Goal: Communication & Community: Answer question/provide support

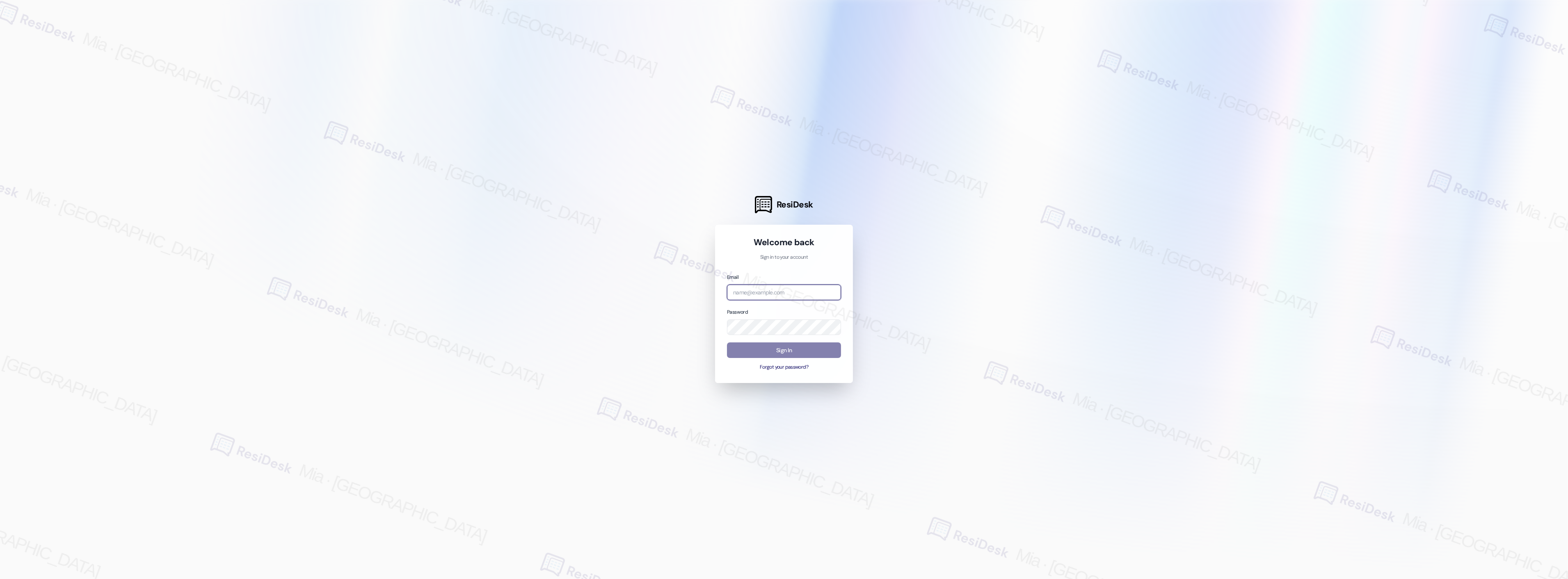
click at [773, 292] on input "email" at bounding box center [784, 292] width 114 height 16
click at [0, 578] on com-1password-button at bounding box center [0, 579] width 0 height 0
type input "celle"
click at [772, 290] on input "celle" at bounding box center [784, 292] width 114 height 16
click at [0, 578] on com-1password-button at bounding box center [0, 579] width 0 height 0
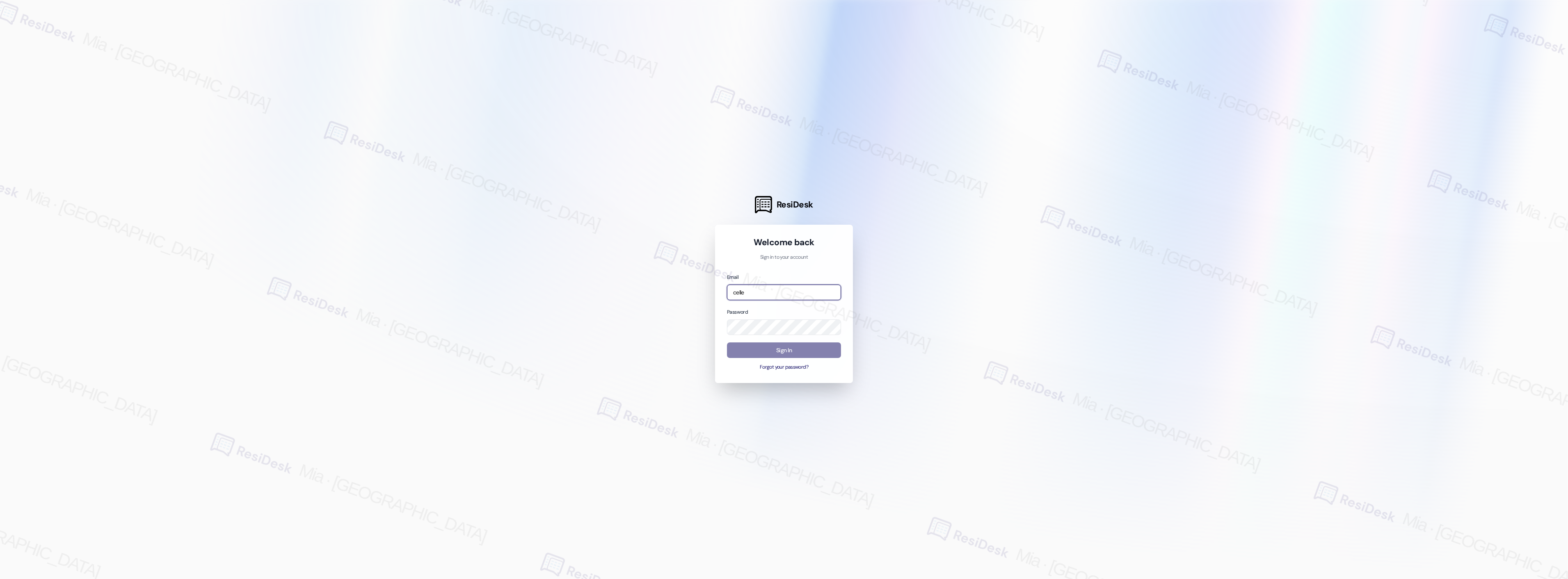
click at [789, 294] on input "celle" at bounding box center [784, 292] width 114 height 16
drag, startPoint x: 763, startPoint y: 294, endPoint x: 688, endPoint y: 294, distance: 75.0
click at [690, 294] on div "ResiDesk Welcome back Sign in to your account Email celle Password Sign In Forg…" at bounding box center [784, 290] width 1568 height 579
click at [0, 578] on com-1password-button at bounding box center [0, 579] width 0 height 0
click at [780, 294] on input "email" at bounding box center [784, 292] width 114 height 16
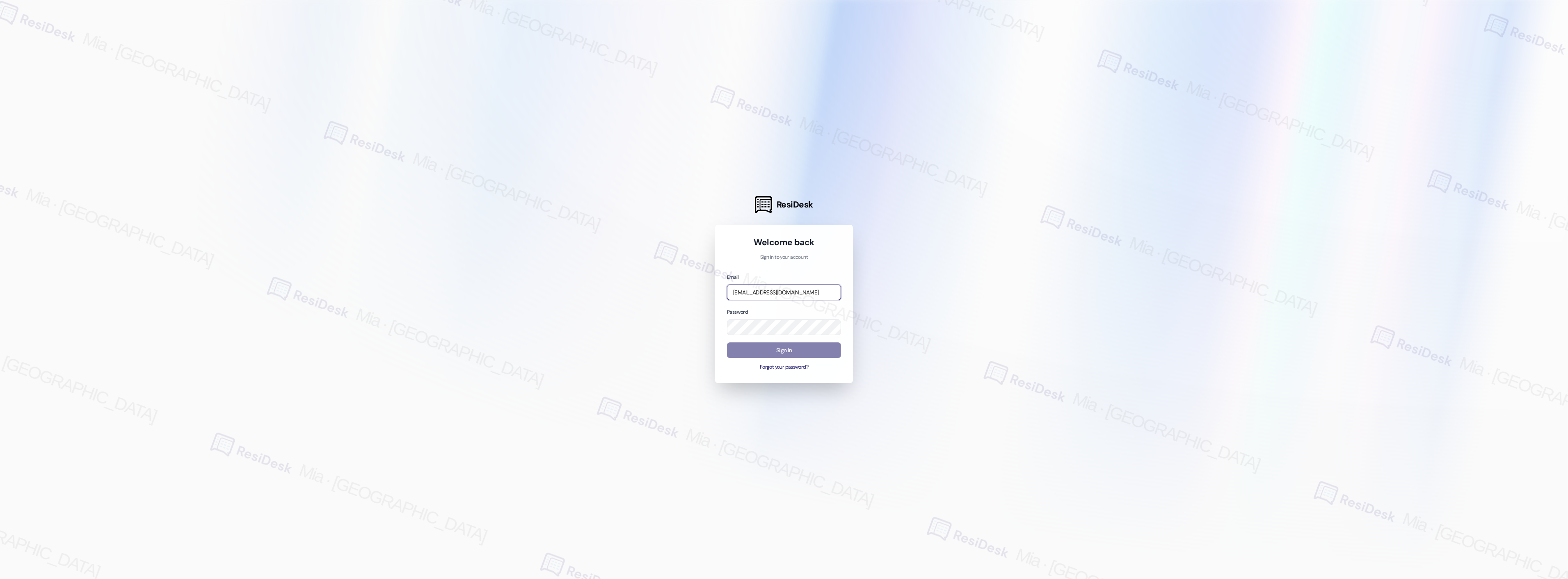
type input "automated-surveys-celle-mia.caampued@celle.com"
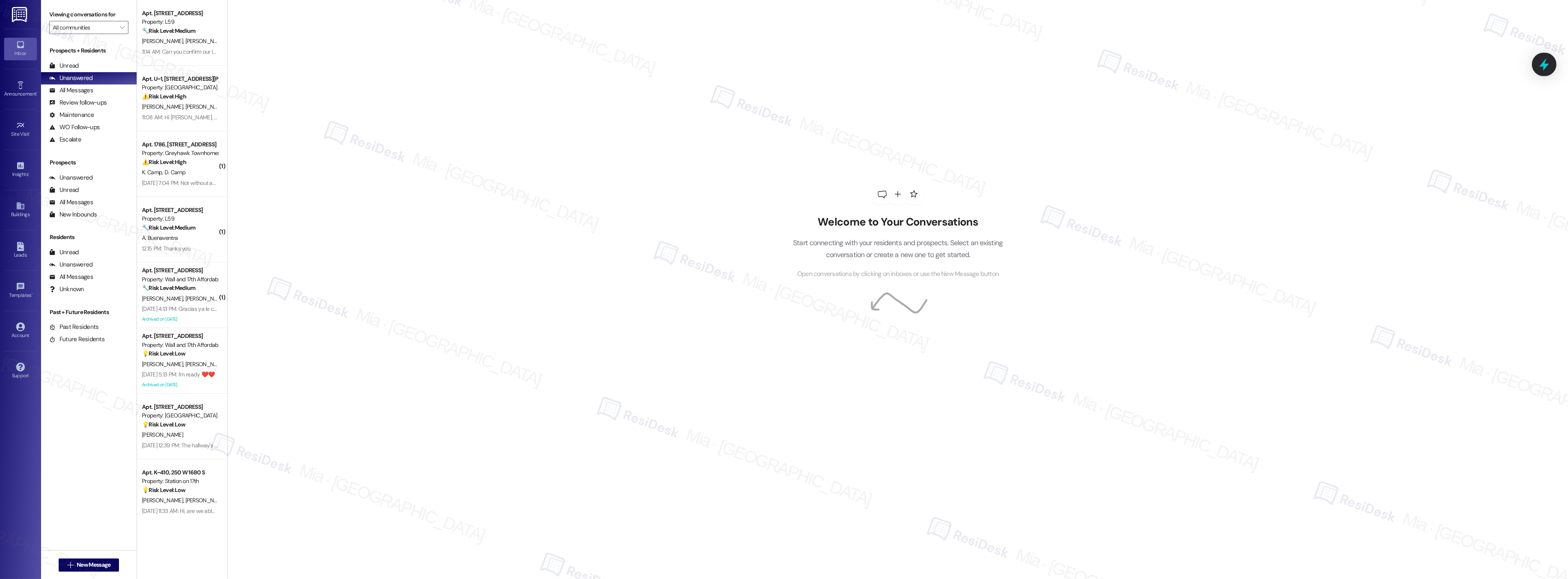
click at [1544, 70] on icon at bounding box center [1544, 64] width 14 height 14
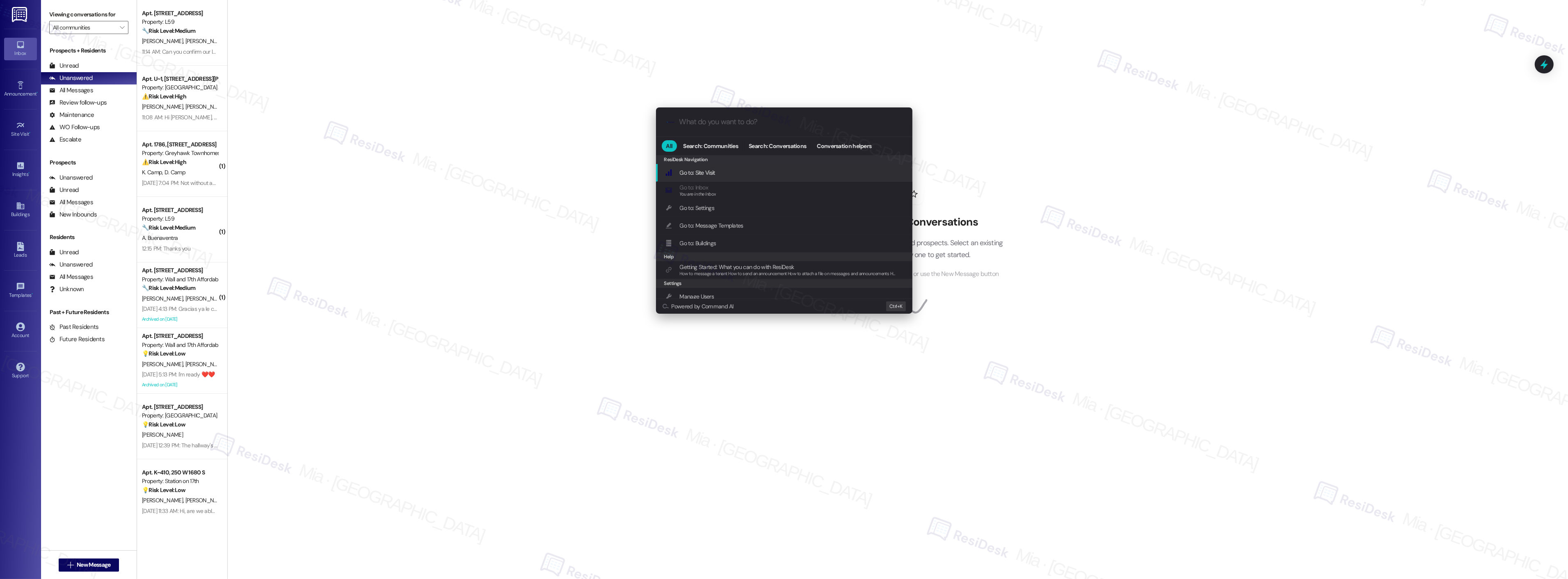
click at [713, 123] on input "What do you want to do?" at bounding box center [790, 122] width 223 height 9
click at [722, 169] on span "Open Thread SLA Dashboard" at bounding box center [713, 172] width 68 height 8
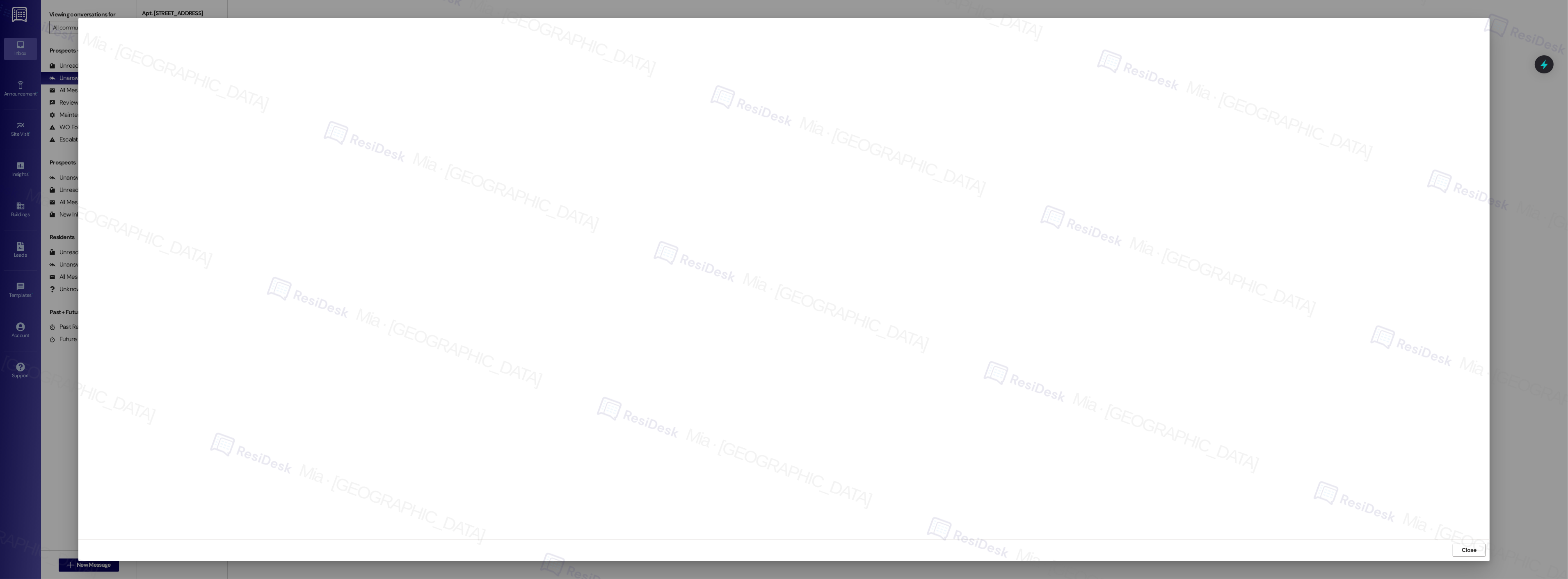
click at [1465, 557] on div "Close" at bounding box center [783, 550] width 1411 height 22
click at [1463, 550] on span "Close" at bounding box center [1469, 550] width 14 height 9
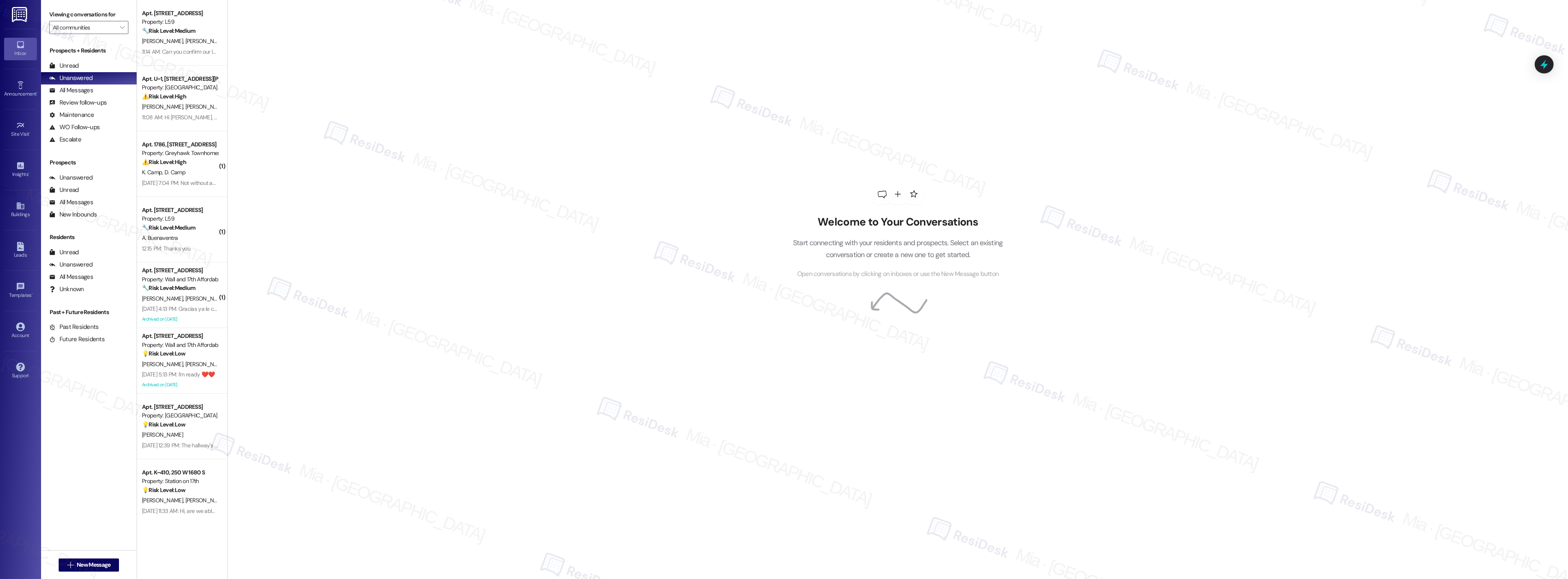
click at [1550, 59] on icon at bounding box center [1544, 64] width 11 height 11
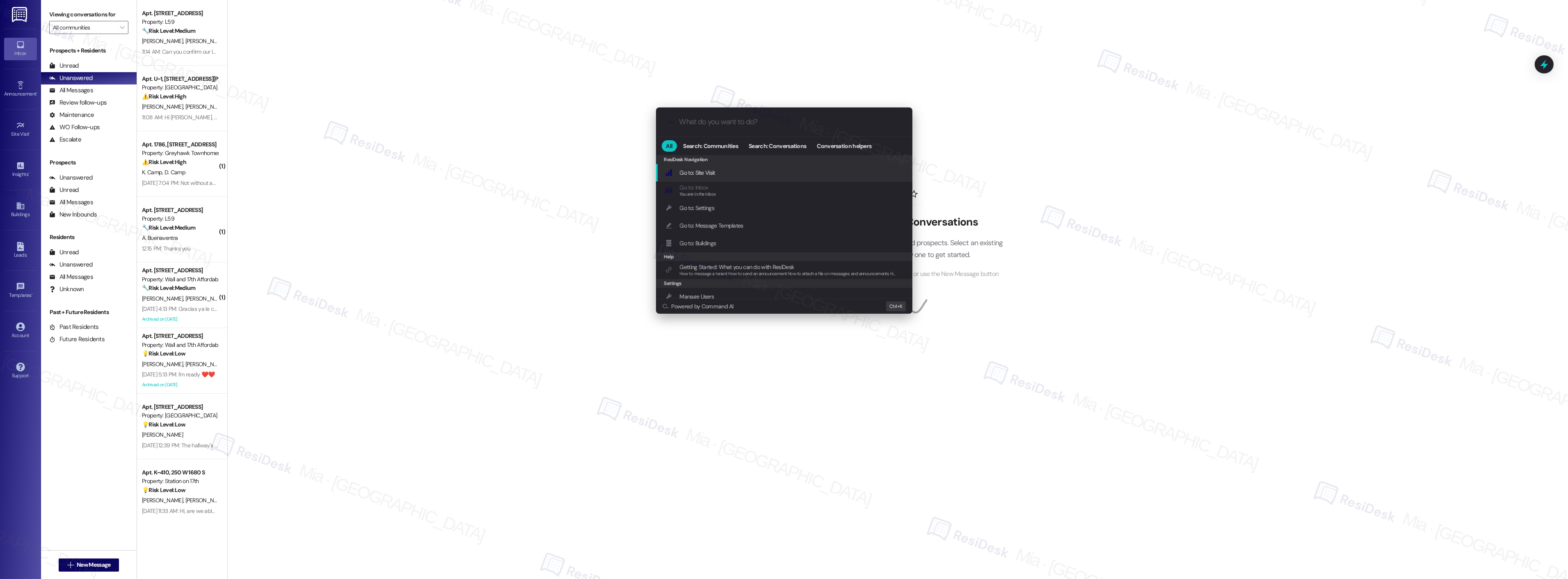
click at [703, 129] on div ".cls-1{fill:#0a055f;}.cls-2{fill:#0cc4c4;} resideskLogoBlueOrange" at bounding box center [784, 122] width 256 height 29
click at [707, 122] on input "What do you want to do?" at bounding box center [790, 122] width 223 height 9
click at [720, 172] on span "SLA" at bounding box center [716, 172] width 9 height 8
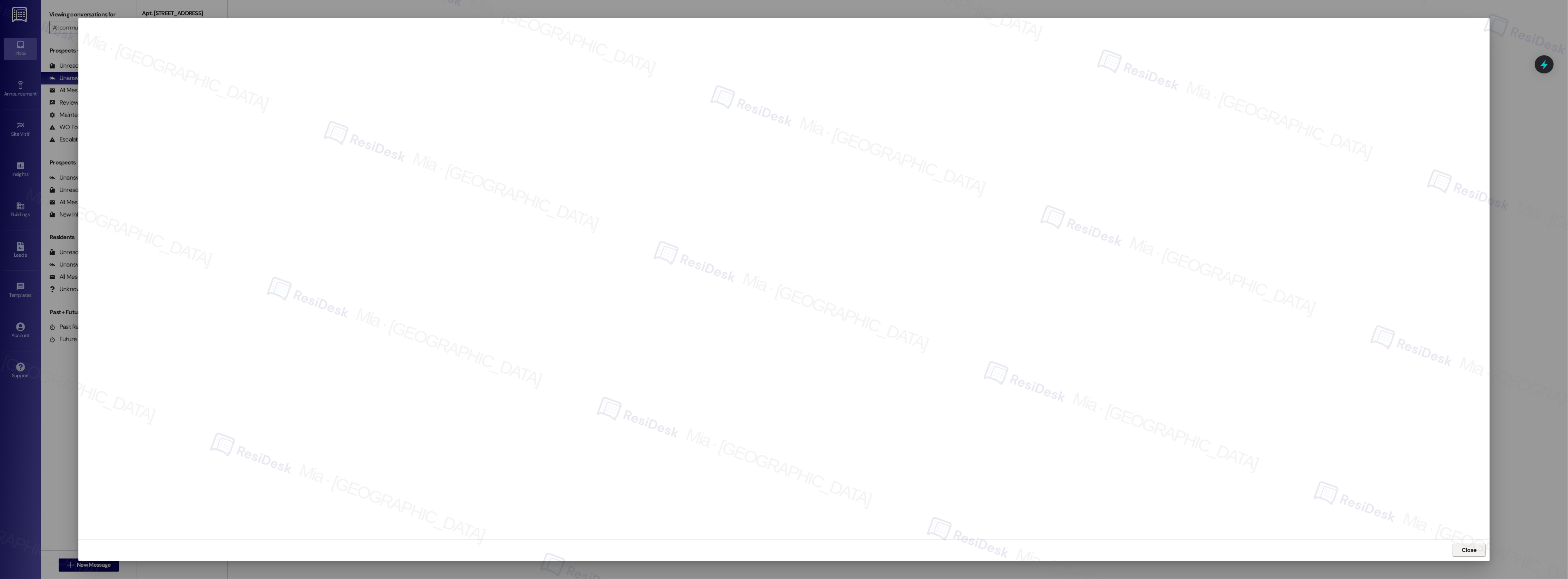
click at [1455, 548] on button "Close" at bounding box center [1469, 550] width 33 height 13
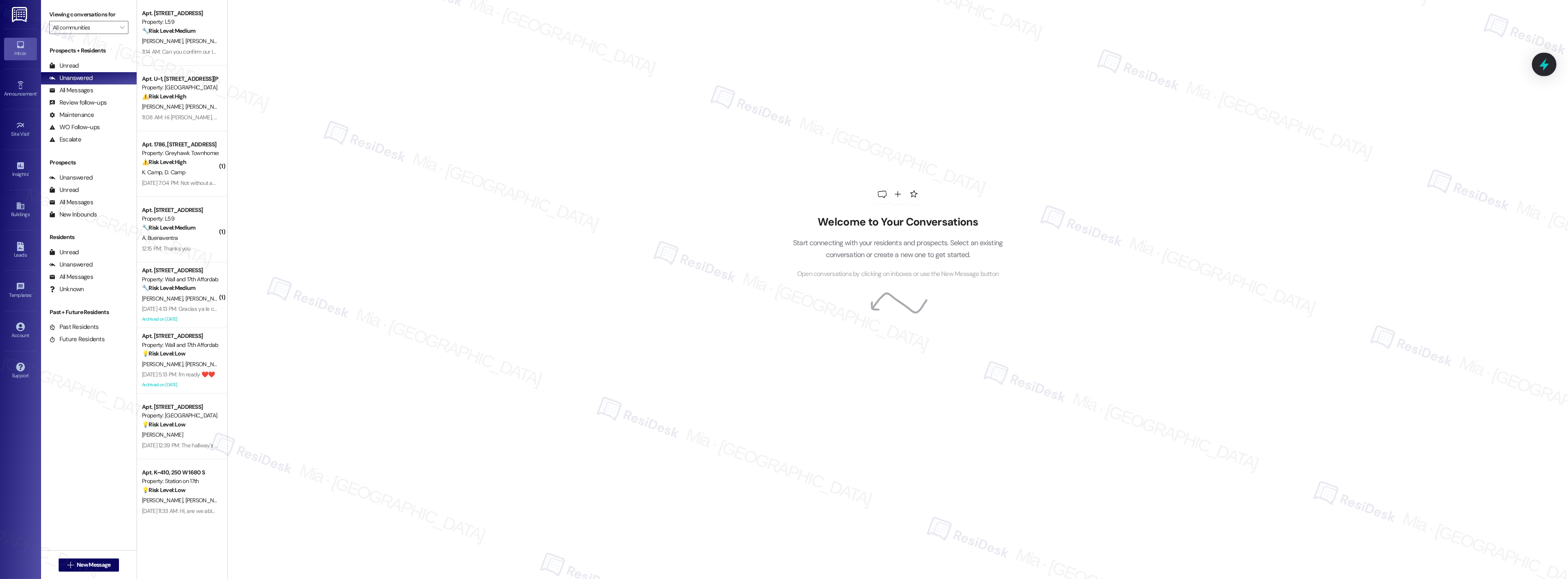
click at [1540, 62] on icon at bounding box center [1544, 64] width 14 height 14
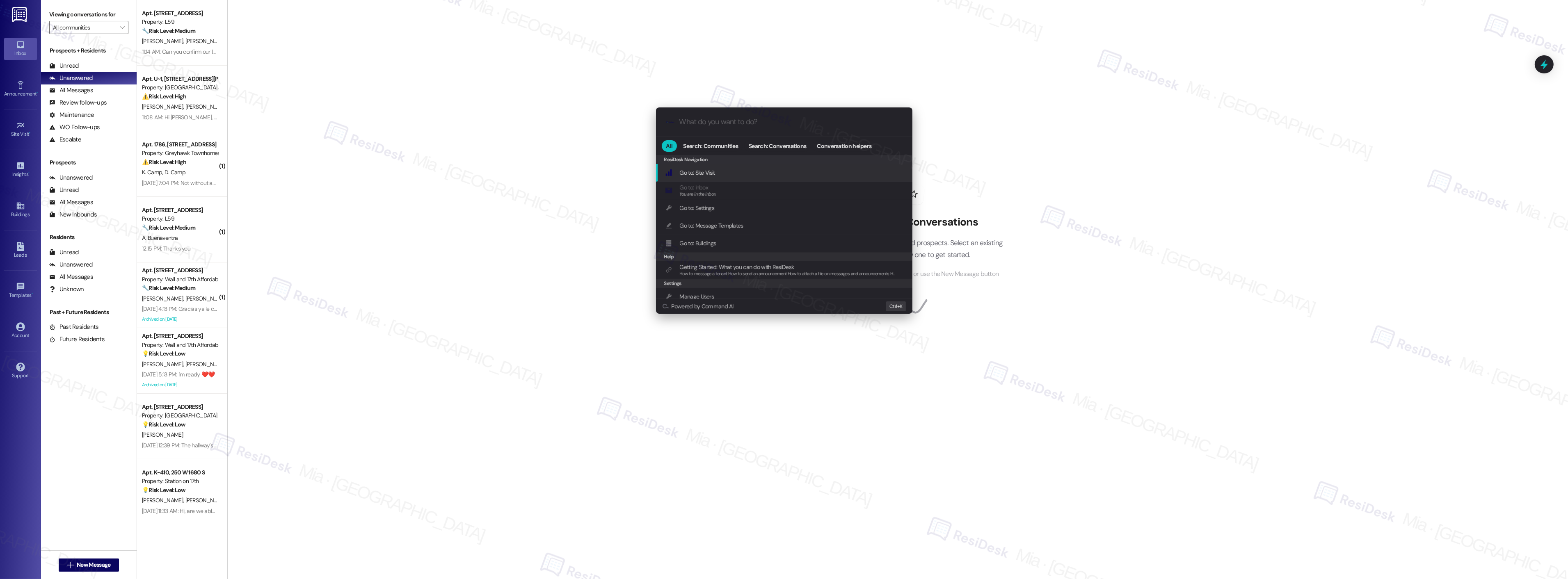
click at [722, 126] on input "What do you want to do?" at bounding box center [790, 122] width 223 height 9
click at [721, 171] on span "Open Thread SLA Dashboard" at bounding box center [713, 172] width 68 height 8
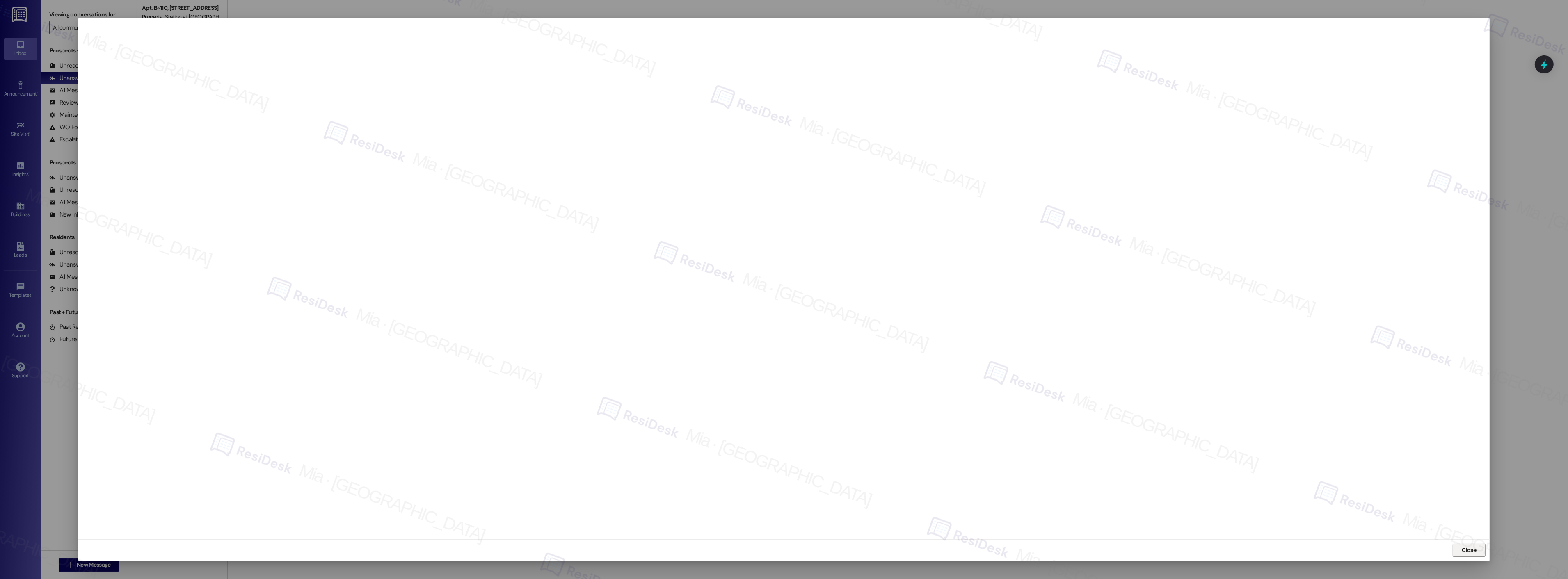
click at [1467, 550] on span "Close" at bounding box center [1469, 550] width 14 height 9
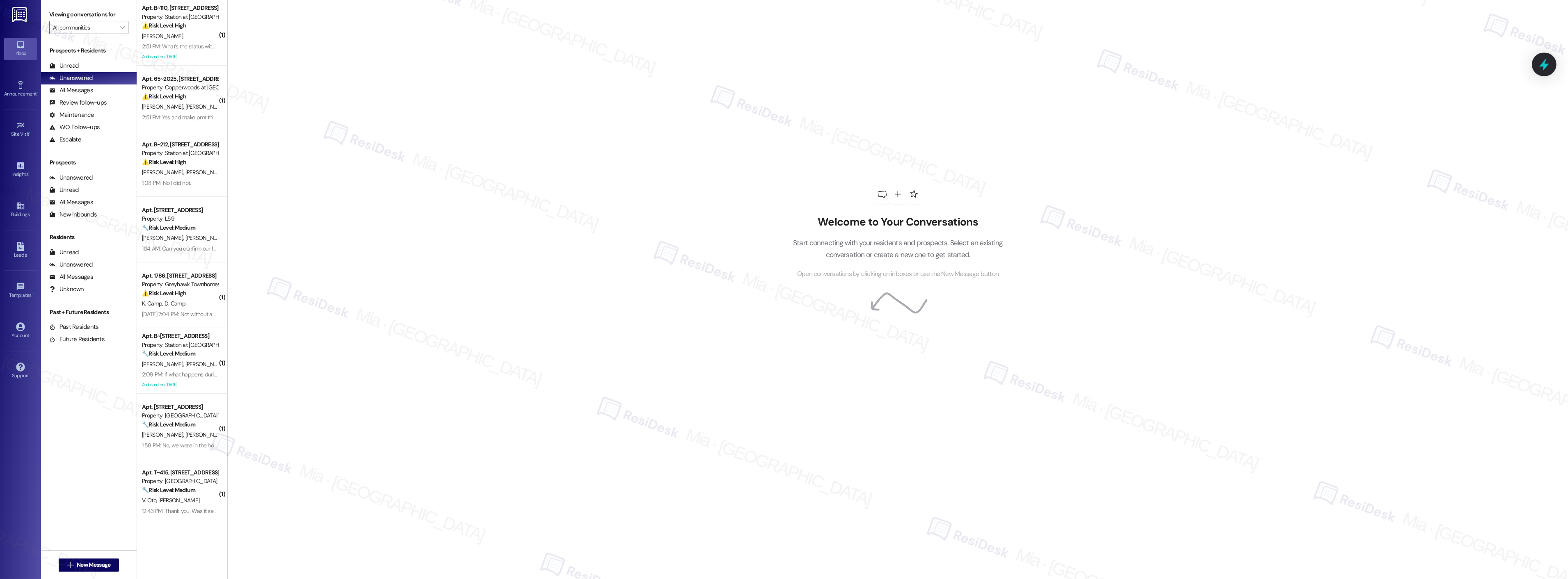
click at [1544, 69] on icon at bounding box center [1544, 64] width 10 height 13
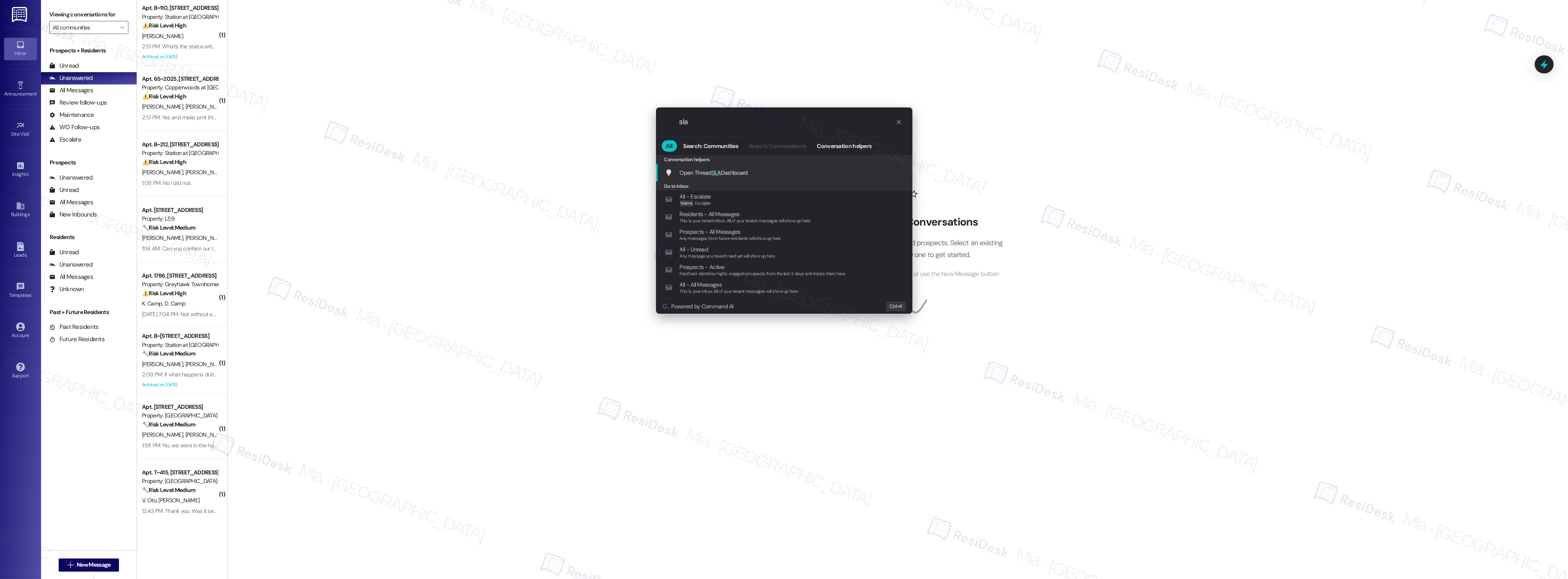
click at [717, 171] on span "SLA" at bounding box center [716, 172] width 9 height 8
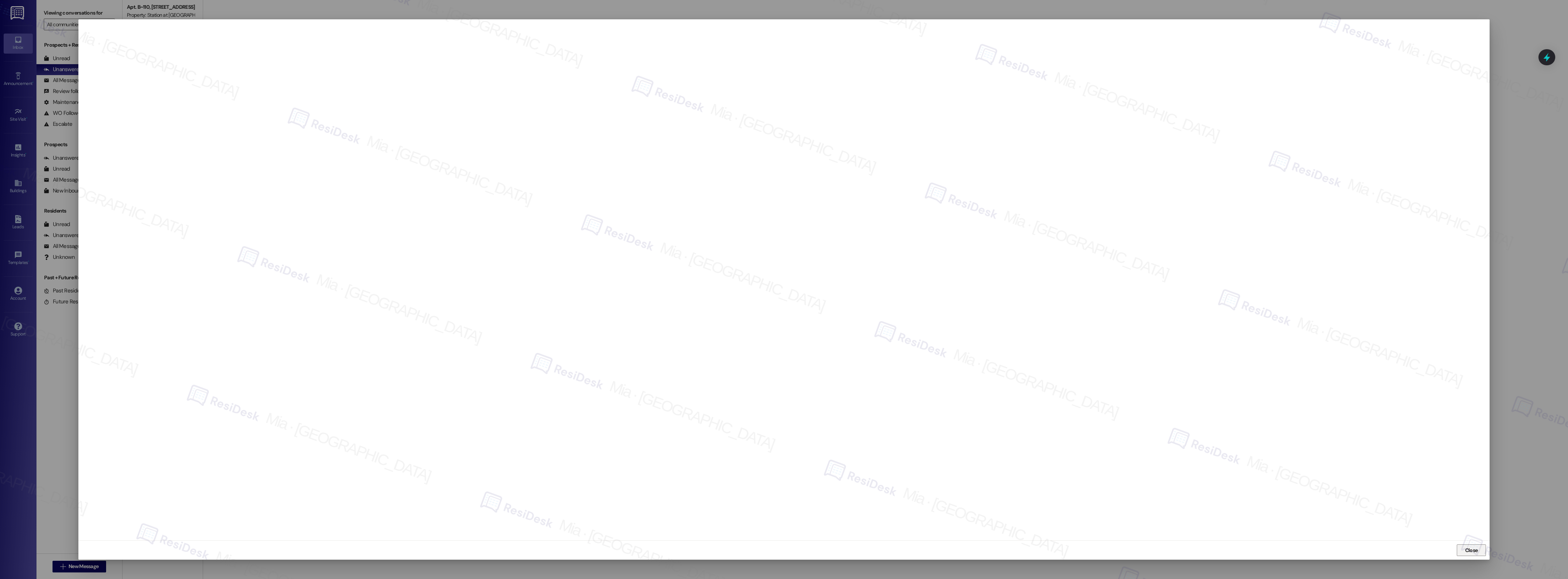
click at [1393, 514] on span "Close" at bounding box center [1471, 550] width 13 height 8
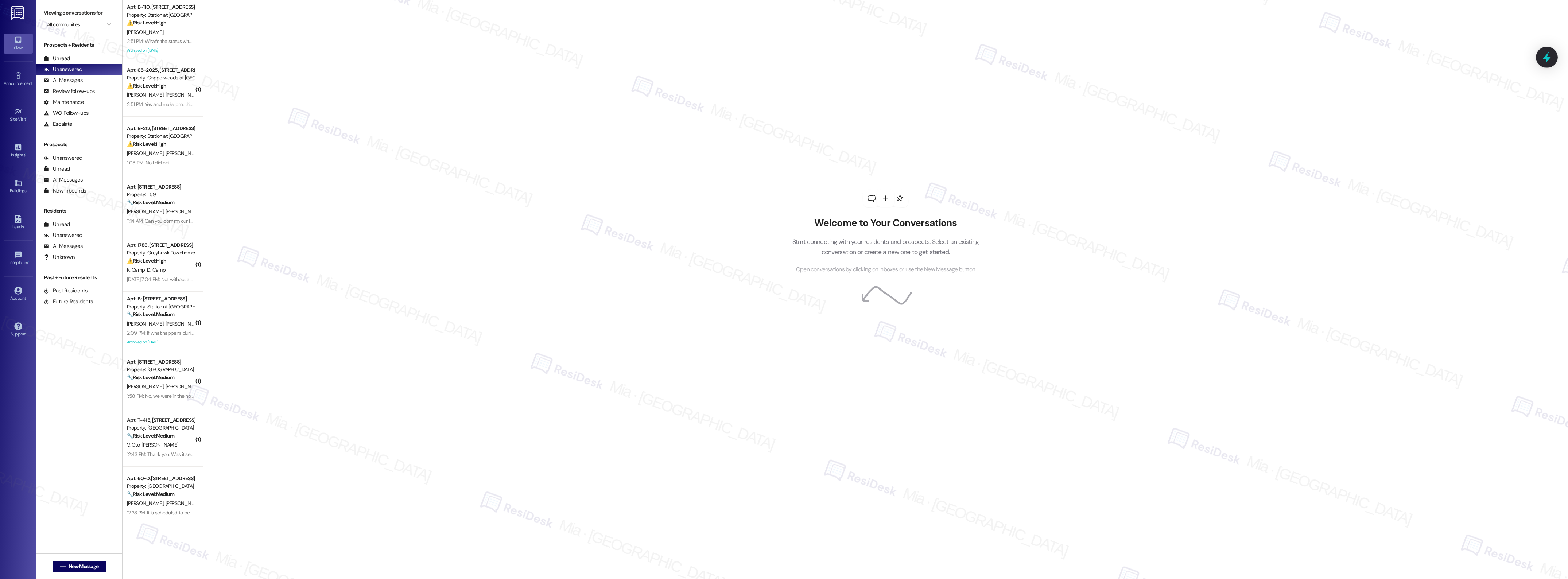
click at [1393, 51] on icon at bounding box center [1547, 57] width 12 height 12
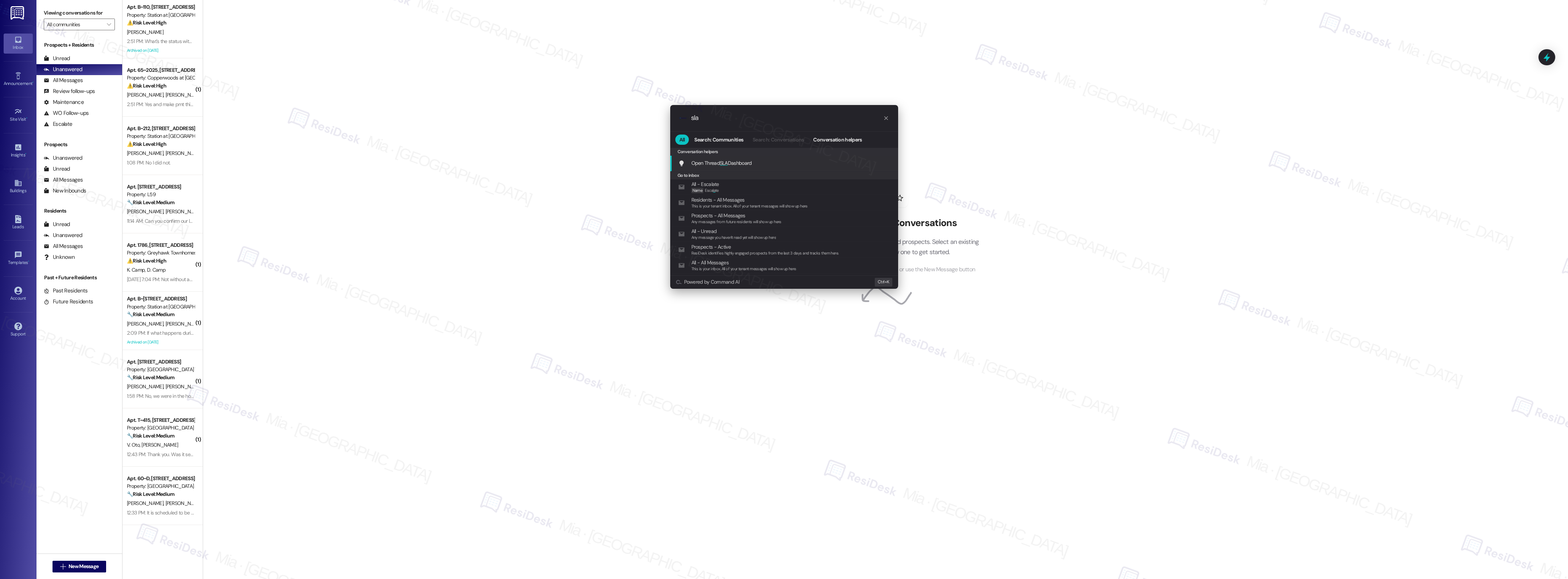
click at [727, 161] on span "SLA" at bounding box center [724, 163] width 8 height 7
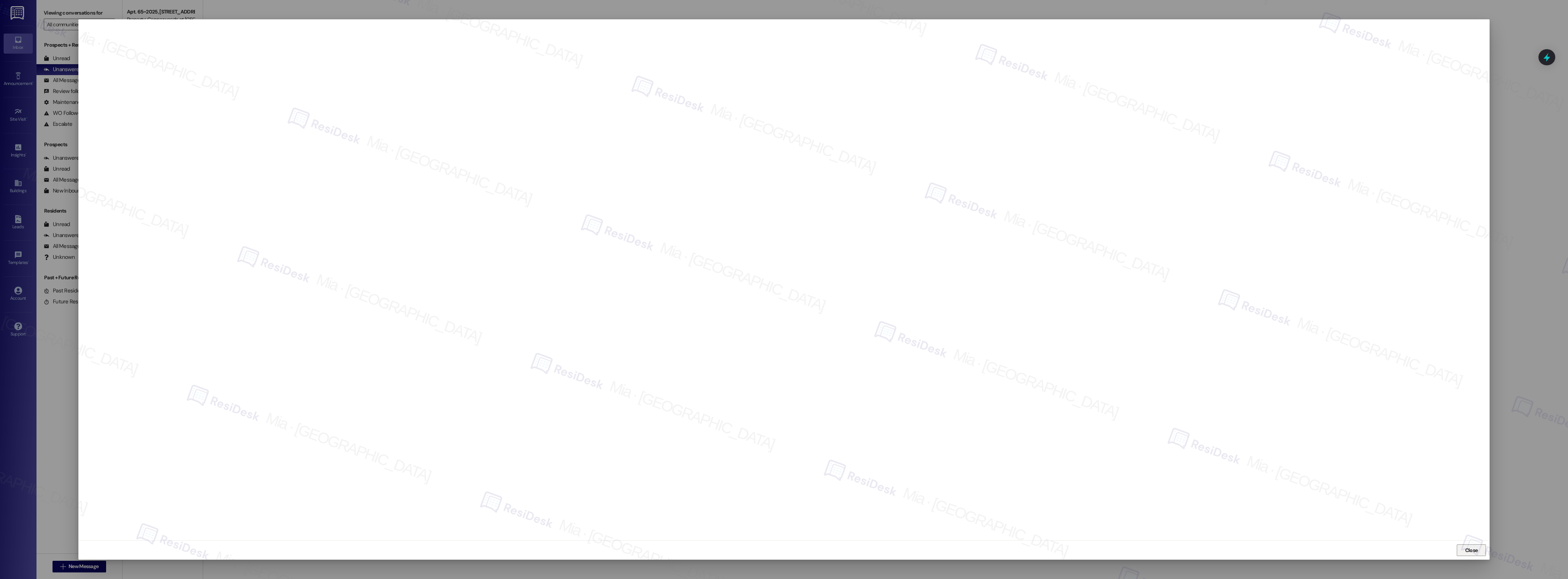
click at [1393, 514] on span "Close" at bounding box center [1471, 550] width 13 height 8
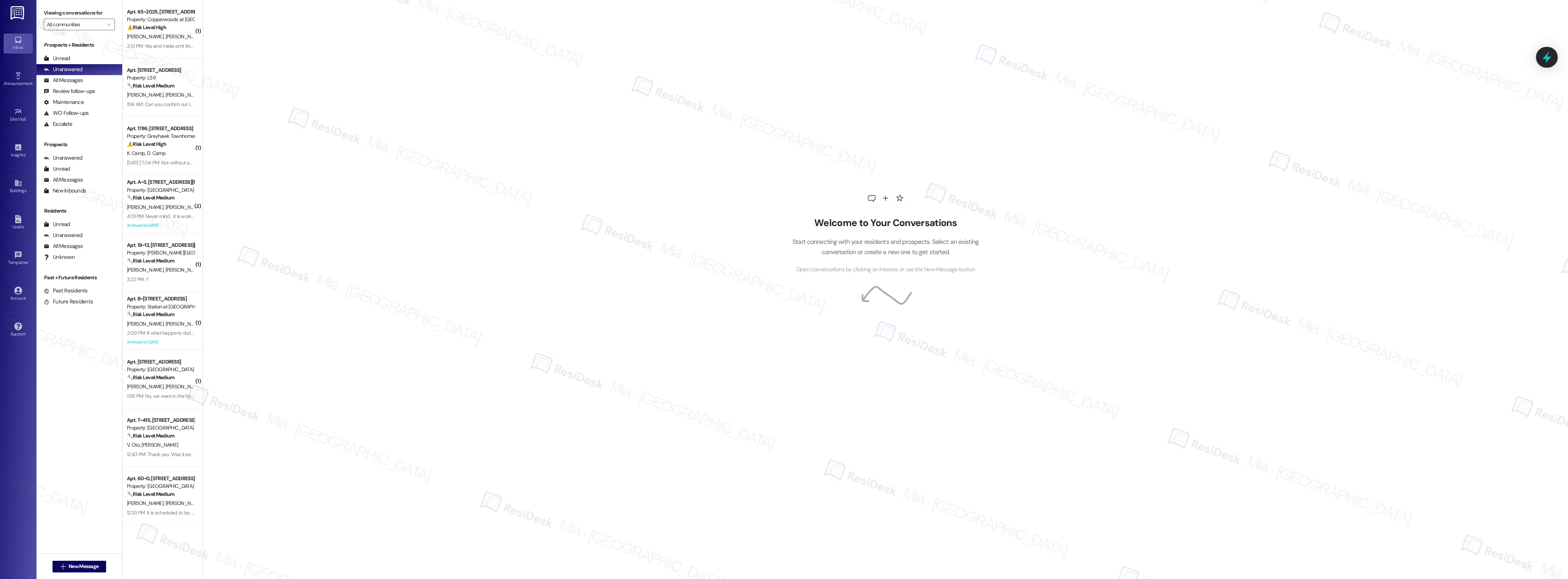
click at [1393, 59] on icon at bounding box center [1547, 57] width 12 height 12
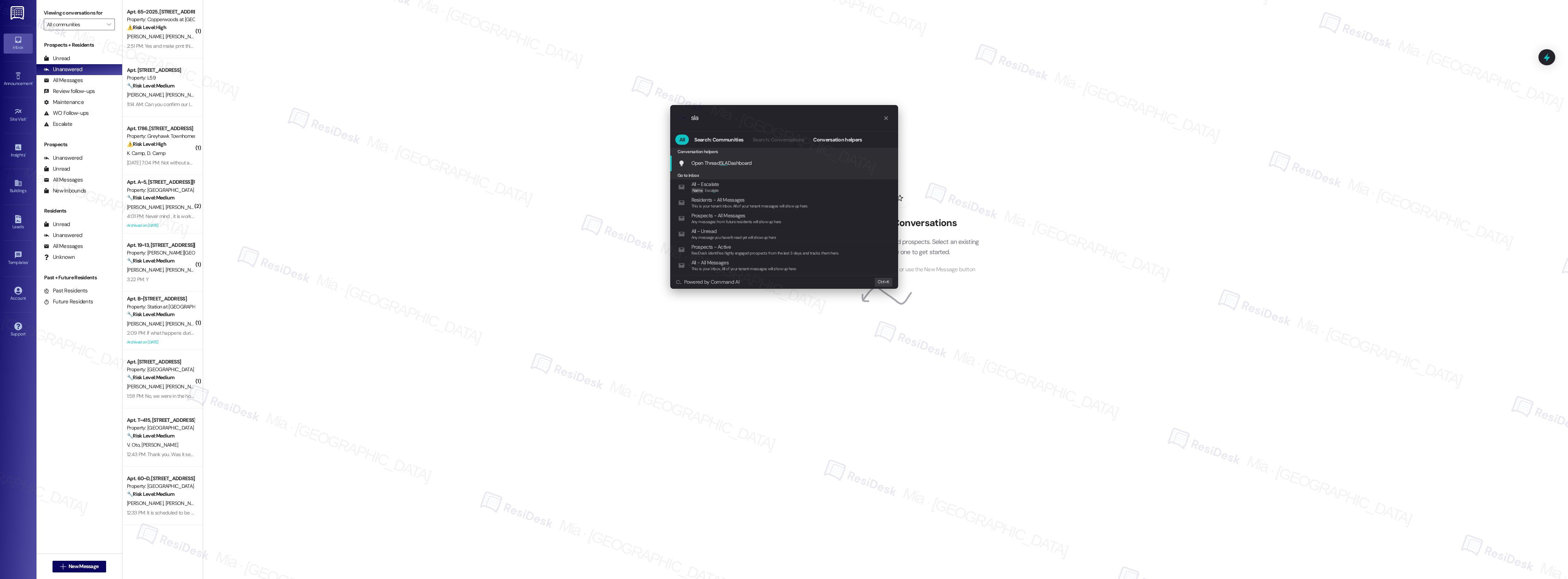
type input "sla"
click at [723, 165] on span "SLA" at bounding box center [724, 163] width 8 height 7
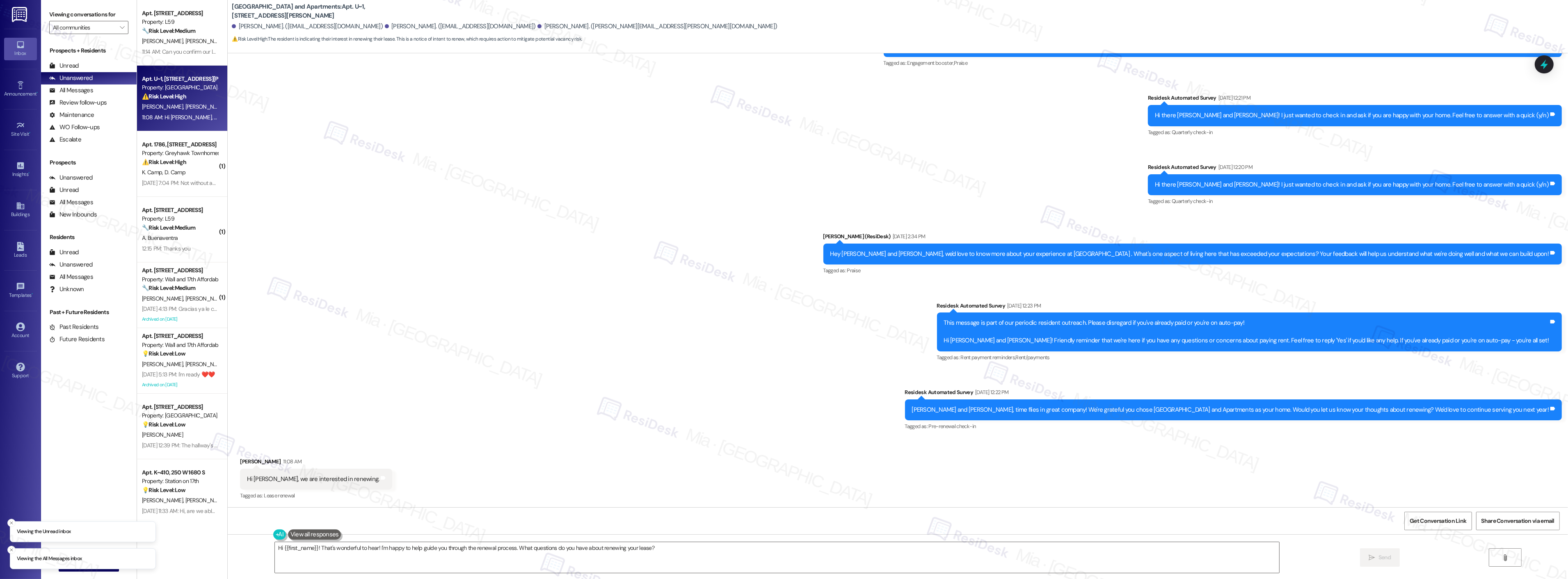
scroll to position [241, 0]
click at [370, 550] on textarea "Hi {{first_name}}! That's wonderful to hear! I'm happy to help guide you throug…" at bounding box center [776, 557] width 1004 height 31
click at [371, 548] on textarea "Hi {{first_name}}! That's wonderful to hear! I'm happy to help guide you throug…" at bounding box center [776, 557] width 1004 height 31
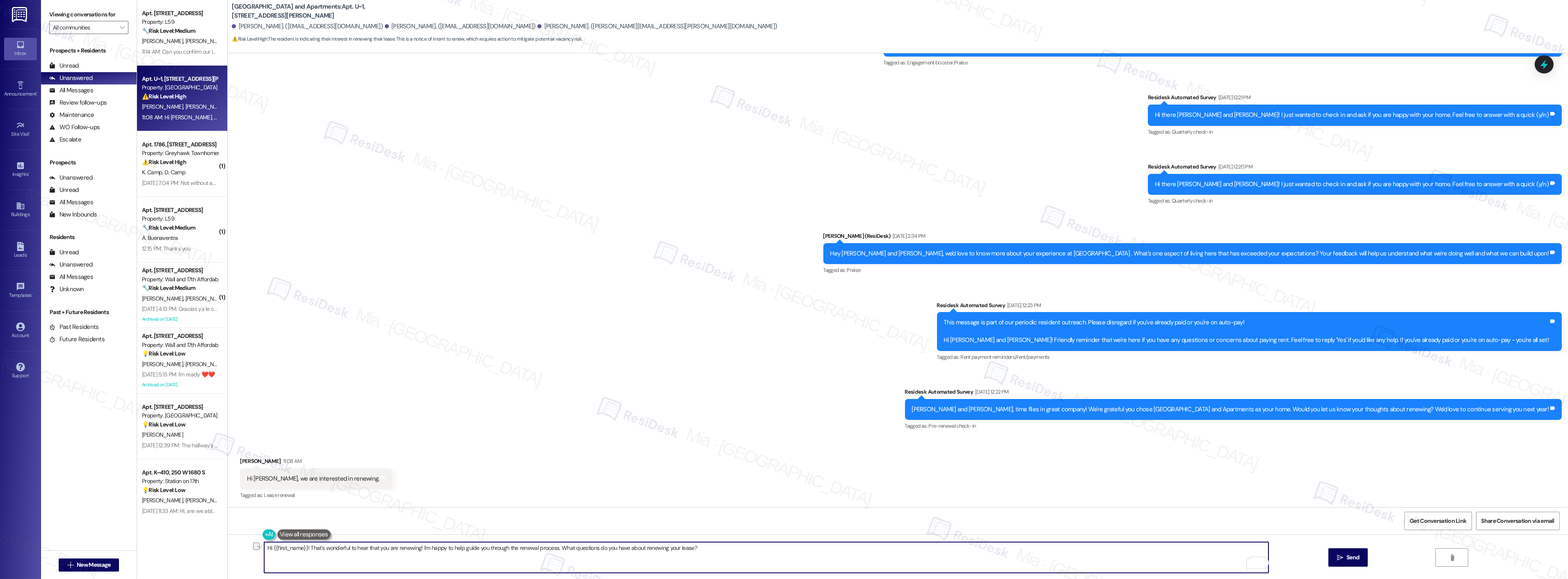
drag, startPoint x: 415, startPoint y: 545, endPoint x: 711, endPoint y: 545, distance: 296.0
click at [711, 545] on textarea "Hi {{first_name}}! That's wonderful to hear that you are renewing! I'm happy to…" at bounding box center [766, 557] width 1004 height 31
click at [508, 548] on textarea "Hi {{first_name}}! That's wonderful to hear that you are renewing!" at bounding box center [766, 557] width 1004 height 31
paste textarea "Our team distributed lease renewals last Friday. May I kindly ask if you have r…"
click at [419, 549] on textarea "Hi {{first_name}}! That's wonderful to hear that you are renewing! Our team dis…" at bounding box center [766, 557] width 1004 height 31
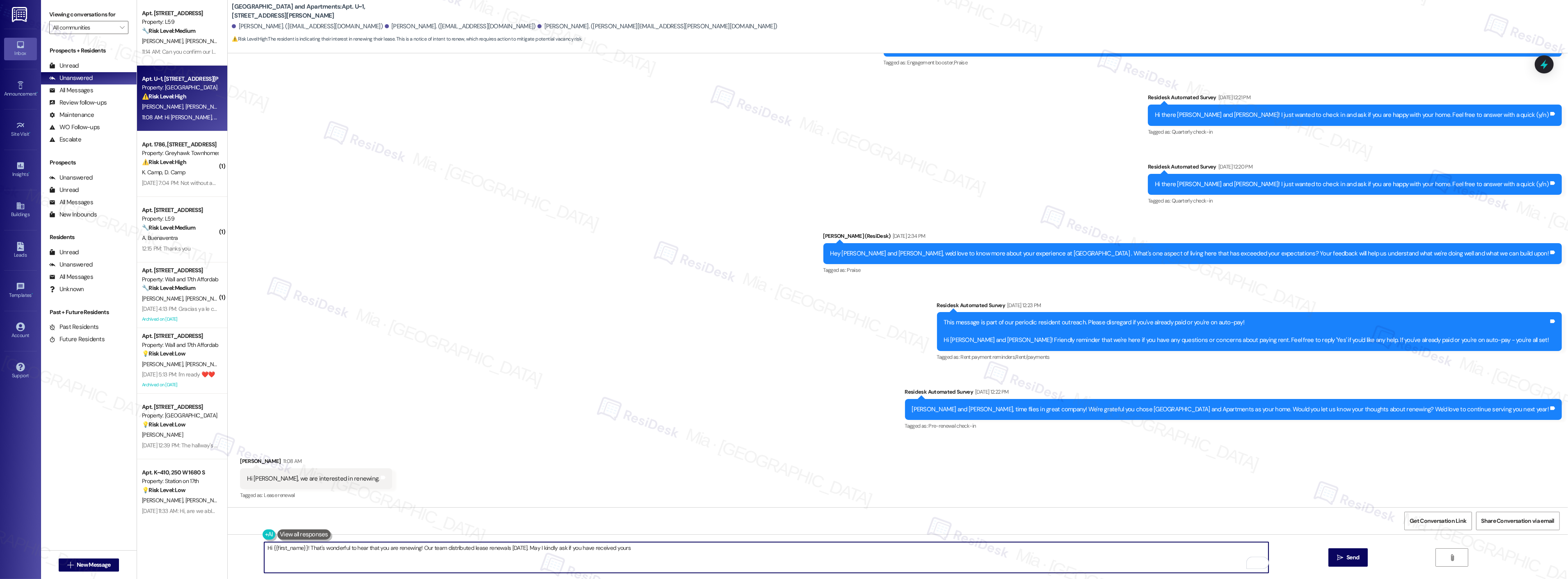
click at [419, 549] on textarea "Hi {{first_name}}! That's wonderful to hear that you are renewing! Our team dis…" at bounding box center [766, 557] width 1004 height 31
click at [552, 550] on textarea "Hi {{first_name}}! That's wonderful to hear that you are renewing! The team dis…" at bounding box center [766, 557] width 1004 height 31
drag, startPoint x: 618, startPoint y: 545, endPoint x: 613, endPoint y: 543, distance: 5.4
click at [616, 543] on textarea "Hi {{first_name}}! That's wonderful to hear that you are renewing! The team dis…" at bounding box center [766, 557] width 1004 height 31
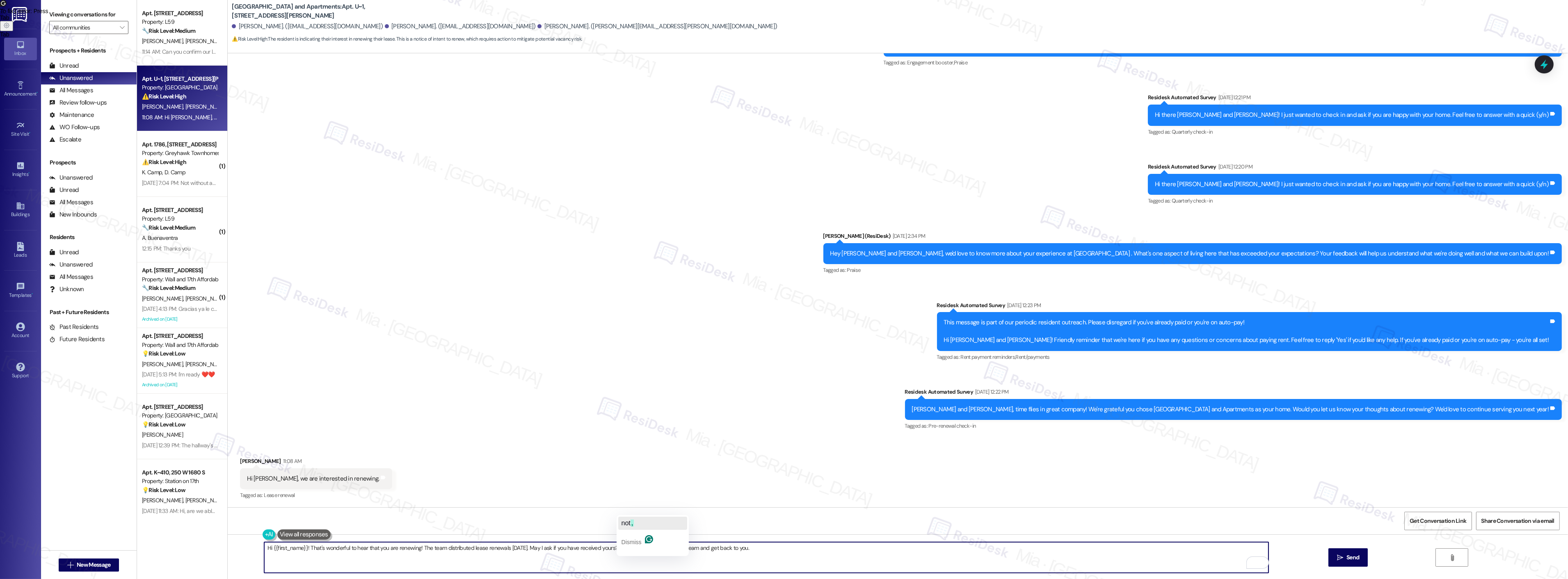
click at [631, 526] on span "," at bounding box center [632, 523] width 3 height 7
click at [810, 554] on textarea "Hi {{first_name}}! That's wonderful to hear that you are renewing! The team dis…" at bounding box center [766, 557] width 1004 height 31
click at [546, 548] on textarea "Hi {{first_name}}! That's wonderful to hear that you are renewing! The team dis…" at bounding box center [766, 557] width 1004 height 31
drag, startPoint x: 753, startPoint y: 549, endPoint x: 251, endPoint y: 562, distance: 502.2
click at [251, 562] on div "Hi {{first_name}}! That's wonderful to hear that you are renewing! The team dis…" at bounding box center [897, 565] width 1340 height 62
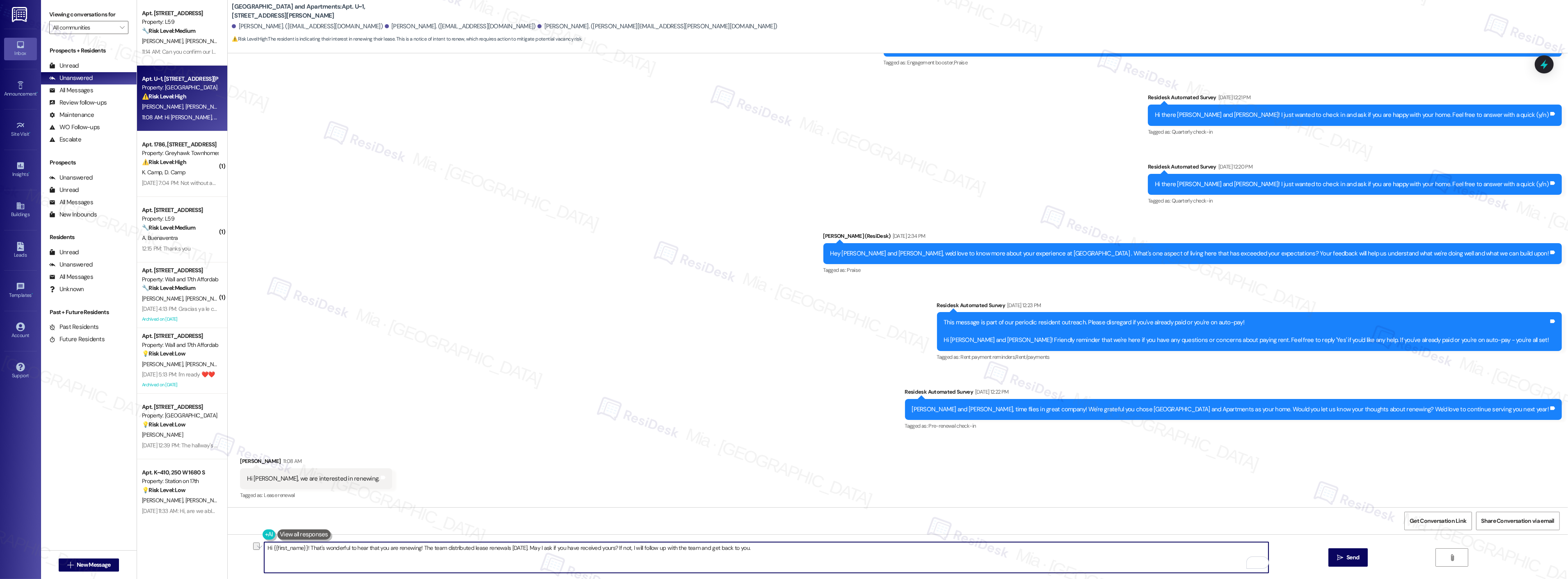
click at [301, 550] on textarea "Hi {{first_name}}! That's wonderful to hear that you are renewing! The team dis…" at bounding box center [766, 557] width 1004 height 31
drag, startPoint x: 301, startPoint y: 548, endPoint x: 266, endPoint y: 548, distance: 35.0
click at [266, 548] on textarea "Hi {{first_name}}! That's wonderful to hear that you are renewing! The team dis…" at bounding box center [766, 557] width 1004 height 31
type textarea "Hi Jared, It's wonderful to hear that you are renewing! The team distributed le…"
click at [1355, 564] on button " Send" at bounding box center [1348, 557] width 40 height 18
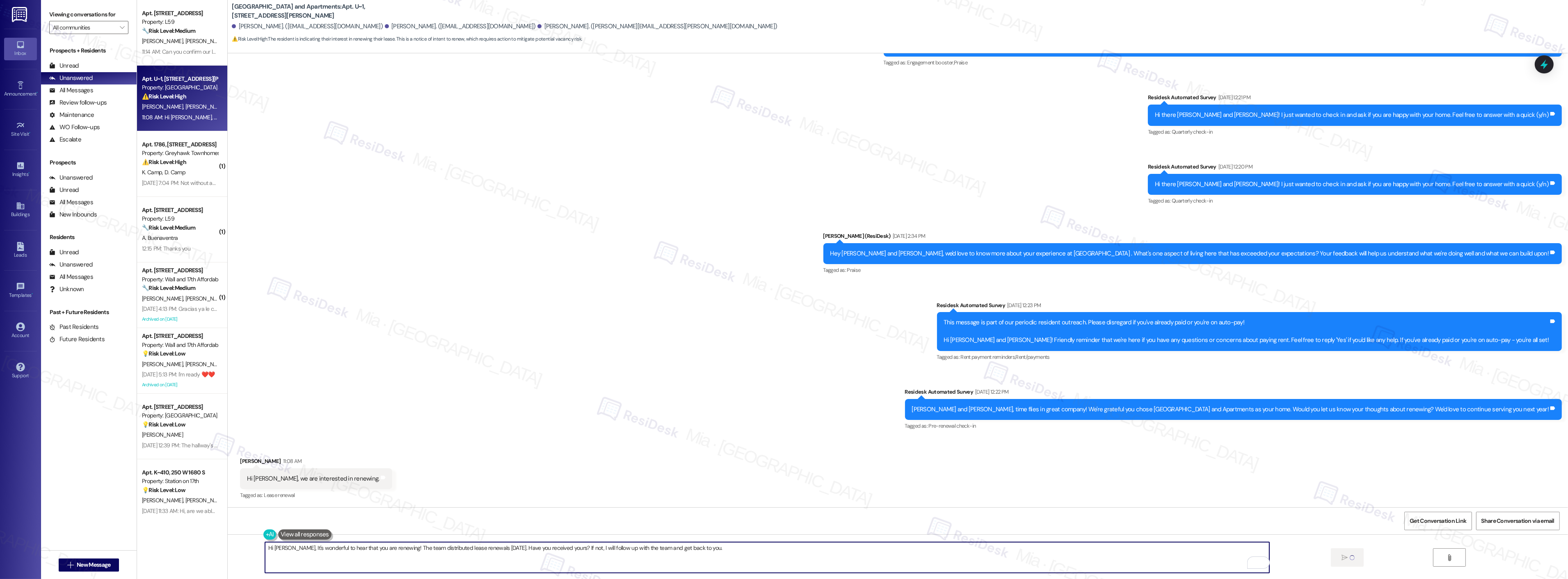
click at [732, 548] on textarea "Hi Jared, It's wonderful to hear that you are renewing! The team distributed le…" at bounding box center [767, 557] width 1004 height 31
drag, startPoint x: 700, startPoint y: 548, endPoint x: 247, endPoint y: 556, distance: 453.1
click at [247, 556] on div "Hi Jared, It's wonderful to hear that you are renewing! The team distributed le…" at bounding box center [897, 565] width 1340 height 62
click at [1421, 522] on span "Get Conversation Link" at bounding box center [1437, 521] width 57 height 9
click at [744, 551] on textarea "Hi Jared, It's wonderful to hear that you are renewing! The team distributed le…" at bounding box center [766, 557] width 1004 height 31
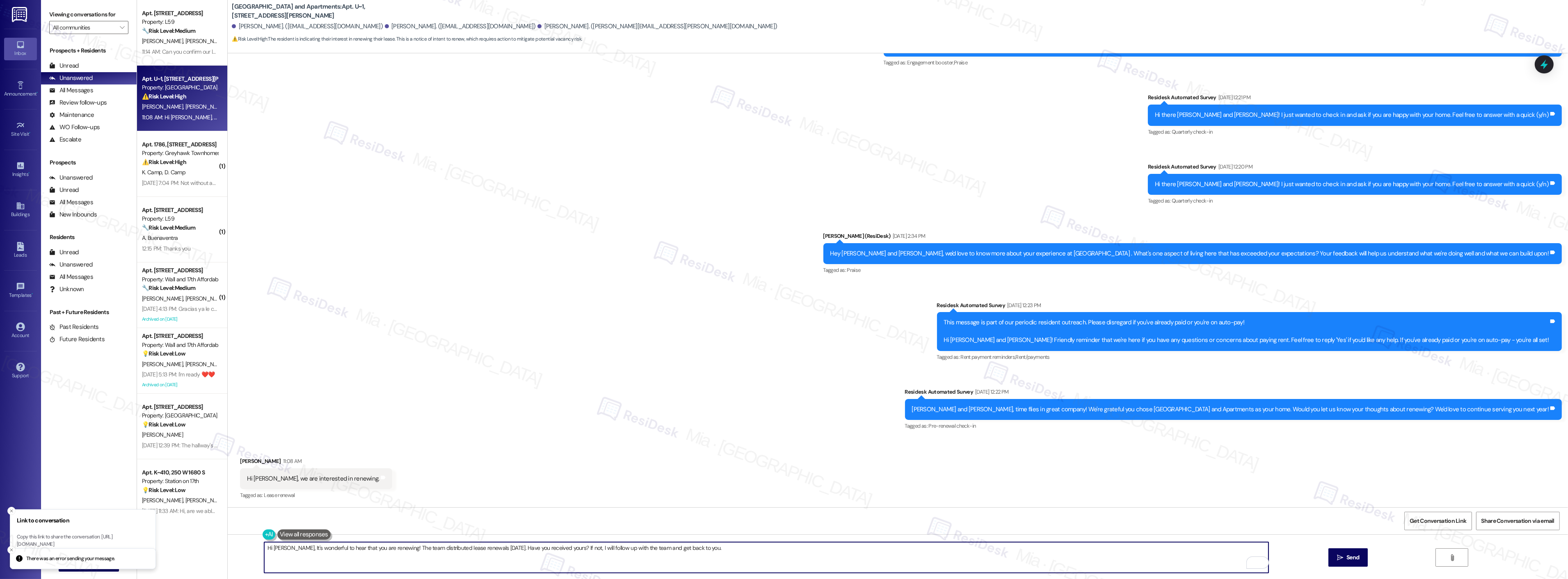
drag, startPoint x: 745, startPoint y: 550, endPoint x: 249, endPoint y: 553, distance: 496.0
click at [249, 553] on div "Hi Jared, It's wonderful to hear that you are renewing! The team distributed le…" at bounding box center [897, 565] width 1340 height 62
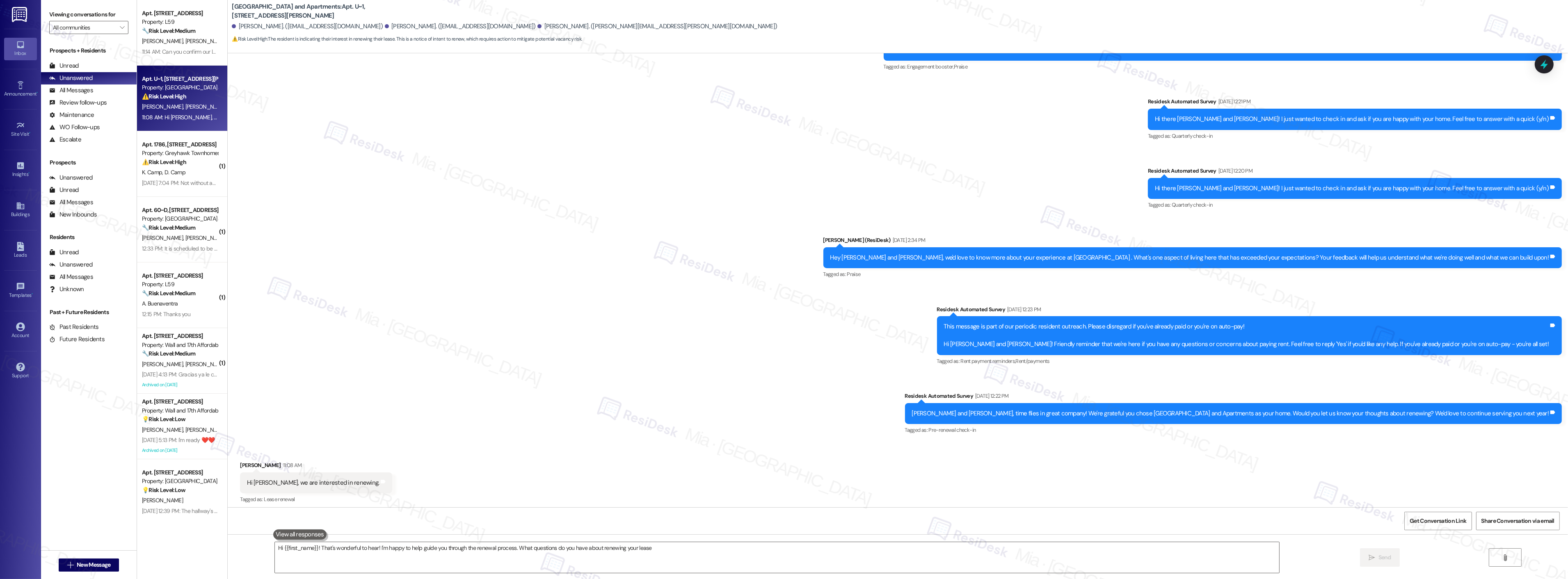
scroll to position [241, 0]
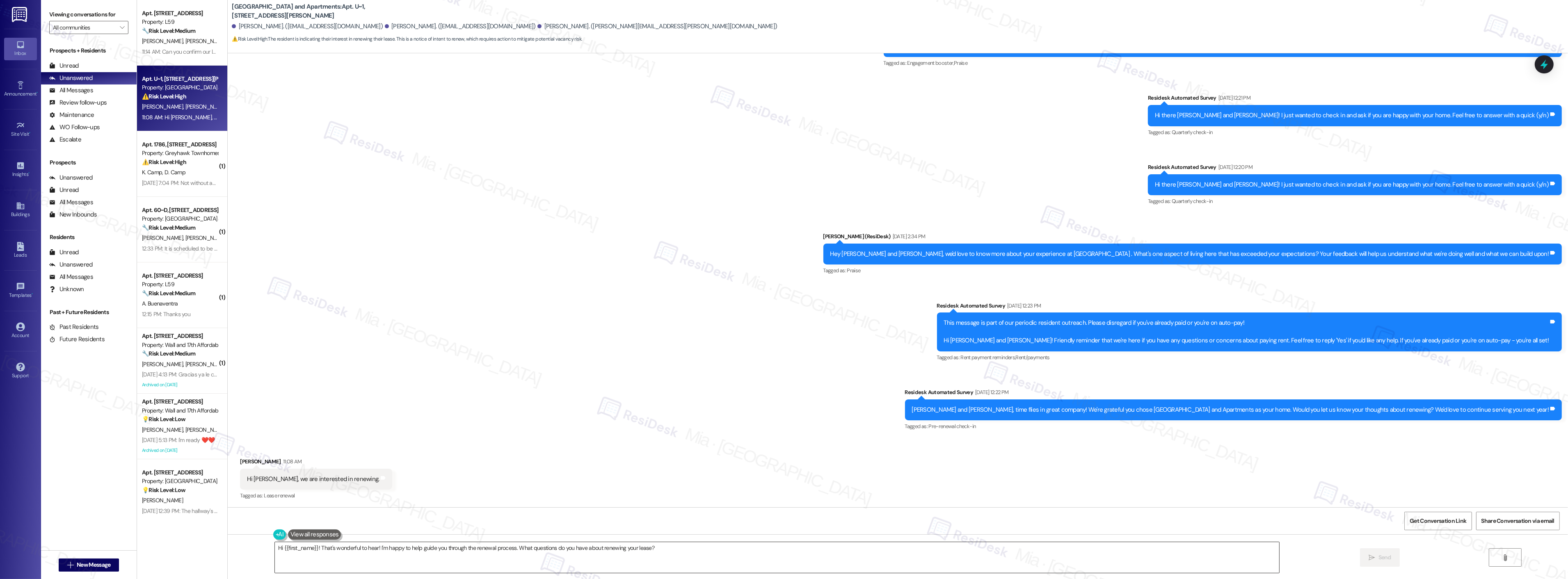
click at [658, 549] on textarea "Hi {{first_name}}! That's wonderful to hear! I'm happy to help guide you throug…" at bounding box center [776, 557] width 1004 height 31
drag, startPoint x: 655, startPoint y: 550, endPoint x: 244, endPoint y: 548, distance: 411.0
click at [244, 548] on div "Hi {{first_name}}! That's wonderful to hear! I'm happy to help guide you throug…" at bounding box center [897, 565] width 1340 height 62
paste textarea "Jared! That's wonderful to hear that you are renewing! The team distributed lea…"
click at [824, 550] on textarea "Hi Jared, It's wonderful to hear that you are renewing! The team distributed le…" at bounding box center [766, 557] width 1004 height 31
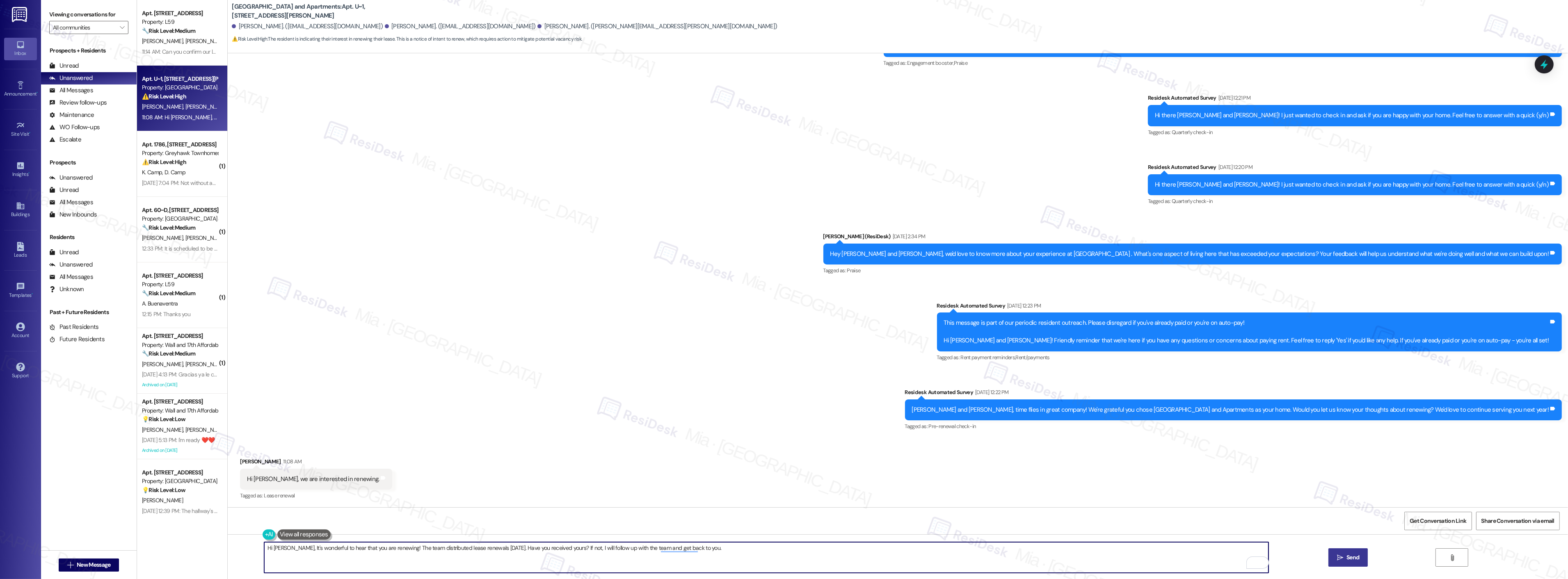
click at [1348, 559] on span "Send" at bounding box center [1352, 557] width 13 height 9
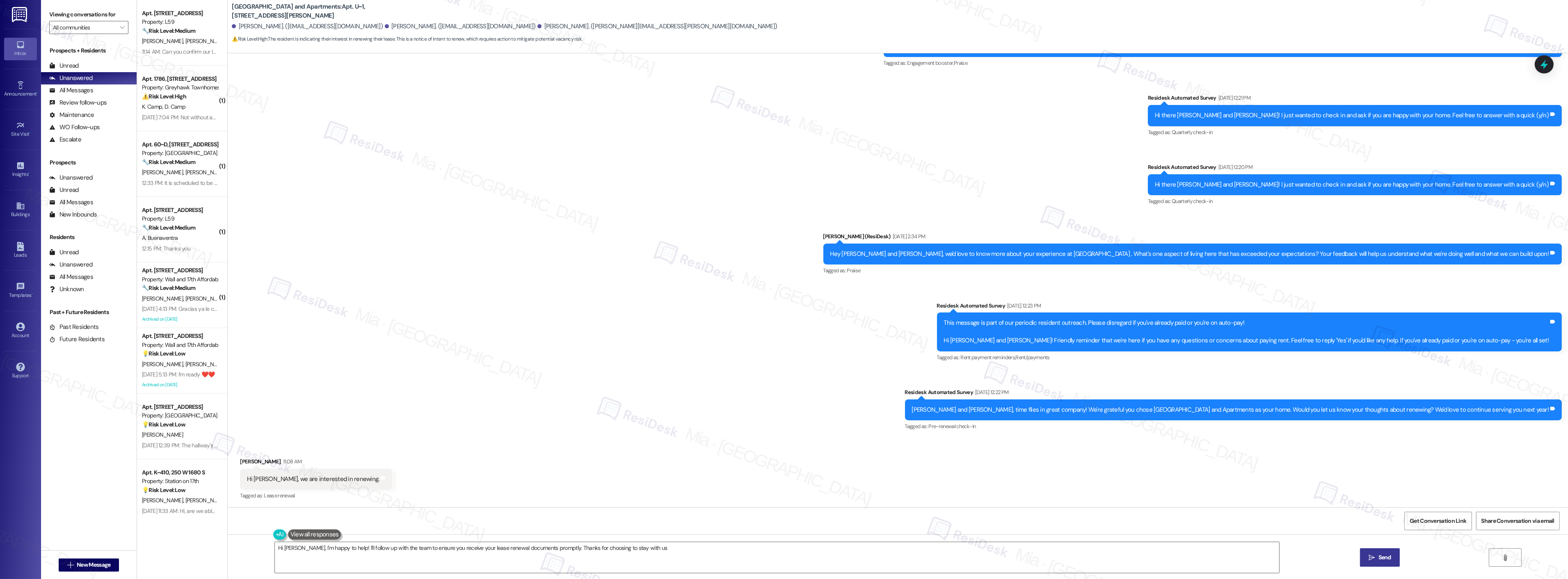
type textarea "Hi Jared, I'm happy to help! I'll follow up with the team to ensure you receive…"
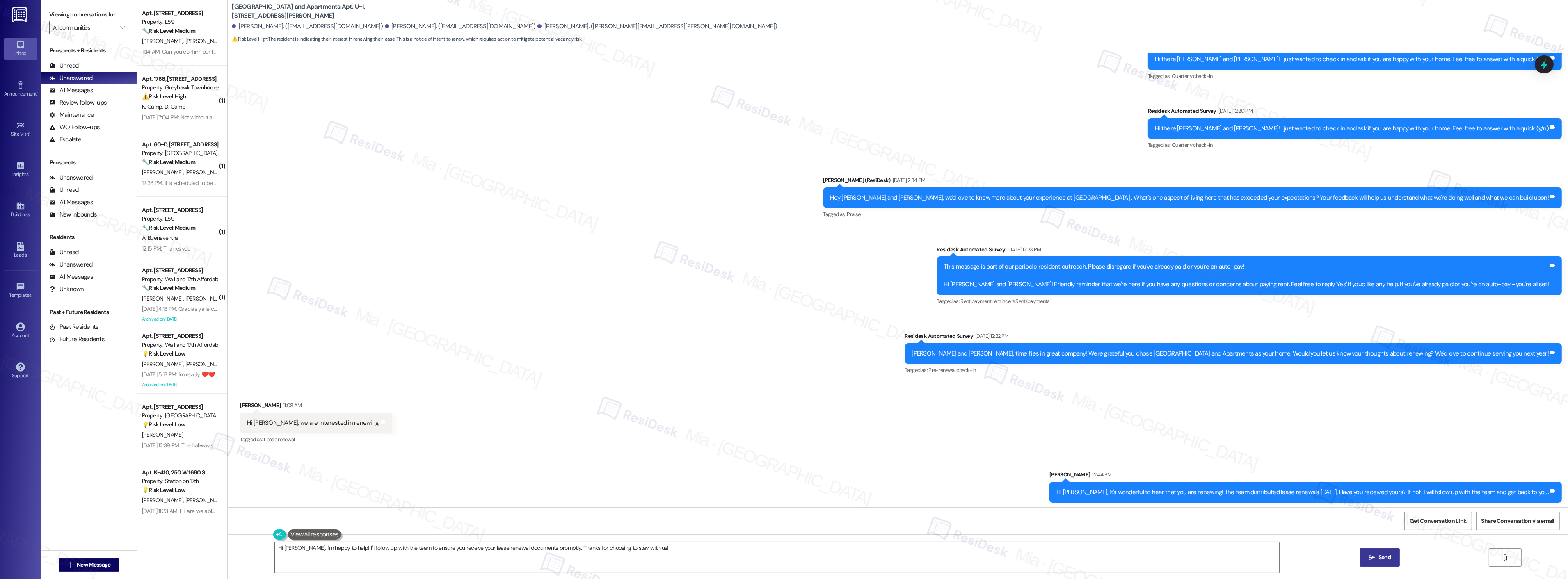
scroll to position [298, 0]
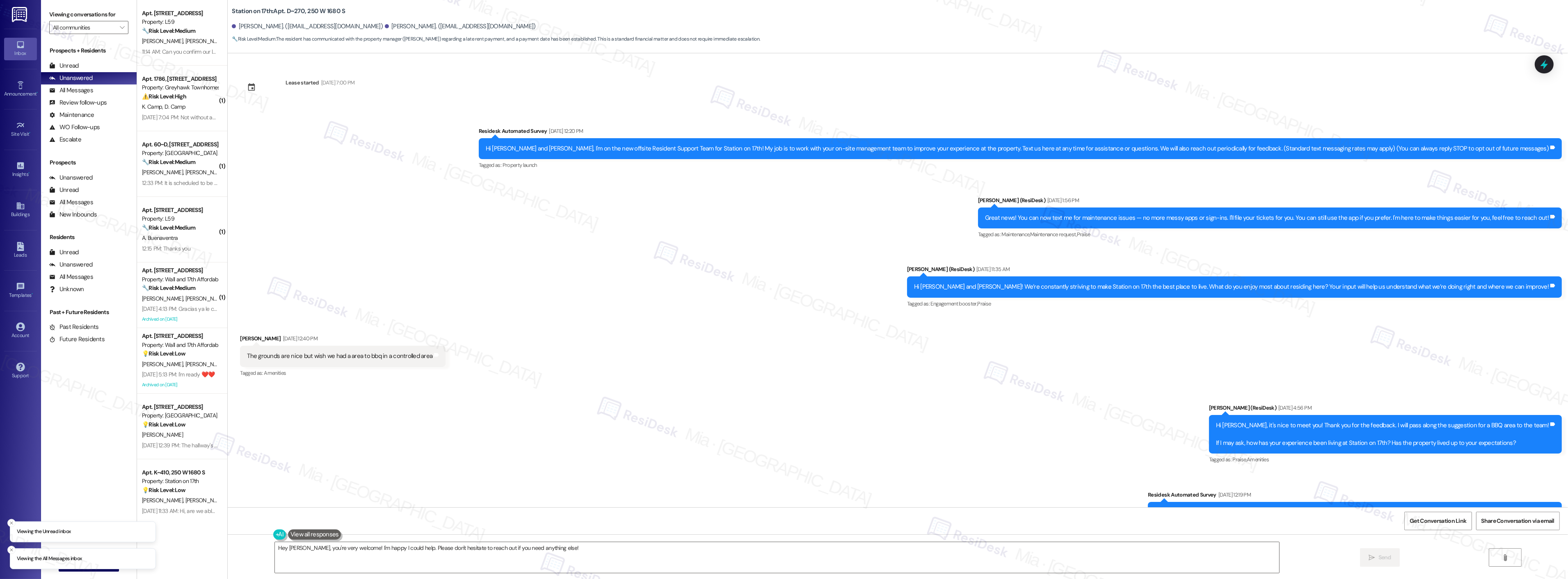
scroll to position [1100, 0]
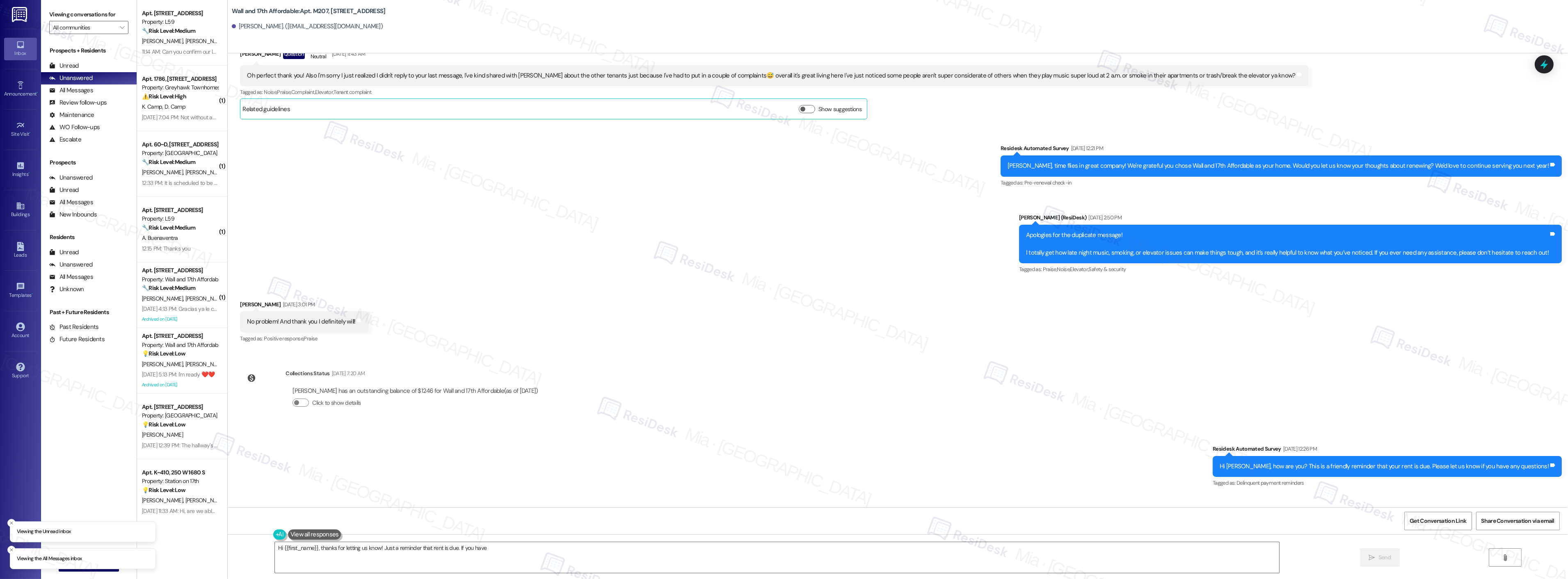
scroll to position [811, 0]
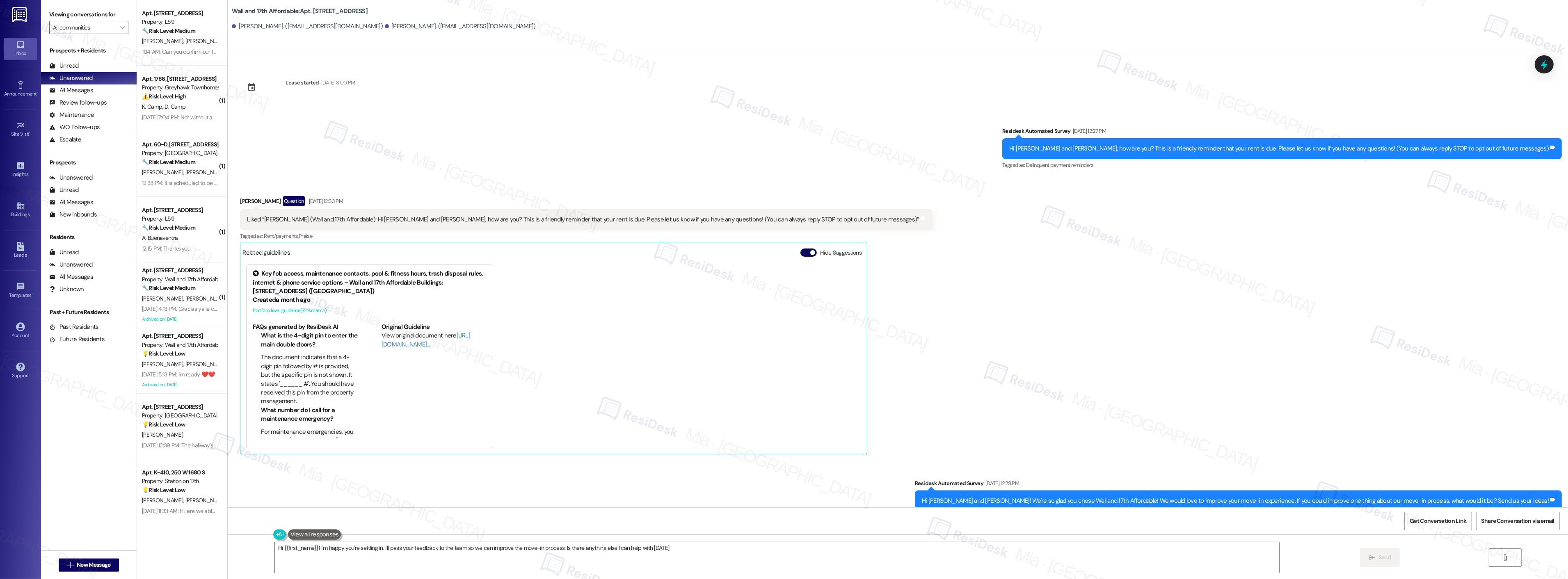
type textarea "Hi {{first_name}}! I'm happy you're settling in. I'll pass your feedback to the…"
click at [800, 255] on button "Hide Suggestions" at bounding box center [809, 253] width 16 height 8
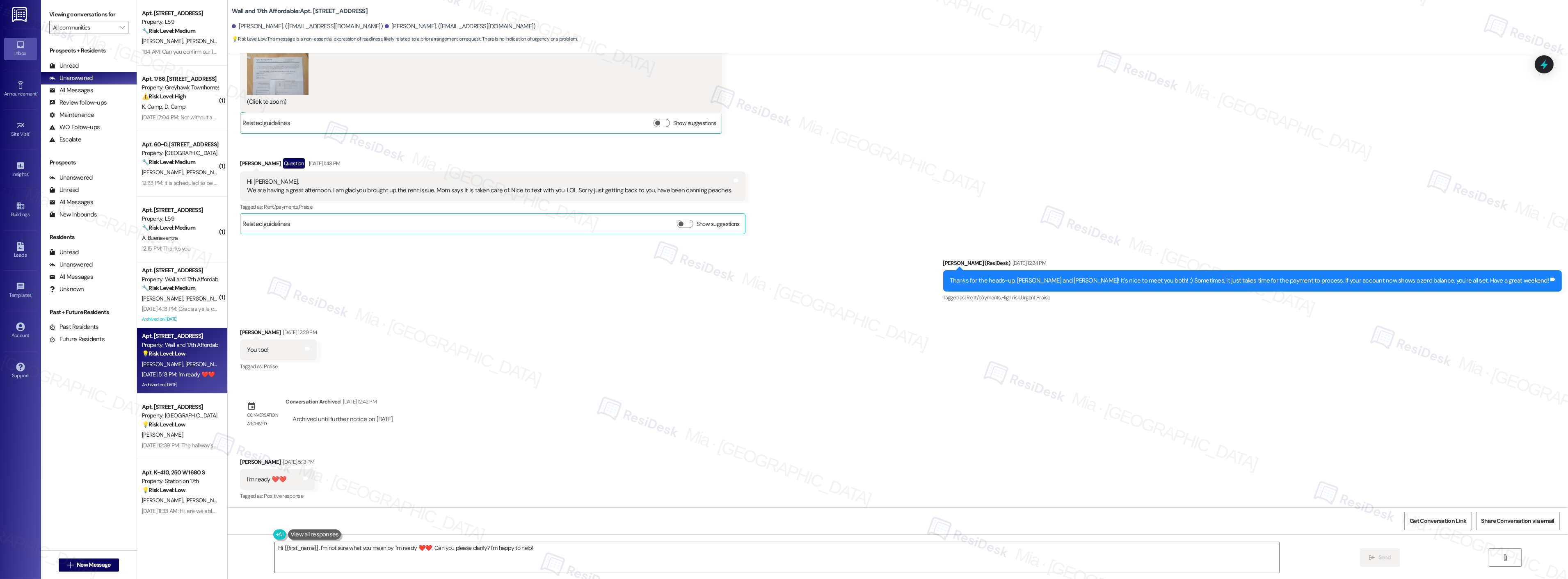
scroll to position [316, 0]
click at [313, 548] on textarea "Hi {{first_name}}, I'm not sure what you mean by 'I'm ready ❤️❤️'. Can you plea…" at bounding box center [776, 557] width 1004 height 31
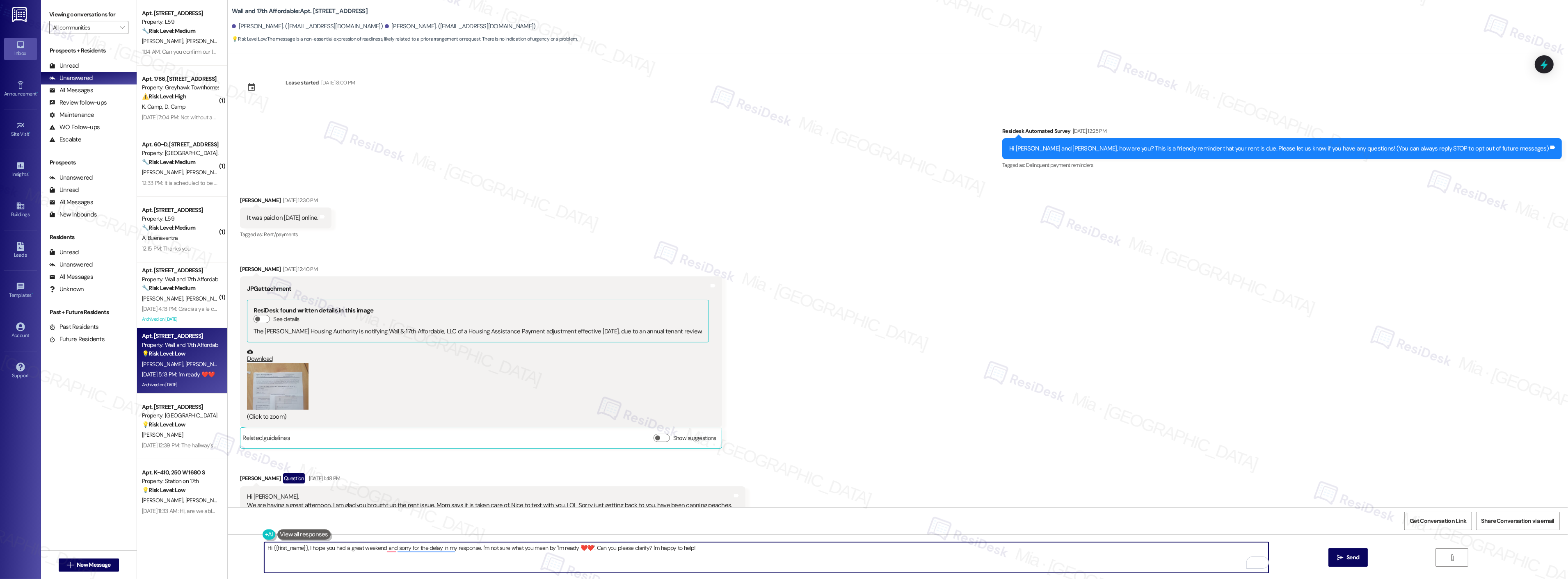
scroll to position [45, 0]
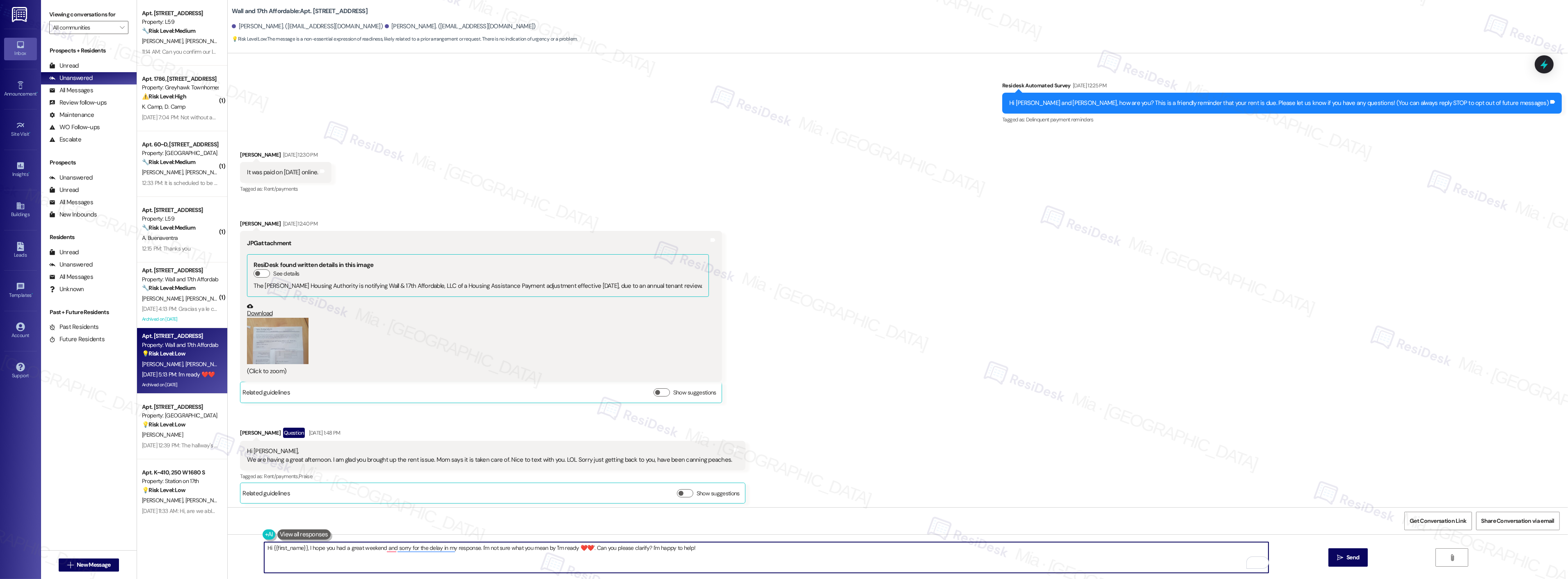
click at [277, 341] on button "Zoom image" at bounding box center [278, 341] width 62 height 47
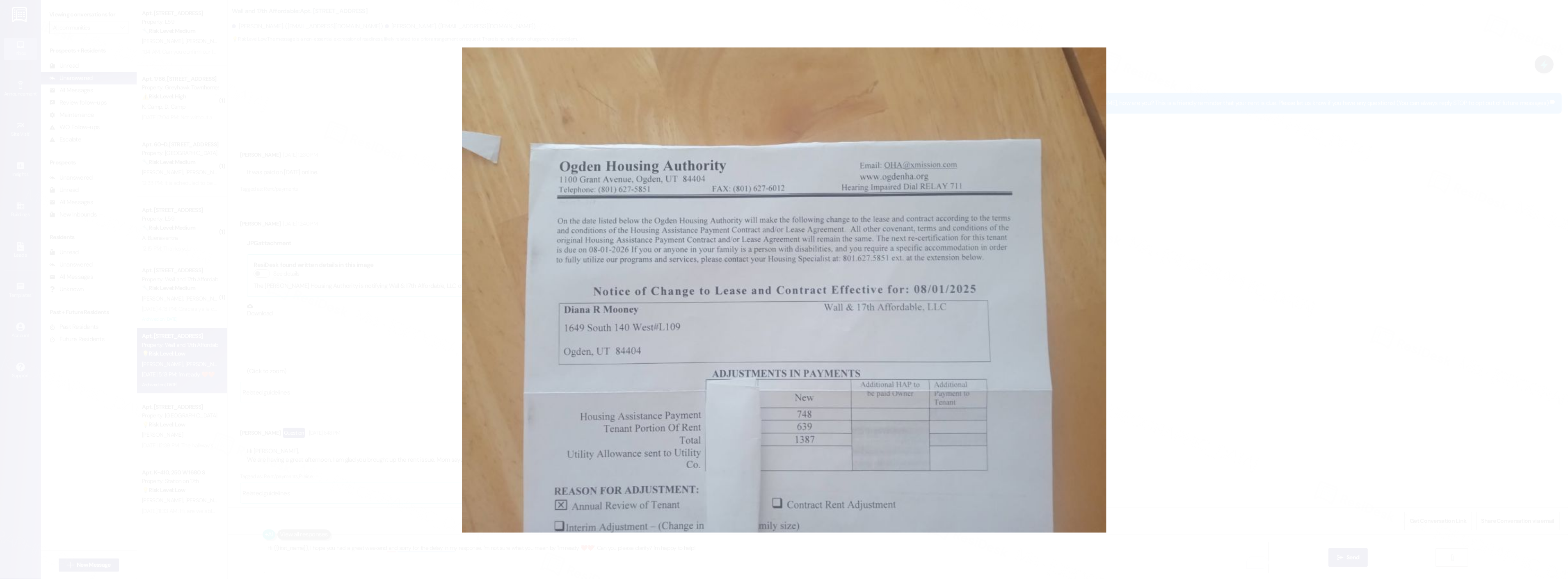
click at [1153, 342] on button "Unzoom image" at bounding box center [784, 290] width 1568 height 579
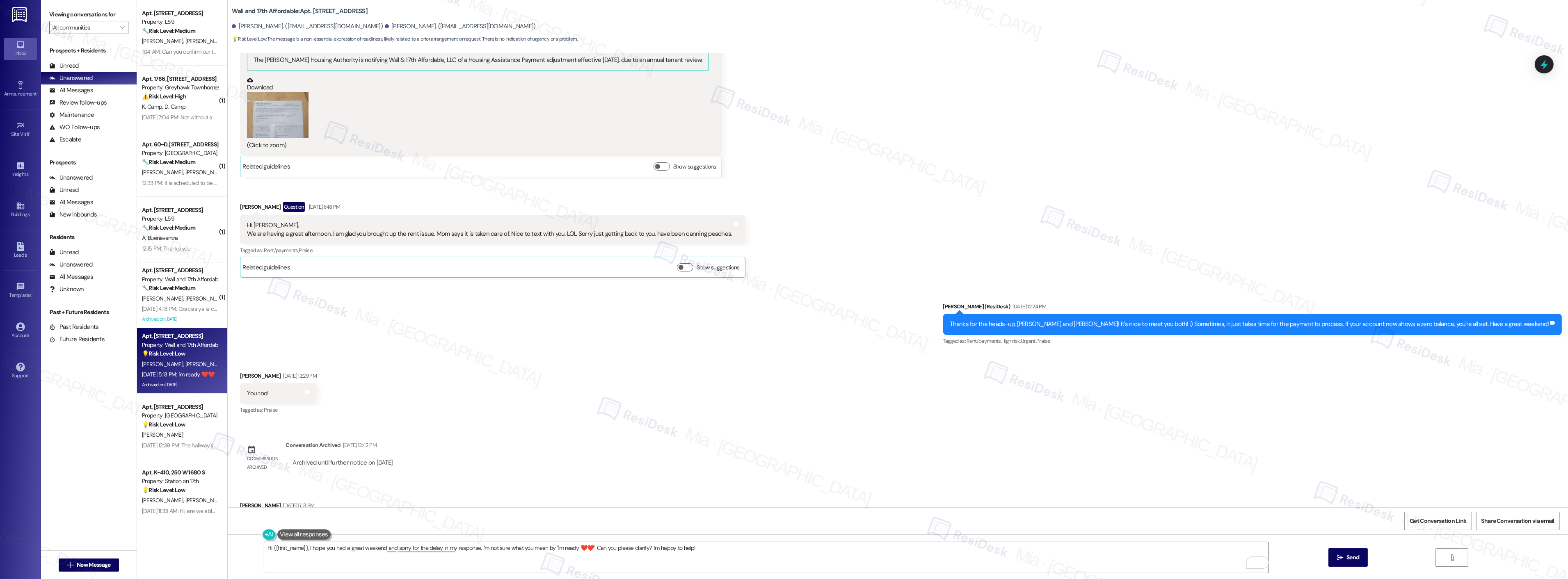
scroll to position [273, 0]
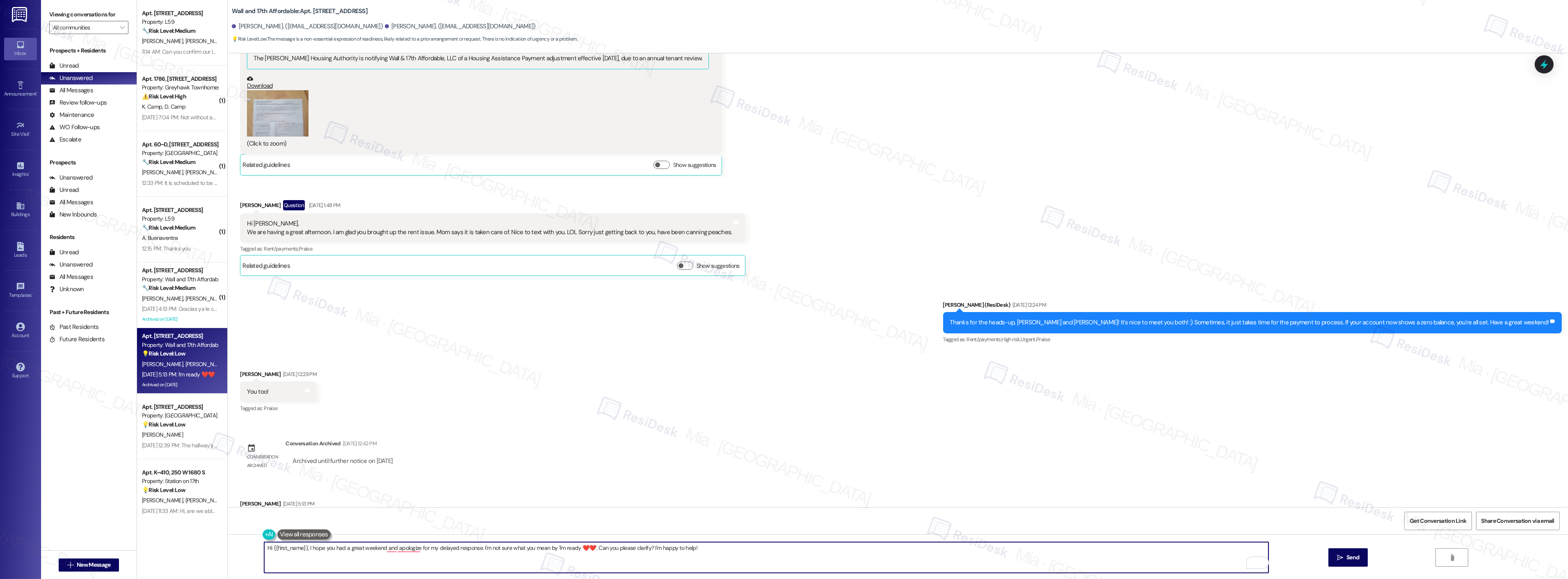
drag, startPoint x: 301, startPoint y: 548, endPoint x: 266, endPoint y: 548, distance: 35.0
click at [266, 548] on textarea "Hi {{first_name}}, I hope you had a great weekend and apologize for my delayed …" at bounding box center [766, 557] width 1004 height 31
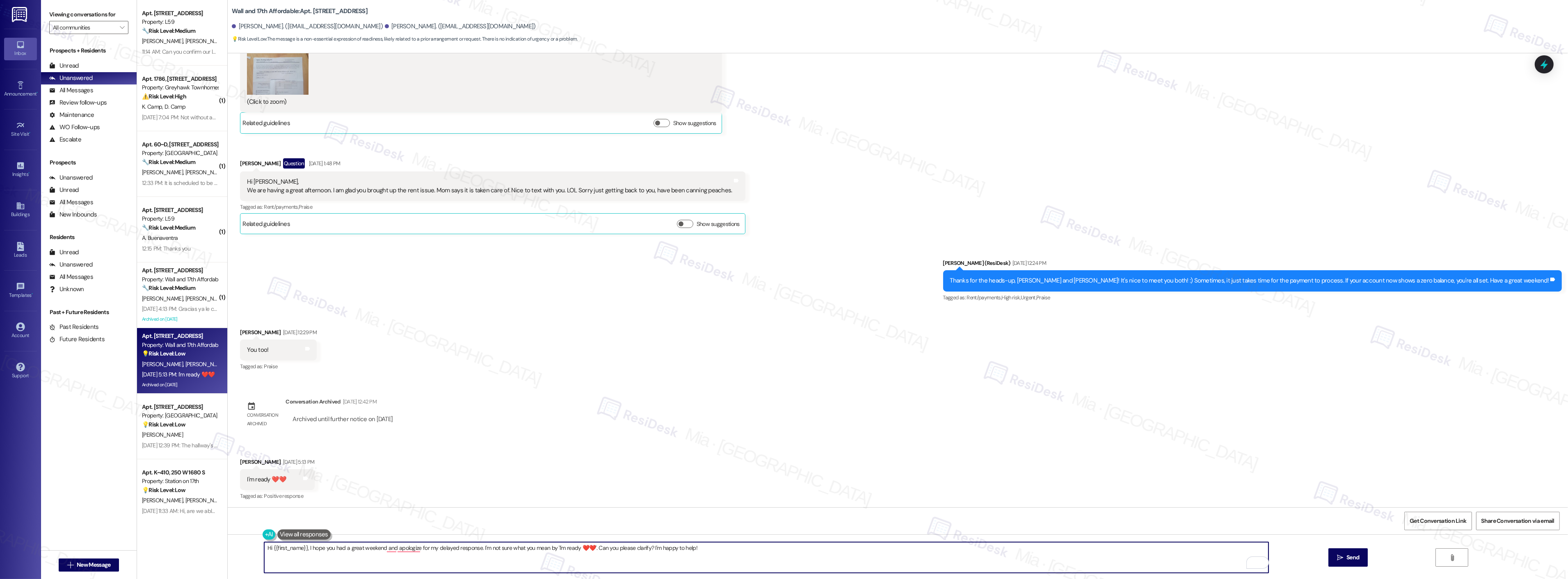
scroll to position [316, 0]
click at [381, 522] on span "apologize" at bounding box center [388, 523] width 28 height 7
click at [372, 521] on span "and" at bounding box center [369, 523] width 11 height 7
drag, startPoint x: 530, startPoint y: 549, endPoint x: 533, endPoint y: 553, distance: 5.0
click at [531, 549] on textarea "Hi Diana, I hope you had a great weekend, and I apologize for my delayed respon…" at bounding box center [766, 557] width 1004 height 31
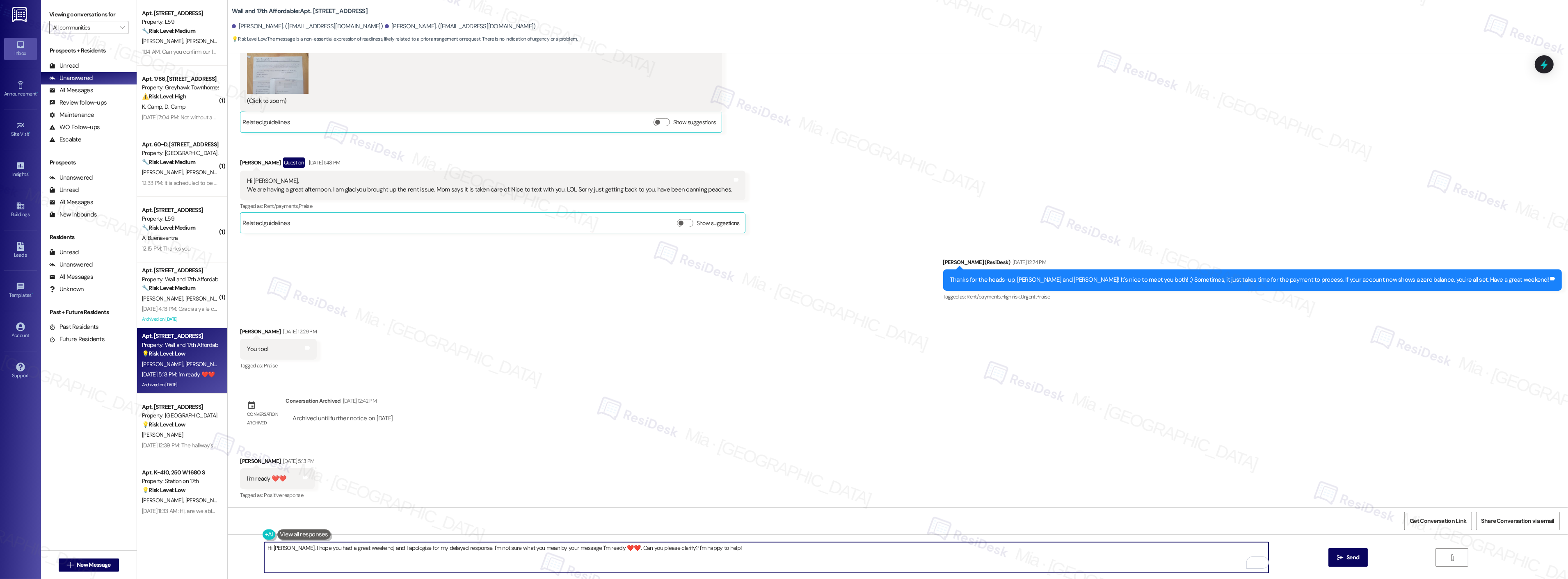
drag, startPoint x: 588, startPoint y: 548, endPoint x: 602, endPoint y: 548, distance: 14.0
click at [602, 548] on textarea "Hi Diana, I hope you had a great weekend, and I apologize for my delayed respon…" at bounding box center [766, 557] width 1004 height 31
click at [759, 548] on textarea "Hi Diana, I hope you had a great weekend, and I apologize for my delayed respon…" at bounding box center [766, 557] width 1004 height 31
type textarea "Hi Diana, I hope you had a great weekend, and I apologize for my delayed respon…"
click at [1361, 562] on button " Send" at bounding box center [1348, 557] width 40 height 18
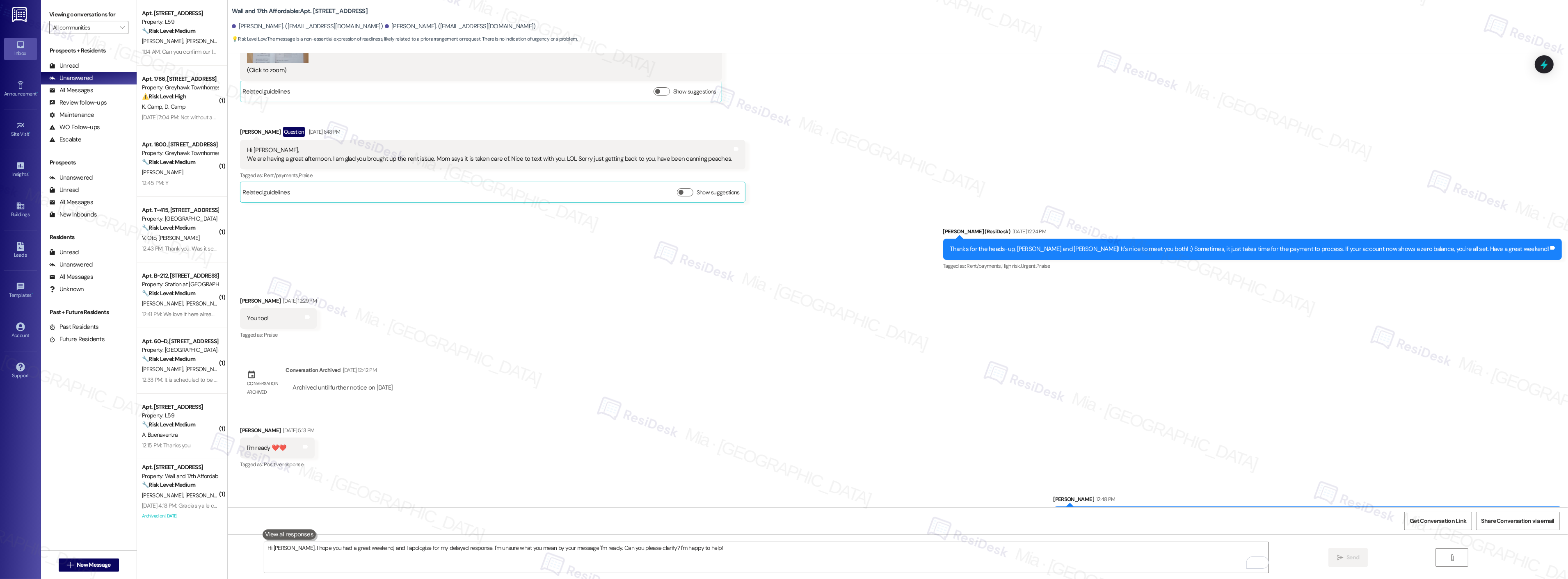
scroll to position [373, 0]
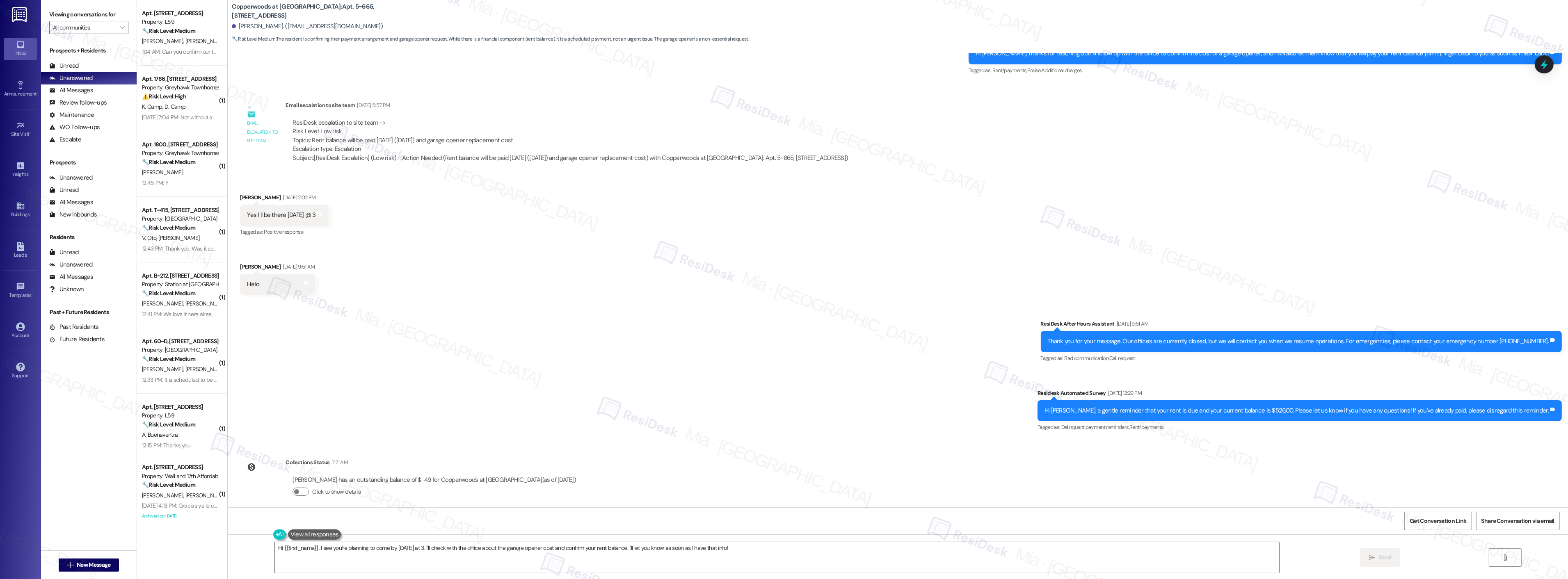
scroll to position [1809, 0]
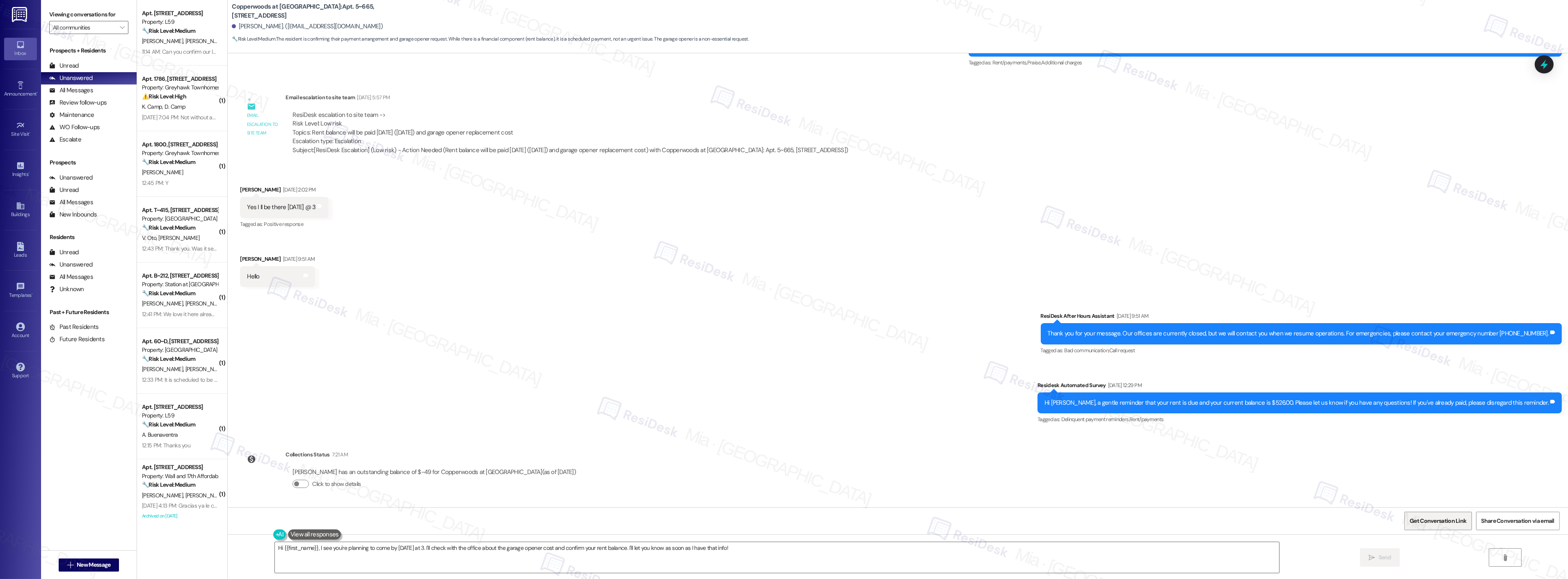
click at [1423, 517] on span "Get Conversation Link" at bounding box center [1437, 521] width 57 height 9
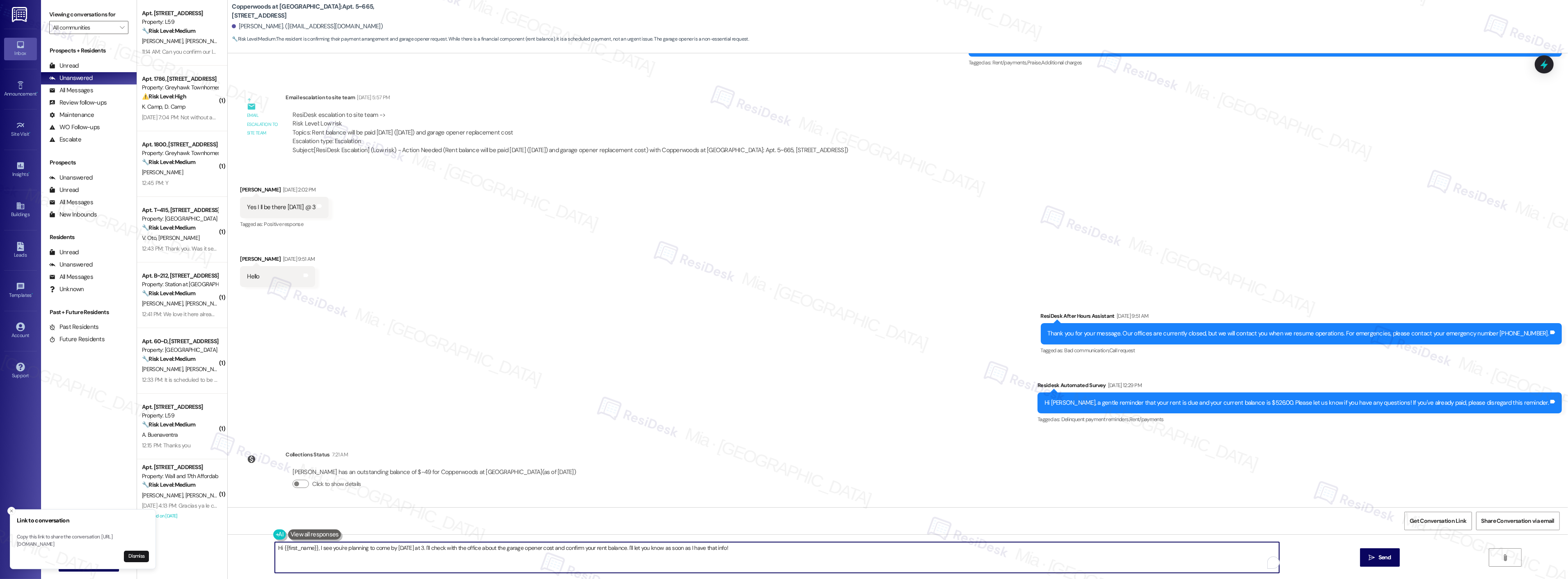
drag, startPoint x: 314, startPoint y: 549, endPoint x: 438, endPoint y: 548, distance: 124.0
click at [438, 548] on textarea "Hi {{first_name}}, I see you're planning to come by on Wednesday at 3. I'll che…" at bounding box center [776, 557] width 1004 height 31
click at [389, 550] on textarea "Hi {{first_name}}, thank you for paying your rent. I'll check with the office a…" at bounding box center [766, 557] width 1004 height 31
click at [429, 547] on textarea "Hi {{first_name}}, thank you for paying your rent. I'll follow up with the offi…" at bounding box center [766, 557] width 1004 height 31
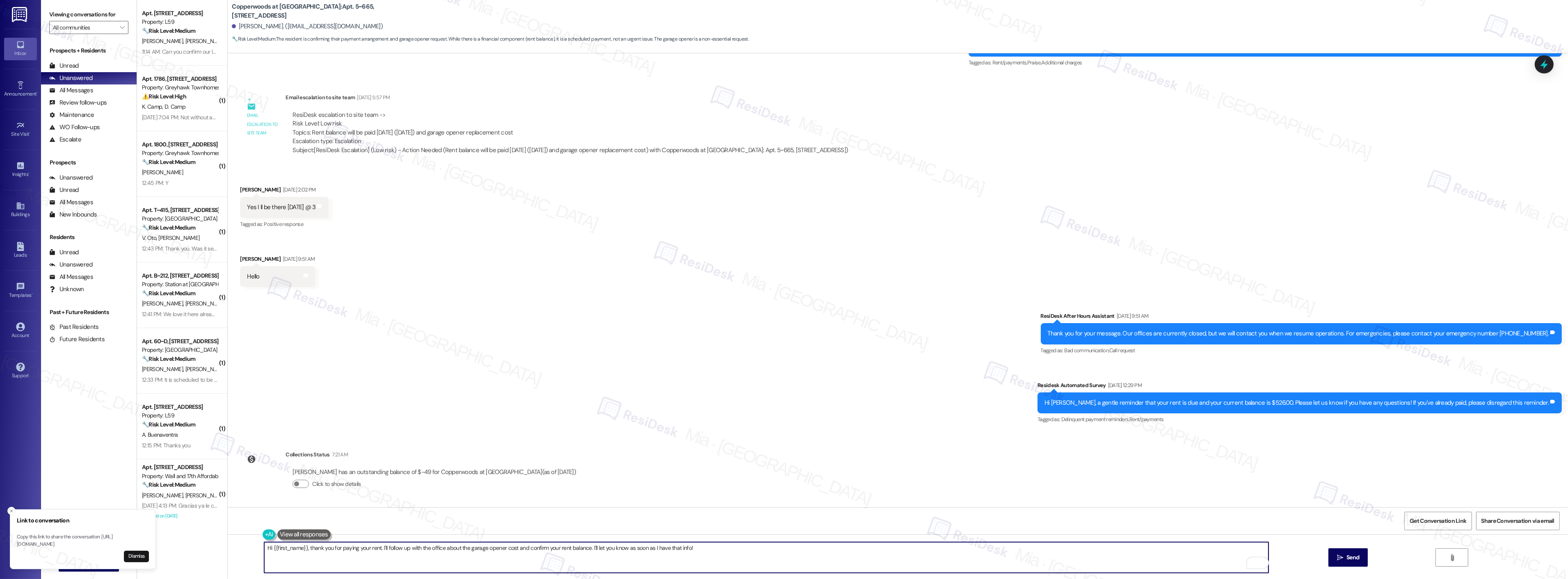
click at [429, 546] on textarea "Hi {{first_name}}, thank you for paying your rent. I'll follow up with the offi…" at bounding box center [766, 557] width 1004 height 31
click at [446, 523] on div "Dismiss" at bounding box center [457, 520] width 153 height 12
drag, startPoint x: 521, startPoint y: 548, endPoint x: 581, endPoint y: 548, distance: 60.0
click at [581, 548] on textarea "Hi {{first_name}}, thank you for paying your rent. I'll follow up with the team…" at bounding box center [766, 557] width 1004 height 31
click at [499, 548] on textarea "Hi {{first_name}}, thank you for paying your rent. I'll follow up with the team…" at bounding box center [766, 557] width 1004 height 31
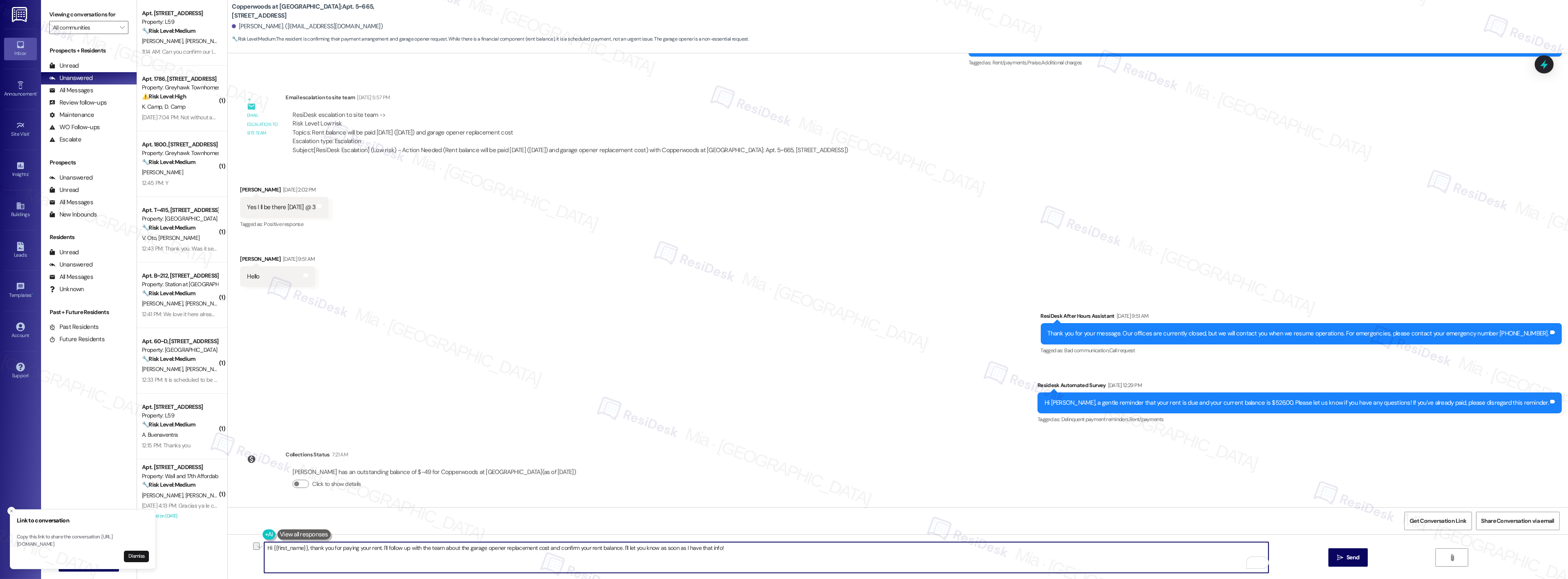
drag, startPoint x: 542, startPoint y: 547, endPoint x: 614, endPoint y: 546, distance: 72.0
click at [614, 546] on textarea "Hi {{first_name}}, thank you for paying your rent. I'll follow up with the team…" at bounding box center [766, 557] width 1004 height 31
click at [604, 548] on textarea "Hi {{first_name}}, thank you for paying your rent. I'll follow up with the team…" at bounding box center [766, 557] width 1004 height 31
click at [587, 548] on textarea "Hi {{first_name}}, thank you for paying your rent. I'll follow up with the team…" at bounding box center [766, 557] width 1004 height 31
drag, startPoint x: 590, startPoint y: 548, endPoint x: 612, endPoint y: 548, distance: 22.0
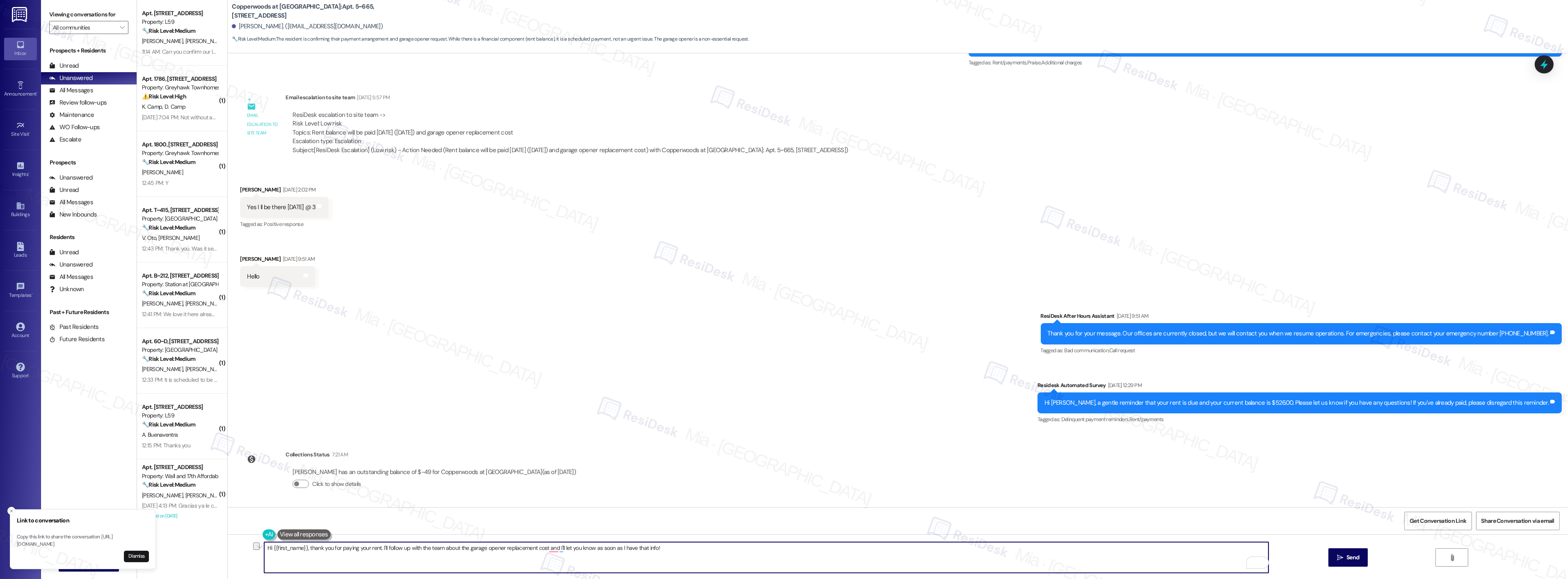
click at [612, 548] on textarea "Hi {{first_name}}, thank you for paying your rent. I'll follow up with the team…" at bounding box center [766, 557] width 1004 height 31
click at [638, 548] on textarea "Hi {{first_name}}, thank you for paying your rent. I'll follow up with the team…" at bounding box center [766, 557] width 1004 height 31
type textarea "Hi {{first_name}}, thank you for paying your rent. I'll follow up with the team…"
click at [1413, 515] on span "Get Conversation Link" at bounding box center [1437, 521] width 60 height 18
drag, startPoint x: 668, startPoint y: 543, endPoint x: 247, endPoint y: 543, distance: 421.0
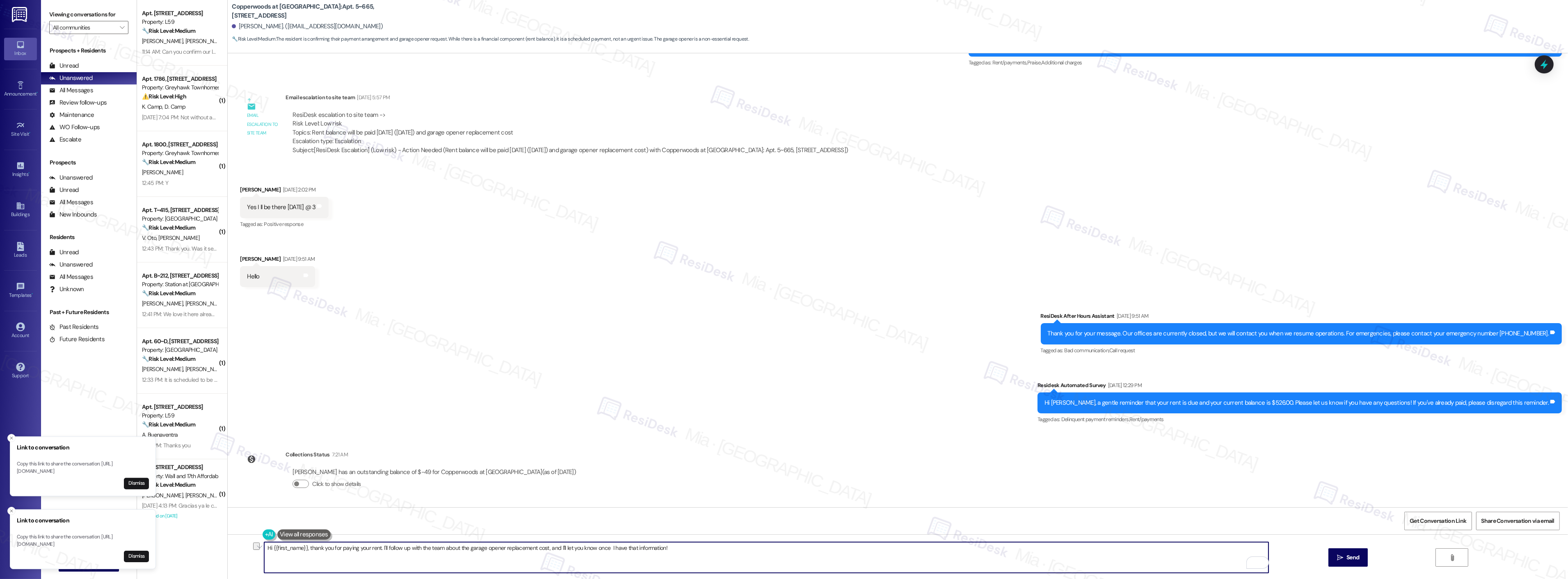
click at [247, 543] on div "Hi {{first_name}}, thank you for paying your rent. I'll follow up with the team…" at bounding box center [897, 565] width 1340 height 62
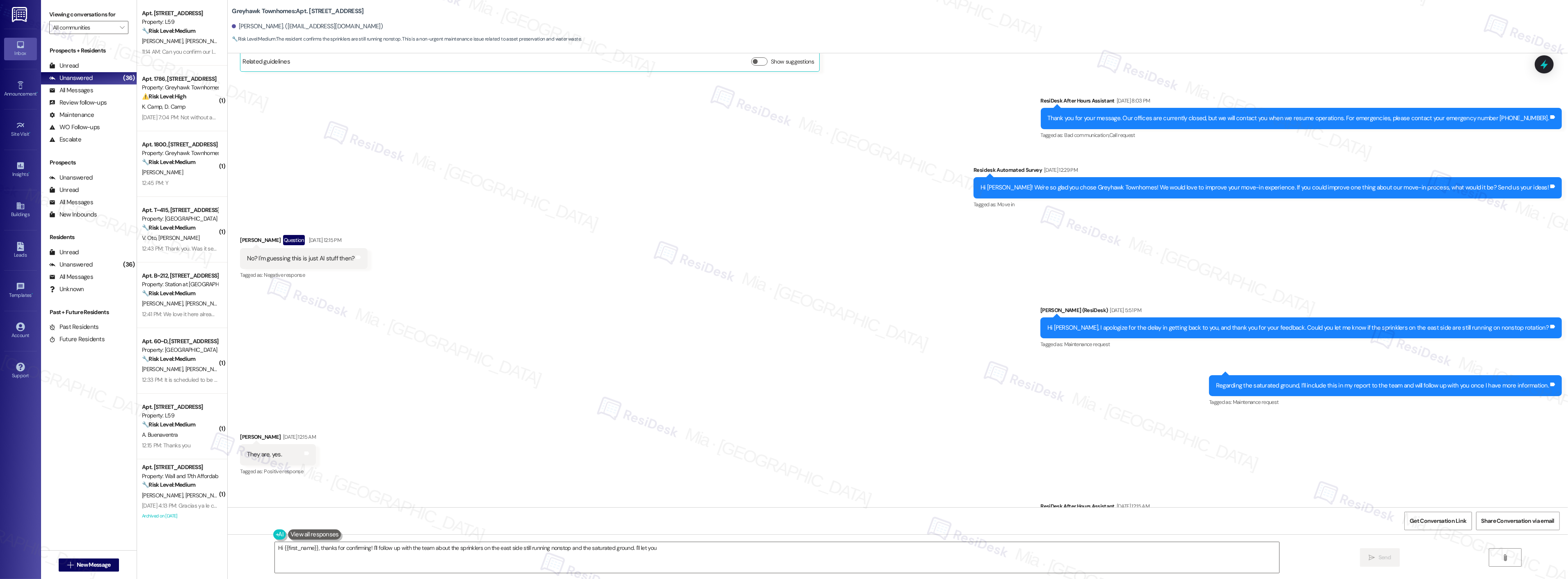
scroll to position [656, 0]
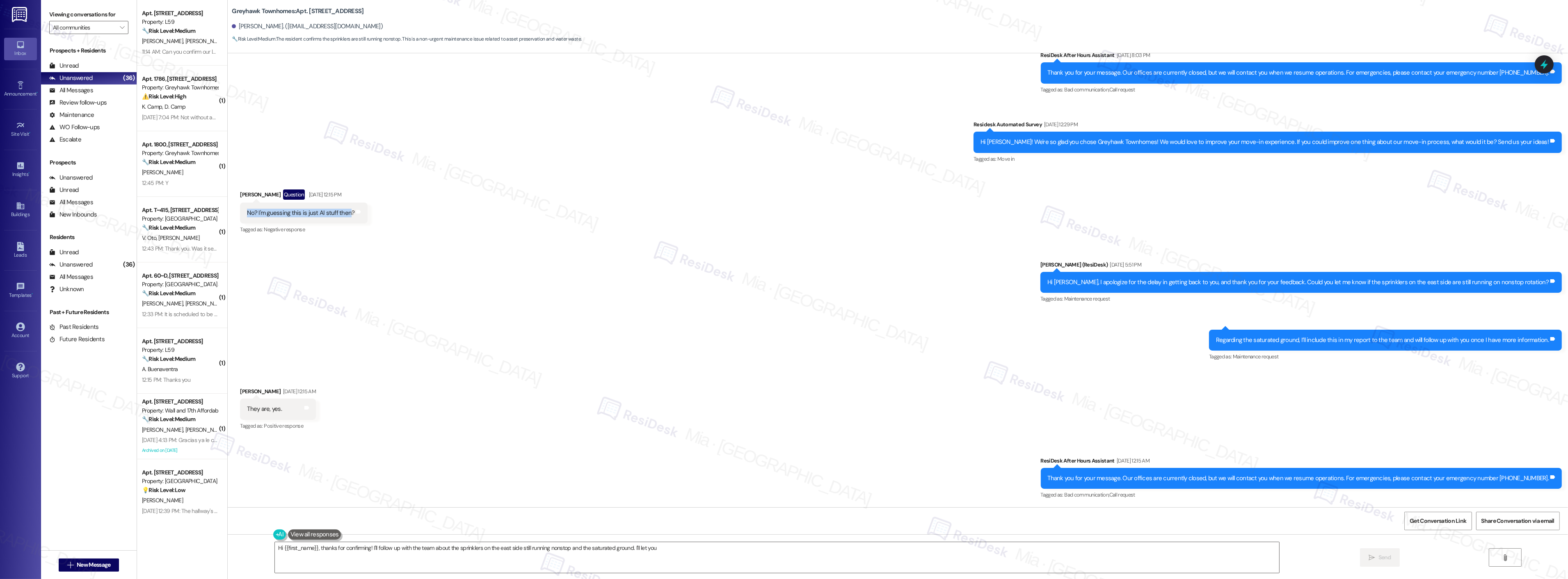
drag, startPoint x: 340, startPoint y: 211, endPoint x: 233, endPoint y: 211, distance: 107.0
click at [240, 211] on div "No? I'm guessing this is just AI stuff then? Tags and notes" at bounding box center [303, 213] width 127 height 21
copy div "No? I'm guessing this is just AI stuff then"
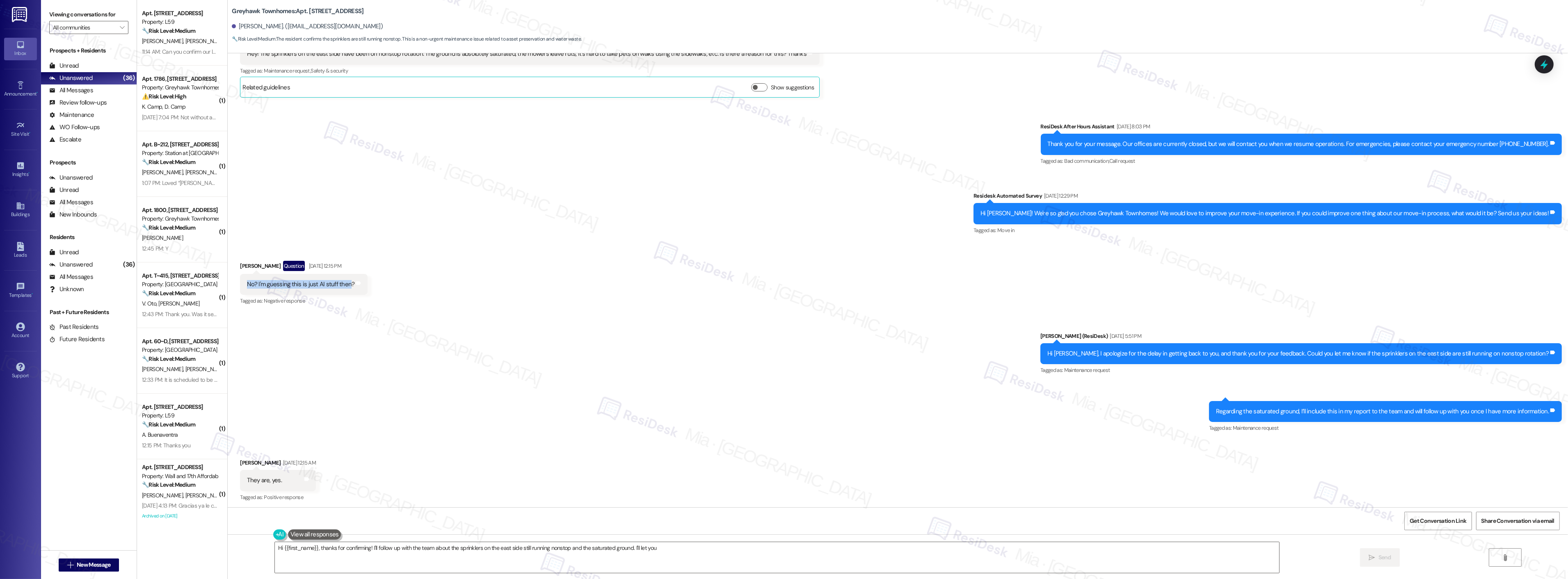
scroll to position [428, 0]
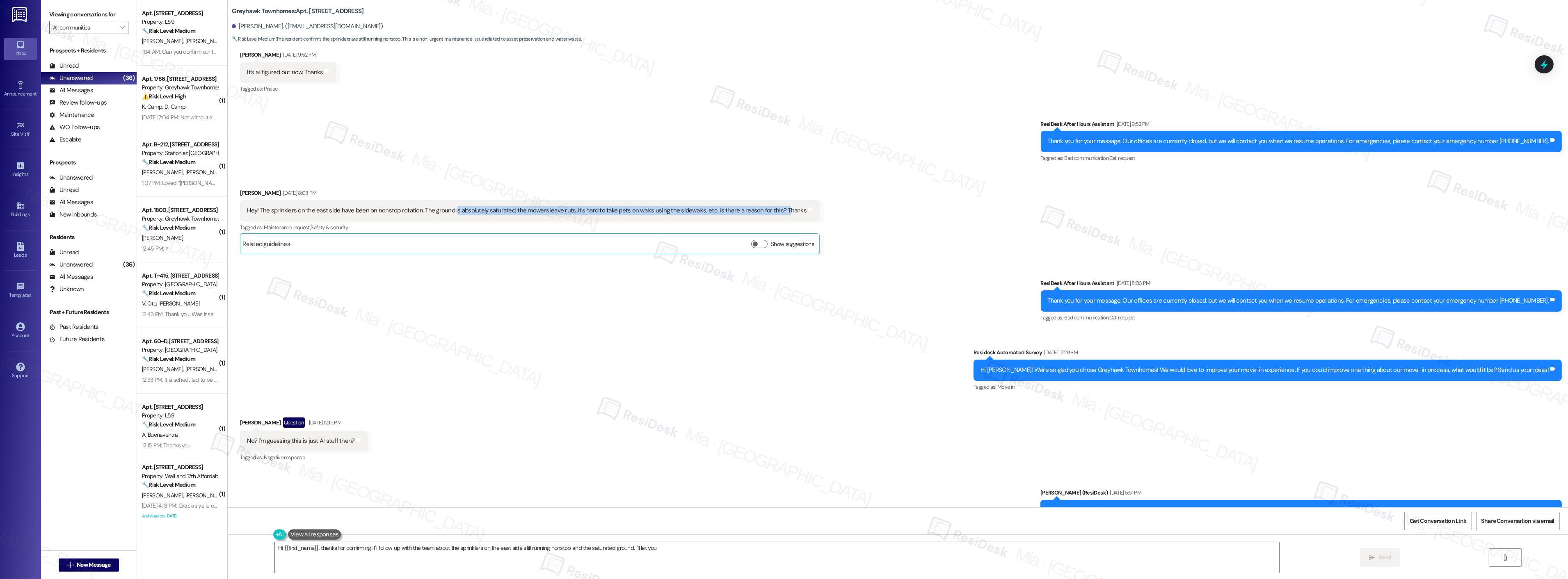
drag, startPoint x: 444, startPoint y: 211, endPoint x: 767, endPoint y: 210, distance: 323.0
click at [767, 210] on div "Hey! The sprinklers on the east side have been on nonstop rotation. The ground …" at bounding box center [527, 210] width 559 height 9
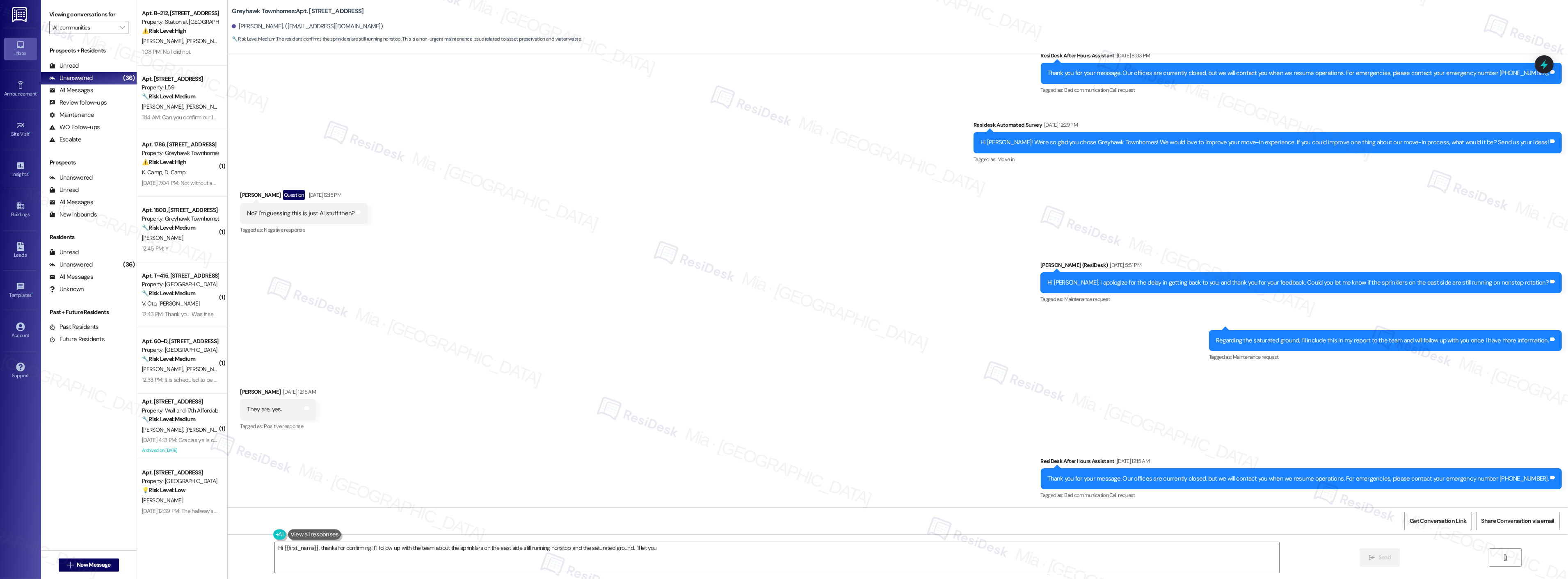
scroll to position [656, 0]
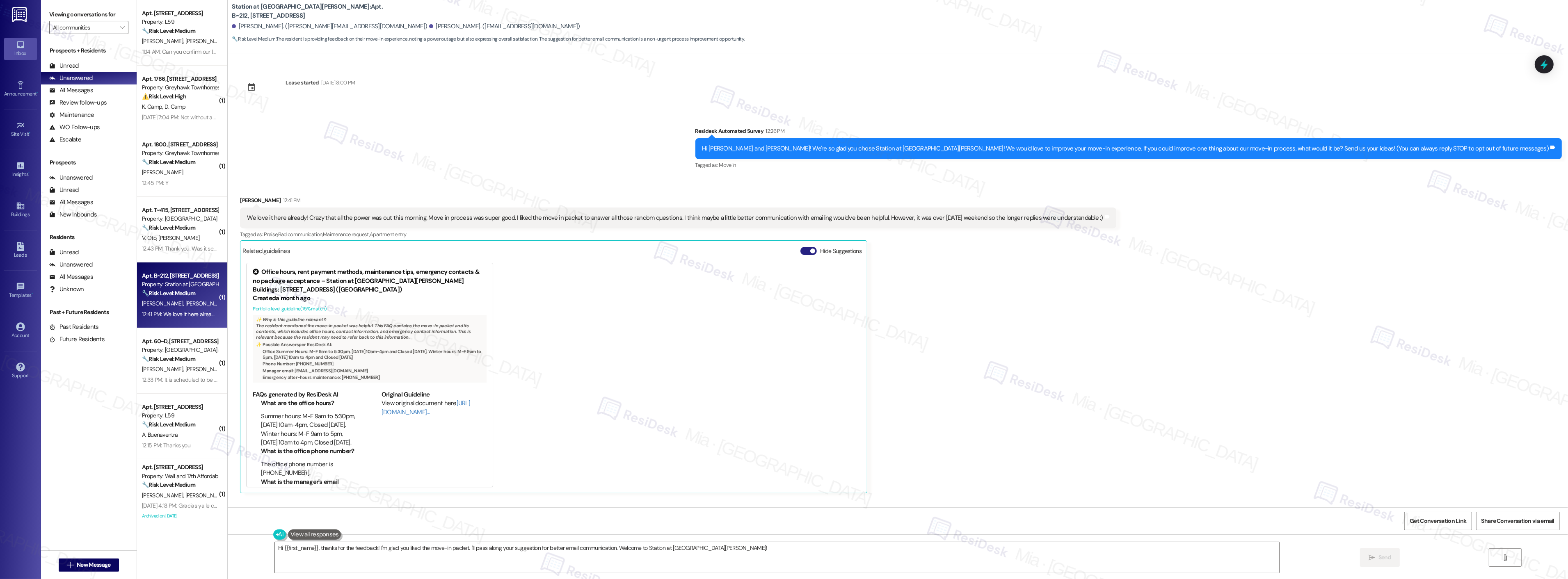
click at [800, 251] on button "Hide Suggestions" at bounding box center [809, 251] width 16 height 8
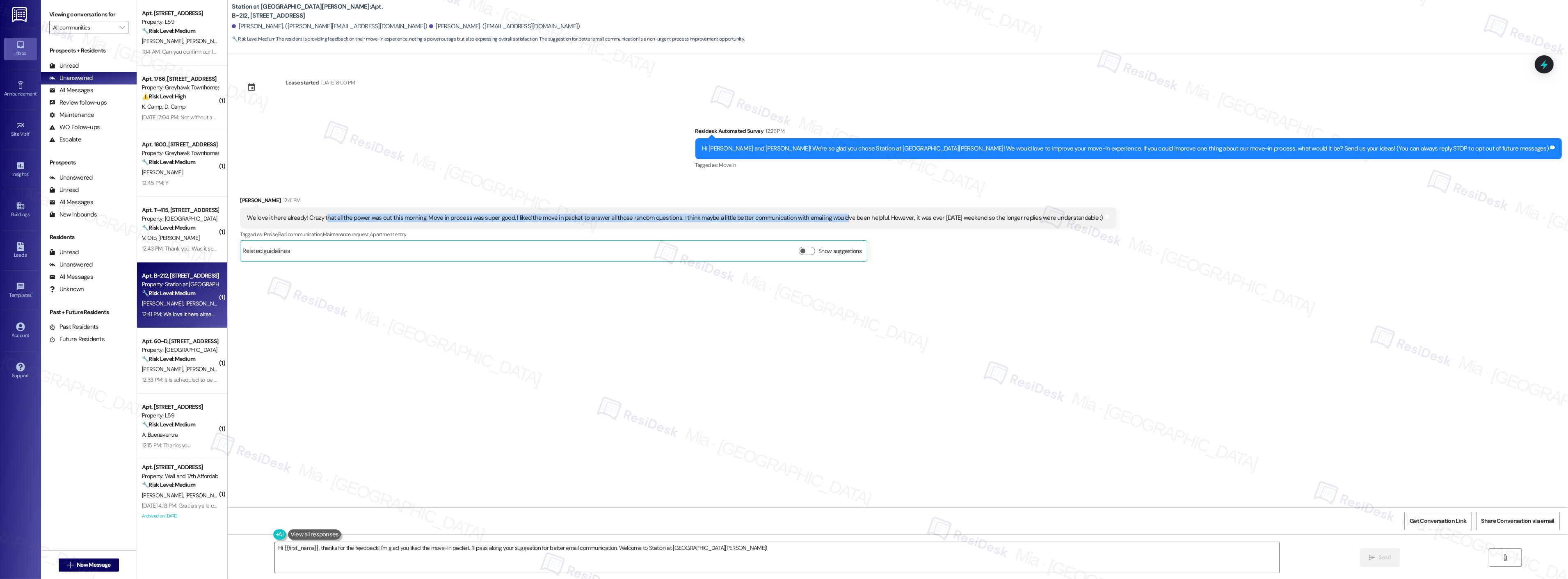
drag, startPoint x: 317, startPoint y: 219, endPoint x: 829, endPoint y: 220, distance: 512.0
click at [829, 220] on div "We love it here already! Crazy that all the power was out this morning. Move in…" at bounding box center [675, 218] width 856 height 9
drag, startPoint x: 241, startPoint y: 216, endPoint x: 1086, endPoint y: 216, distance: 845.0
click at [1086, 216] on body "Inbox Go to Inbox Announcement • Send A Text Announcement Site Visit • Go to Si…" at bounding box center [784, 290] width 1568 height 579
click at [247, 218] on div "We love it here already! Crazy that all the power was out this morning. Move in…" at bounding box center [675, 218] width 856 height 9
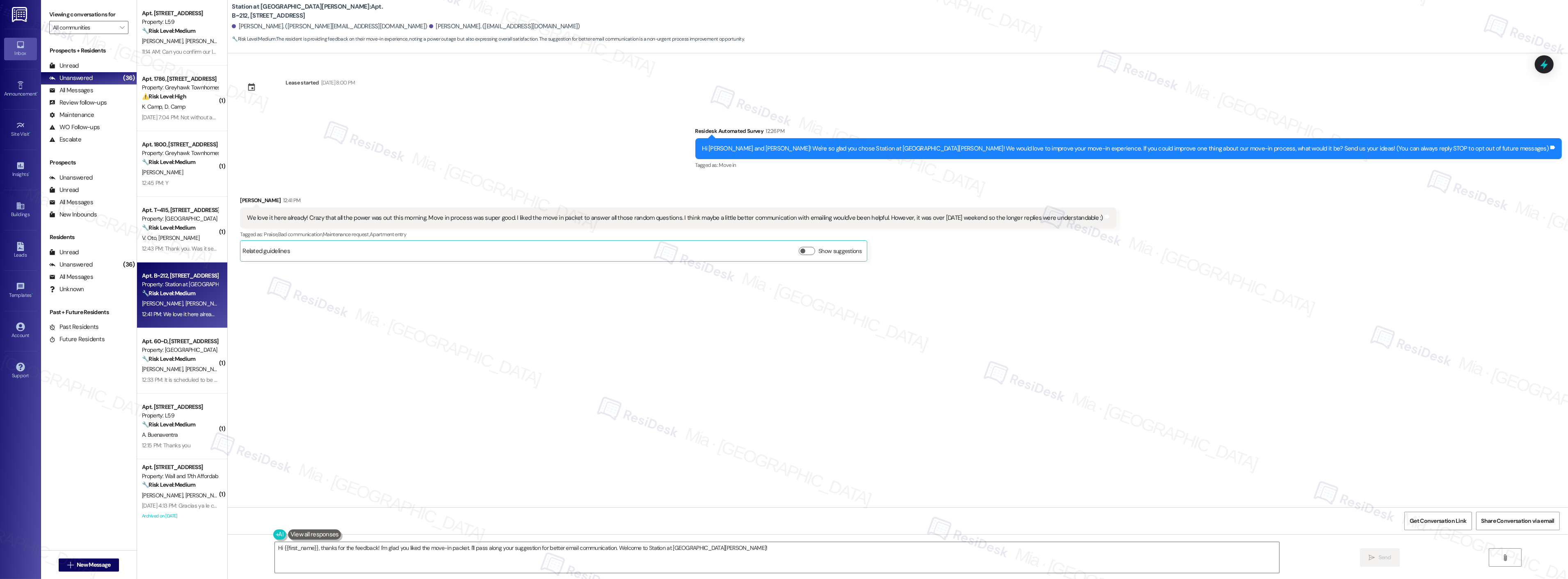
drag, startPoint x: 238, startPoint y: 216, endPoint x: 1085, endPoint y: 218, distance: 847.0
click at [1085, 218] on div "We love it here already! Crazy that all the power was out this morning. Move in…" at bounding box center [678, 218] width 876 height 21
copy div "We love it here already! Crazy that all the power was out this morning. Move in…"
drag, startPoint x: 716, startPoint y: 547, endPoint x: 314, endPoint y: 551, distance: 402.0
click at [314, 551] on textarea "Hi {{first_name}}, thanks for the feedback! I'm glad you liked the move-in pack…" at bounding box center [766, 557] width 1004 height 31
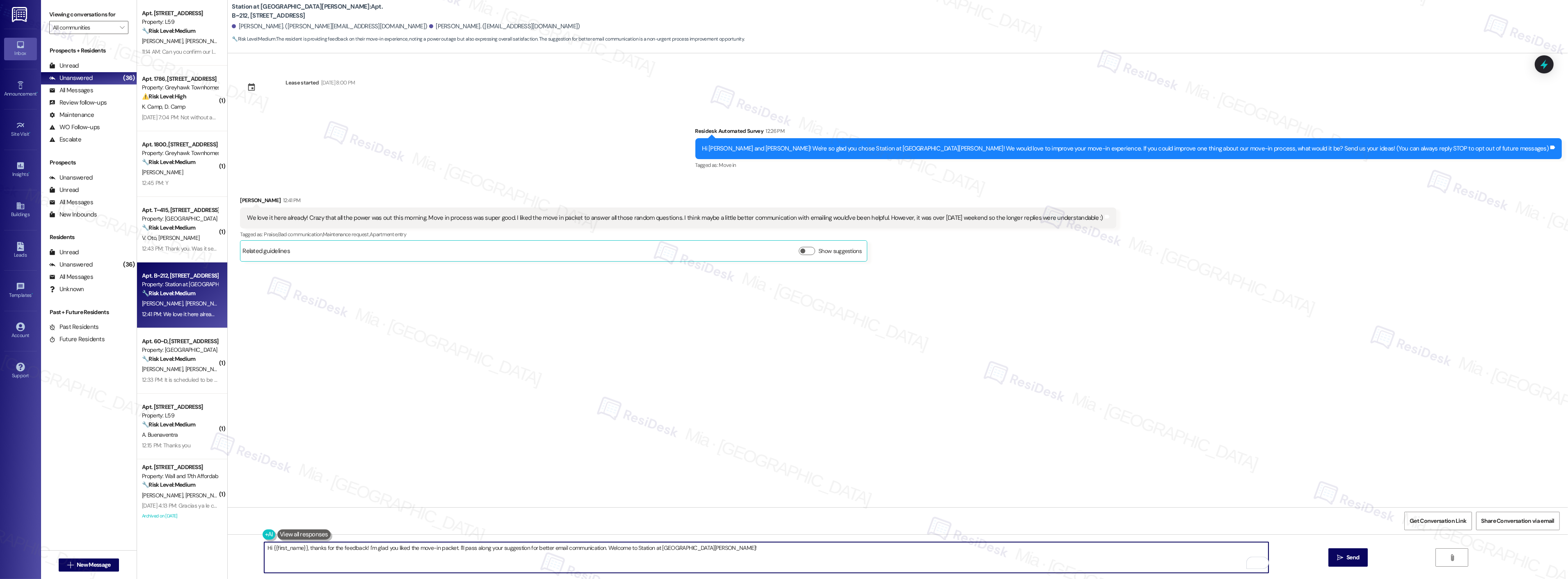
paste textarea "Thank you so much for sharing this—we’re so glad to hear that you’re already lo…"
click at [305, 550] on textarea "Hi {{first_name}}, Thank you so much for sharing this—we’re so glad to hear tha…" at bounding box center [766, 557] width 1004 height 31
drag, startPoint x: 266, startPoint y: 547, endPoint x: 301, endPoint y: 548, distance: 35.0
click at [301, 548] on textarea "Hi {{first_name}}, thank you so much for sharing this—we’re so glad to hear tha…" at bounding box center [766, 557] width 1004 height 31
click at [371, 549] on textarea "Hi [PERSON_NAME], thank you so much for sharing this—we’re so glad to hear that…" at bounding box center [766, 557] width 1004 height 31
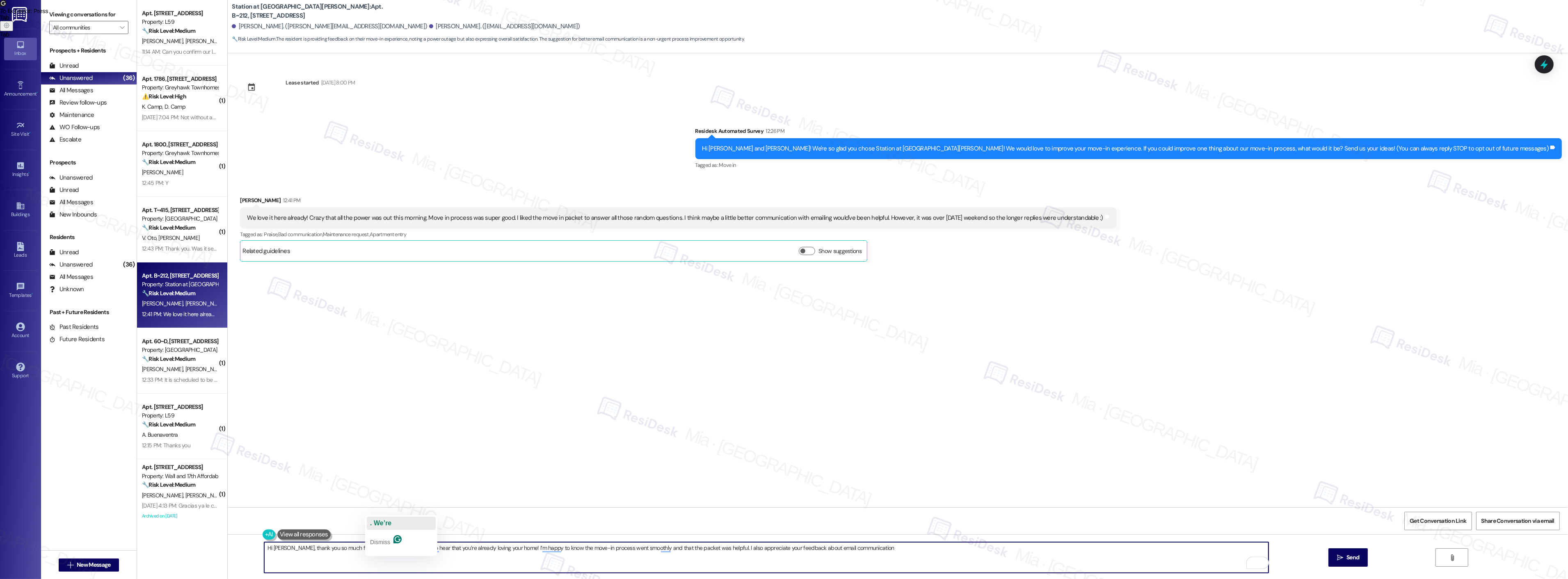
click at [388, 521] on span ". We’re" at bounding box center [380, 523] width 21 height 7
click at [418, 550] on textarea "Hi [PERSON_NAME], thank you so much for sharing this. We’re so glad to hear tha…" at bounding box center [766, 557] width 1004 height 31
click at [850, 548] on textarea "Hi [PERSON_NAME], thank you so much for sharing this. We’re so glad to hear tha…" at bounding box center [766, 557] width 1004 height 31
click at [847, 550] on textarea "Hi [PERSON_NAME], thank you so much for sharing this. We’re so glad to hear tha…" at bounding box center [766, 557] width 1004 height 31
click at [848, 550] on textarea "Hi [PERSON_NAME], thank you so much for sharing this. We’re so glad to hear tha…" at bounding box center [766, 557] width 1004 height 31
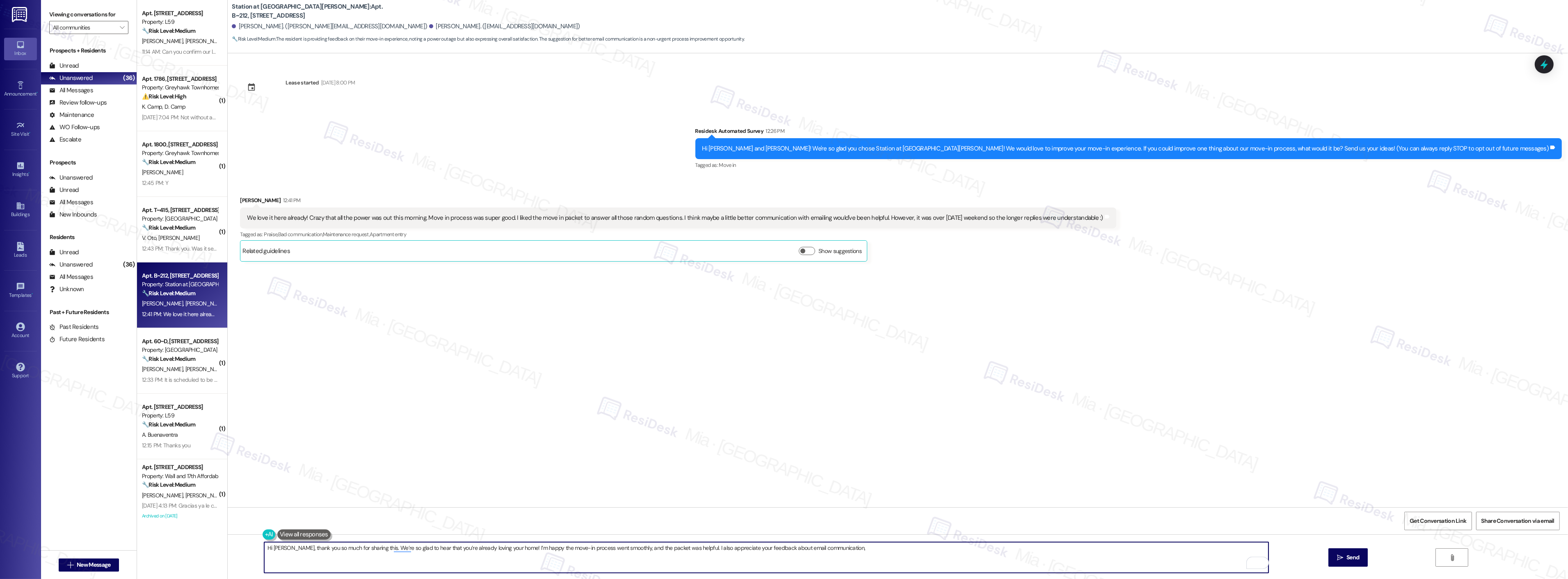
paste textarea "we’ll keep that in mind moving forward. We appreciate your understanding about …"
click at [841, 522] on span ". We’ll" at bounding box center [844, 523] width 19 height 7
click at [1121, 525] on span "too" at bounding box center [1124, 523] width 9 height 7
click at [645, 550] on textarea "Hi [PERSON_NAME], thank you so much for sharing this. We’re so glad to hear tha…" at bounding box center [766, 557] width 1004 height 31
drag, startPoint x: 372, startPoint y: 547, endPoint x: 384, endPoint y: 548, distance: 12.0
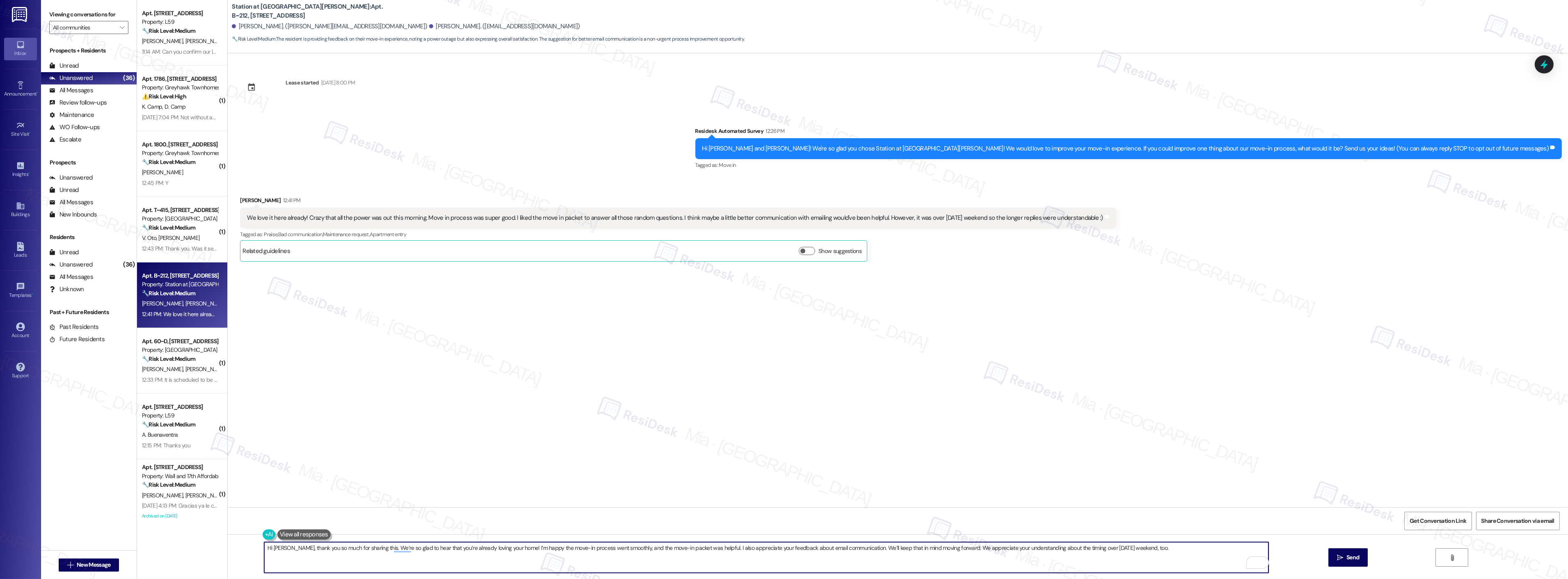
click at [384, 548] on textarea "Hi [PERSON_NAME], thank you so much for sharing this. We’re so glad to hear tha…" at bounding box center [766, 557] width 1004 height 31
drag, startPoint x: 413, startPoint y: 219, endPoint x: 299, endPoint y: 218, distance: 114.0
click at [299, 218] on div "We love it here already! Crazy that all the power was out this morning. Move in…" at bounding box center [675, 218] width 856 height 9
copy div "Crazy that all the power was out this morning"
click at [1175, 552] on textarea "Hi [PERSON_NAME], thank you so much for sharing this. I'm so glad to hear that …" at bounding box center [766, 557] width 1004 height 31
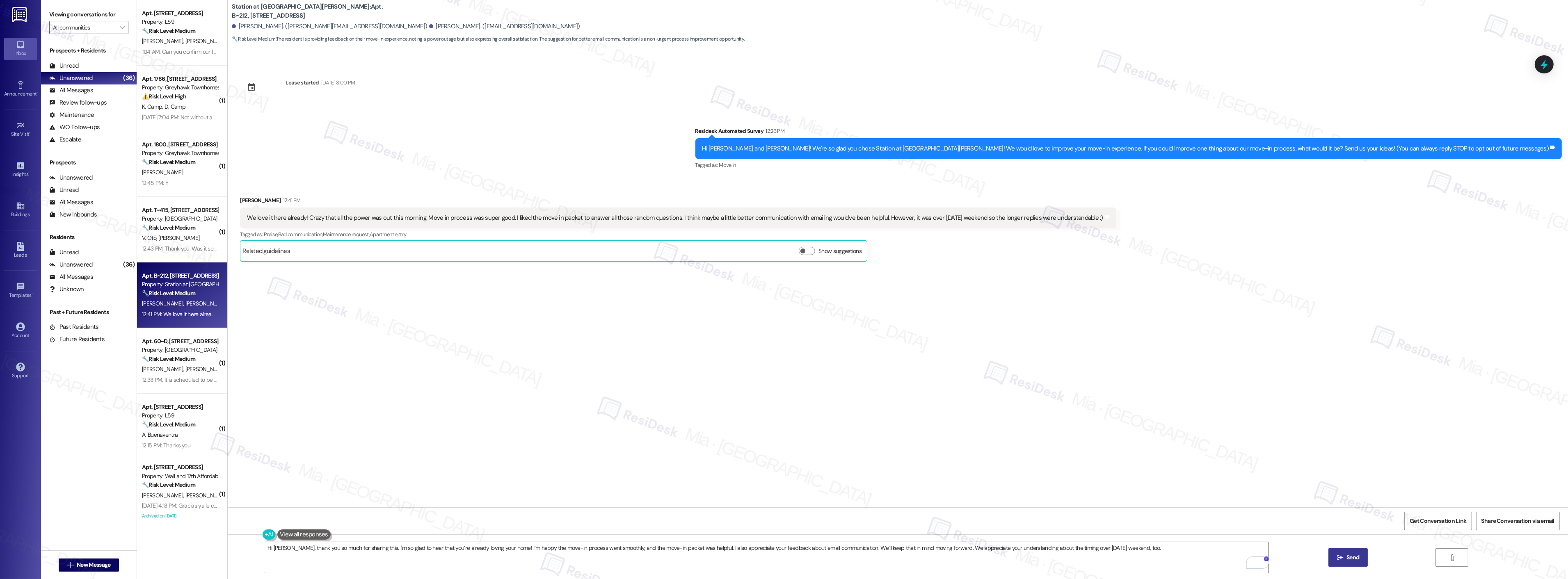
drag, startPoint x: 1351, startPoint y: 555, endPoint x: 1344, endPoint y: 559, distance: 8.1
click at [1345, 559] on span "Send" at bounding box center [1352, 557] width 16 height 9
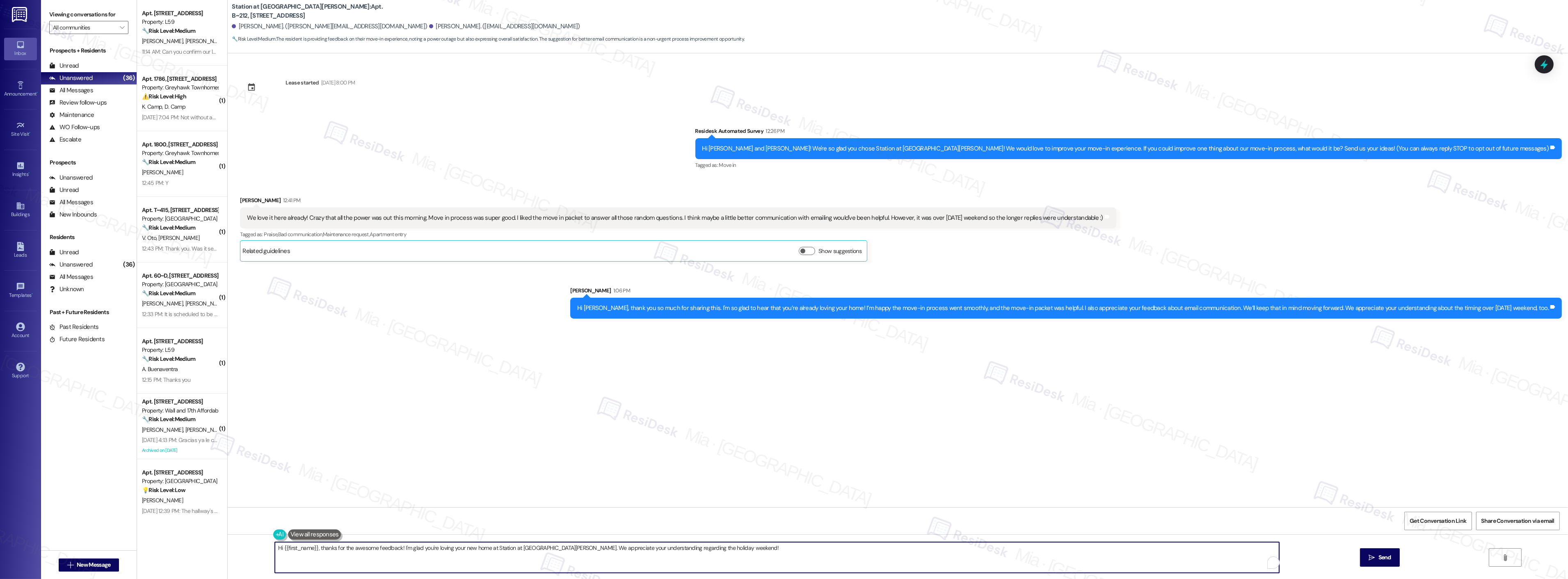
drag, startPoint x: 729, startPoint y: 551, endPoint x: 255, endPoint y: 551, distance: 474.0
click at [255, 551] on div "Hi {{first_name}}, thanks for the awesome feedback! I'm glad you're loving your…" at bounding box center [897, 565] width 1340 height 62
paste textarea "We truly appreciate your patience during the power outage this morning. May I a…"
type textarea "We truly appreciate your patience during this morning's power outage. Did you r…"
click at [1355, 558] on span "Send" at bounding box center [1352, 557] width 13 height 9
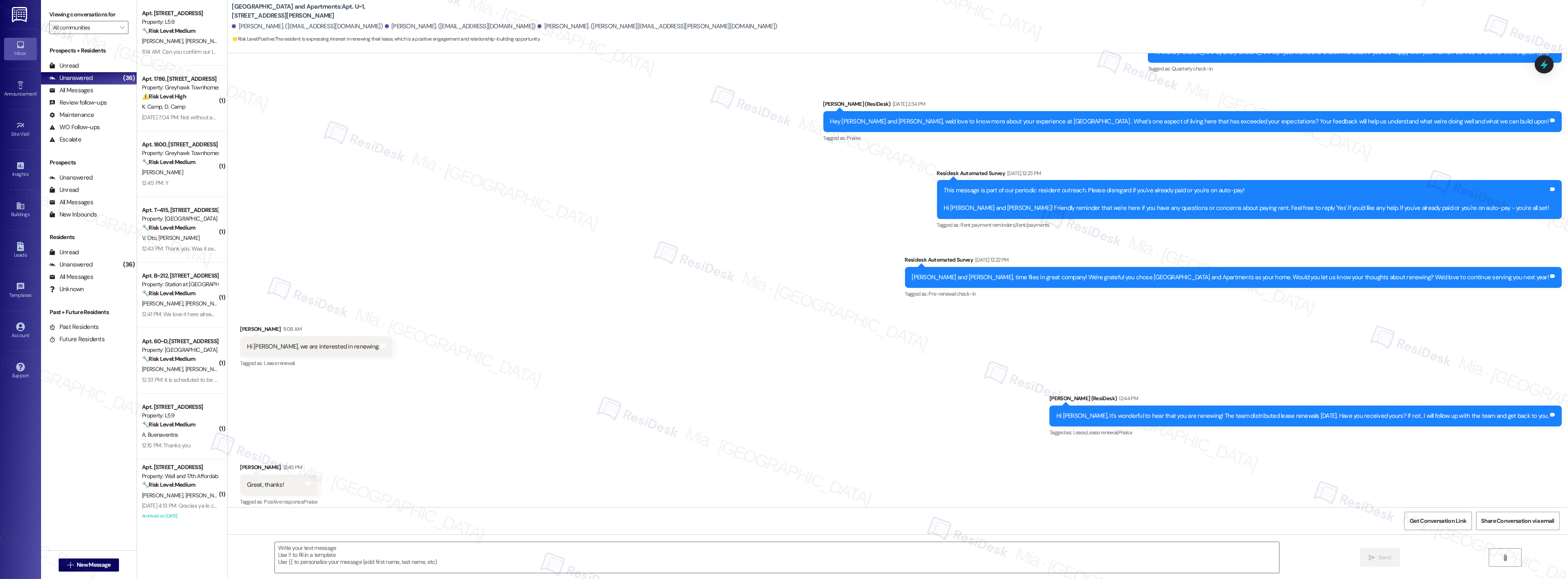
scroll to position [380, 0]
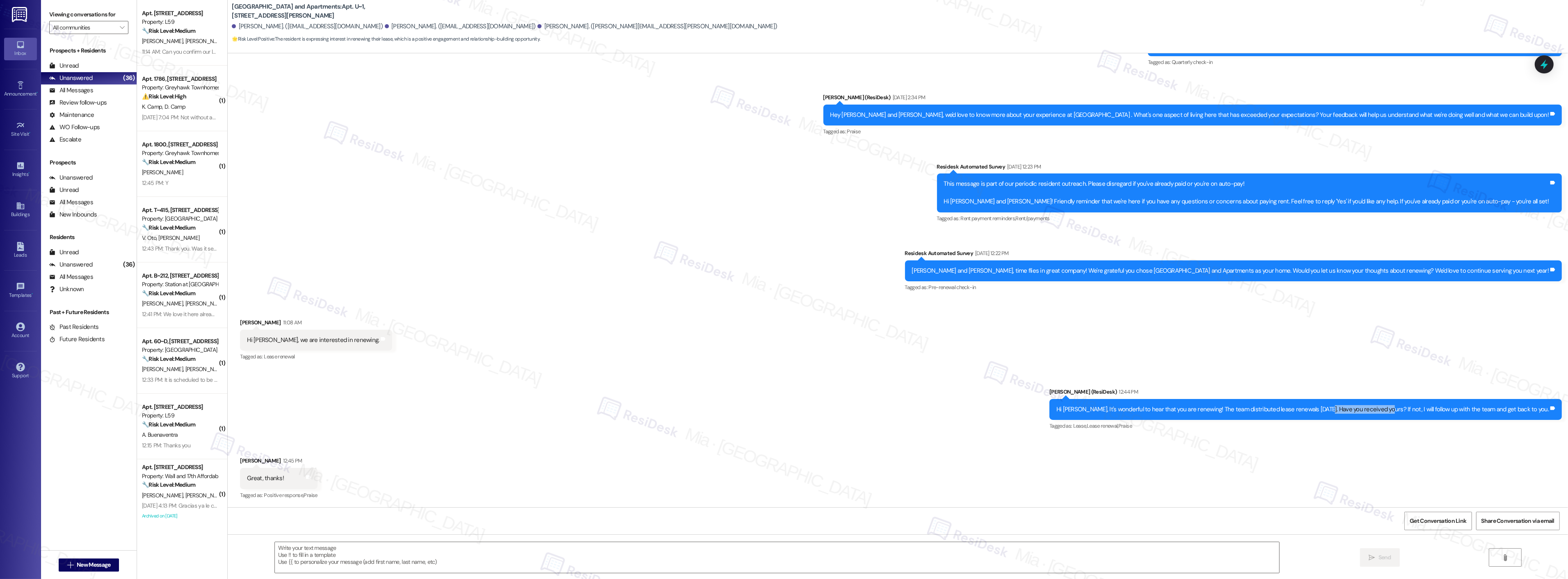
drag, startPoint x: 1340, startPoint y: 407, endPoint x: 1403, endPoint y: 407, distance: 63.0
click at [1403, 407] on div "Hi [PERSON_NAME], It's wonderful to hear that you are renewing! The team distri…" at bounding box center [1302, 409] width 492 height 9
click at [1345, 407] on div "Hi [PERSON_NAME], It's wonderful to hear that you are renewing! The team distri…" at bounding box center [1302, 409] width 492 height 9
drag, startPoint x: 1341, startPoint y: 407, endPoint x: 1403, endPoint y: 408, distance: 62.0
click at [1403, 408] on div "Hi [PERSON_NAME], It's wonderful to hear that you are renewing! The team distri…" at bounding box center [1302, 409] width 492 height 9
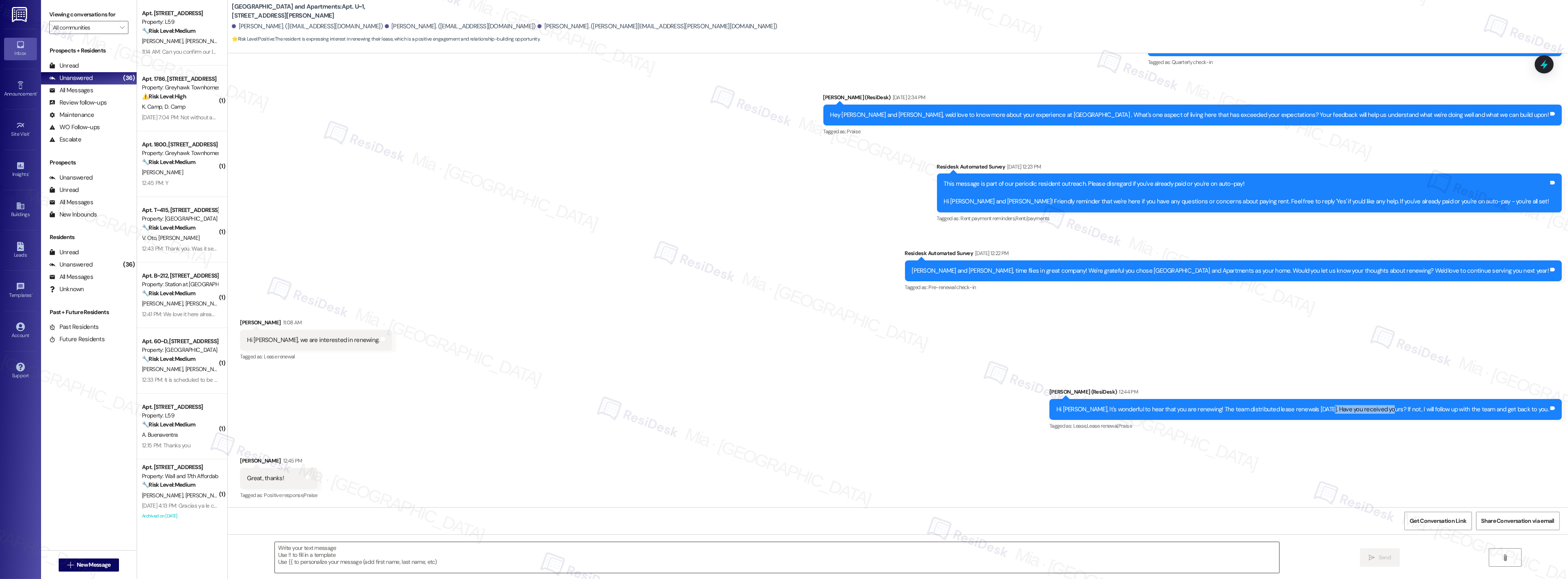
copy div "Have you received yours"
click at [368, 550] on textarea at bounding box center [776, 557] width 1004 height 31
paste textarea "Have you received yours"
click at [275, 550] on textarea "Have you received yours" at bounding box center [776, 557] width 1004 height 31
click at [297, 548] on textarea "Just to clarify, Have you received yours" at bounding box center [766, 557] width 1004 height 31
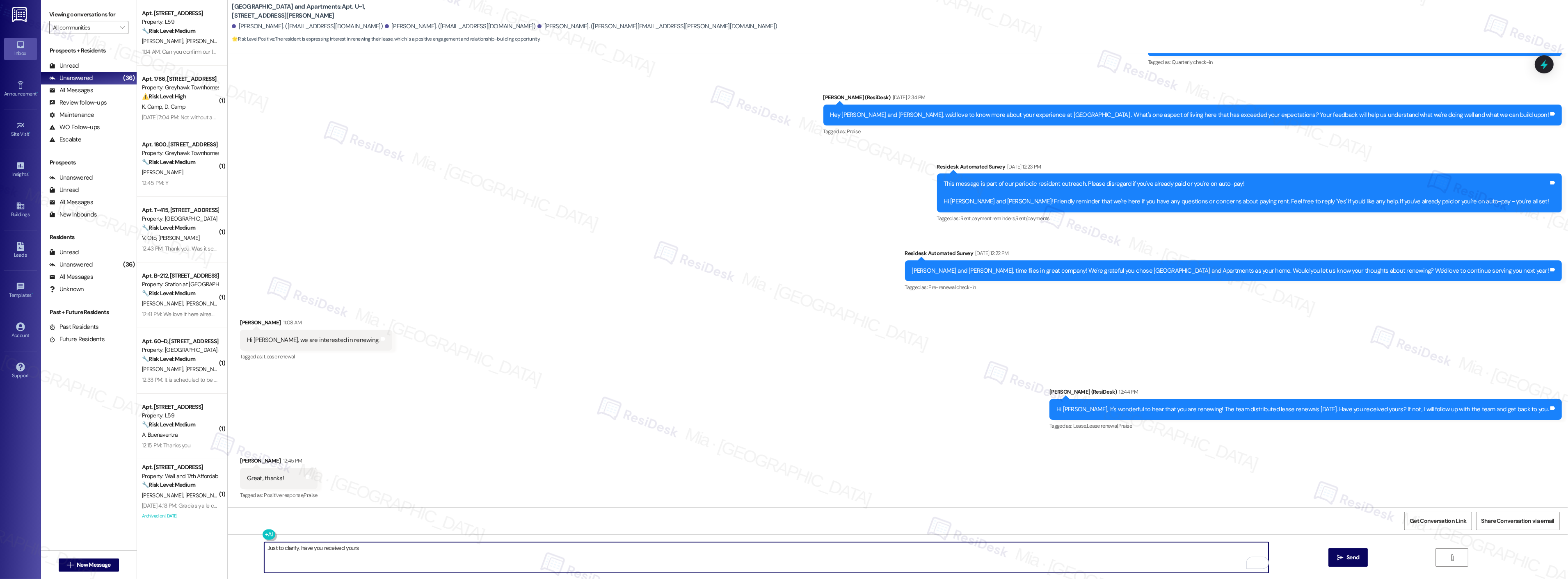
click at [292, 550] on textarea "Just to clarify, have you received yours" at bounding box center [766, 557] width 1004 height 31
click at [364, 545] on textarea "Just to clarify [PERSON_NAME], have you received yours" at bounding box center [766, 557] width 1004 height 31
click at [305, 522] on span "[PERSON_NAME]" at bounding box center [325, 523] width 54 height 7
click at [264, 548] on textarea "To clarify, [PERSON_NAME], have you received the lease renewal information [DAT…" at bounding box center [766, 557] width 1004 height 31
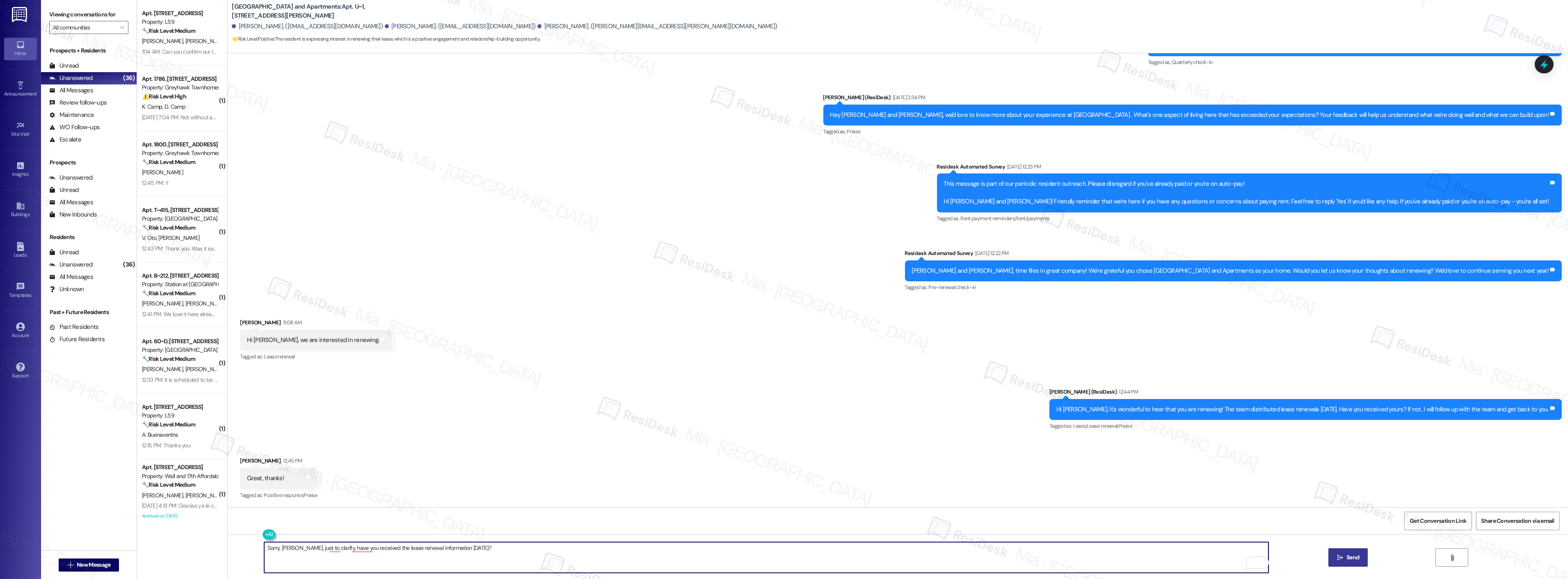
type textarea "Sorry, [PERSON_NAME], just to clarify, have you received the lease renewal info…"
click at [1350, 554] on span "Send" at bounding box center [1352, 557] width 13 height 9
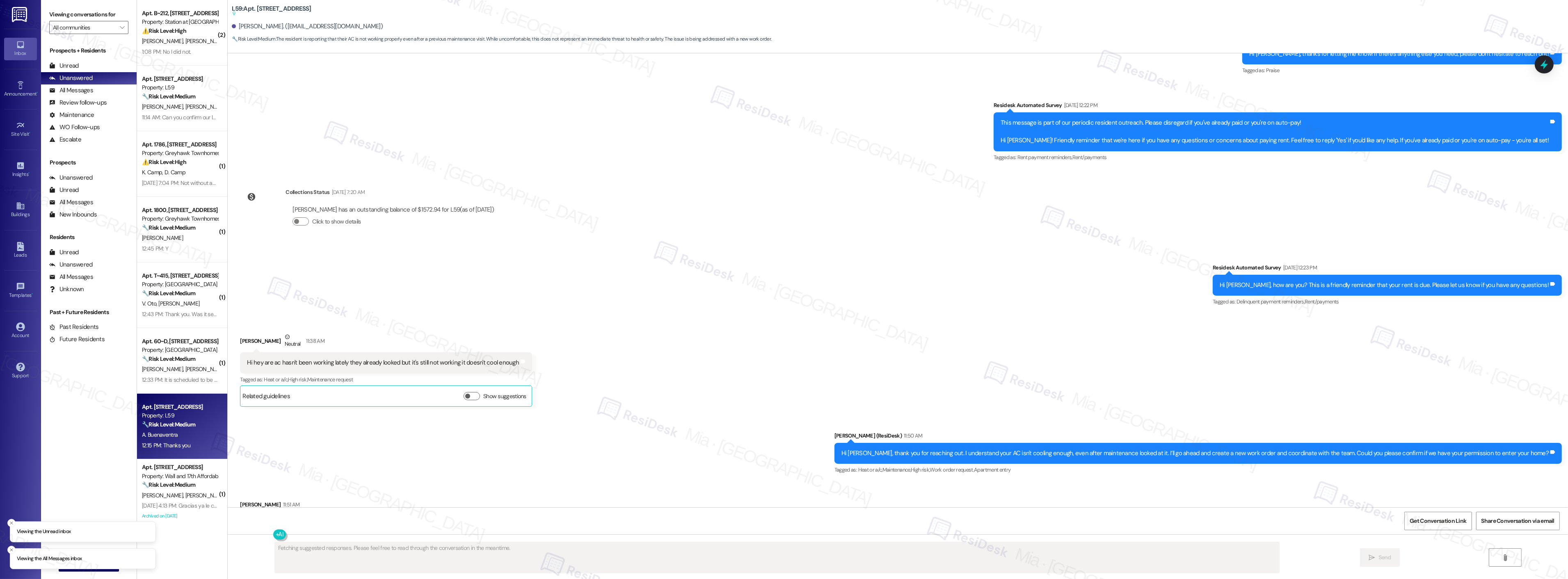
scroll to position [1072, 0]
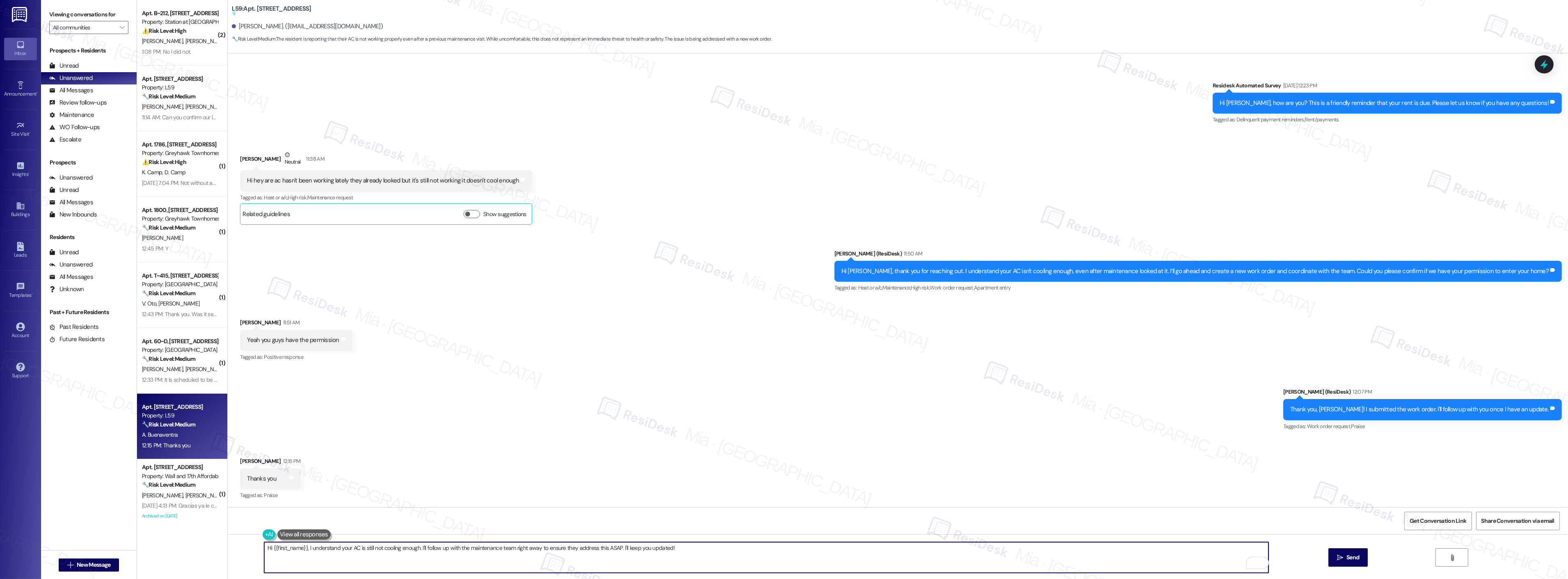
drag, startPoint x: 695, startPoint y: 549, endPoint x: 266, endPoint y: 548, distance: 429.0
click at [266, 548] on textarea "Hi {{first_name}}, I understand your AC is still not cooling enough. I'll follo…" at bounding box center [766, 557] width 1004 height 31
type textarea "You're welcome. Just let me know if there's anything else you need."
click at [1342, 556] on icon "" at bounding box center [1339, 558] width 6 height 7
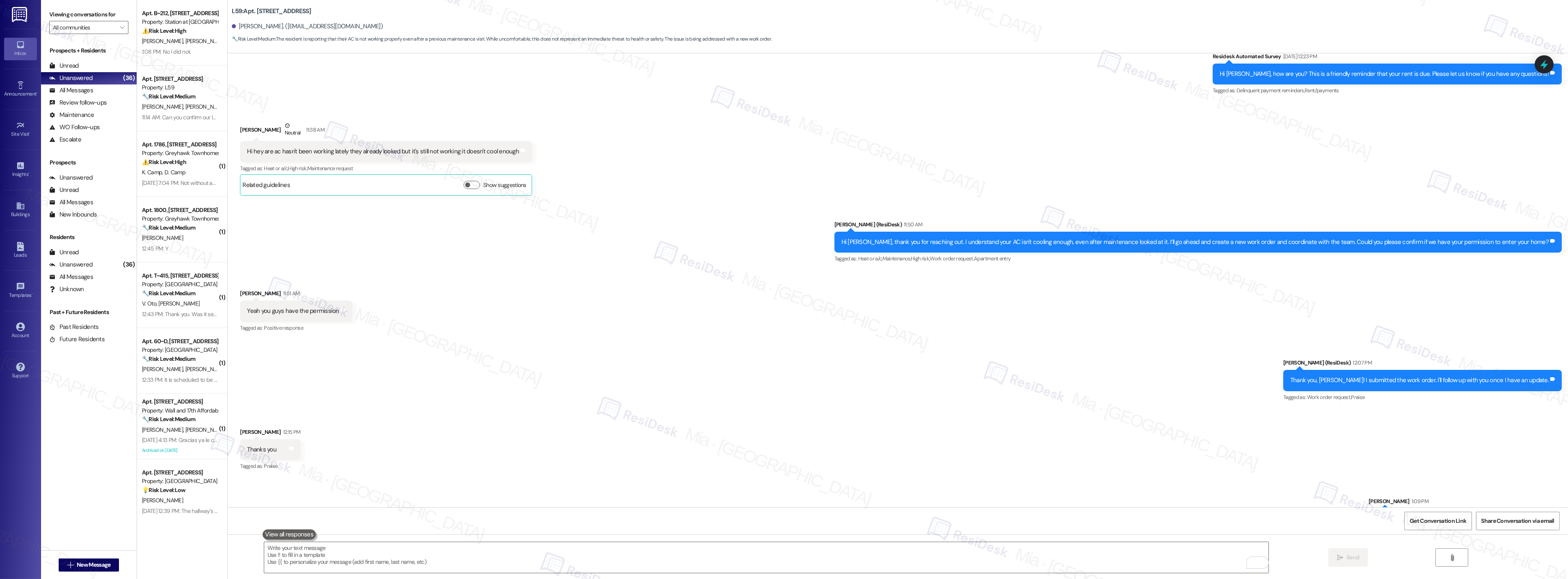
scroll to position [1129, 0]
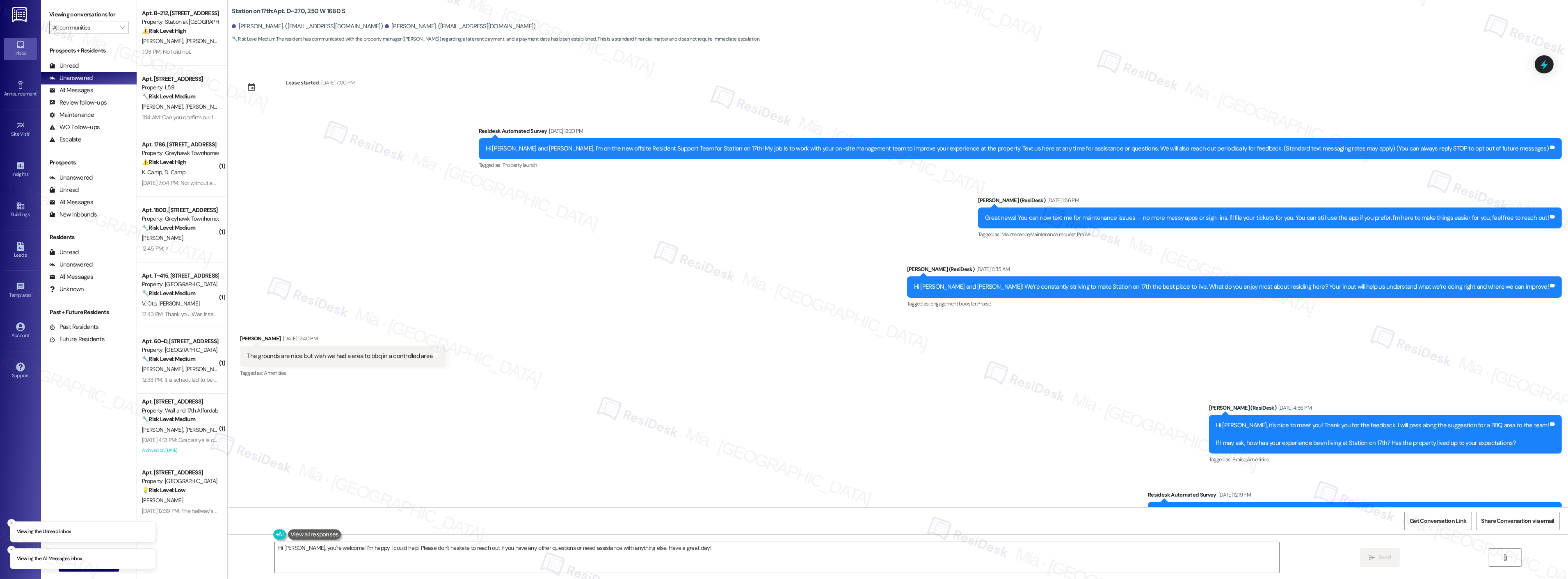
scroll to position [1100, 0]
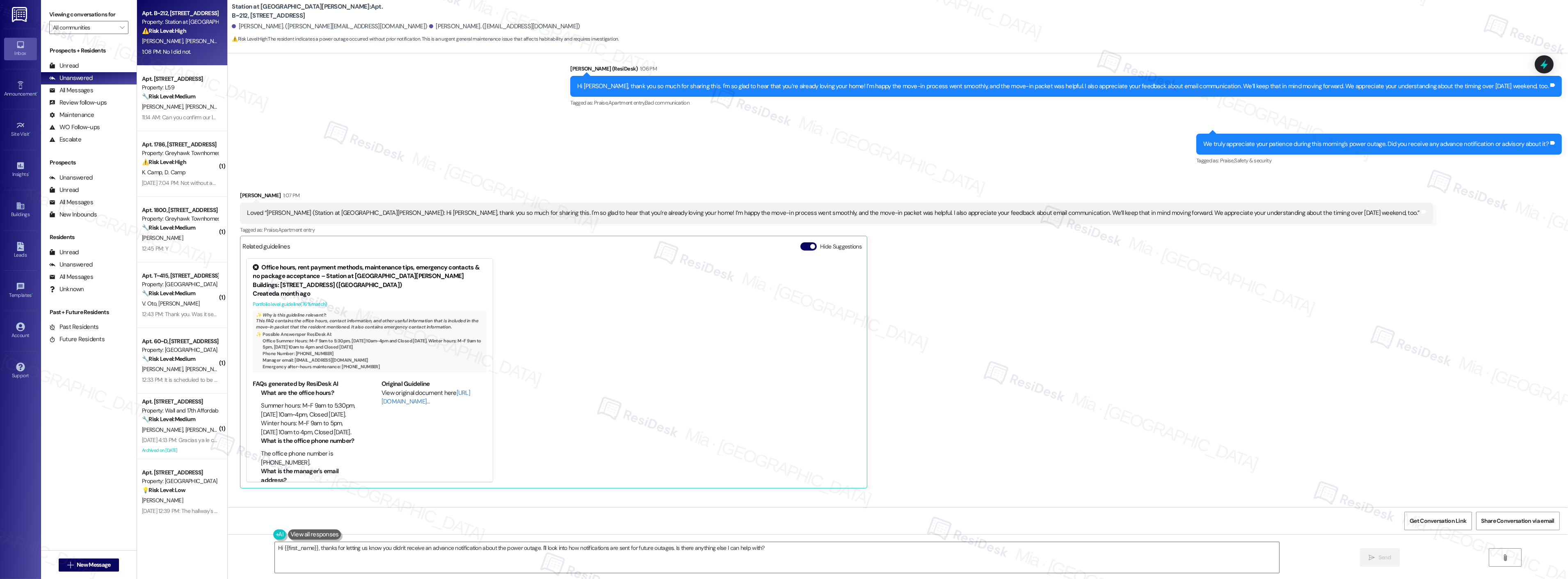
scroll to position [268, 0]
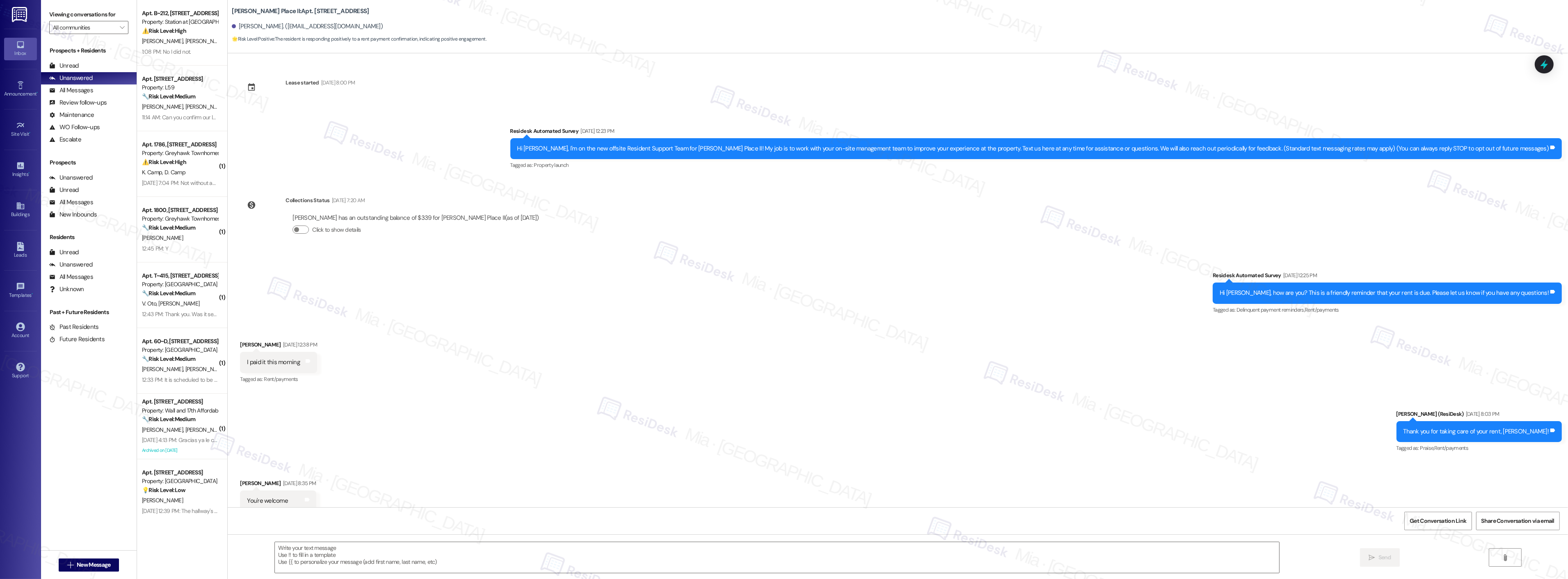
scroll to position [22, 0]
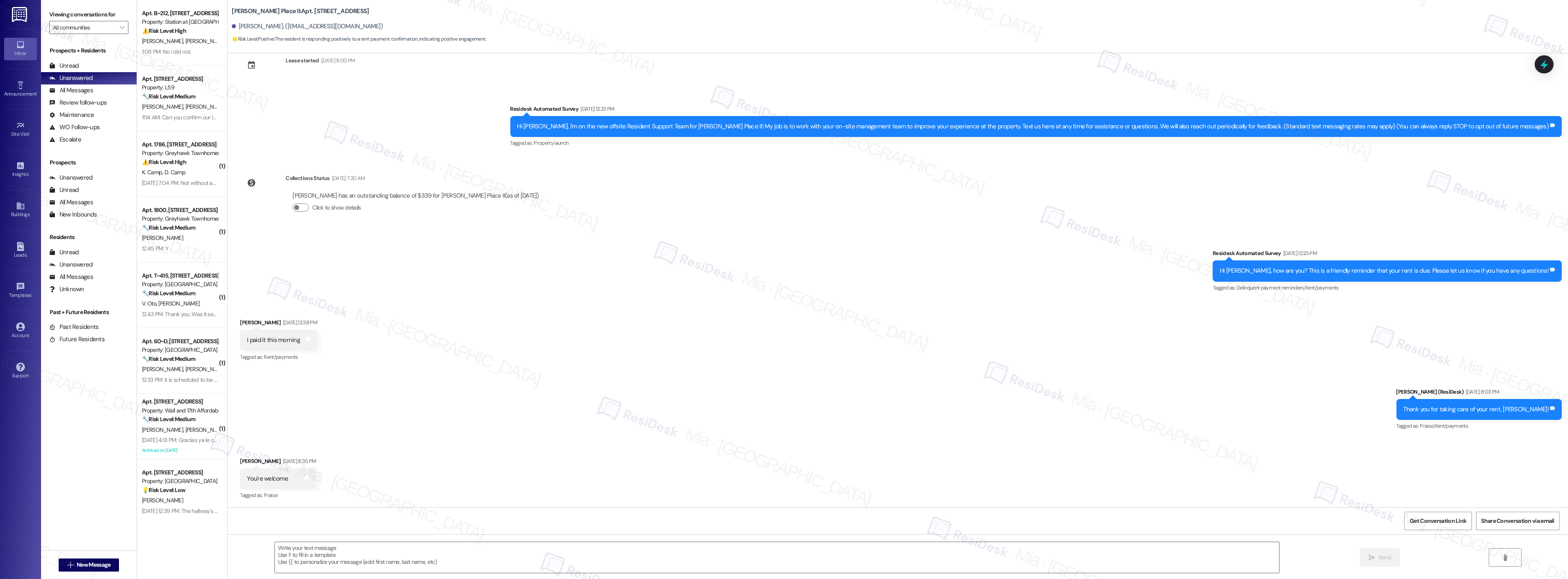
type textarea "Fetching suggested responses. Please feel free to read through the conversation…"
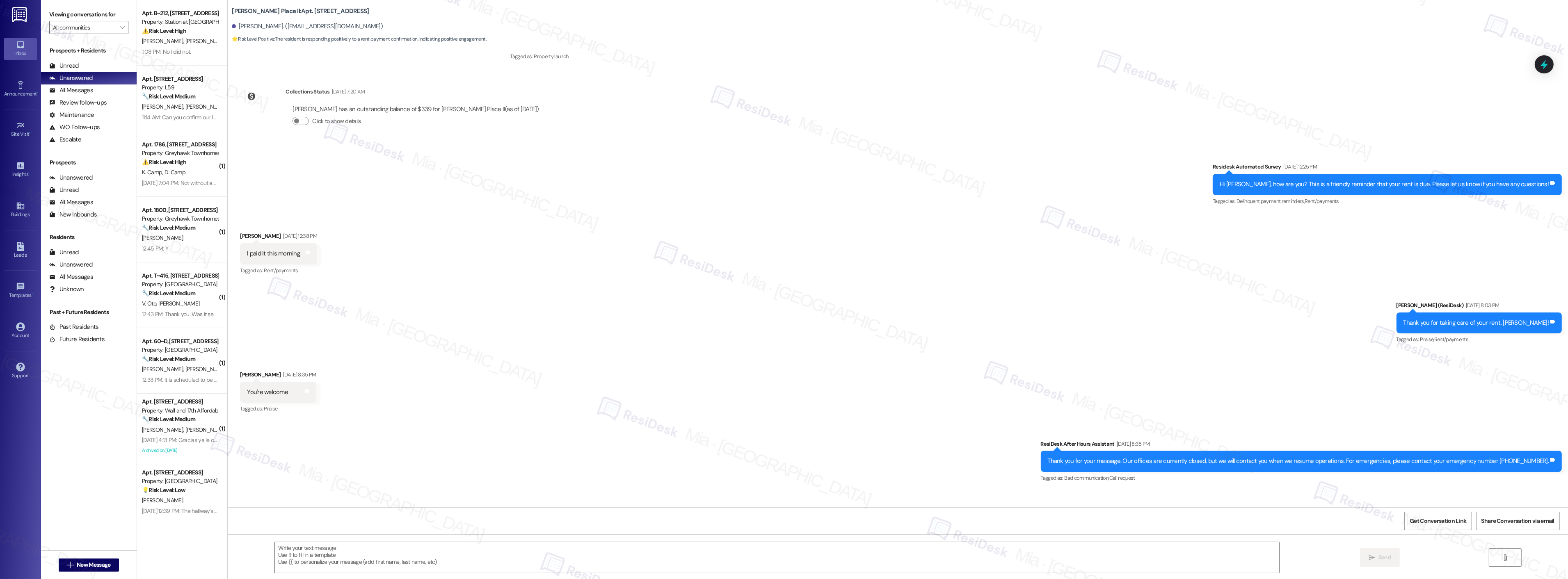
scroll to position [152, 0]
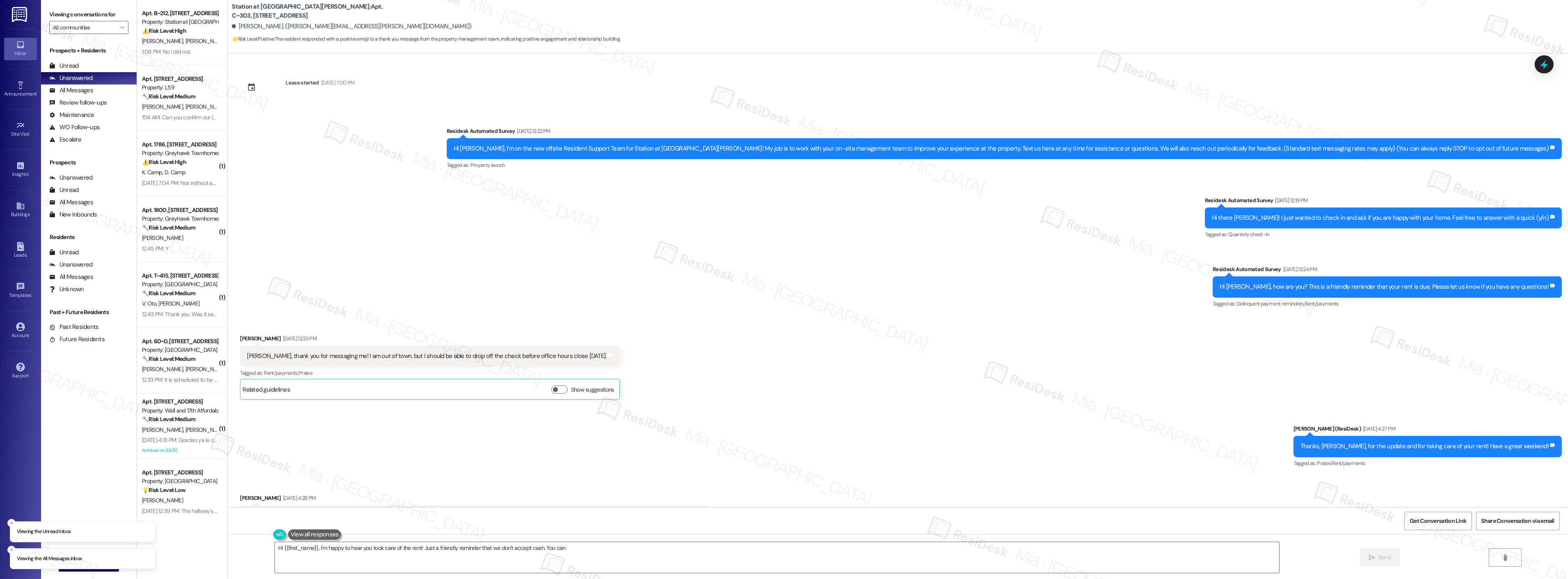
scroll to position [309, 0]
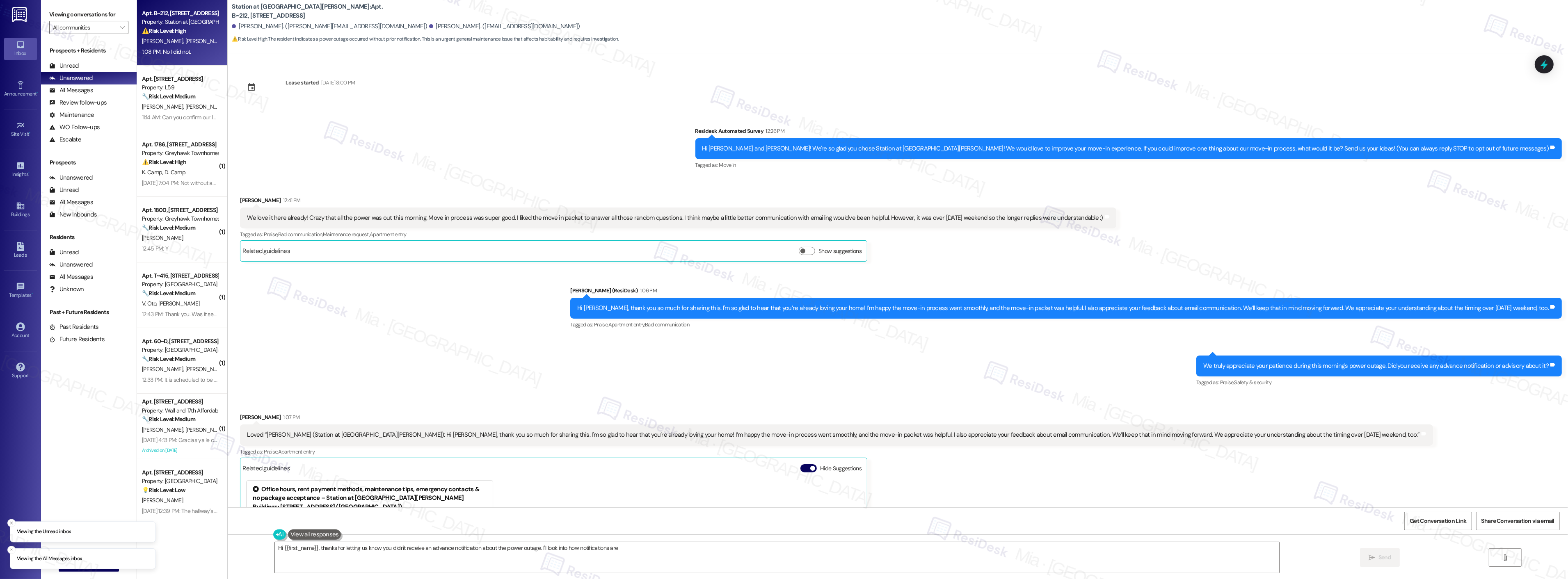
scroll to position [268, 0]
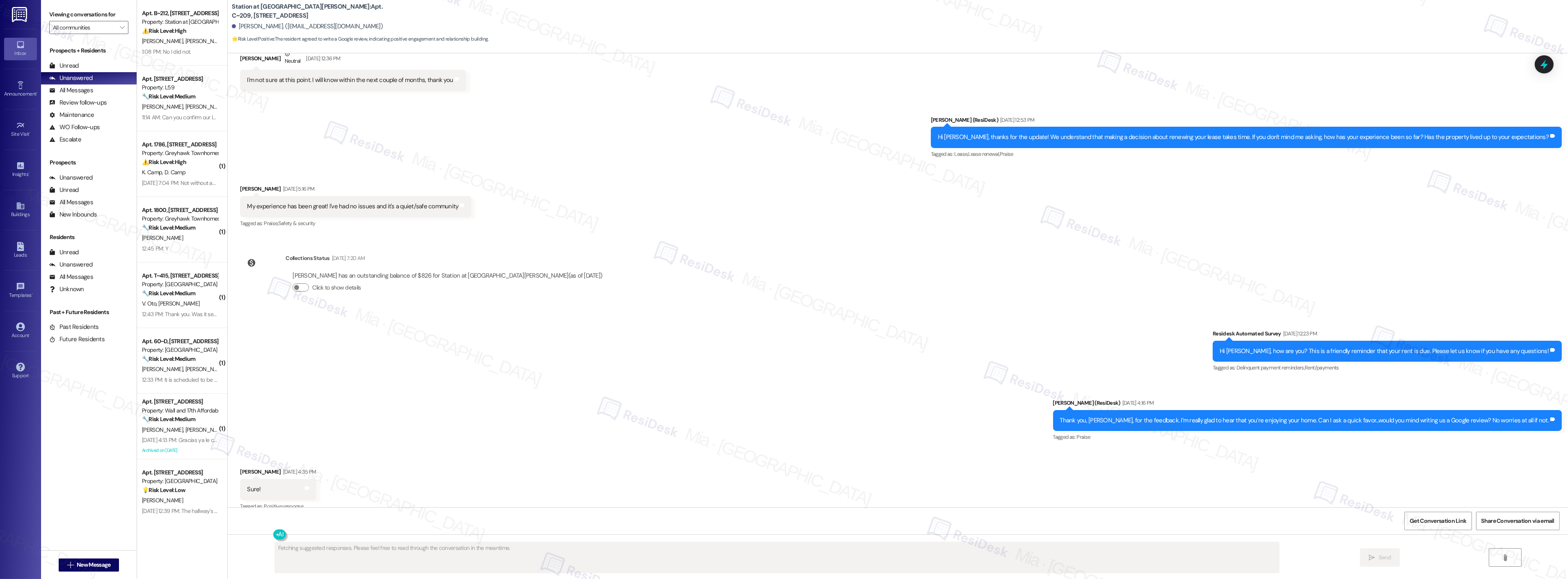
scroll to position [296, 0]
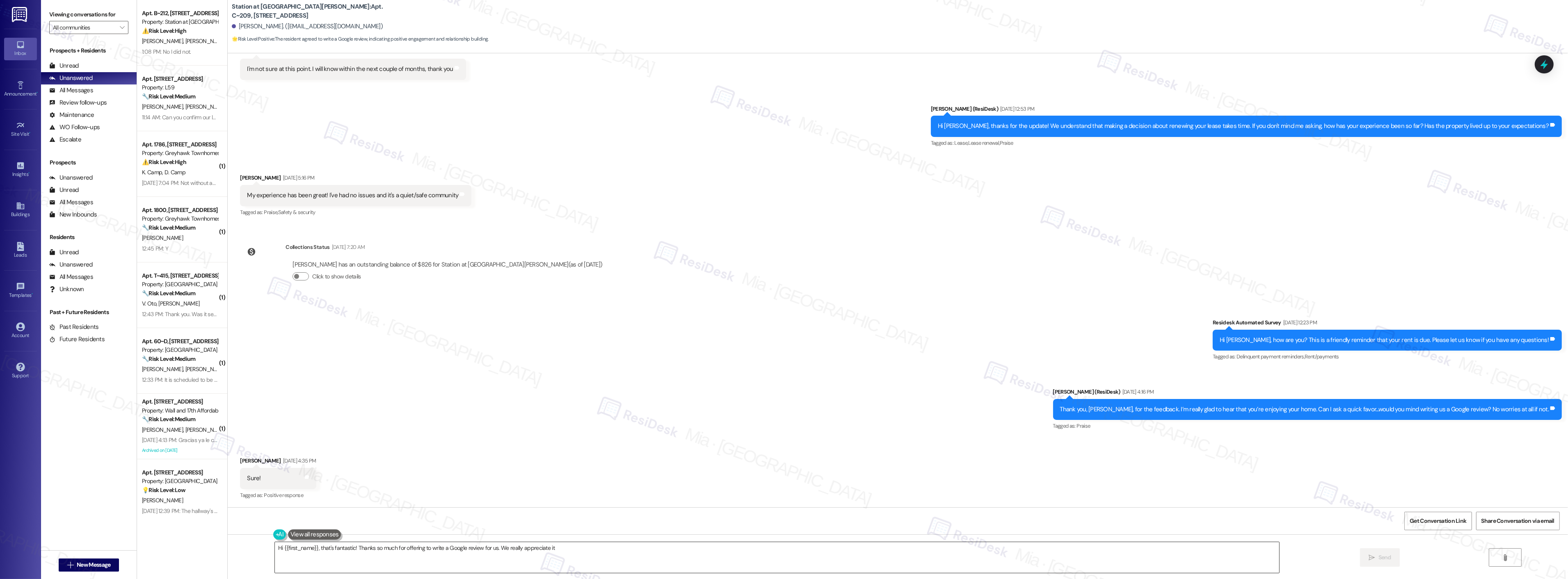
type textarea "Hi {{first_name}}, that's fantastic! Thanks so much for offering to write a Goo…"
drag, startPoint x: 574, startPoint y: 550, endPoint x: 248, endPoint y: 552, distance: 326.0
click at [248, 552] on div "Hi {{first_name}}, that's fantastic! Thanks so much for offering to write a Goo…" at bounding box center [897, 565] width 1340 height 62
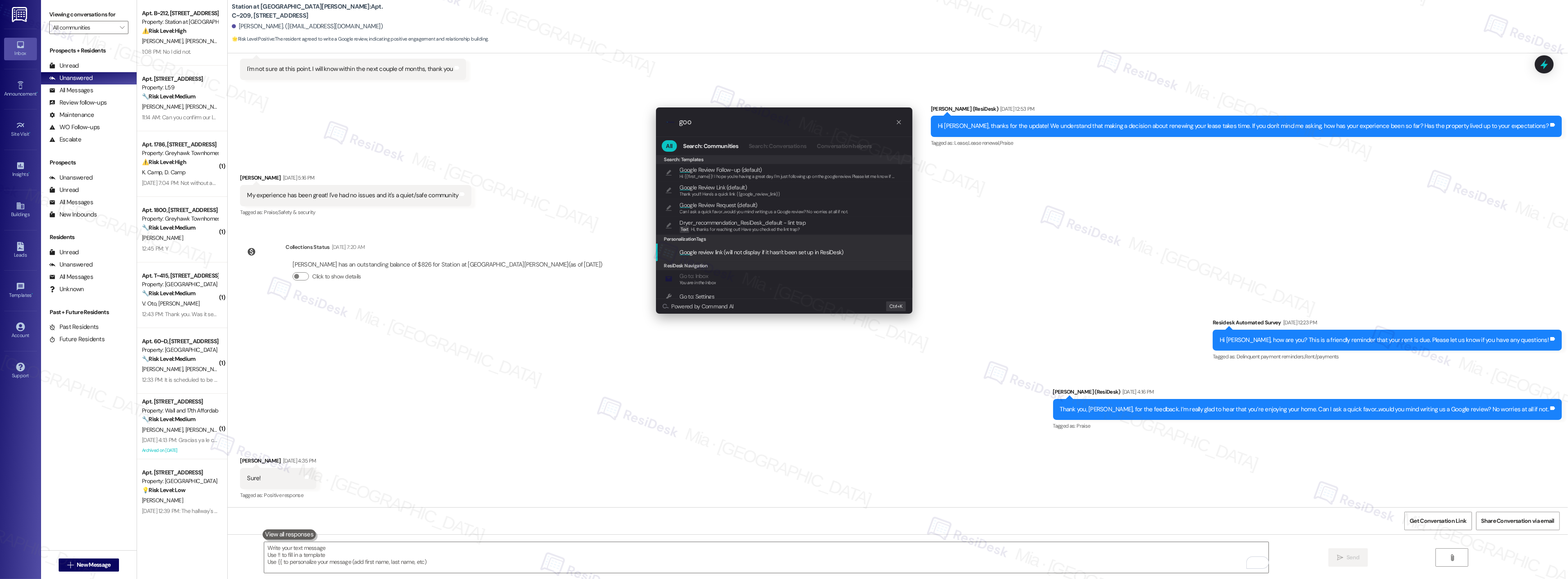
type input "goo"
click at [728, 249] on span "Goo gle review link (will not display if it hasn't been set up in ResiDesk)" at bounding box center [761, 252] width 164 height 9
type textarea "{{google_review_link}}"
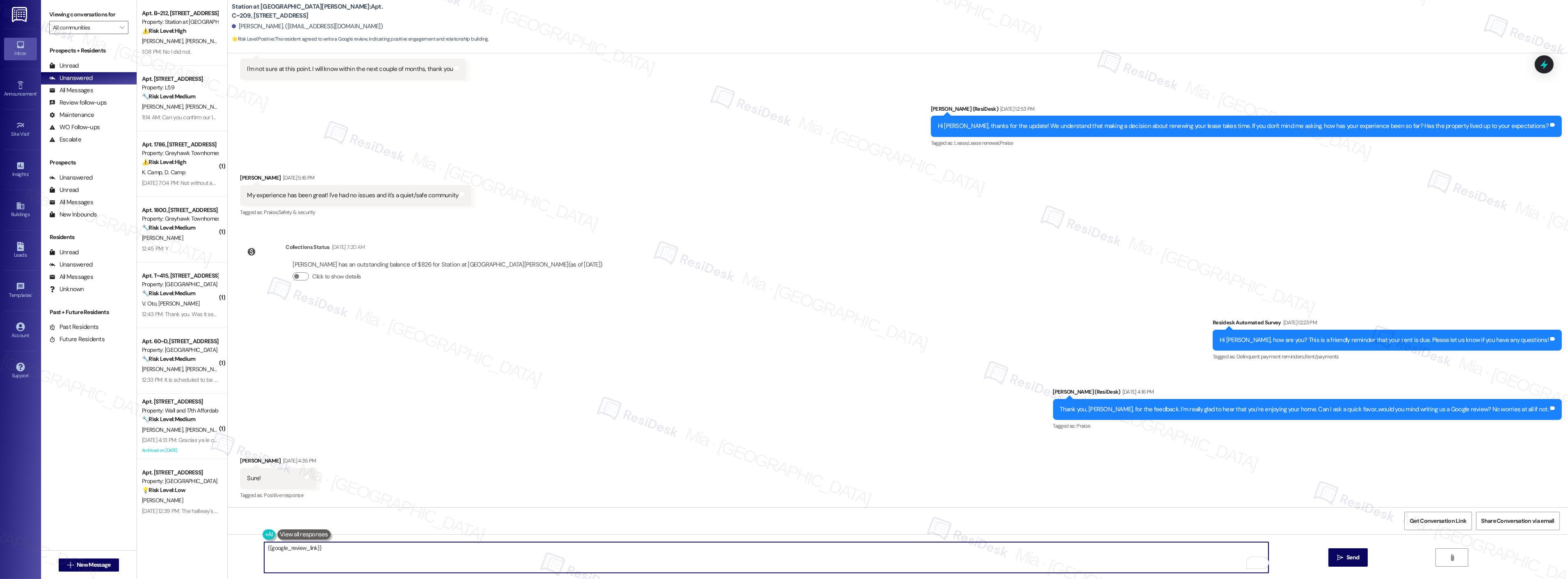
drag, startPoint x: 276, startPoint y: 550, endPoint x: 231, endPoint y: 550, distance: 45.0
click at [231, 550] on div "{{google_review_link}}  Send " at bounding box center [897, 565] width 1340 height 62
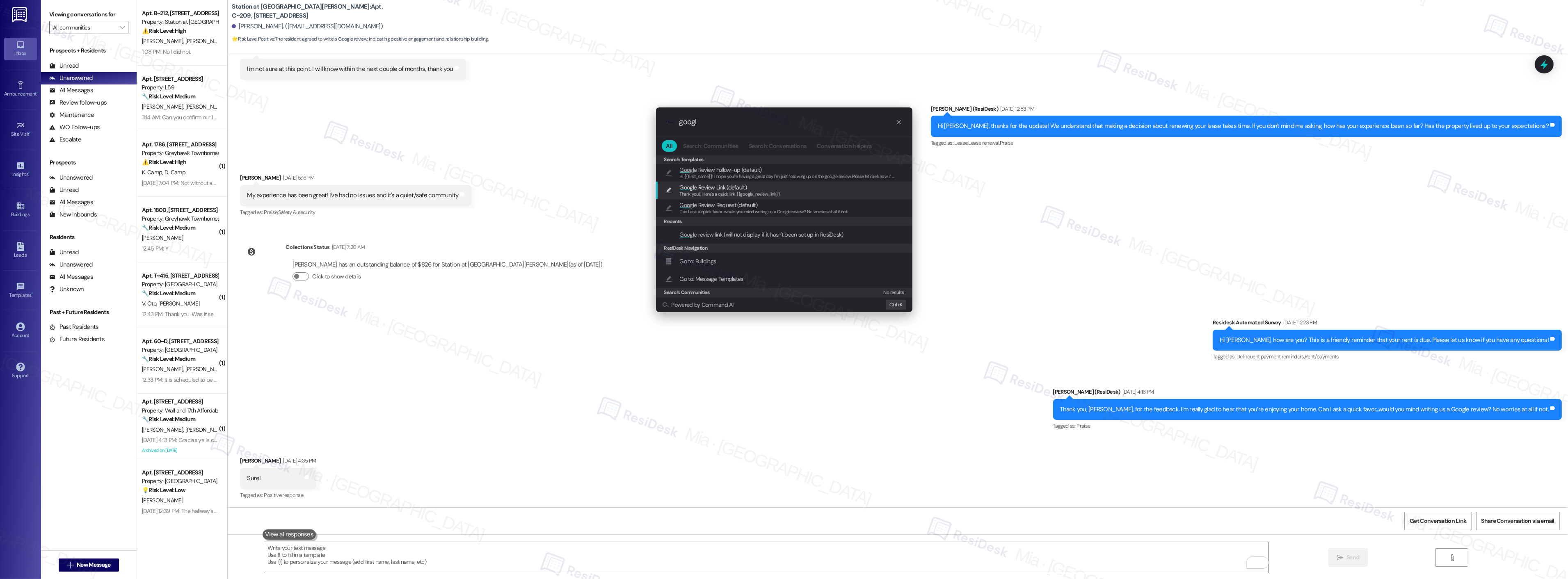
type input "googl"
click at [742, 191] on span "Thank you!!! Here's a quick link {{google_review_link}}" at bounding box center [730, 194] width 101 height 5
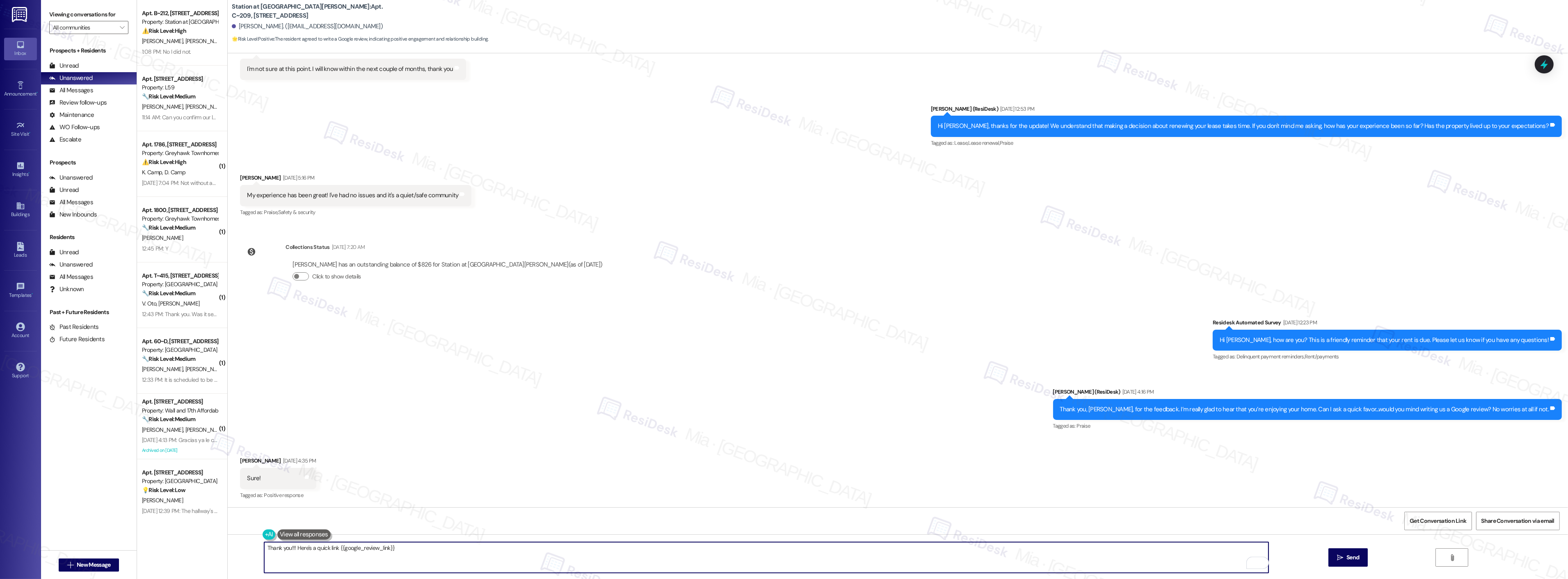
click at [283, 550] on textarea "Thank you!!! Here's a quick link {{google_review_link}}" at bounding box center [766, 557] width 1004 height 31
type textarea "Thank you, I hope you had a great weekend!!! Here's a quick link {{google_revie…"
click at [1330, 558] on button " Send" at bounding box center [1348, 557] width 40 height 18
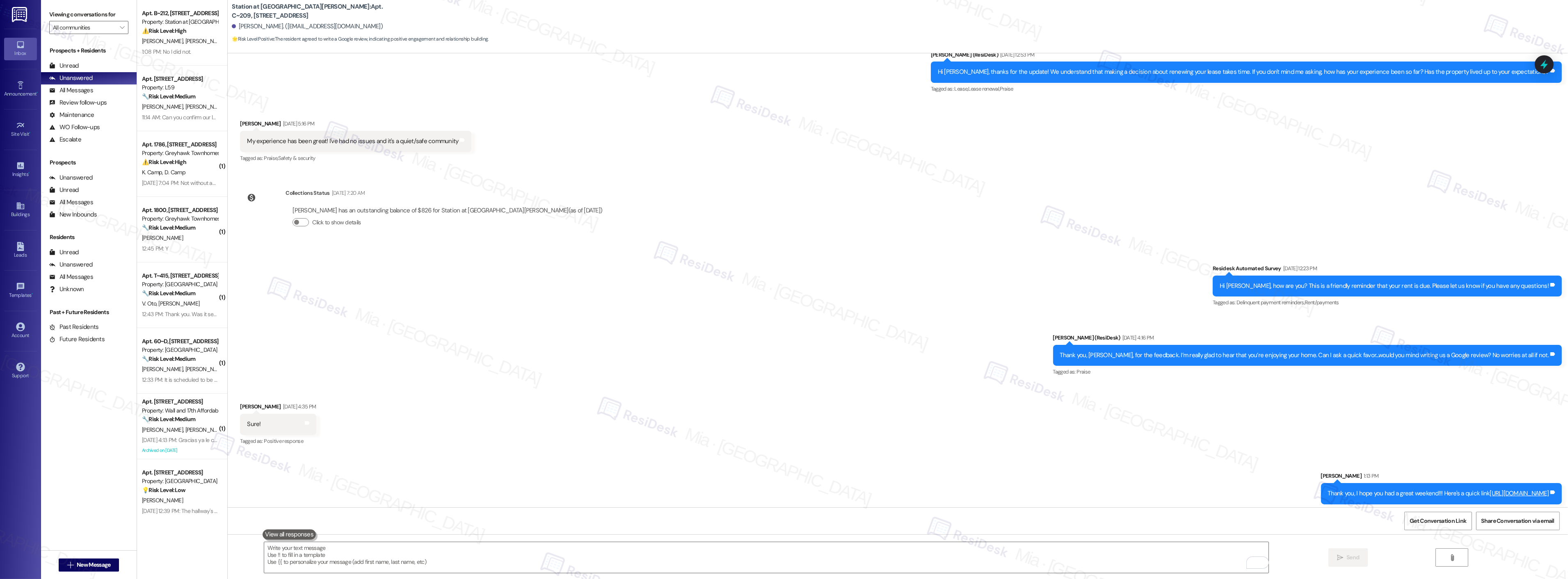
scroll to position [352, 0]
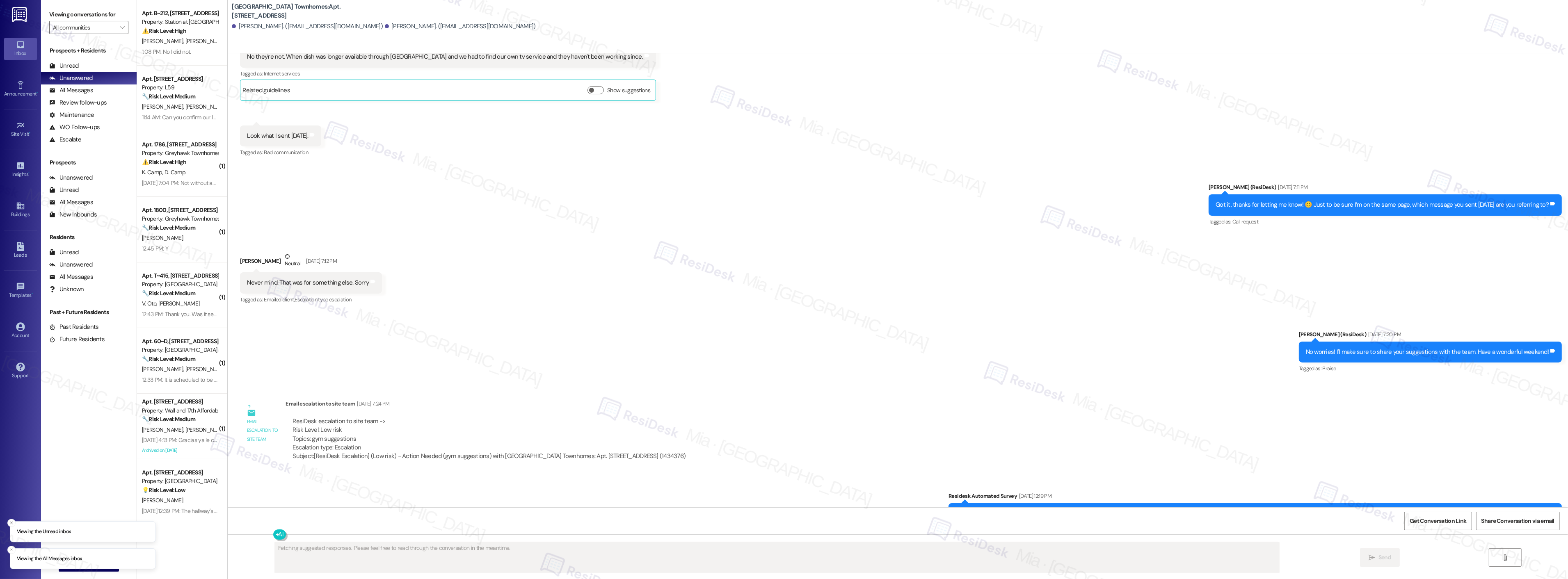
scroll to position [608, 0]
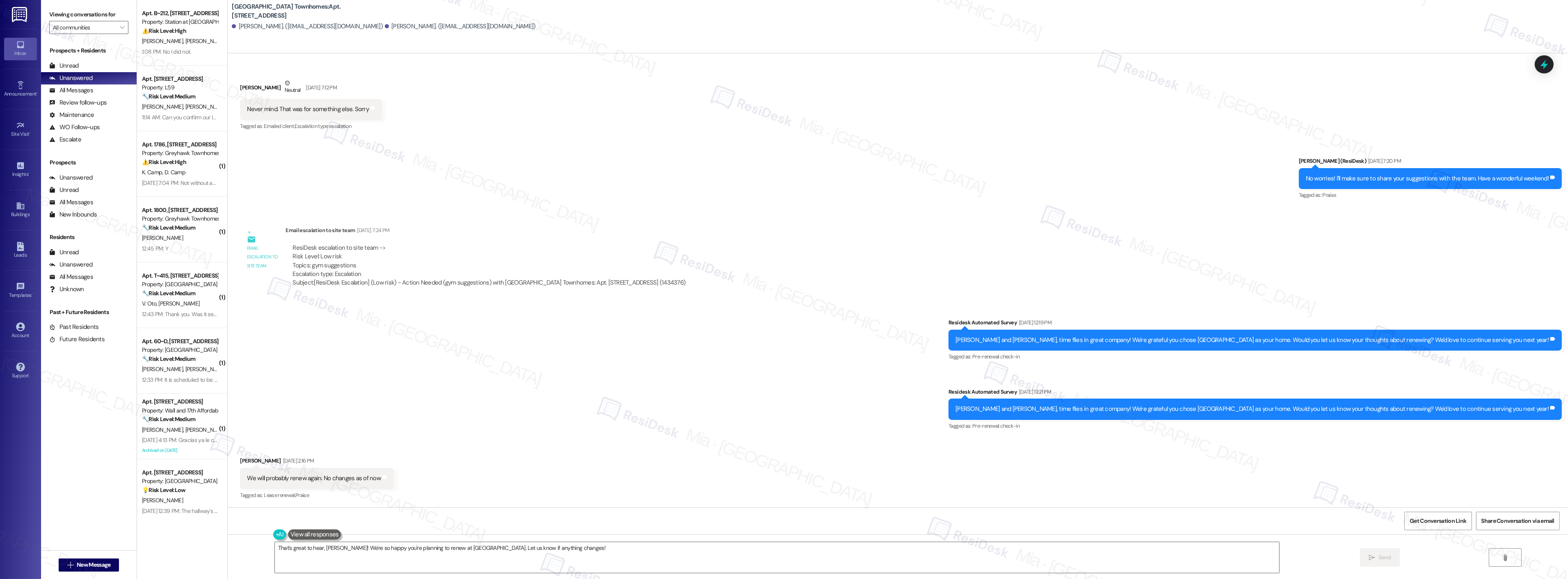
type textarea "That's great to hear, Roxanne! We're so happy you're planning to renew at Smith…"
click at [622, 545] on textarea "That's great to hear, Roxanne! We're so happy you're planning to renew at Smith…" at bounding box center [776, 557] width 1004 height 31
click at [1440, 522] on span "Get Conversation Link" at bounding box center [1437, 521] width 57 height 9
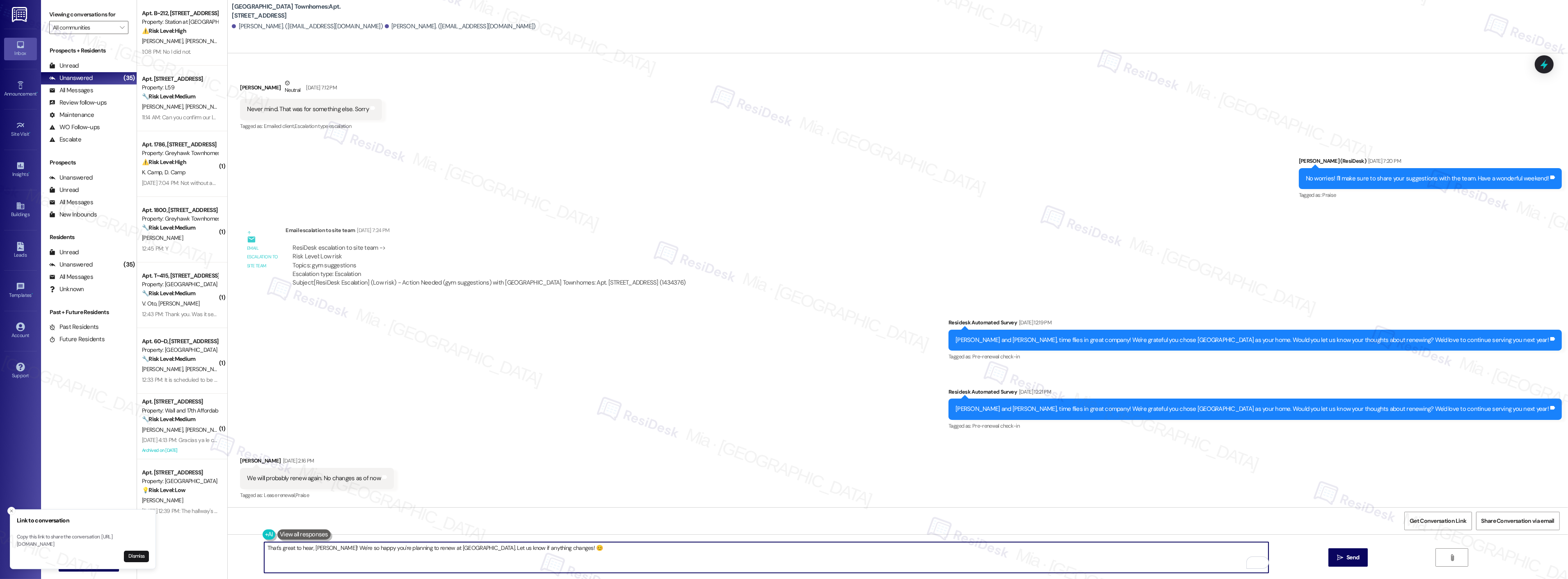
click at [605, 547] on textarea "That's great to hear, Roxanne! We're so happy you're planning to renew at Smith…" at bounding box center [766, 557] width 1004 height 31
click at [1346, 558] on span "Send" at bounding box center [1352, 557] width 13 height 9
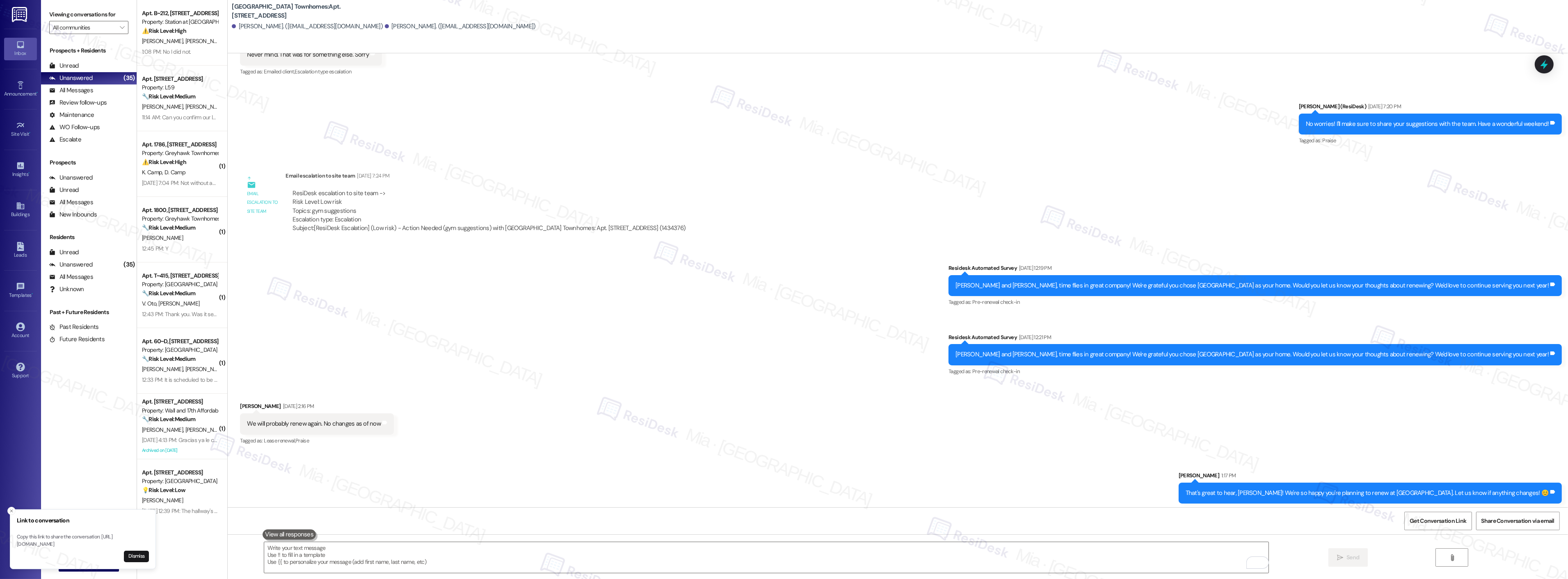
scroll to position [665, 0]
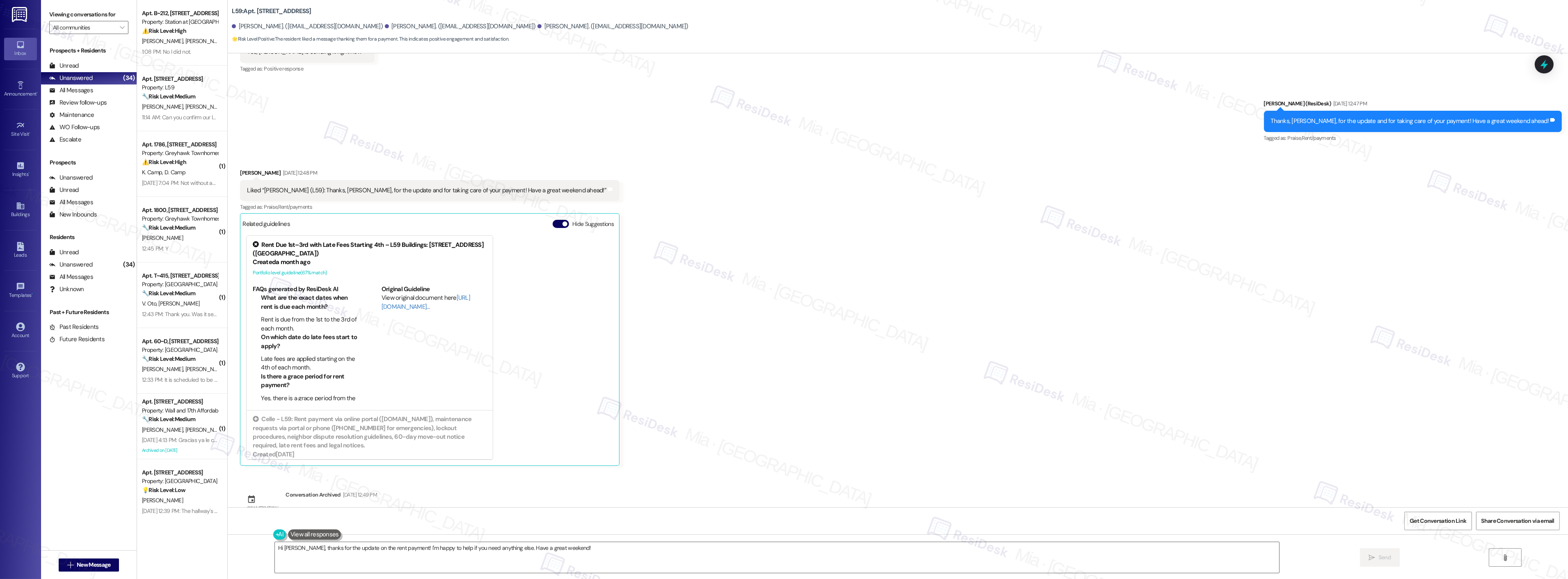
scroll to position [21444, 0]
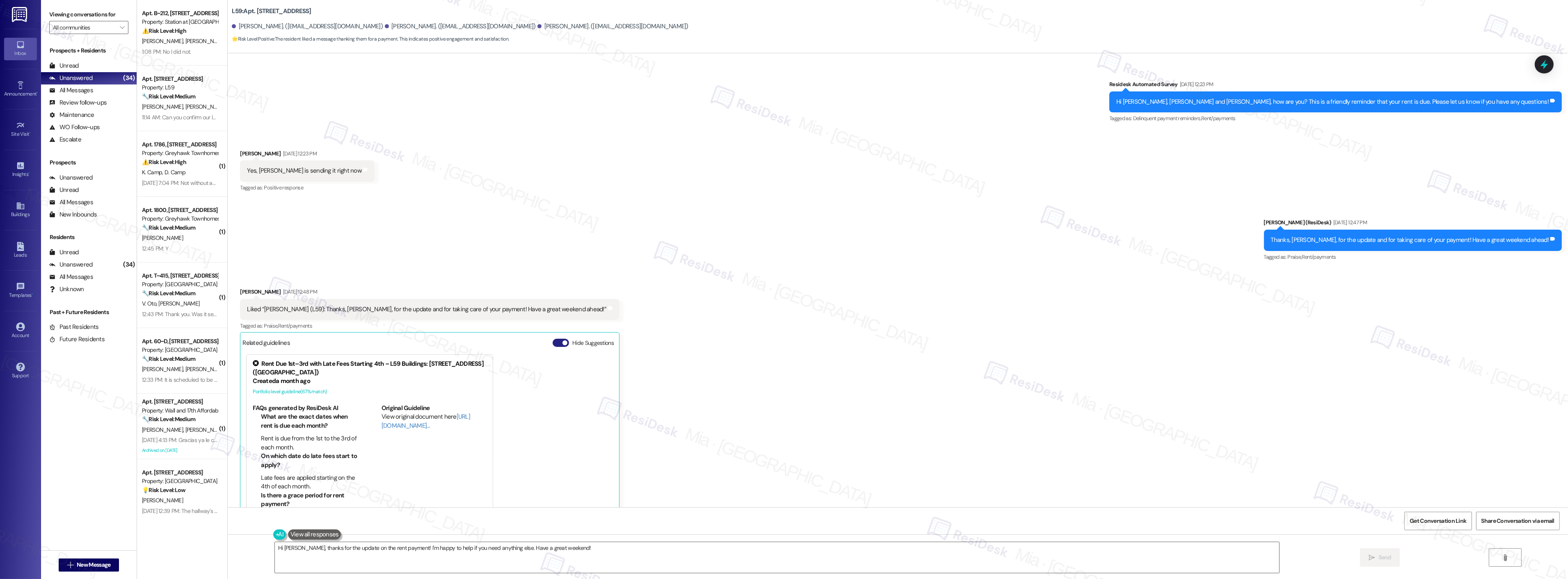
click at [553, 339] on button "Hide Suggestions" at bounding box center [561, 343] width 16 height 8
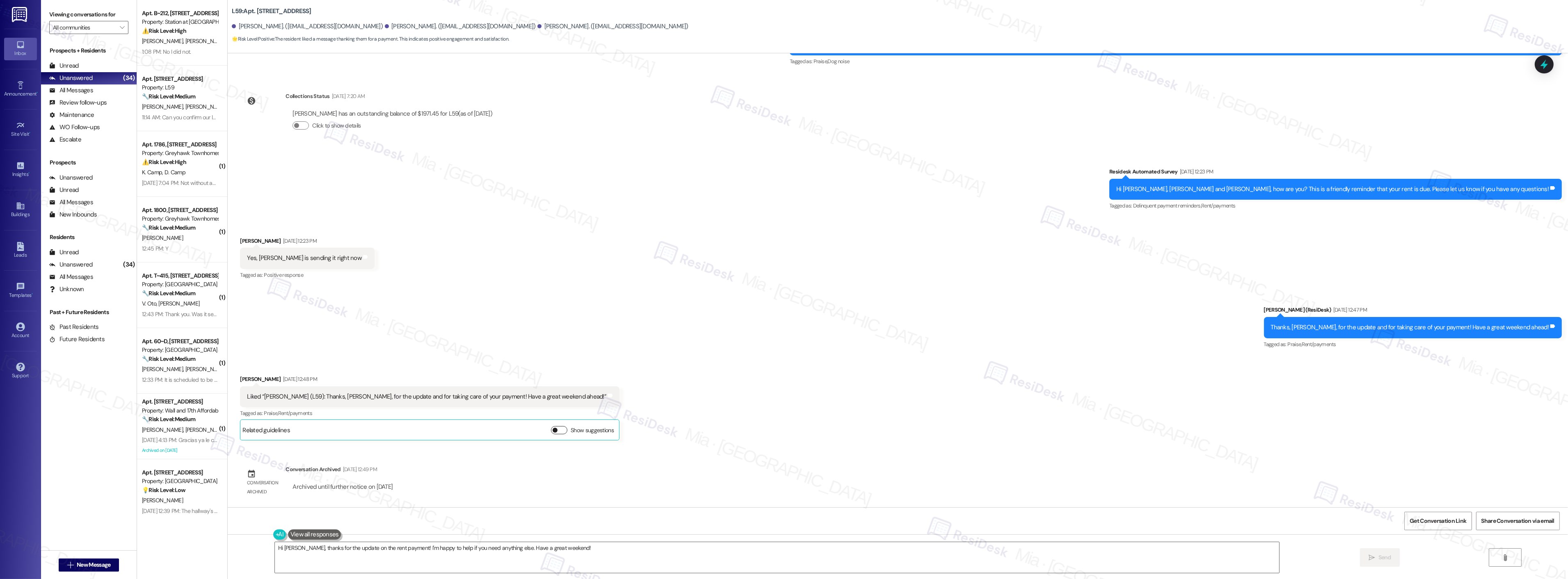
scroll to position [21348, 0]
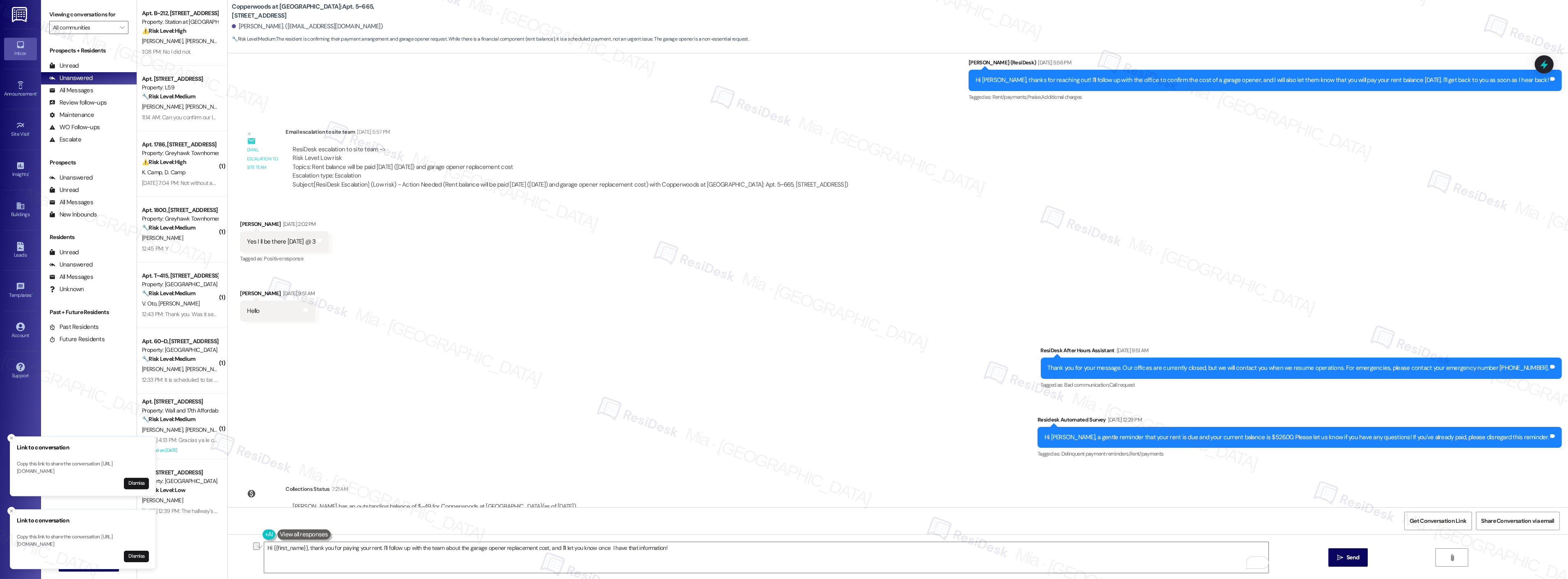
scroll to position [1866, 0]
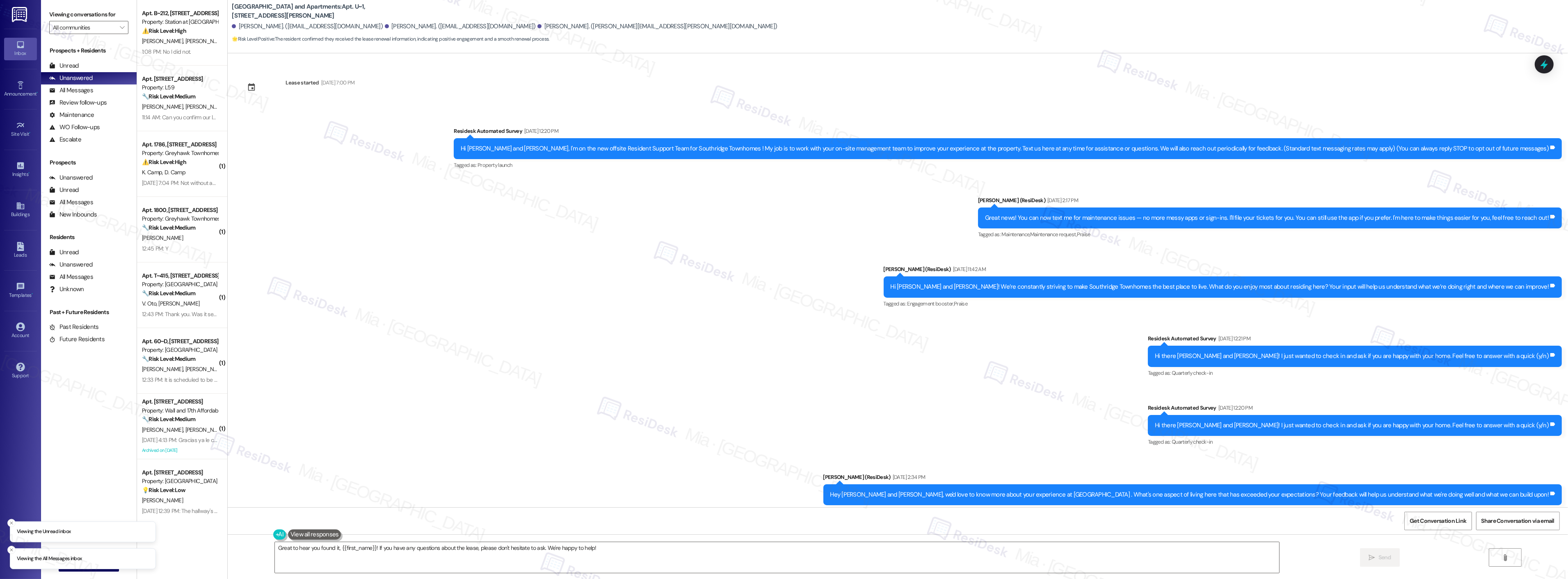
scroll to position [589, 0]
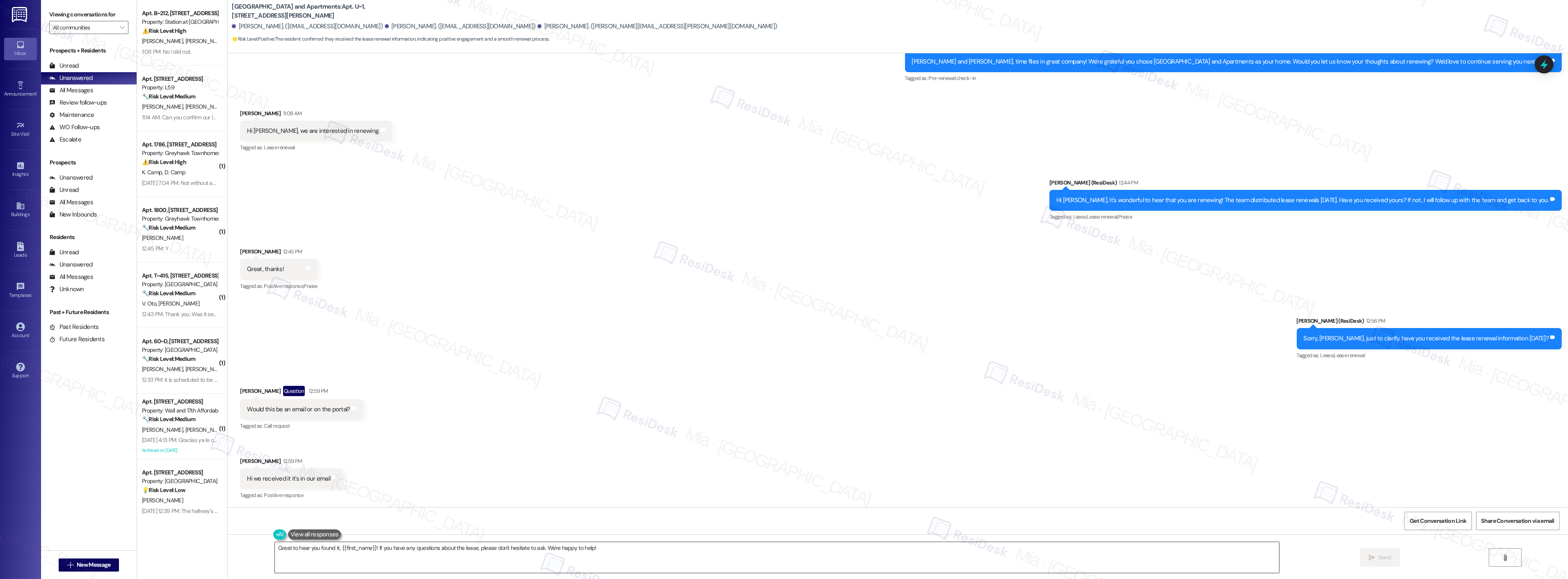
click at [546, 548] on textarea "Great to hear you found it, {{first_name}}! If you have any questions about the…" at bounding box center [776, 557] width 1004 height 31
click at [547, 548] on textarea "Great to hear you found it, {{first_name}}! If you have any questions about the…" at bounding box center [766, 557] width 1004 height 31
click at [452, 550] on textarea "Great to hear you found it, {{first_name}}! If you have any questions about the…" at bounding box center [766, 557] width 1004 height 31
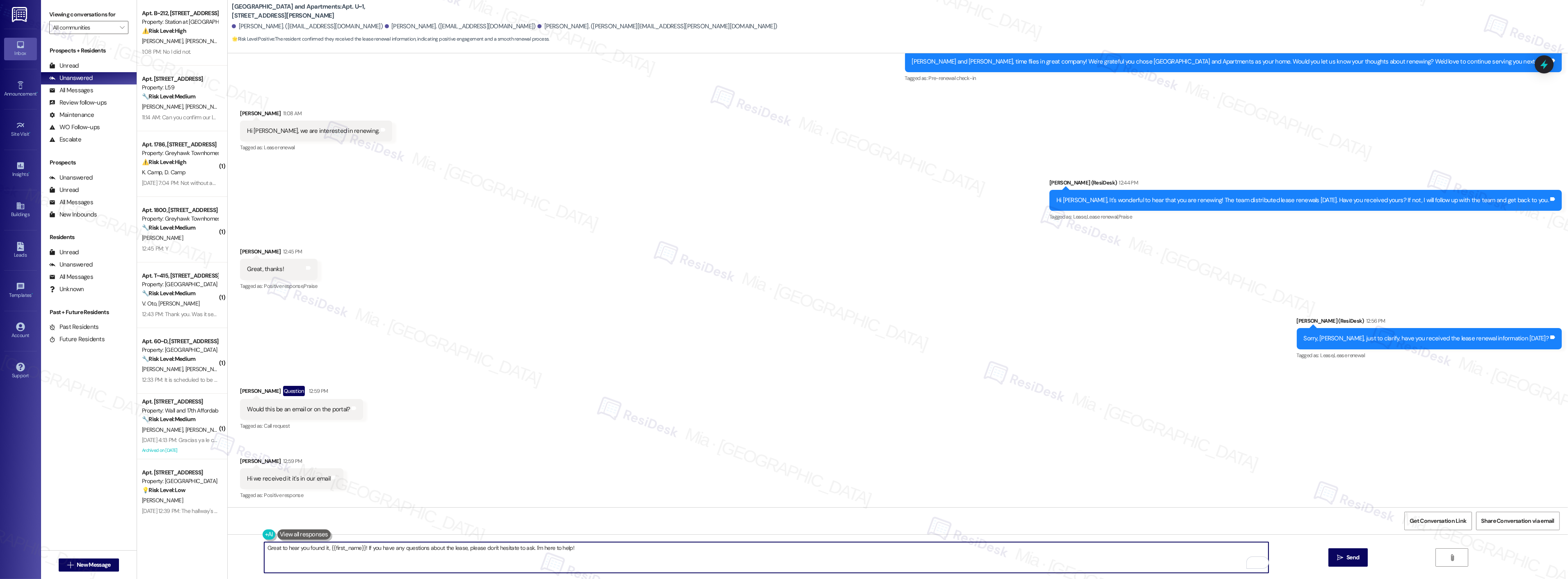
click at [452, 550] on textarea "Great to hear you found it, {{first_name}}! If you have any questions about the…" at bounding box center [766, 557] width 1004 height 31
click at [446, 535] on button "Dismiss" at bounding box center [432, 542] width 27 height 25
click at [427, 548] on textarea "Great to hear you found it, {{first_name}}! If you have any questions about, pl…" at bounding box center [766, 557] width 1004 height 31
click at [616, 554] on textarea "Great to hear you found it, {{first_name}}! If you have any questions, please d…" at bounding box center [766, 557] width 1004 height 31
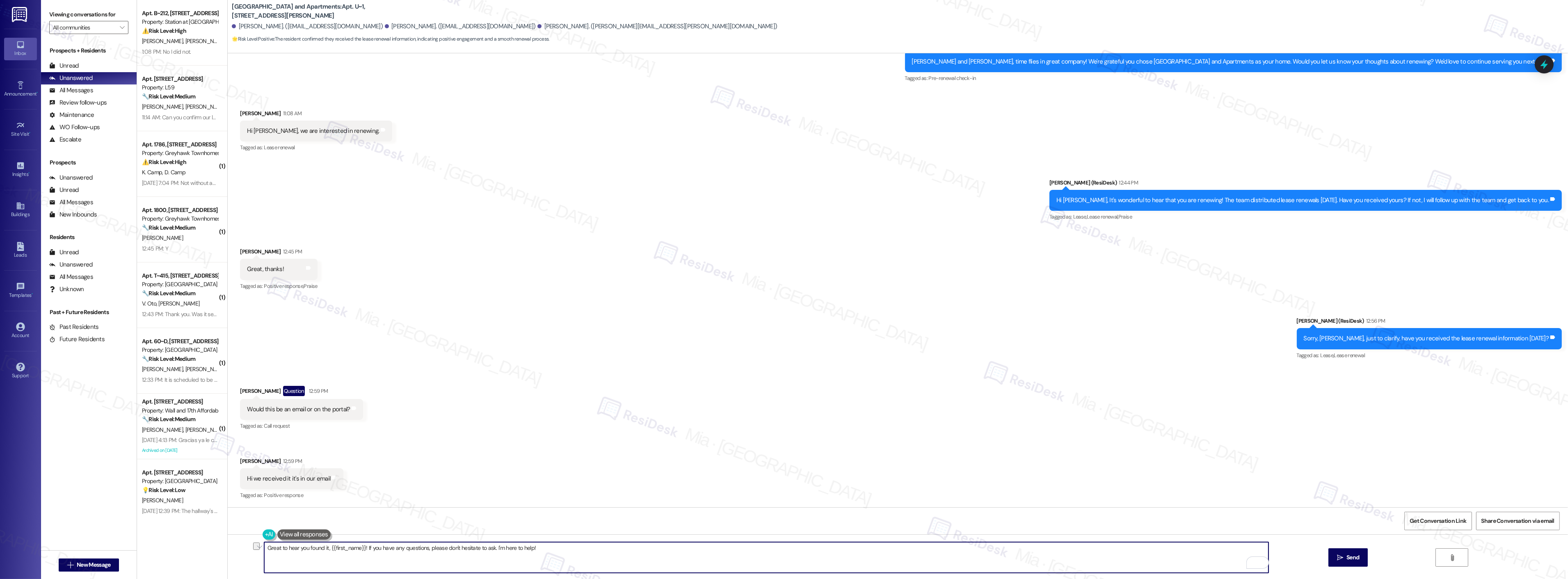
drag, startPoint x: 359, startPoint y: 547, endPoint x: 321, endPoint y: 551, distance: 38.2
click at [321, 551] on textarea "Great to hear you found it, {{first_name}}! If you have any questions, please d…" at bounding box center [766, 557] width 1004 height 31
type textarea "Great to hear you found it! If you have any questions, please don't hesitate to…"
click at [1359, 558] on button " Send" at bounding box center [1348, 557] width 40 height 18
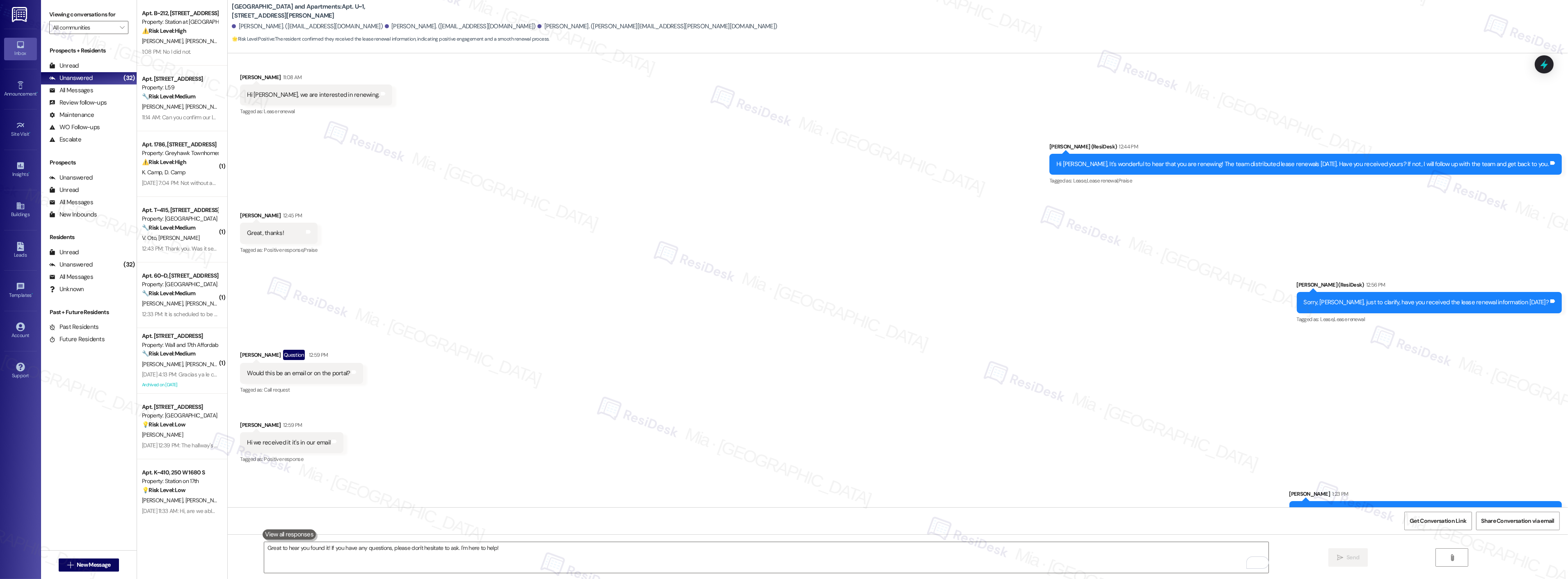
scroll to position [646, 0]
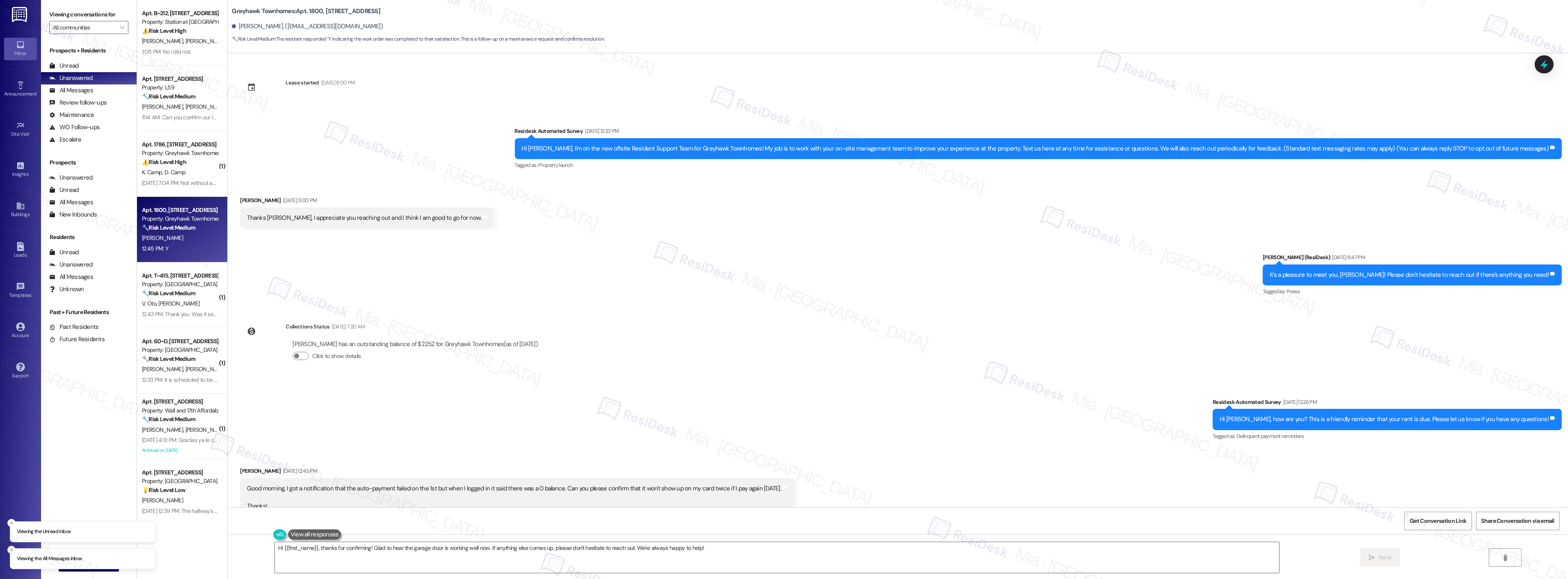
scroll to position [235, 0]
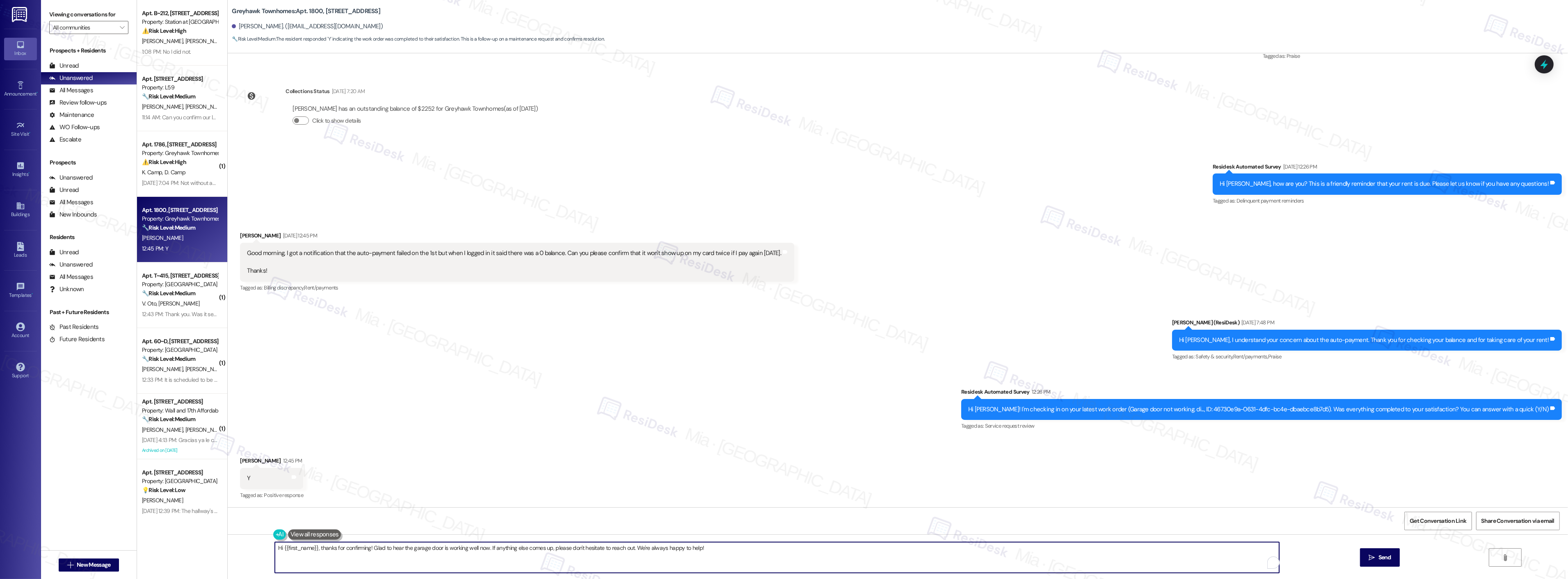
drag, startPoint x: 314, startPoint y: 548, endPoint x: 249, endPoint y: 548, distance: 65.0
click at [249, 548] on div "Hi {{first_name}}, thanks for confirming! Glad to hear the garage door is worki…" at bounding box center [897, 565] width 1340 height 62
click at [277, 547] on textarea "Thanks for confirming! Glad to hear the garage door is working well now. If any…" at bounding box center [766, 557] width 1004 height 31
click at [285, 548] on textarea "Thanks Gar for confirming! Glad to hear the garage door is working well now. If…" at bounding box center [766, 557] width 1004 height 31
click at [286, 548] on textarea "Thanks Gar for confirming! Glad to hear the garage door is working well now. If…" at bounding box center [766, 557] width 1004 height 31
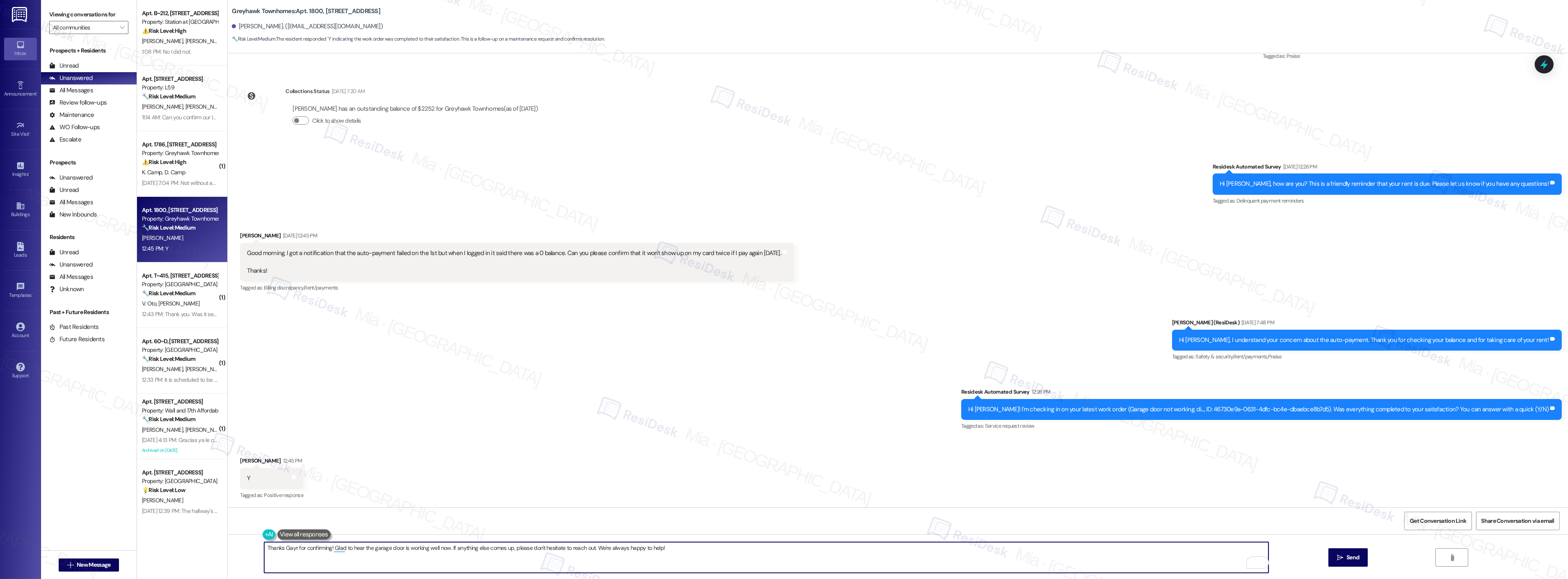
click at [374, 549] on textarea "Thanks Gayr for confirming! Glad to hear the garage door is working well now. I…" at bounding box center [766, 557] width 1004 height 31
drag, startPoint x: 444, startPoint y: 548, endPoint x: 723, endPoint y: 546, distance: 279.0
click at [723, 546] on textarea "Thanks Gayr for confirming! Glad to hear the garage door is working well now. I…" at bounding box center [766, 557] width 1004 height 31
click at [287, 548] on textarea "Thanks Gayr for confirming! Glad to hear the garage door is working well now." at bounding box center [766, 557] width 1004 height 31
drag, startPoint x: 291, startPoint y: 548, endPoint x: 285, endPoint y: 547, distance: 6.1
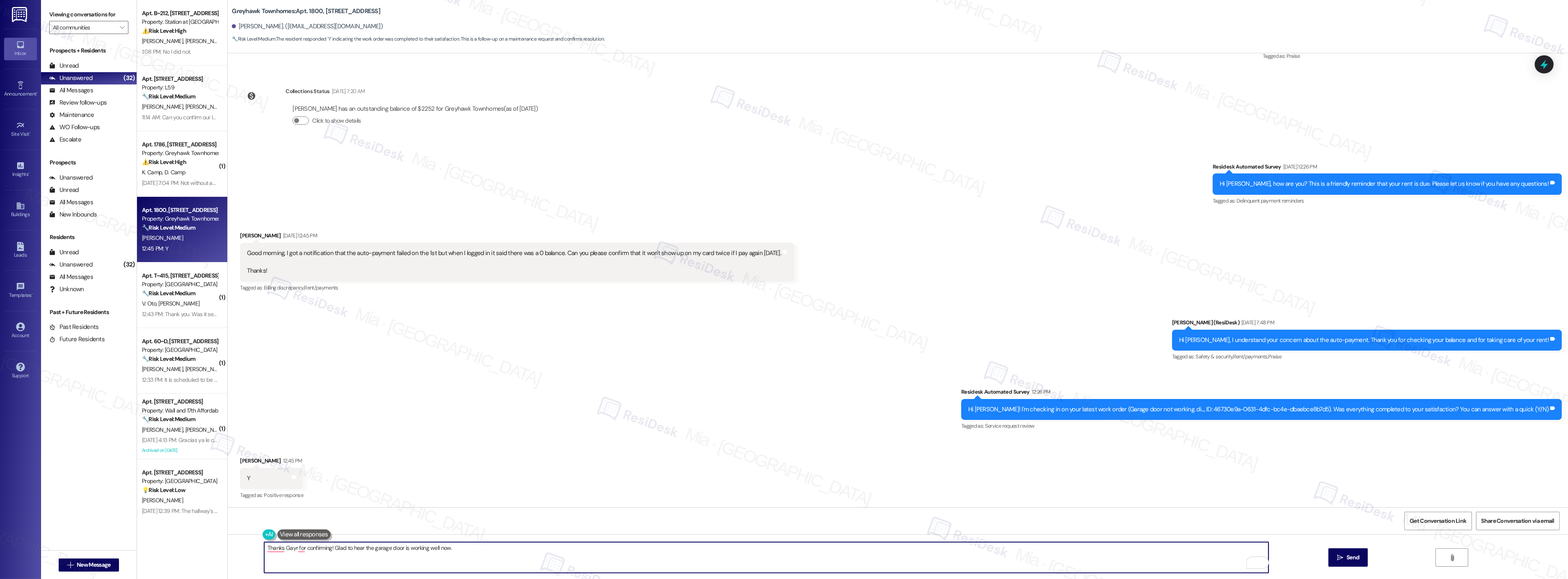
click at [285, 547] on textarea "Thanks Gayr for confirming! Glad to hear the garage door is working well now." at bounding box center [766, 557] width 1004 height 31
click at [292, 533] on button at bounding box center [304, 534] width 53 height 10
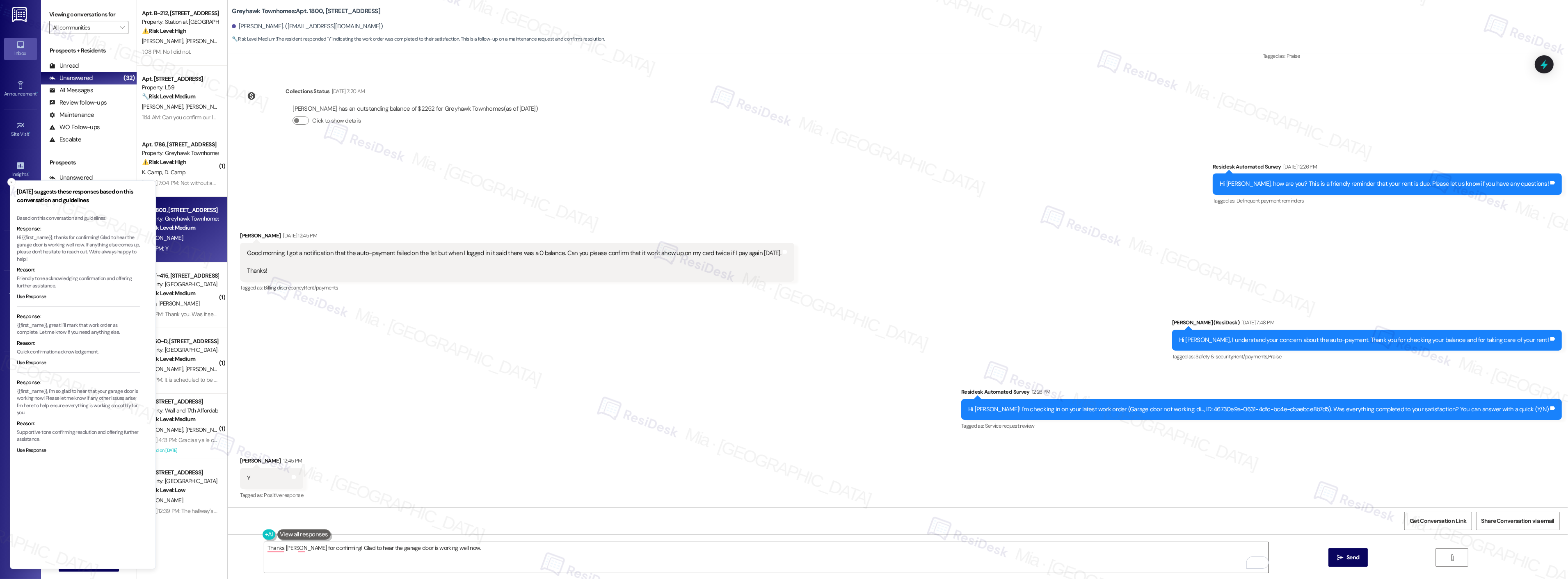
click at [275, 546] on textarea "Thanks Gary for confirming! Glad to hear the garage door is working well now." at bounding box center [766, 557] width 1004 height 31
type textarea "Thanks, Gary, for confirming! Glad to hear the garage door is working well now."
click at [453, 547] on textarea "Thanks, Gary, for confirming! Glad to hear the garage door is working well now." at bounding box center [766, 557] width 1004 height 31
drag, startPoint x: 453, startPoint y: 548, endPoint x: 225, endPoint y: 552, distance: 228.0
click at [227, 552] on div "Thanks, Gary, for confirming! Glad to hear the garage door is working well now.…" at bounding box center [897, 565] width 1340 height 62
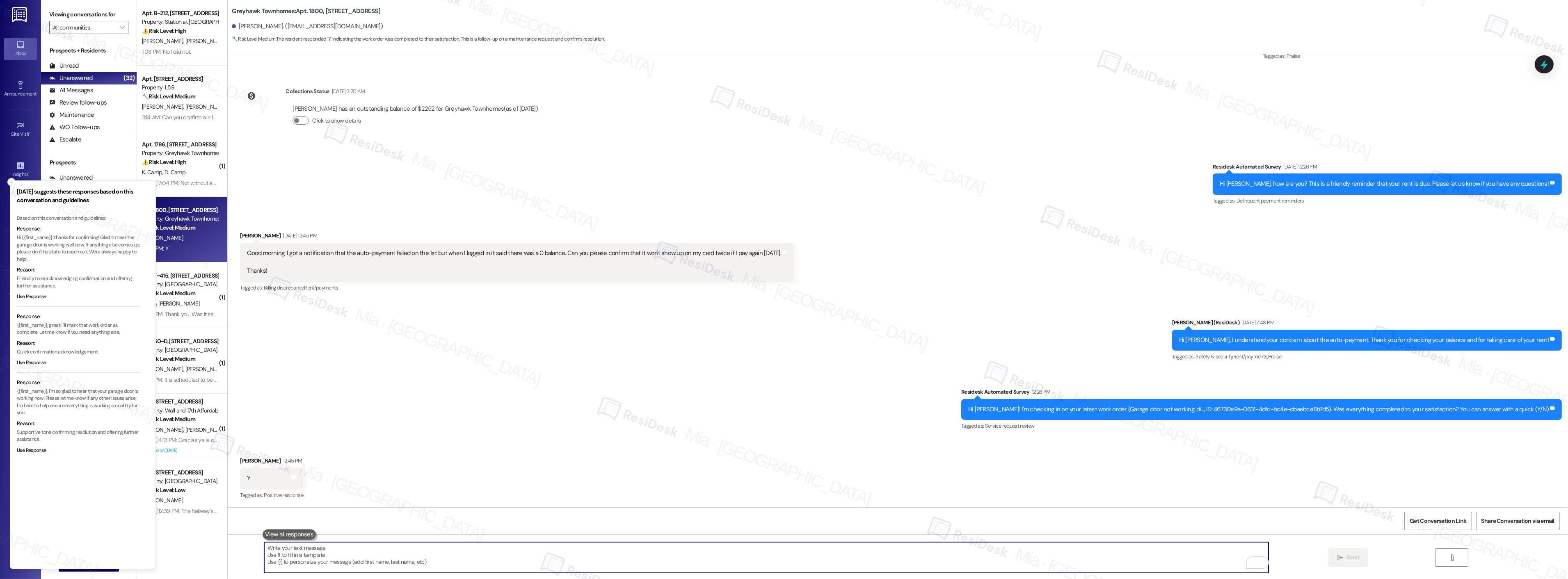
click at [322, 550] on textarea "To enrich screen reader interactions, please activate Accessibility in Grammarl…" at bounding box center [766, 557] width 1004 height 31
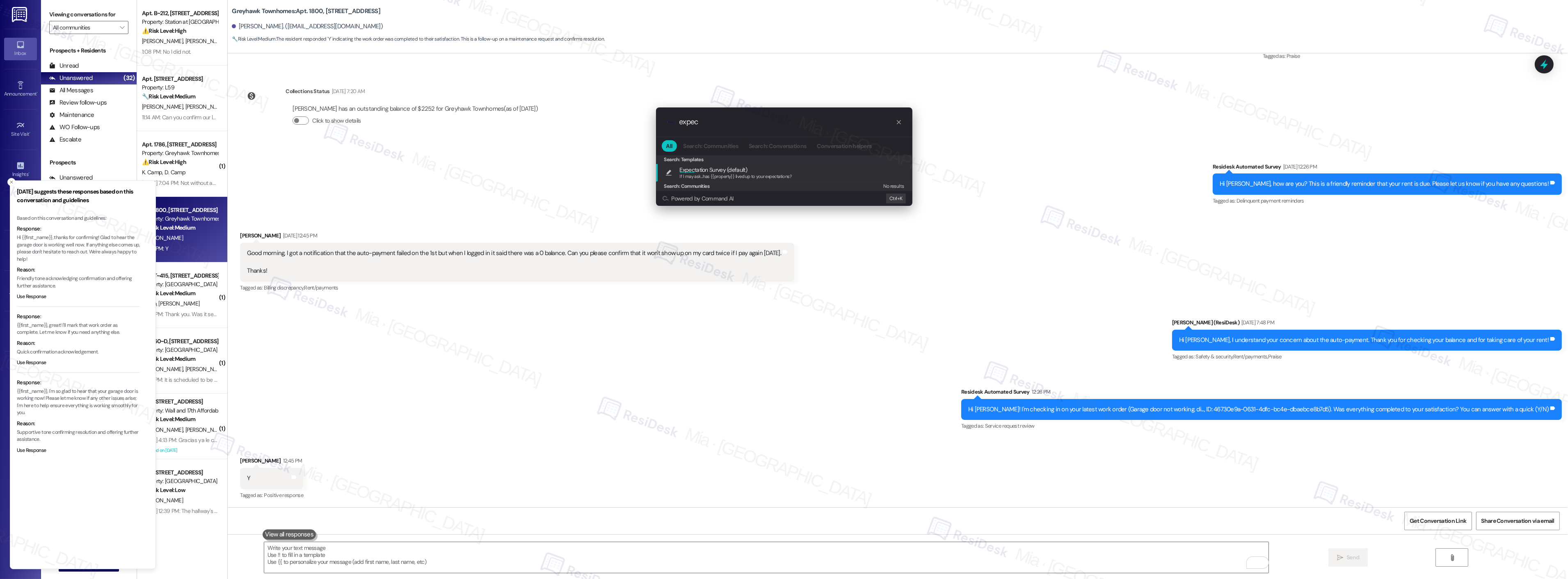
type input "expec"
click at [733, 175] on span "If I may ask...has {{property}} lived up to your expectations?" at bounding box center [736, 176] width 112 height 5
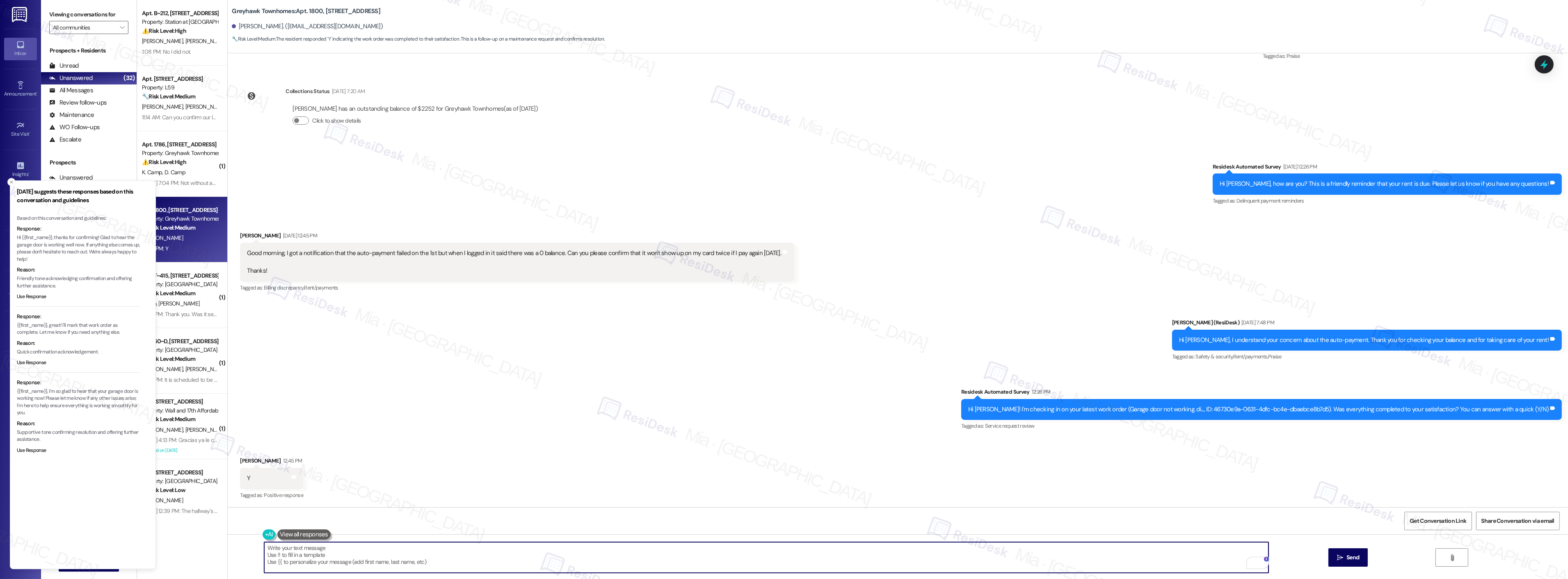
click at [264, 547] on textarea "If I may ask...has {{property}} lived up to your expectations?" at bounding box center [766, 557] width 1004 height 31
paste textarea "Thanks, Gary, for confirming! Glad to hear the garage door is working well now."
type textarea "Thanks, Gary, for confirming! Glad to hear the garage door is working well now.…"
click at [1333, 556] on button " Send" at bounding box center [1348, 557] width 40 height 18
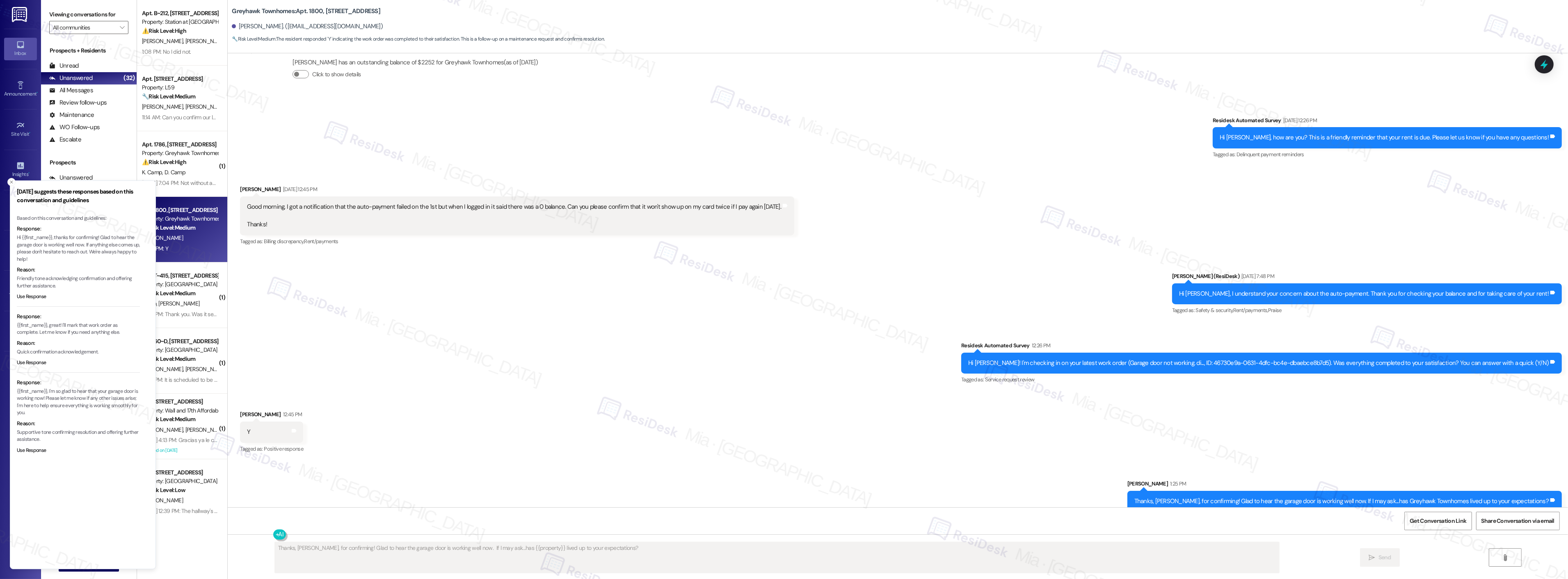
scroll to position [292, 0]
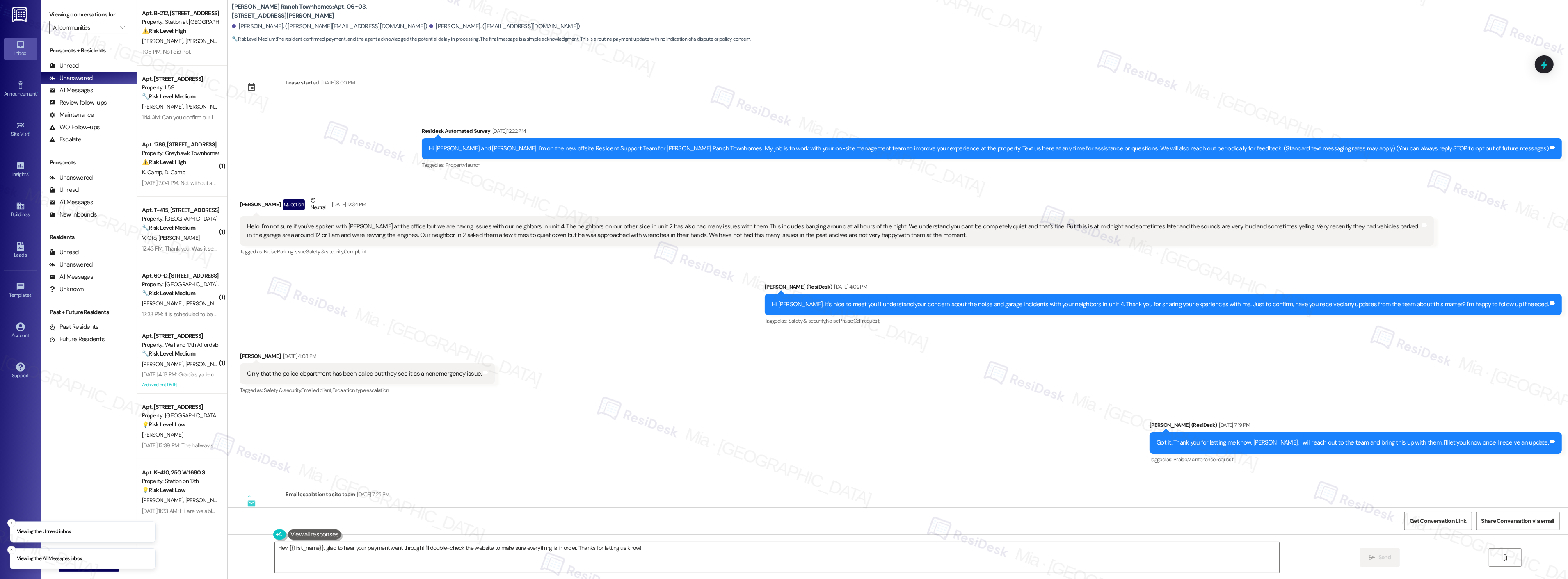
scroll to position [771, 0]
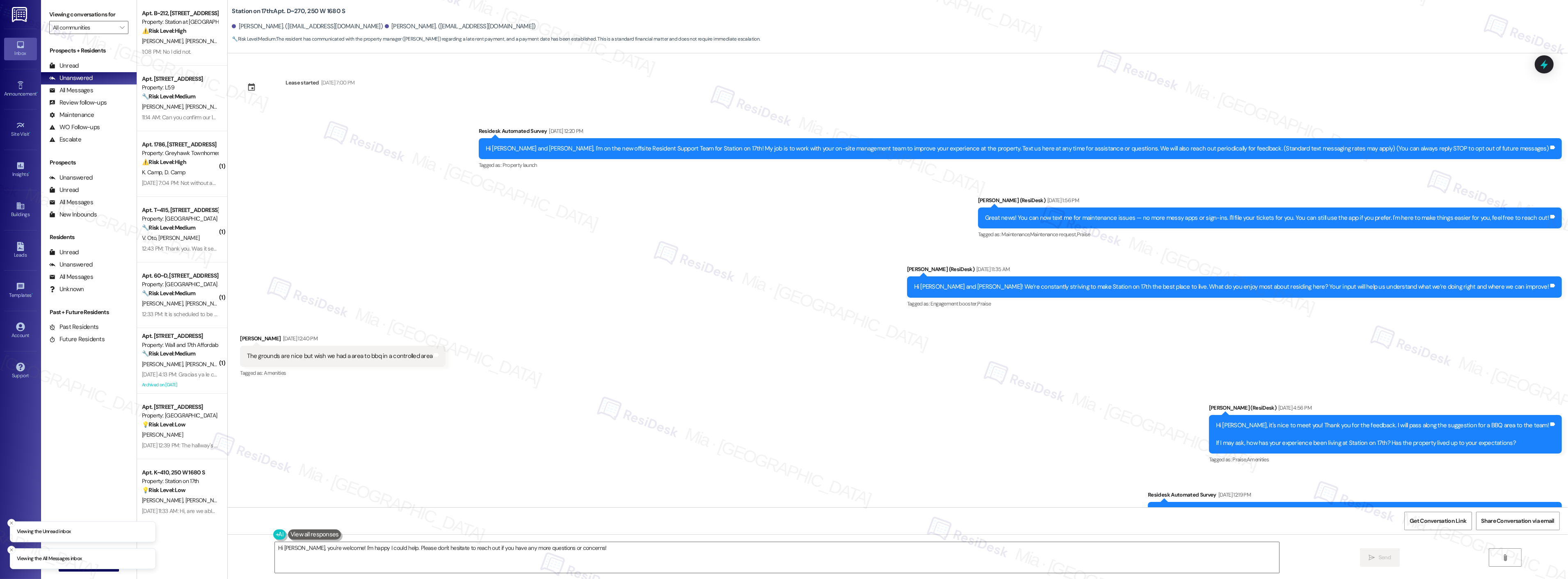
scroll to position [1100, 0]
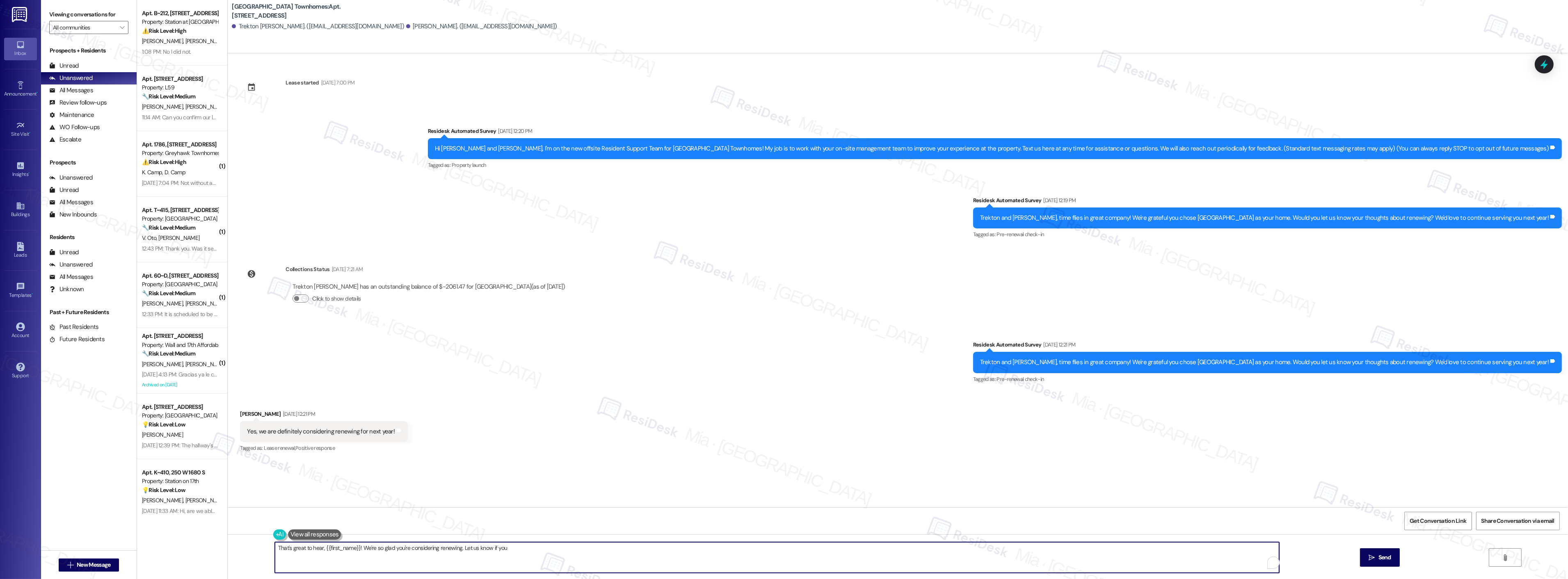
drag, startPoint x: 668, startPoint y: 547, endPoint x: 233, endPoint y: 547, distance: 435.0
click at [233, 547] on div "That's great to hear, {{first_name}}! We're so glad you're considering renewing…" at bounding box center [897, 565] width 1340 height 62
paste textarea "Hi Jared! That's wonderful to hear that you are renewing! The team distributed …"
click at [285, 551] on textarea "Hi Jared! That's wonderful to hear that you are renewing! The team distributed …" at bounding box center [776, 557] width 1004 height 31
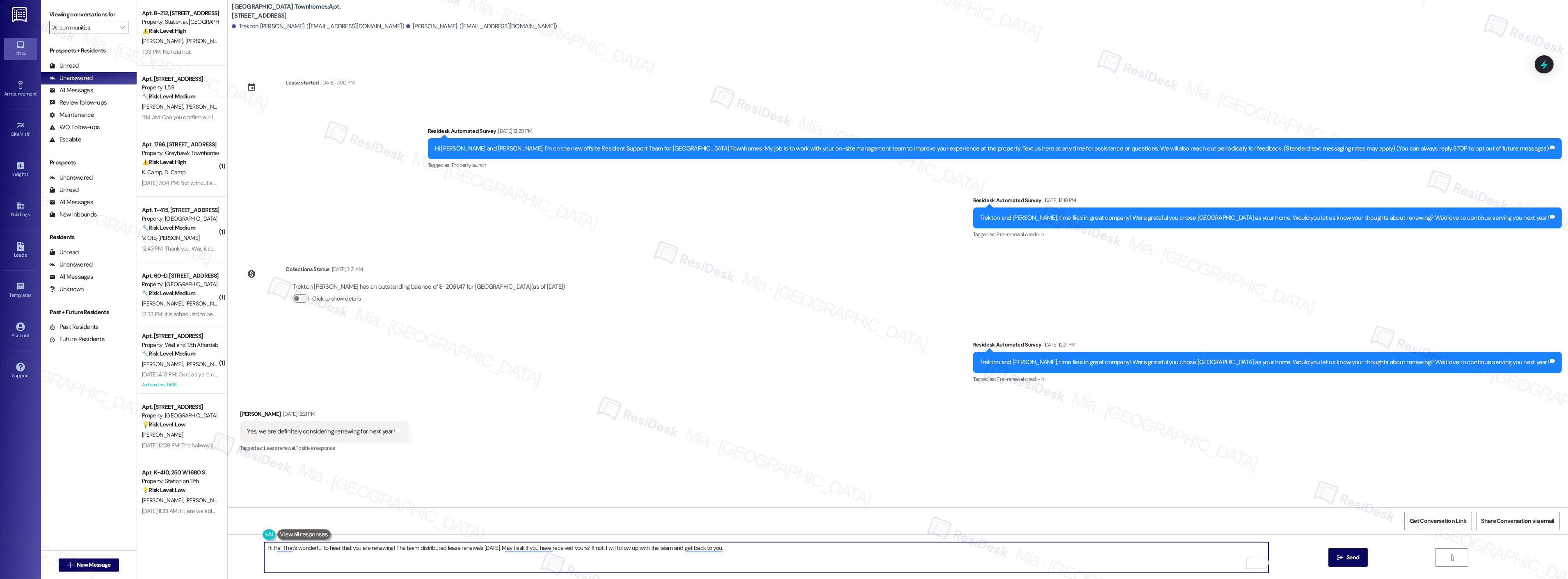
type textarea "Hi Han! That's wonderful to hear that you are renewing! The team distributed le…"
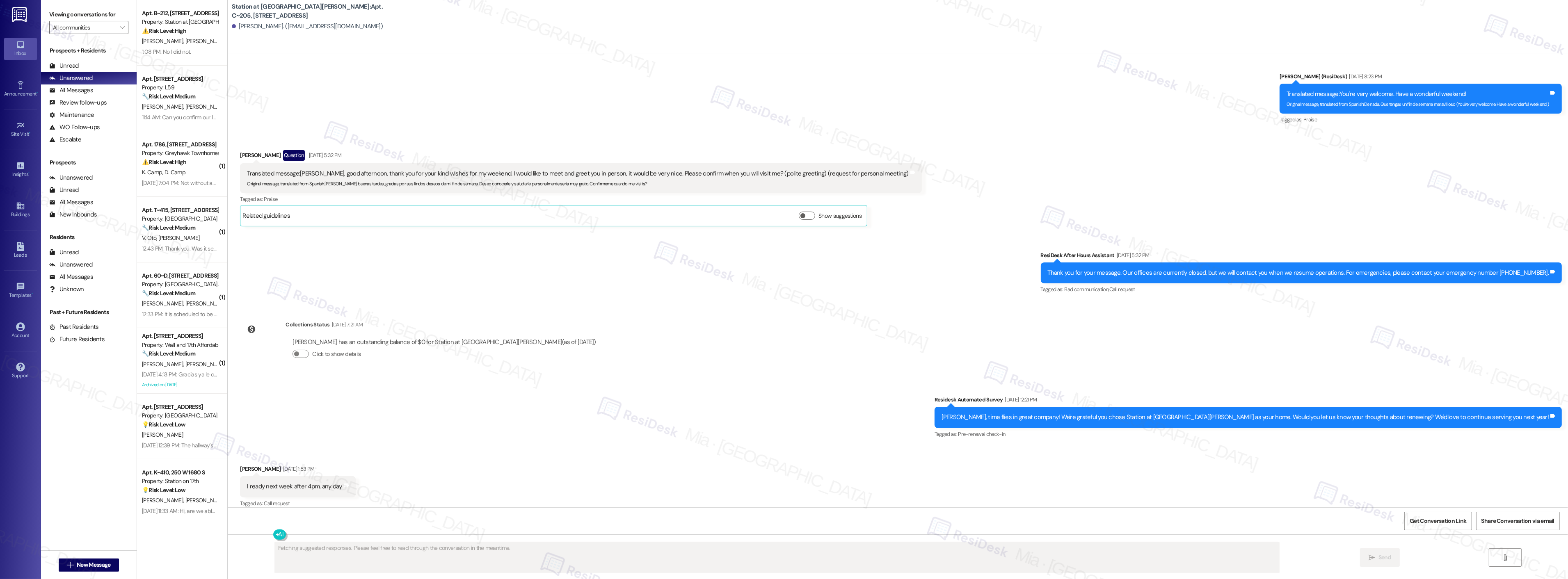
scroll to position [822, 0]
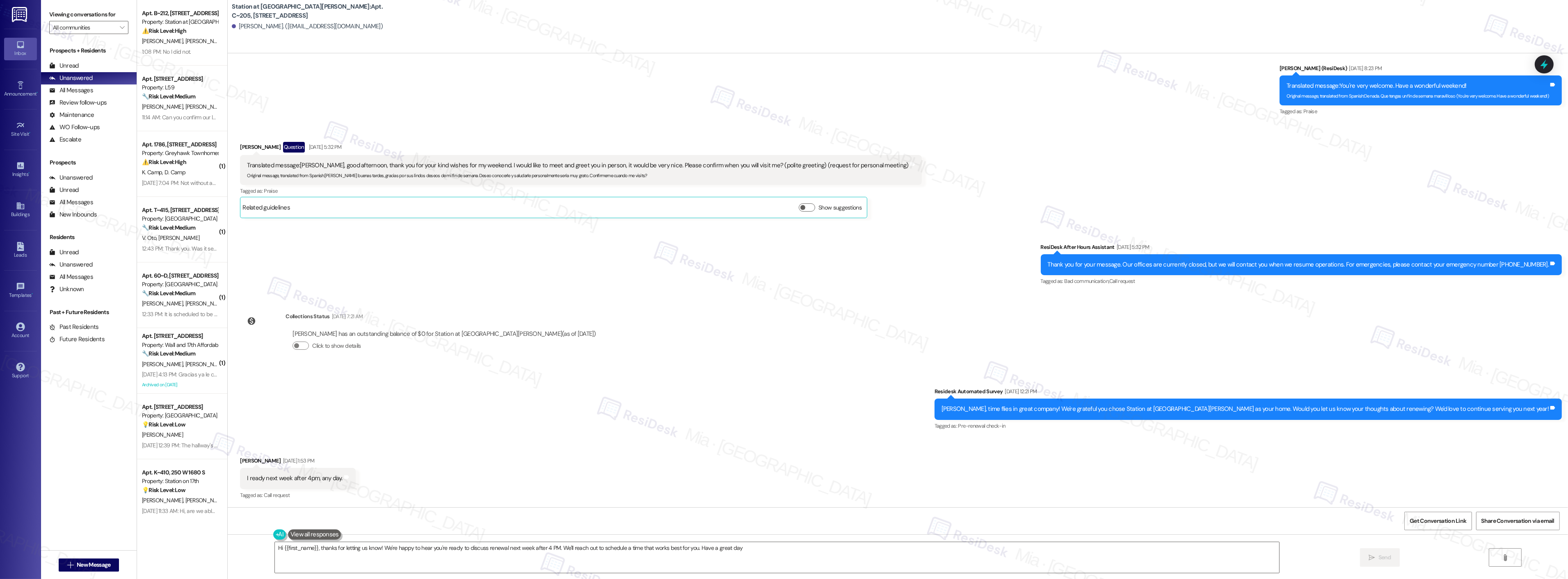
type textarea "Hi {{first_name}}, thanks for letting us know! We're happy to hear you're ready…"
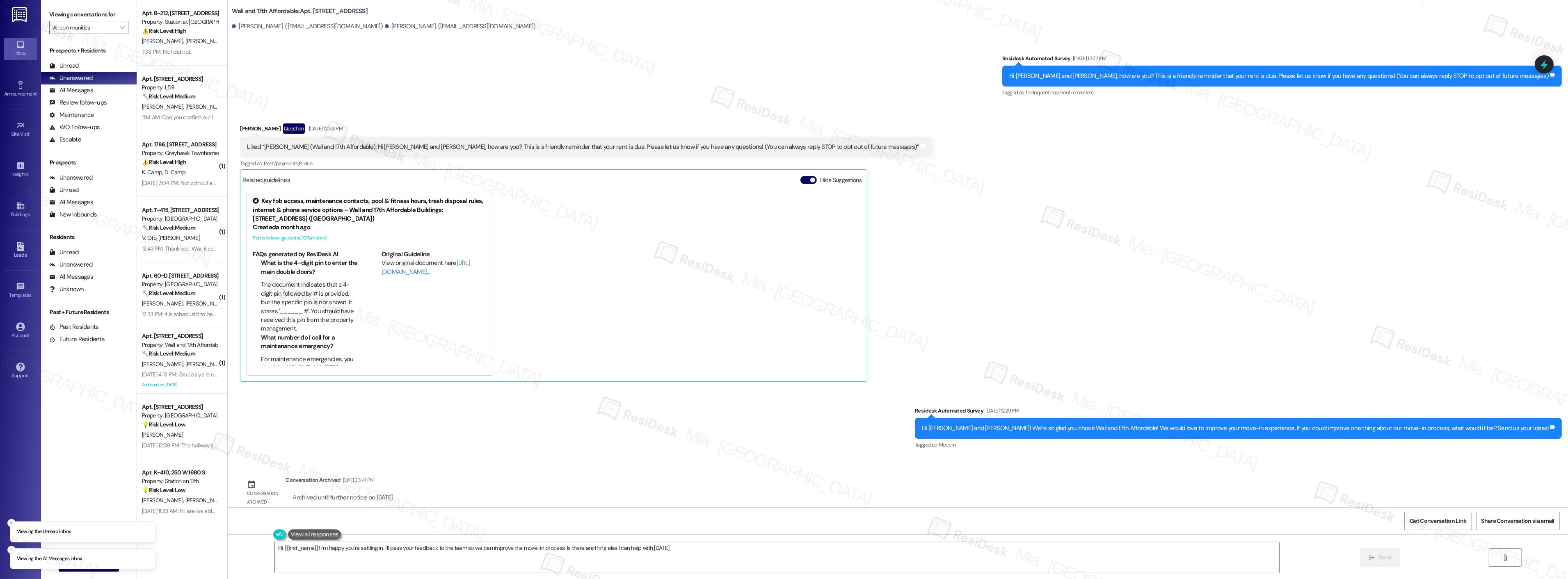
scroll to position [83, 0]
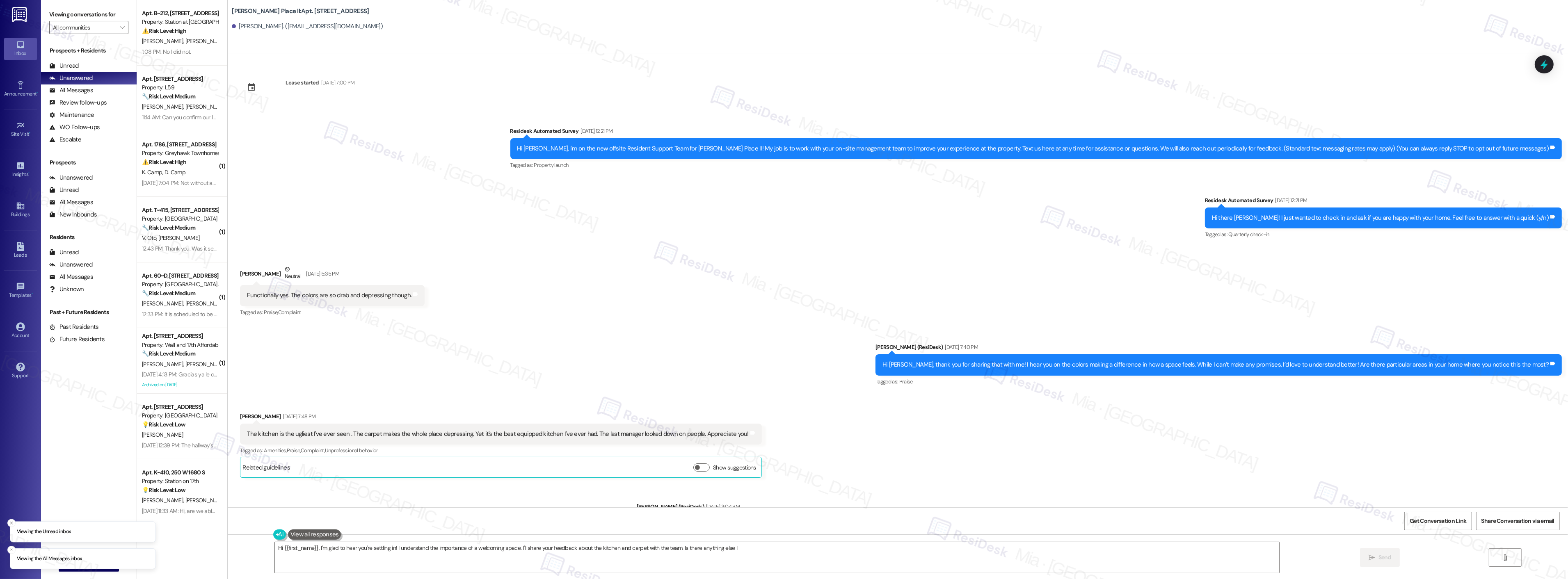
scroll to position [163, 0]
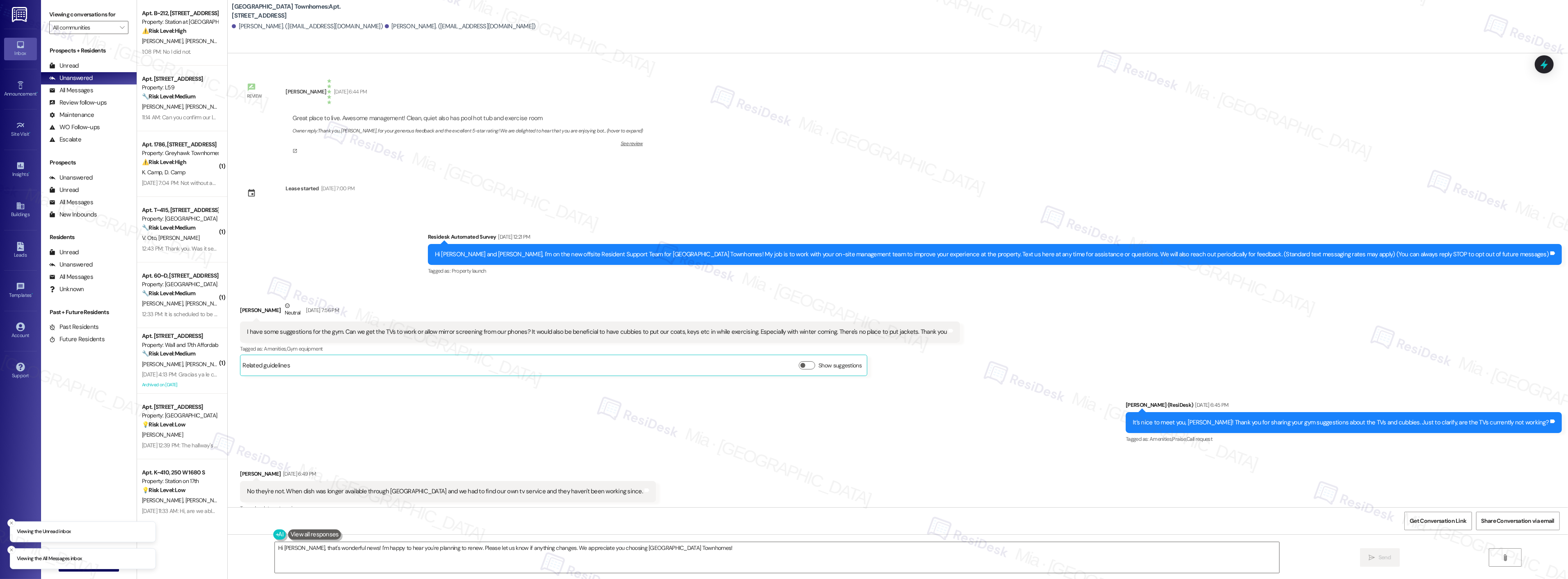
scroll to position [735, 0]
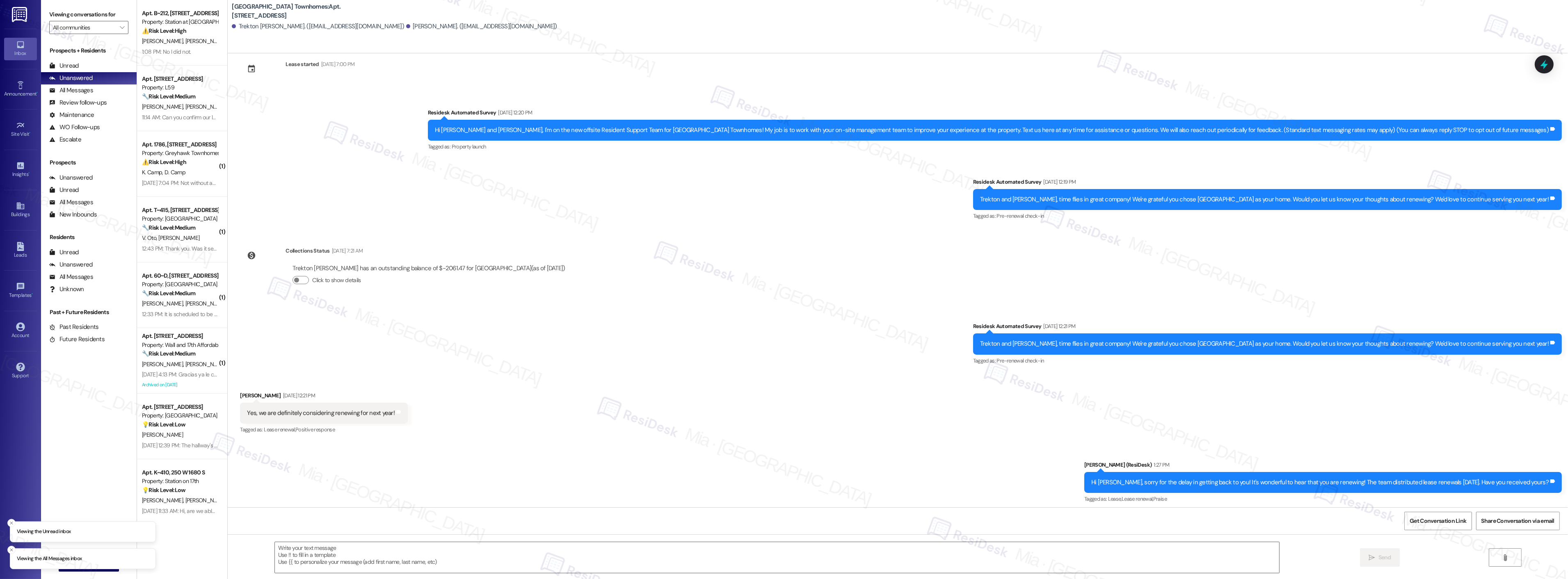
scroll to position [22, 0]
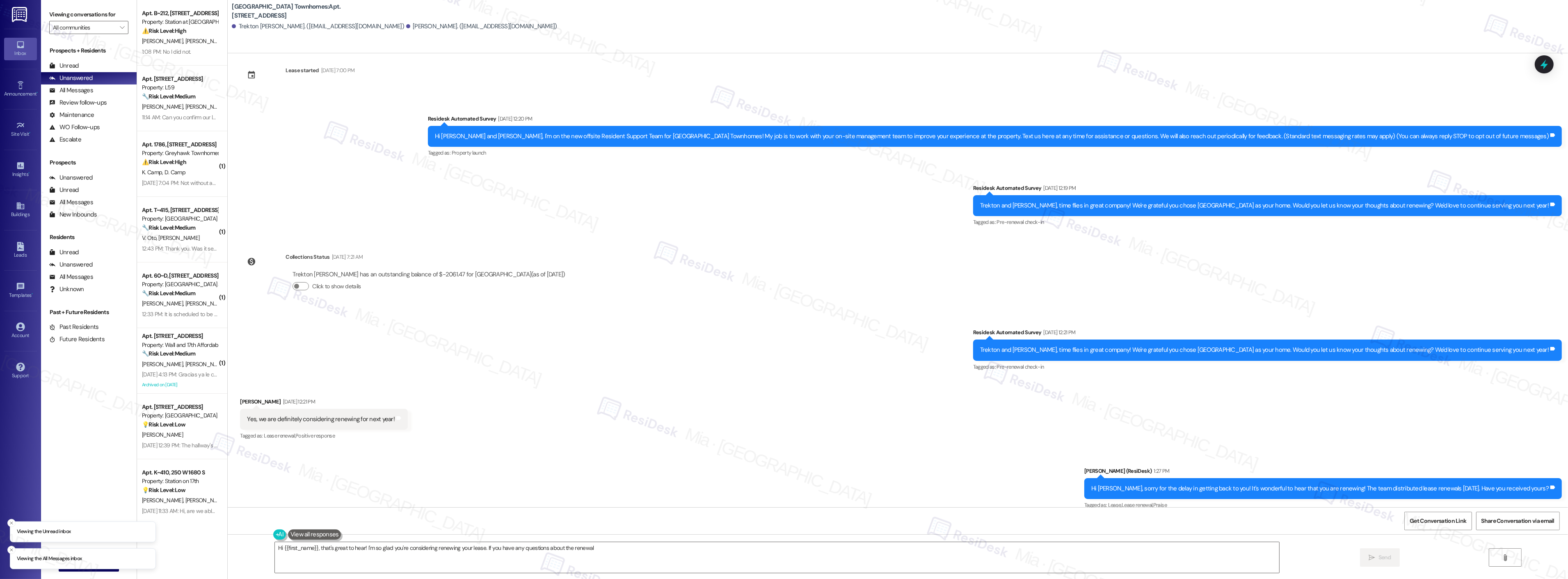
scroll to position [22, 0]
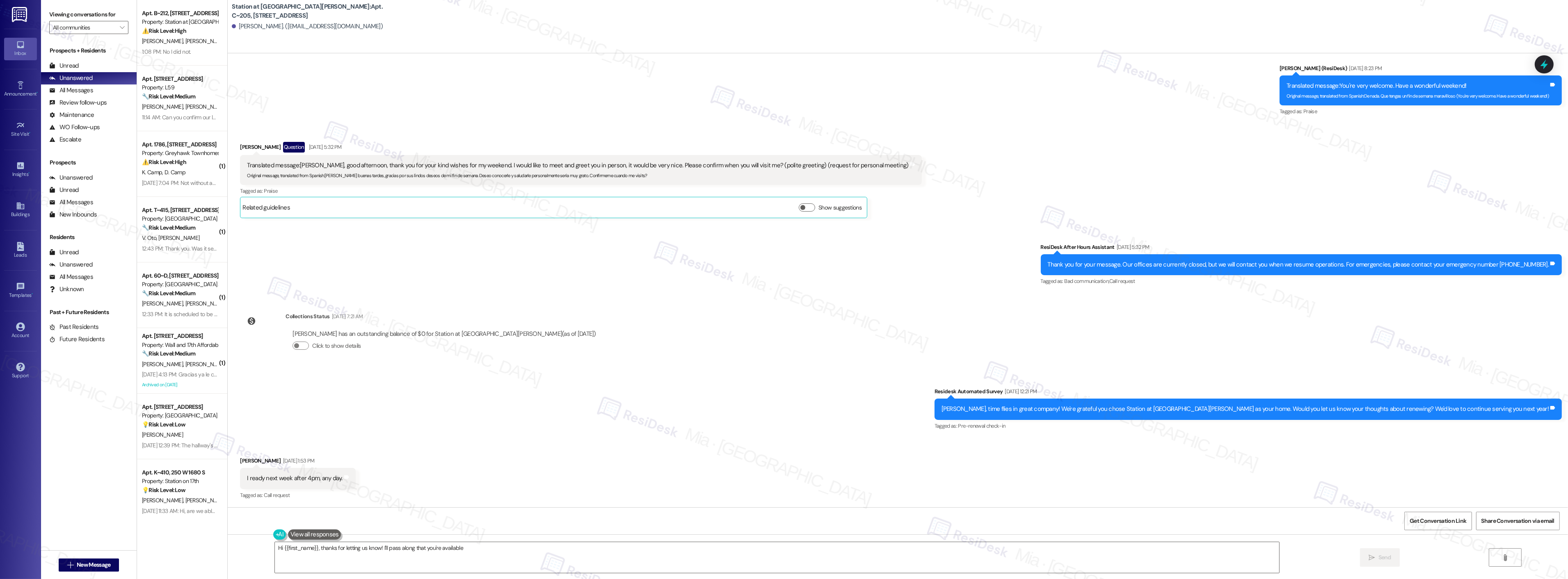
scroll to position [822, 0]
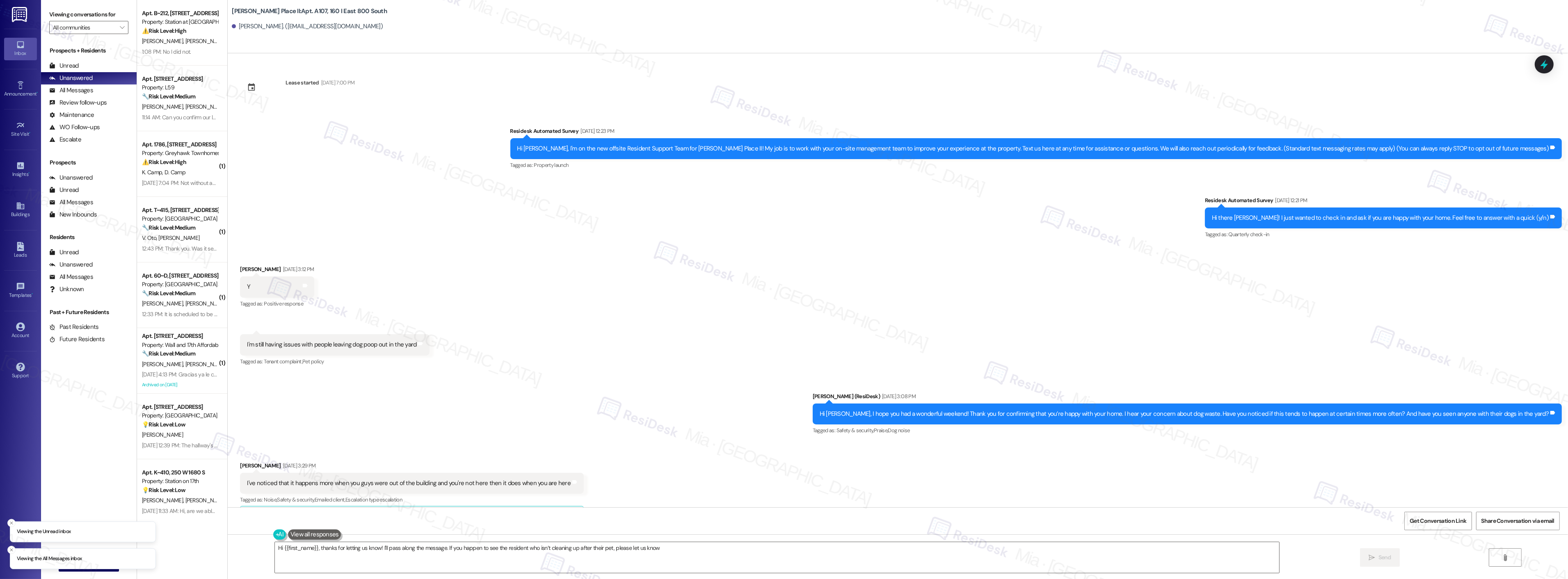
scroll to position [460, 0]
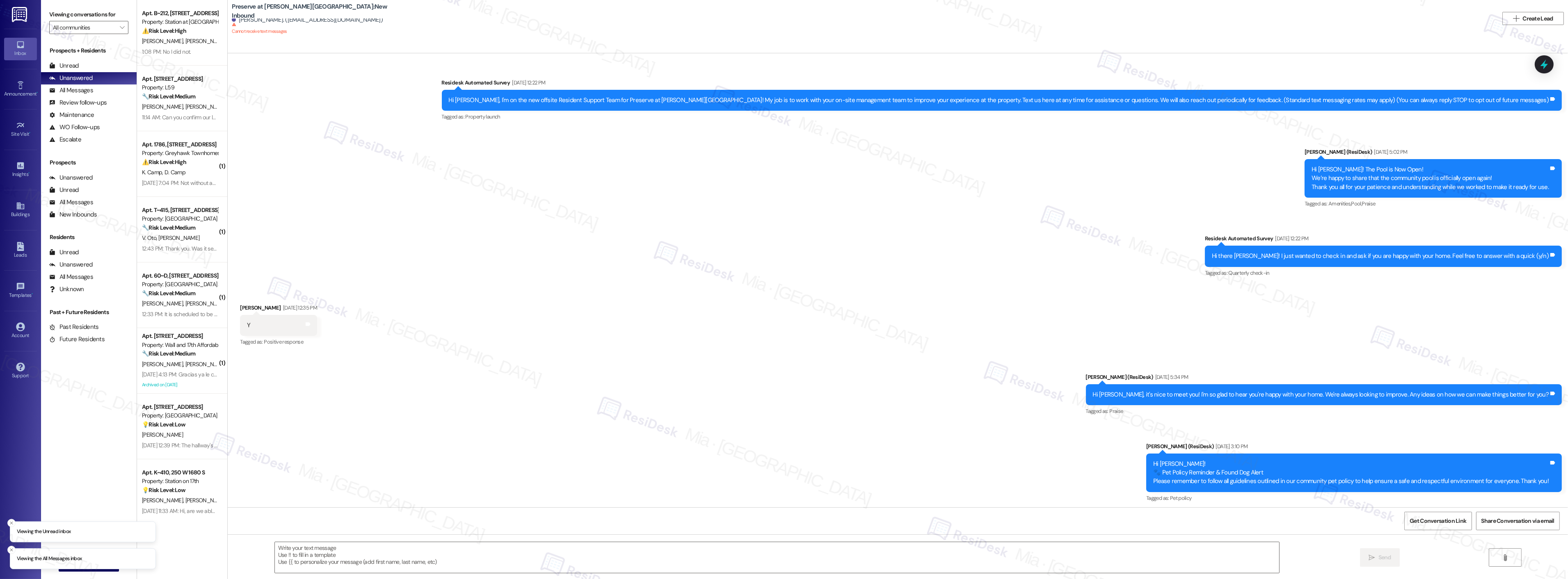
scroll to position [5523, 0]
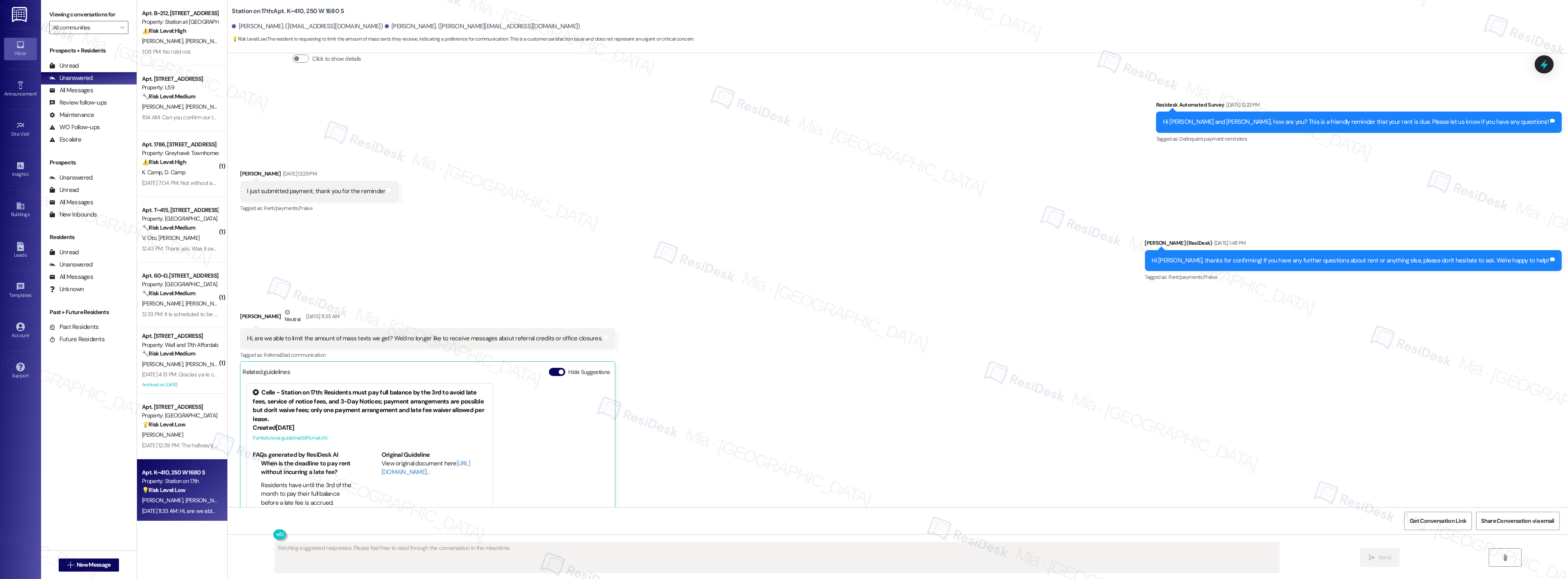
scroll to position [1998, 0]
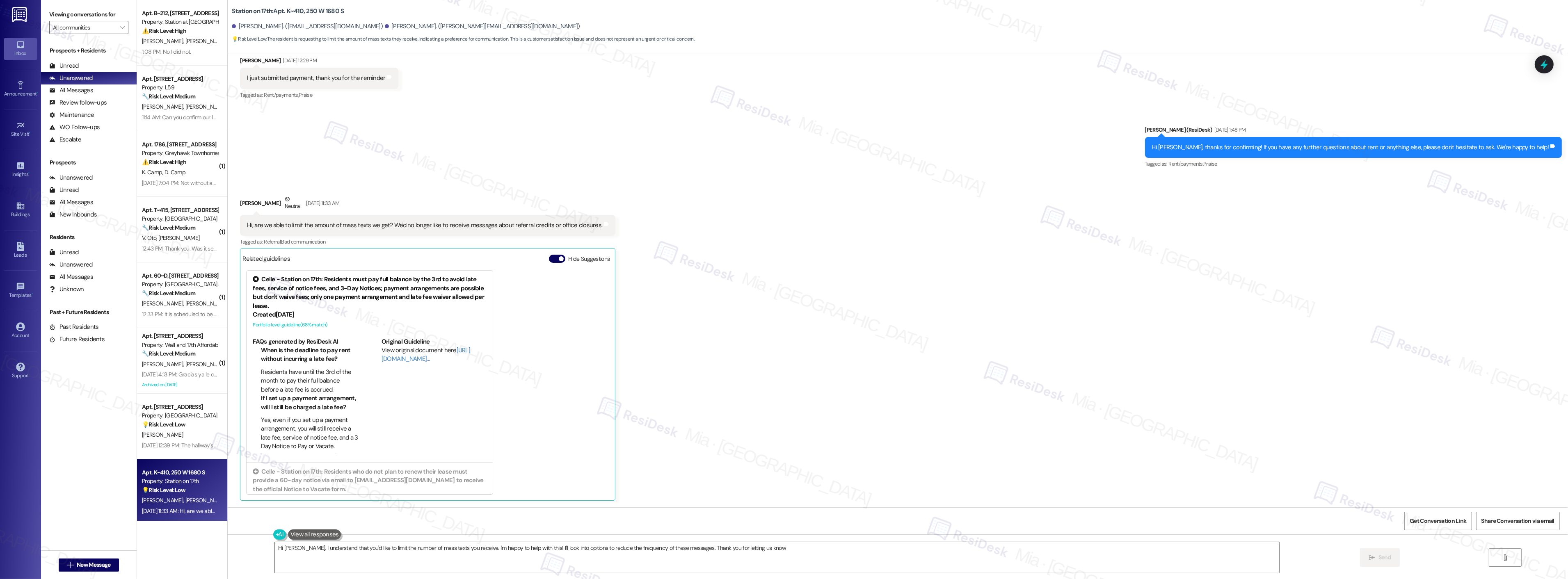
type textarea "Hi Daniel, I understand that you'd like to limit the number of mass texts you r…"
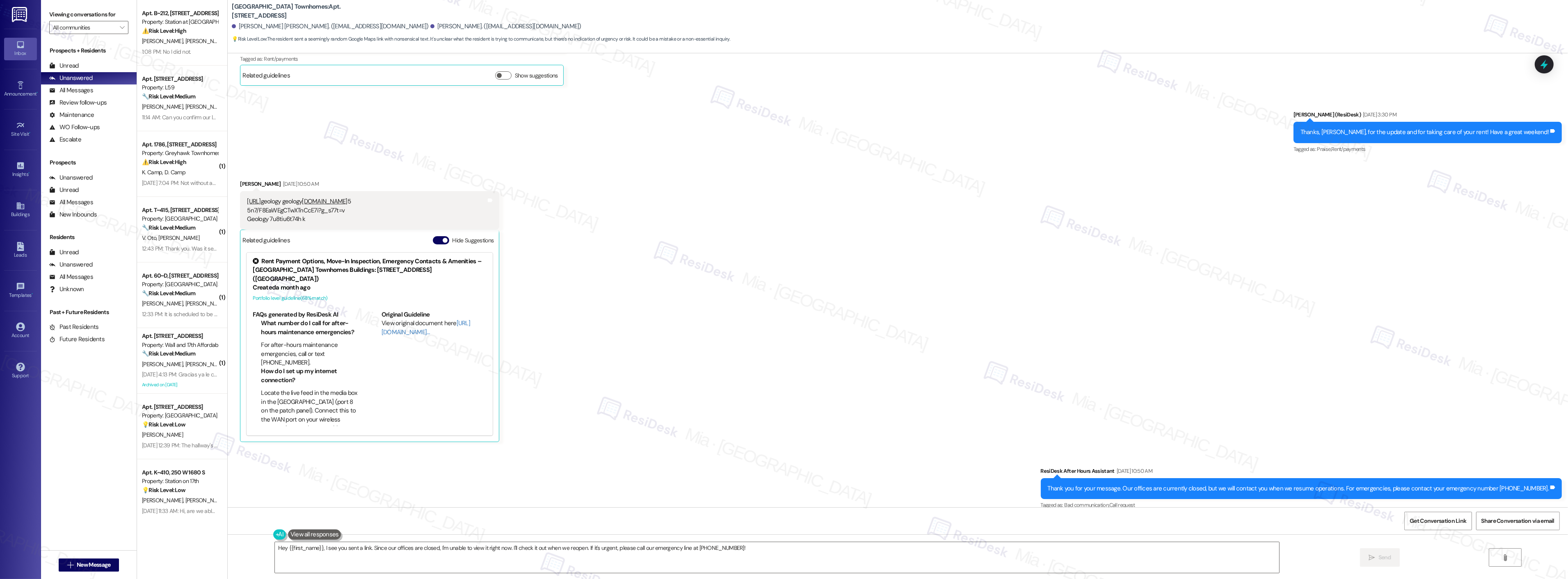
scroll to position [322, 0]
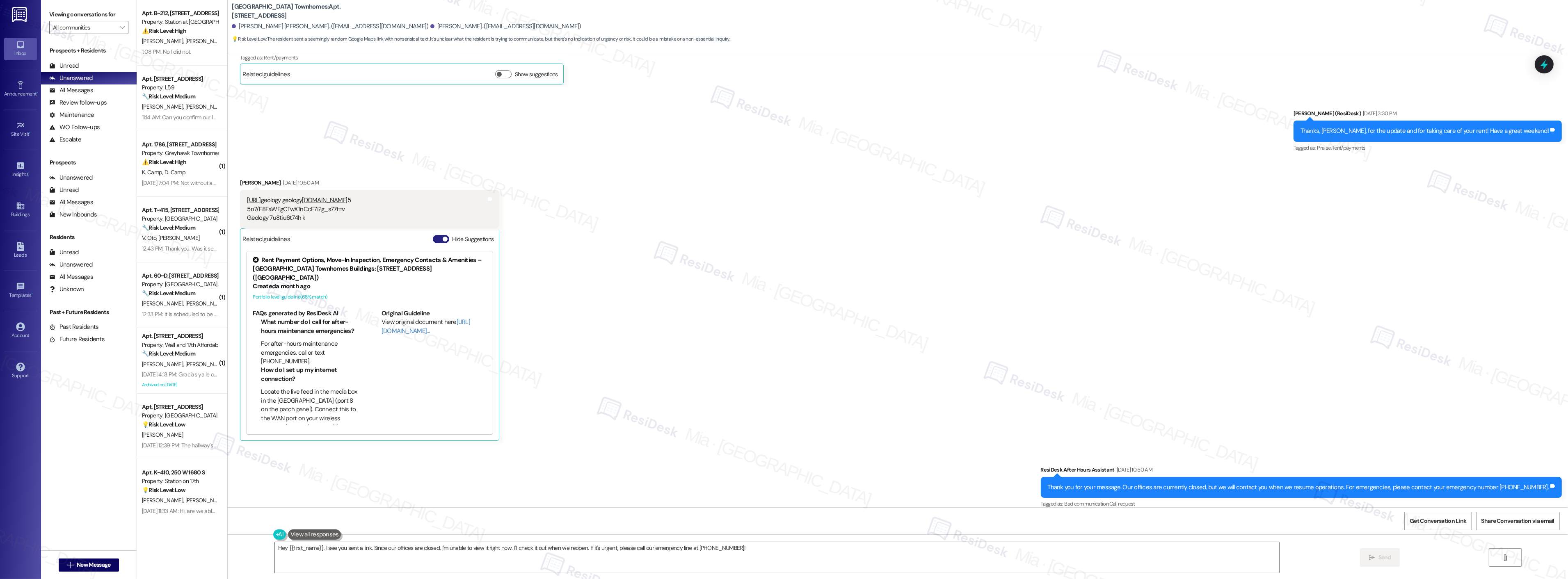
click at [442, 240] on span "button" at bounding box center [444, 239] width 5 height 5
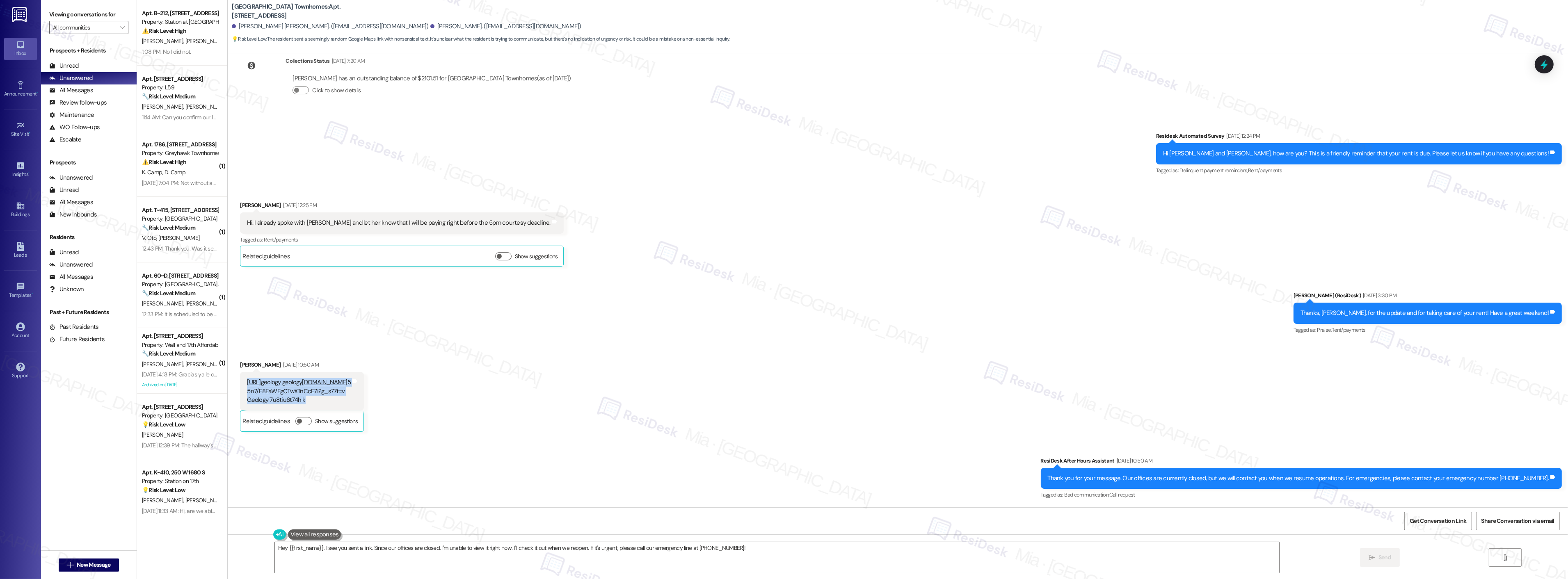
drag, startPoint x: 307, startPoint y: 398, endPoint x: 240, endPoint y: 378, distance: 69.9
click at [247, 378] on div "https://maps.app.goo.gg8 geology geology 6u.il 5 5n7/F8EaWEgCTwXTnCcE7i?g_s77t=…" at bounding box center [299, 391] width 104 height 26
copy div "https://maps.app.goo.gg8 geology geology 6u.il 5 5n7/F8EaWEgCTwXTnCcE7i?g_s77t=…"
click at [286, 387] on div "https://maps.app.goo.gg8 geology geology 6u.il 5 5n7/F8EaWEgCTwXTnCcE7i?g_s77t=…" at bounding box center [299, 391] width 104 height 26
drag, startPoint x: 296, startPoint y: 398, endPoint x: 233, endPoint y: 384, distance: 64.5
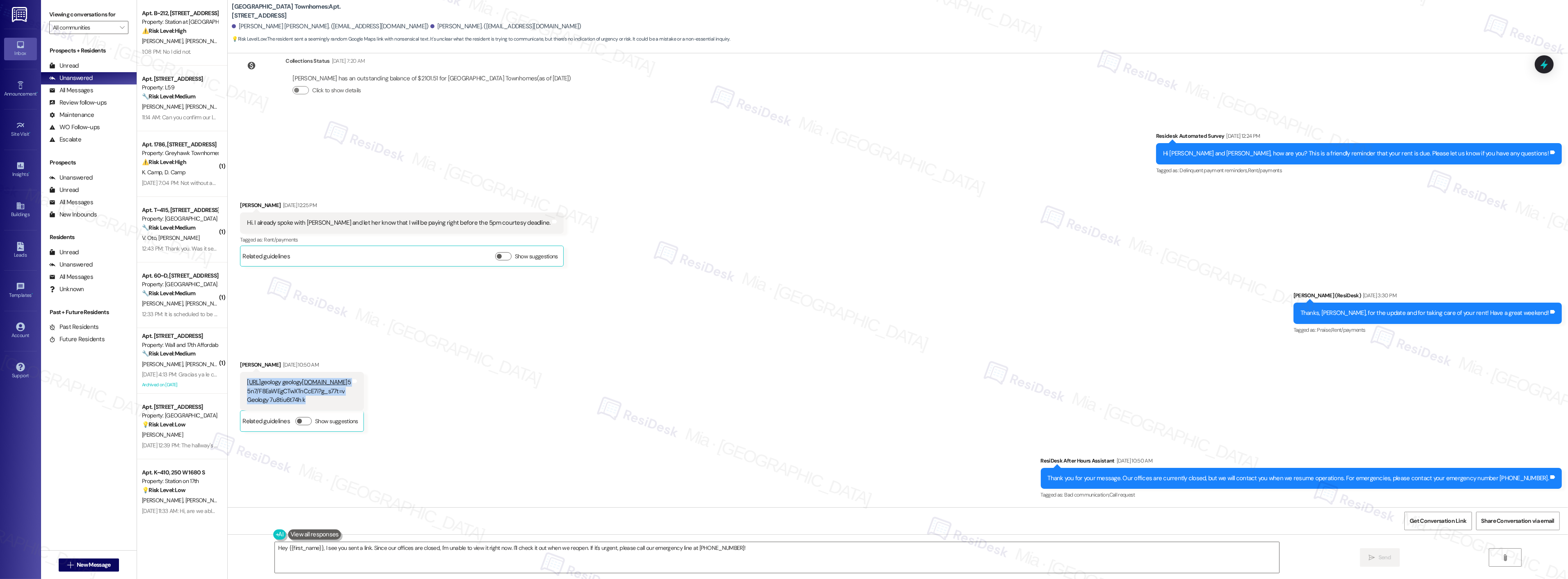
click at [240, 384] on div "https://maps.app.goo.gg8 geology geology 6u.il 5 5n7/F8EaWEgCTwXTnCcE7i?g_s77t=…" at bounding box center [301, 391] width 124 height 38
click at [429, 384] on div "Received via SMS Amanda Brecht Sep 13, 2025 at 10:50 AM https://maps.app.goo.gg…" at bounding box center [897, 390] width 1340 height 96
click at [317, 548] on textarea "Hey {{first_name}}, I see you sent a link. Since our offices are closed, I'm un…" at bounding box center [776, 557] width 1004 height 31
click at [266, 548] on textarea "Hey {{first_name}}, I see you sent a link. Since our offices are closed, I'm un…" at bounding box center [766, 557] width 1004 height 31
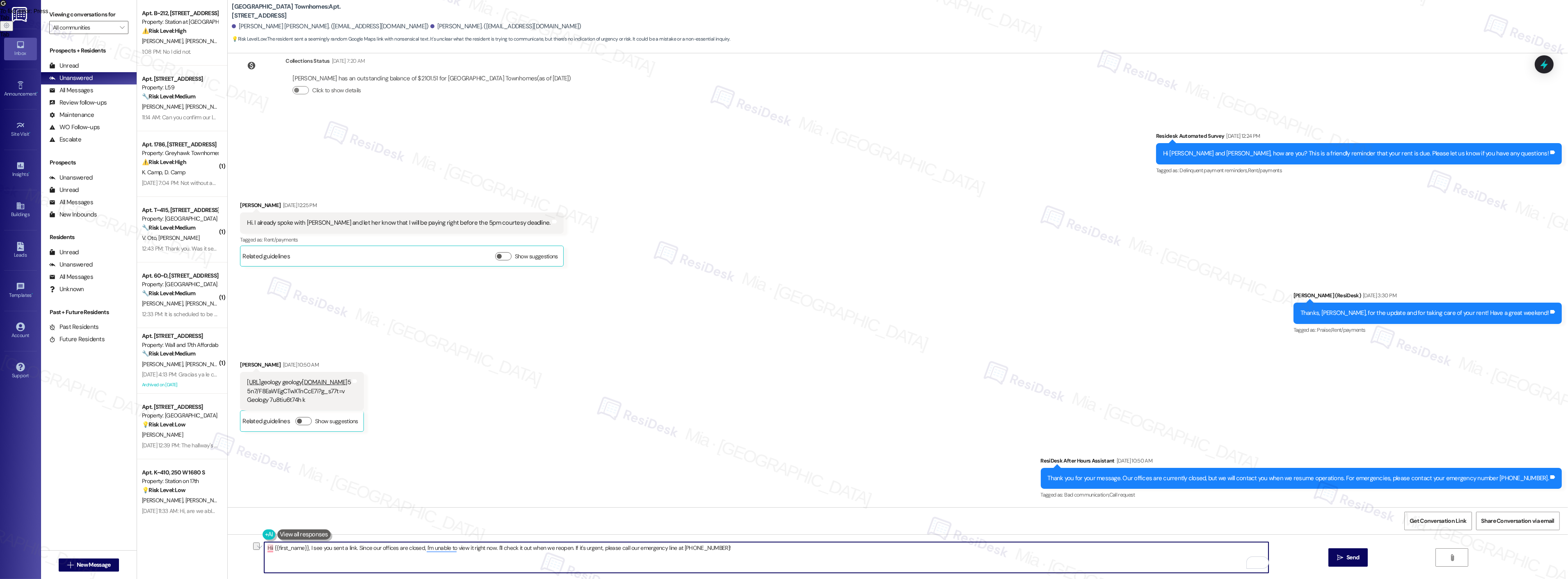
drag, startPoint x: 268, startPoint y: 548, endPoint x: 372, endPoint y: 548, distance: 104.0
click at [372, 548] on textarea "Hii {{first_name}}, I see you sent a link. Since our offices are closed, I'm un…" at bounding box center [766, 557] width 1004 height 31
click at [328, 548] on textarea "Hii {{first_name}}, I see you sent a link. Since our offices are closed, I'm un…" at bounding box center [766, 557] width 1004 height 31
drag, startPoint x: 266, startPoint y: 548, endPoint x: 805, endPoint y: 548, distance: 539.0
click at [805, 548] on textarea "Hii {{first_name}}, I see you sent a link. Since our offices are closed, I'm un…" at bounding box center [766, 557] width 1004 height 31
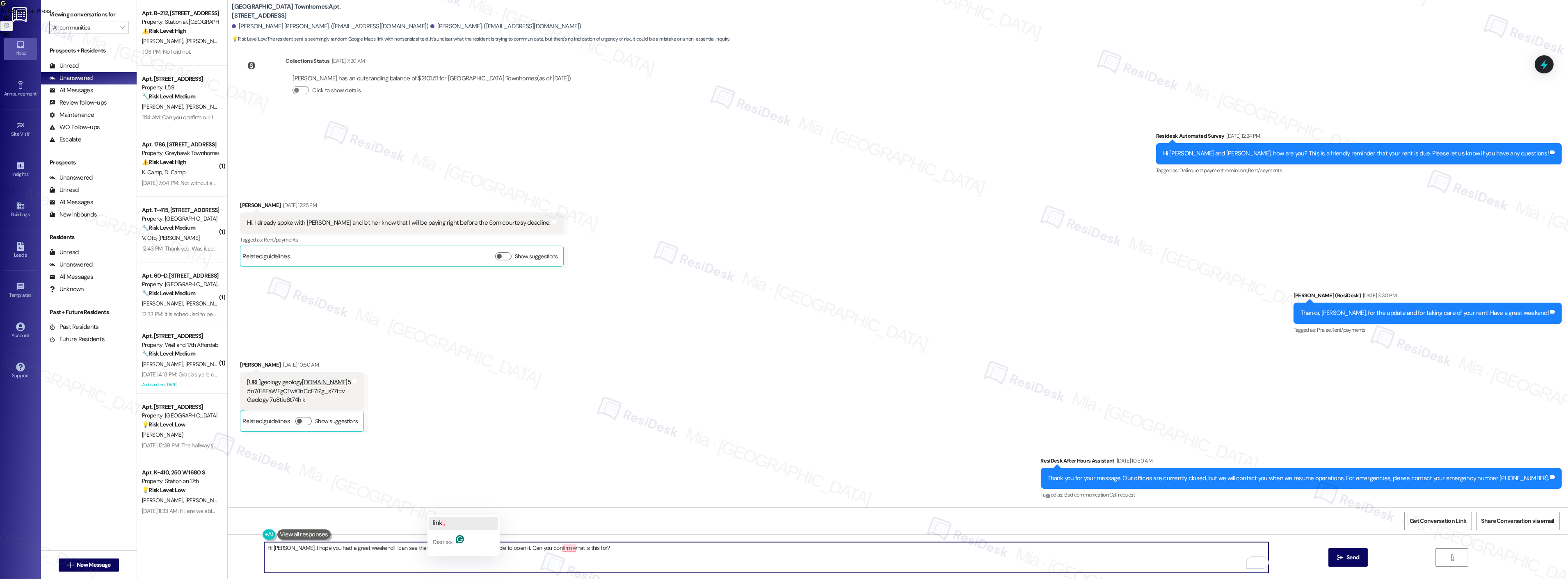
click at [438, 526] on div "link ," at bounding box center [438, 523] width 13 height 13
click at [562, 523] on span "this is" at bounding box center [564, 523] width 19 height 7
type textarea "Hi Amanda, I hope you had a great weekend! I can see that you sent us a link. I…"
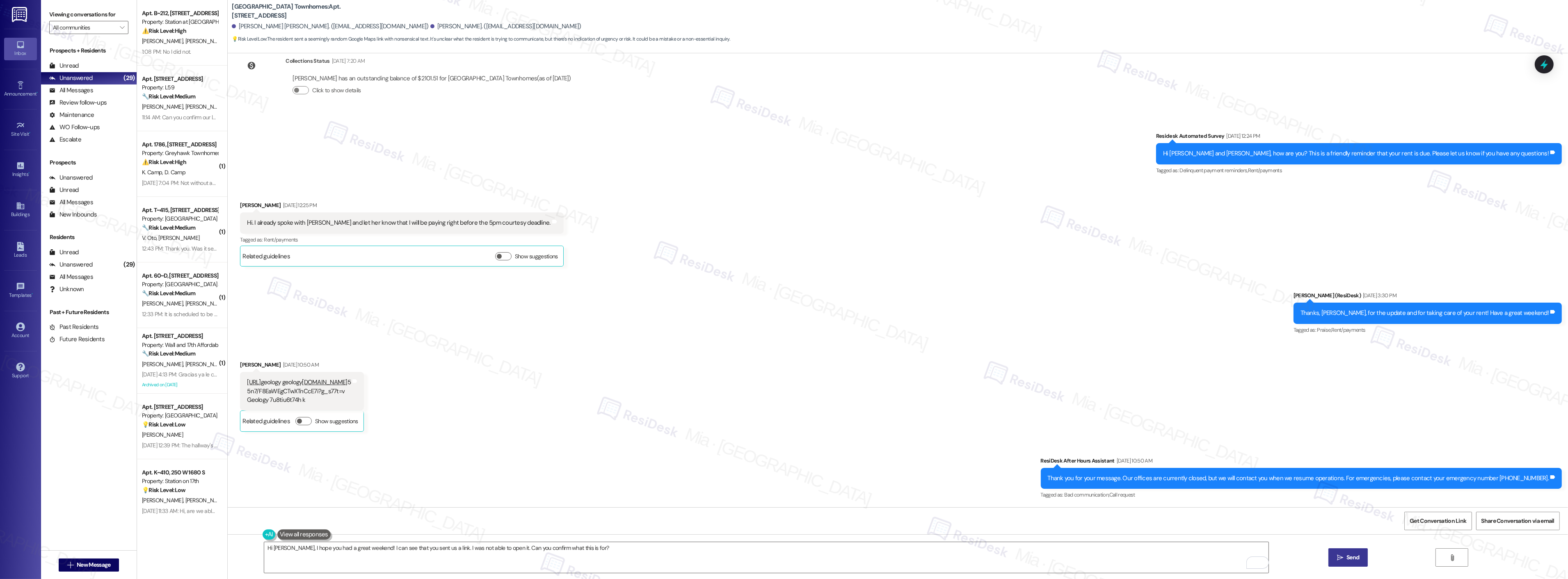
click at [1363, 563] on button " Send" at bounding box center [1348, 557] width 40 height 18
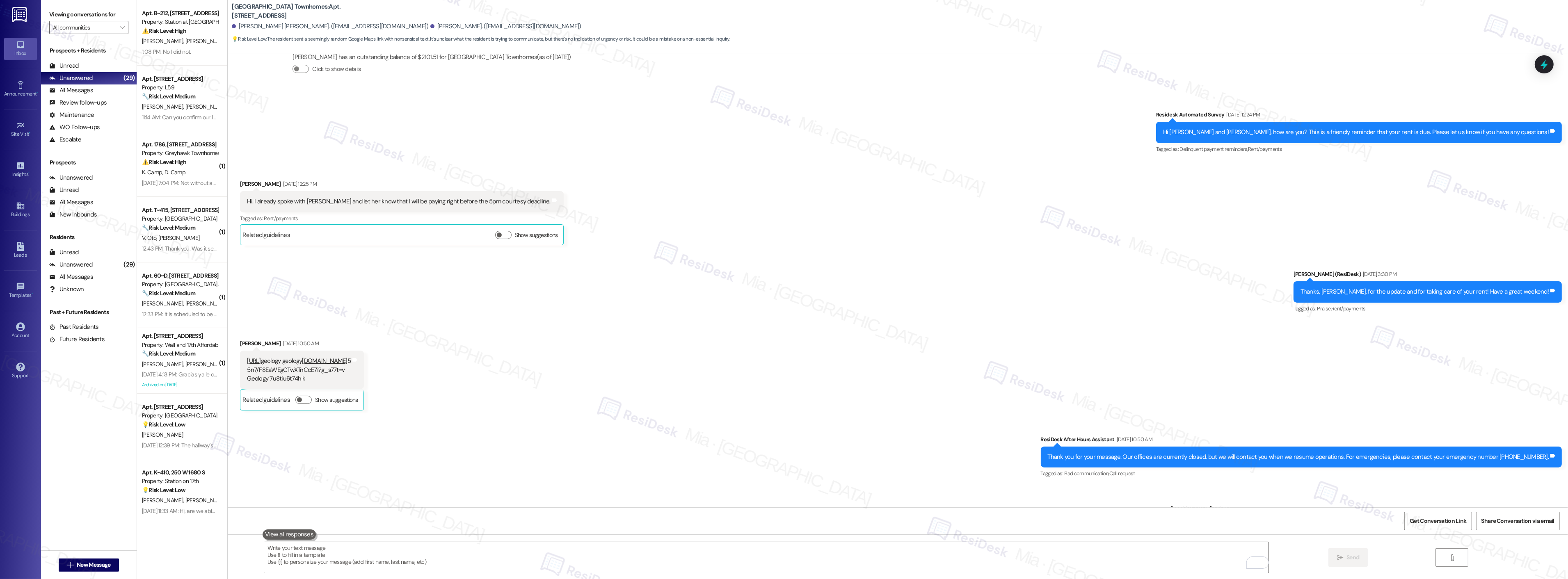
scroll to position [196, 0]
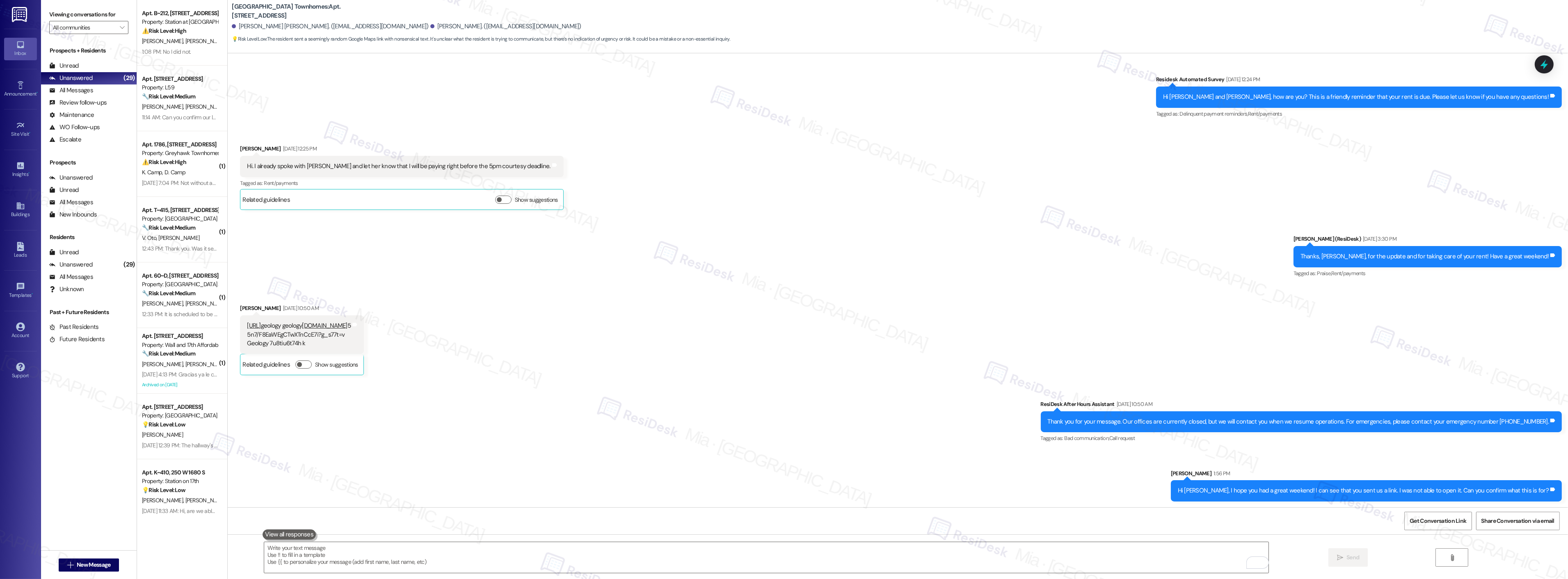
click at [1125, 141] on div "Received via SMS Amanda Brecht Sep 03, 2025 at 12:25 PM Hi. I already spoke wit…" at bounding box center [897, 171] width 1340 height 90
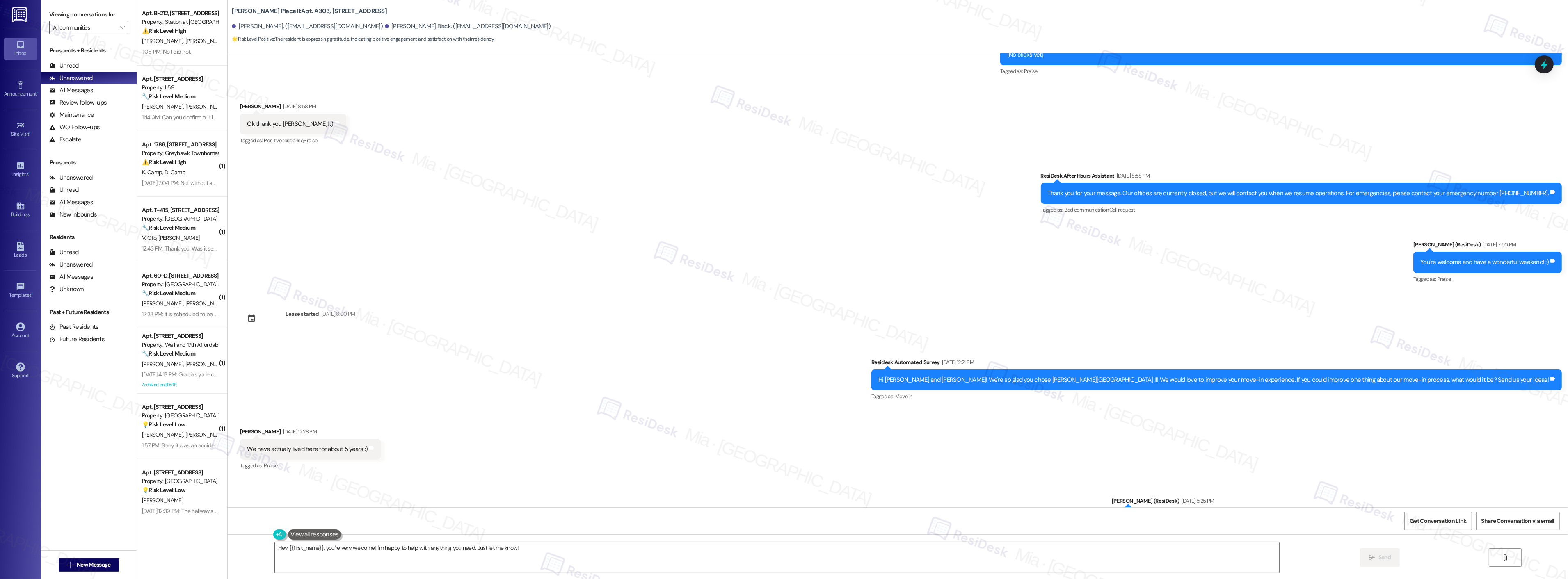
scroll to position [789, 0]
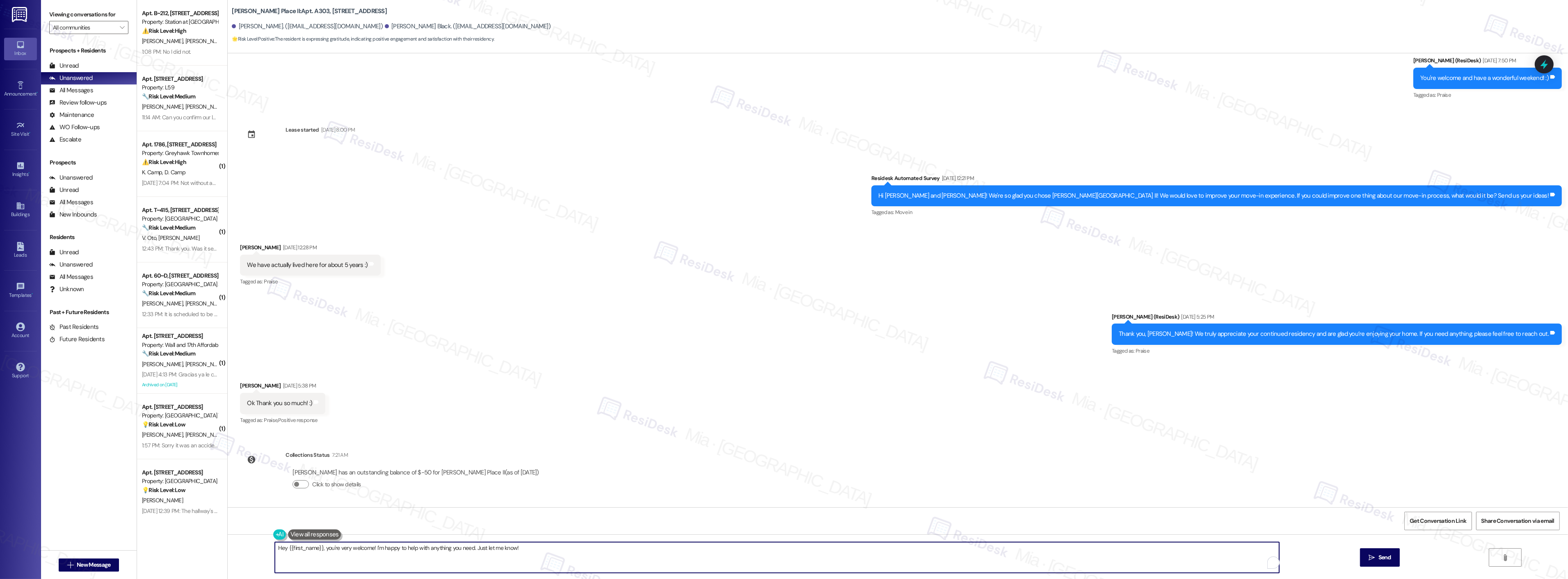
drag, startPoint x: 321, startPoint y: 548, endPoint x: 249, endPoint y: 548, distance: 72.0
click at [249, 548] on div "Hey {{first_name}}, you're very welcome! I'm happy to help with anything you ne…" at bounding box center [897, 565] width 1340 height 62
drag, startPoint x: 412, startPoint y: 547, endPoint x: 494, endPoint y: 547, distance: 82.0
click at [494, 547] on textarea "You're very welcome! I'm happy to help with anything you need. Just let me know!" at bounding box center [766, 557] width 1004 height 31
type textarea "You're very welcome! I'm happy to help with anything you need. Just let me know!"
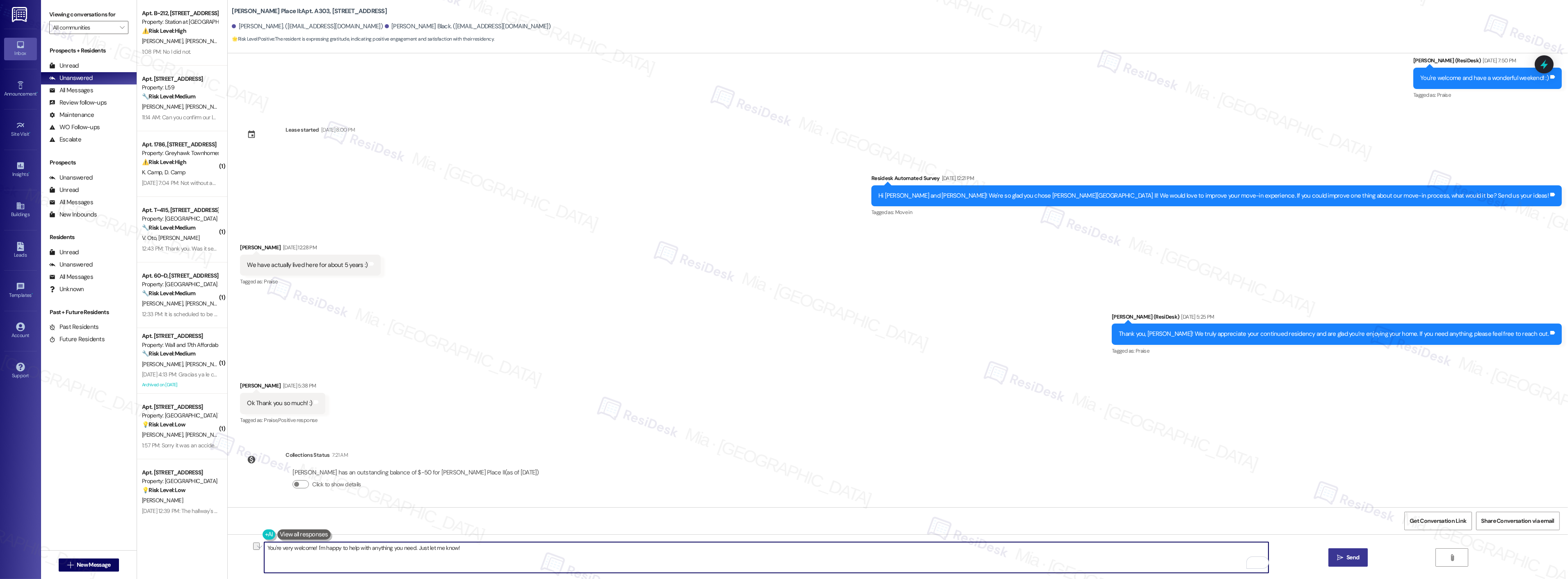
click at [1346, 554] on span "Send" at bounding box center [1352, 557] width 13 height 9
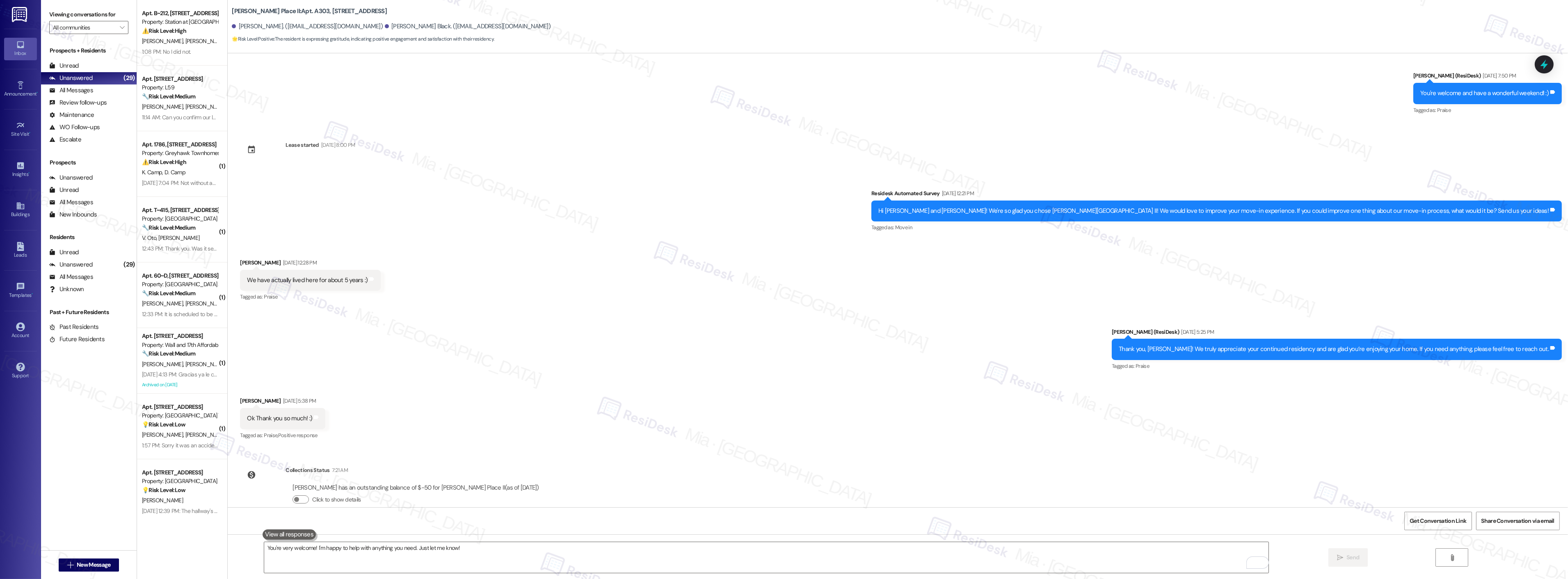
scroll to position [847, 0]
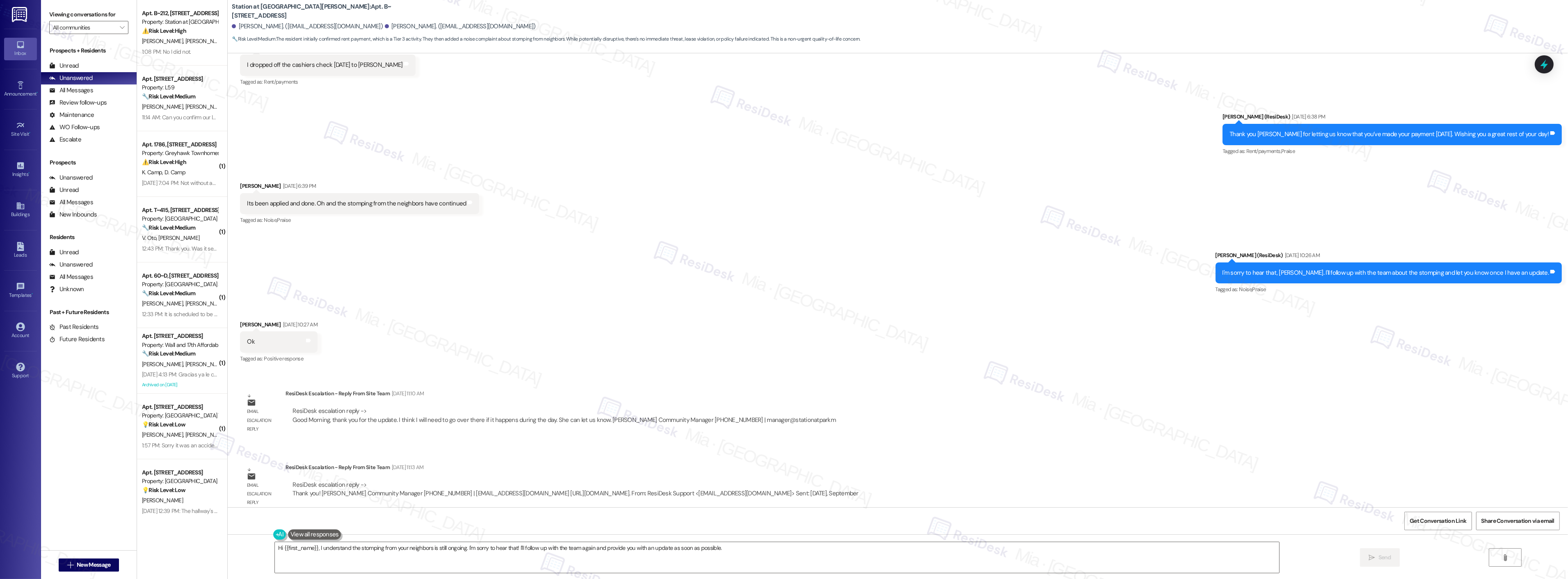
scroll to position [3318, 0]
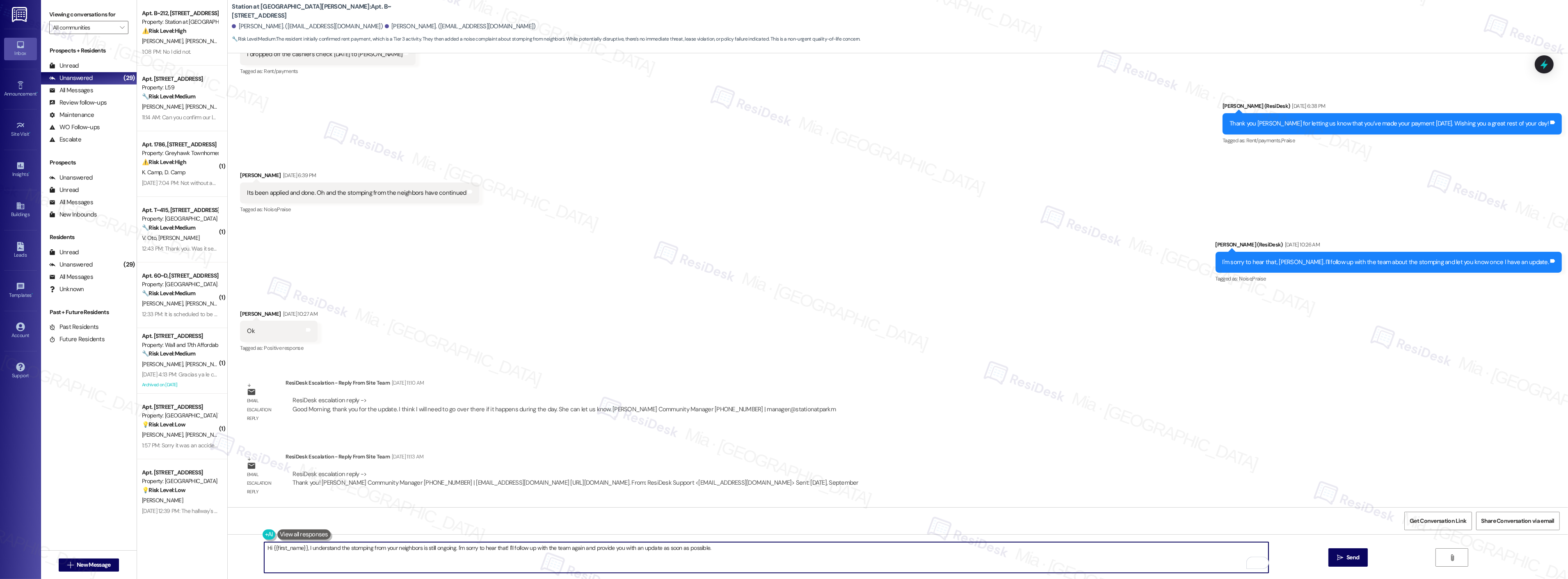
drag, startPoint x: 277, startPoint y: 549, endPoint x: 716, endPoint y: 546, distance: 439.0
click at [716, 546] on textarea "Hi {{first_name}}, I understand the stomping from your neighbors is still ongoi…" at bounding box center [766, 557] width 1004 height 31
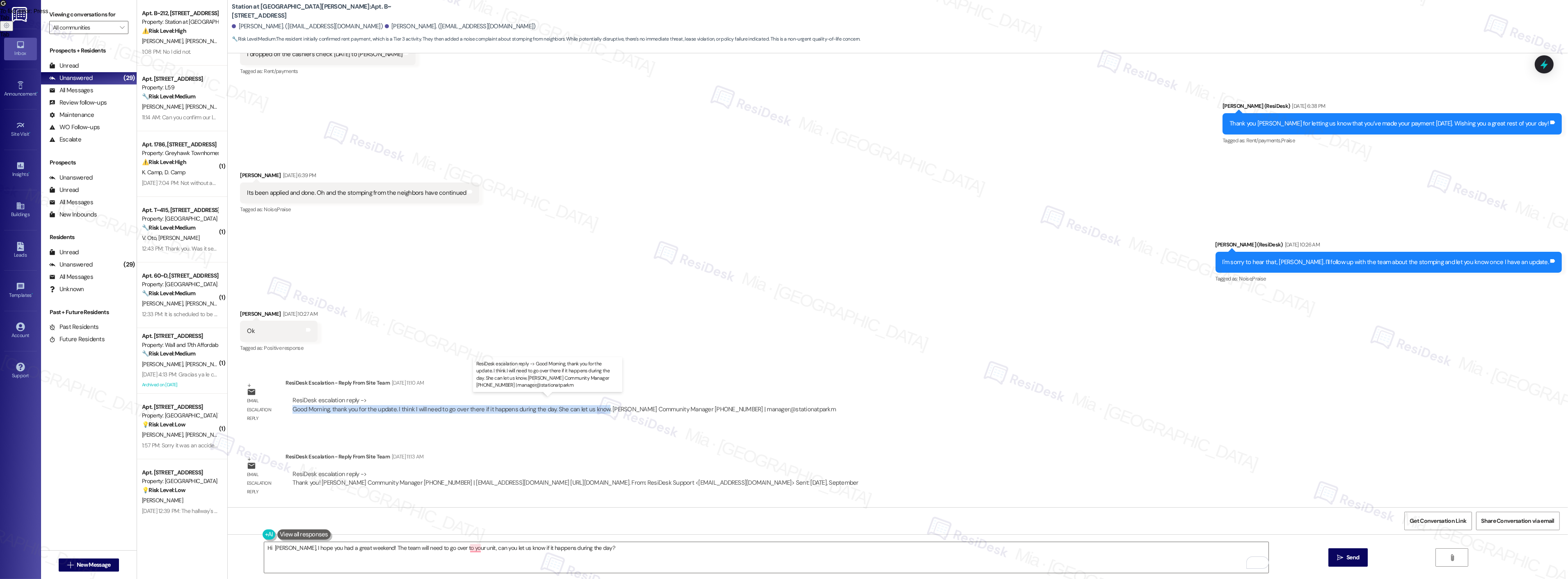
drag, startPoint x: 286, startPoint y: 409, endPoint x: 595, endPoint y: 411, distance: 309.0
click at [595, 411] on div "ResiDesk escalation reply -> Good Morning, thank you for the update. I think I …" at bounding box center [564, 404] width 543 height 17
copy div "Good Morning, thank you for the update. I think I will need to go over there if…"
drag, startPoint x: 367, startPoint y: 550, endPoint x: 587, endPoint y: 543, distance: 220.1
click at [587, 543] on textarea "Hi Justina, I hope you had a great weekend! The team will need to go over to yo…" at bounding box center [766, 557] width 1004 height 31
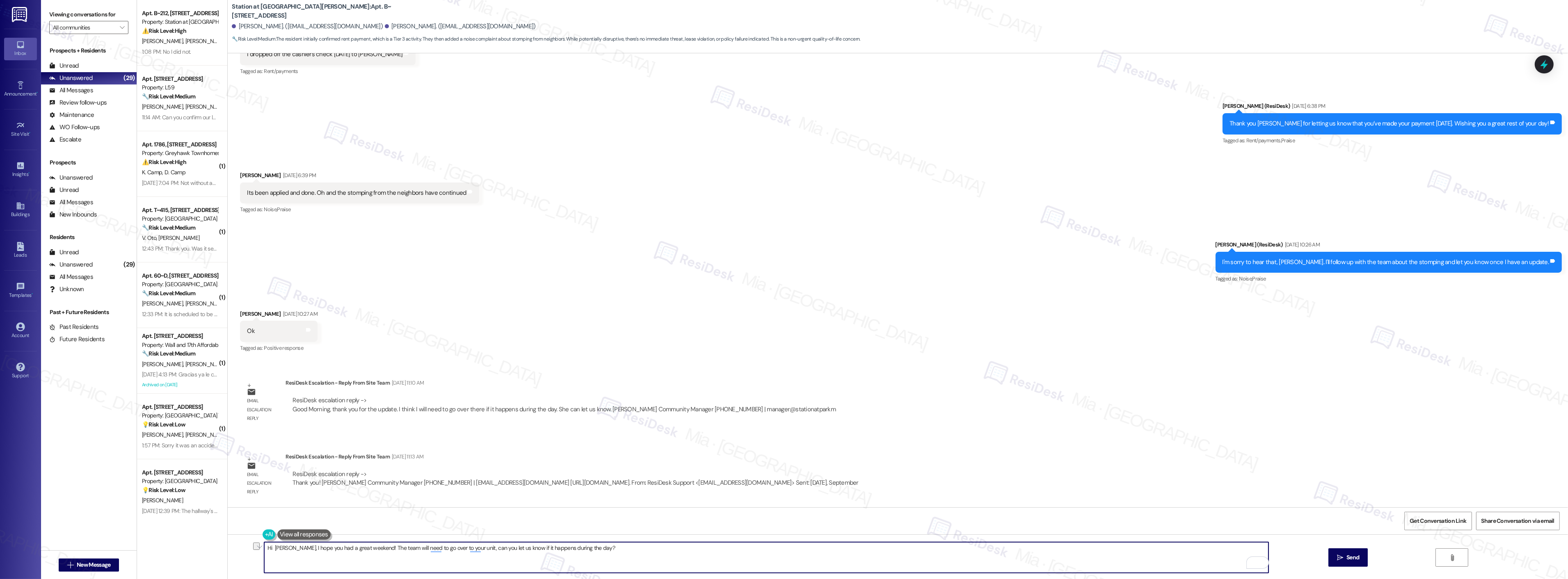
paste textarea "If this happens again during the day, I’ll come by to check on it. Please let u…"
click at [367, 548] on textarea "Hi Justina, I hope you had a great weekend! TIf this happens again during the d…" at bounding box center [766, 557] width 1004 height 31
drag, startPoint x: 450, startPoint y: 548, endPoint x: 456, endPoint y: 548, distance: 6.0
click at [456, 548] on textarea "Hi Justina, I hope you had a great weekend! If this happens again during the da…" at bounding box center [766, 557] width 1004 height 31
click at [643, 546] on textarea "Hi Justina, I hope you had a great weekend! If this happens again during the da…" at bounding box center [766, 557] width 1004 height 31
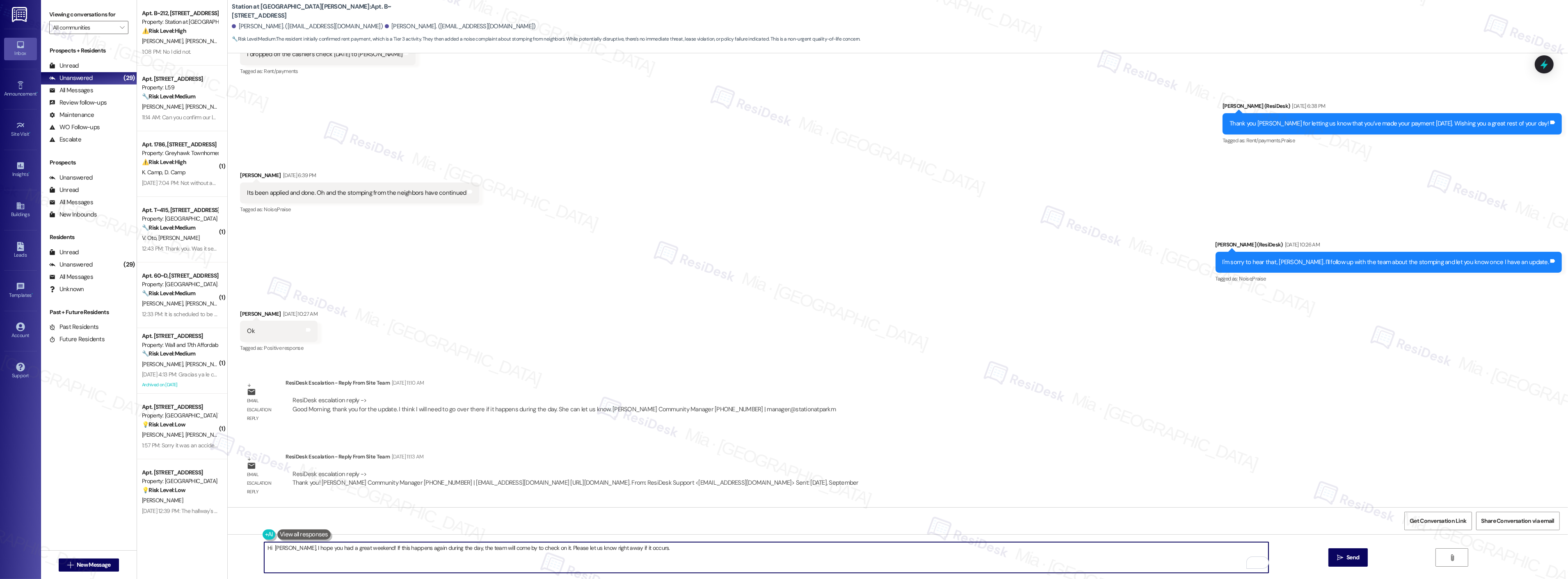
click at [483, 550] on textarea "Hi Justina, I hope you had a great weekend! If this happens again during the da…" at bounding box center [766, 557] width 1004 height 31
click at [489, 521] on span "need" at bounding box center [494, 523] width 15 height 7
click at [770, 554] on textarea "Hi Justina, I hope you had a great weekend! If this happens again during the da…" at bounding box center [766, 557] width 1004 height 31
type textarea "Hi Justina, I hope you had a great weekend! If this happens again during the da…"
click at [1338, 556] on icon "" at bounding box center [1339, 558] width 6 height 7
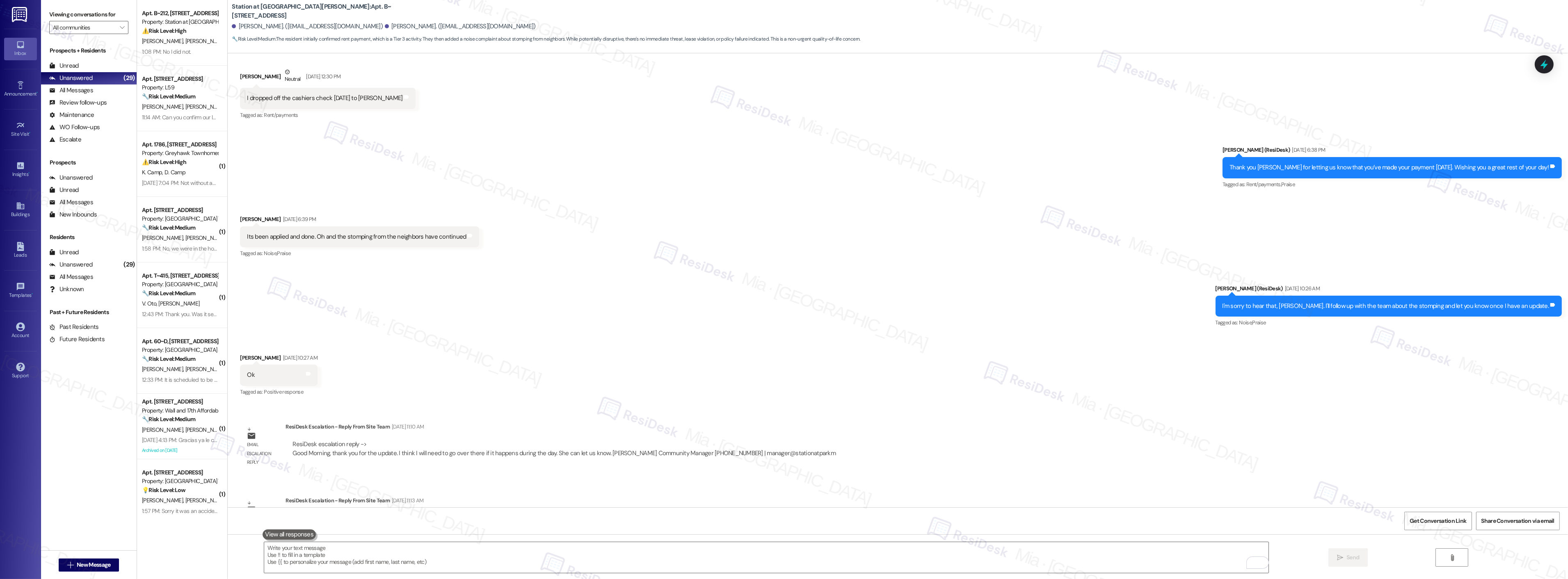
scroll to position [3375, 0]
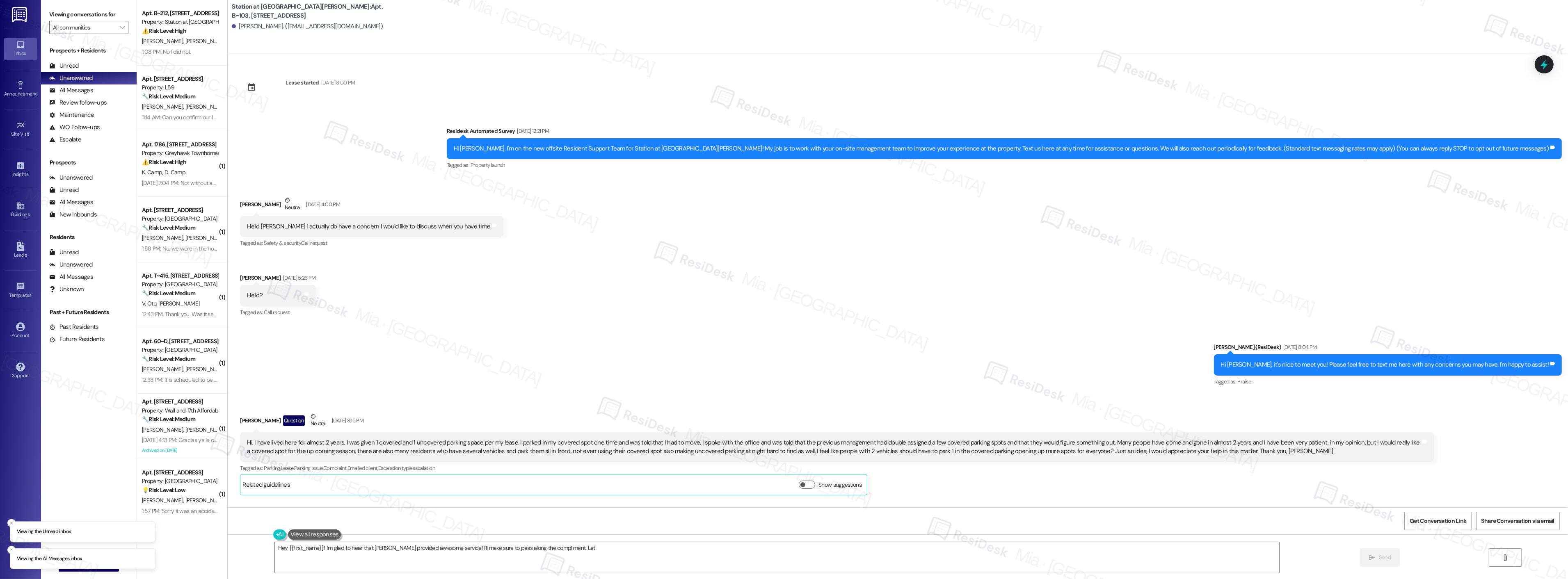
scroll to position [1677, 0]
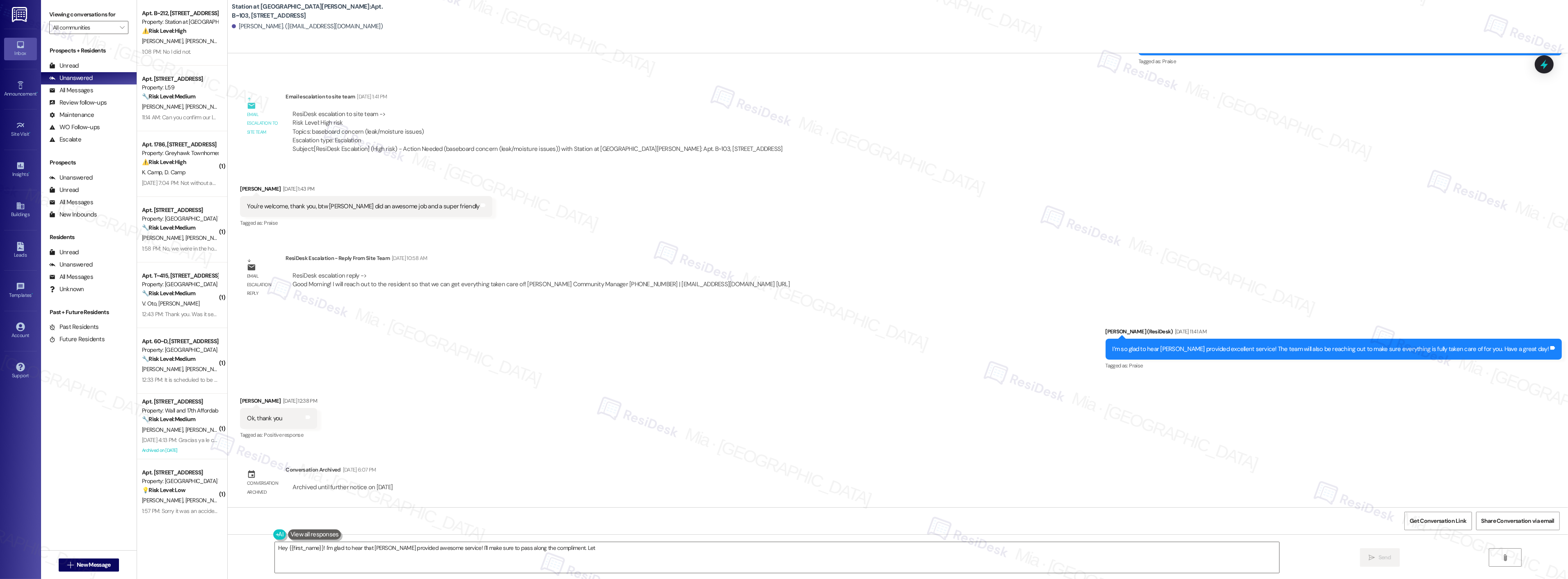
click at [464, 395] on div "Received via SMS Justina Fehlman Sep 02, 2025 at 12:38 PM Ok, thank you Tags an…" at bounding box center [897, 412] width 1340 height 69
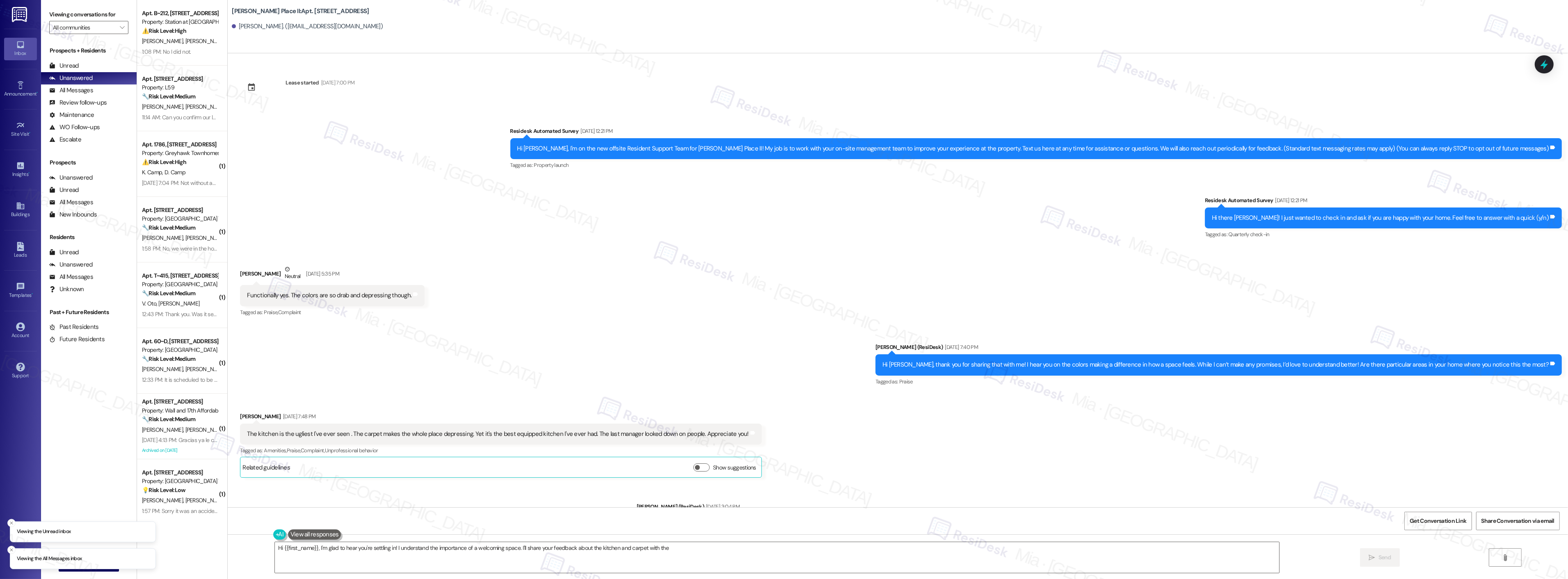
scroll to position [163, 0]
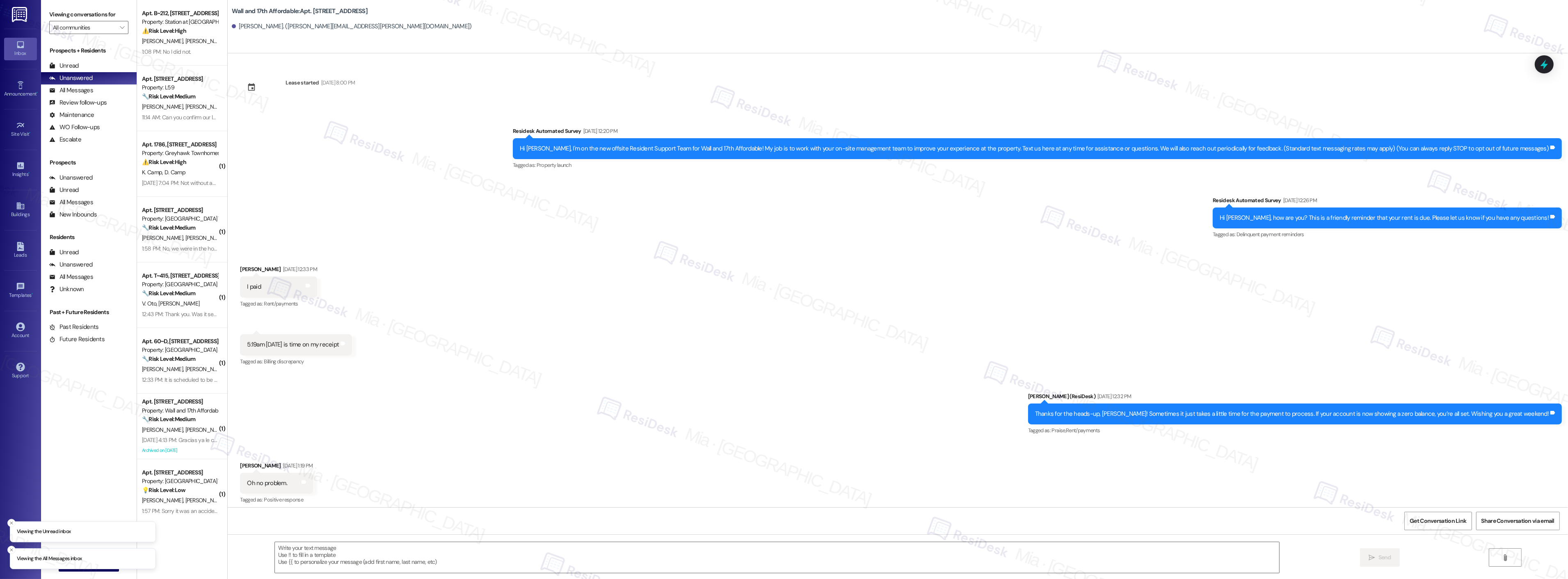
scroll to position [65, 0]
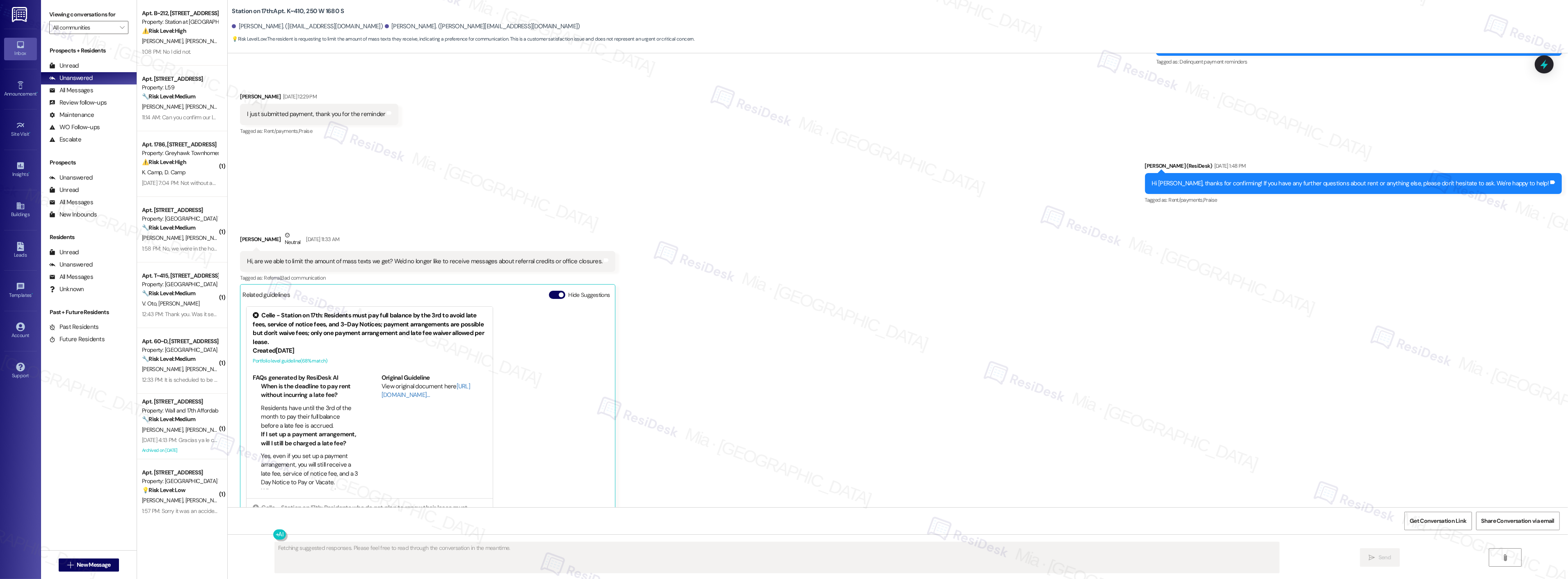
scroll to position [1998, 0]
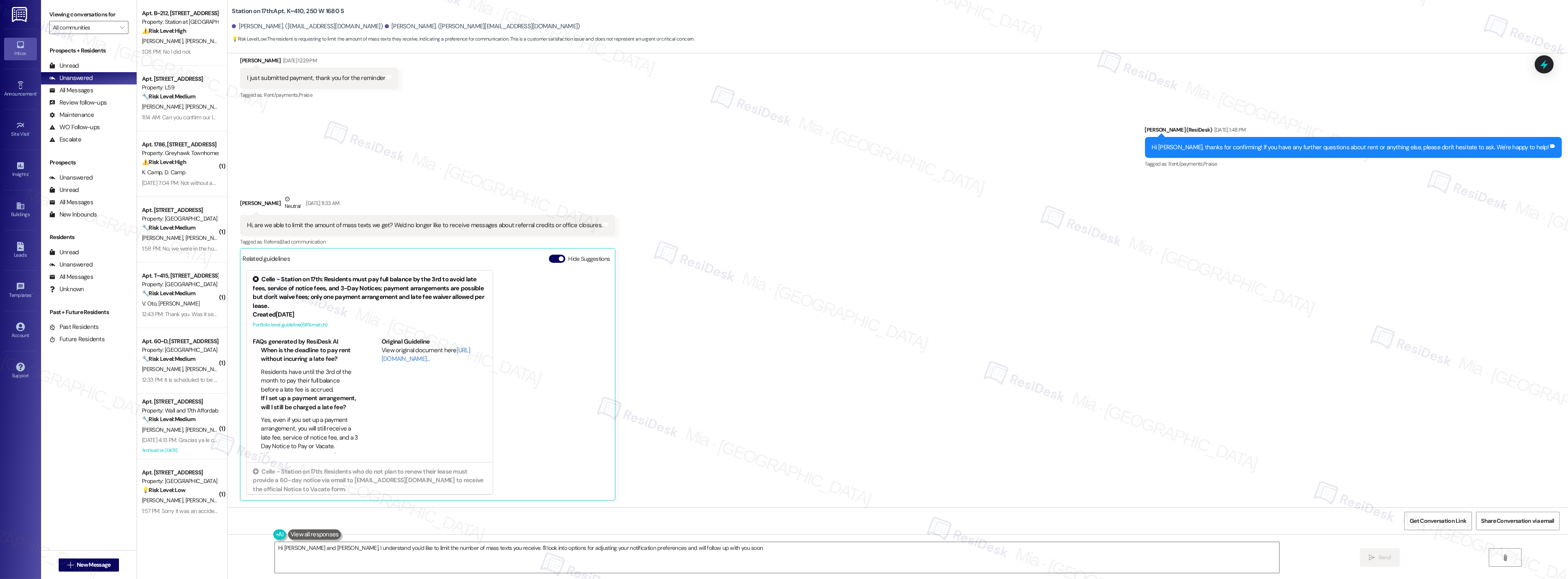
type textarea "Hi [PERSON_NAME] and [PERSON_NAME], I understand you'd like to limit the number…"
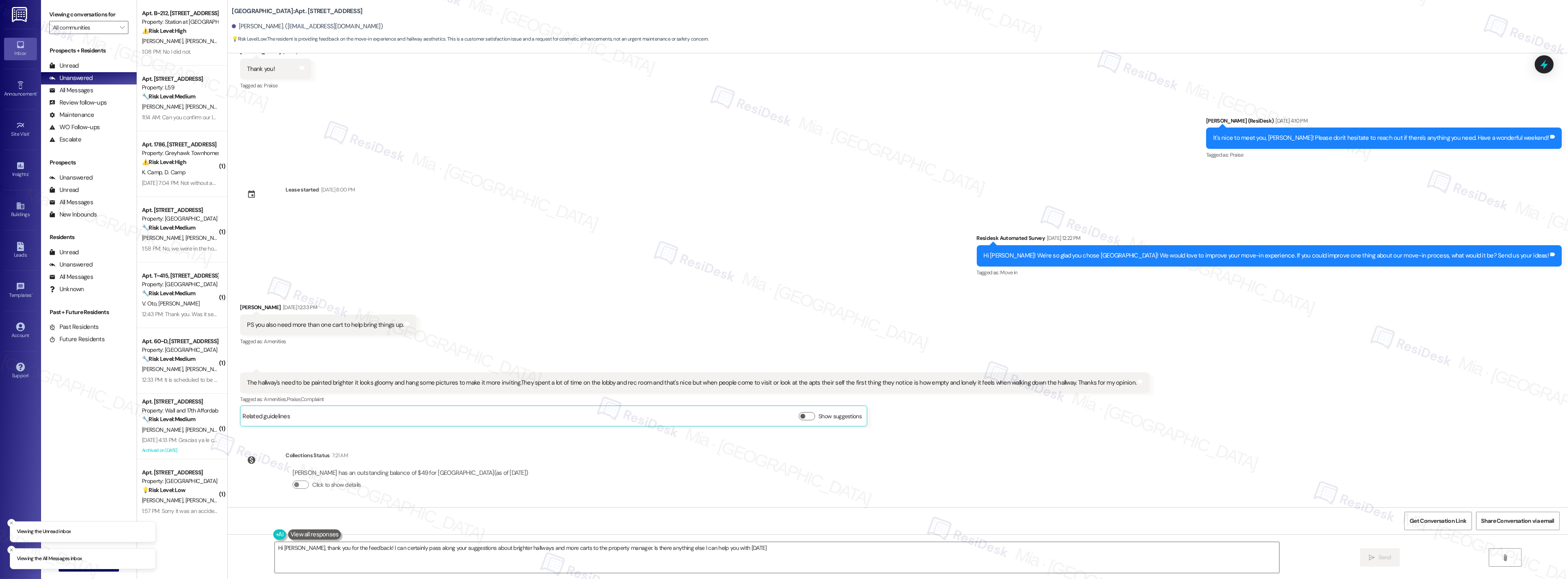
scroll to position [101, 0]
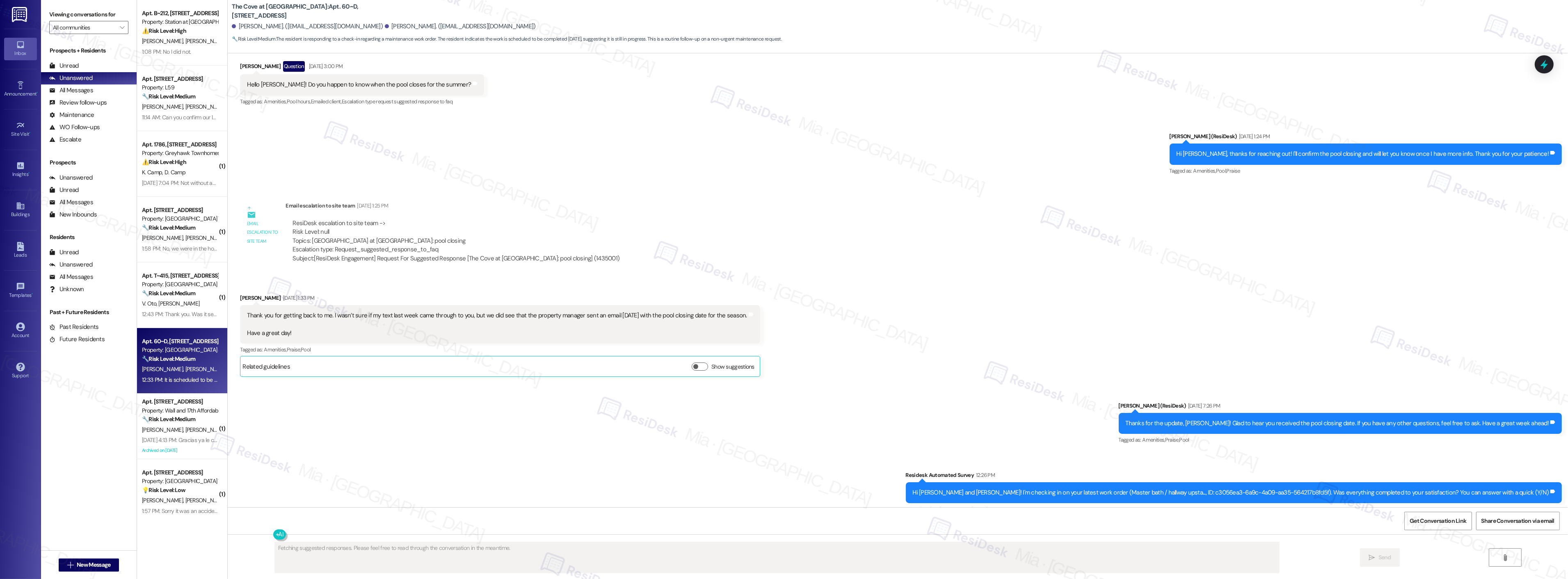
scroll to position [293, 0]
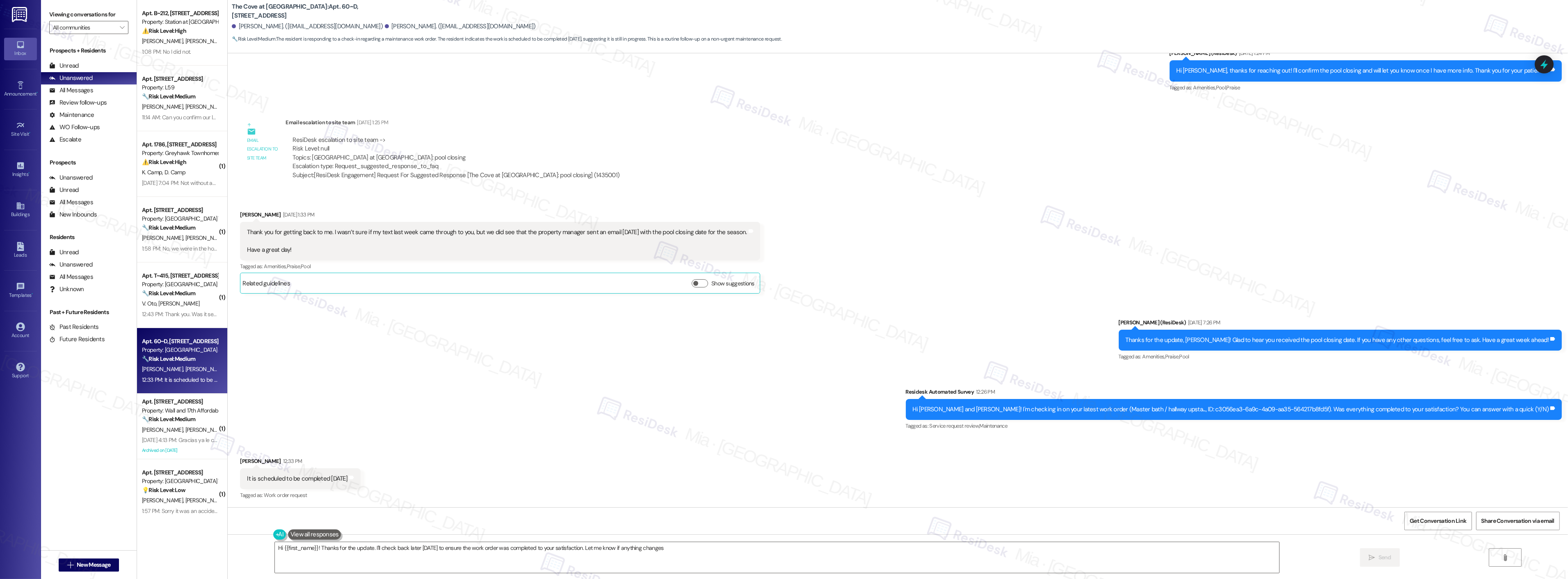
type textarea "Hi {{first_name}}! Thanks for the update. I'll check back later [DATE] to ensur…"
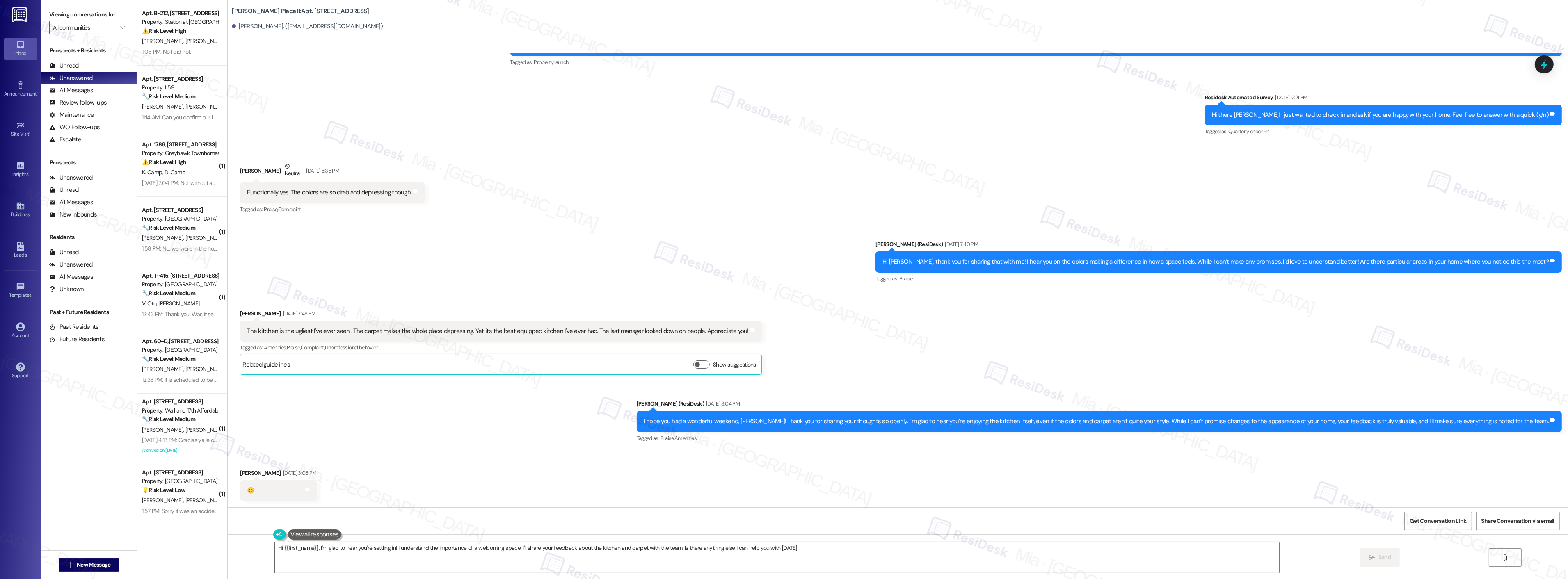
type textarea "Hi {{first_name}}, I'm glad to hear you're settling in! I understand the import…"
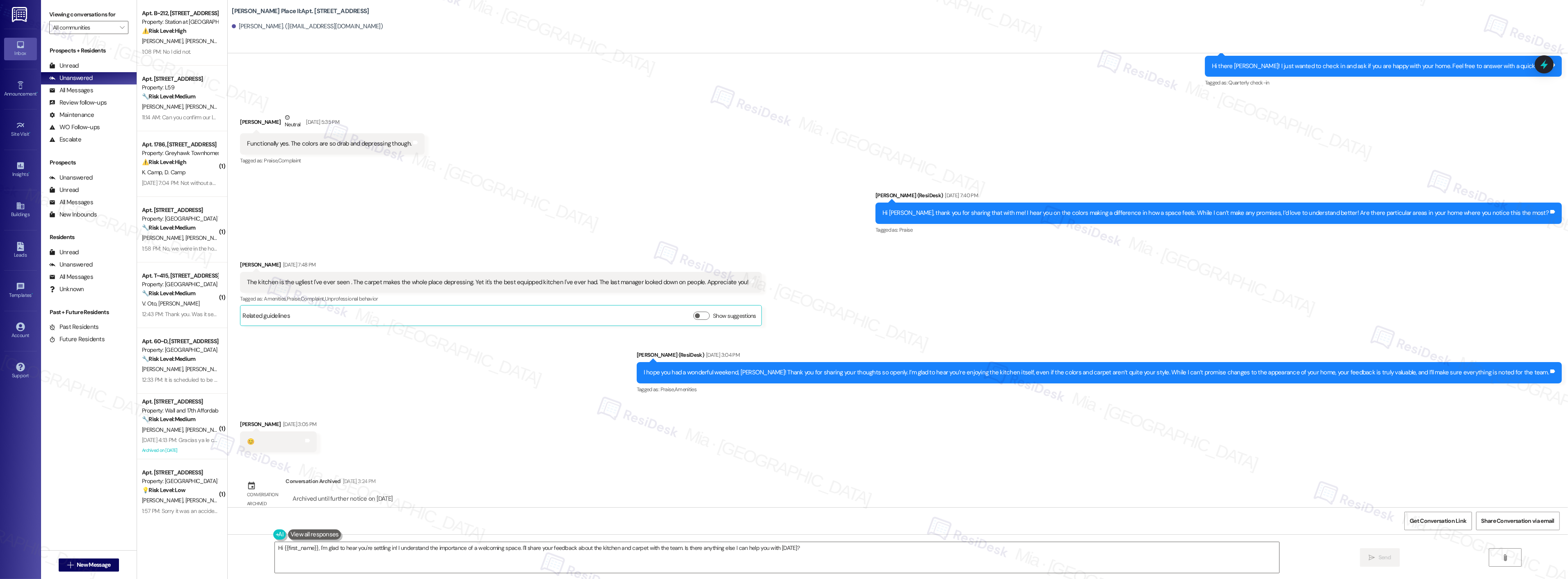
scroll to position [163, 0]
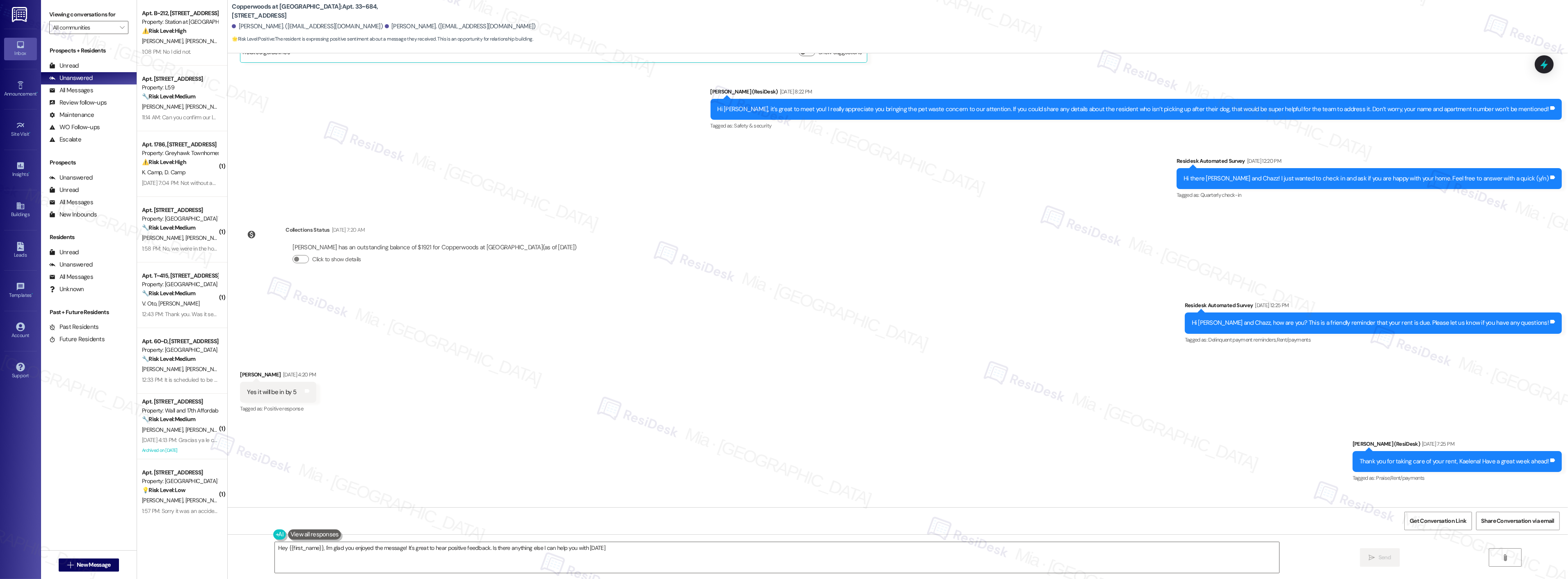
type textarea "Hey {{first_name}}, I'm glad you enjoyed the message! It's great to hear positi…"
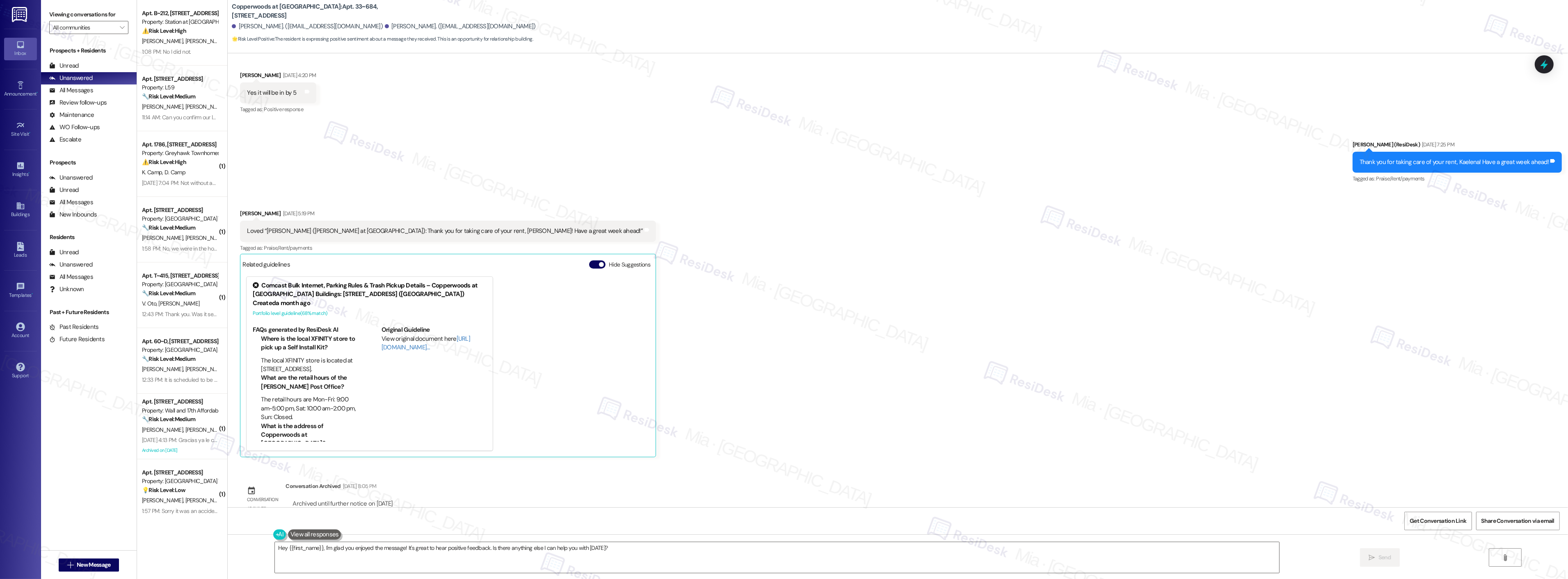
scroll to position [523, 0]
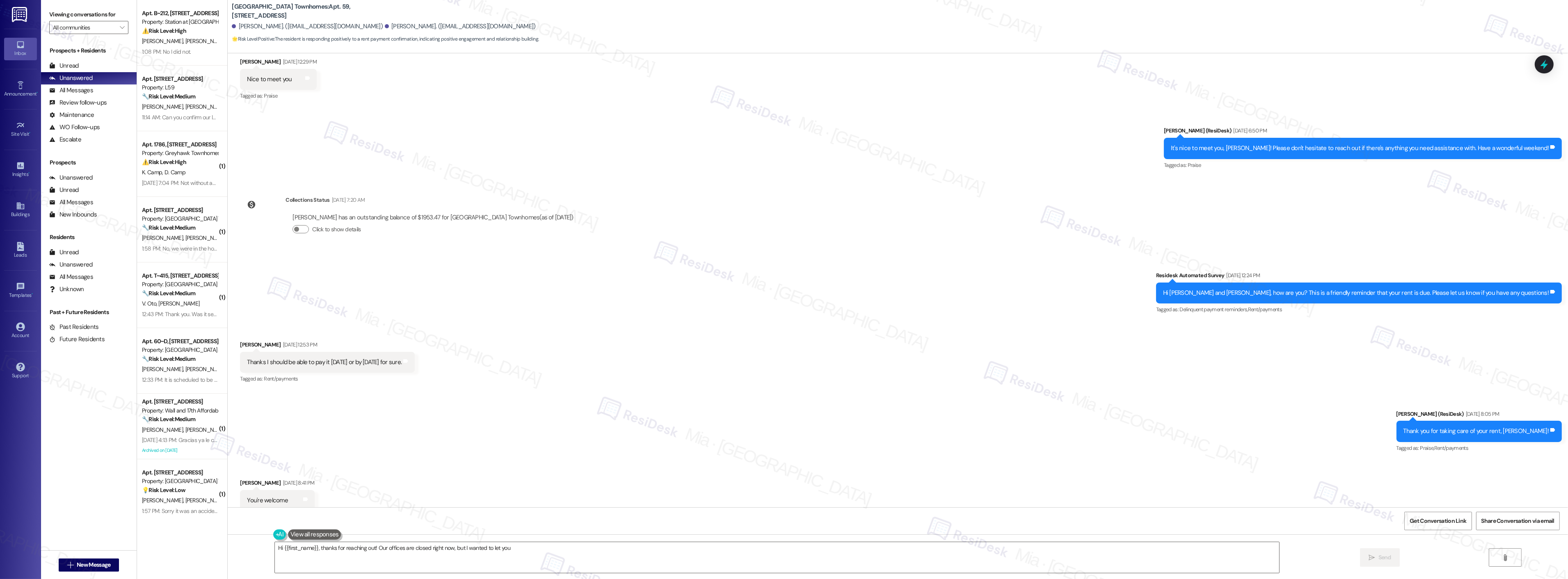
scroll to position [161, 0]
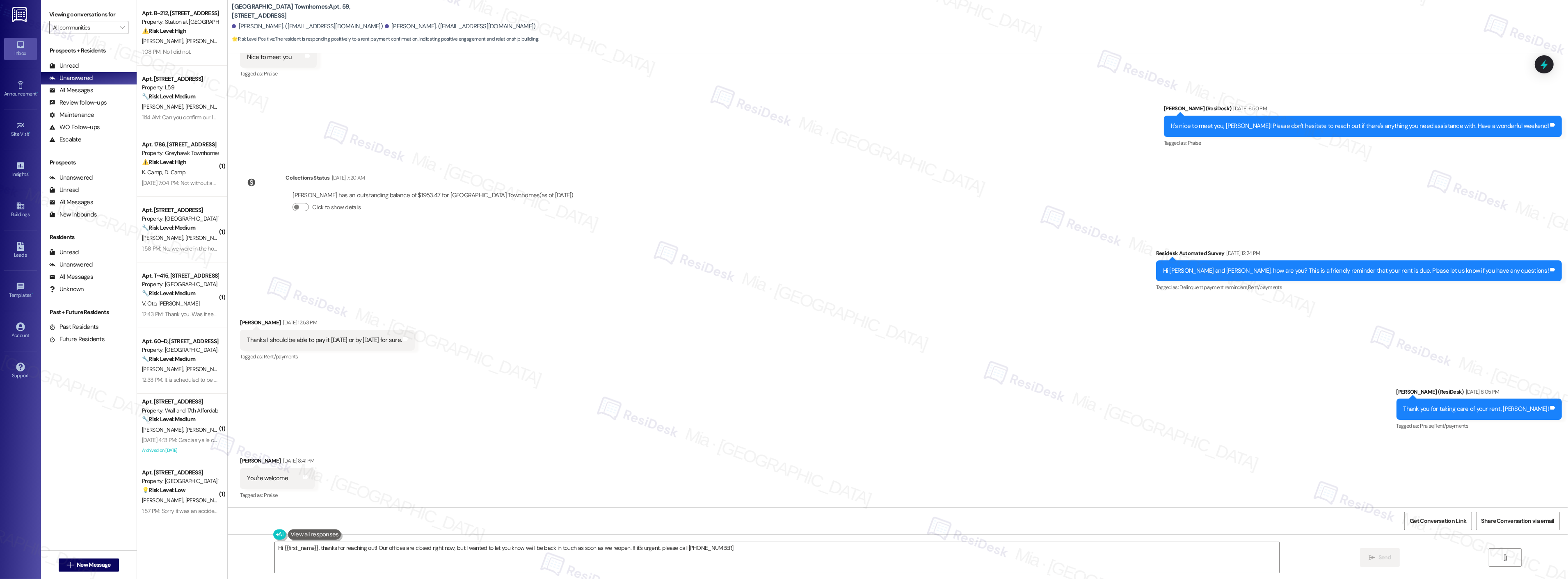
type textarea "Hi {{first_name}}, thanks for reaching out! Our offices are closed right now, b…"
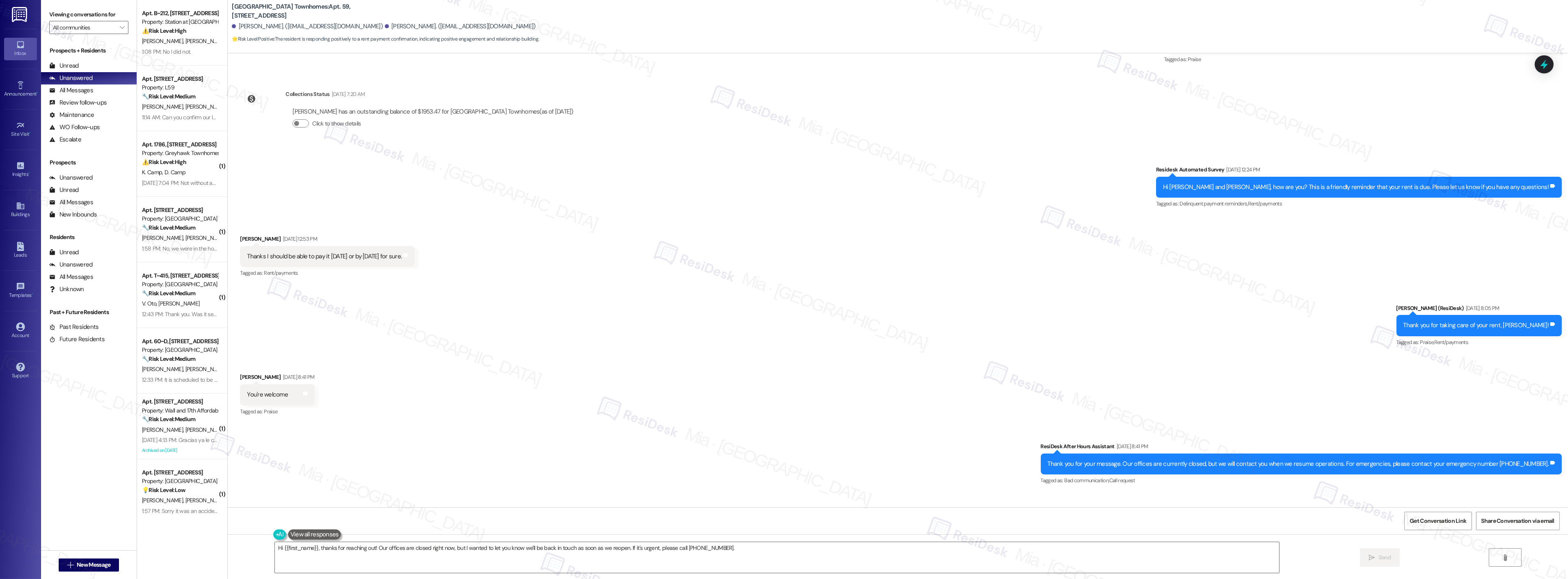
scroll to position [290, 0]
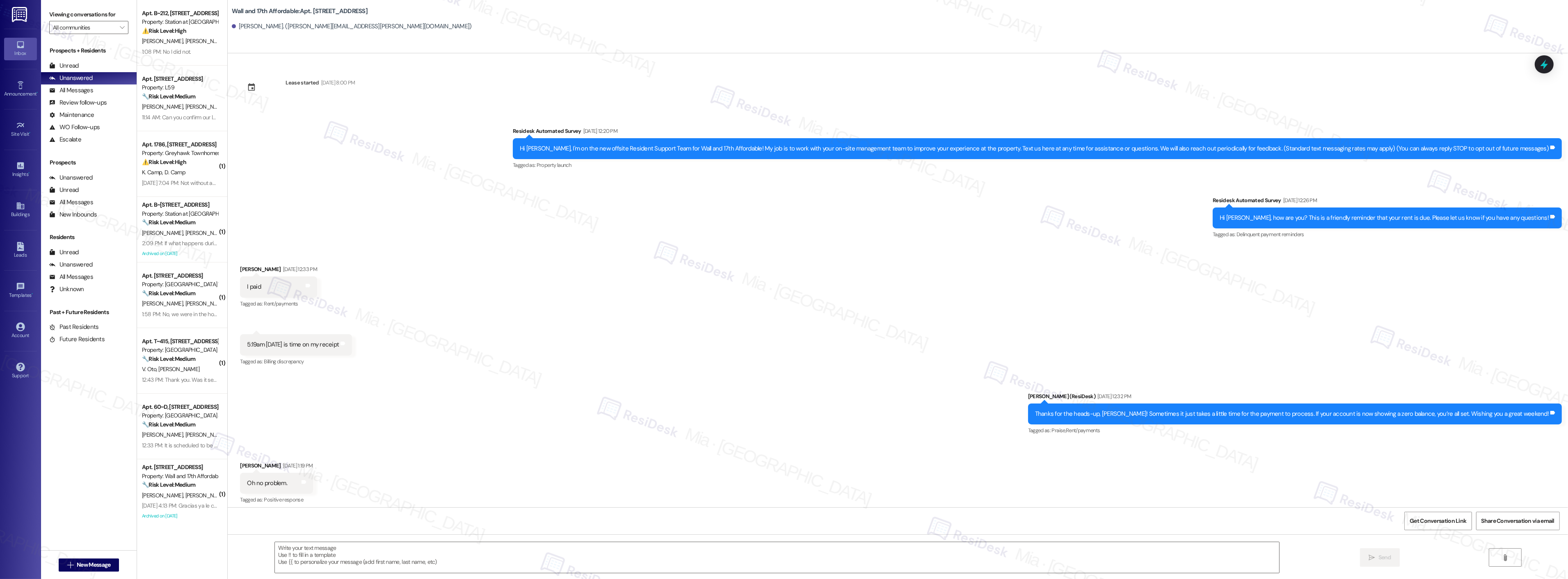
scroll to position [5, 0]
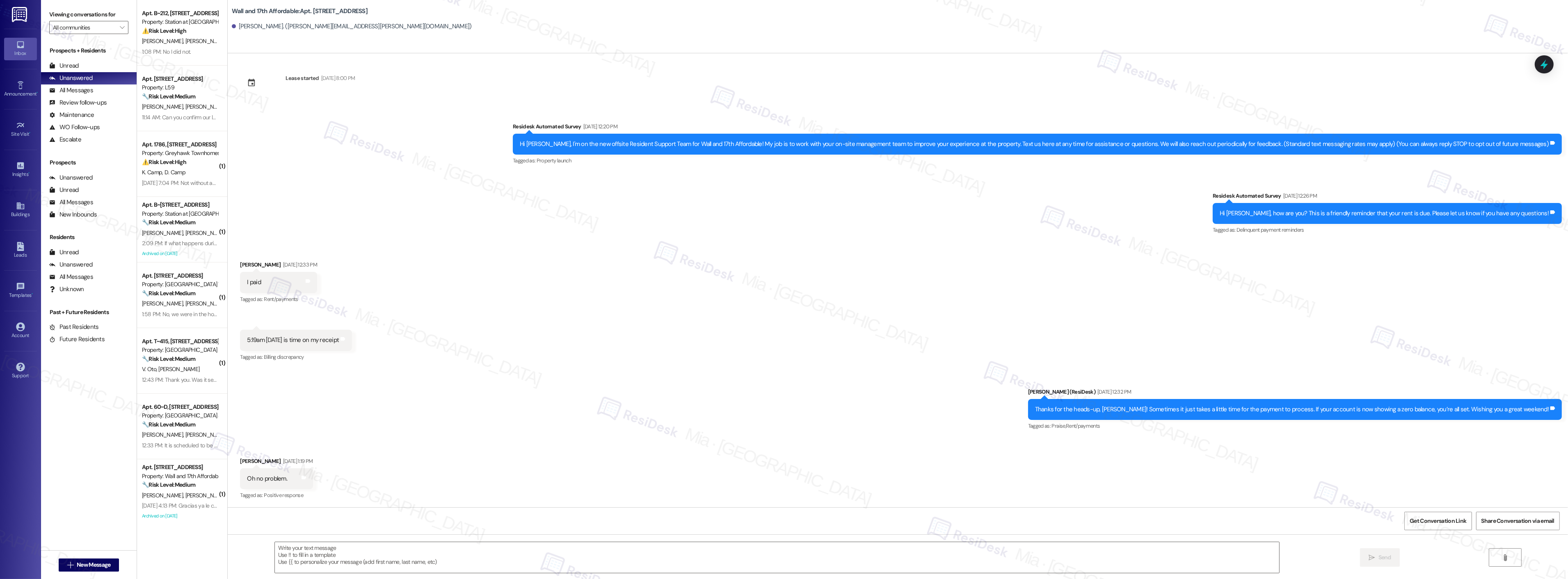
type textarea "Fetching suggested responses. Please feel free to read through the conversation…"
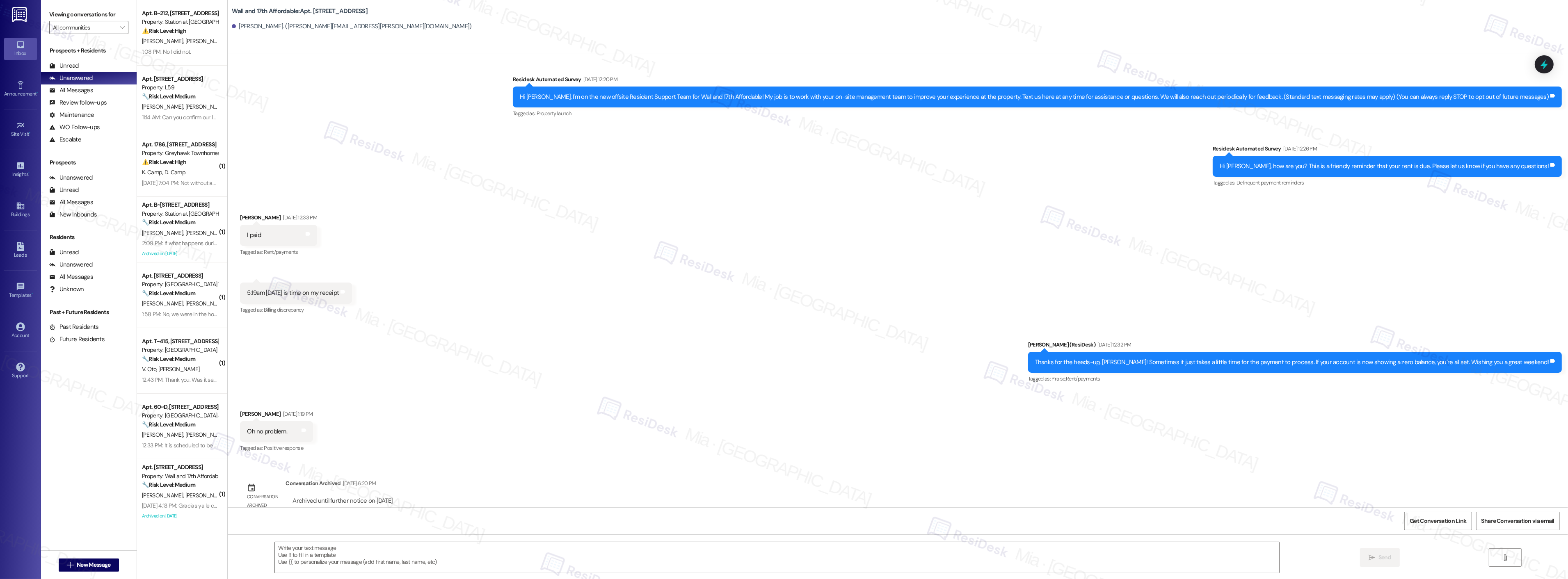
scroll to position [65, 0]
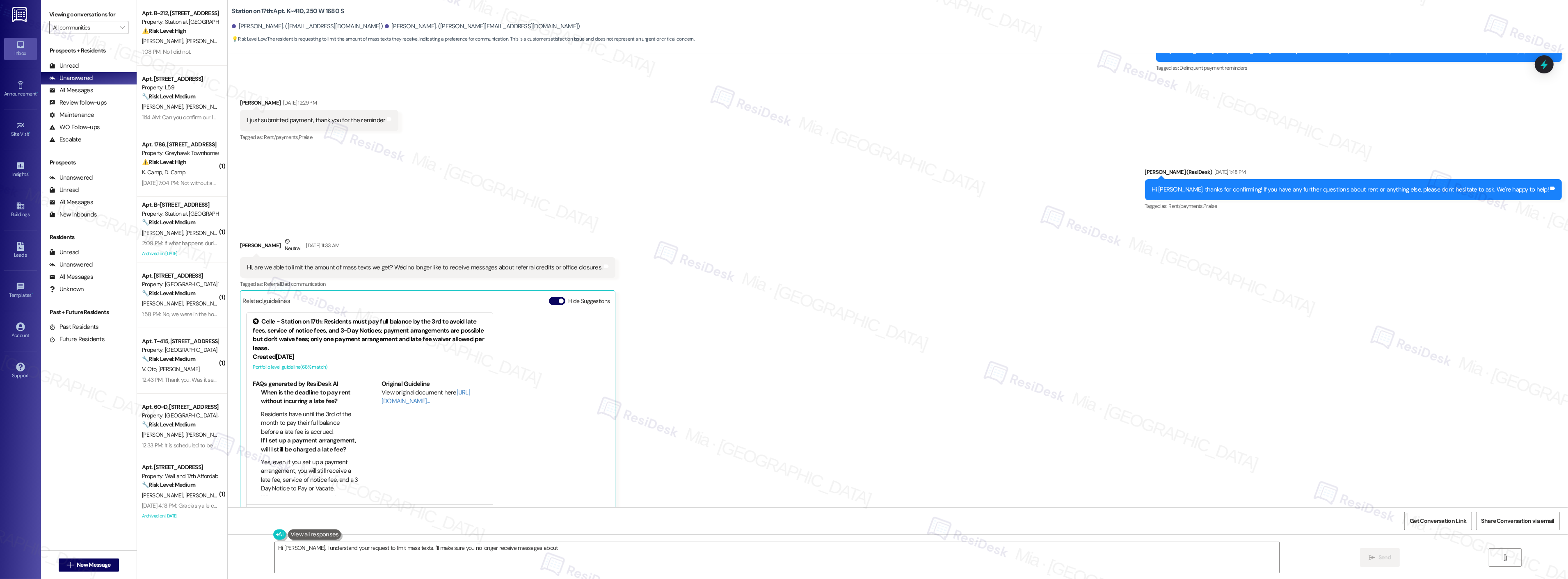
scroll to position [1998, 0]
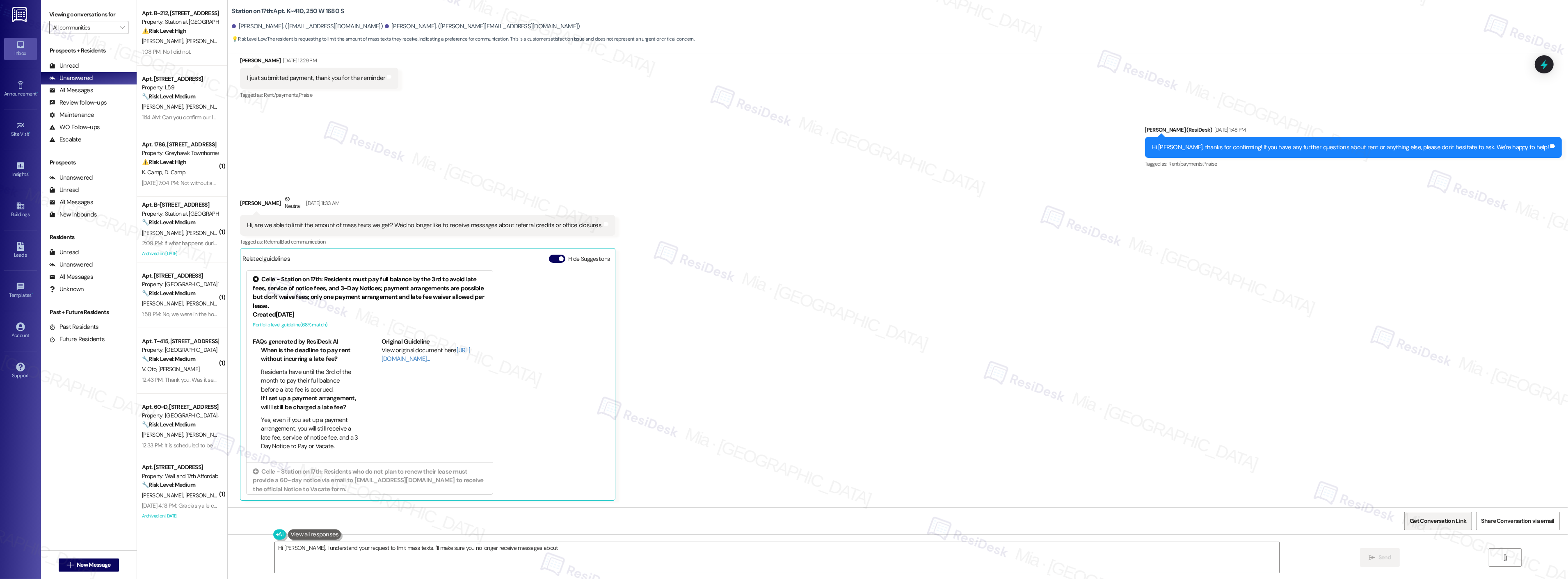
click at [1447, 517] on span "Get Conversation Link" at bounding box center [1437, 521] width 57 height 9
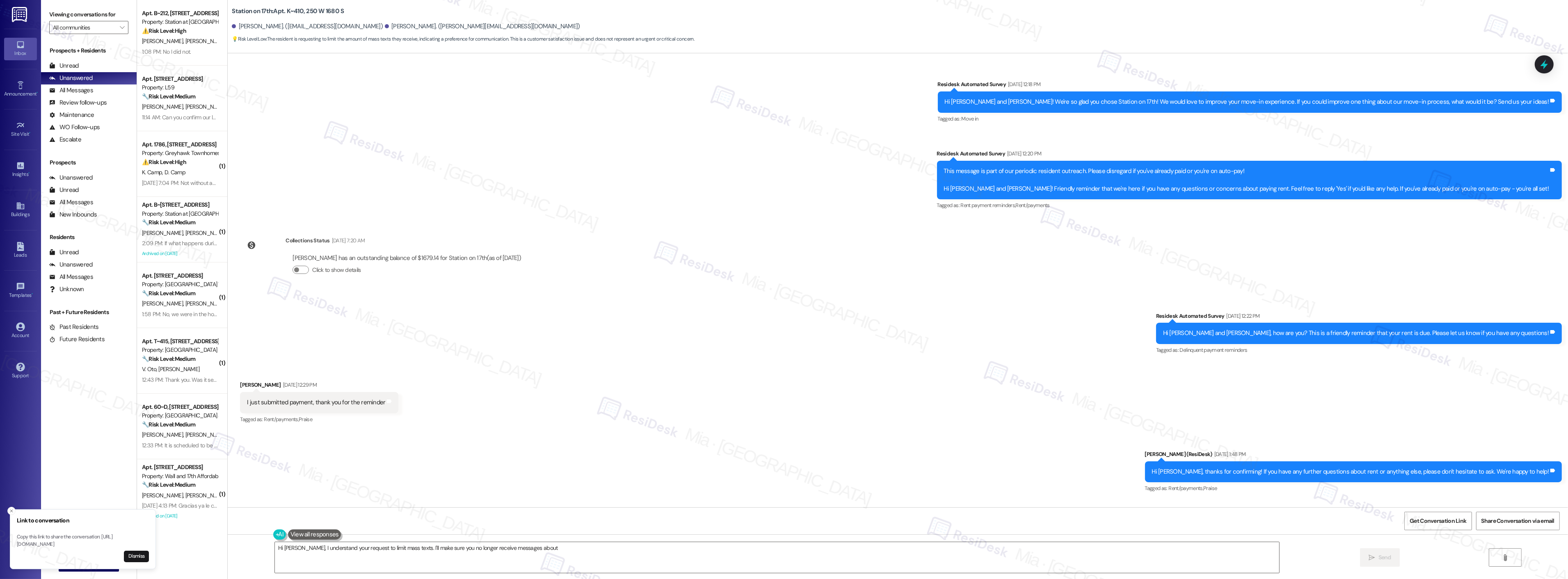
scroll to position [1600, 0]
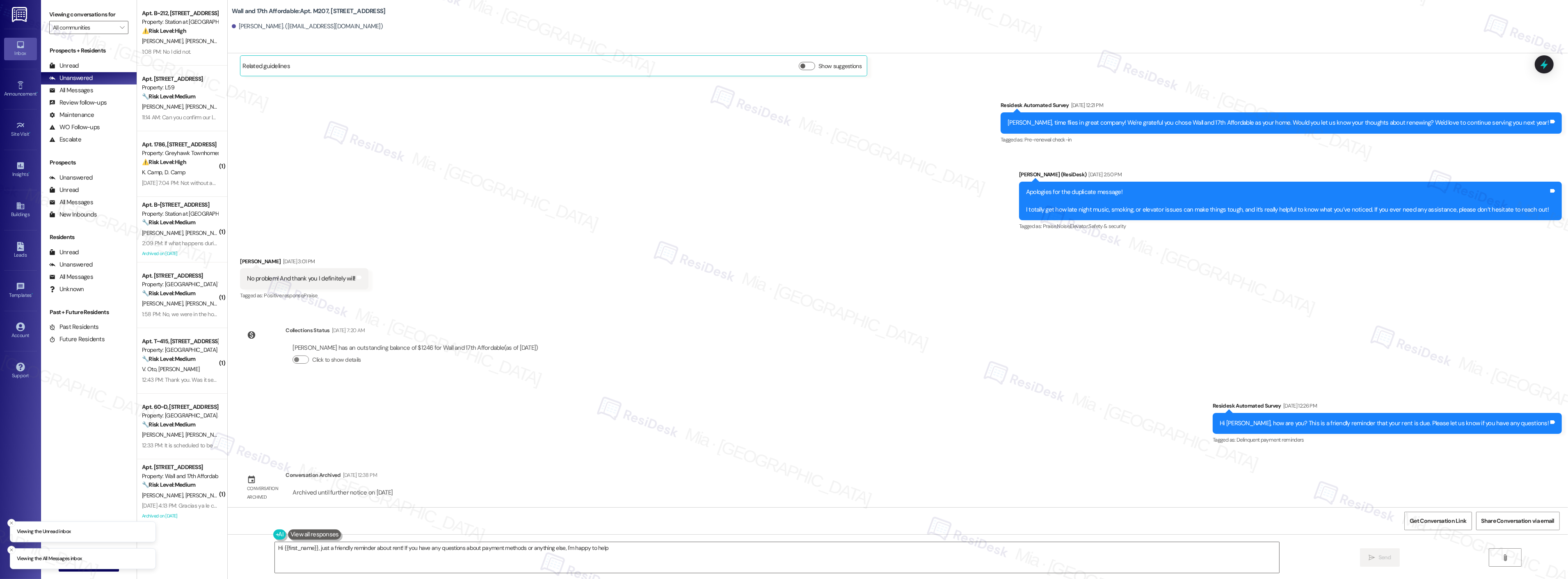
scroll to position [811, 0]
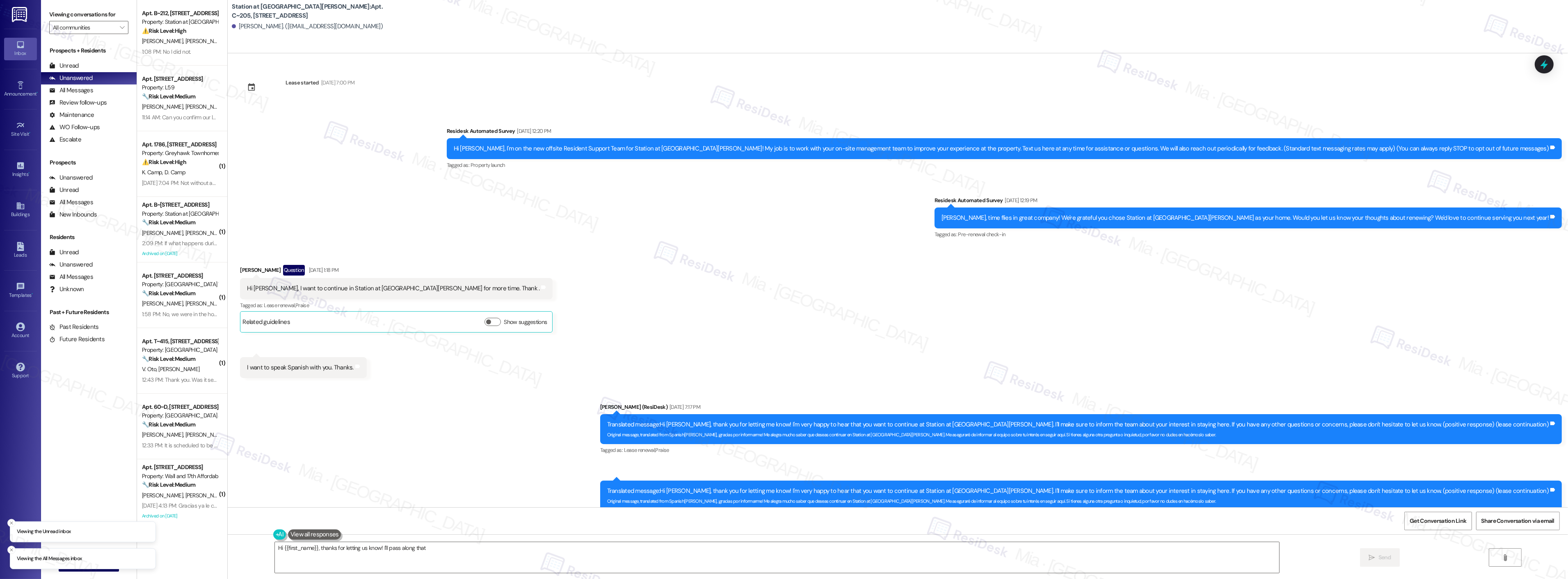
scroll to position [822, 0]
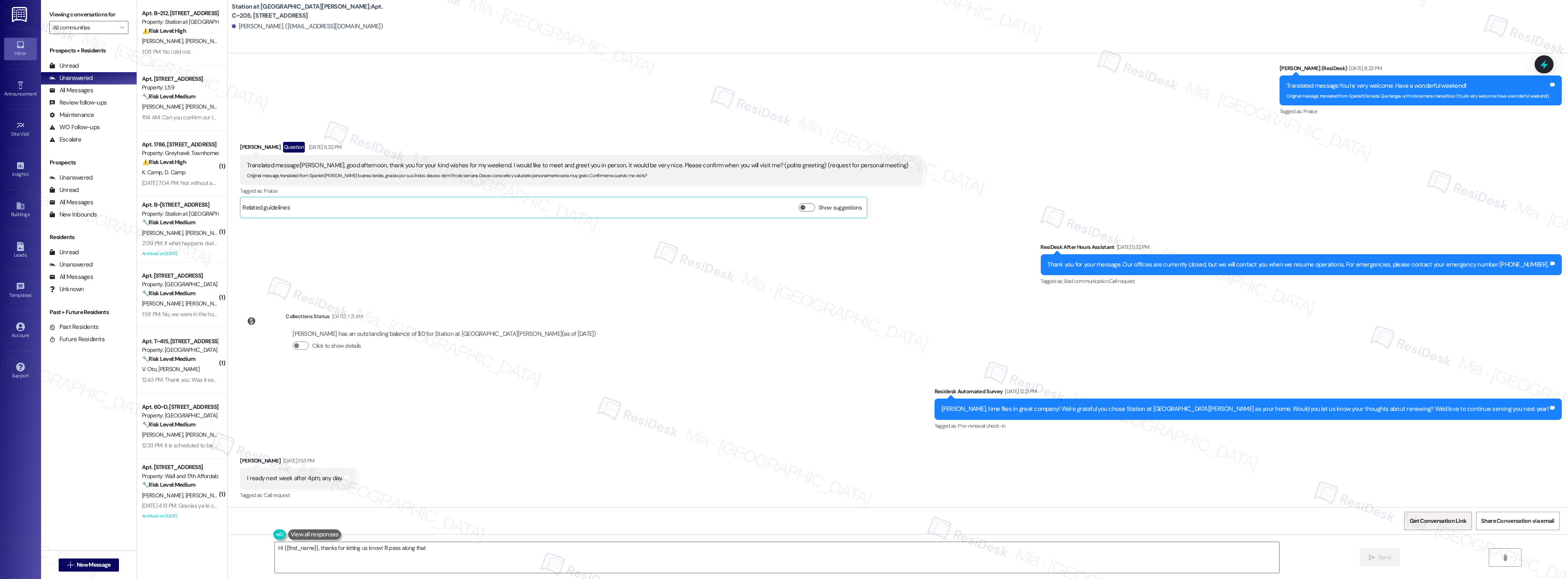
click at [1459, 521] on span "Get Conversation Link" at bounding box center [1437, 521] width 57 height 9
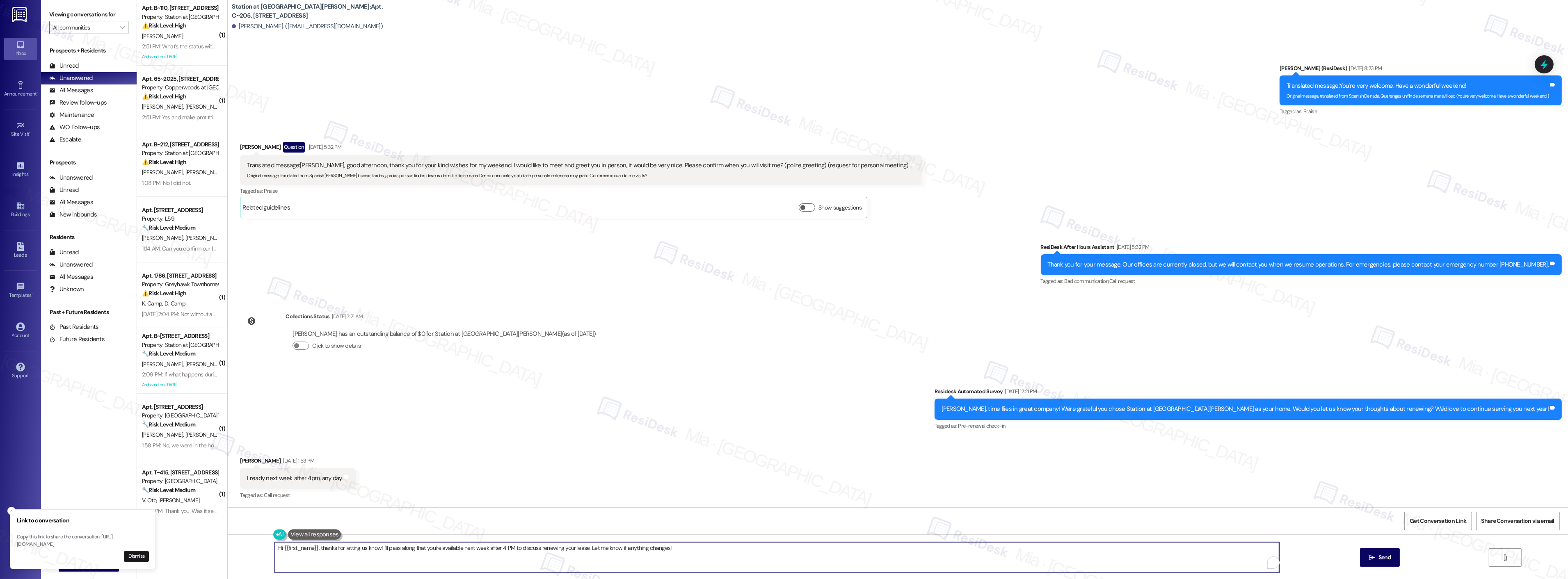
drag, startPoint x: 677, startPoint y: 550, endPoint x: 266, endPoint y: 548, distance: 411.0
click at [270, 548] on div "Hi {{first_name}}, thanks for letting us know! I'll pass along that you're avai…" at bounding box center [773, 557] width 1005 height 31
paste textarea "ola Amilcar, disculpa la demora en responder. Trabajo fuera del lugar y no podr…"
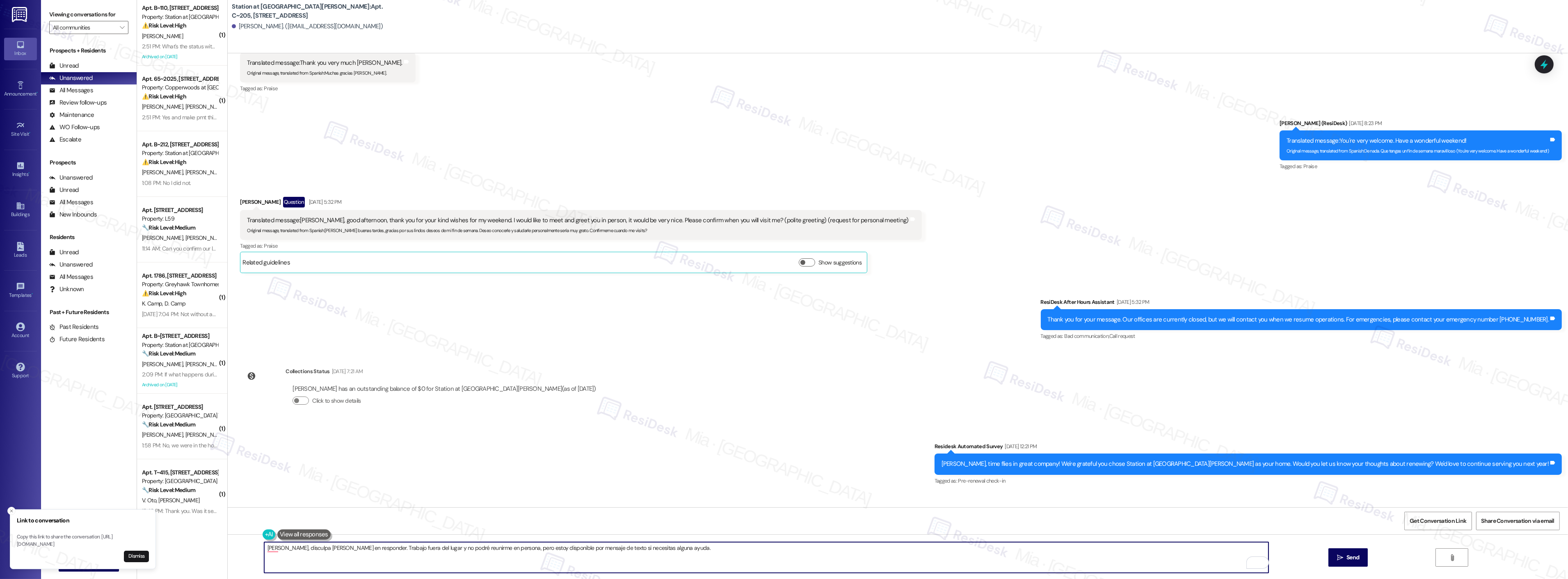
scroll to position [640, 0]
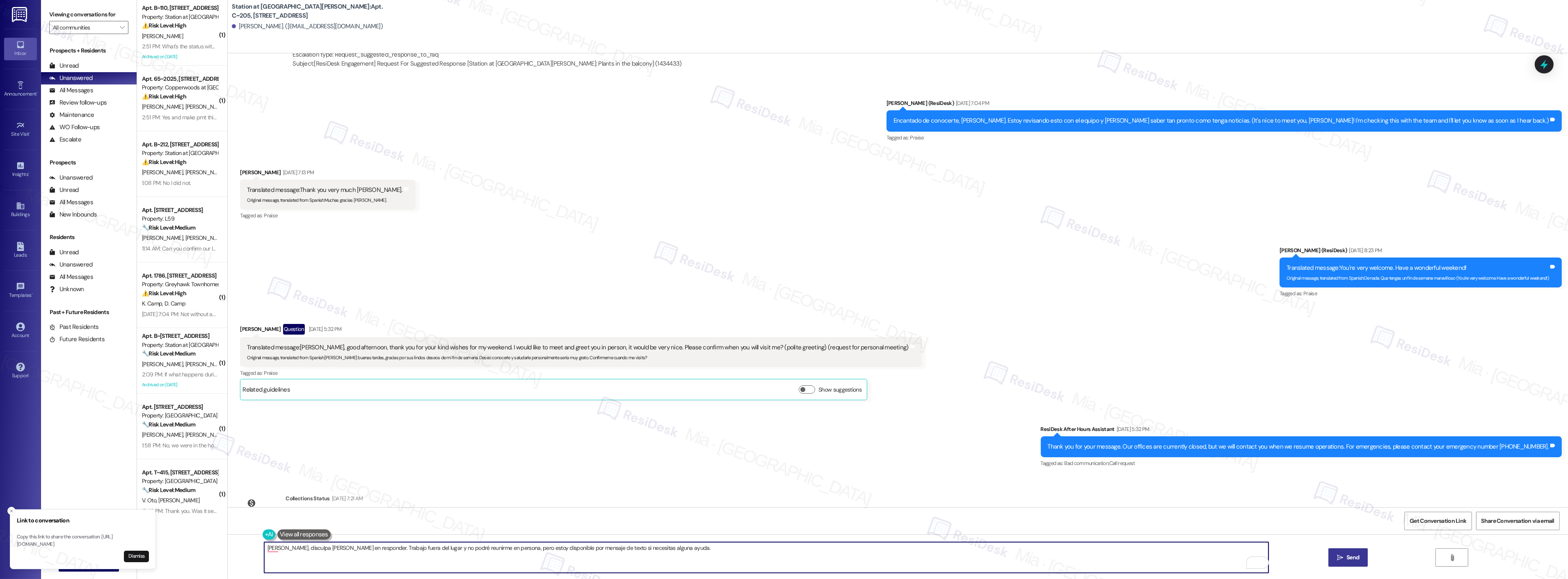
type textarea "Hola Amilcar, disculpa la demora en responder. Trabajo fuera del lugar y no pod…"
click at [1345, 559] on span "Send" at bounding box center [1352, 557] width 16 height 9
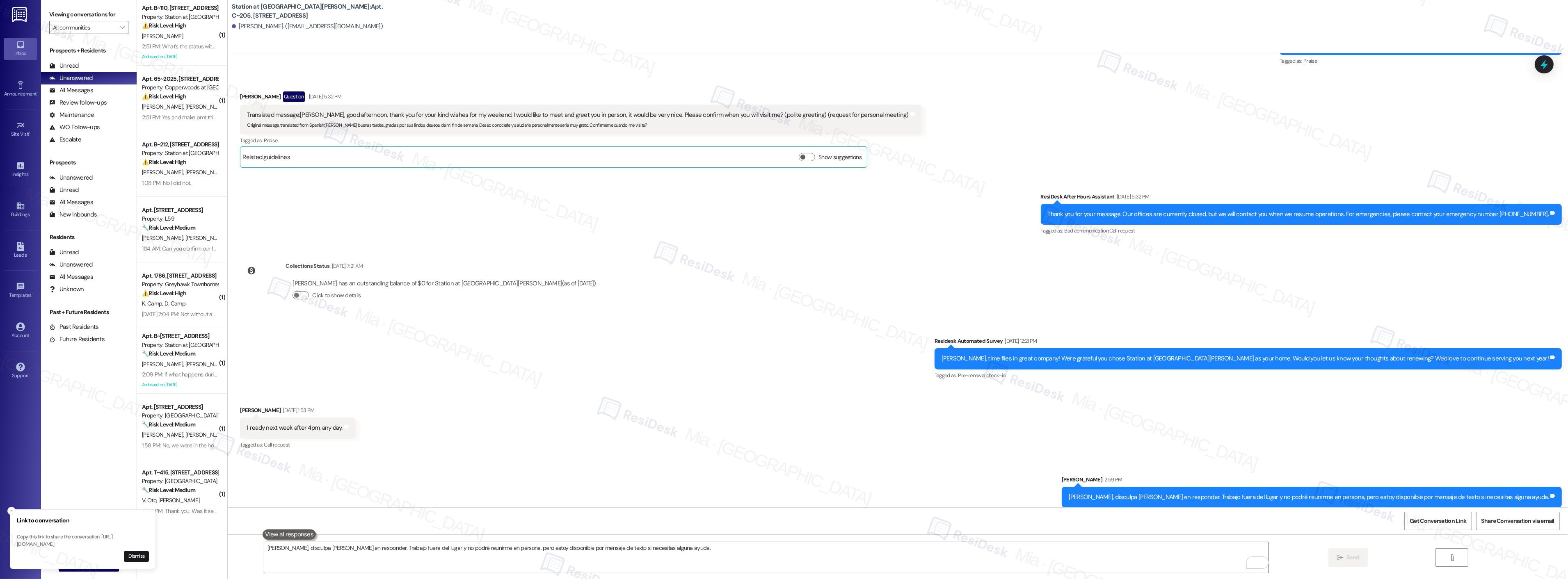
scroll to position [879, 0]
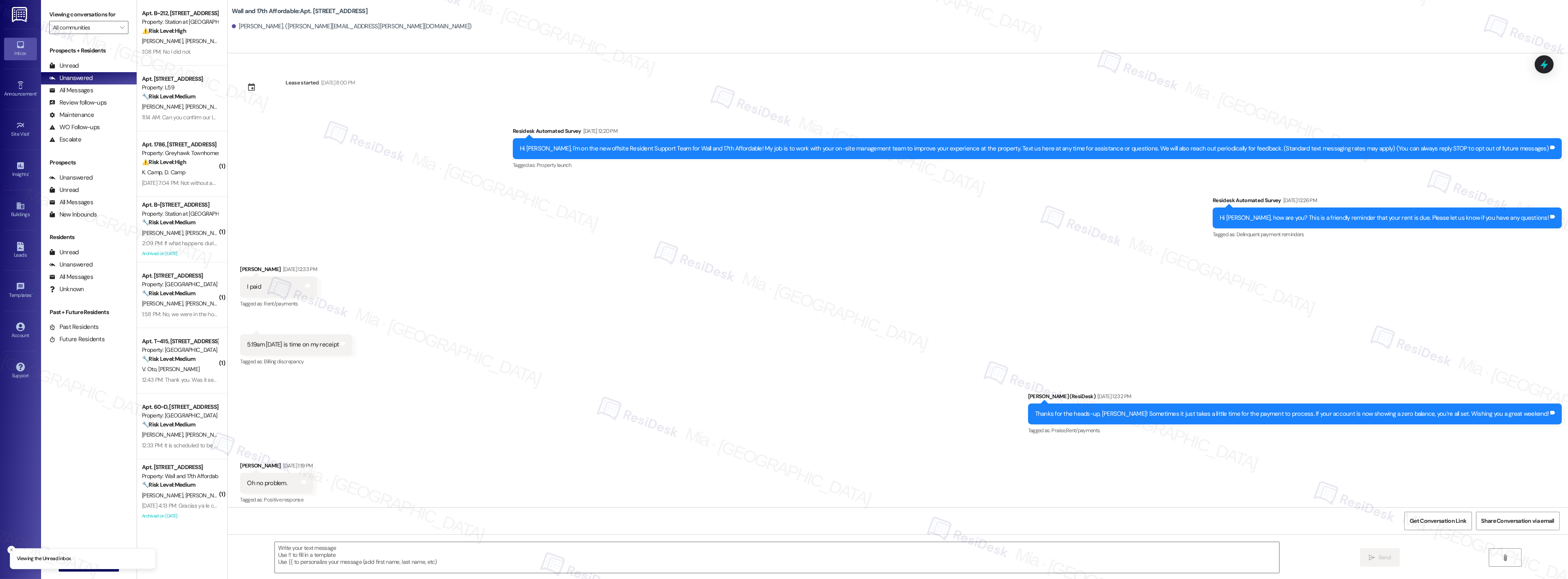
scroll to position [5, 0]
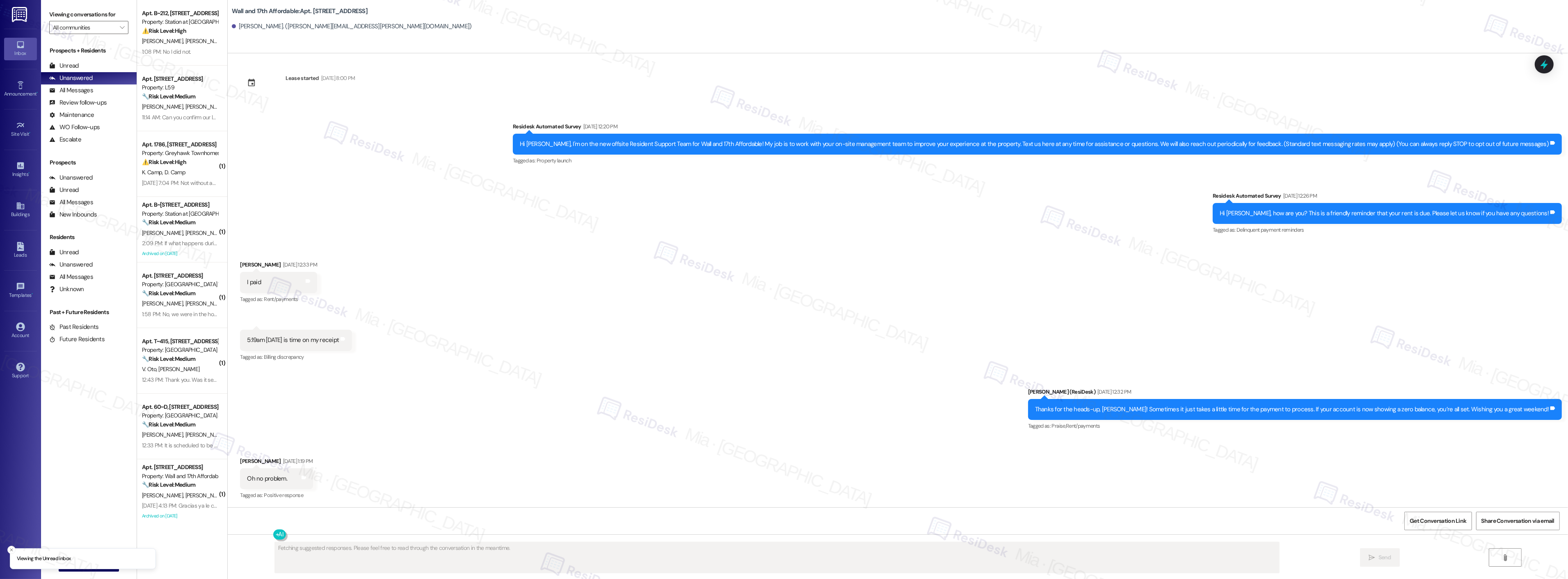
type textarea "Fetching suggested responses. Please feel free to read through the conversation…"
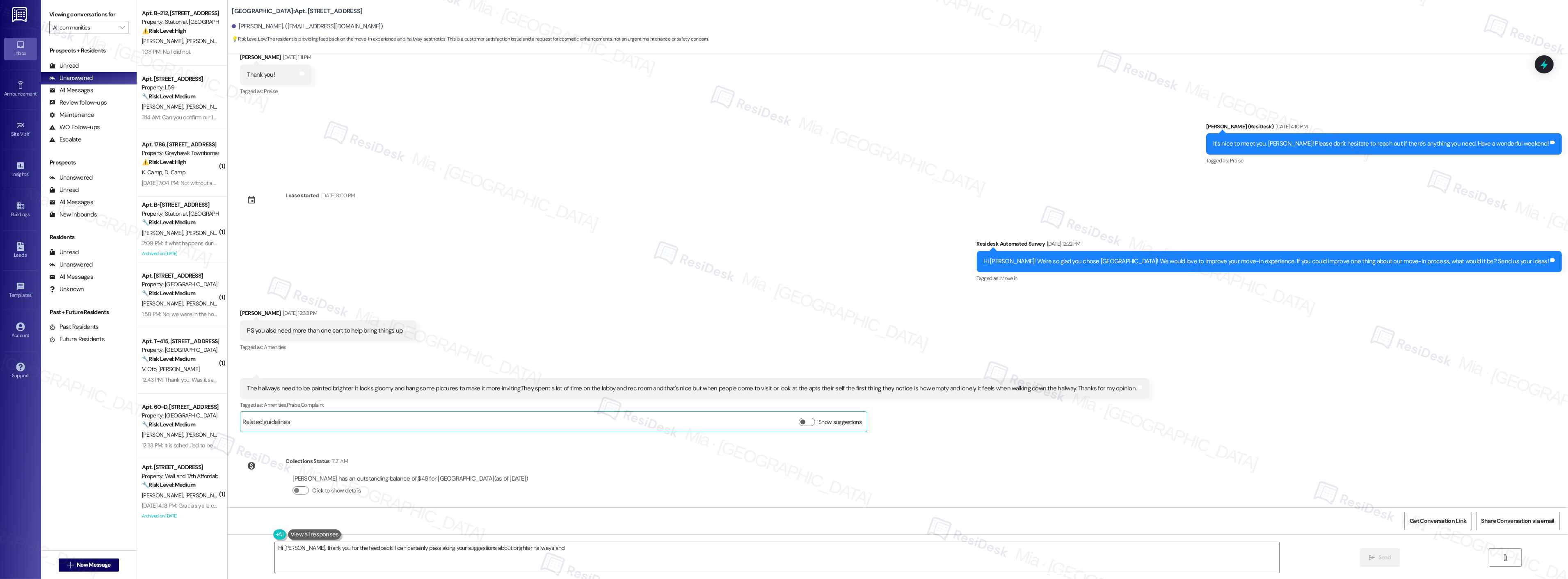
scroll to position [101, 0]
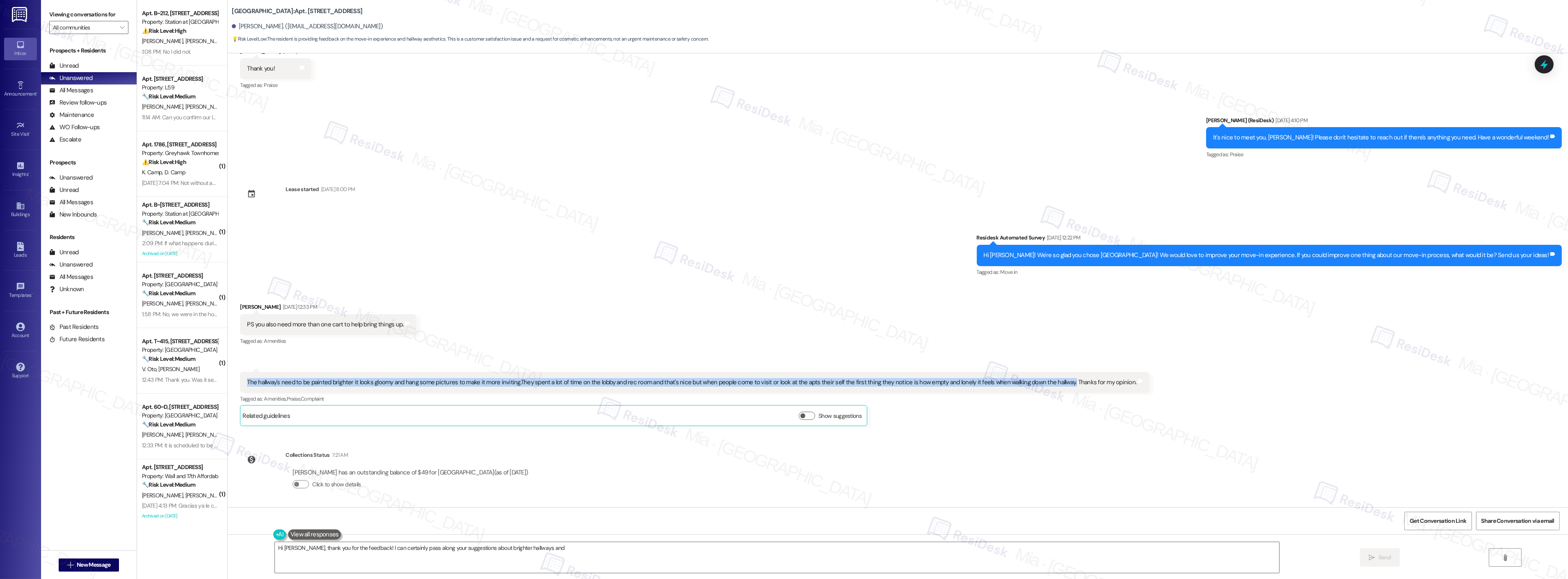
drag, startPoint x: 1054, startPoint y: 383, endPoint x: 240, endPoint y: 383, distance: 814.0
click at [247, 383] on div "The hallway's need to be painted brighter it looks gloomy and hang some picture…" at bounding box center [692, 382] width 889 height 9
copy div "The hallway's need to be painted brighter it looks gloomy and hang some picture…"
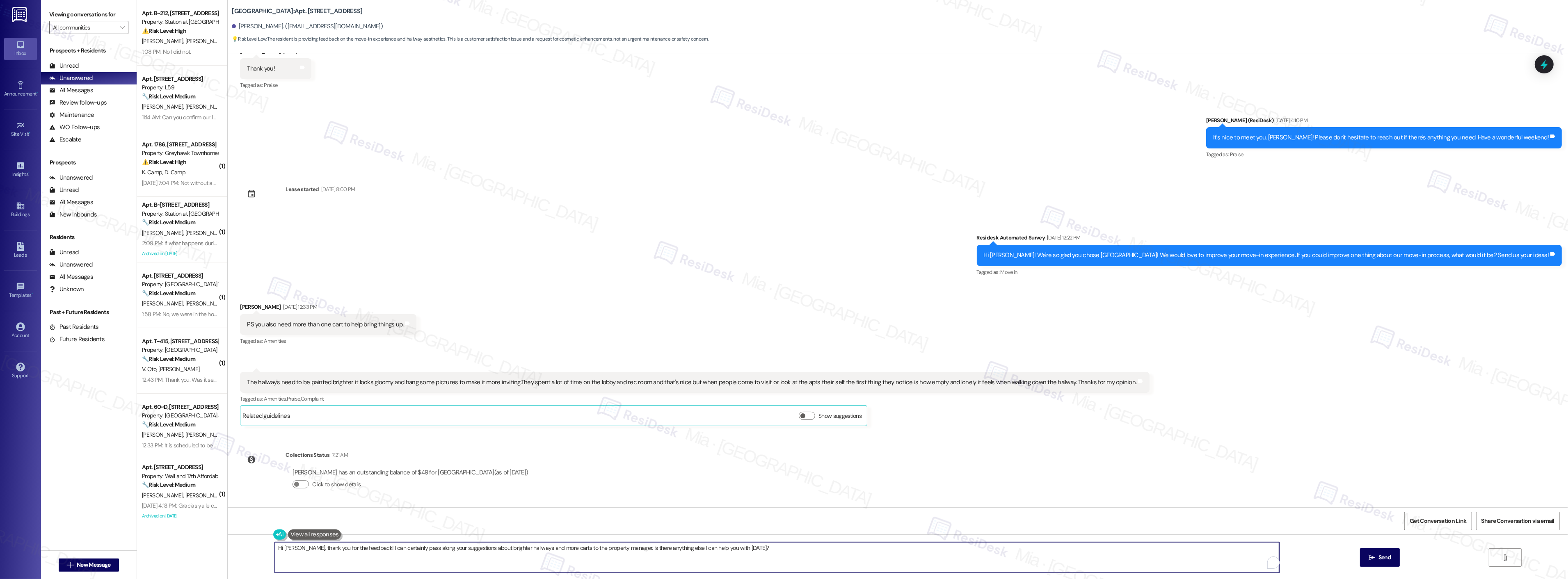
drag, startPoint x: 752, startPoint y: 545, endPoint x: 266, endPoint y: 539, distance: 486.0
click at [270, 541] on div "Hi Cindy, thank you for the feedback! I can certainly pass along your suggestio…" at bounding box center [773, 557] width 1005 height 31
paste textarea "Thank you for your thoughtful feedback about the hallways. We’re glad to hear y…"
click at [286, 549] on textarea "Thank you for your thoughtful feedback about the hallways. We’re glad to hear y…" at bounding box center [766, 557] width 1004 height 31
click at [282, 527] on div "you ," at bounding box center [283, 523] width 14 height 13
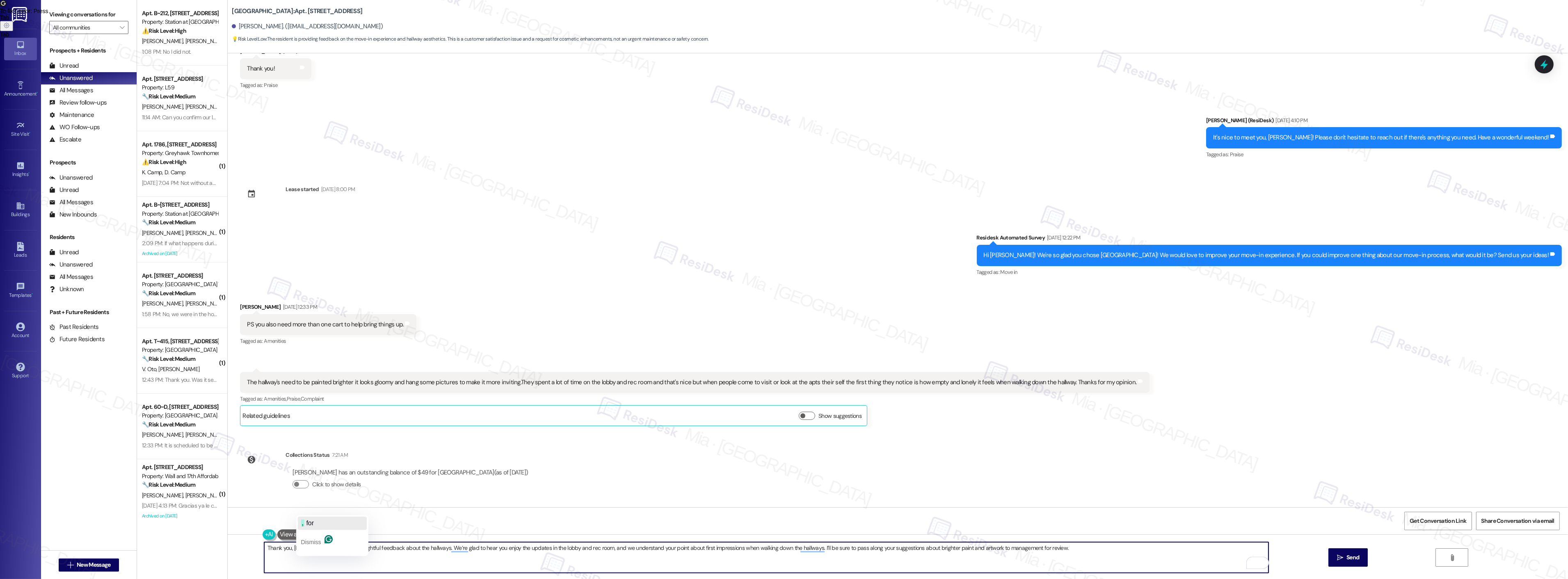
click at [312, 521] on span "for" at bounding box center [309, 523] width 8 height 7
click at [477, 548] on textarea "Thank you, Cindy, for your thoughtful feedback about the hallways. We’re glad t…" at bounding box center [766, 557] width 1004 height 31
click at [477, 548] on textarea "Thank you, Cindy, for your thoughtful feedback about the hallways. We’re glad t…" at bounding box center [766, 557] width 1004 height 31
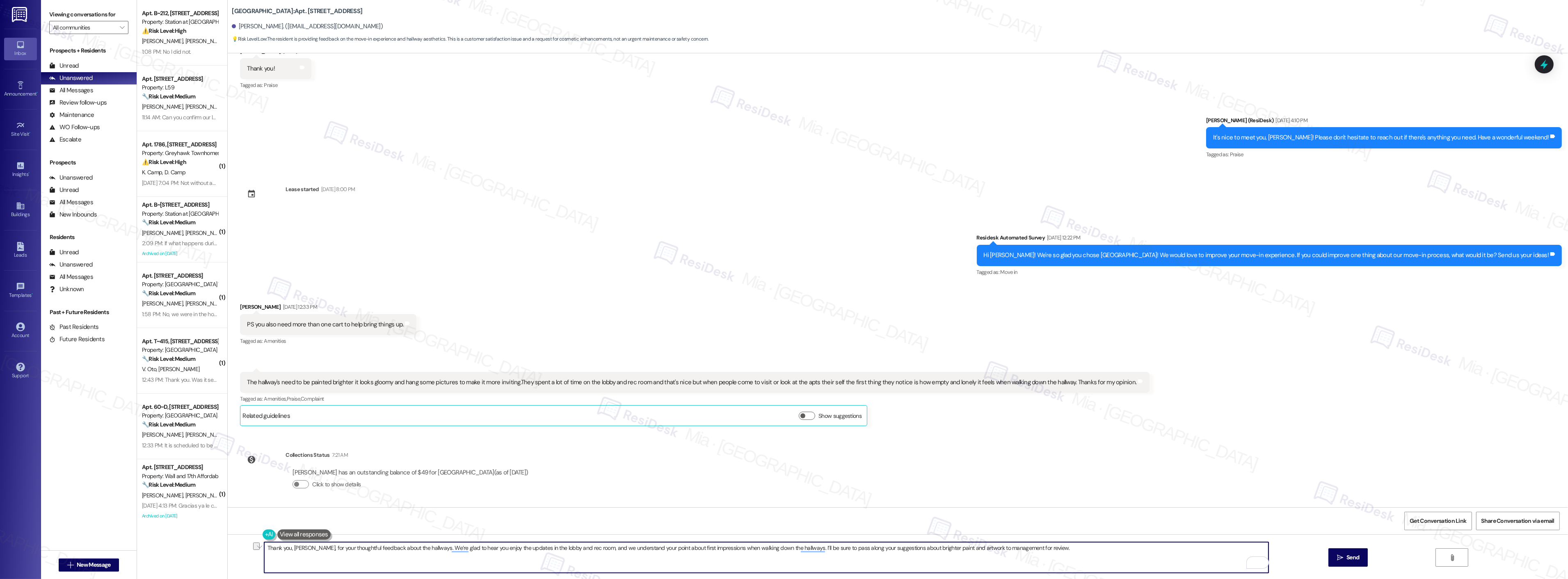
click at [477, 548] on textarea "Thank you, Cindy, for your thoughtful feedback about the hallways. We’re glad t…" at bounding box center [766, 557] width 1004 height 31
click at [659, 548] on textarea "Thank you, Cindy, for your thoughtful feedback about the hallways. We’re glad t…" at bounding box center [766, 557] width 1004 height 31
click at [692, 548] on textarea "Thank you, Cindy, for your thoughtful feedback about the hallways. We’re glad t…" at bounding box center [766, 557] width 1004 height 31
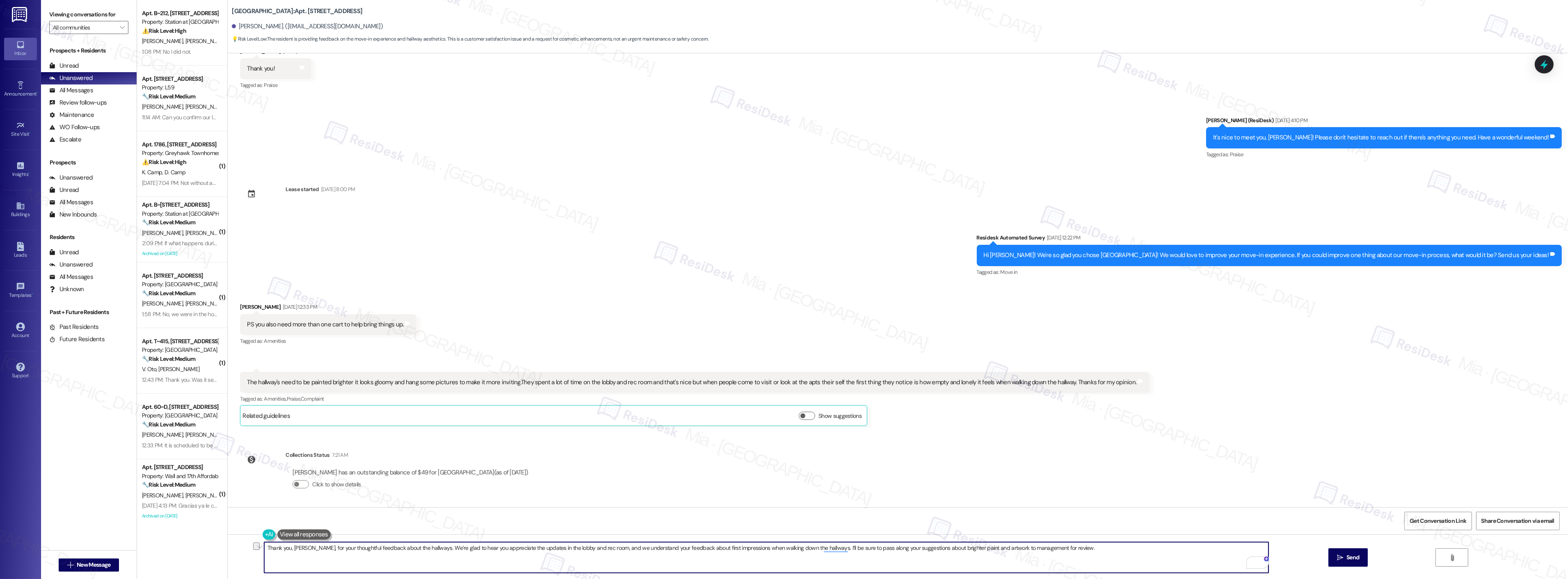
drag, startPoint x: 781, startPoint y: 549, endPoint x: 703, endPoint y: 560, distance: 78.8
click at [694, 551] on textarea "Thank you, Cindy, for your thoughtful feedback about the hallways. We’re glad t…" at bounding box center [766, 557] width 1004 height 31
click at [823, 549] on textarea "Thank you, Cindy, for your thoughtful feedback about the hallways. We’re glad t…" at bounding box center [766, 557] width 1004 height 31
drag, startPoint x: 870, startPoint y: 548, endPoint x: 925, endPoint y: 548, distance: 55.0
click at [925, 548] on textarea "Thank you, Cindy, for your thoughtful feedback about the hallways. We’re glad t…" at bounding box center [766, 557] width 1004 height 31
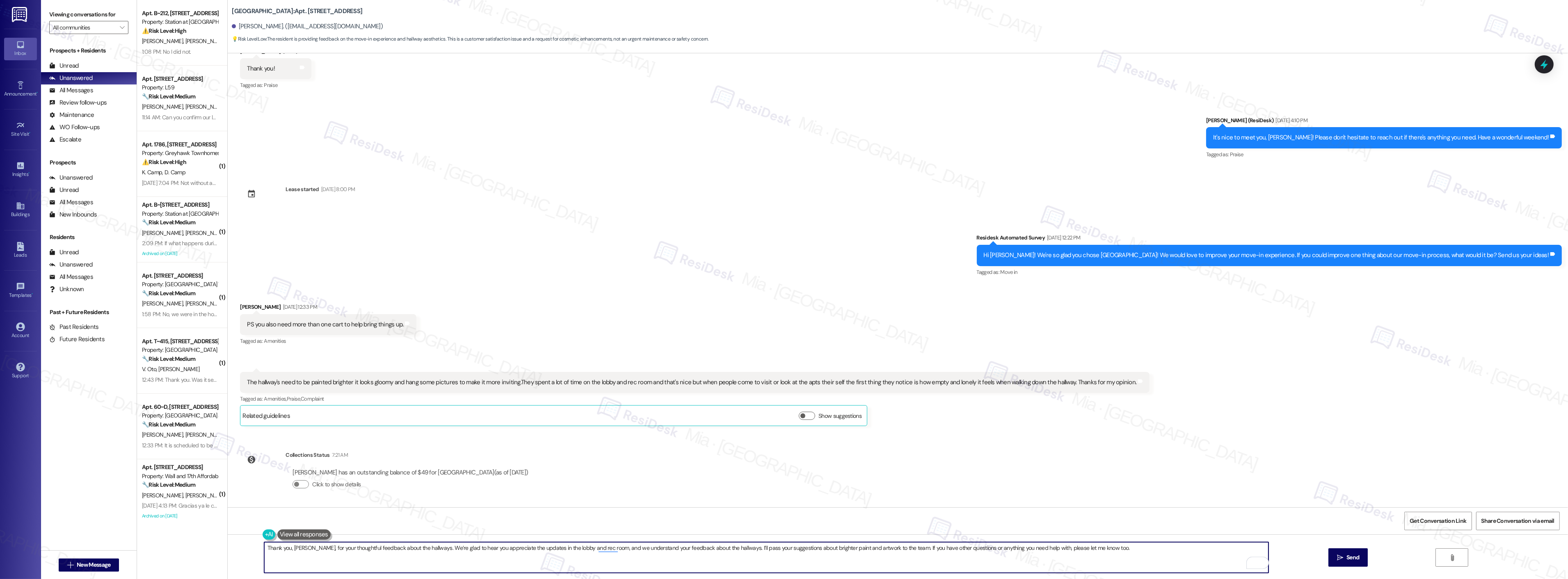
click at [961, 446] on div "Survey, sent via SMS Residesk Automated Survey Aug 07, 2025 at 12:25 PM Hi Cind…" at bounding box center [897, 280] width 1340 height 454
click at [1093, 522] on span "too" at bounding box center [1089, 523] width 9 height 7
type textarea "Thank you, Cindy, for your thoughtful feedback about the hallways. We’re glad t…"
click at [1354, 555] on span "Send" at bounding box center [1352, 557] width 13 height 9
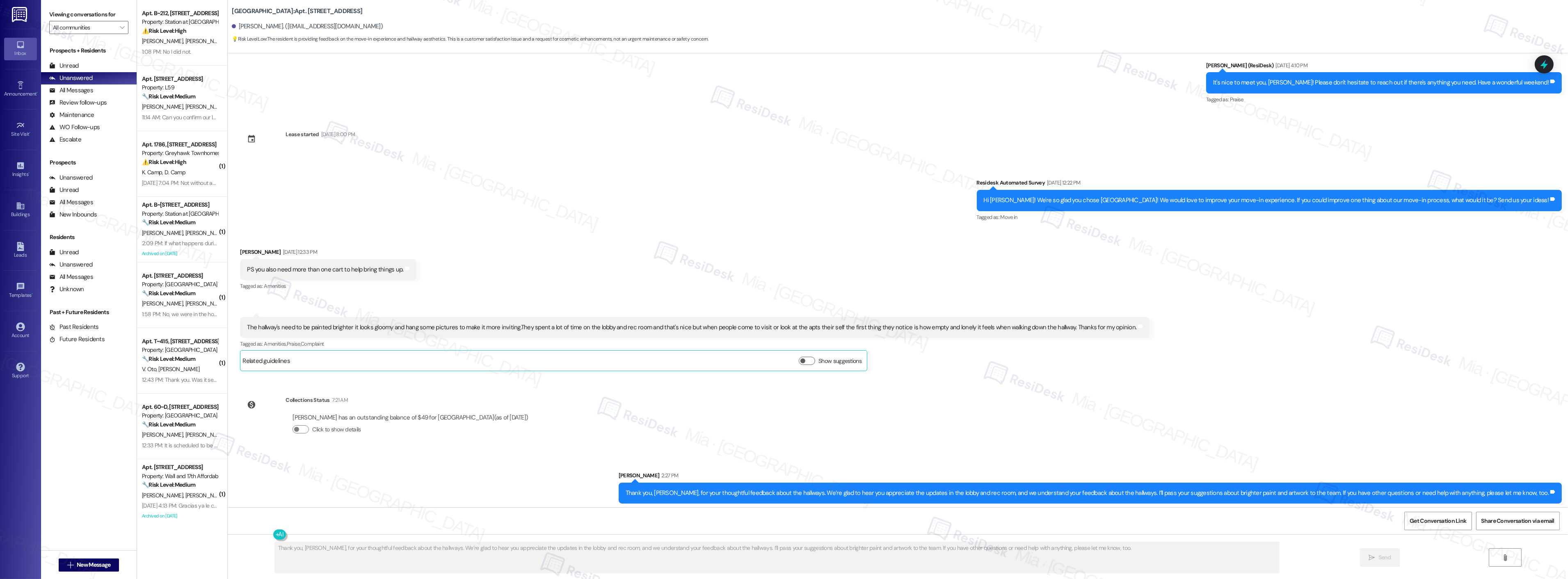
scroll to position [158, 0]
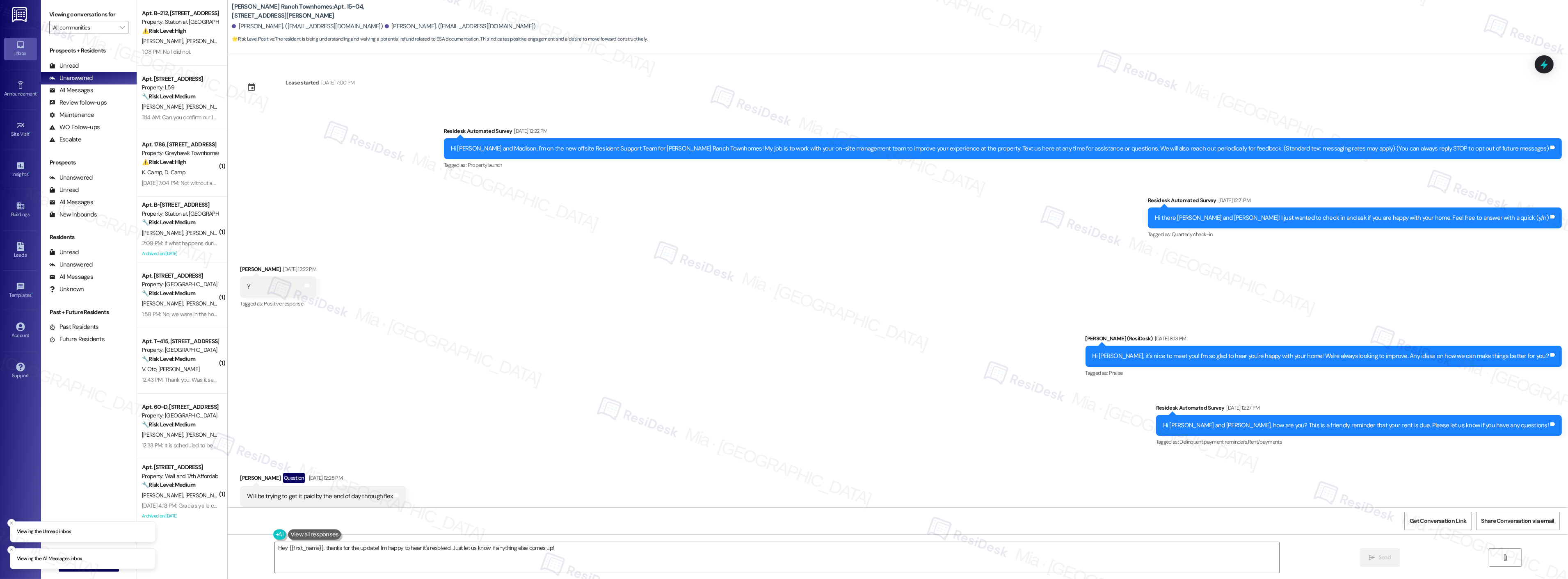
scroll to position [477, 0]
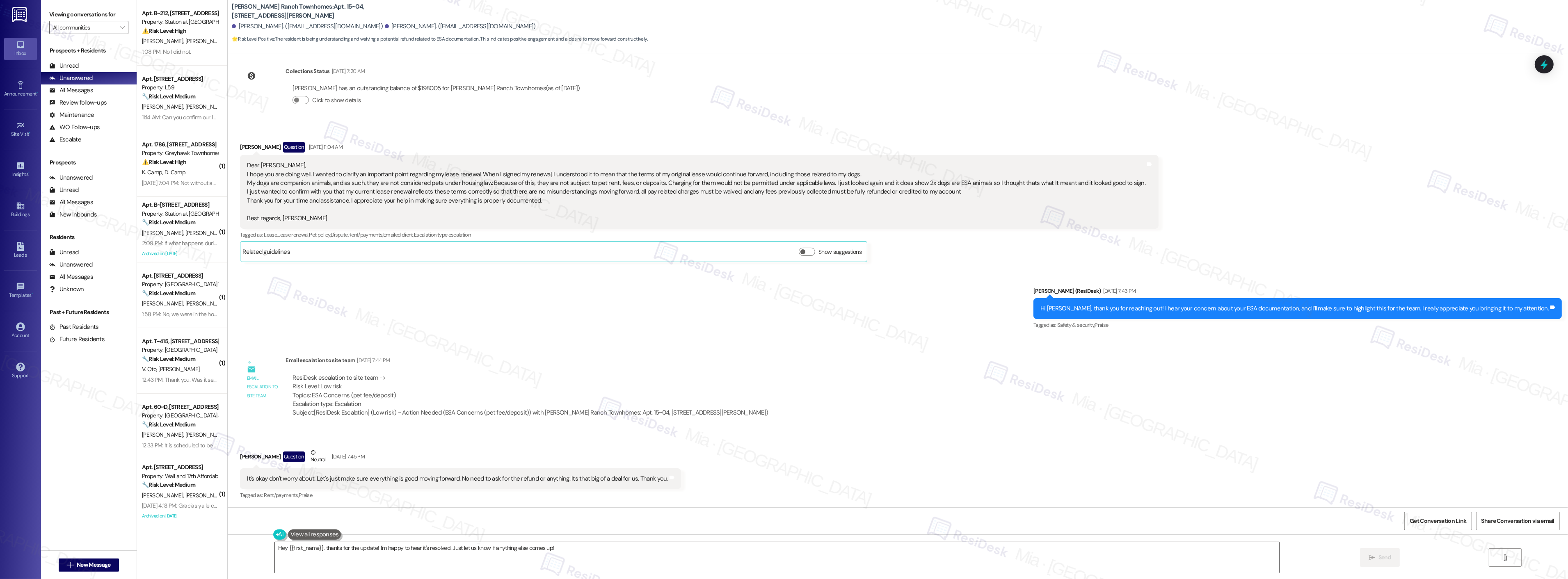
click at [277, 550] on textarea "Hey {{first_name}}, thanks for the update! I'm happy to hear it's resolved. Jus…" at bounding box center [776, 557] width 1004 height 31
drag, startPoint x: 302, startPoint y: 550, endPoint x: 561, endPoint y: 550, distance: 259.0
click at [561, 550] on textarea "Hi {{first_name}}, thanks for the update! I'm happy to hear it's resolved. Just…" at bounding box center [766, 557] width 1004 height 31
drag, startPoint x: 266, startPoint y: 548, endPoint x: 301, endPoint y: 548, distance: 35.0
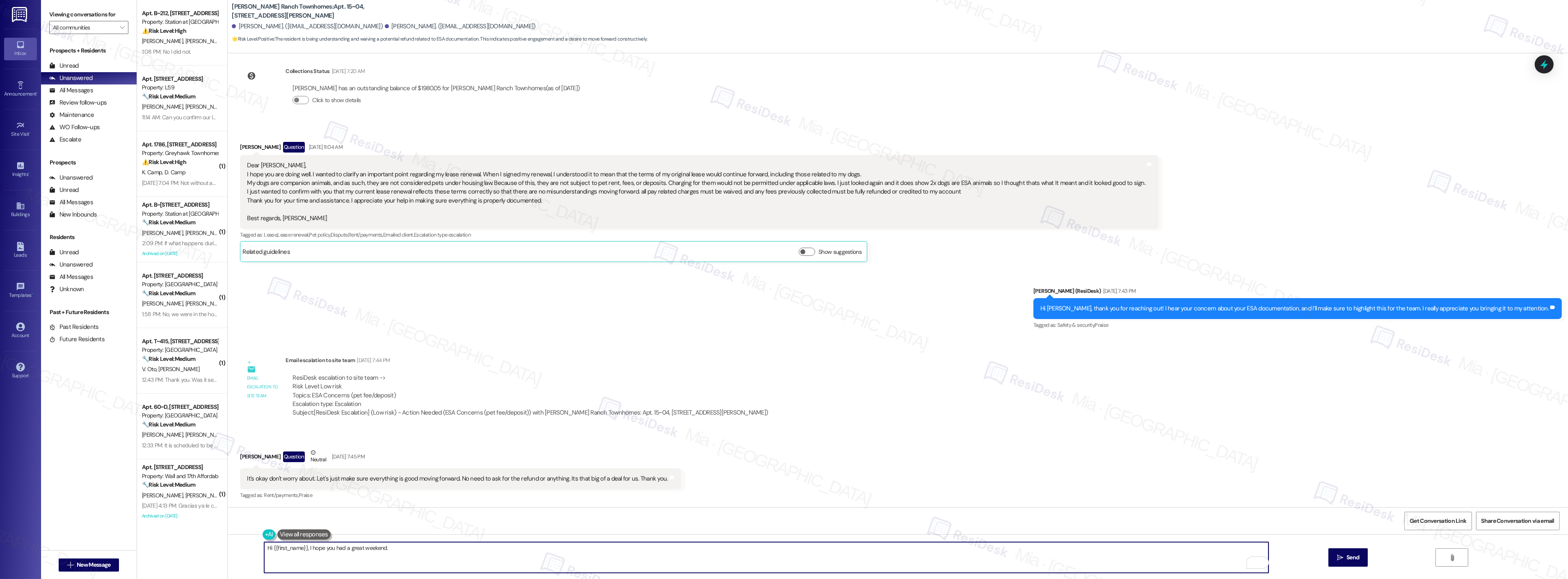
click at [301, 548] on textarea "Hi {{first_name}}, I hope you had a great weekend." at bounding box center [766, 557] width 1004 height 31
click at [392, 550] on textarea "Hi Brandon, I hope you had a great weekend." at bounding box center [766, 557] width 1004 height 31
click at [524, 520] on span "updates" at bounding box center [515, 523] width 25 height 7
click at [584, 519] on span "concerns" at bounding box center [583, 523] width 27 height 7
click at [600, 558] on textarea "Hi Brandon, I hope you had a great weekend. I want to follow up if you received…" at bounding box center [766, 557] width 1004 height 31
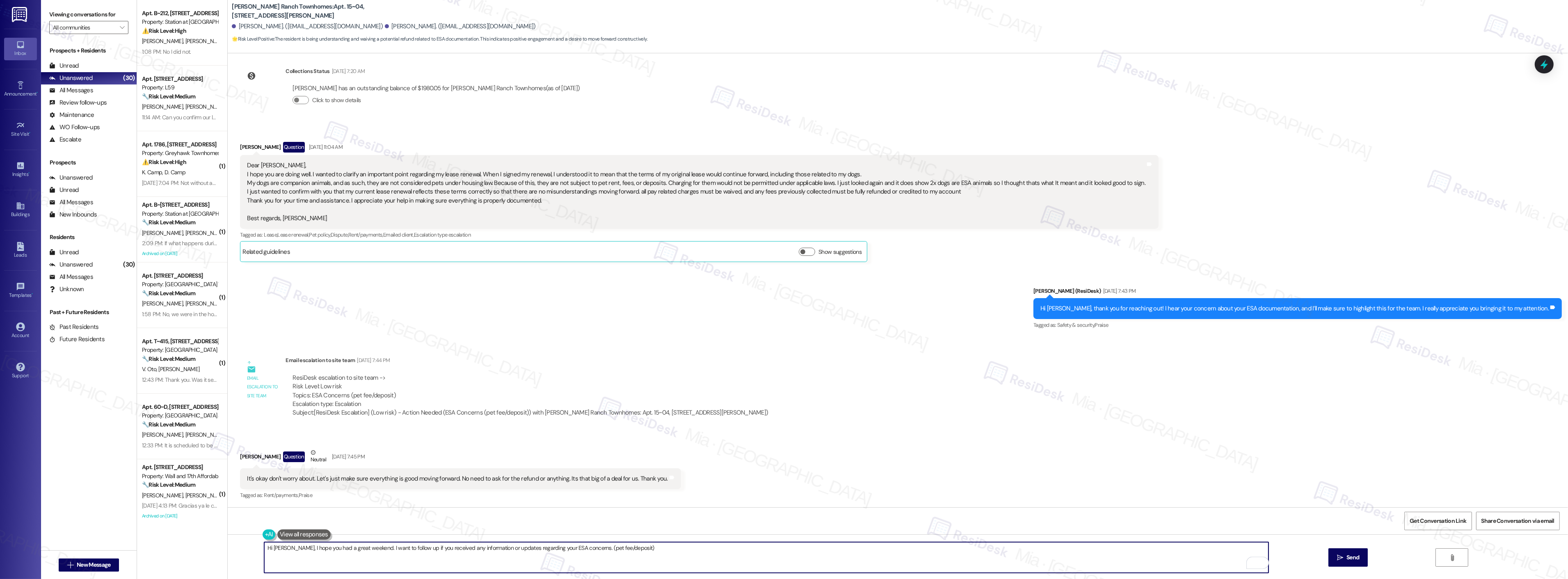
click at [585, 550] on textarea "Hi Brandon, I hope you had a great weekend. I want to follow up if you received…" at bounding box center [766, 557] width 1004 height 31
click at [581, 548] on textarea "Hi Brandon, I hope you had a great weekend. I want to follow up if you received…" at bounding box center [766, 557] width 1004 height 31
click at [649, 541] on div "Hi Brandon, I hope you had a great weekend. I want to follow up if you received…" at bounding box center [897, 565] width 1340 height 62
click at [648, 547] on textarea "Hi Brandon, I hope you had a great weekend. I want to follow up if you received…" at bounding box center [766, 557] width 1004 height 31
type textarea "Hi Brandon, I hope you had a great weekend. I want to follow up if you received…"
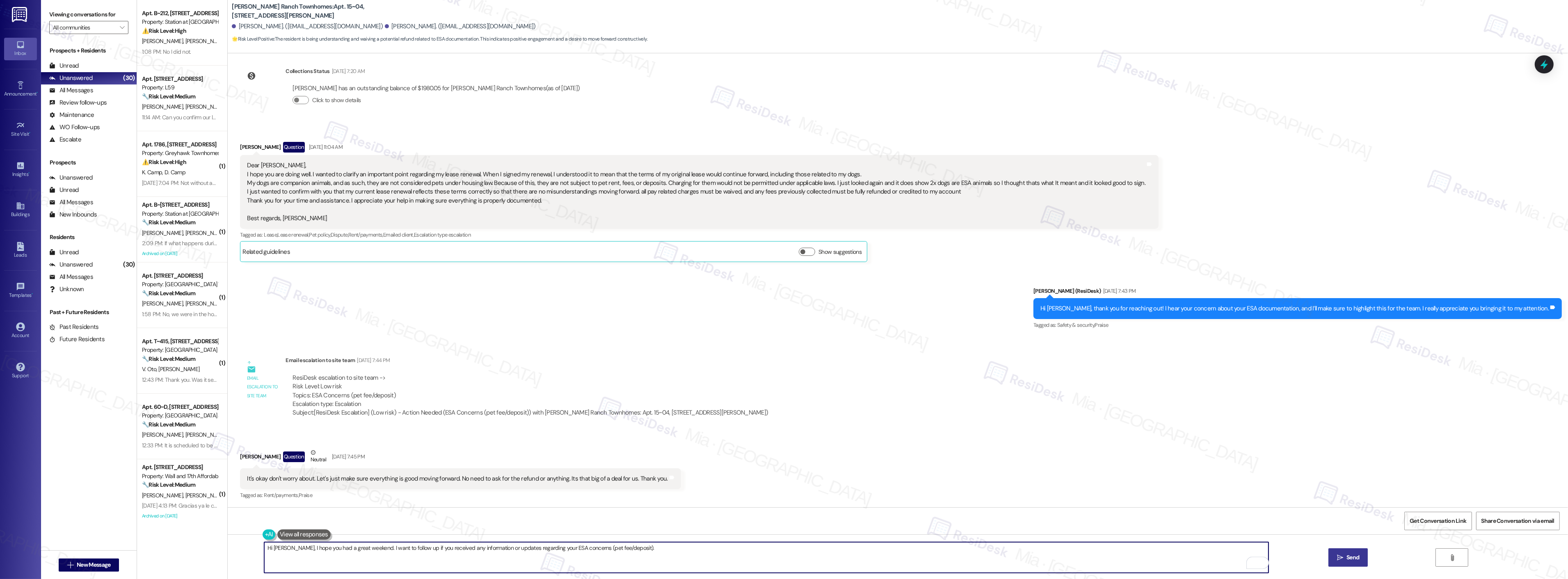
click at [1351, 562] on button " Send" at bounding box center [1348, 557] width 40 height 18
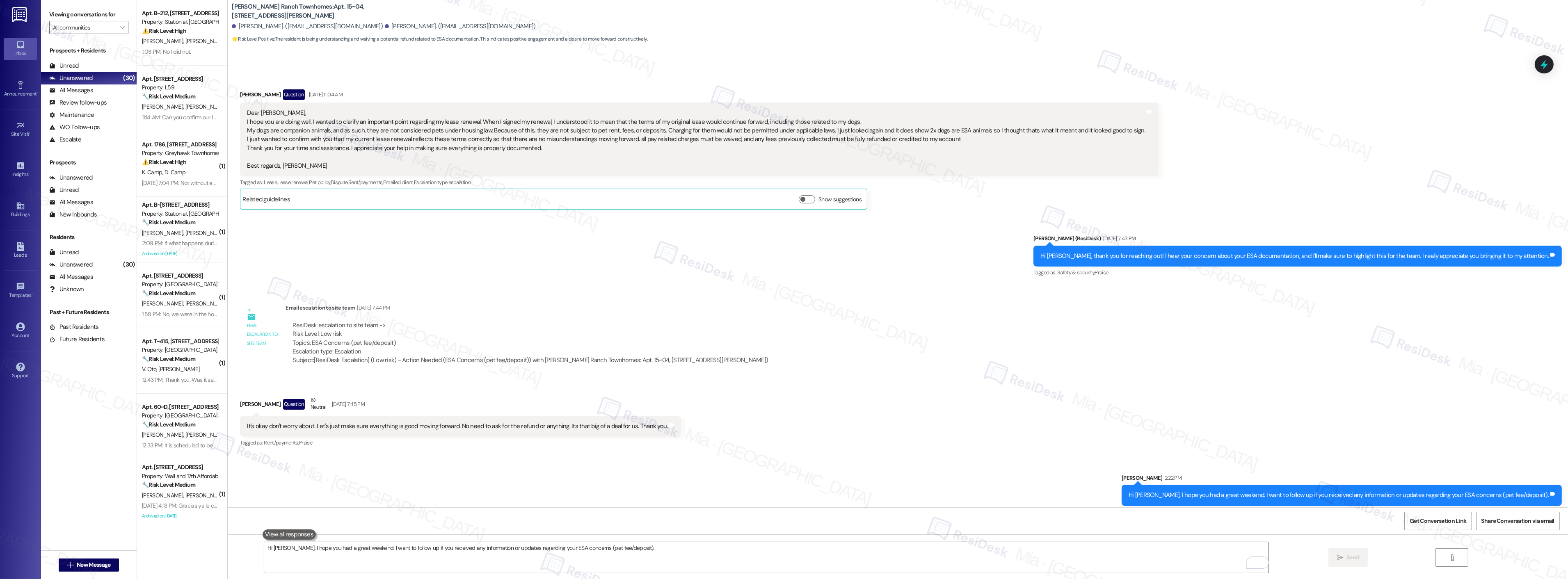
scroll to position [535, 0]
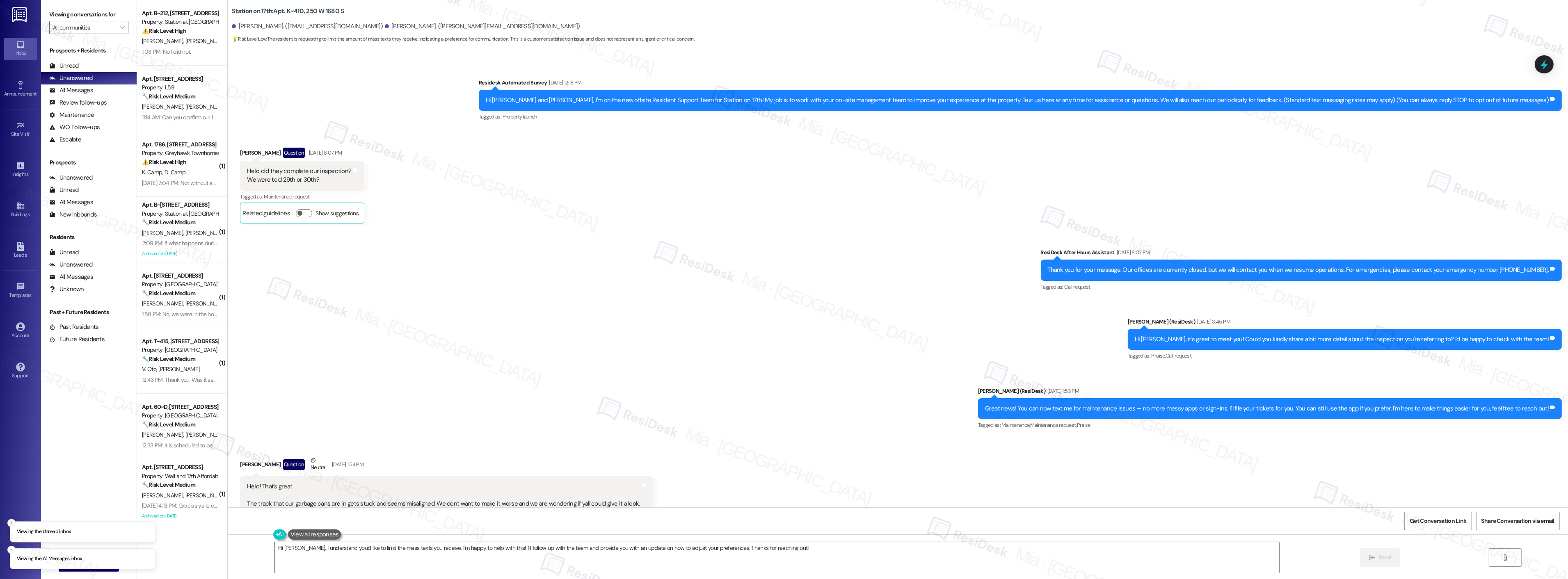
scroll to position [2159, 0]
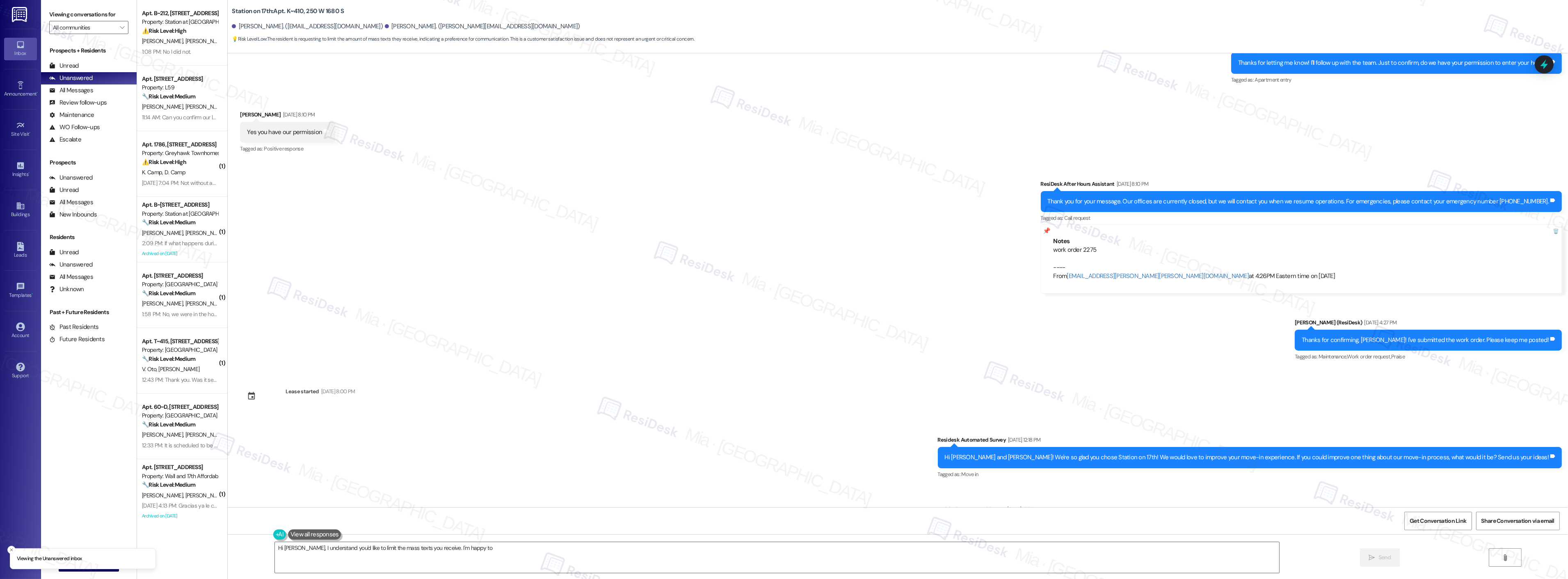
scroll to position [1998, 0]
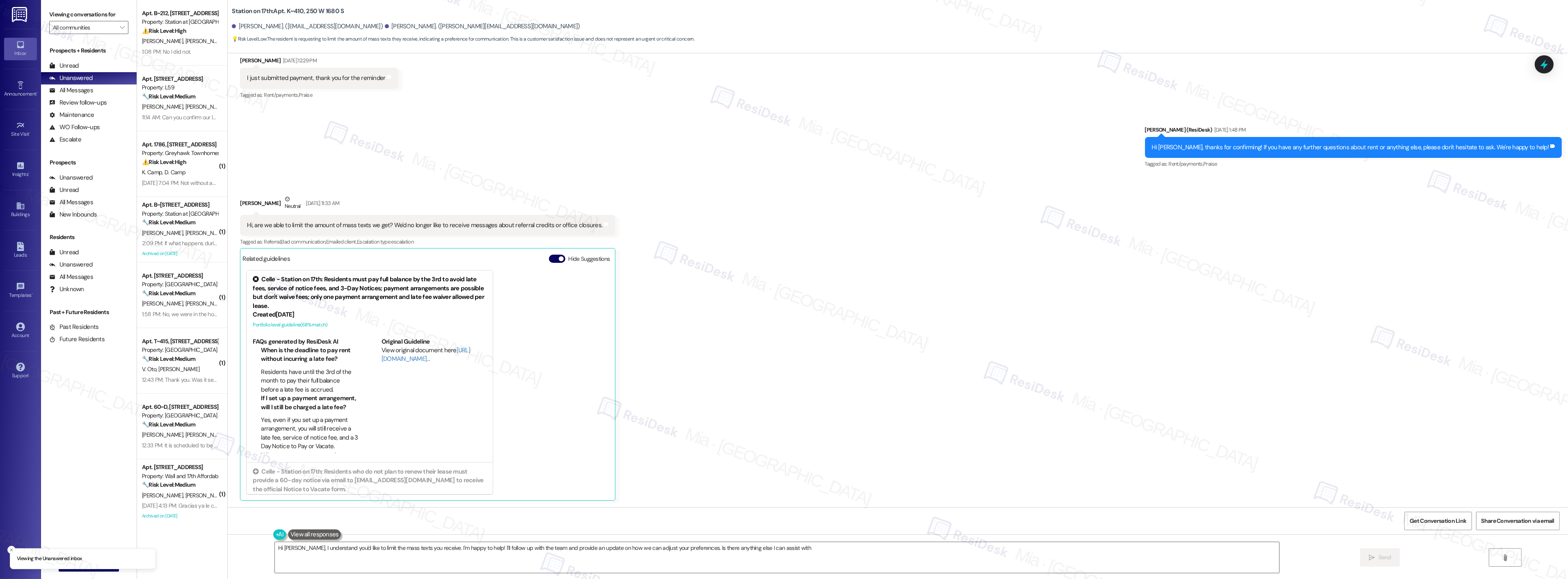
type textarea "Hi [PERSON_NAME], I understand you'd like to limit the mass texts you receive. …"
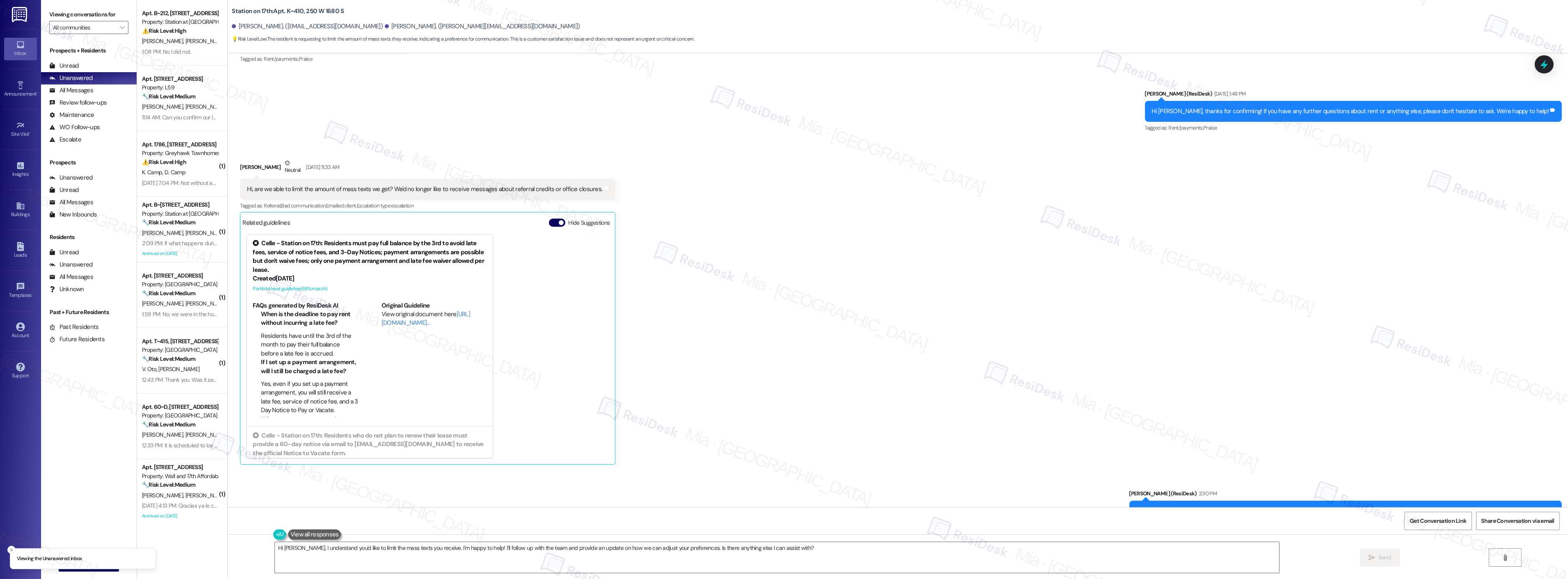
scroll to position [2159, 0]
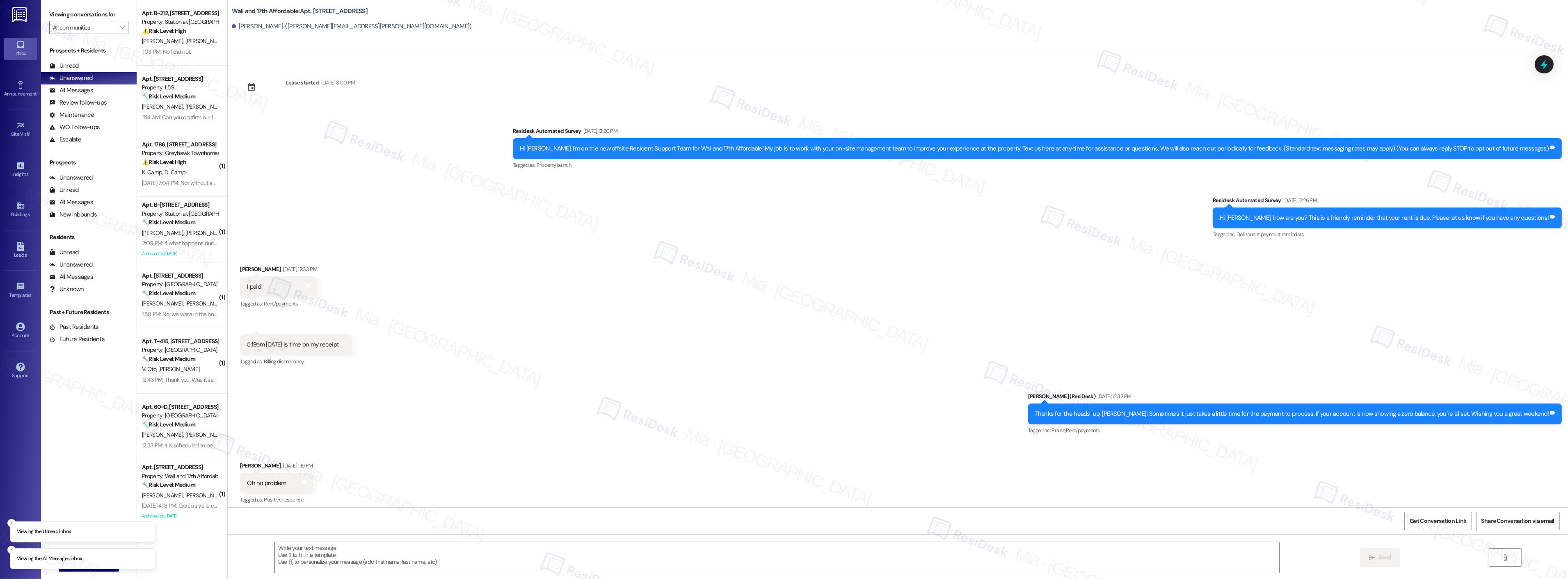
scroll to position [65, 0]
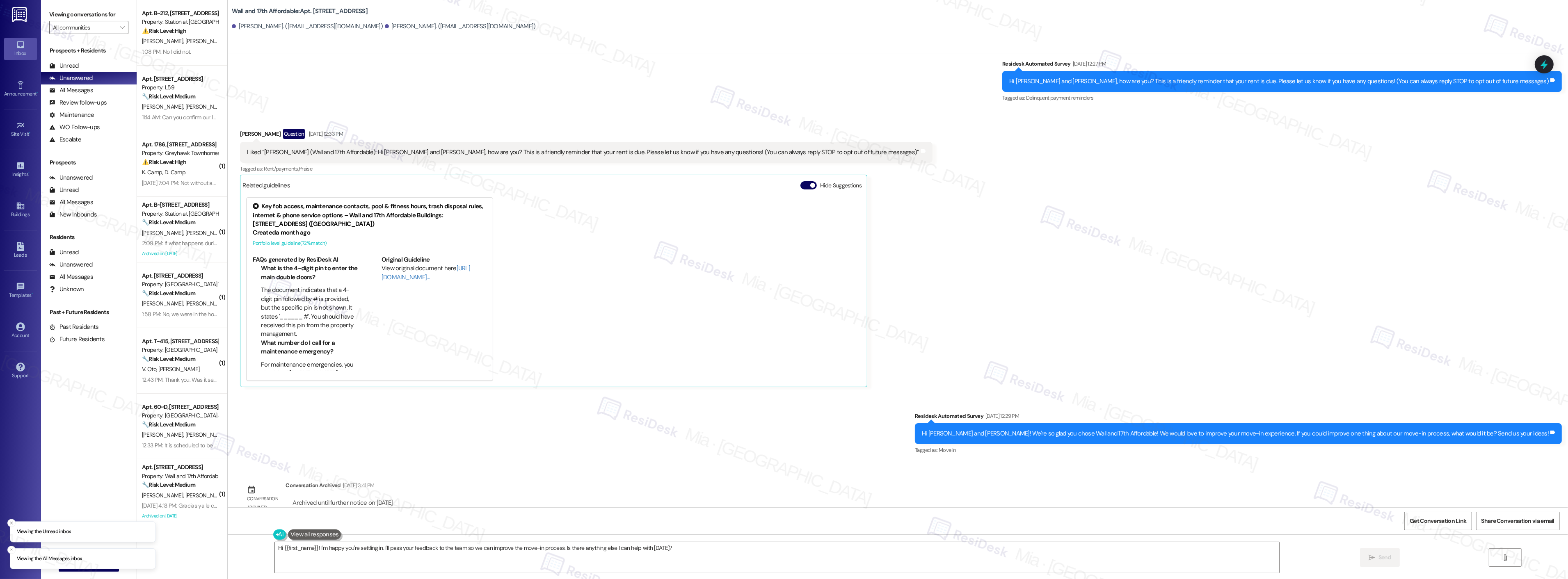
scroll to position [83, 0]
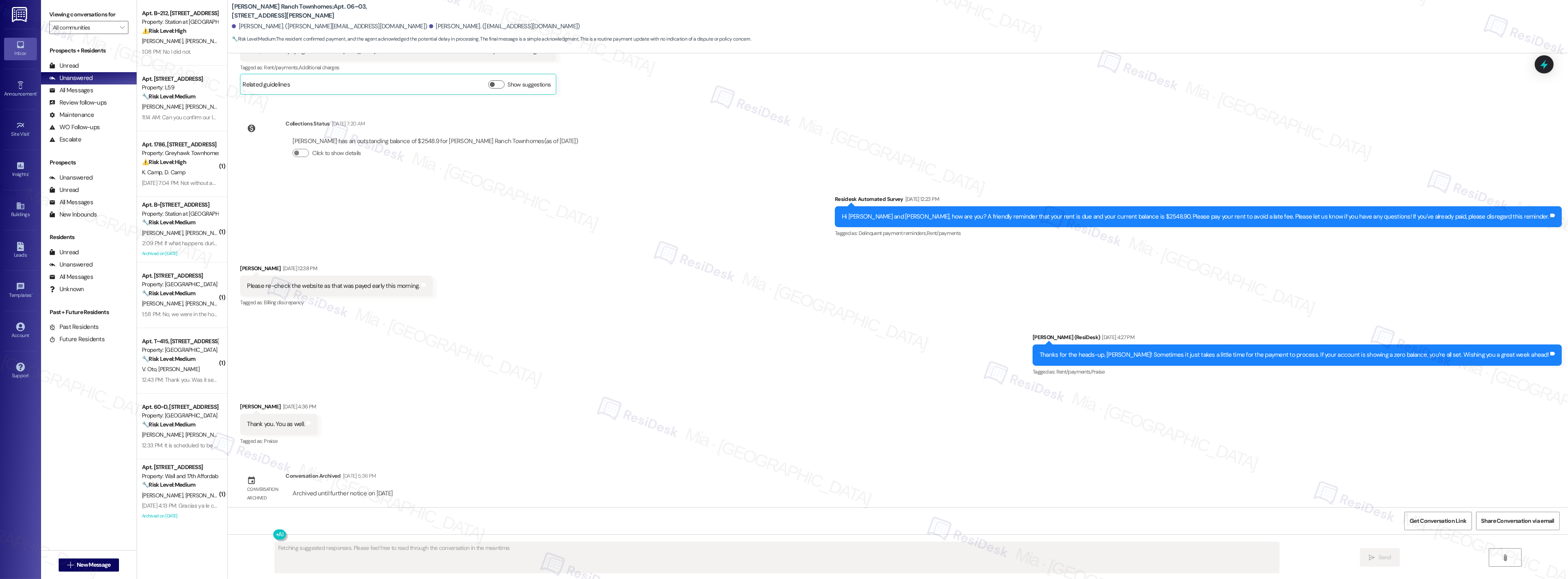
scroll to position [771, 0]
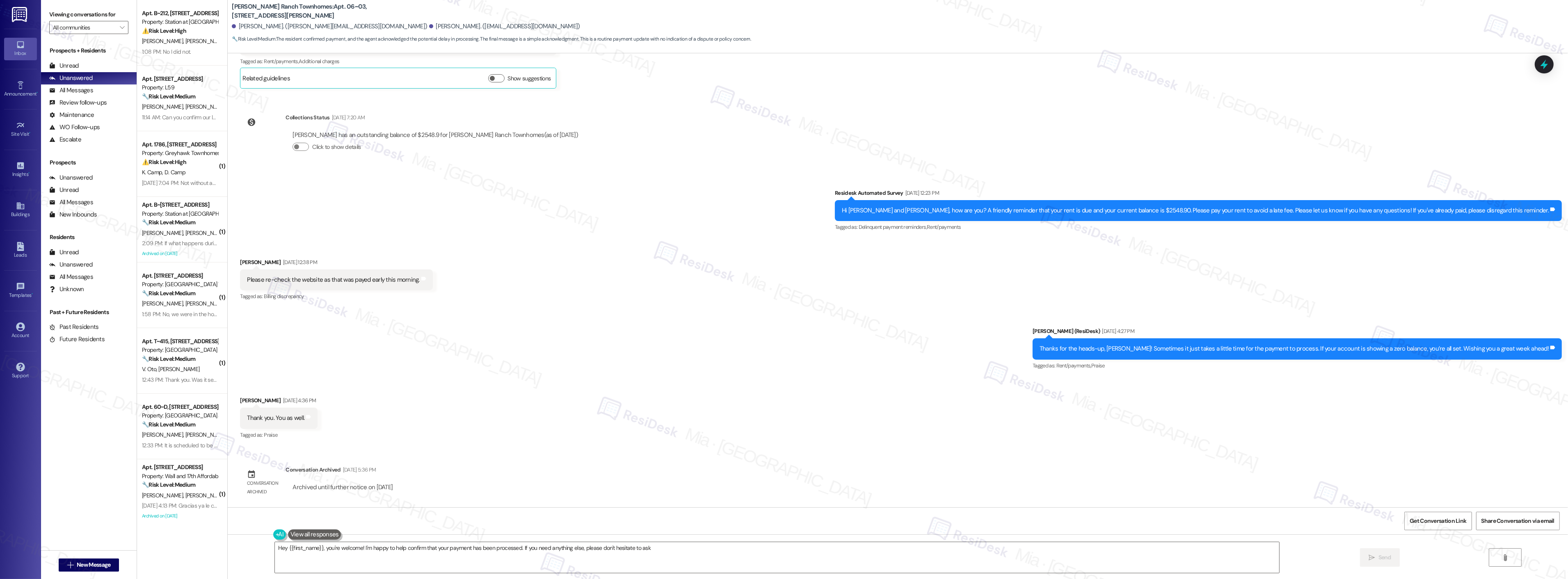
type textarea "Hey {{first_name}}, you're welcome! I'm happy to help confirm that your payment…"
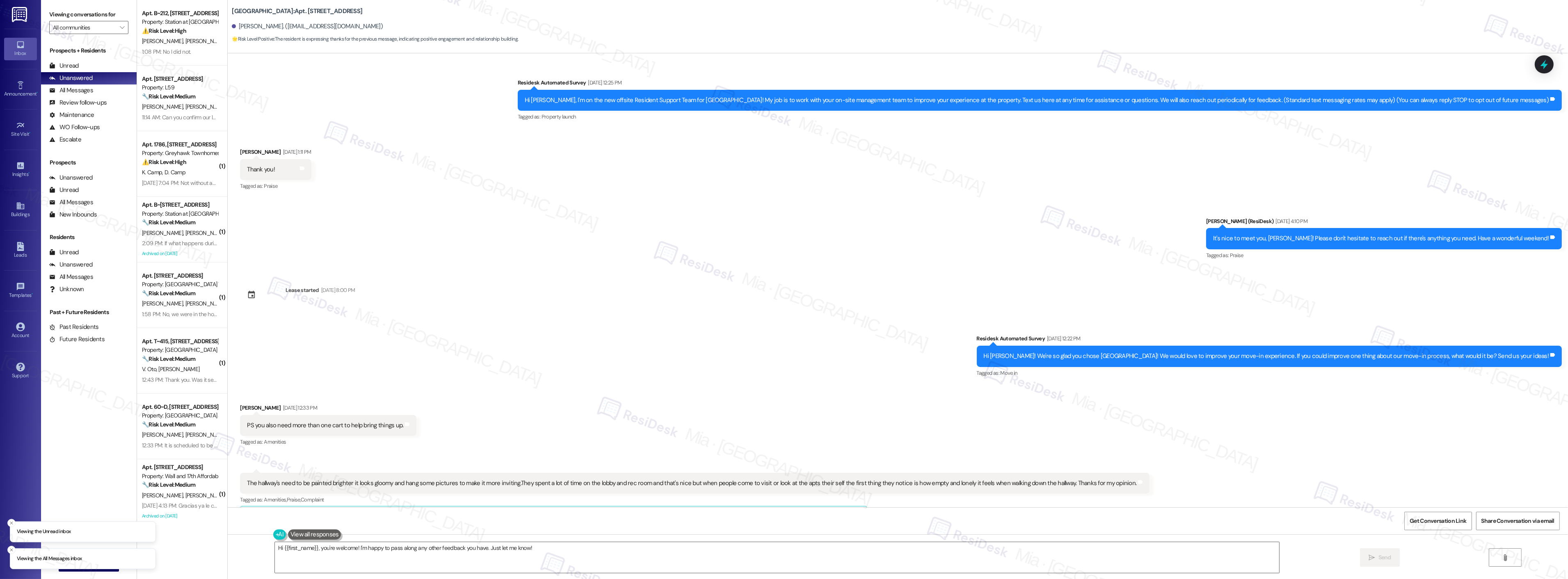
scroll to position [240, 0]
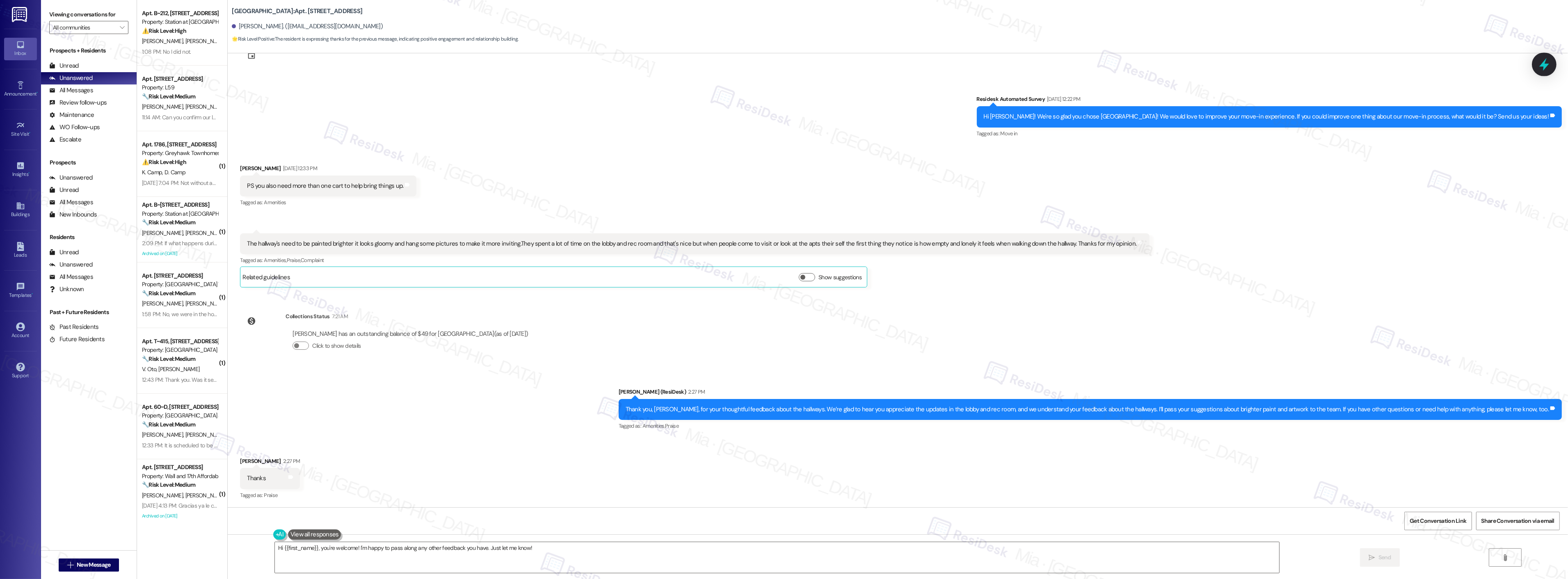
click at [1549, 68] on icon at bounding box center [1544, 64] width 14 height 14
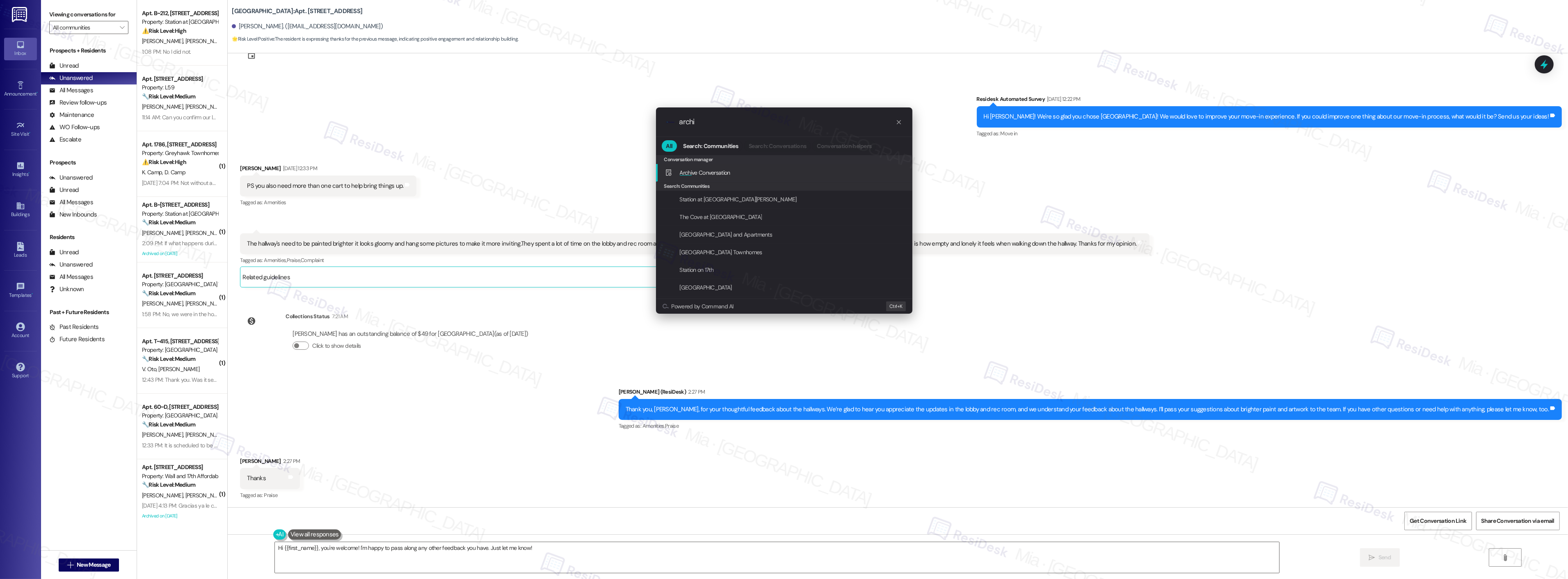
type input "archi"
click at [718, 173] on span "Archi ve Conversation" at bounding box center [705, 172] width 51 height 8
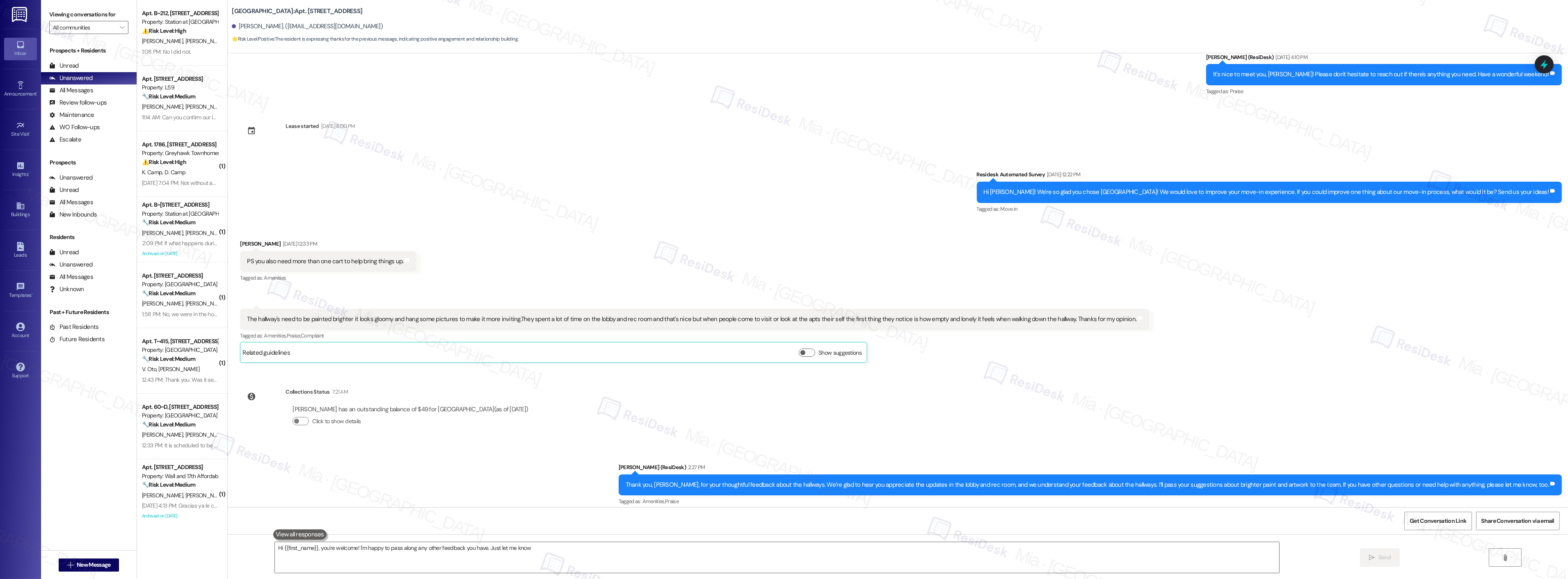
type textarea "Hi {{first_name}}, you're welcome! I'm happy to pass along any other feedback y…"
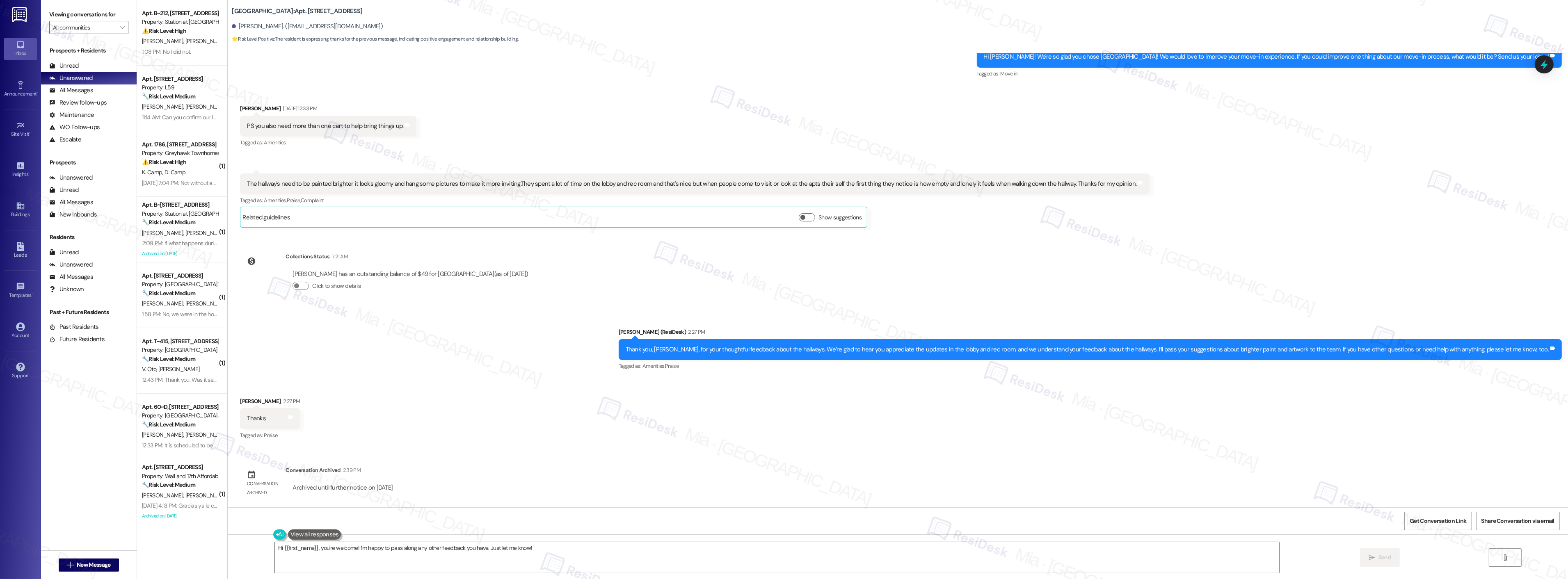
scroll to position [300, 0]
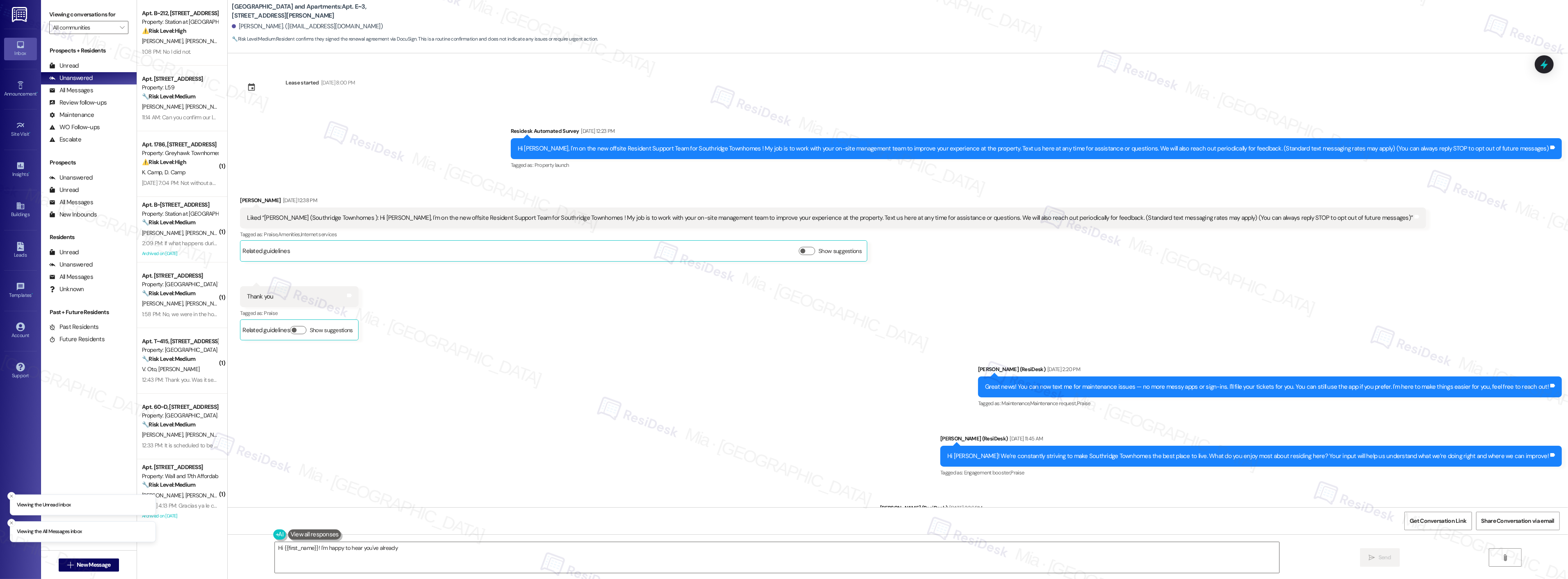
scroll to position [1907, 0]
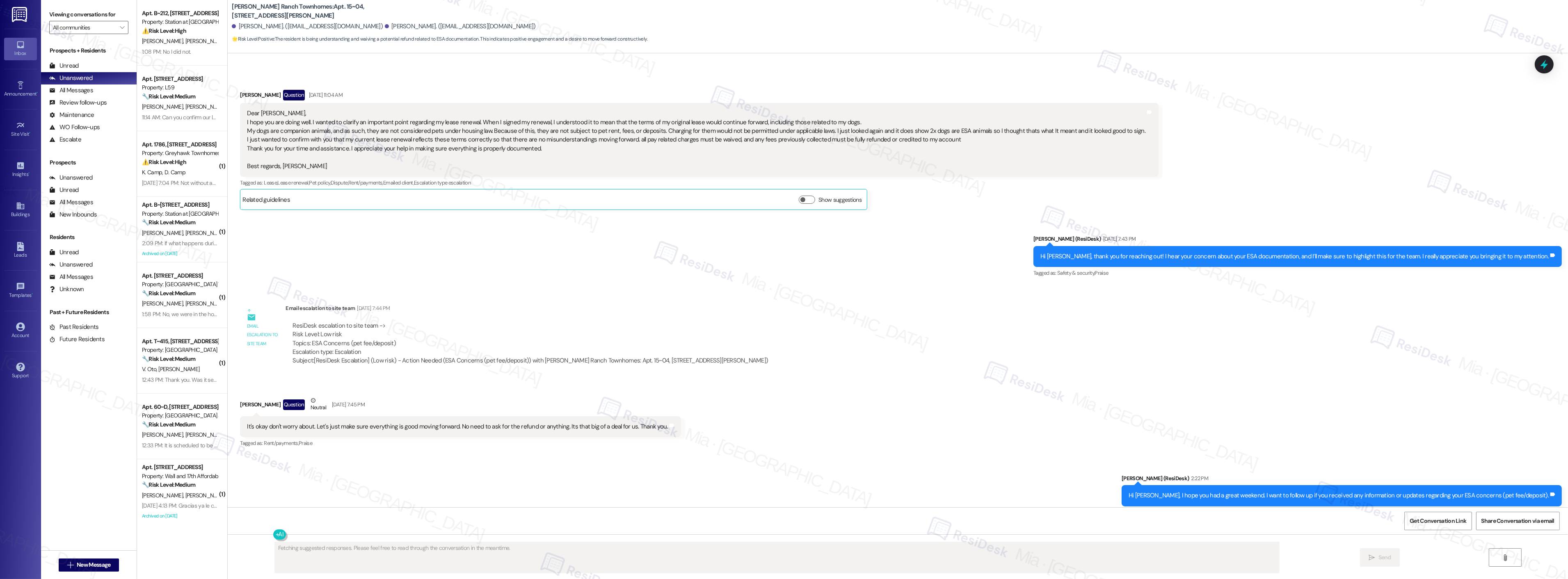
scroll to position [546, 0]
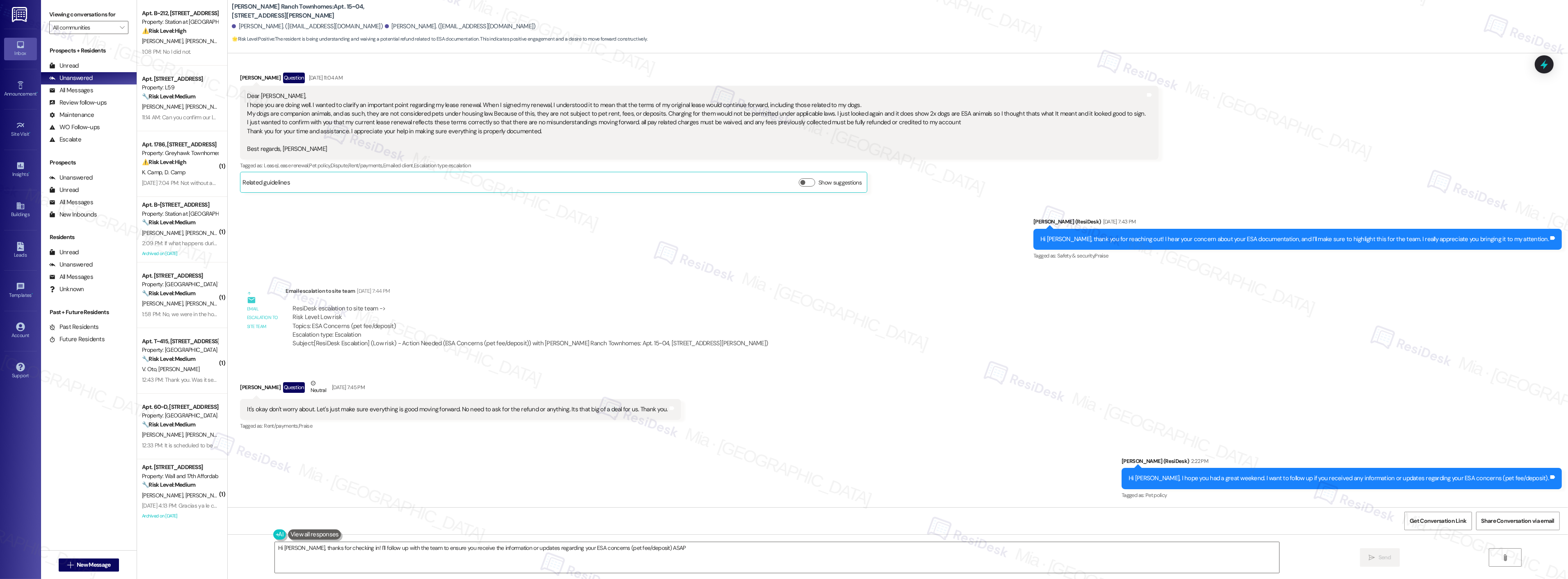
type textarea "Hi Brandon, thanks for checking in! I'll follow up with the team to ensure you …"
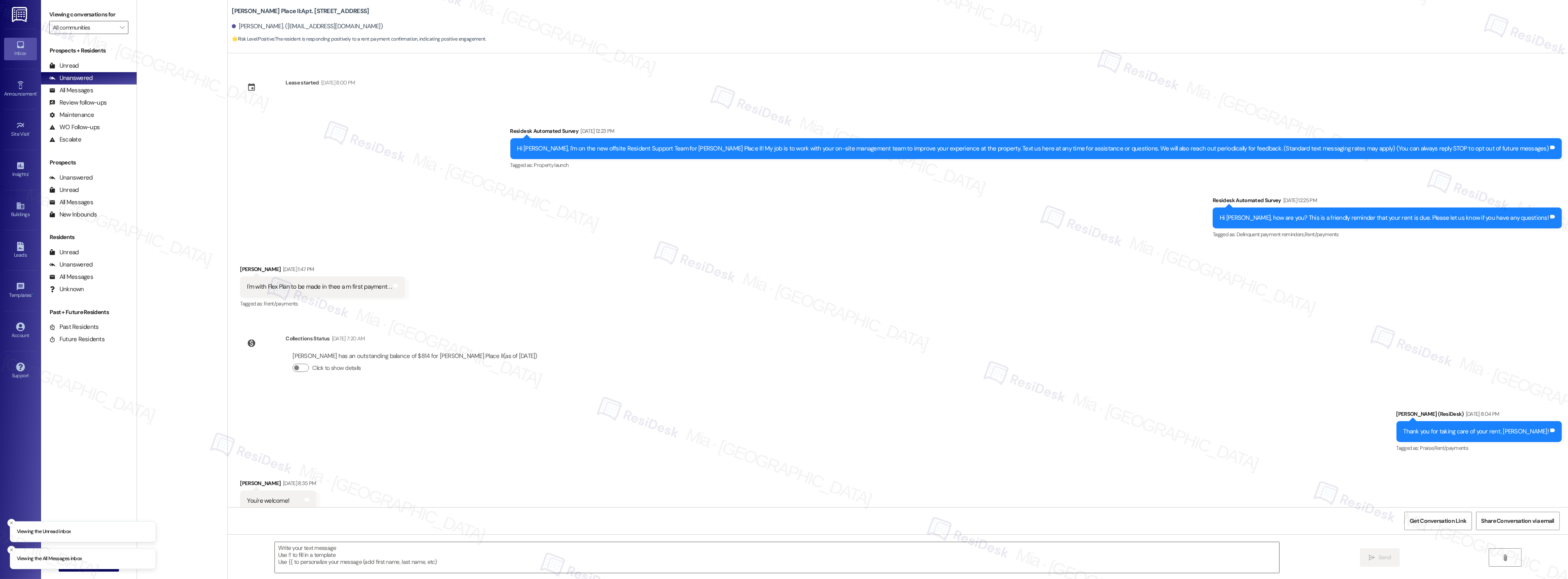
type textarea "Fetching suggested responses. Please feel free to read through the conversation…"
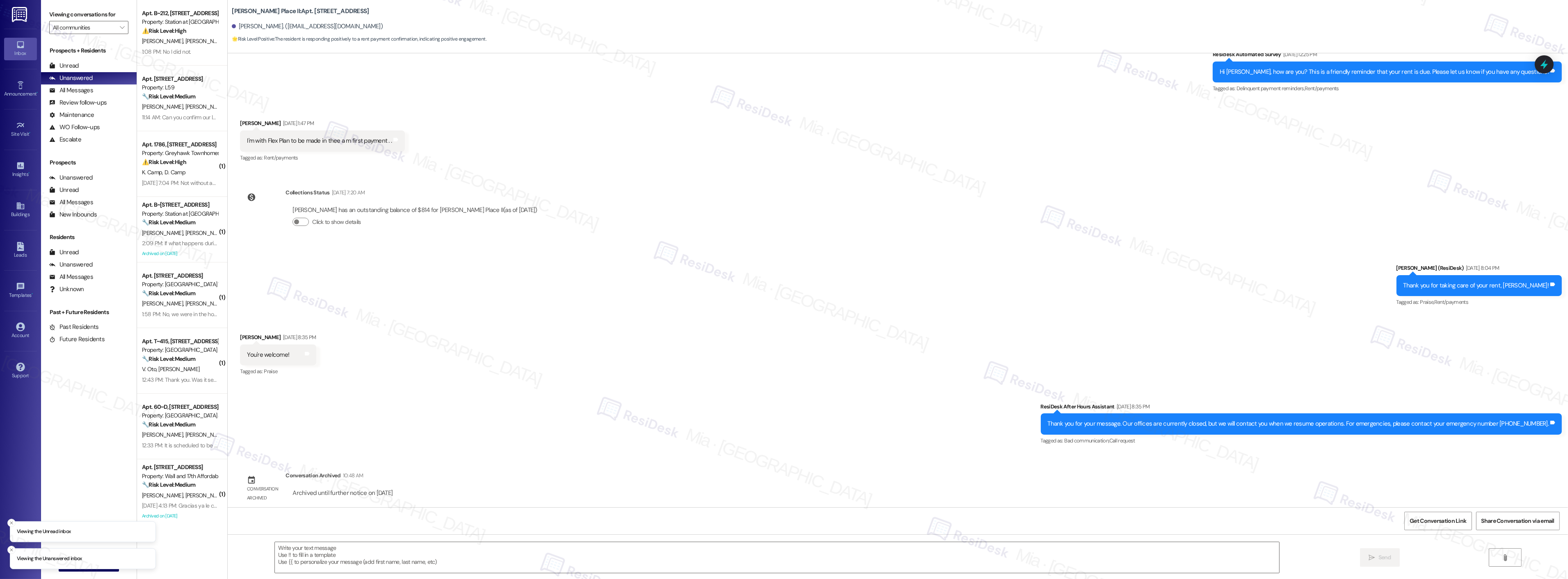
scroll to position [152, 0]
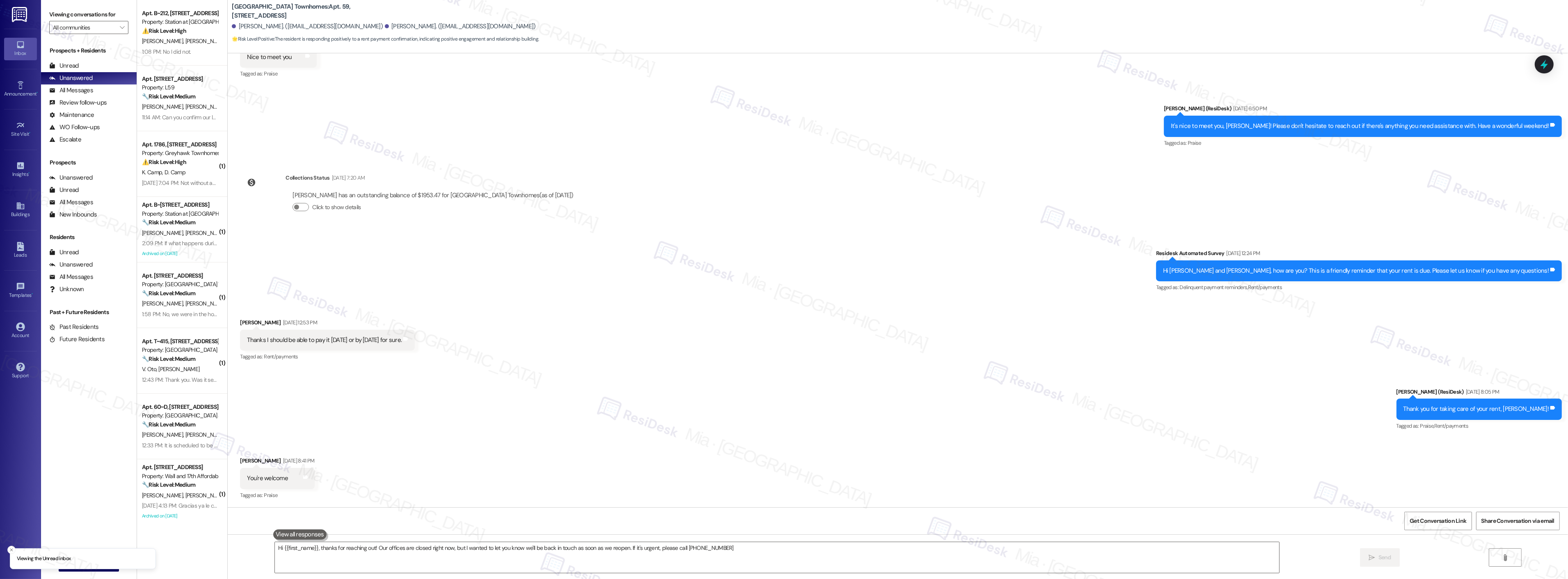
type textarea "Hi {{first_name}}, thanks for reaching out! Our offices are closed right now, b…"
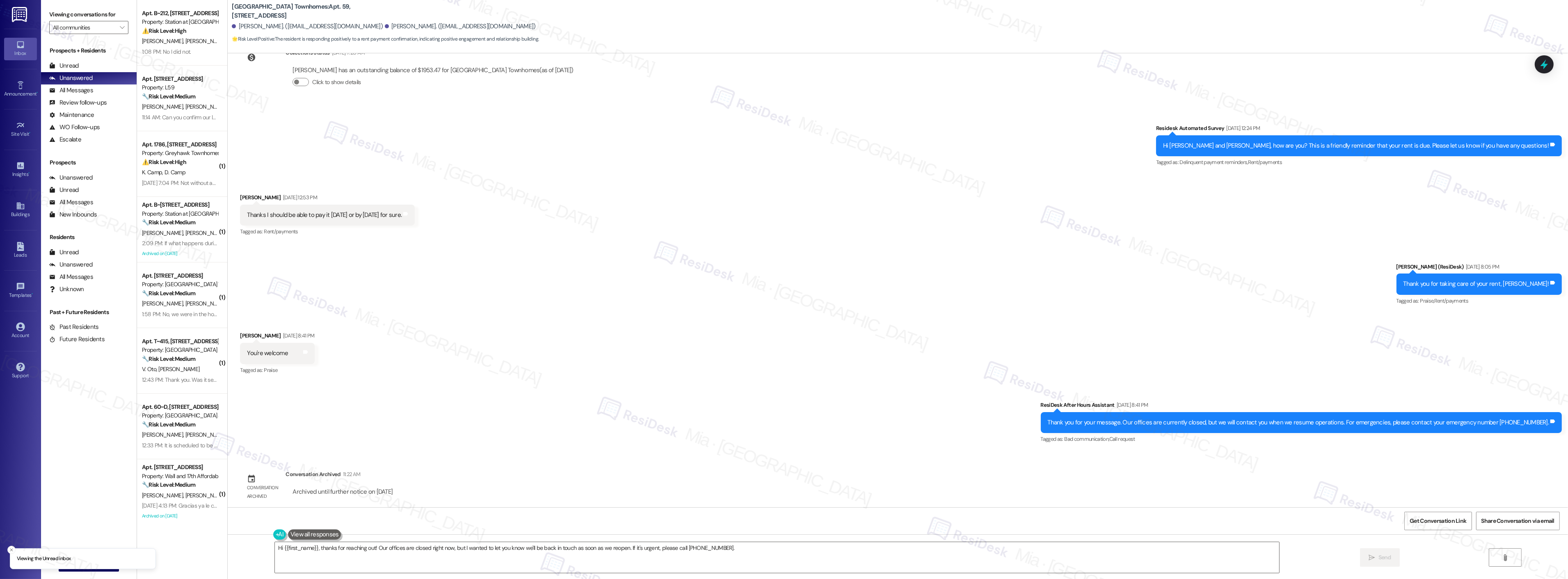
scroll to position [290, 0]
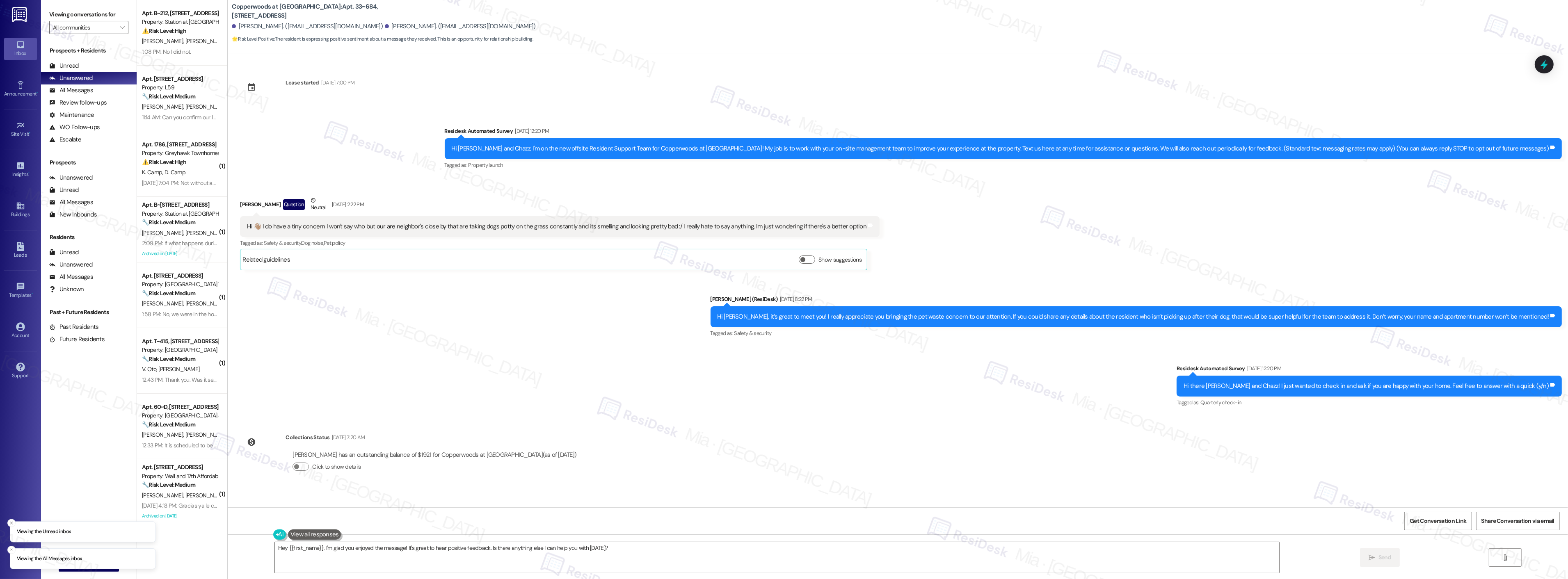
scroll to position [523, 0]
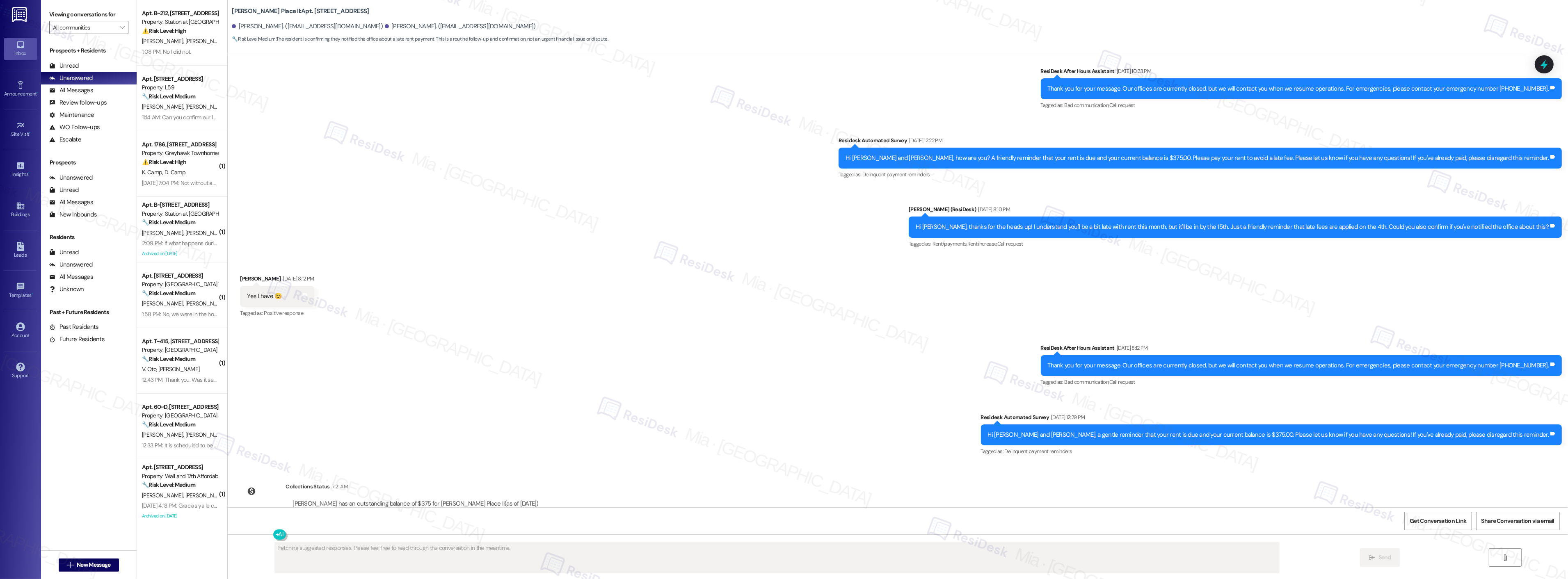
scroll to position [964, 0]
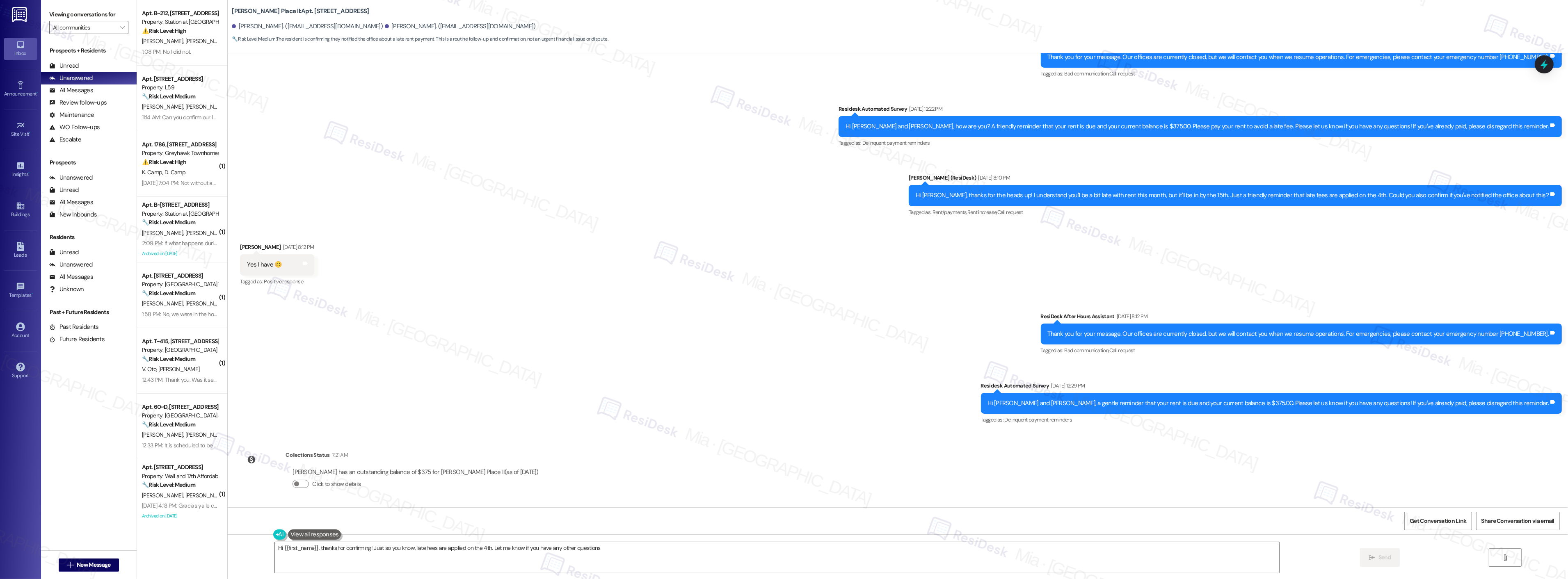
type textarea "Hi {{first_name}}, thanks for confirming! Just so you know, late fees are appli…"
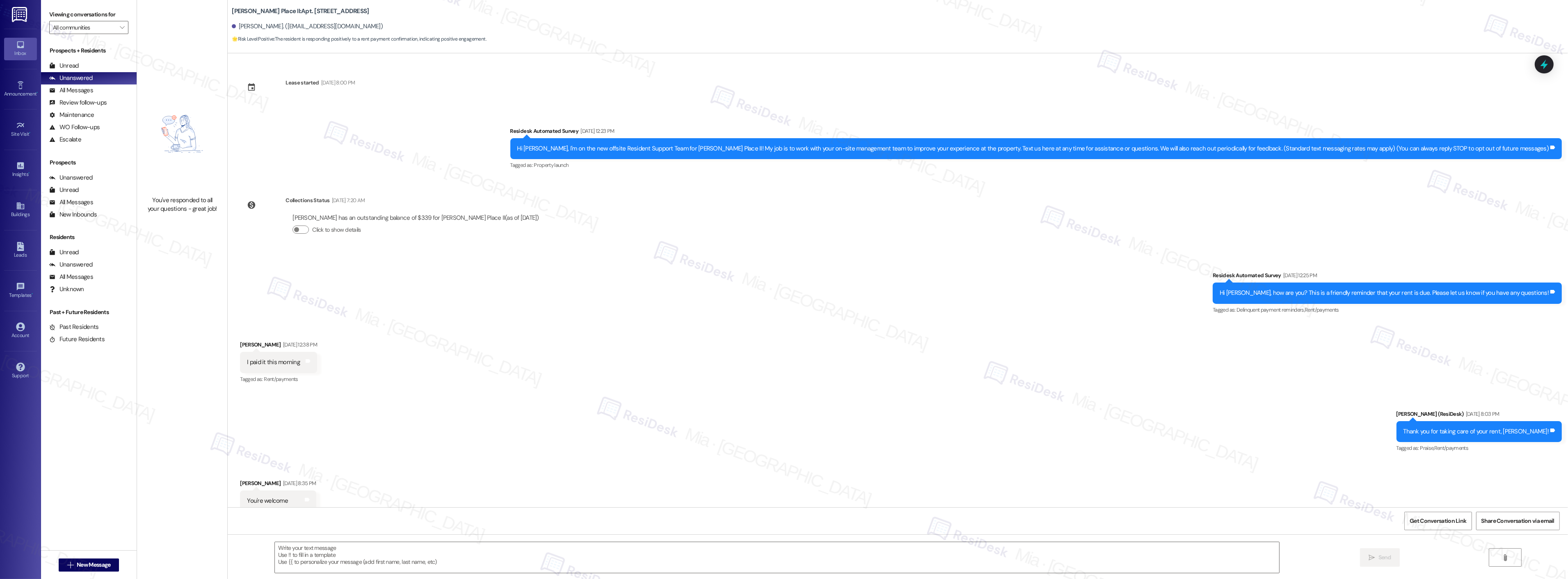
scroll to position [22, 0]
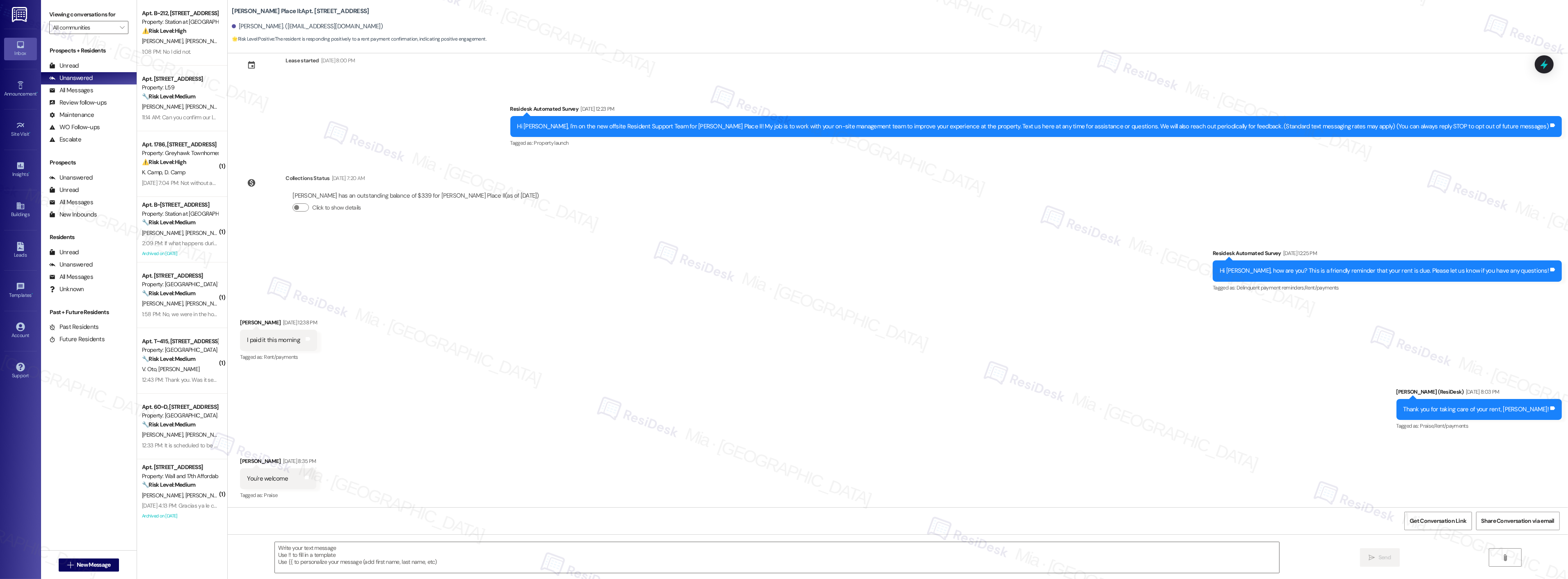
type textarea "Fetching suggested responses. Please feel free to read through the conversation…"
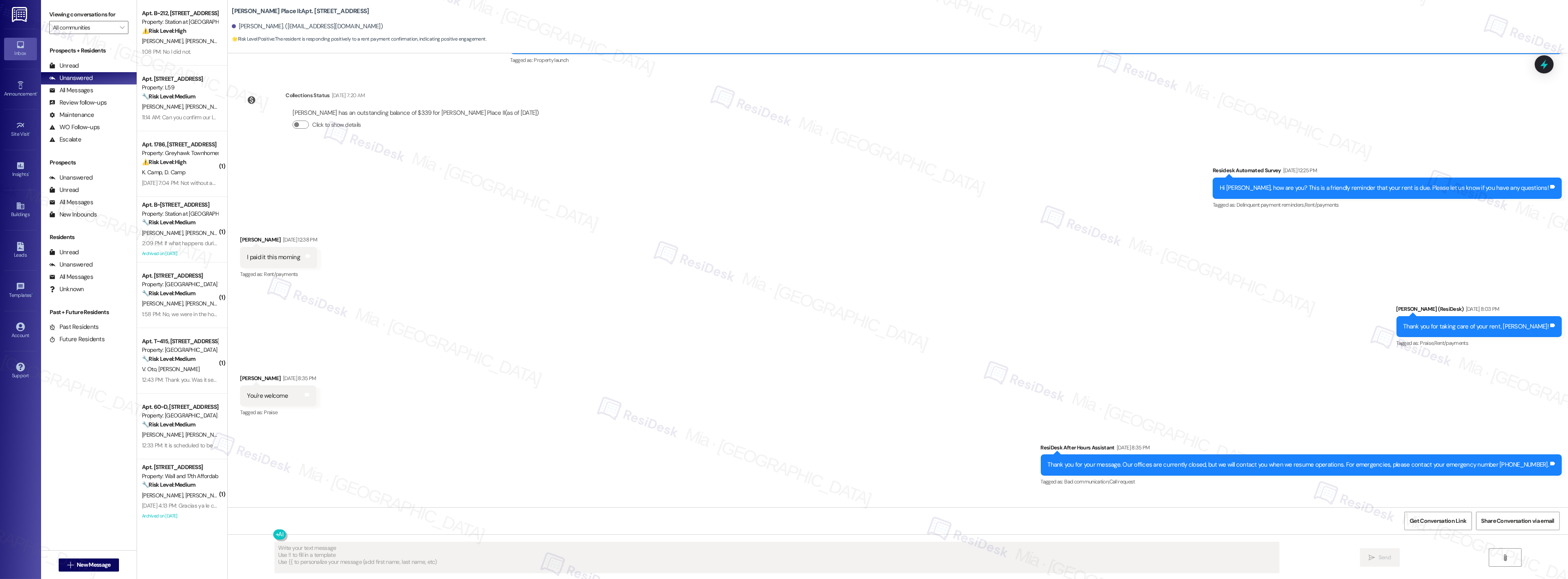
scroll to position [152, 0]
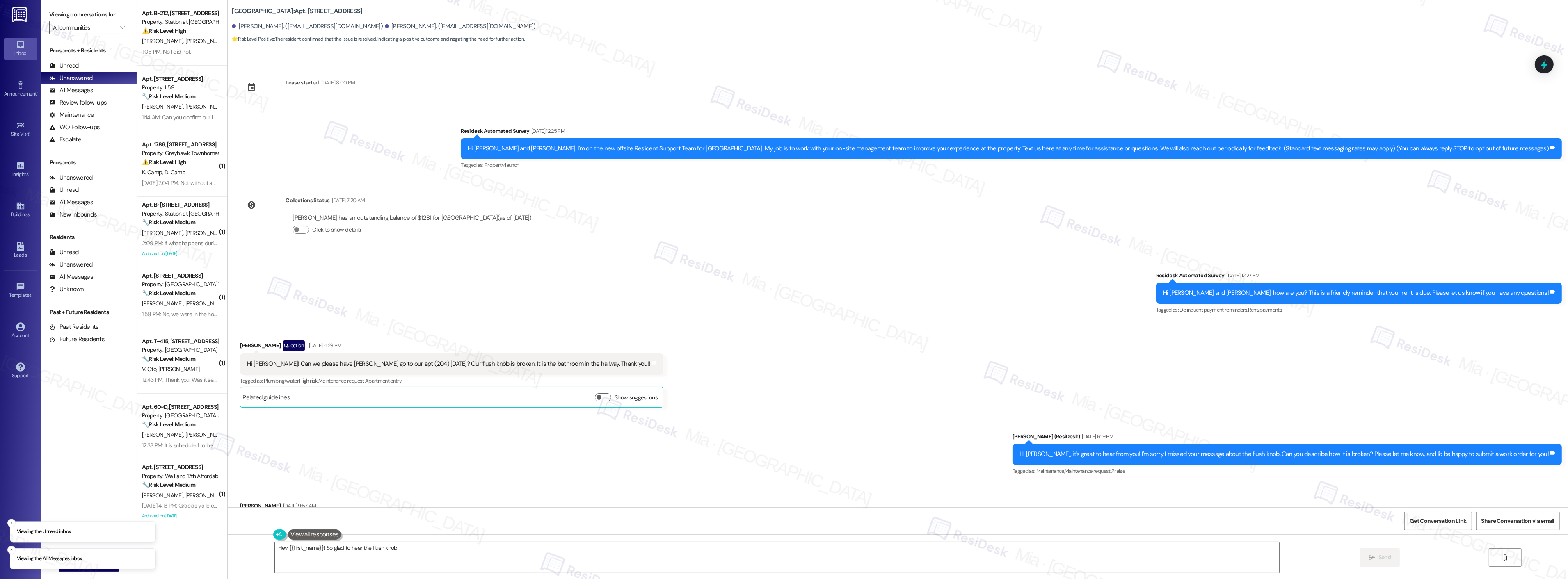
scroll to position [114, 0]
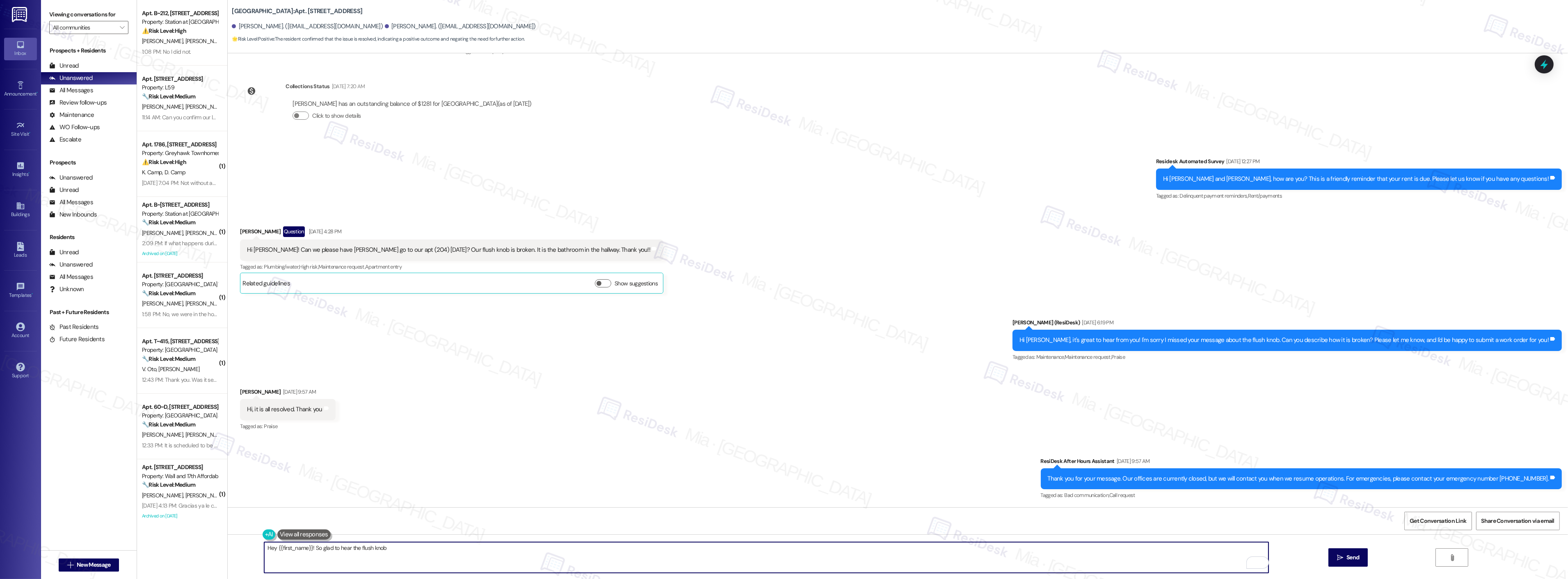
drag, startPoint x: 270, startPoint y: 548, endPoint x: 318, endPoint y: 548, distance: 48.0
click at [318, 548] on textarea "Hey {{first_name}}! So glad to hear the flush knob issue is resolved. If anythi…" at bounding box center [766, 557] width 1004 height 31
drag, startPoint x: 496, startPoint y: 548, endPoint x: 804, endPoint y: 543, distance: 308.0
click at [804, 543] on textarea "Hi [PERSON_NAME], I'm sorry for the delayed response. I'm so glad to hear the f…" at bounding box center [766, 557] width 1004 height 31
drag, startPoint x: 498, startPoint y: 549, endPoint x: 493, endPoint y: 549, distance: 5.0
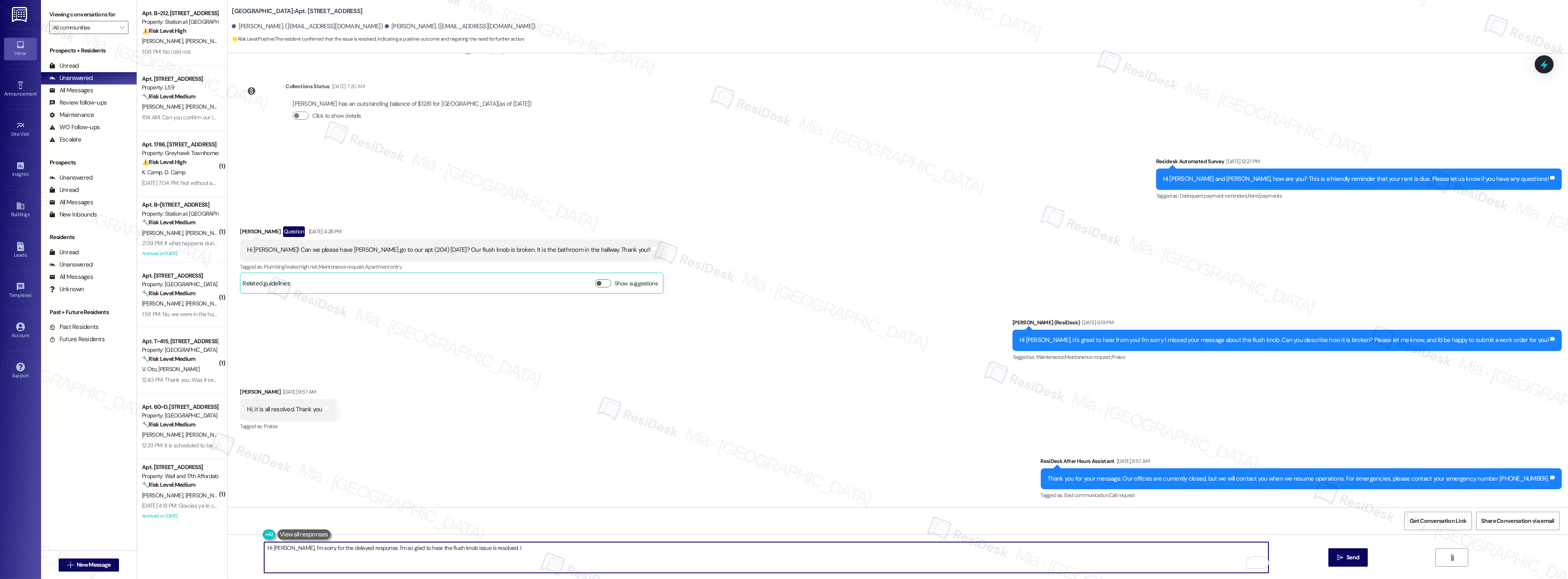
click at [493, 549] on textarea "Hi [PERSON_NAME], I'm sorry for the delayed response. I'm so glad to hear the f…" at bounding box center [766, 557] width 1004 height 31
paste textarea "Convo: [URL][DOMAIN_NAME] Note: gusto nya mag meet and greet in person Draft: (…"
click at [687, 418] on div "Received via SMS [PERSON_NAME] [DATE] 9:57 AM Hi, it is all resolved. Thank you…" at bounding box center [897, 403] width 1340 height 69
click at [676, 547] on textarea "Hi Rukamani, I'm sorry for the delayed response. I'm so glad to hear the flush …" at bounding box center [766, 557] width 1004 height 31
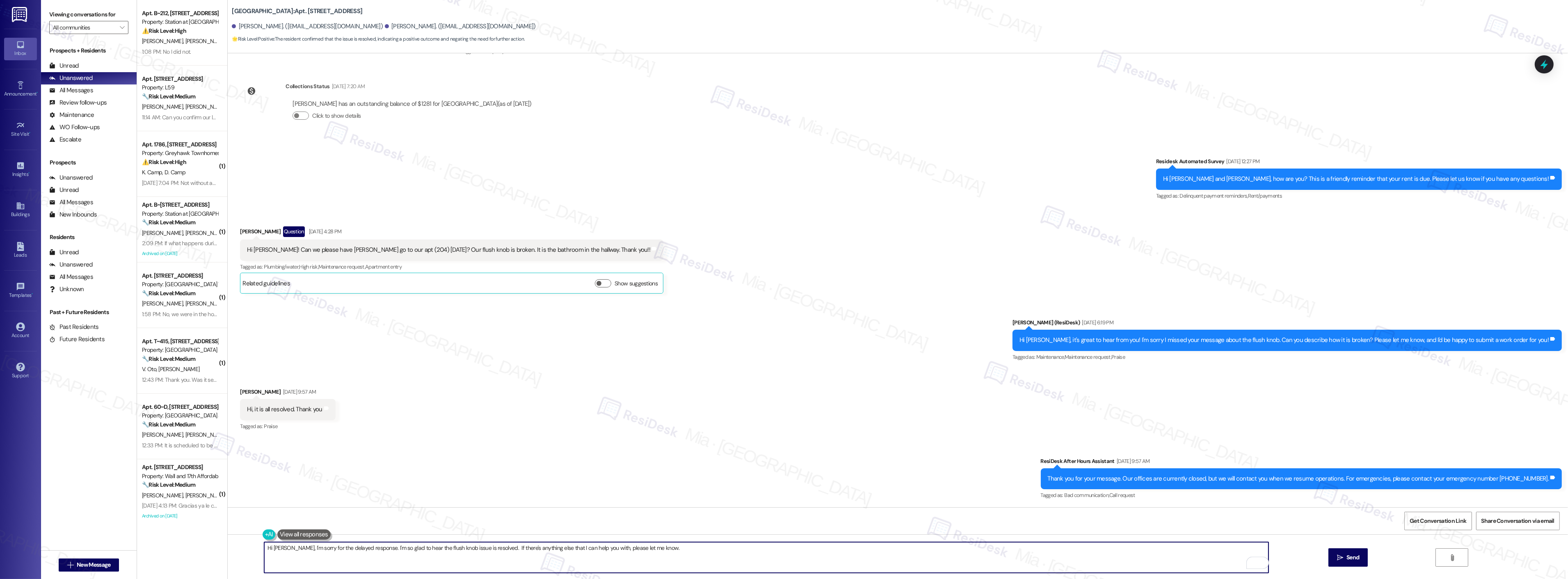
type textarea "Hi Rukamani, I'm sorry for the delayed response. I'm so glad to hear the flush …"
click at [718, 469] on div "Sent via SMS ResiDesk After Hours Assistant Sep 10, 2025 at 9:57 AM Thank you f…" at bounding box center [897, 472] width 1340 height 69
click at [1341, 552] on button " Send" at bounding box center [1348, 557] width 40 height 18
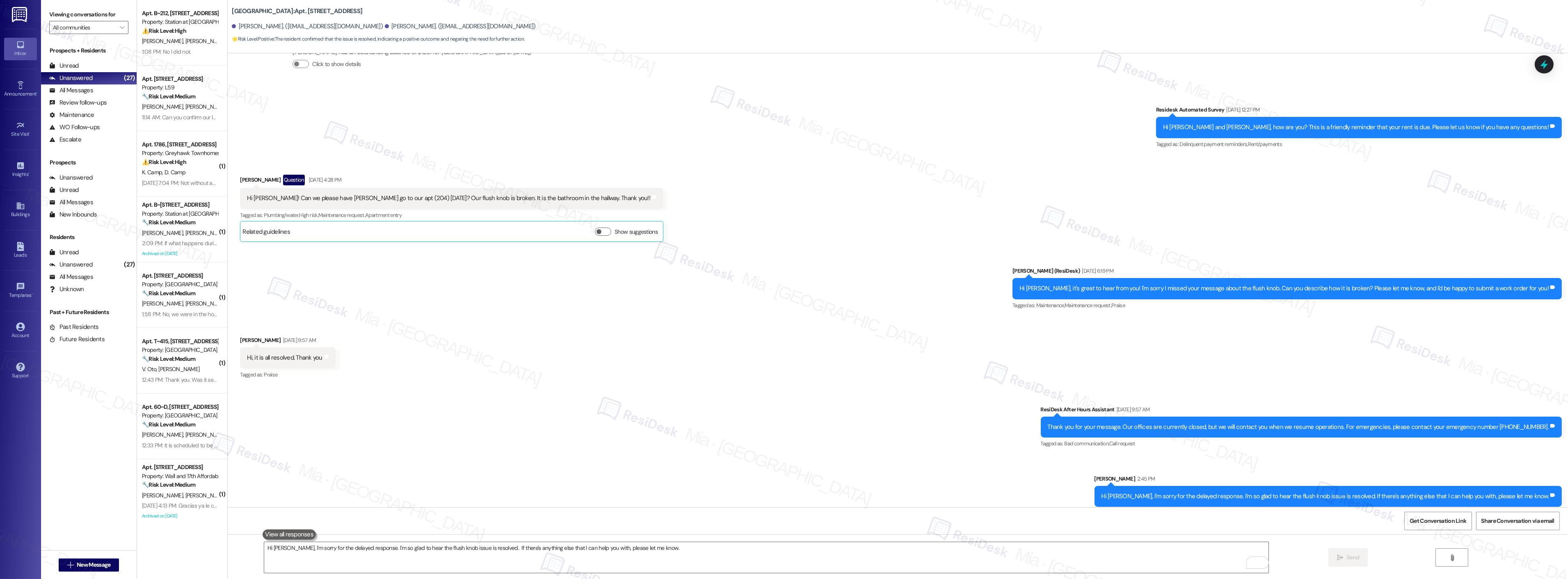
scroll to position [171, 0]
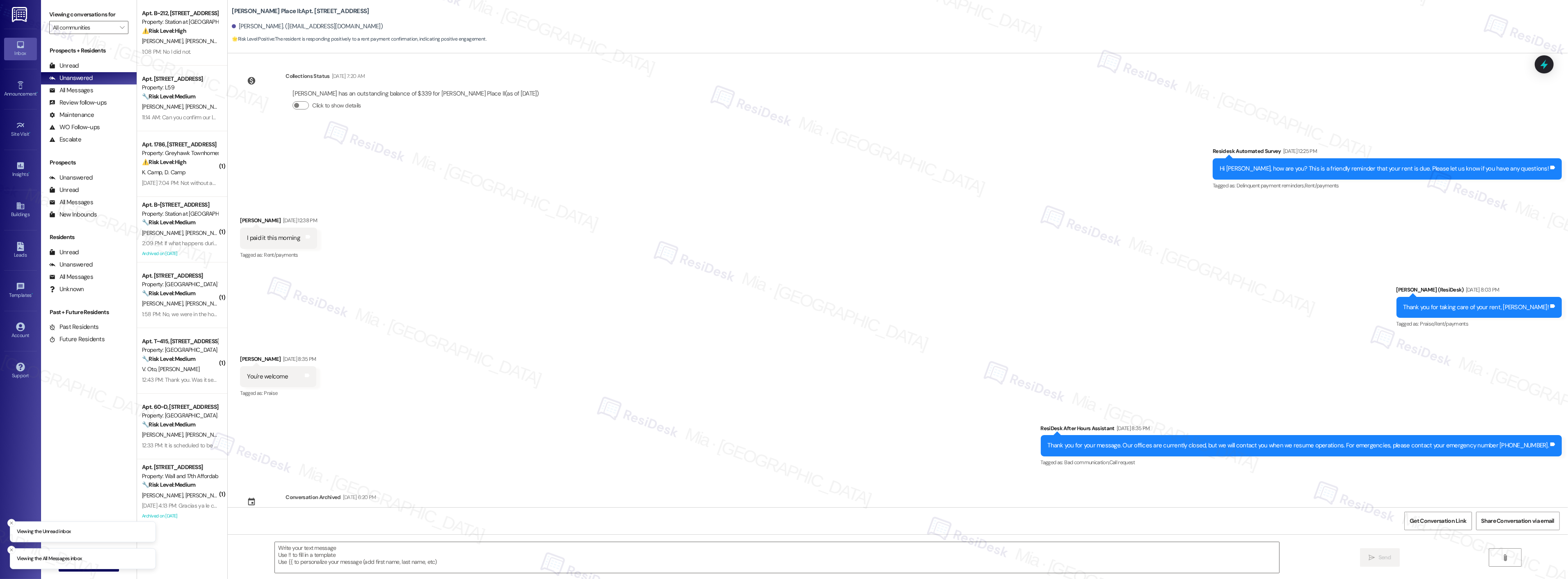
scroll to position [152, 0]
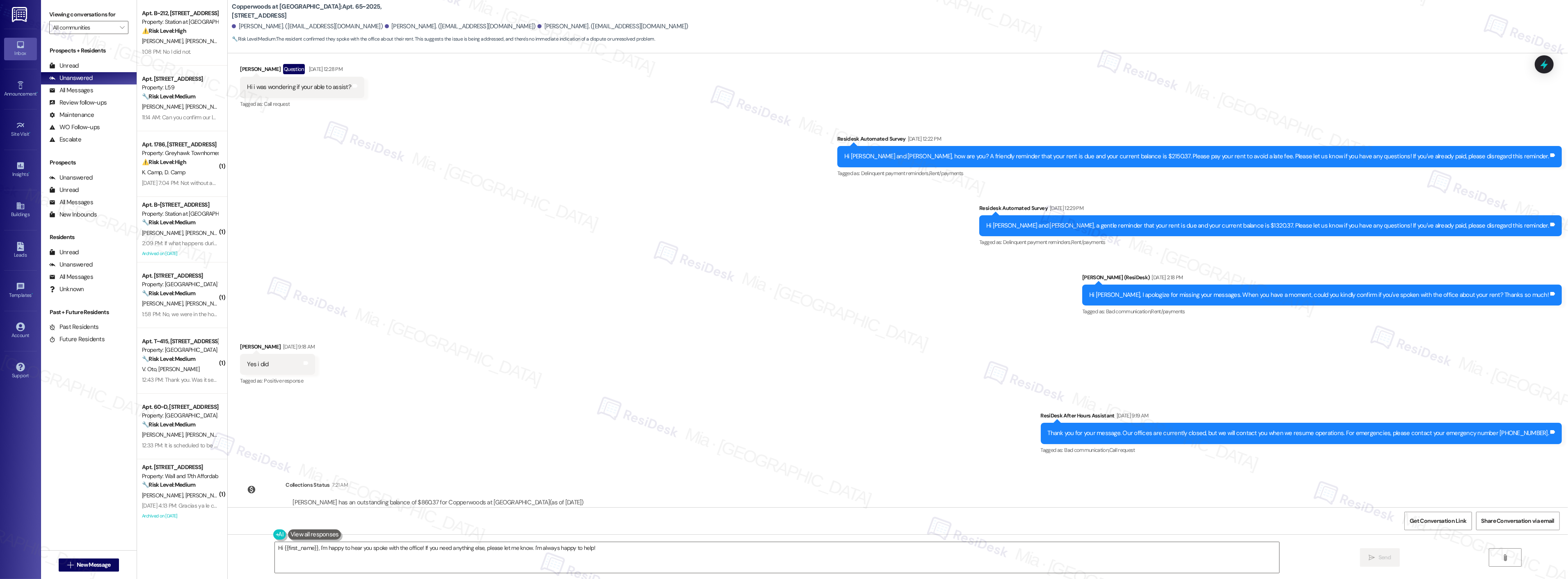
scroll to position [510, 0]
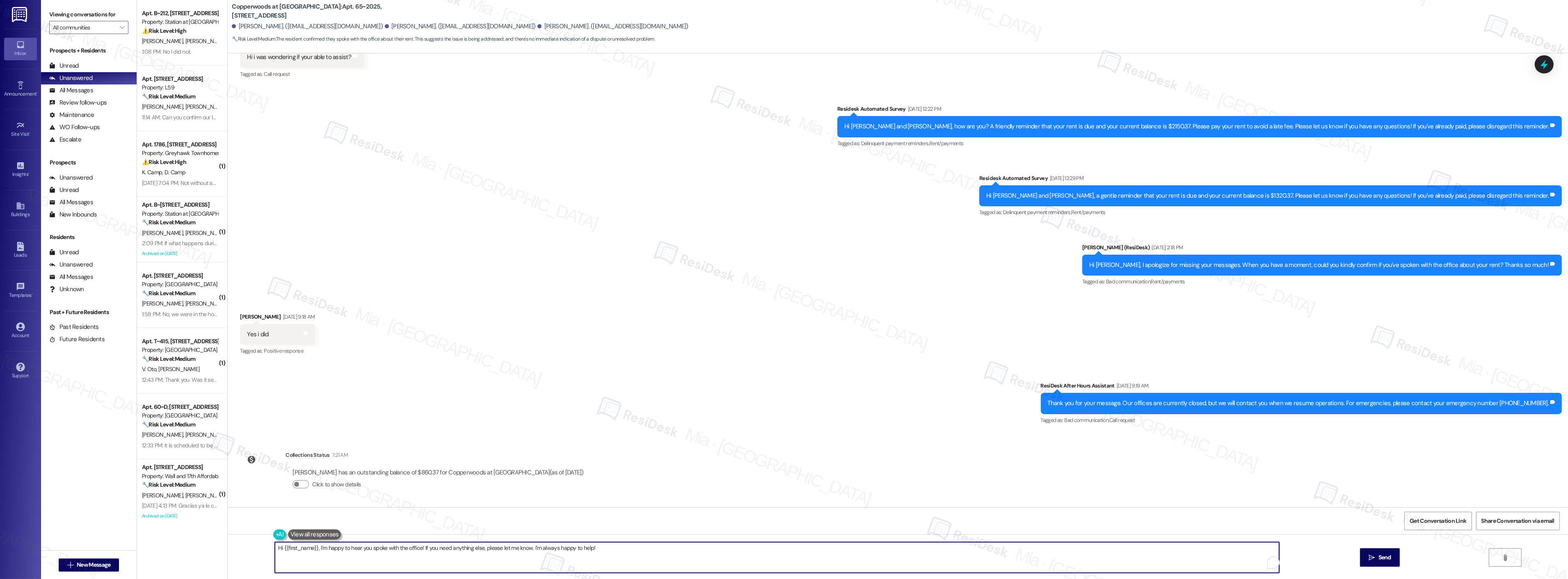
drag, startPoint x: 312, startPoint y: 548, endPoint x: 277, endPoint y: 548, distance: 35.0
click at [277, 548] on textarea "Hi {{first_name}}, I'm happy to hear you spoke with the office! If you need any…" at bounding box center [776, 557] width 1004 height 31
drag, startPoint x: 289, startPoint y: 548, endPoint x: 583, endPoint y: 547, distance: 294.0
click at [583, 547] on textarea "Hi Chantell, I'm happy to hear you spoke with the office! If you need anything …" at bounding box center [766, 557] width 1004 height 31
click at [511, 558] on textarea "Hi Chantell, I just wanted to follow up to see if you were able to make a payme…" at bounding box center [766, 557] width 1004 height 31
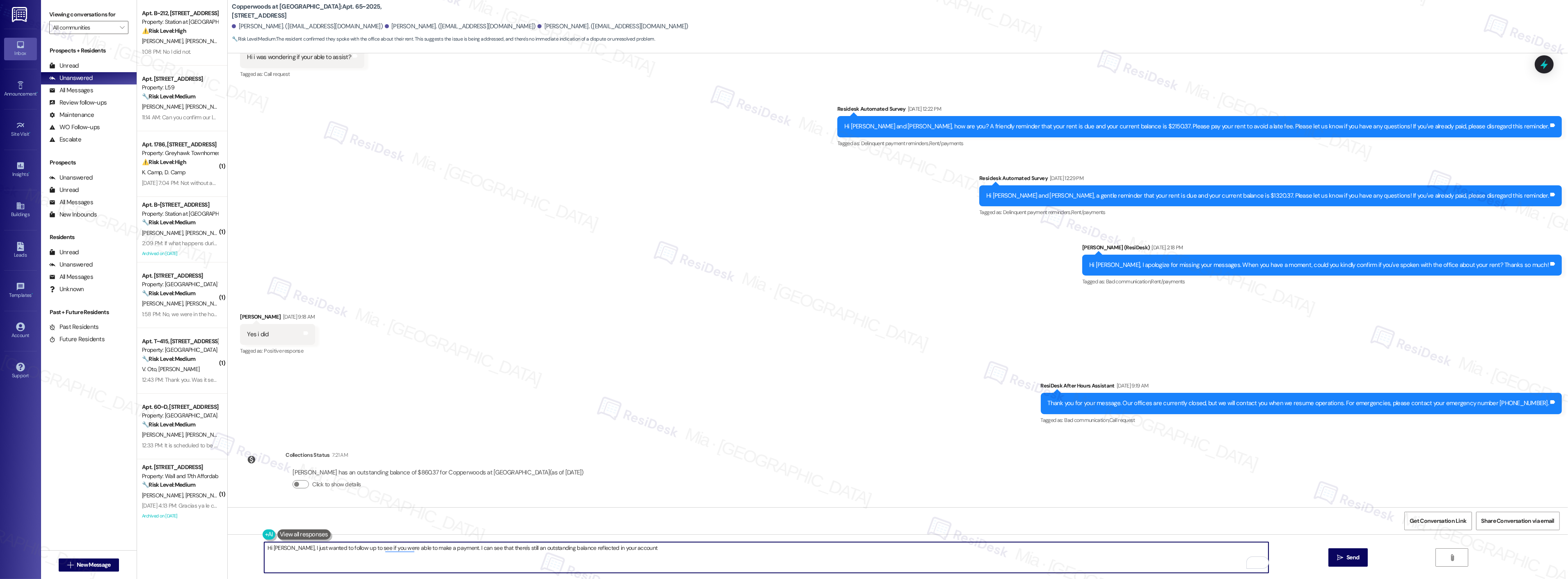
click at [635, 549] on textarea "Hi Chantell, I just wanted to follow up to see if you were able to make a payme…" at bounding box center [766, 557] width 1004 height 31
click at [1356, 559] on span "Send" at bounding box center [1352, 557] width 13 height 9
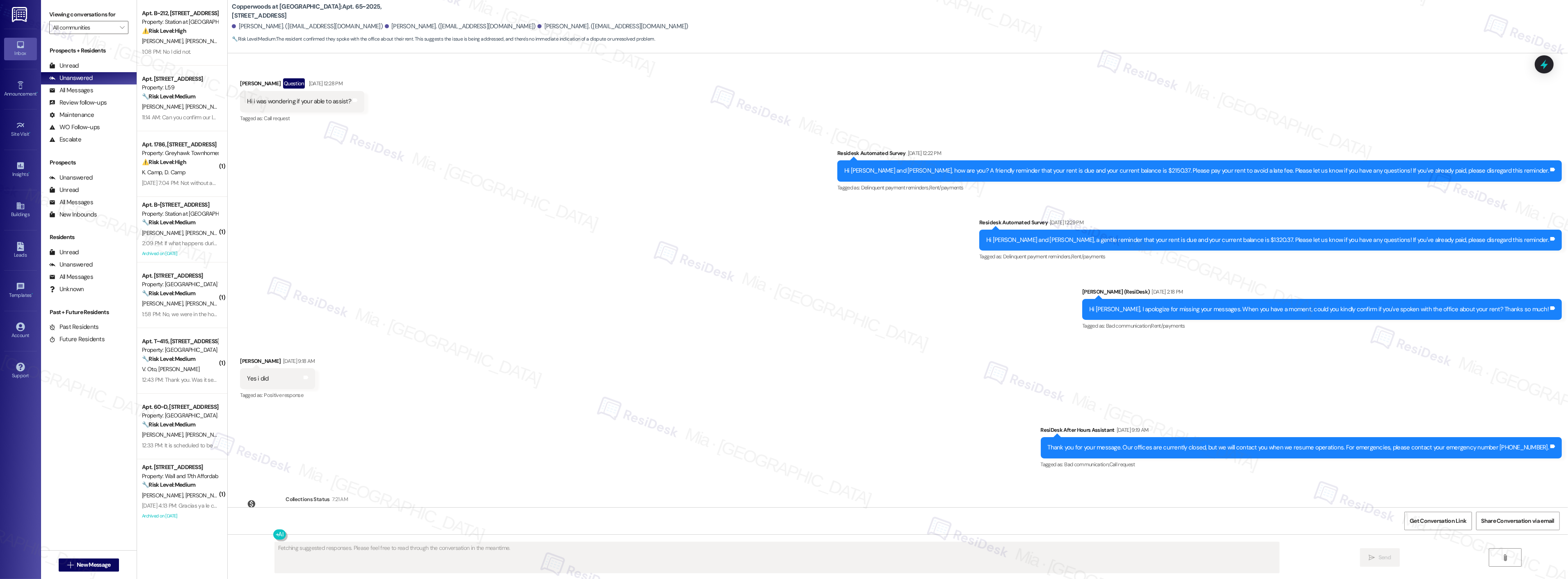
scroll to position [567, 0]
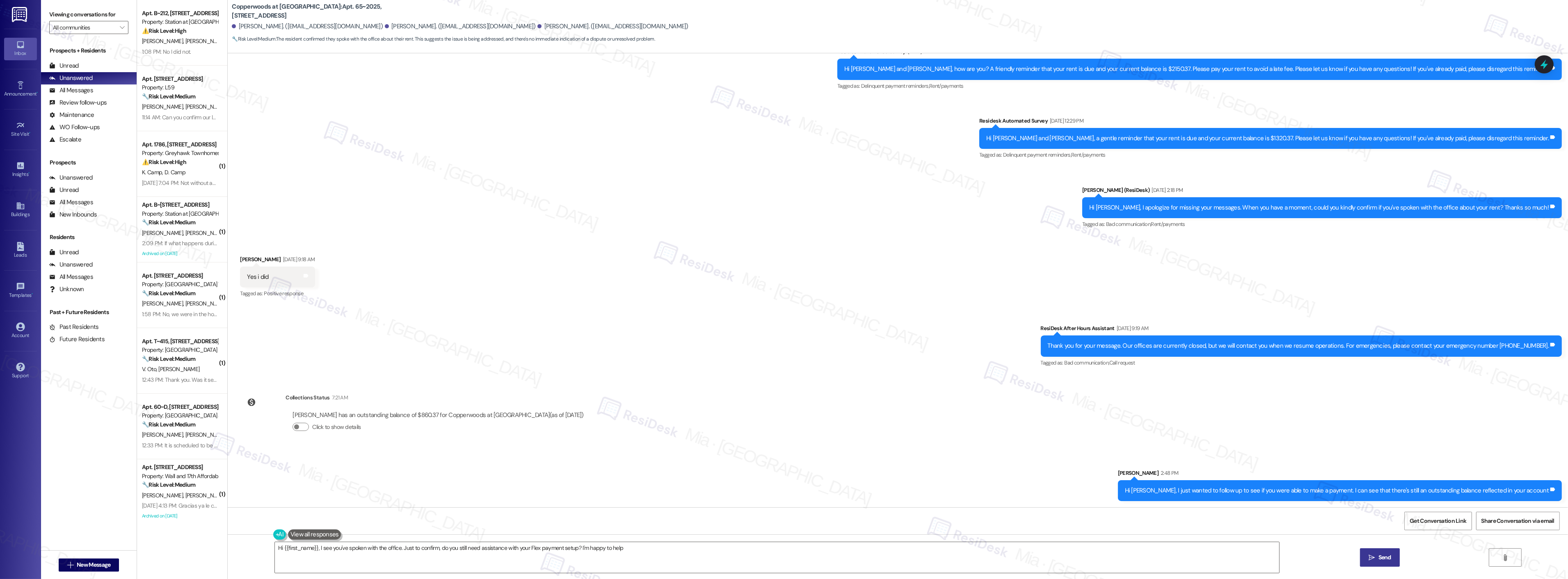
type textarea "Hi {{first_name}}, I see you've spoken with the office. Just to confirm, do you…"
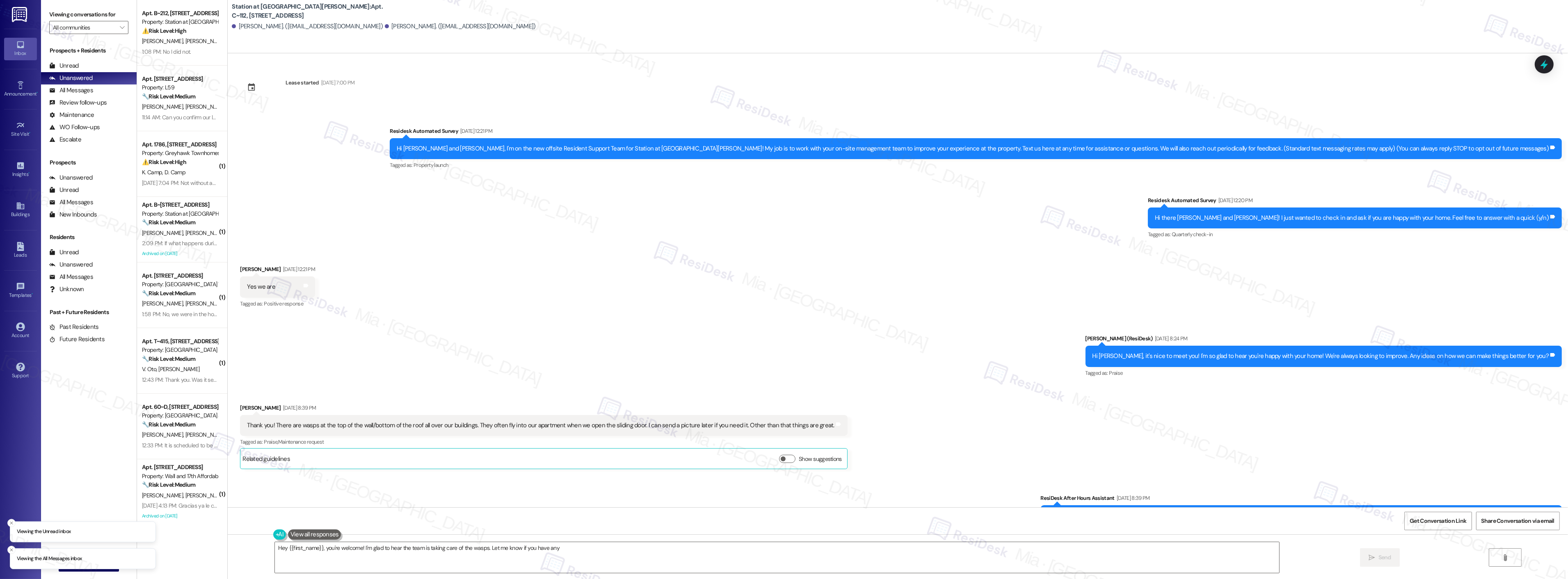
scroll to position [896, 0]
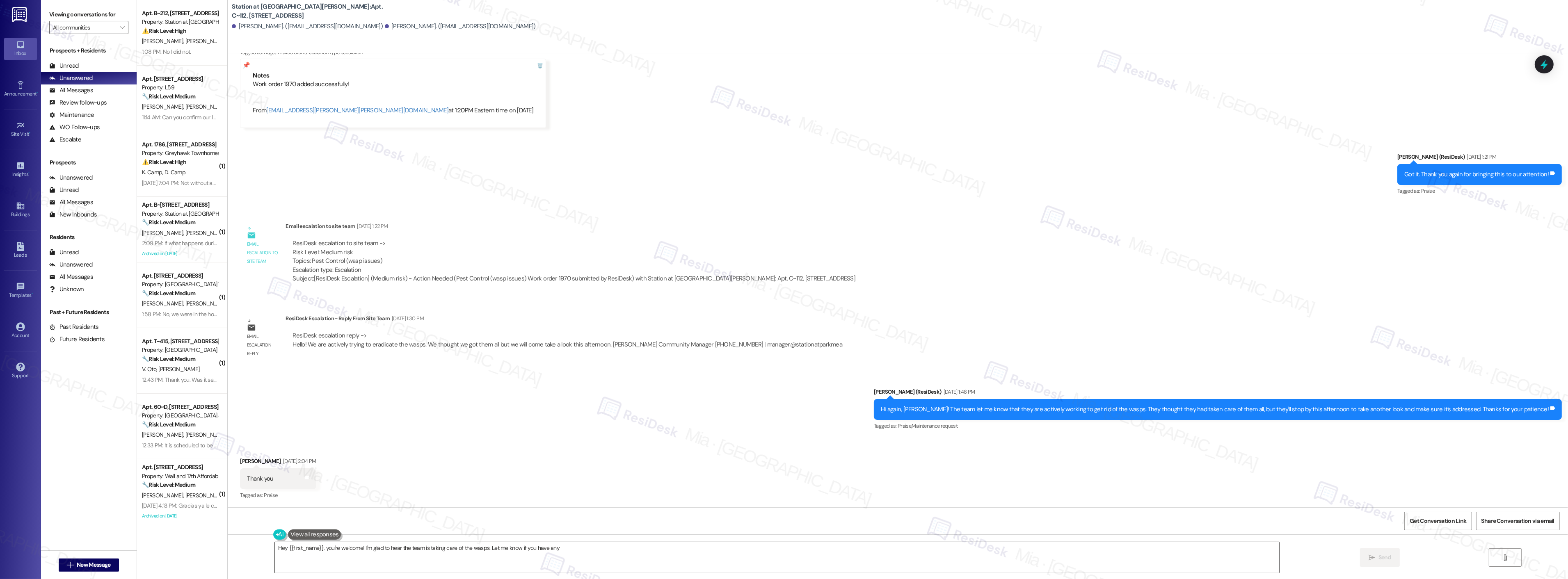
click at [277, 549] on textarea "Hey {{first_name}}, you're welcome! I'm glad to hear the team is taking care of…" at bounding box center [776, 557] width 1004 height 31
drag, startPoint x: 301, startPoint y: 546, endPoint x: 266, endPoint y: 548, distance: 35.1
click at [266, 548] on textarea "Hi {{first_name}}, you're welcome! I'm glad to hear the team is taking care of …" at bounding box center [766, 557] width 1004 height 31
drag, startPoint x: 280, startPoint y: 550, endPoint x: 316, endPoint y: 545, distance: 36.3
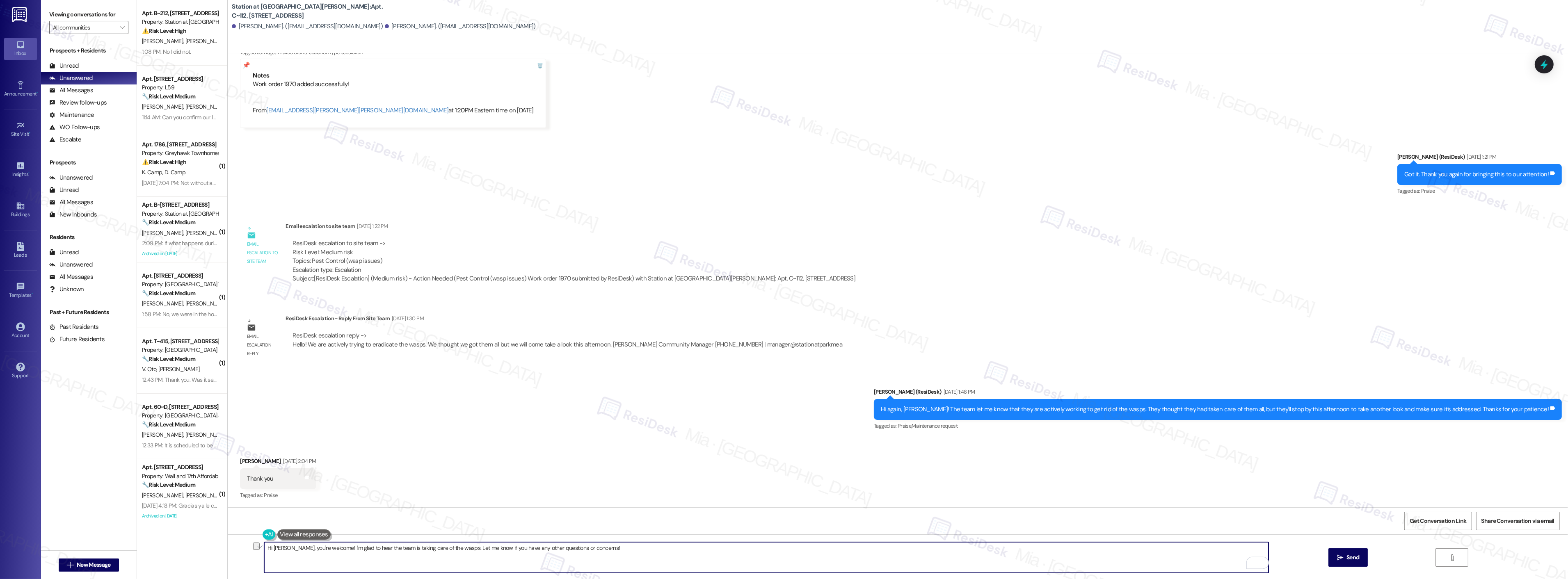
click at [316, 545] on textarea "Hi Tyler, you're welcome! I'm glad to hear the team is taking care of the wasps…" at bounding box center [766, 557] width 1004 height 31
drag, startPoint x: 360, startPoint y: 547, endPoint x: 394, endPoint y: 547, distance: 34.0
click at [394, 547] on textarea "Hi Tyler, I hope you had a great weekend! I'm glad to hear the team is taking c…" at bounding box center [766, 557] width 1004 height 31
click at [361, 551] on textarea "Hi Tyler, I hope you had a great weekend! I'm glad to hear the team is taking c…" at bounding box center [766, 557] width 1004 height 31
drag, startPoint x: 360, startPoint y: 549, endPoint x: 625, endPoint y: 548, distance: 265.0
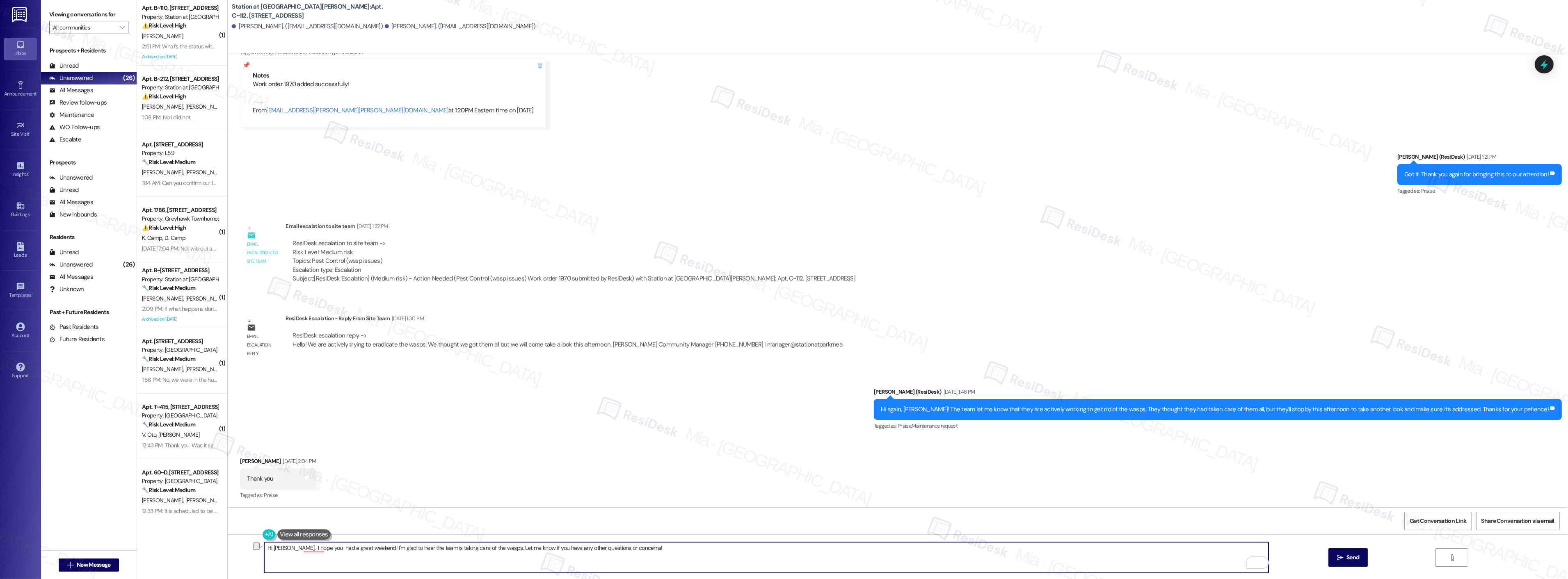
click at [625, 548] on textarea "Hi Tyler, I hope you had a great weekend! I'm glad to hear the team is taking c…" at bounding box center [766, 557] width 1004 height 31
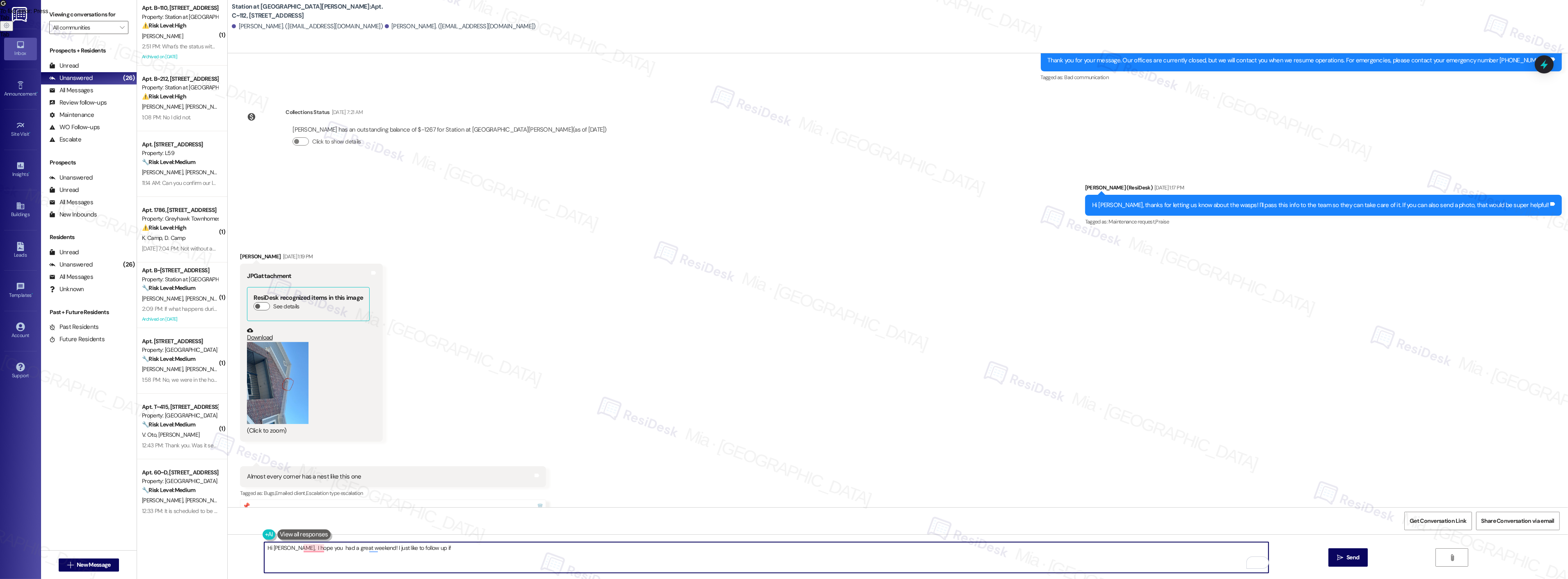
scroll to position [486, 0]
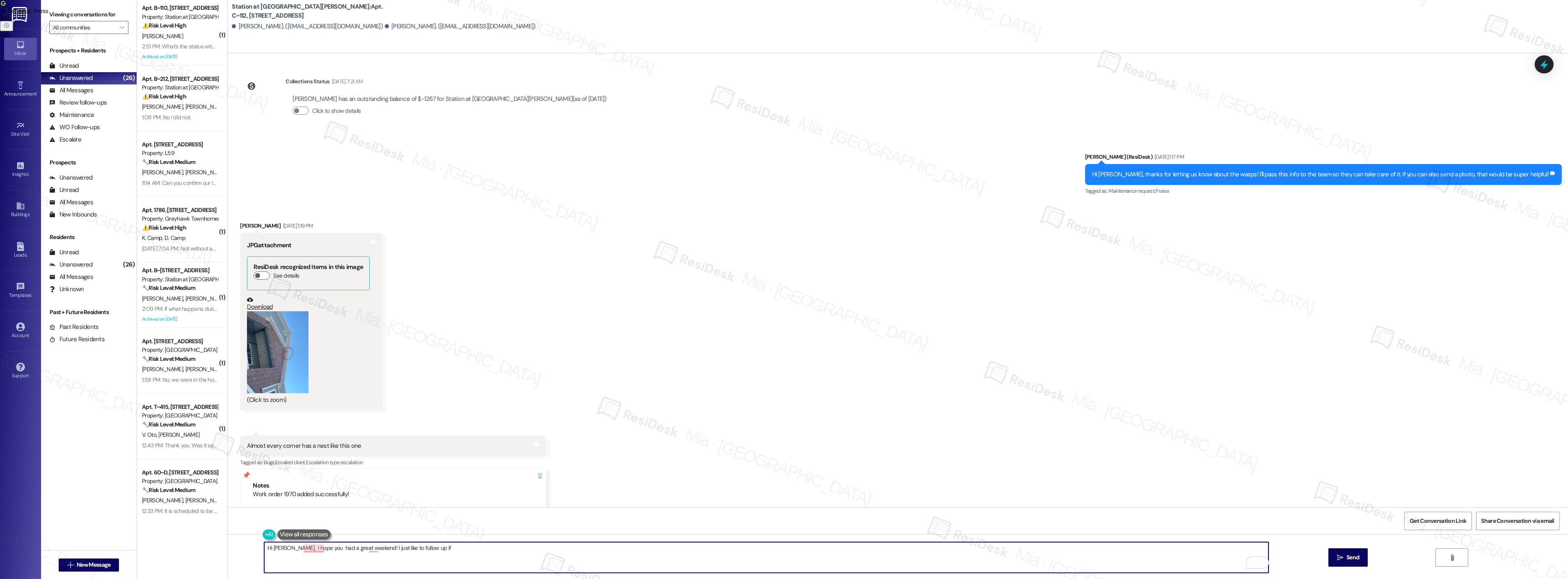
click at [265, 349] on button "Zoom image" at bounding box center [278, 352] width 62 height 82
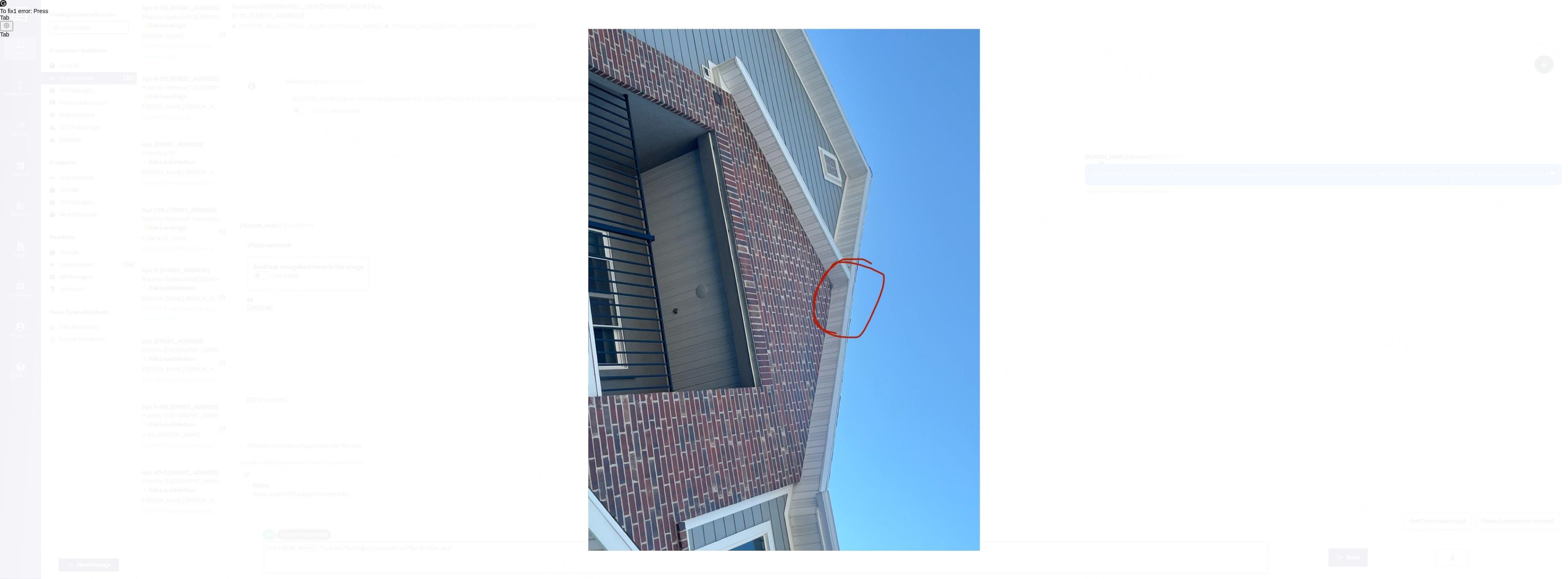
click at [868, 286] on button "Unzoom image" at bounding box center [784, 290] width 1568 height 579
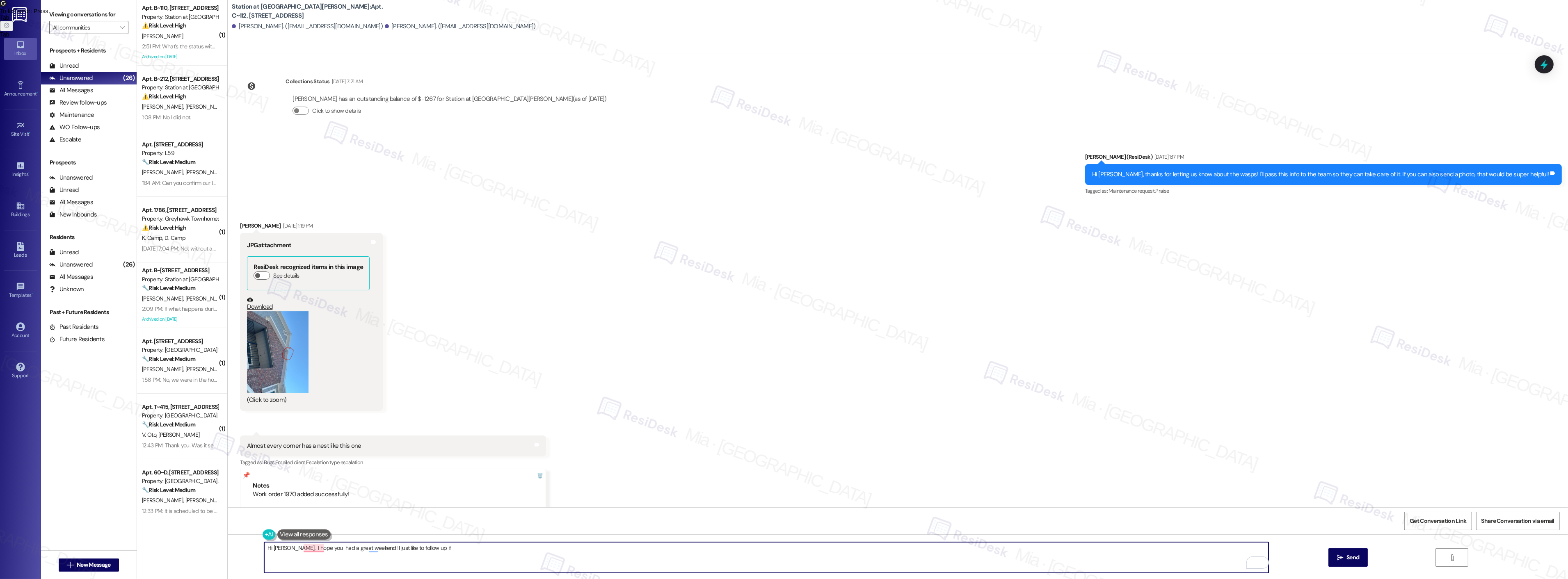
click at [413, 547] on textarea "Hi Tyler, I hope you had a great weekend! I just like to follow up if" at bounding box center [766, 557] width 1004 height 31
click at [312, 524] on span "had" at bounding box center [316, 523] width 11 height 7
click at [367, 548] on textarea "Hi Tyler, I hope you had a great weekend! I just like to follow up if the wasps…" at bounding box center [766, 557] width 1004 height 31
click at [1258, 565] on div "1" at bounding box center [1262, 562] width 9 height 9
click at [1153, 498] on span "Hi Tyler, I hope you had a great weekend!" at bounding box center [1161, 495] width 141 height 9
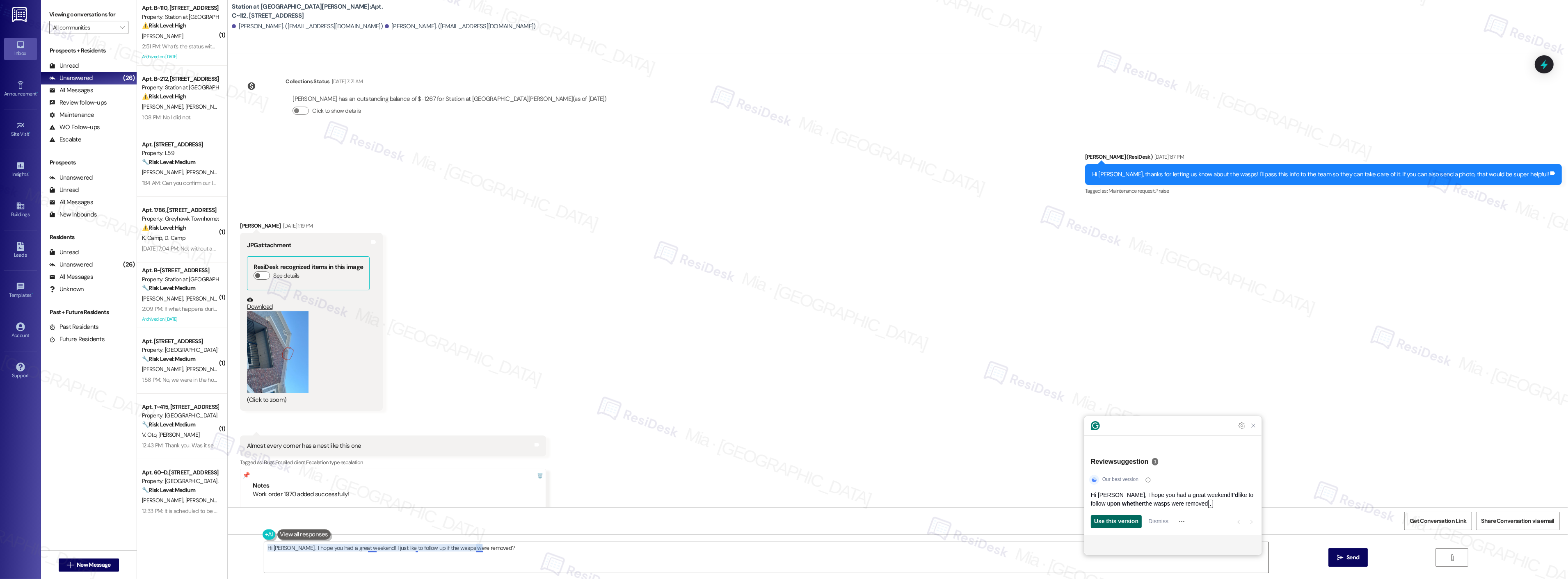
click at [1115, 519] on span "Use this version" at bounding box center [1116, 521] width 45 height 9
click at [555, 547] on textarea "Hi Tyler, I hope you had a great weekend! I'd like to follow up on whether the …" at bounding box center [766, 557] width 1004 height 31
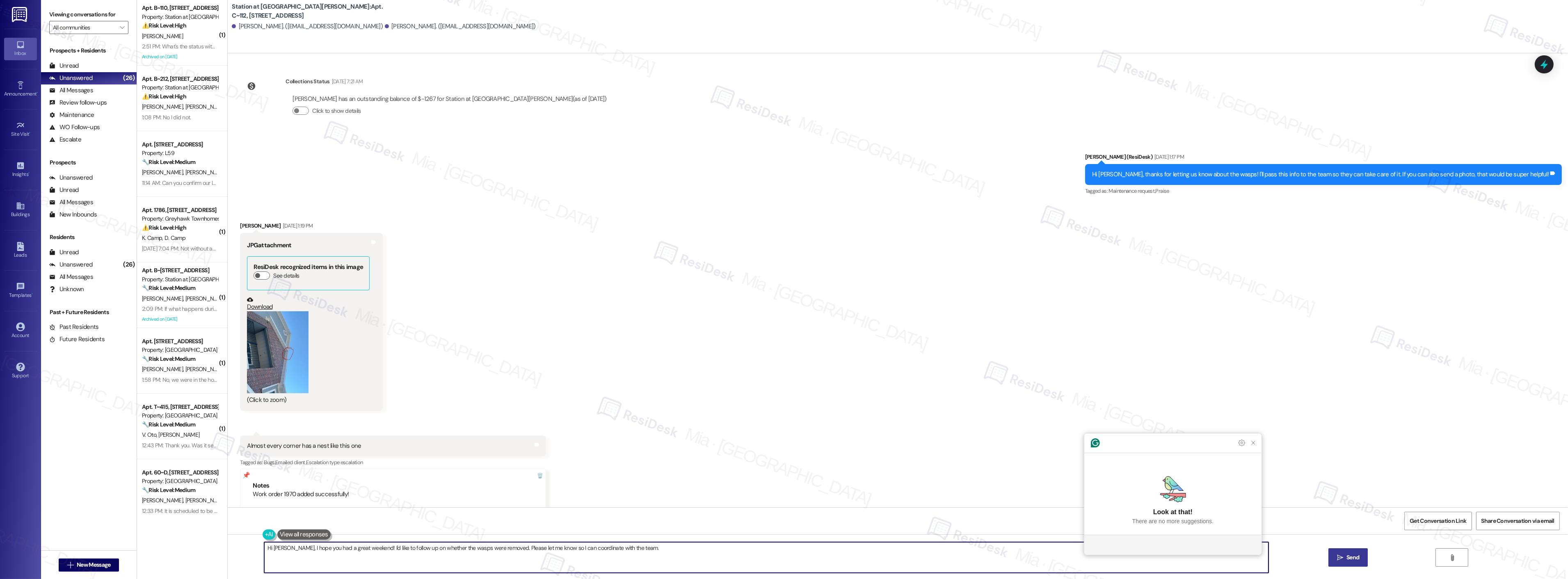
type textarea "Hi Tyler, I hope you had a great weekend! I'd like to follow up on whether the …"
click at [1351, 556] on span "Send" at bounding box center [1352, 557] width 13 height 9
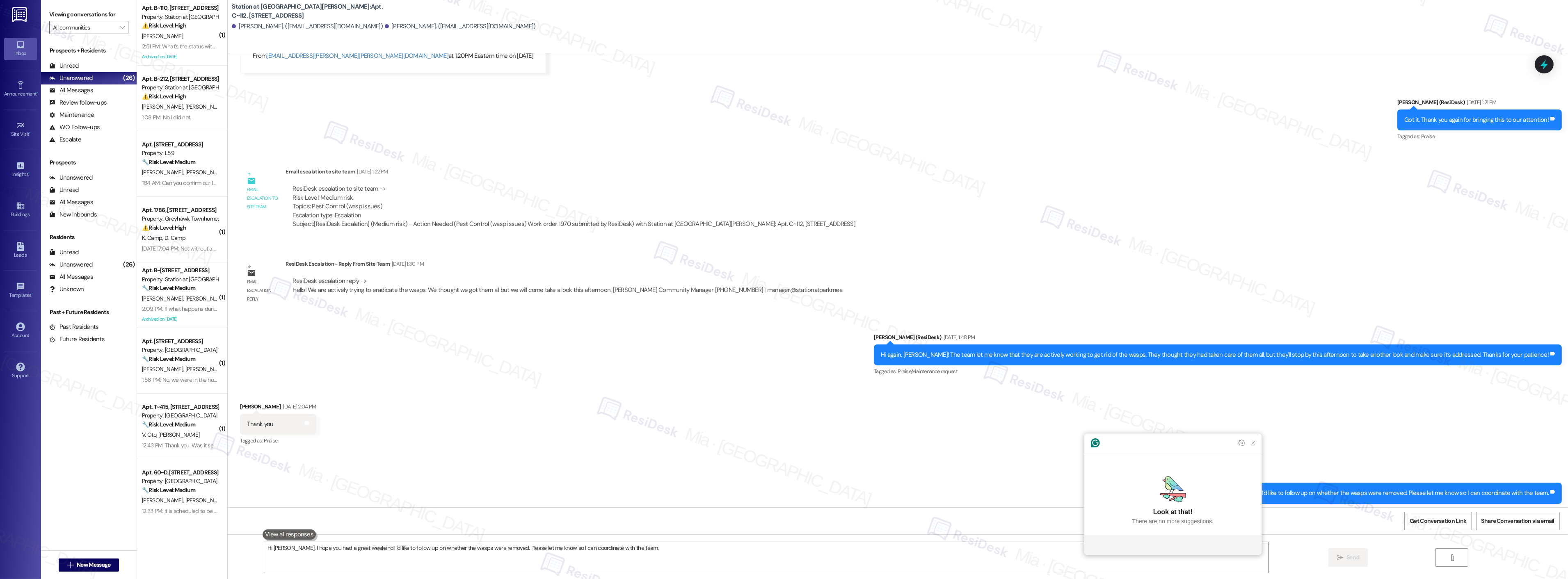
scroll to position [953, 0]
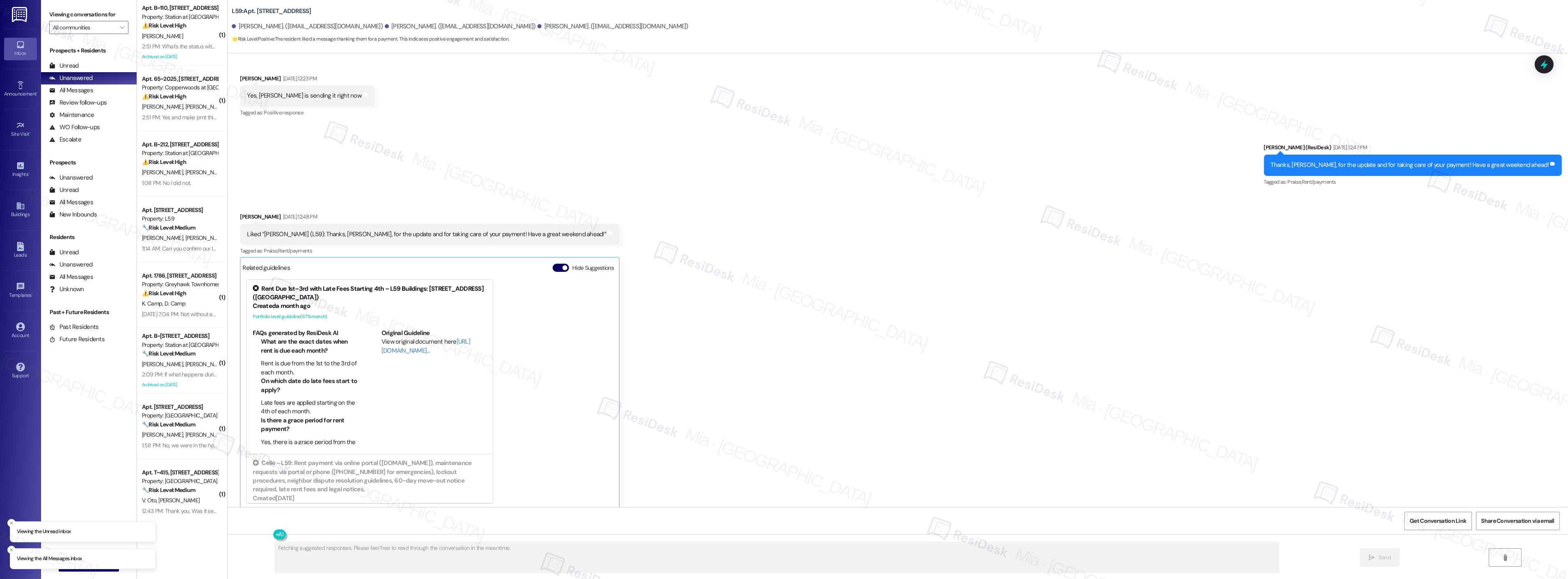
scroll to position [21580, 0]
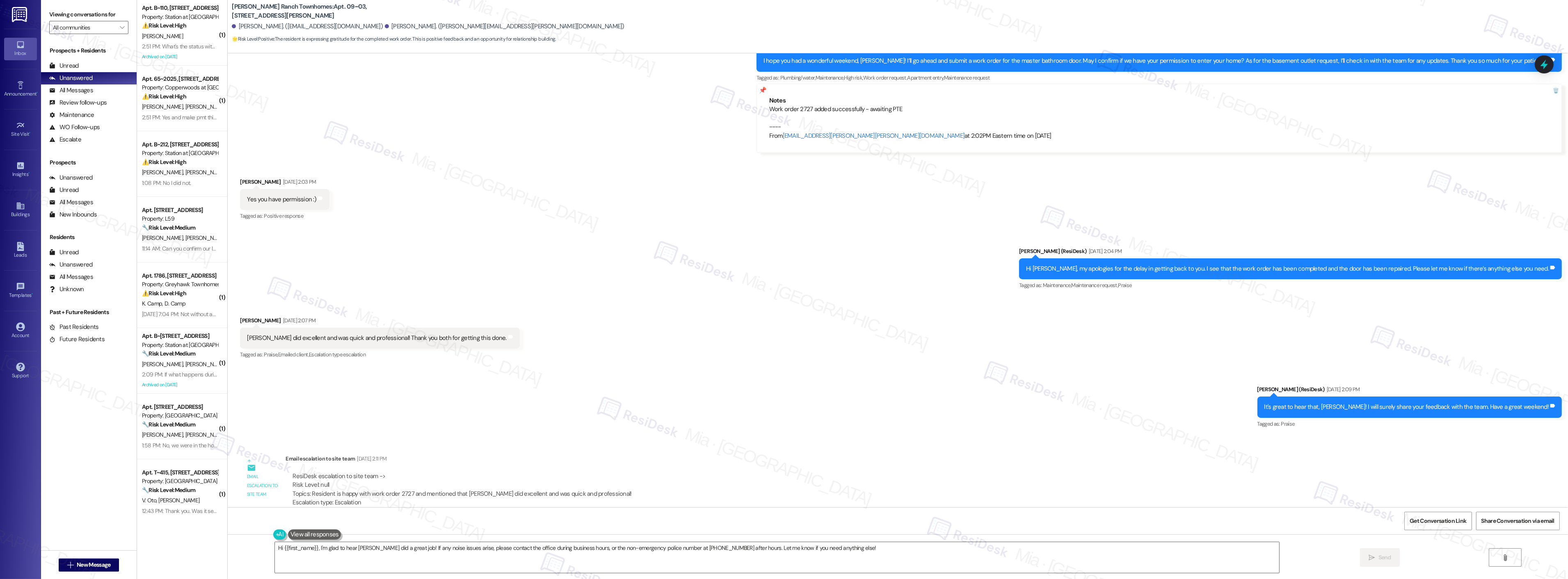
scroll to position [1027, 0]
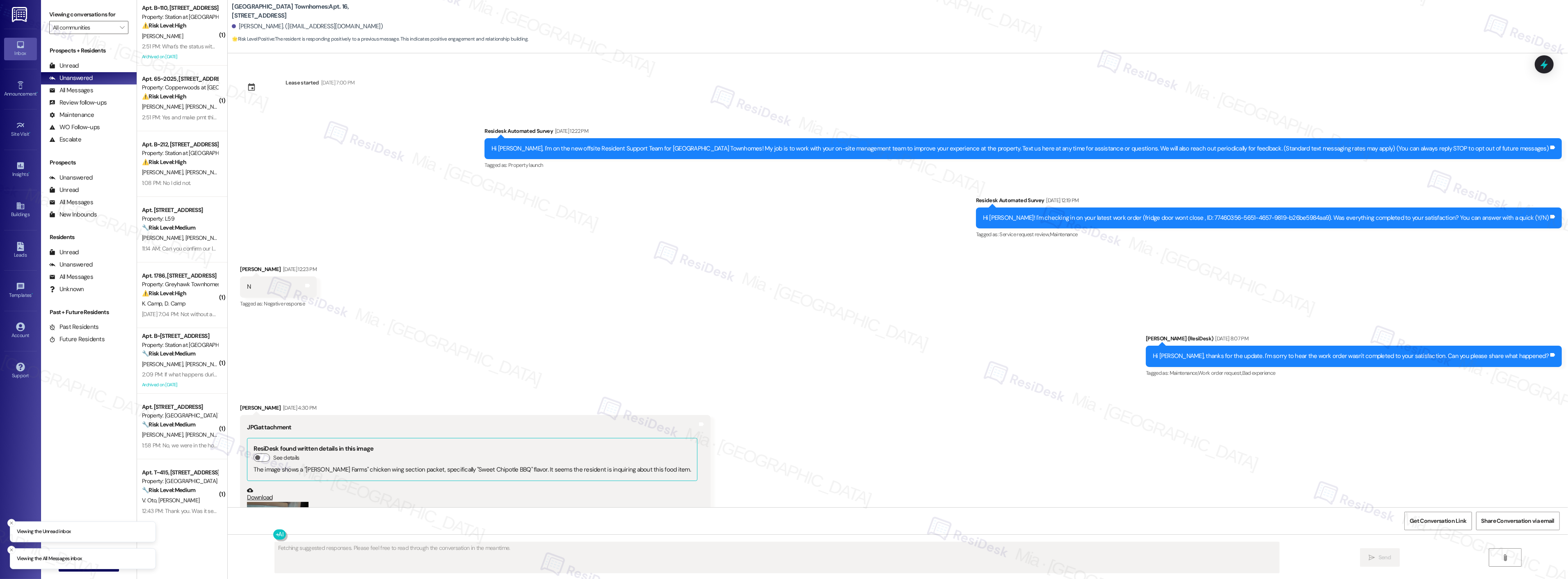
scroll to position [1388, 0]
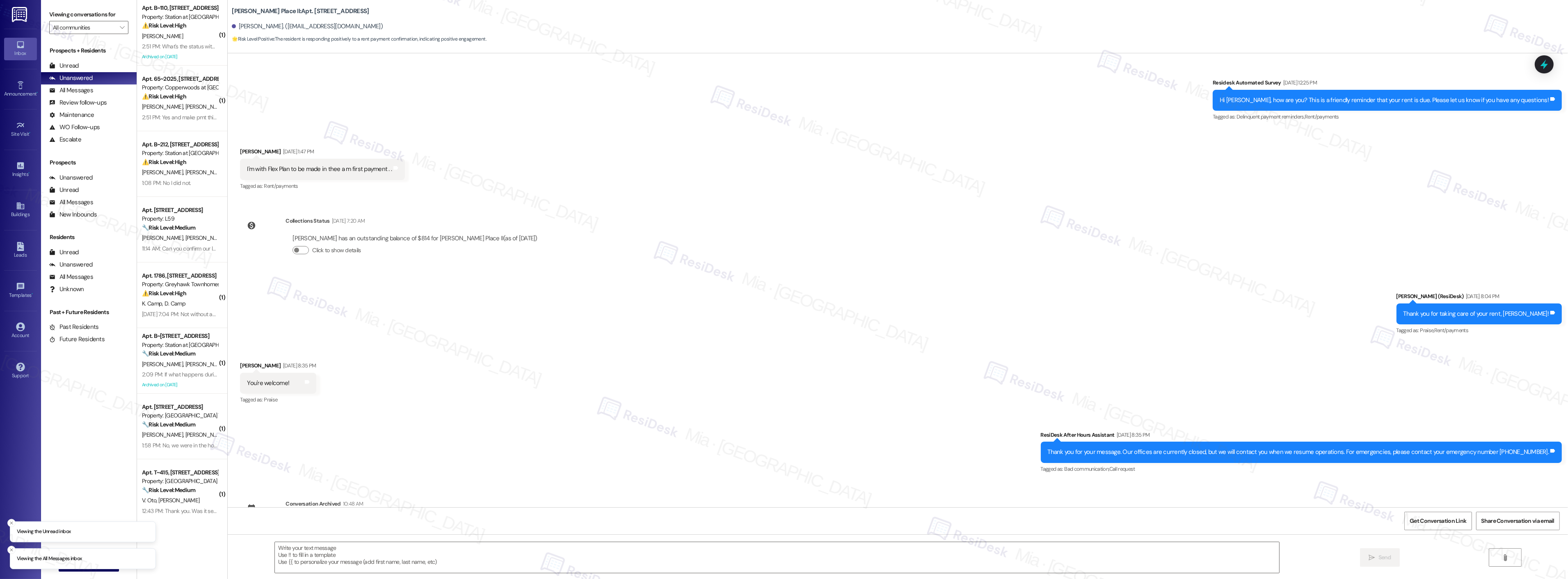
scroll to position [152, 0]
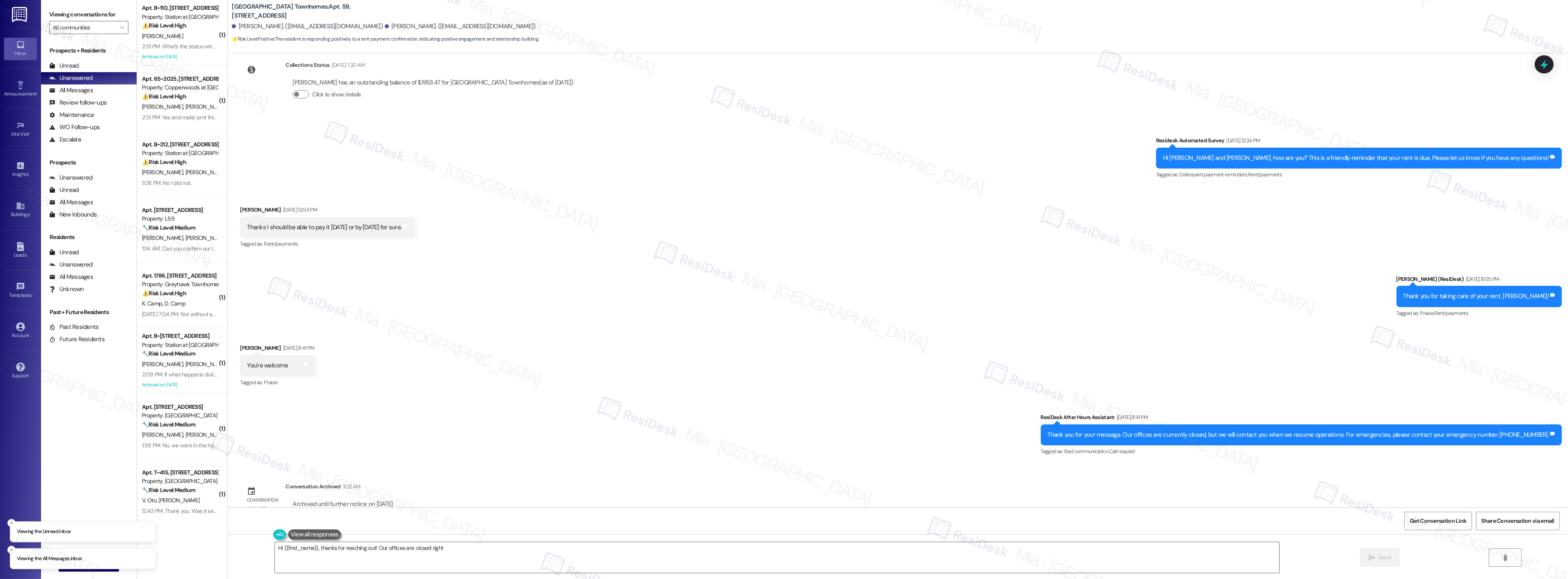
scroll to position [290, 0]
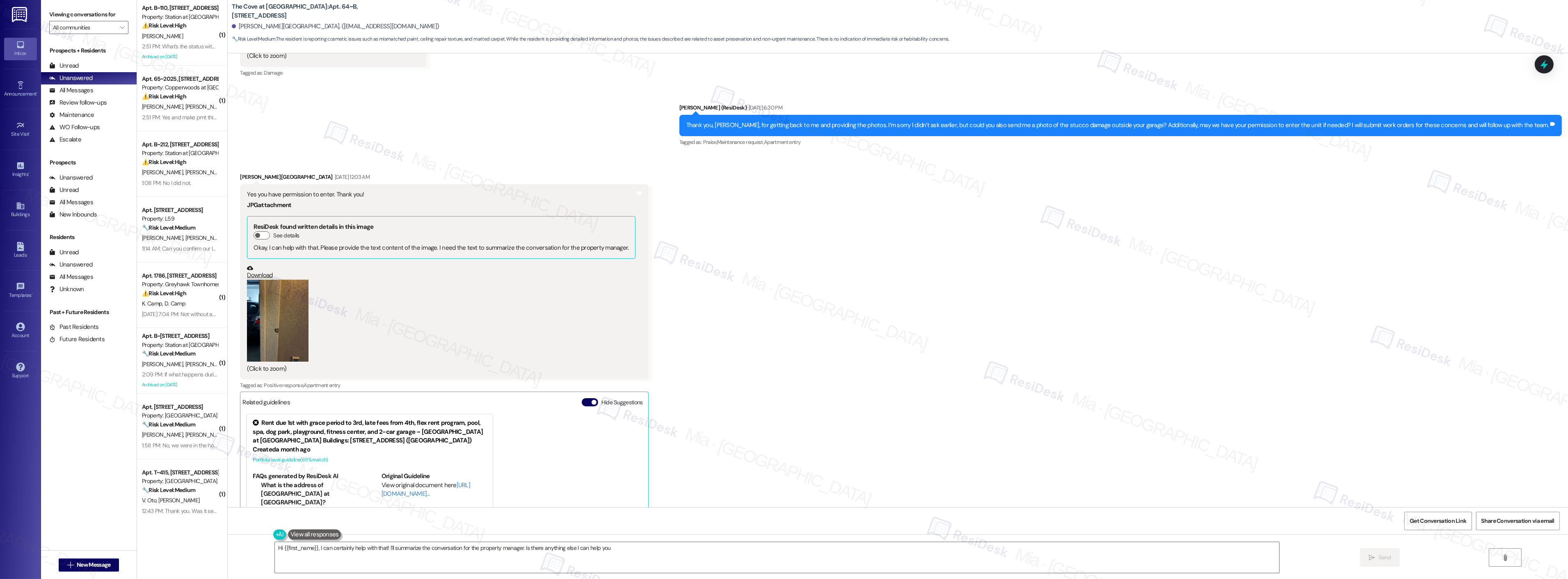
scroll to position [1810, 0]
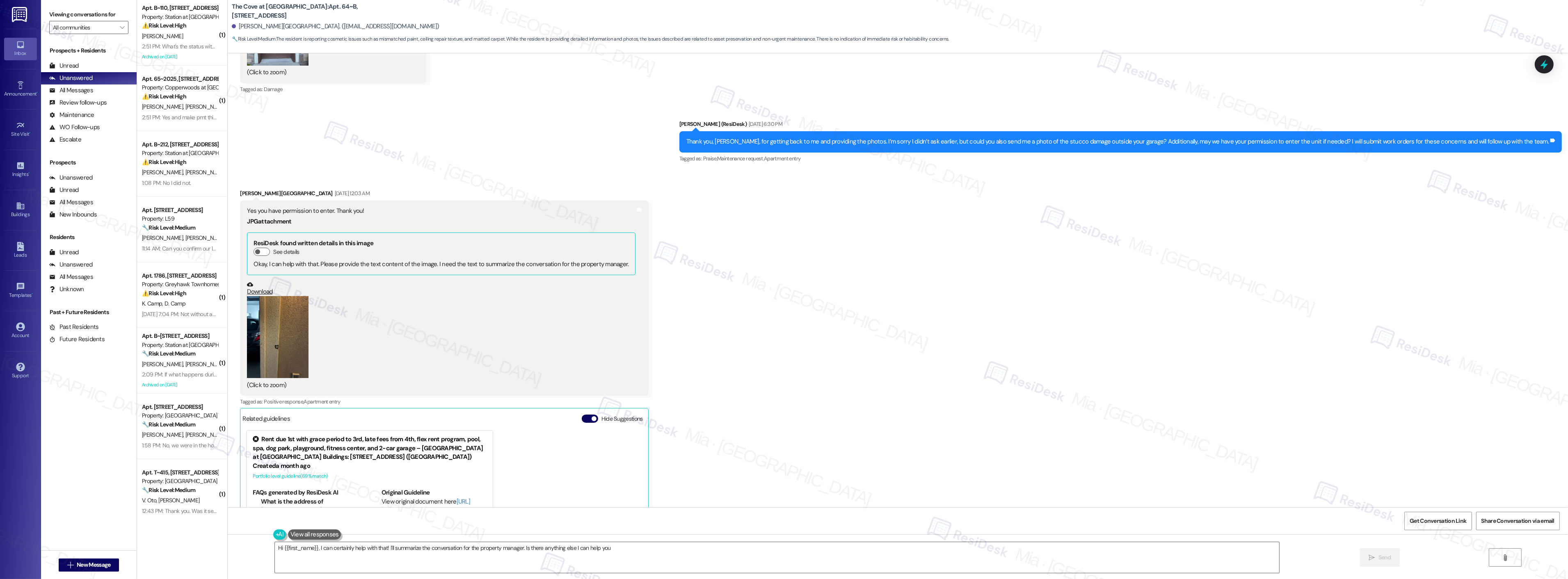
click at [270, 342] on button "Zoom image" at bounding box center [278, 337] width 62 height 82
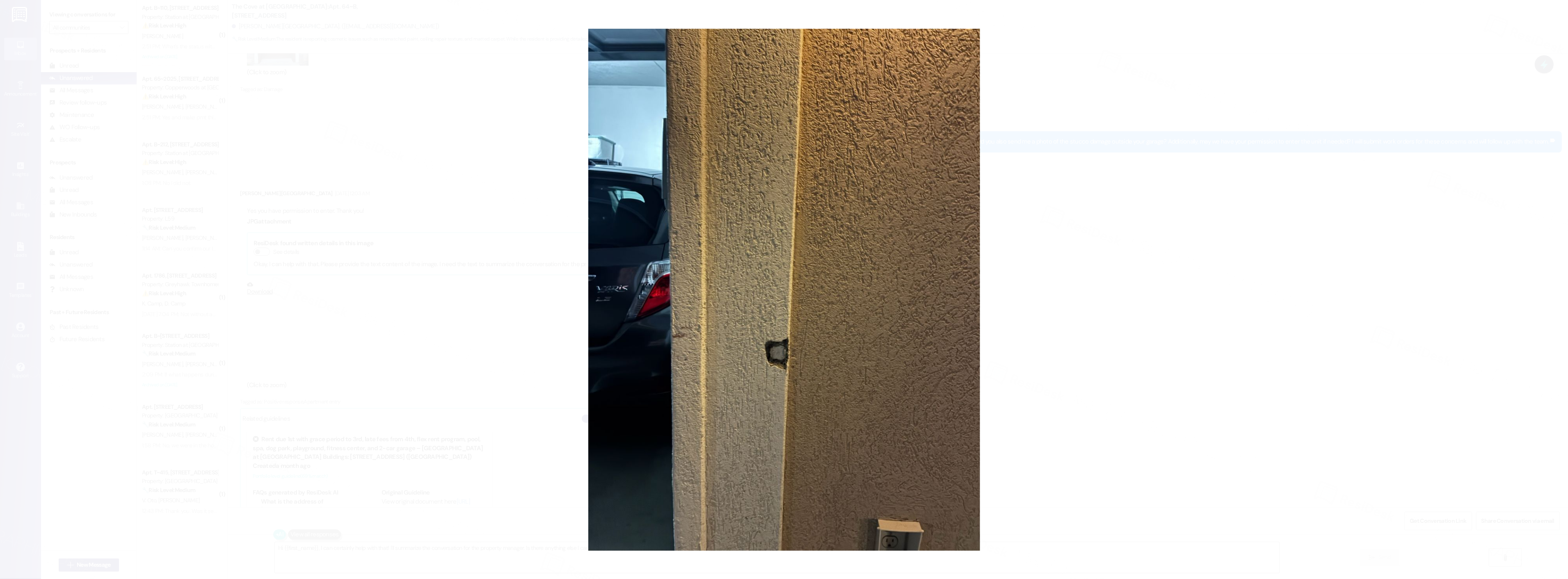
click at [1030, 316] on button "Unzoom image" at bounding box center [784, 290] width 1568 height 579
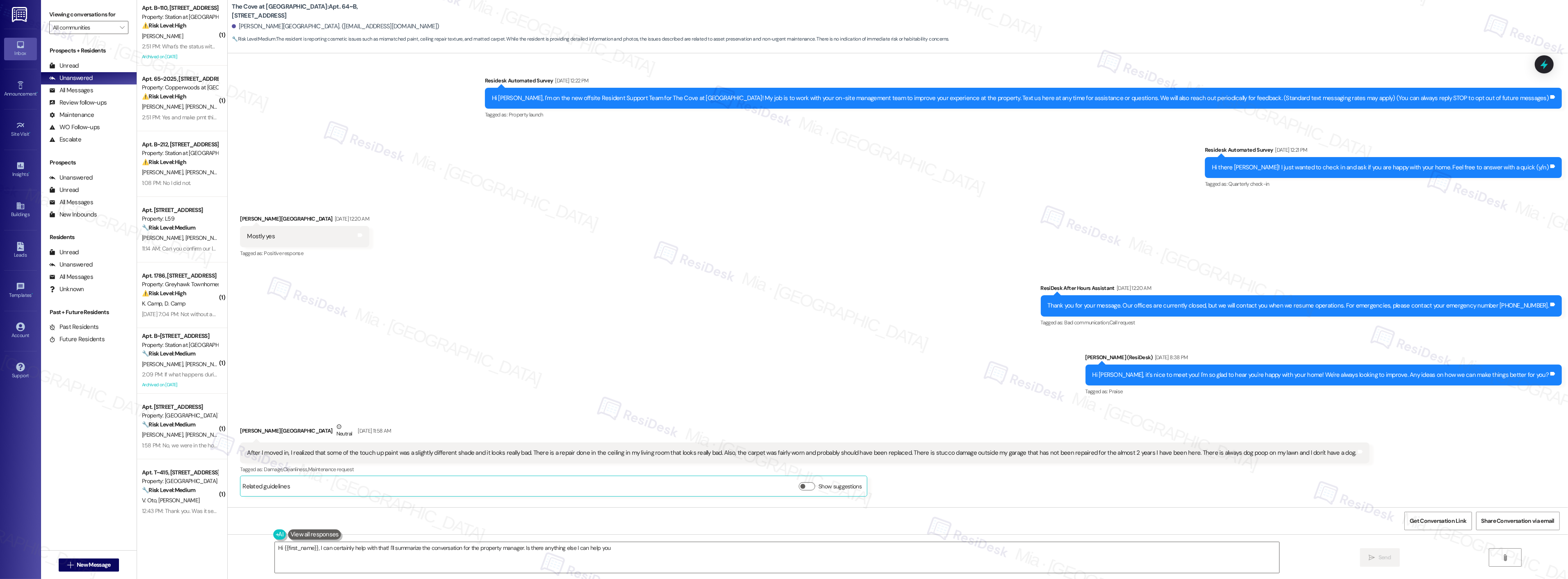
scroll to position [0, 0]
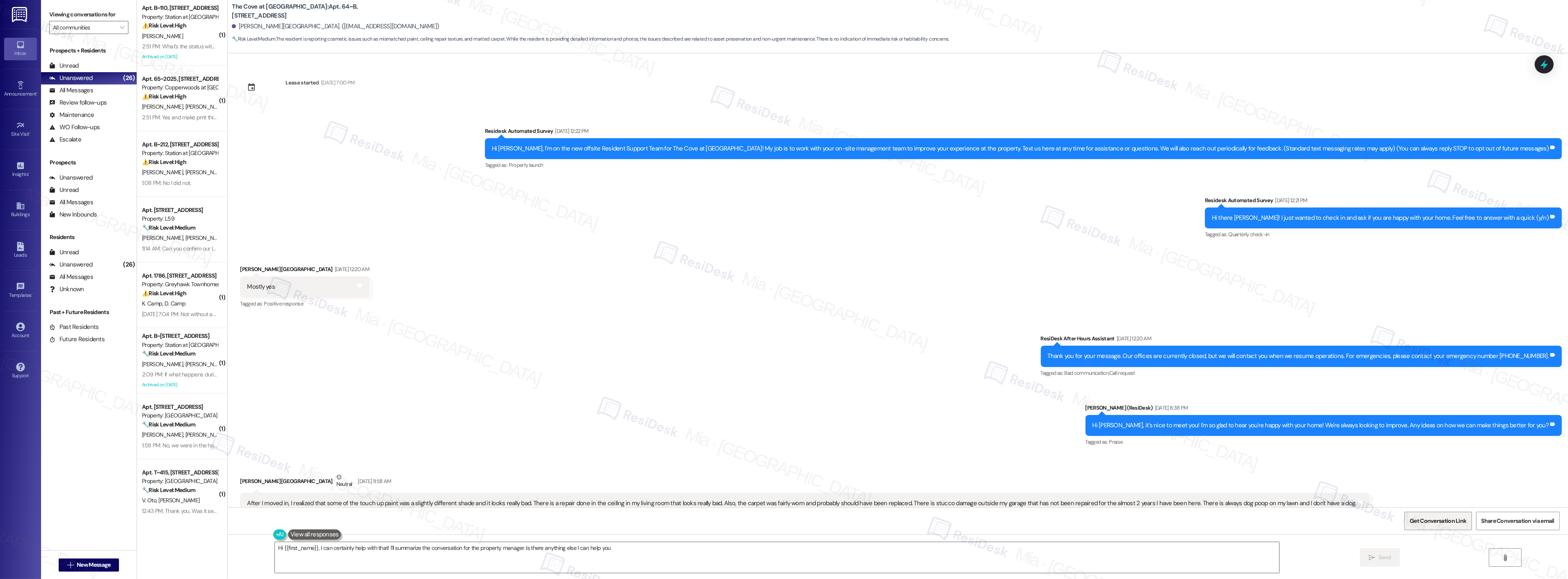
click at [1413, 513] on span "Get Conversation Link" at bounding box center [1437, 521] width 60 height 18
click at [1191, 261] on div "Received via SMS [PERSON_NAME] [DATE] 12:20 AM Mostly yes Tags and notes Tagged…" at bounding box center [897, 281] width 1340 height 69
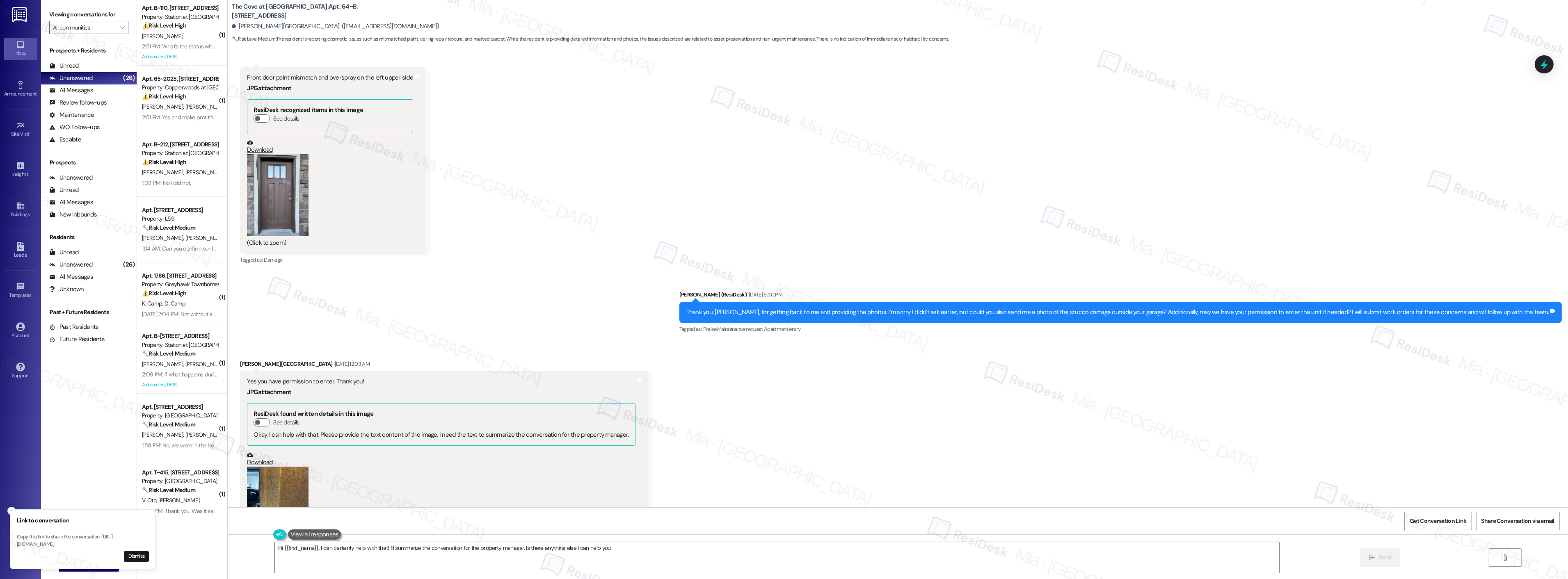
scroll to position [1640, 0]
click at [1076, 312] on div "Thank you, [PERSON_NAME], for getting back to me and providing the photos. I’m …" at bounding box center [1117, 311] width 862 height 9
drag, startPoint x: 1078, startPoint y: 312, endPoint x: 1168, endPoint y: 310, distance: 90.0
click at [1168, 310] on div "Thank you, Kari, for getting back to me and providing the photos. I’m sorry I d…" at bounding box center [1117, 311] width 862 height 9
copy div "stucco damage outside your garage"
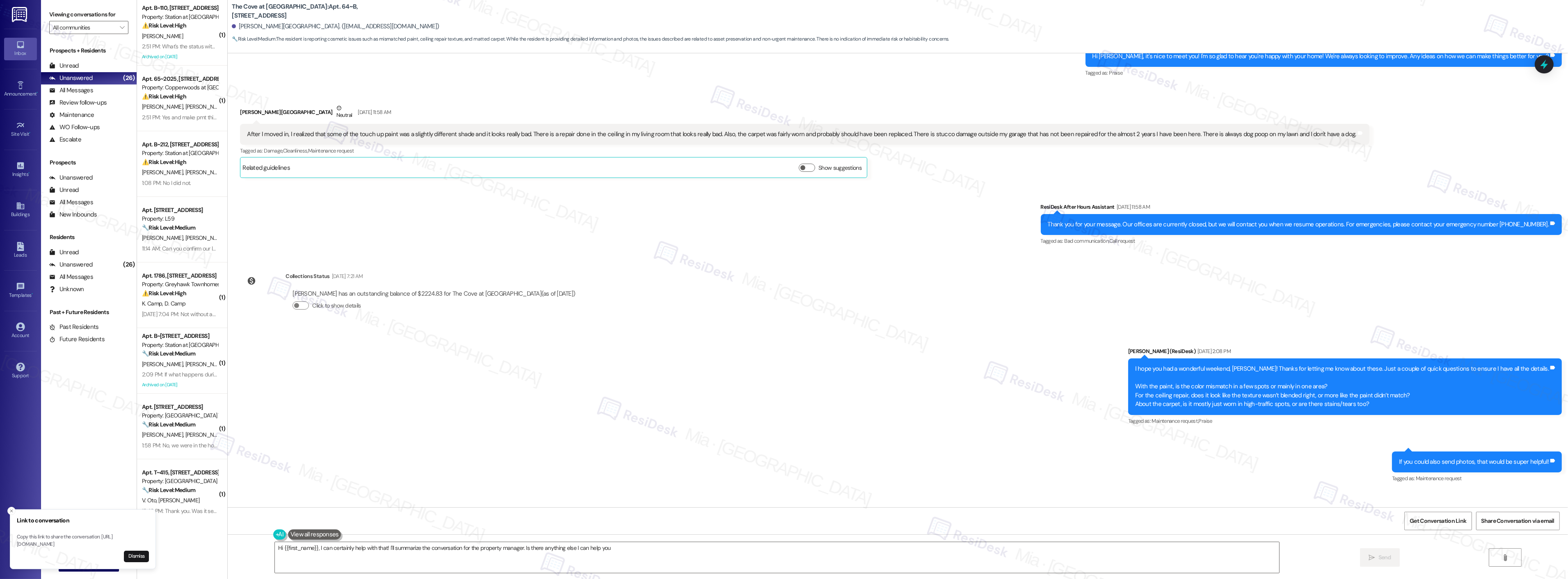
scroll to position [318, 0]
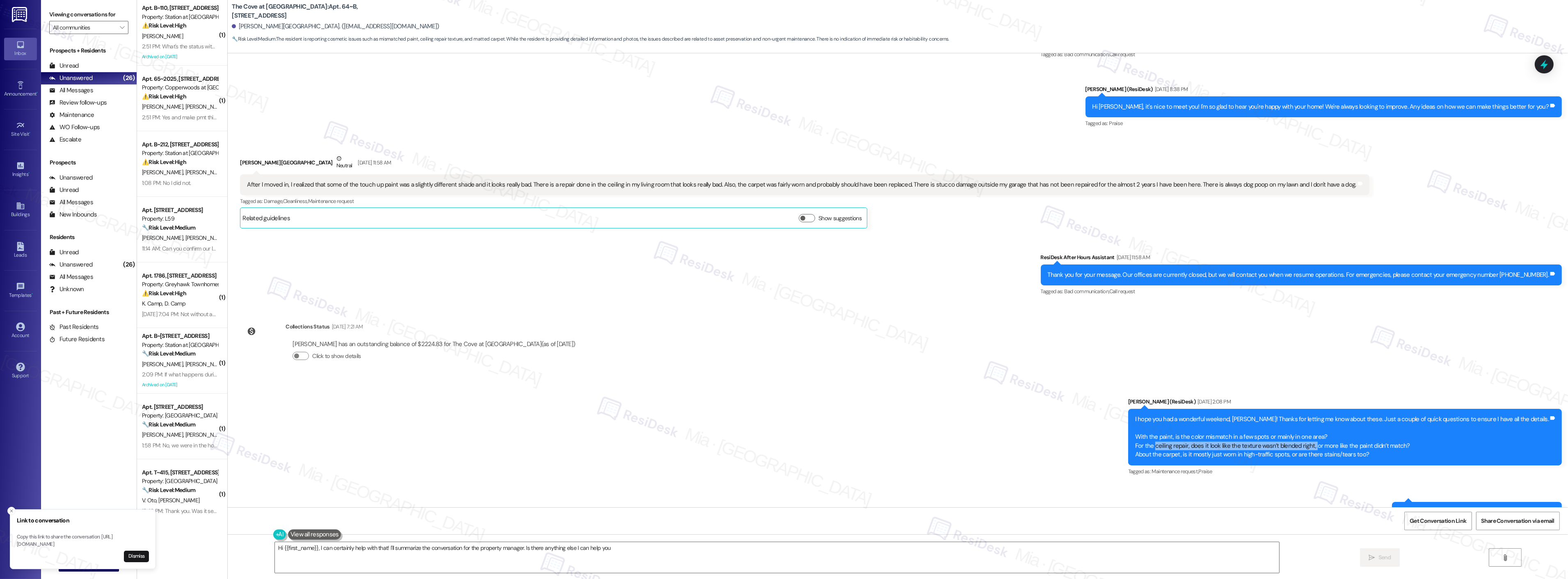
drag, startPoint x: 1196, startPoint y: 448, endPoint x: 1354, endPoint y: 445, distance: 158.0
click at [1354, 445] on div "I hope you had a wonderful weekend, Kari! Thanks for letting me know about thes…" at bounding box center [1342, 437] width 414 height 44
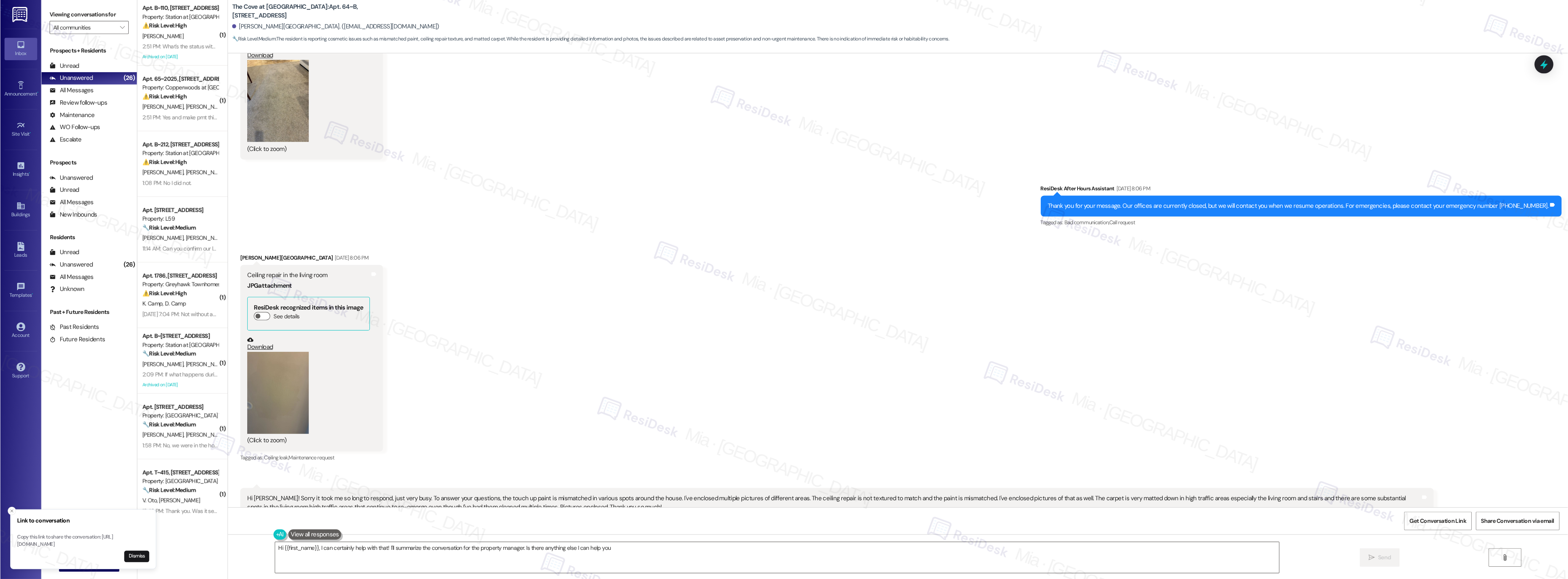
scroll to position [810, 0]
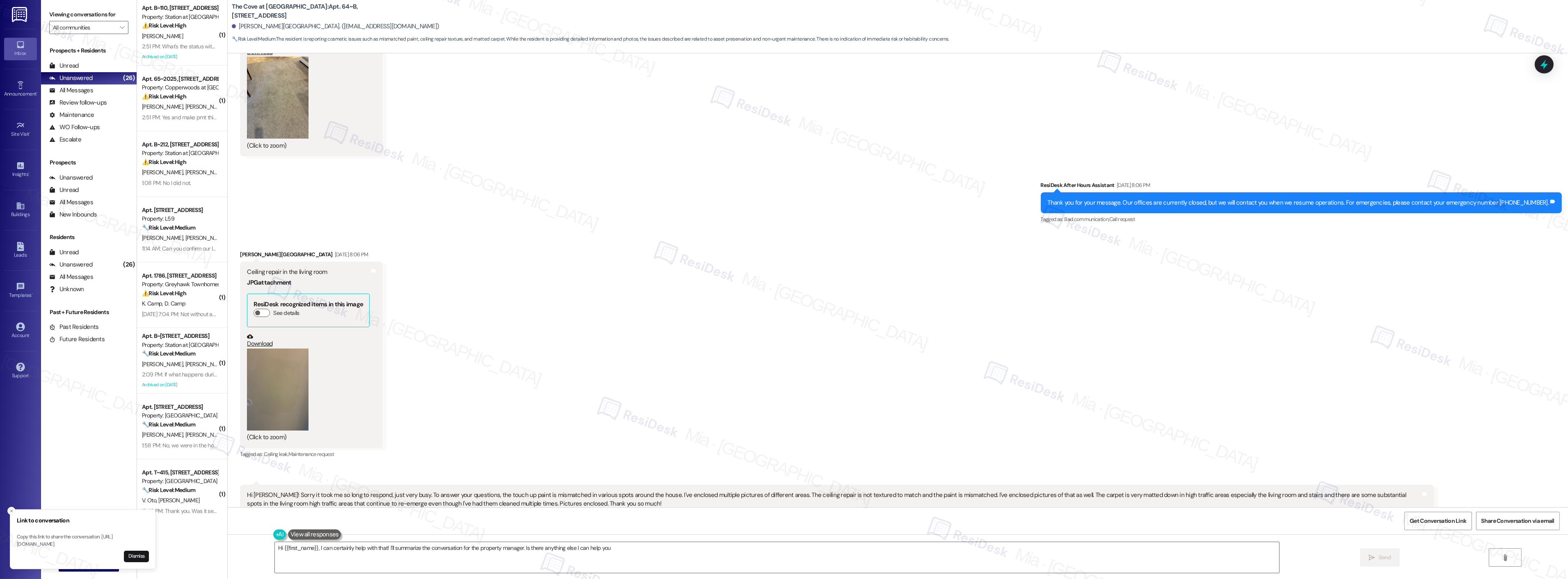
click at [282, 384] on button "Zoom image" at bounding box center [278, 389] width 62 height 82
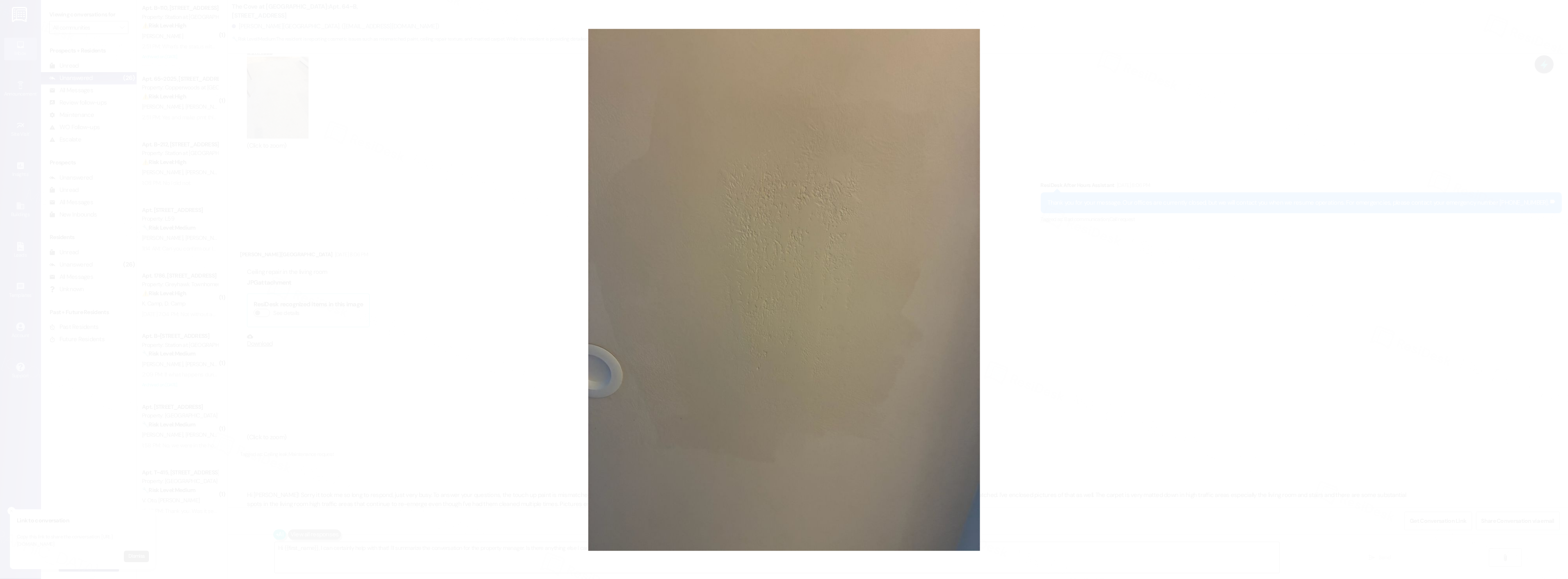
click at [1449, 80] on button "Unzoom image" at bounding box center [784, 290] width 1568 height 579
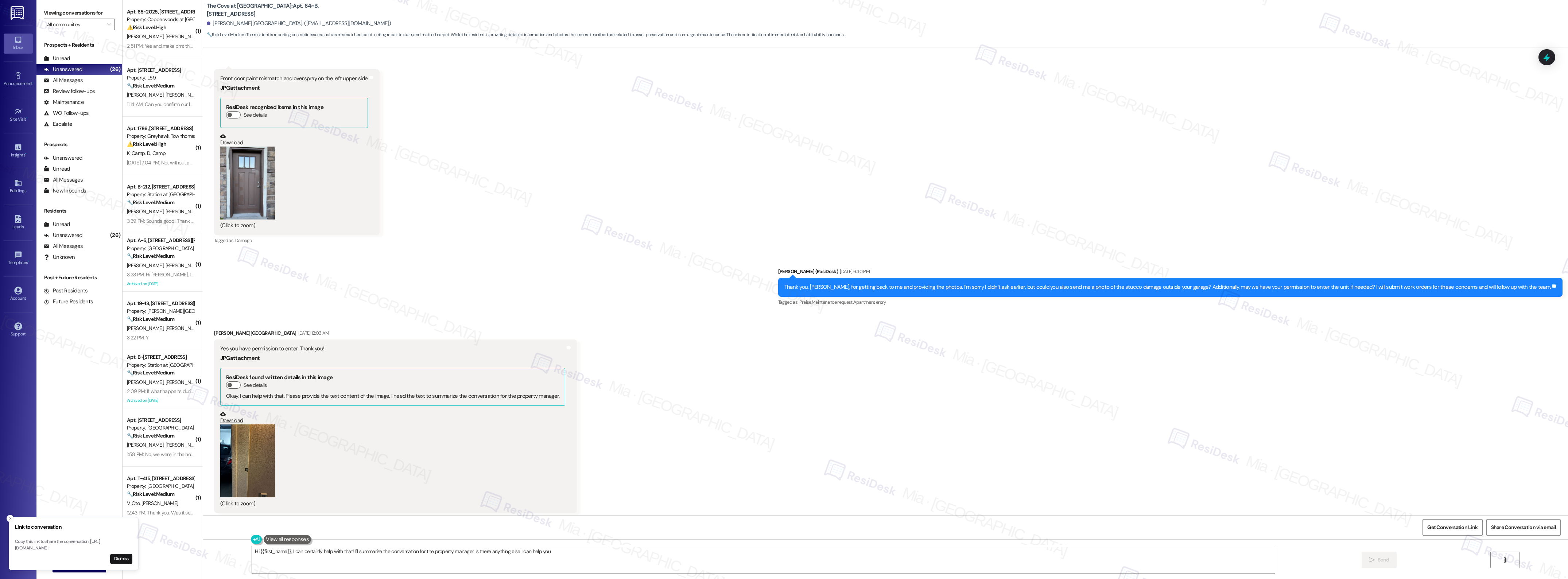
scroll to position [1403, 0]
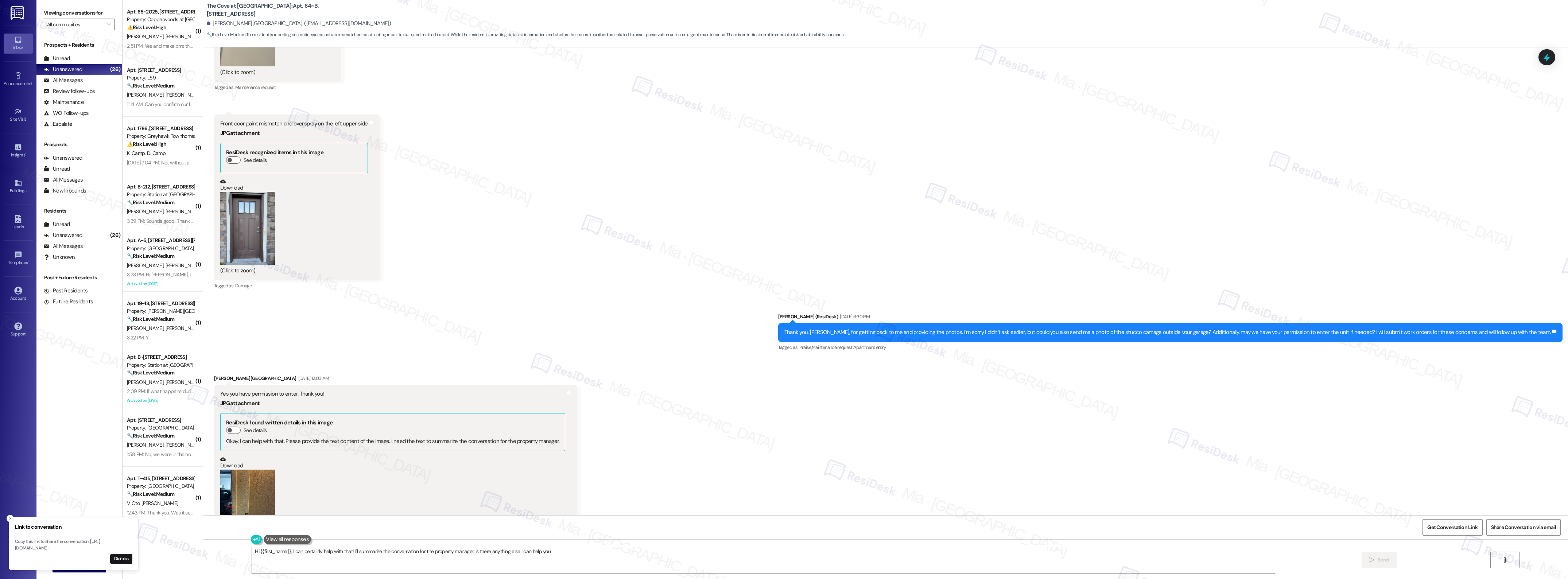
click at [245, 486] on button "Zoom image" at bounding box center [248, 507] width 55 height 73
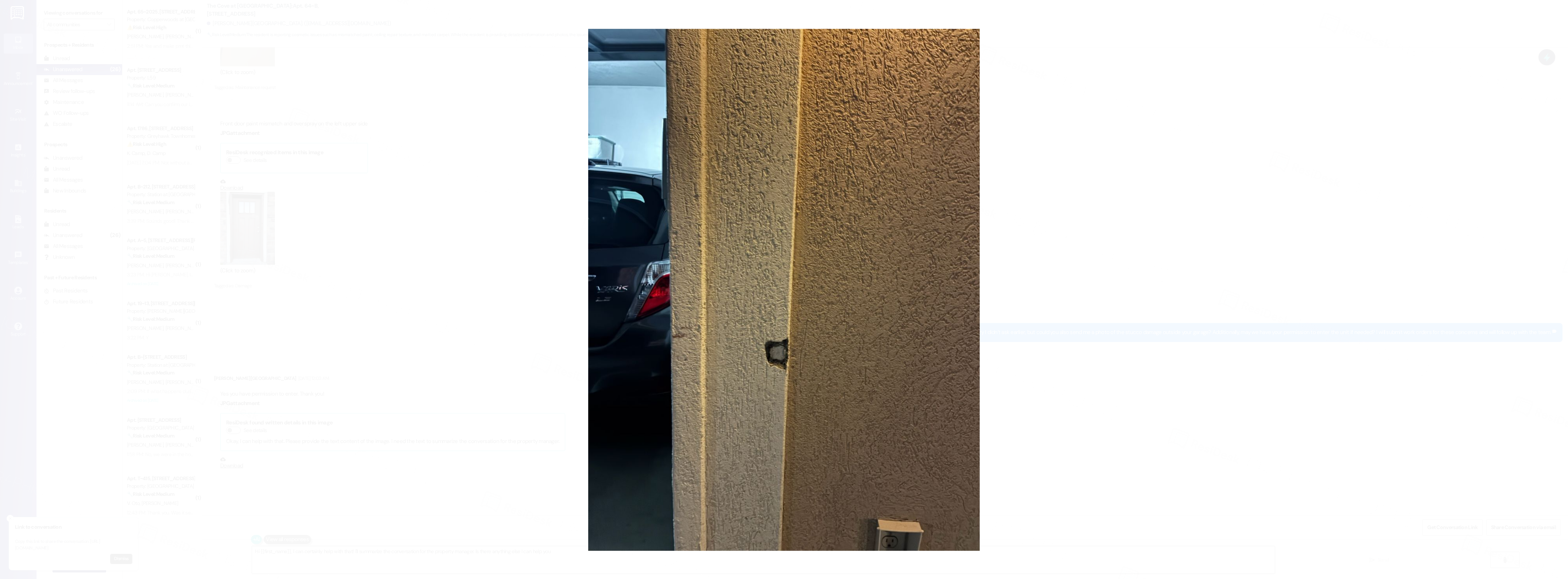
click at [1089, 286] on button "Unzoom image" at bounding box center [784, 289] width 1568 height 579
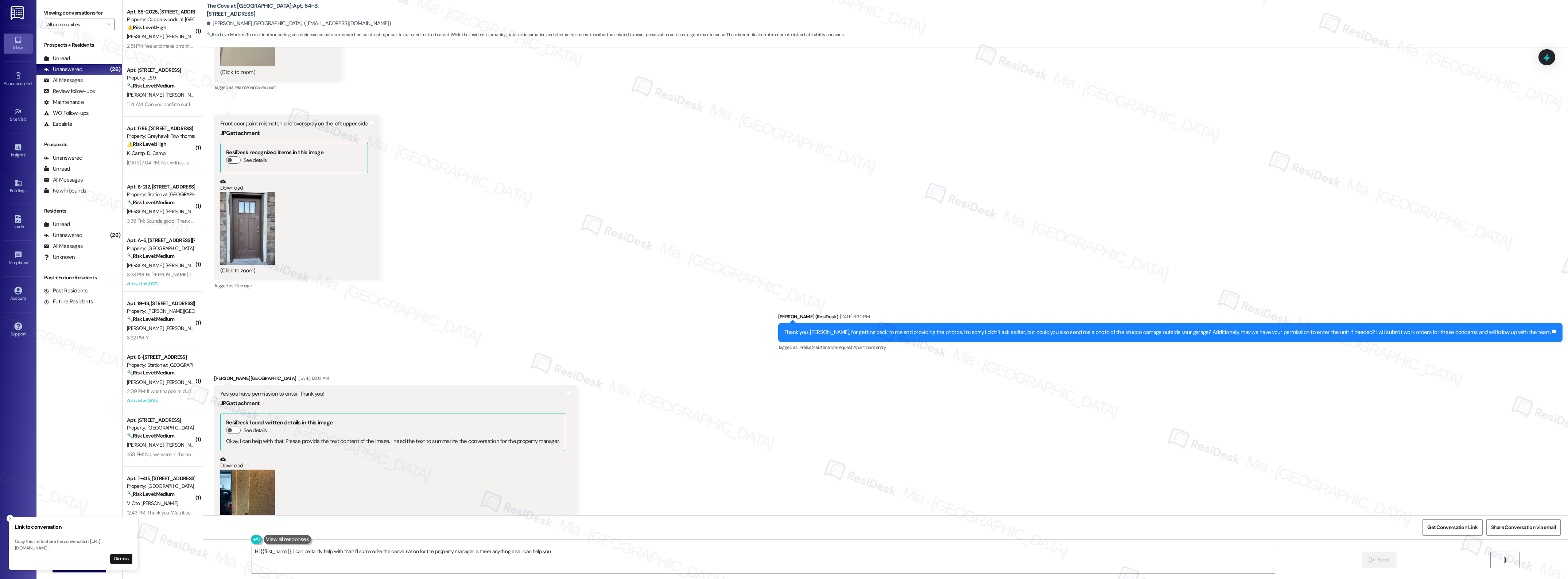
click at [236, 467] on link "Download" at bounding box center [393, 463] width 345 height 13
click at [249, 227] on button "Zoom image" at bounding box center [248, 228] width 55 height 73
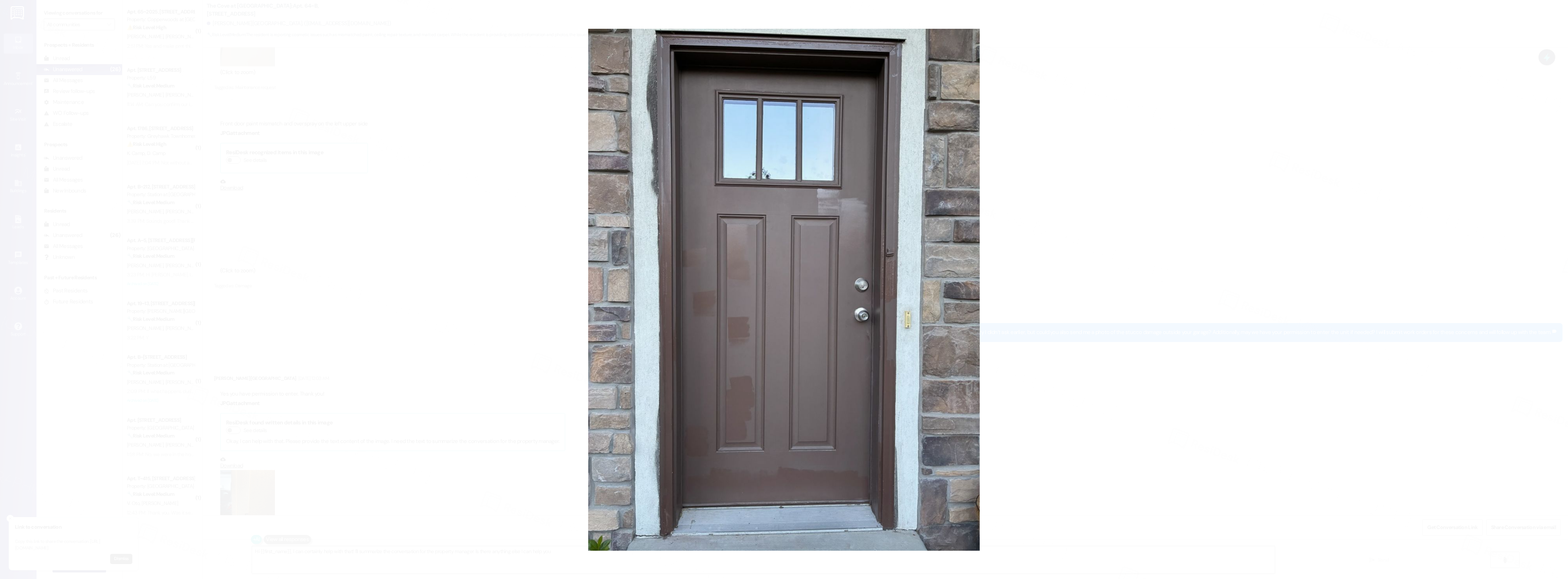
click at [1054, 205] on button "Unzoom image" at bounding box center [784, 289] width 1568 height 579
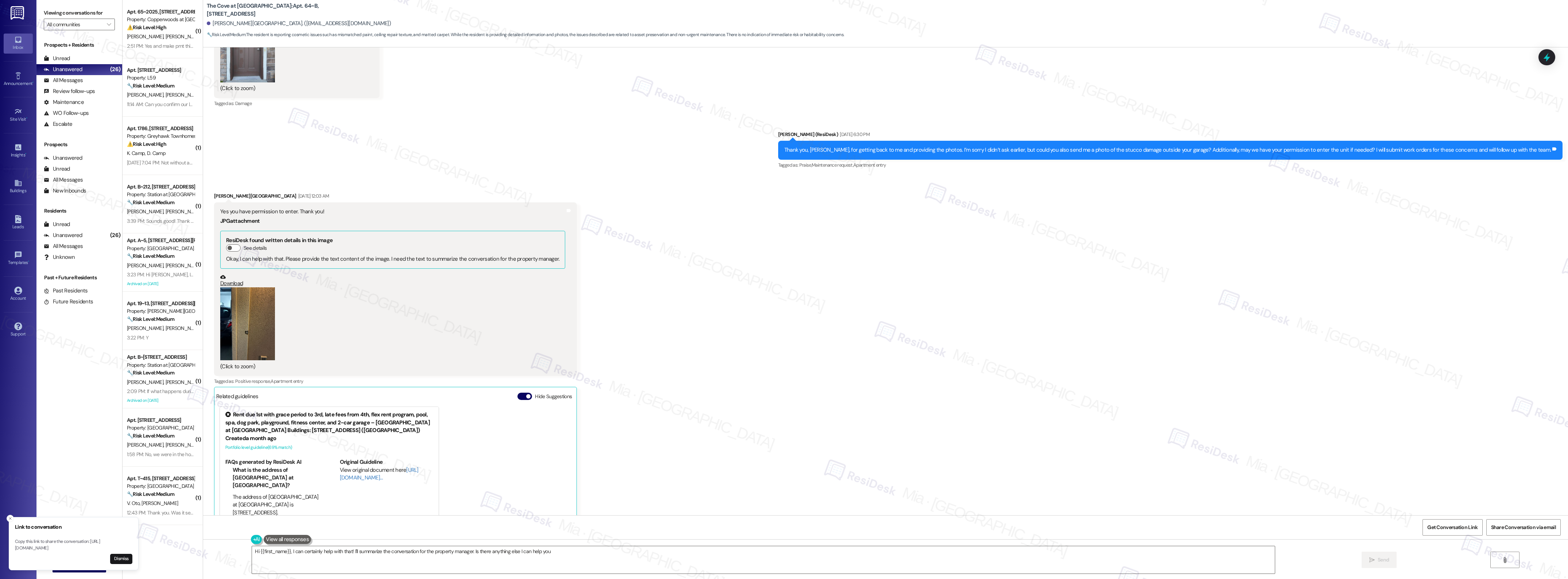
scroll to position [1495, 0]
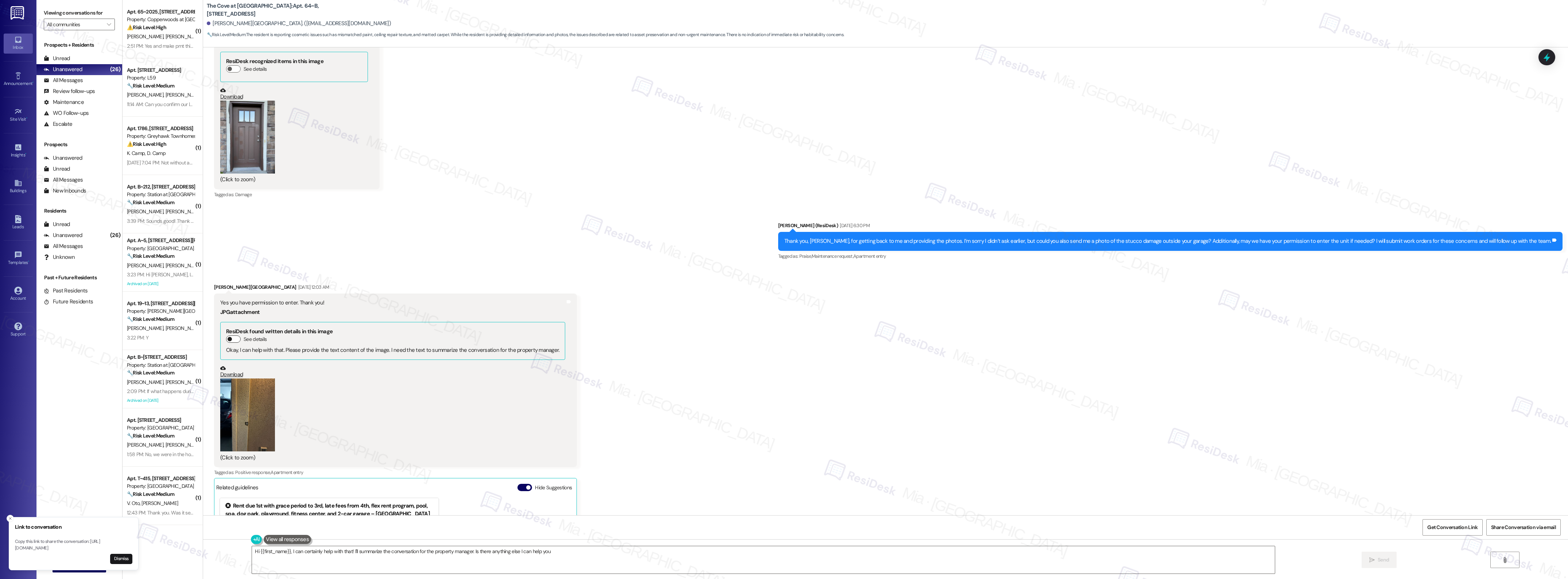
click at [229, 339] on button "See details" at bounding box center [233, 339] width 15 height 7
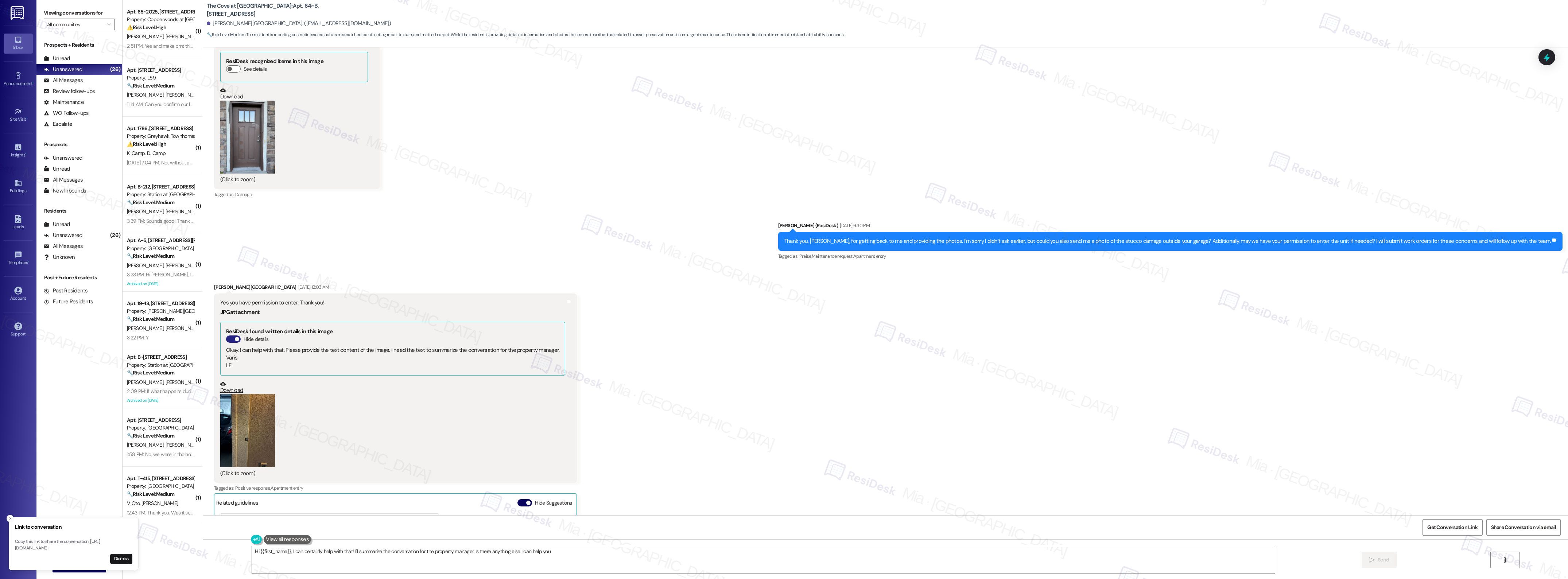
click at [226, 337] on button "Hide details" at bounding box center [233, 339] width 15 height 7
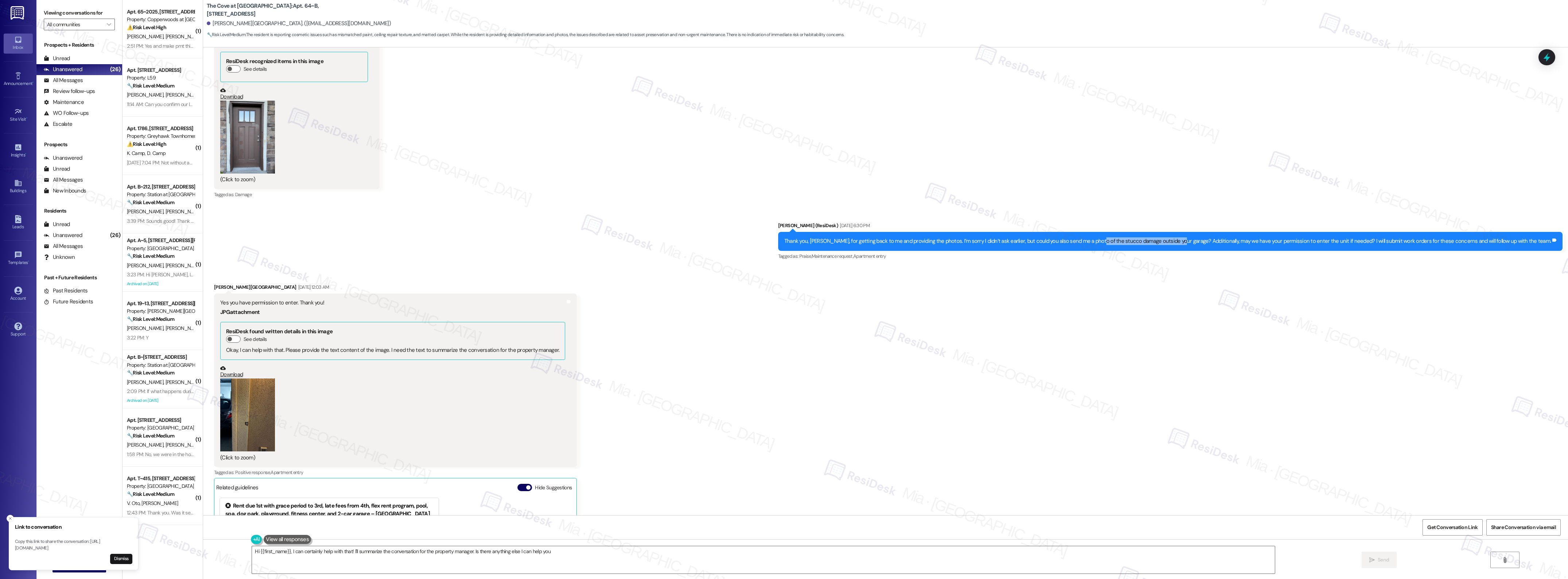
drag, startPoint x: 1132, startPoint y: 243, endPoint x: 1213, endPoint y: 243, distance: 81.0
click at [1213, 243] on div "Thank you, Kari, for getting back to me and providing the photos. I’m sorry I d…" at bounding box center [1167, 241] width 766 height 8
copy div "stucco damage outside your garage"
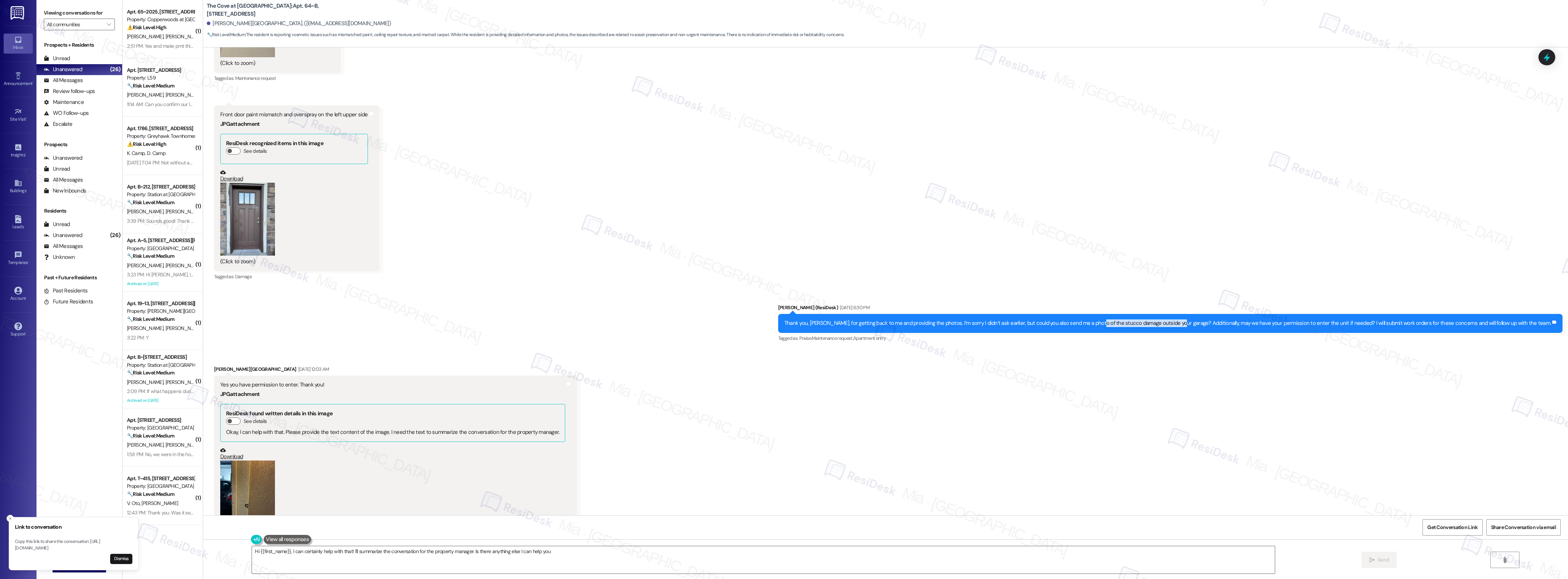
scroll to position [1403, 0]
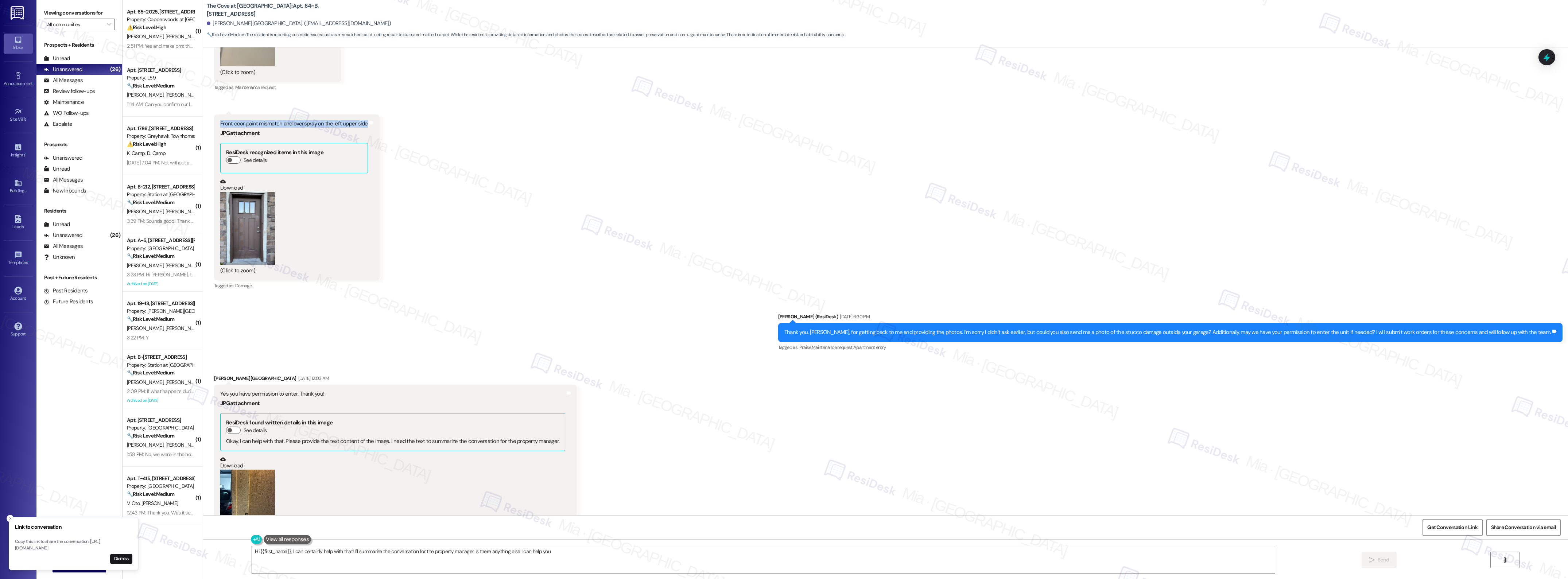
drag, startPoint x: 217, startPoint y: 123, endPoint x: 360, endPoint y: 122, distance: 143.0
click at [360, 122] on div "Front door paint mismatch and overspray on the left upper side" at bounding box center [294, 124] width 148 height 8
copy div "Front door paint mismatch and overspray on the left upper side"
click at [227, 189] on link "Download" at bounding box center [294, 185] width 148 height 13
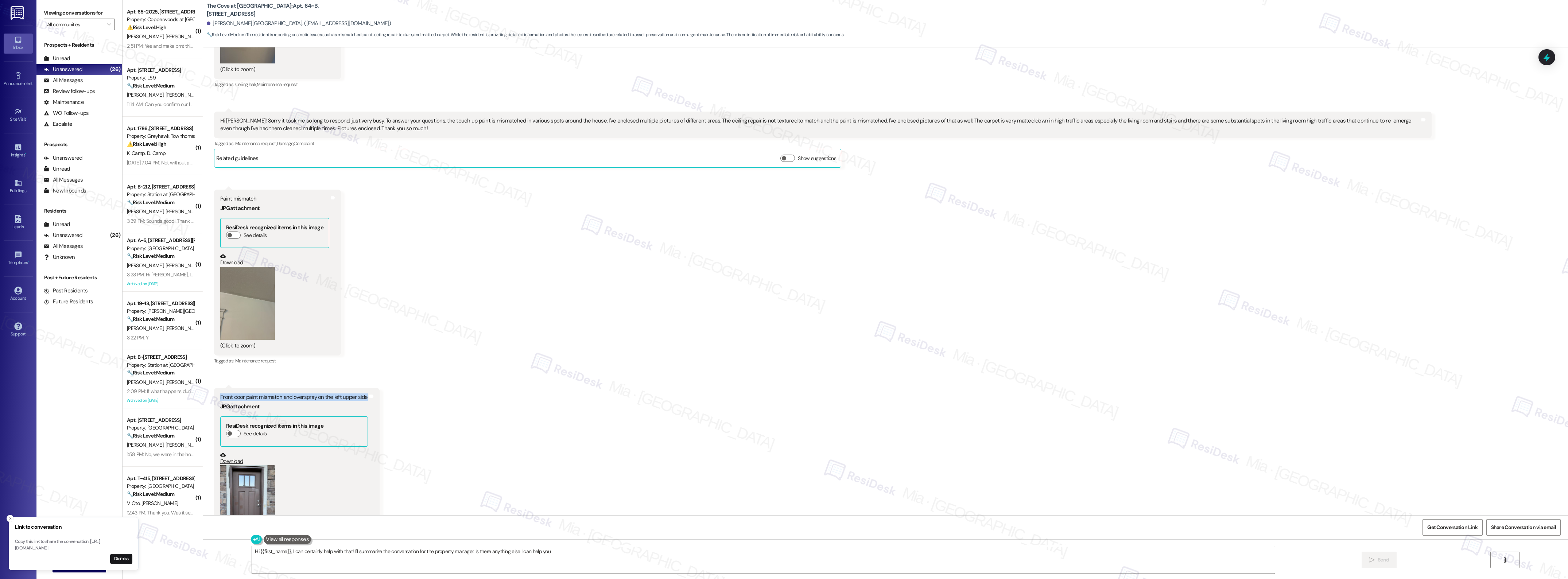
scroll to position [1084, 0]
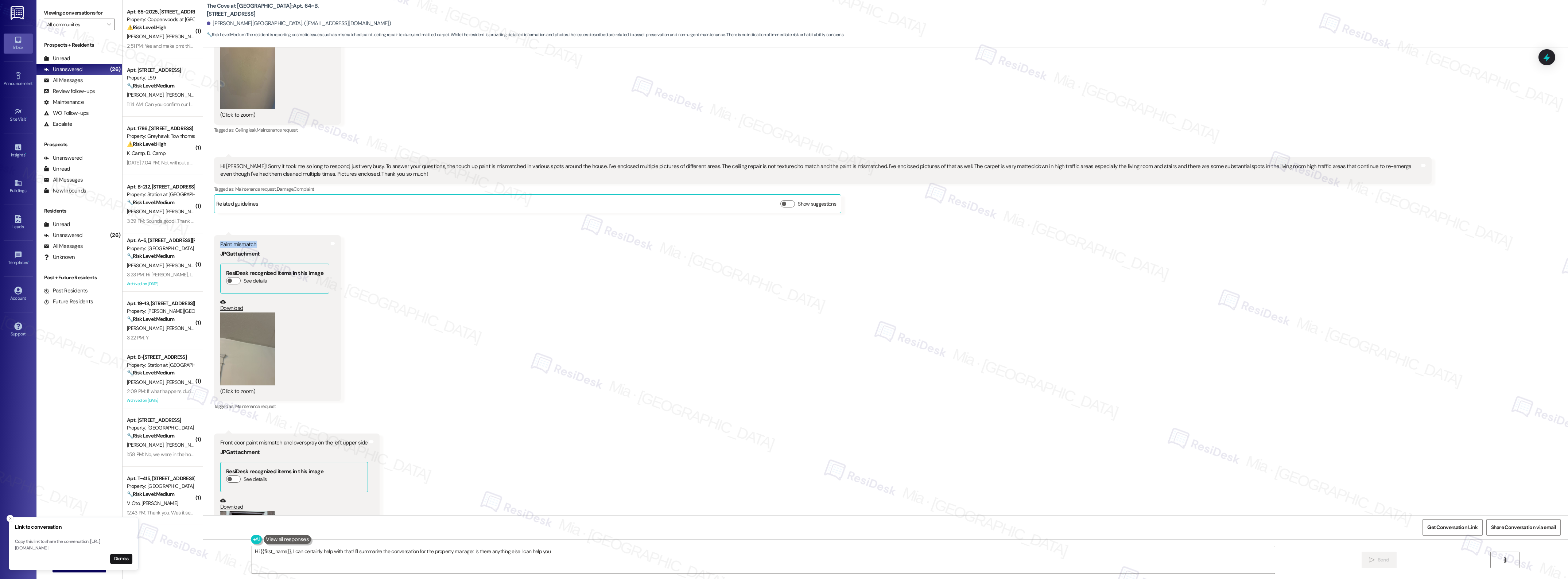
drag, startPoint x: 255, startPoint y: 244, endPoint x: 216, endPoint y: 244, distance: 39.0
click at [220, 244] on div "Paint mismatch JPG attachment ResiDesk recognized items in this image See detai…" at bounding box center [275, 318] width 111 height 155
copy div "Paint mismatch"
drag, startPoint x: 723, startPoint y: 165, endPoint x: 839, endPoint y: 166, distance: 116.0
click at [839, 166] on div "Hi Sarah! Sorry it took me so long to respond, just very busy. To answer your q…" at bounding box center [820, 170] width 1200 height 16
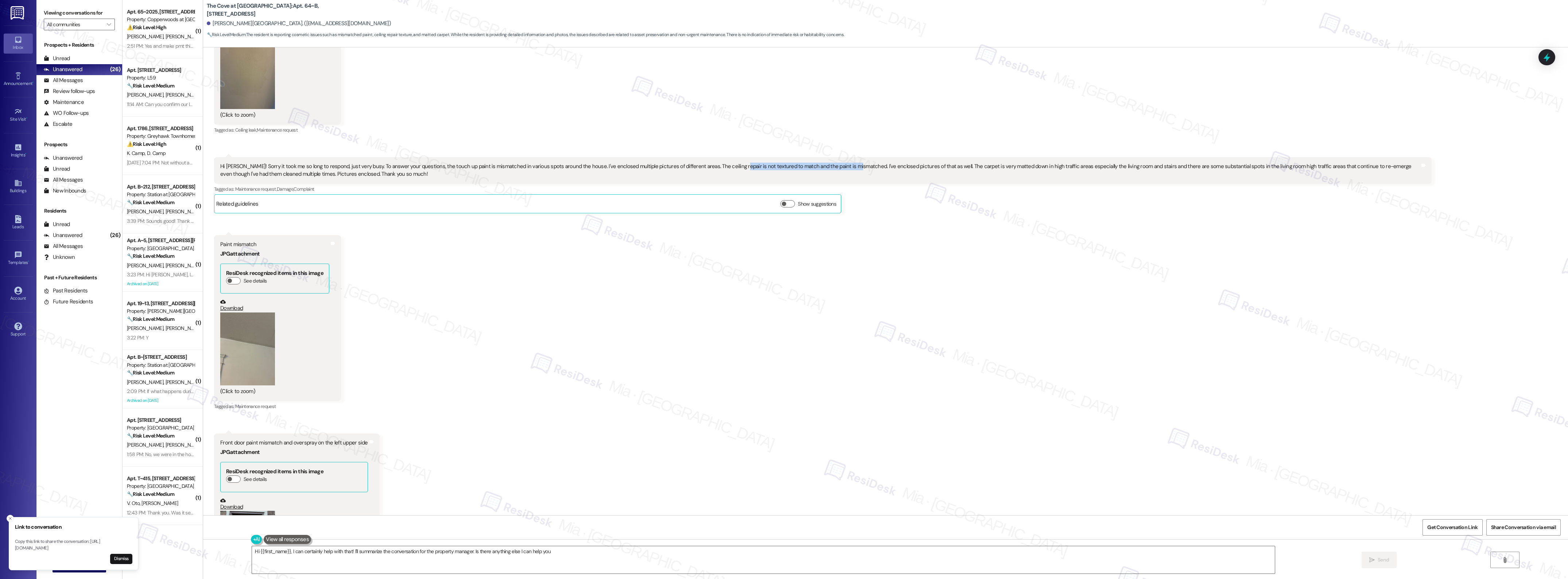
copy div "not textured to match and the paint is mismatched"
click at [545, 304] on div "Received via SMS Kari Birmingham Sep 10, 2025 at 8:06 PM Ceiling repair in the …" at bounding box center [886, 274] width 1365 height 684
click at [250, 335] on button "Zoom image" at bounding box center [248, 349] width 55 height 73
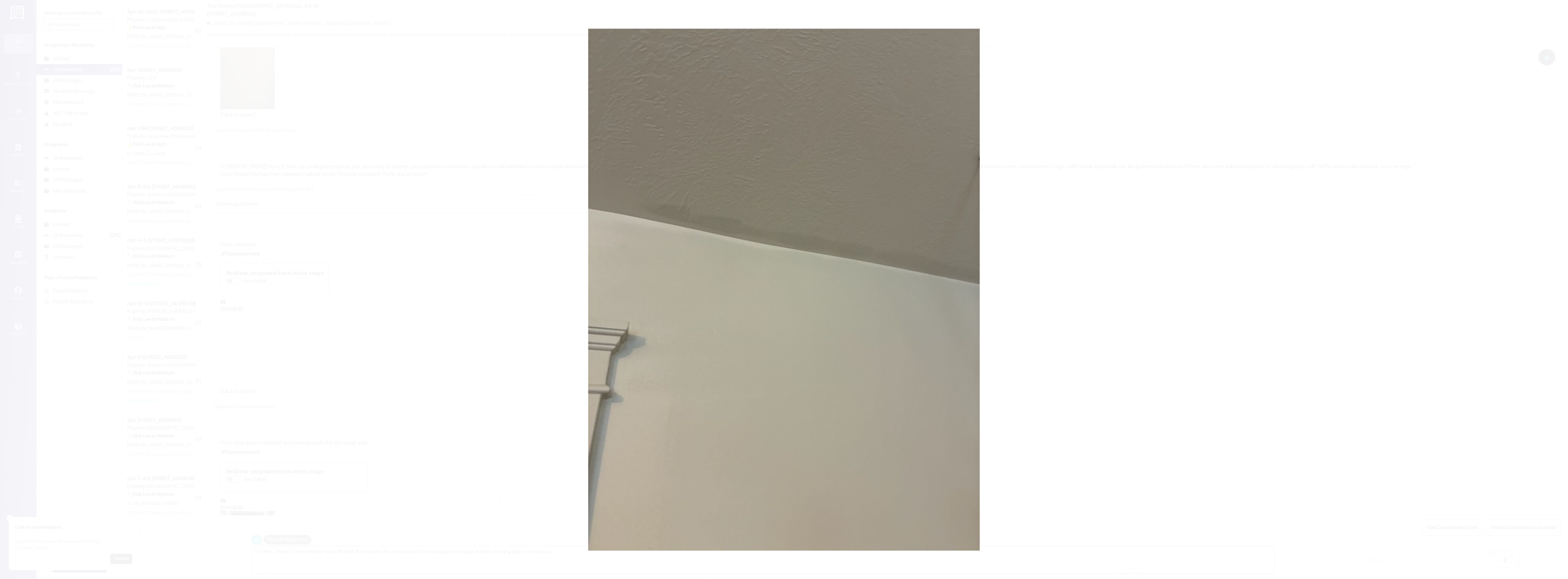
click at [1094, 315] on button "Unzoom image" at bounding box center [784, 289] width 1568 height 579
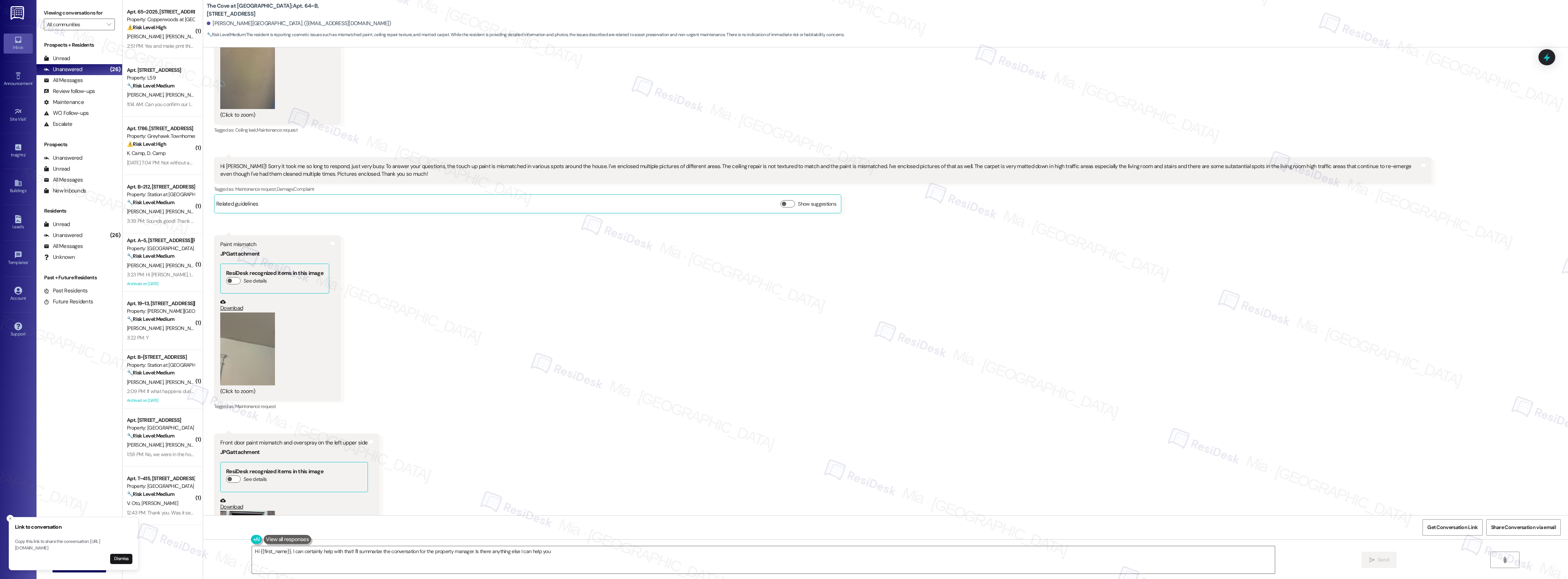
click at [229, 307] on link "Download" at bounding box center [275, 305] width 109 height 13
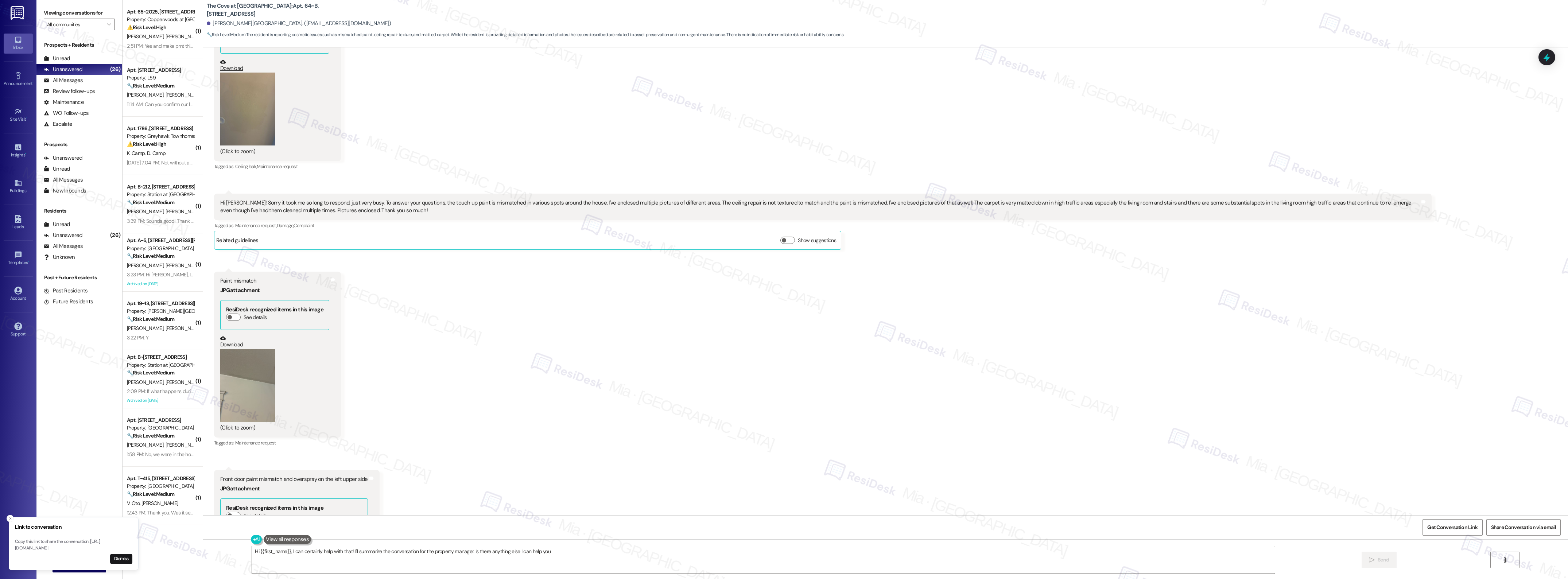
scroll to position [993, 0]
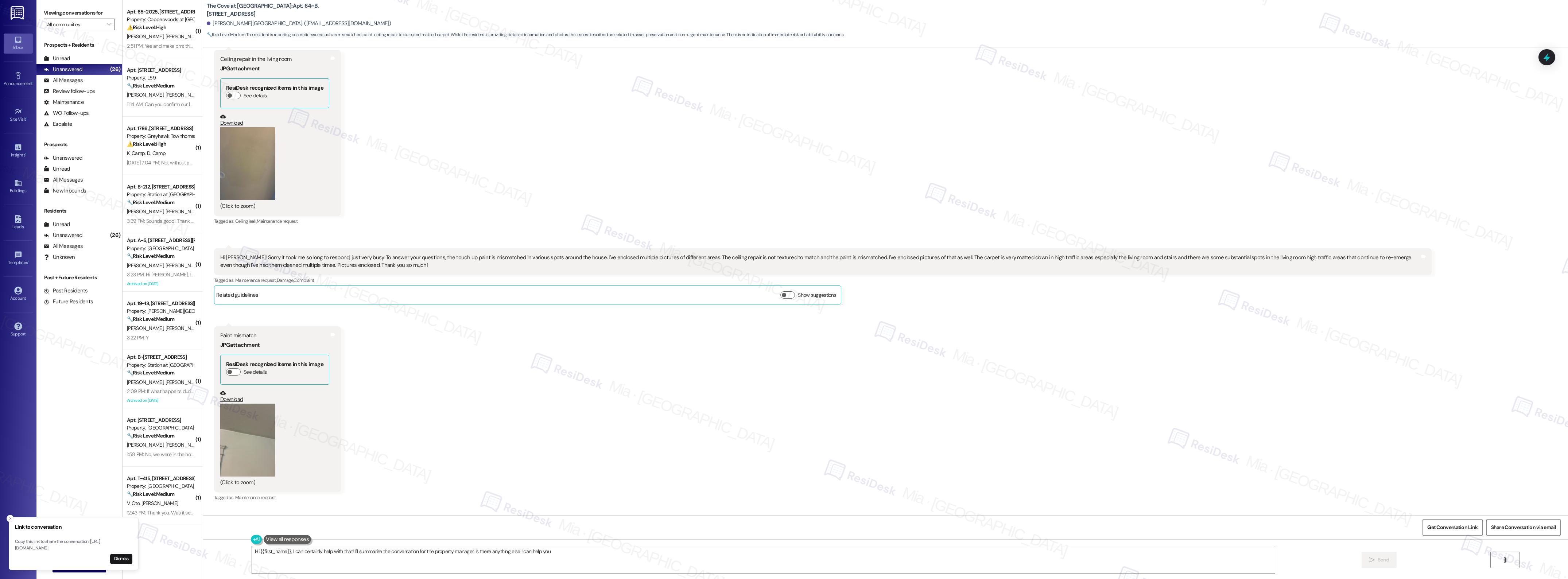
click at [244, 172] on button "Zoom image" at bounding box center [248, 164] width 55 height 73
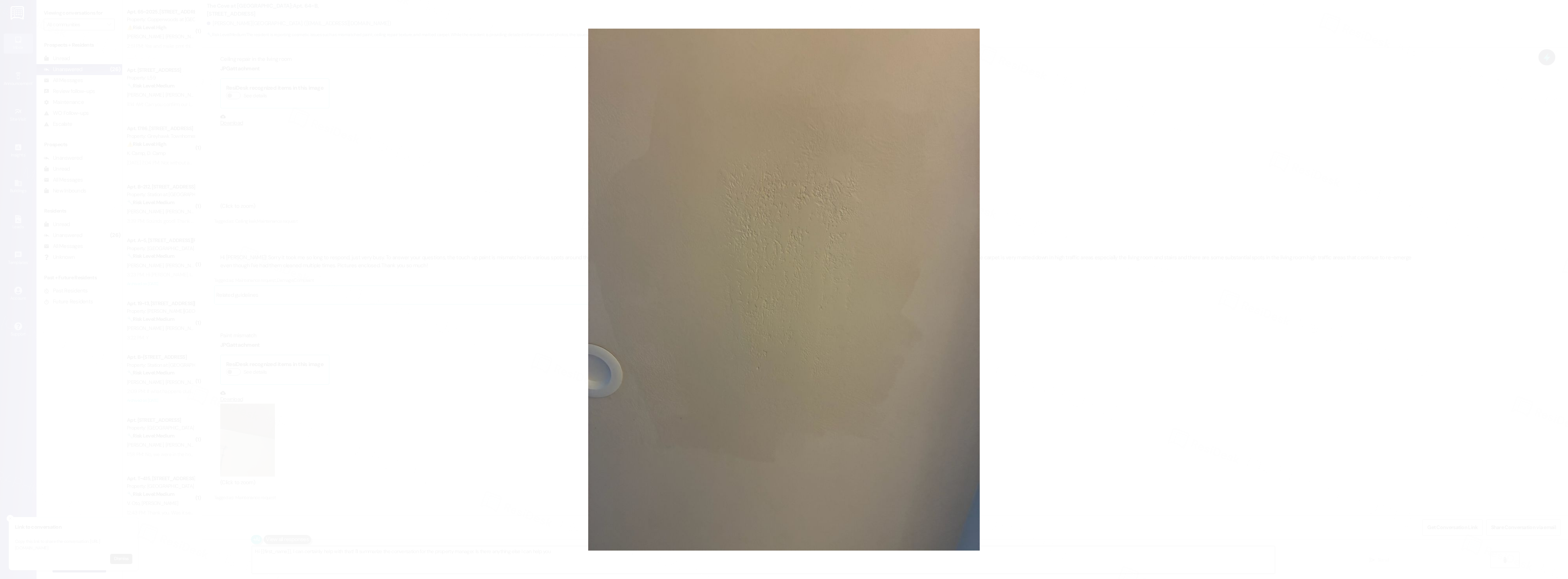
drag, startPoint x: 781, startPoint y: 170, endPoint x: 1027, endPoint y: 248, distance: 258.1
click at [1028, 247] on button "Unzoom image" at bounding box center [784, 289] width 1568 height 579
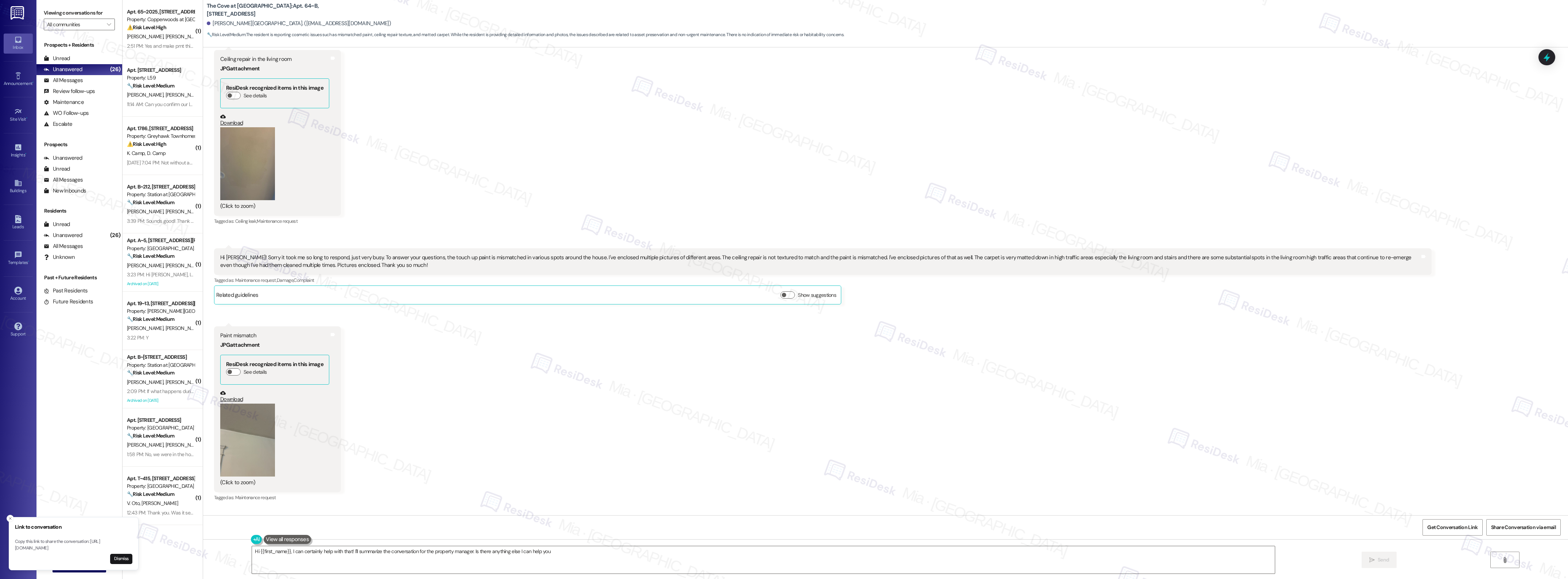
click at [233, 124] on link "Download" at bounding box center [275, 120] width 109 height 13
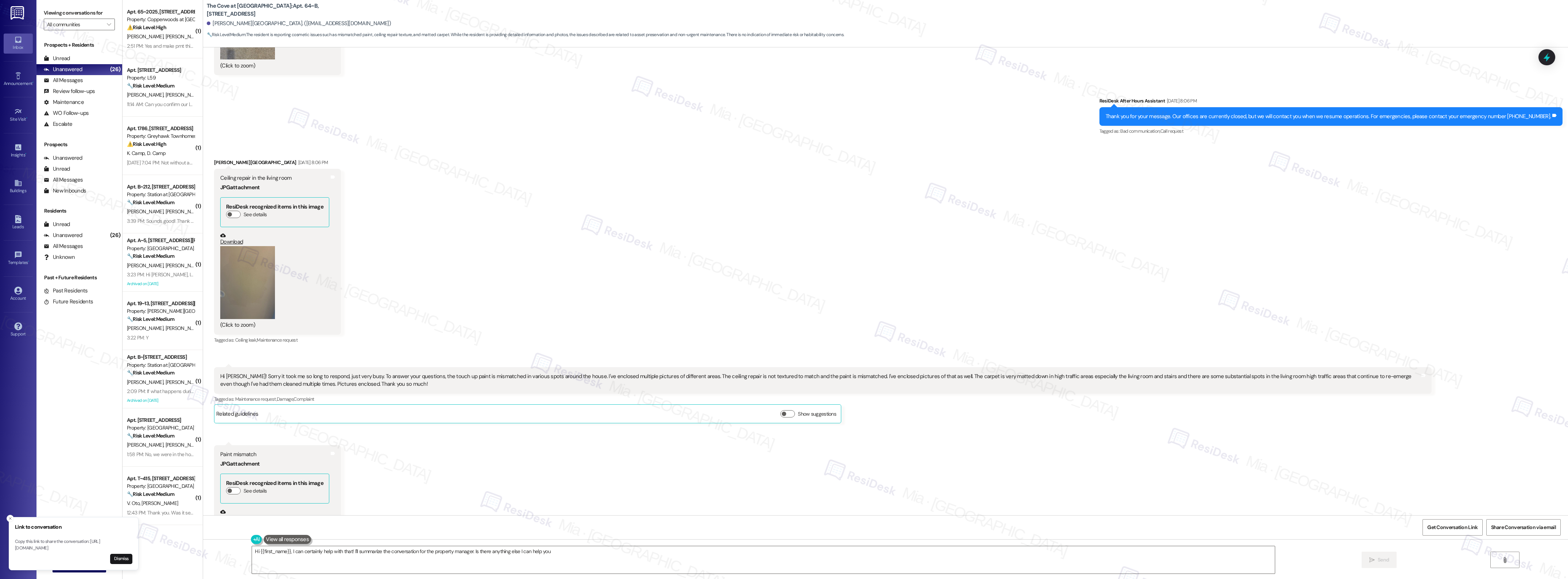
scroll to position [902, 0]
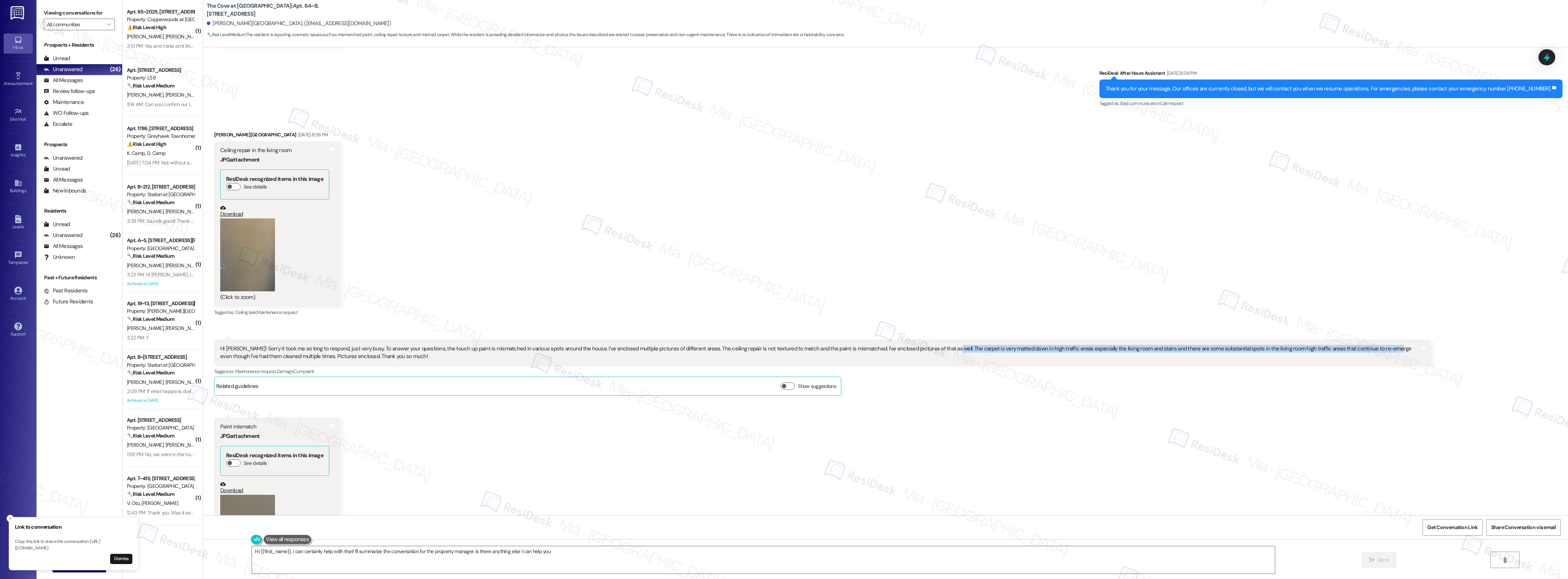
drag, startPoint x: 926, startPoint y: 349, endPoint x: 1361, endPoint y: 349, distance: 435.0
click at [1361, 349] on div "Hi Sarah! Sorry it took me so long to respond, just very busy. To answer your q…" at bounding box center [820, 353] width 1200 height 16
copy div "he carpet is very matted down in high traffic areas especially the living room …"
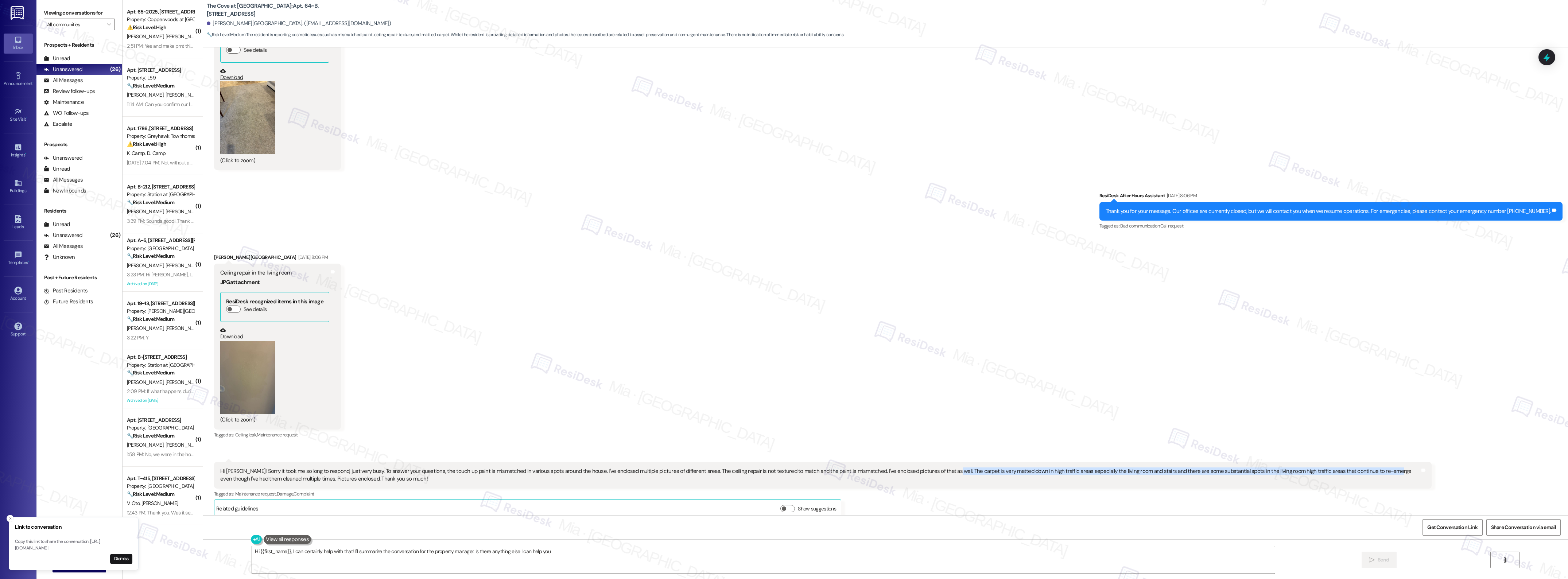
scroll to position [674, 0]
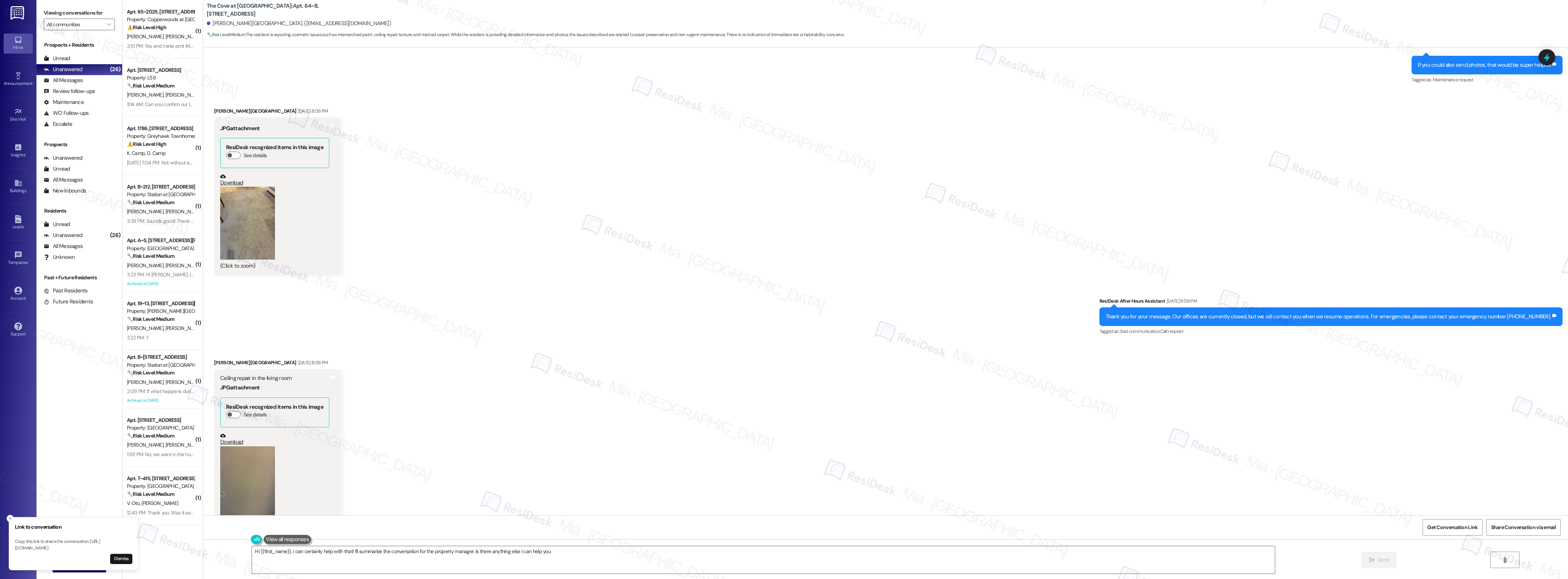
click at [236, 221] on button "Zoom image" at bounding box center [248, 223] width 55 height 73
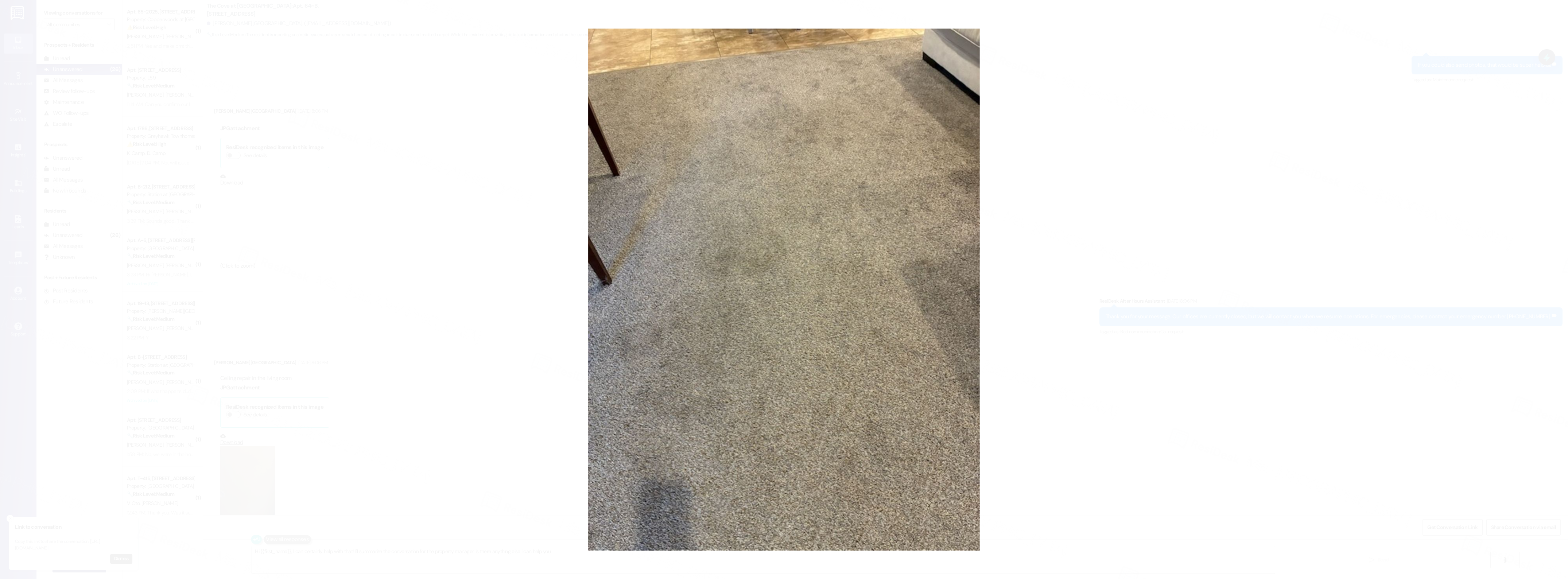
click at [1175, 224] on button "Unzoom image" at bounding box center [784, 289] width 1568 height 579
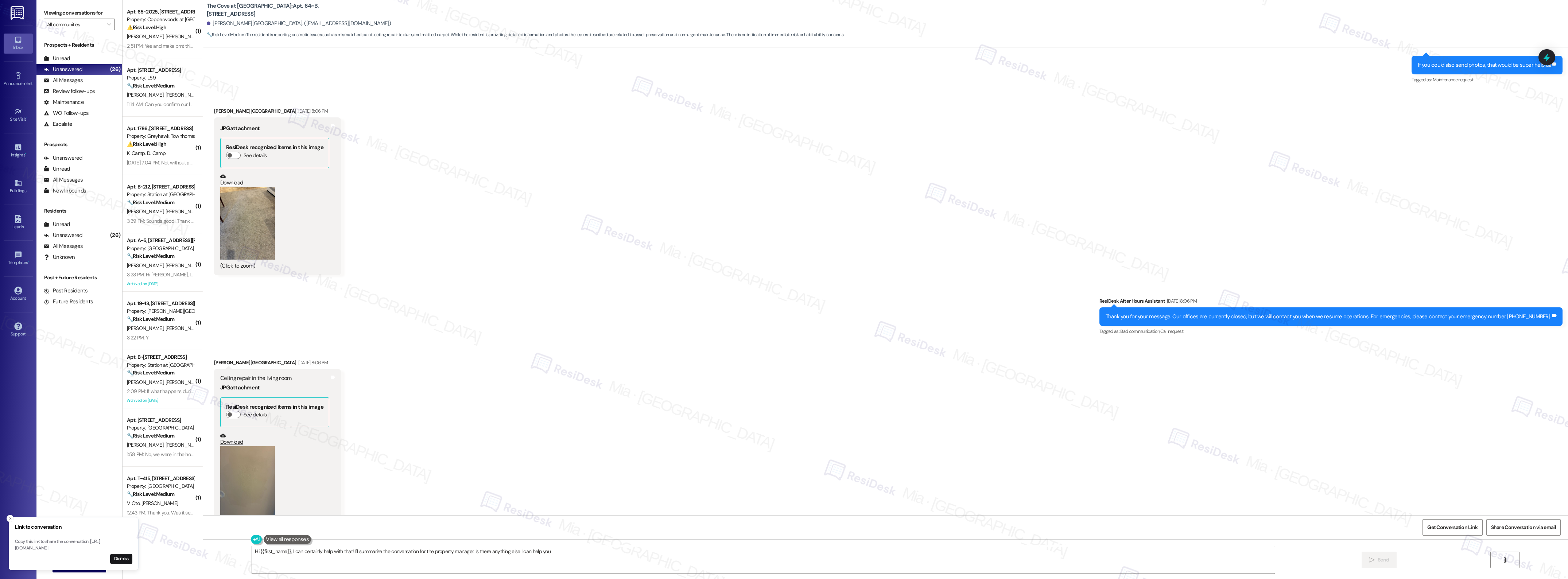
click at [233, 181] on link "Download" at bounding box center [275, 180] width 109 height 13
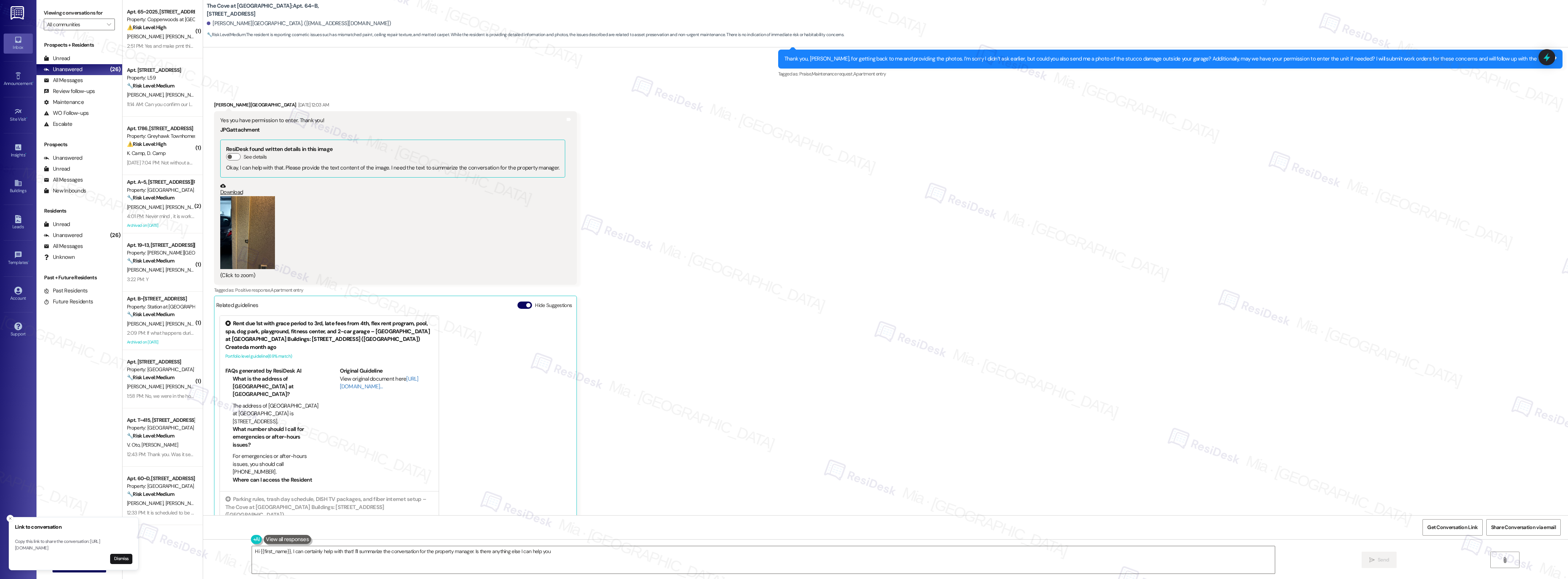
scroll to position [1768, 0]
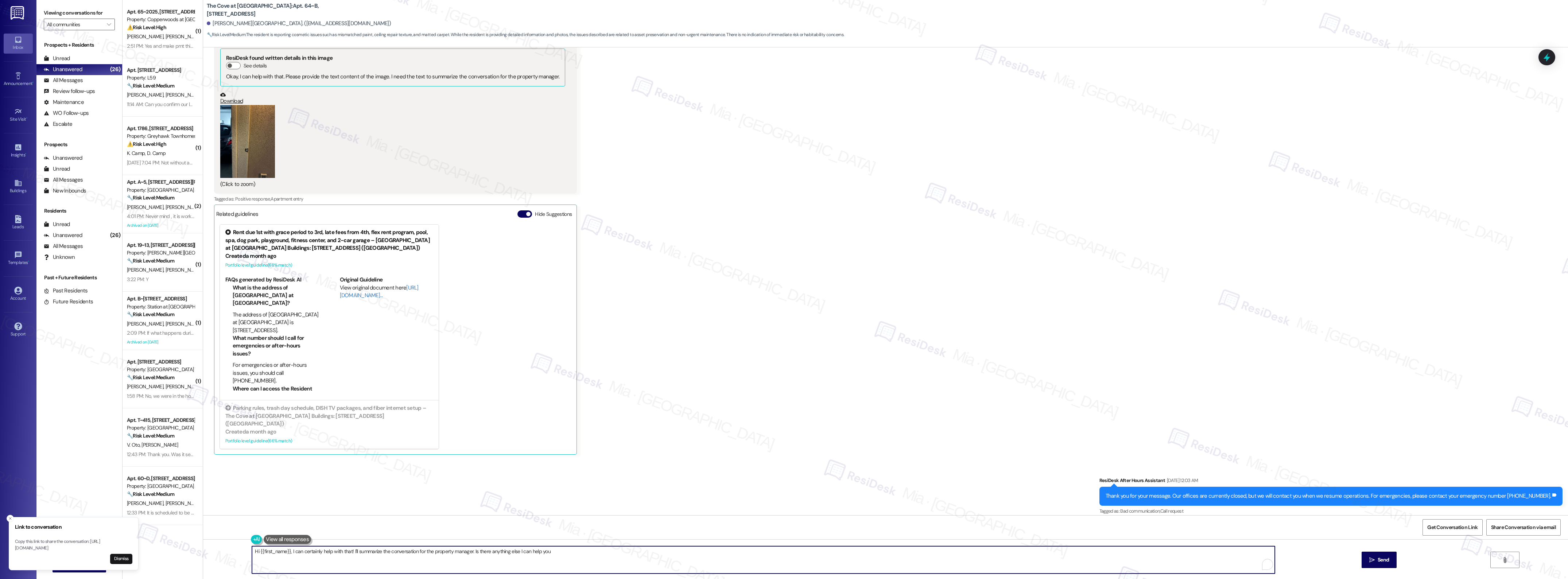
drag, startPoint x: 249, startPoint y: 553, endPoint x: 604, endPoint y: 551, distance: 355.0
click at [604, 514] on textarea "Hi {{first_name}}, I can certainly help with that! I'll summarize the conversat…" at bounding box center [763, 560] width 1023 height 27
click at [329, 514] on span "Kari" at bounding box center [346, 529] width 48 height 6
click at [405, 514] on textarea "Thank you for confirming the details, Kari. I have submitted the work order. I'…" at bounding box center [752, 560] width 1023 height 27
type textarea "Thank you for confirming the details, Kari. I have submitted the work order. I'…"
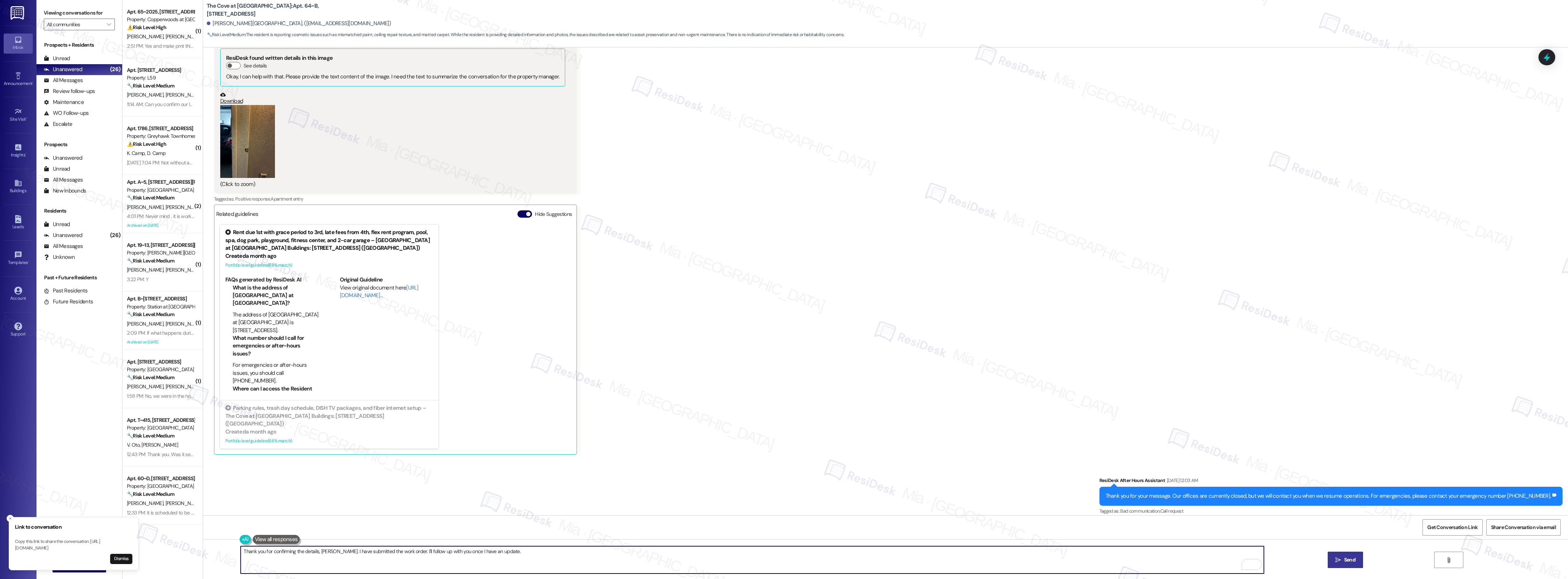
click at [1335, 514] on button " Send" at bounding box center [1345, 560] width 35 height 16
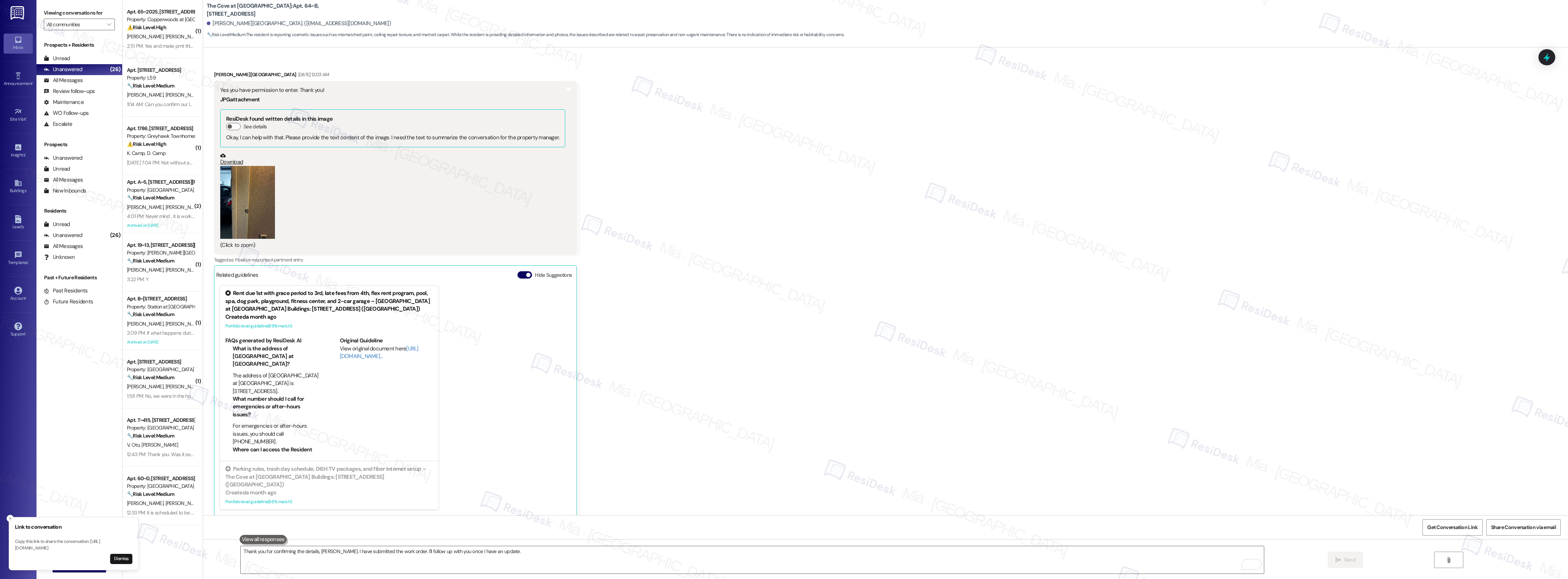
scroll to position [1707, 0]
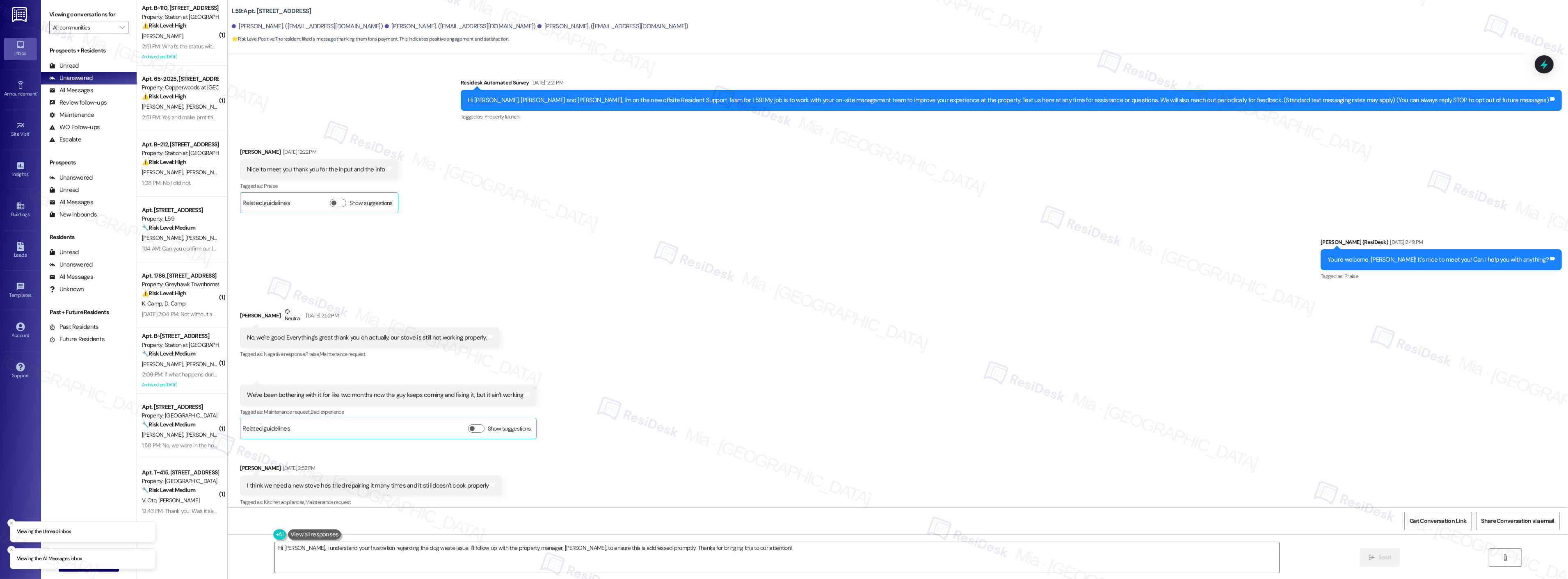
scroll to position [21580, 0]
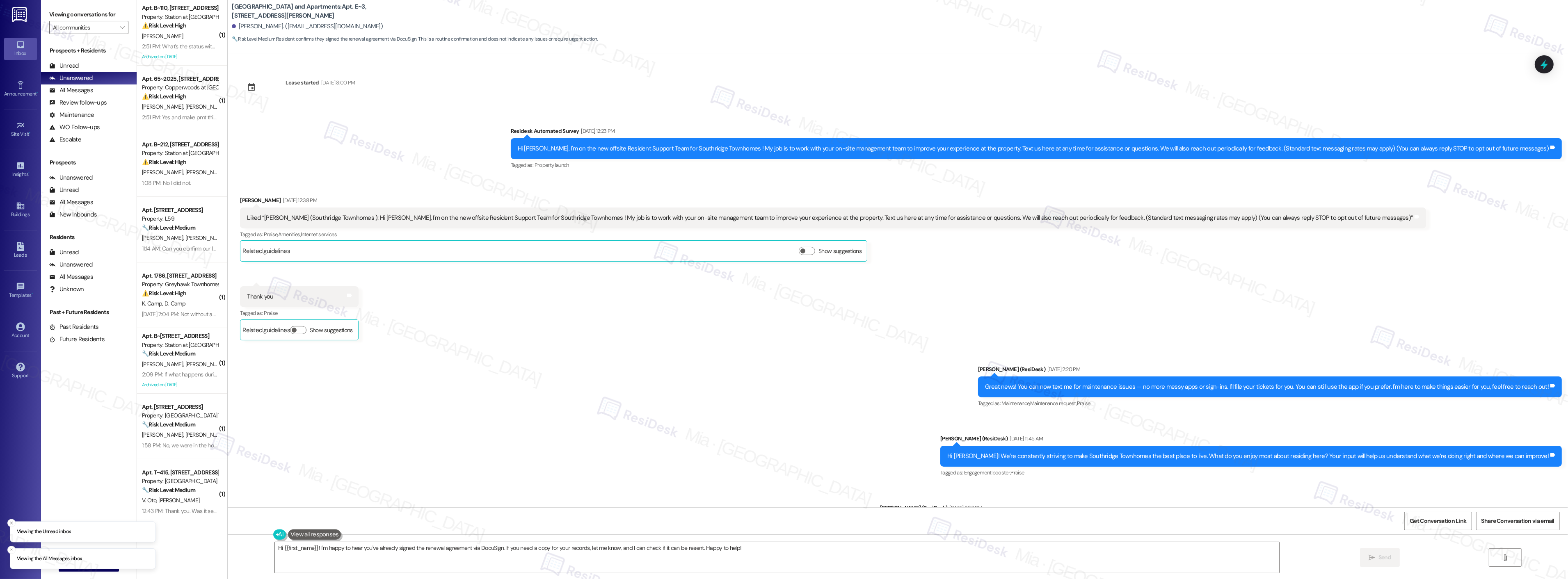
scroll to position [1907, 0]
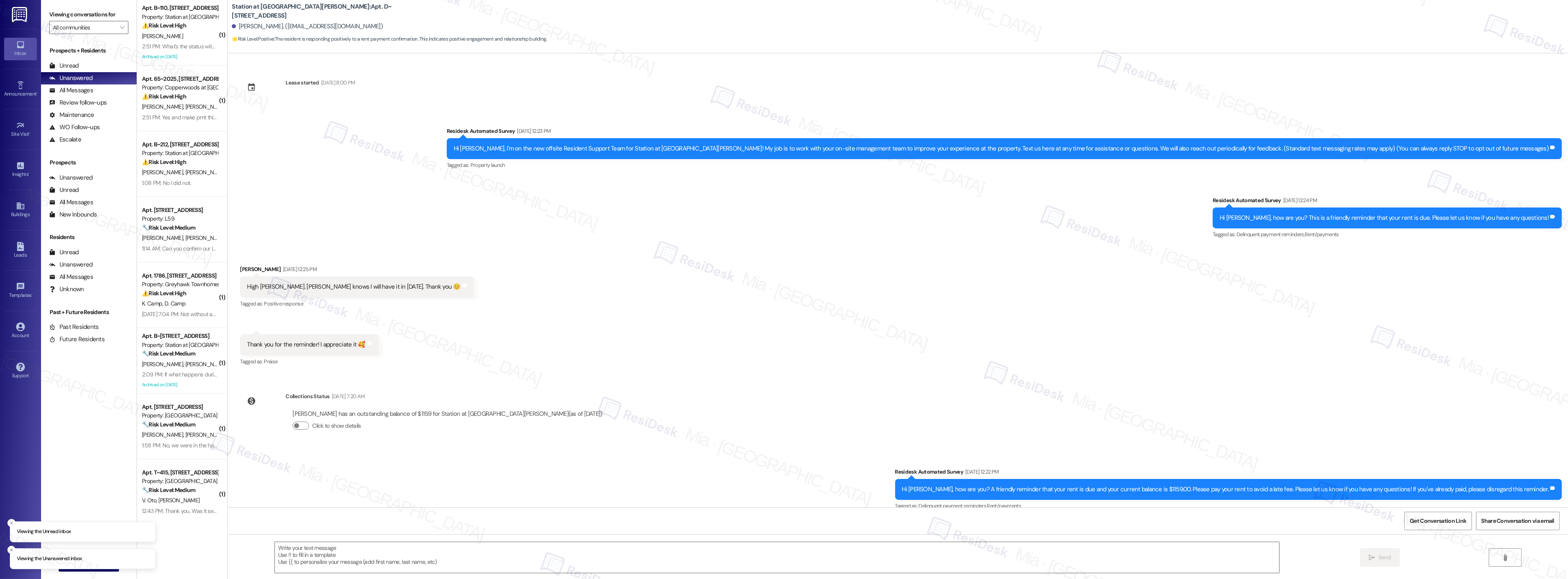
type textarea "Fetching suggested responses. Please feel free to read through the conversation…"
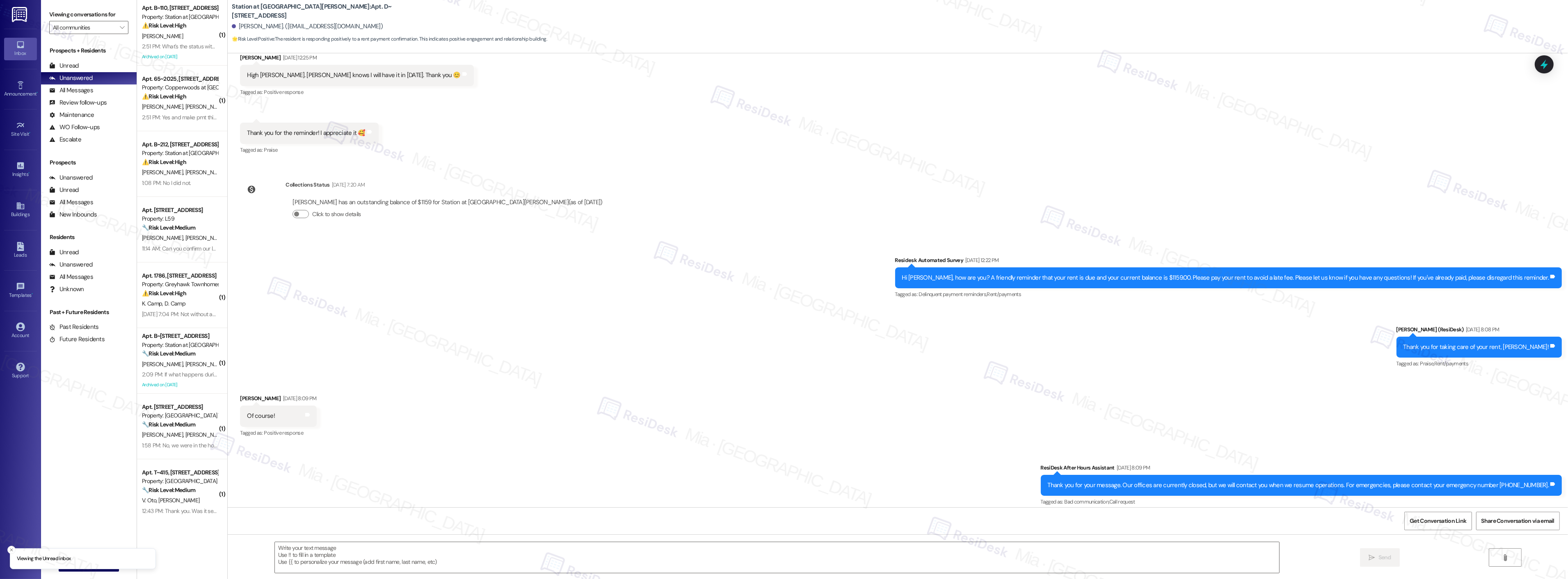
scroll to position [218, 0]
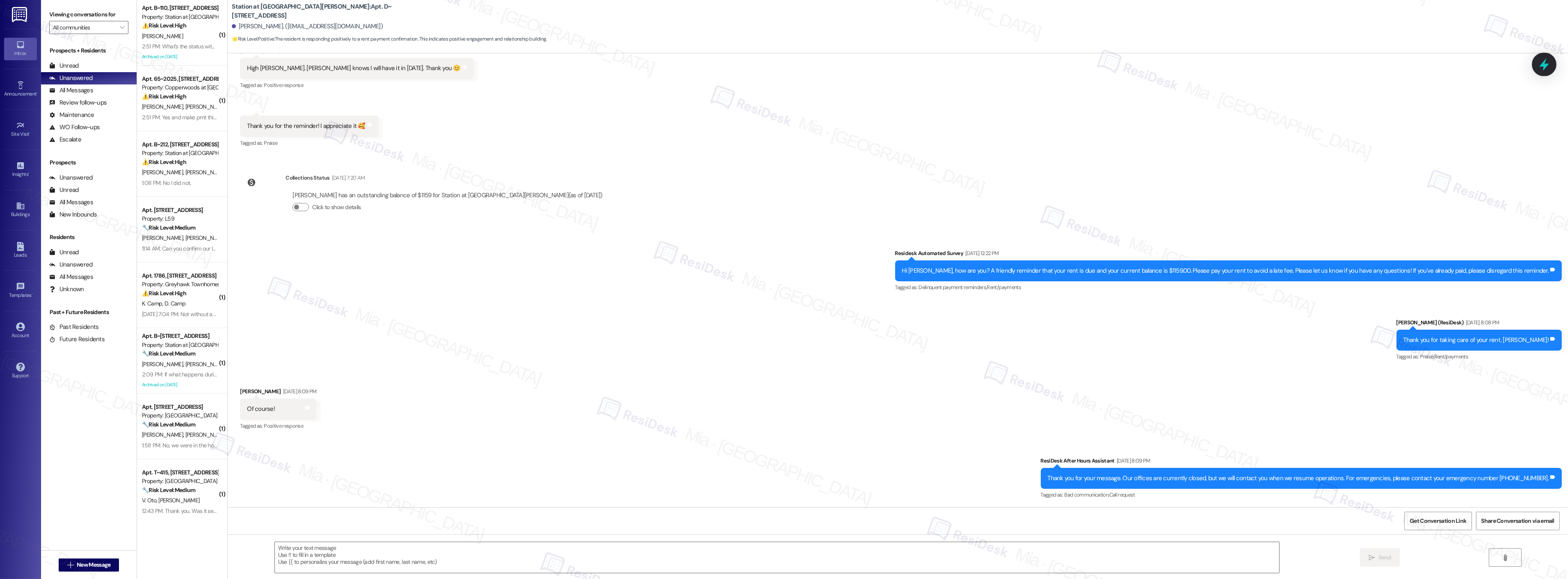
click at [1550, 60] on icon at bounding box center [1544, 64] width 14 height 14
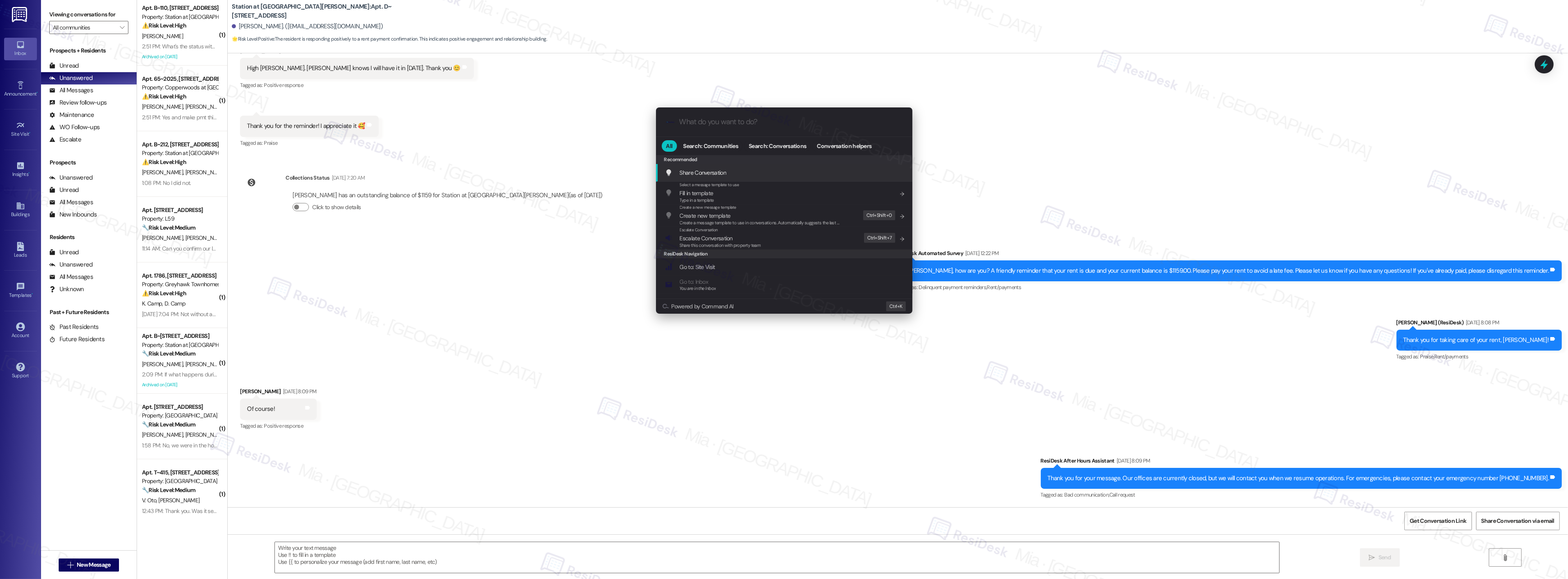
click at [751, 131] on div ".cls-1{fill:#0a055f;}.cls-2{fill:#0cc4c4;} resideskLogoBlueOrange" at bounding box center [784, 122] width 256 height 29
click at [754, 125] on input "What do you want to do?" at bounding box center [790, 122] width 223 height 9
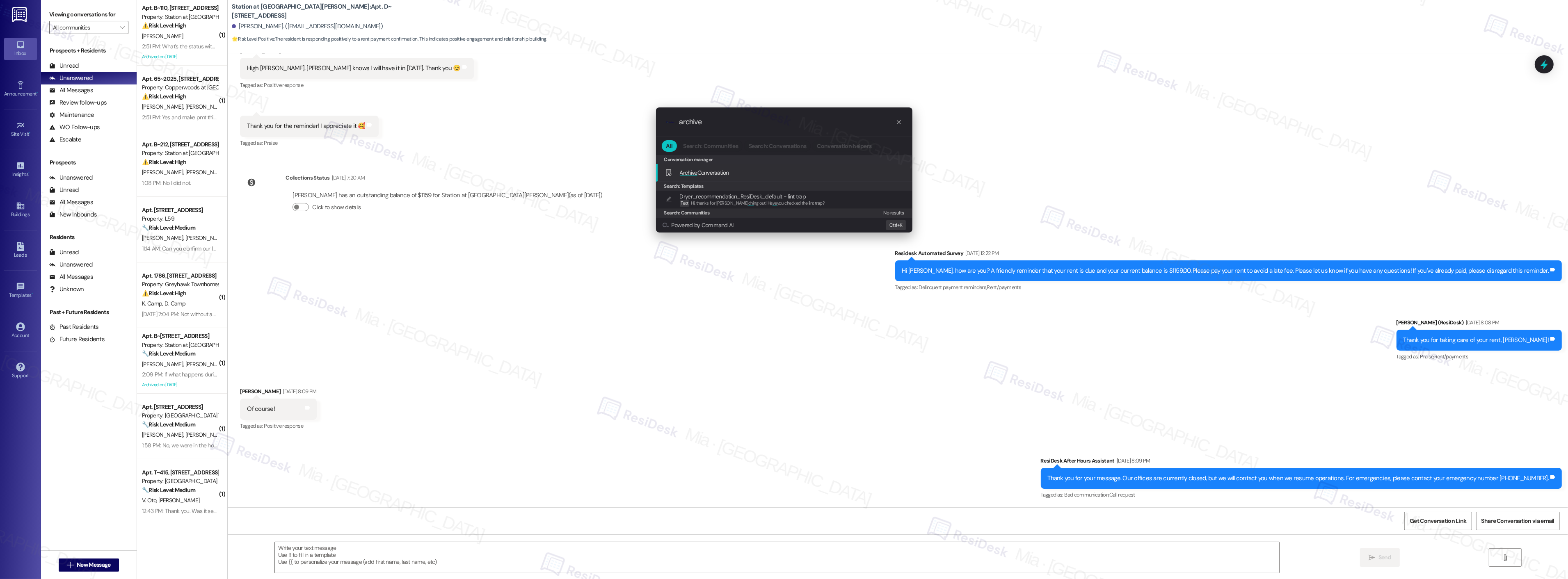
type input "archive"
click at [734, 172] on div "Archive Conversation Add shortcut" at bounding box center [785, 172] width 240 height 9
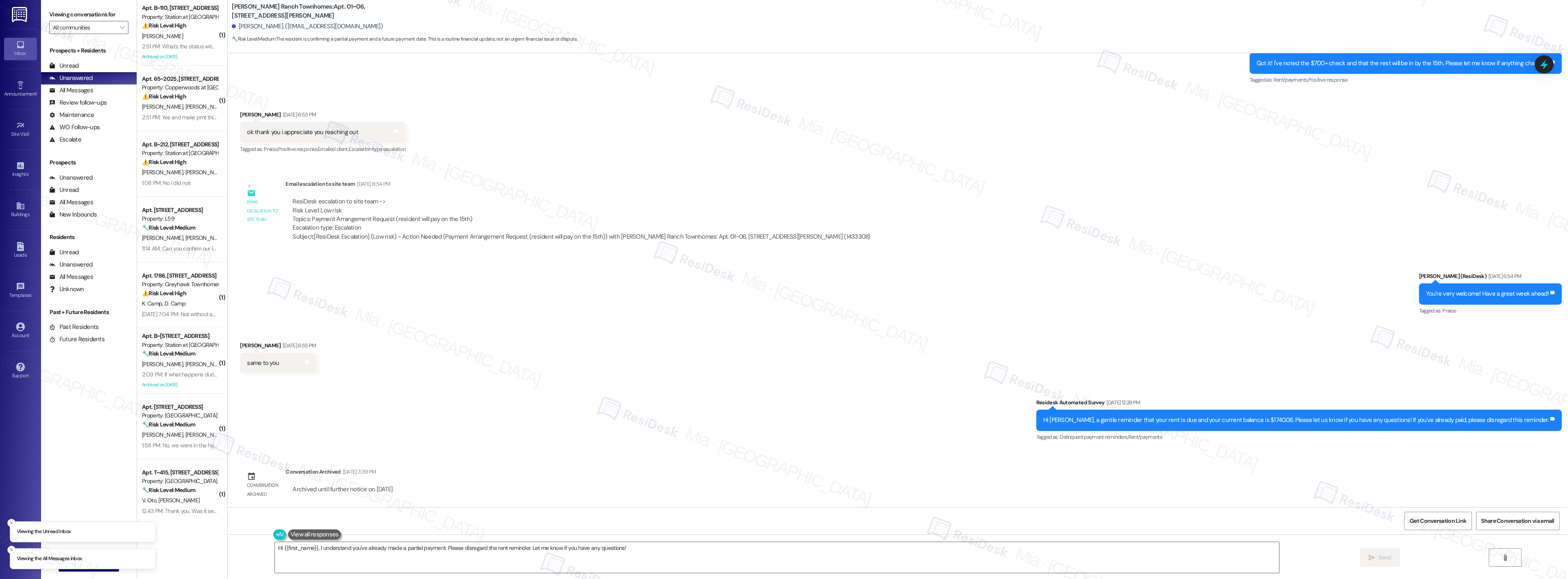
scroll to position [619, 0]
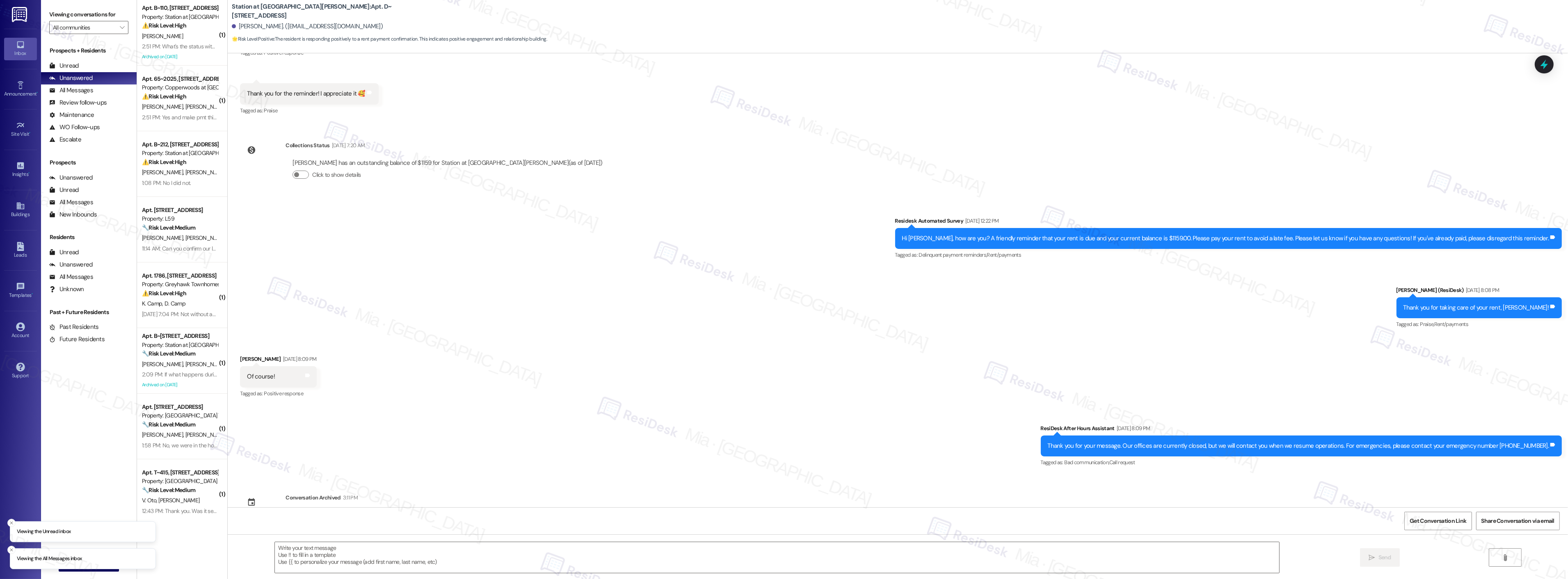
scroll to position [279, 0]
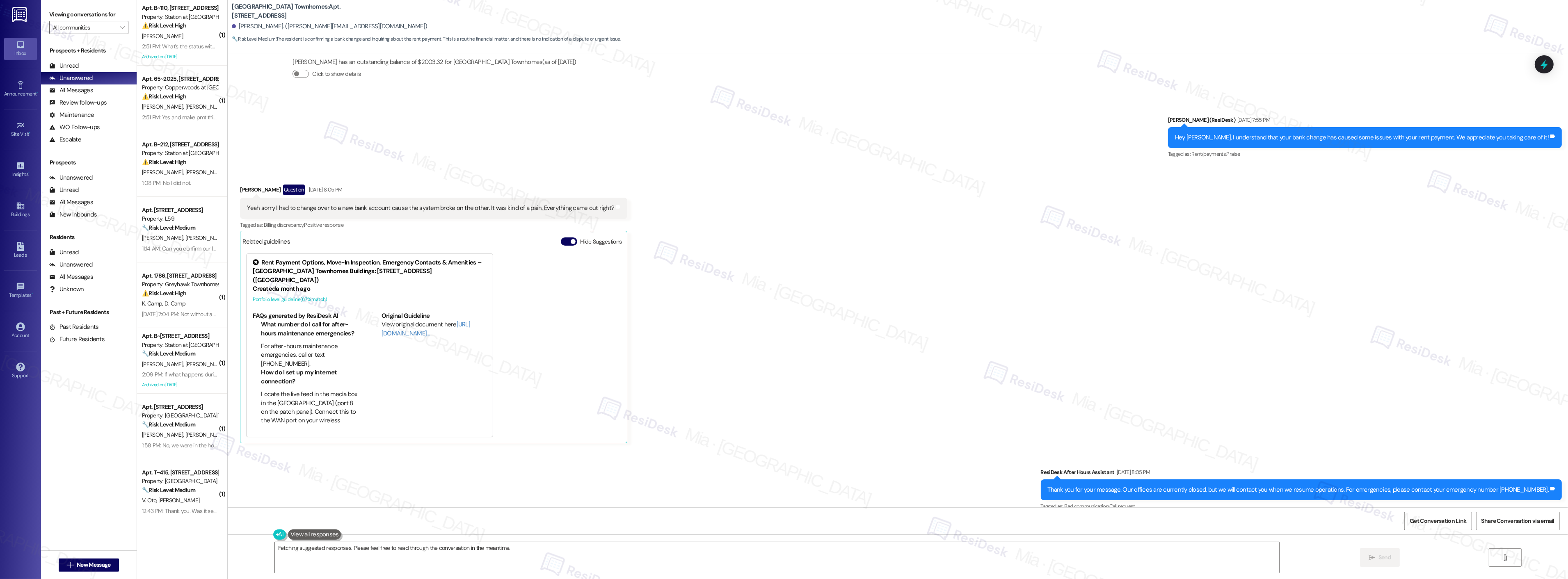
scroll to position [534, 0]
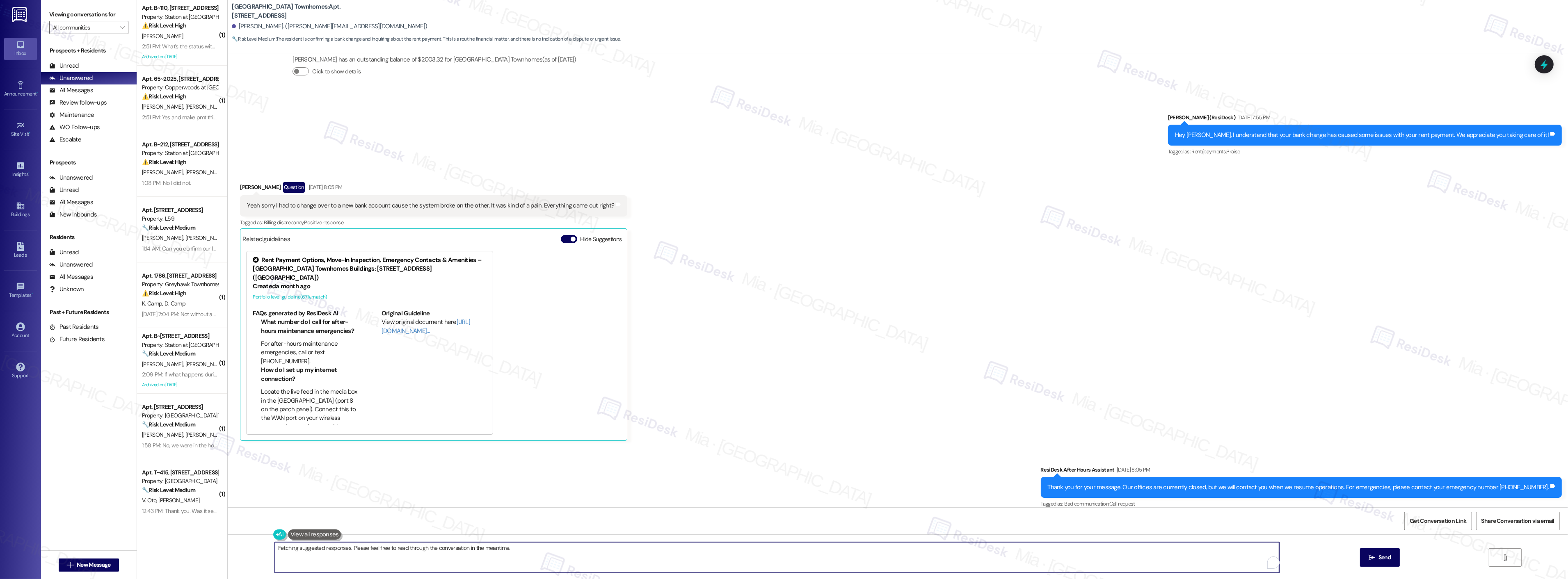
drag, startPoint x: 616, startPoint y: 548, endPoint x: 255, endPoint y: 548, distance: 361.0
click at [255, 548] on div "Hey {{first_name}}, thanks for the update! I'm happy to check if everything cam…" at bounding box center [897, 565] width 1340 height 62
paste textarea "Apologies for the delay in getting back to you. I’ve checked your account [DATE…"
click at [264, 547] on textarea "Apologies for the delay in getting back to you. I’ve checked your account today…" at bounding box center [766, 557] width 1004 height 31
drag, startPoint x: 386, startPoint y: 549, endPoint x: 478, endPoint y: 549, distance: 92.0
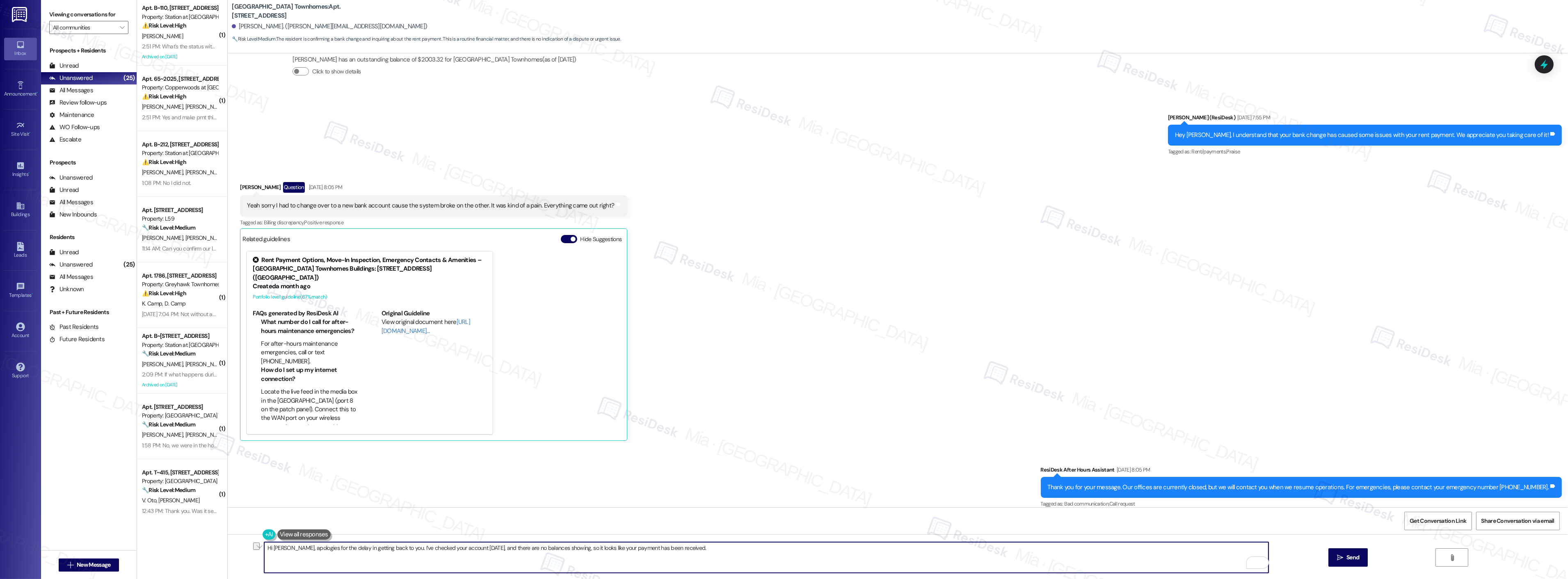
click at [478, 549] on textarea "Hi Jon, apologies for the delay in getting back to you. I’ve checked your accou…" at bounding box center [766, 557] width 1004 height 31
click at [496, 548] on textarea "Hi Jon, apologies for the delay in getting back to you. I’ve checked your accou…" at bounding box center [766, 557] width 1004 height 31
drag, startPoint x: 497, startPoint y: 548, endPoint x: 386, endPoint y: 549, distance: 111.0
click at [386, 549] on textarea "Hi Jon, apologies for the delay in getting back to you. I’ve checked your accou…" at bounding box center [766, 557] width 1004 height 31
click at [435, 550] on textarea "Hi Jon, apologies for the delay in getting back to you. I can no longer see no …" at bounding box center [766, 557] width 1004 height 31
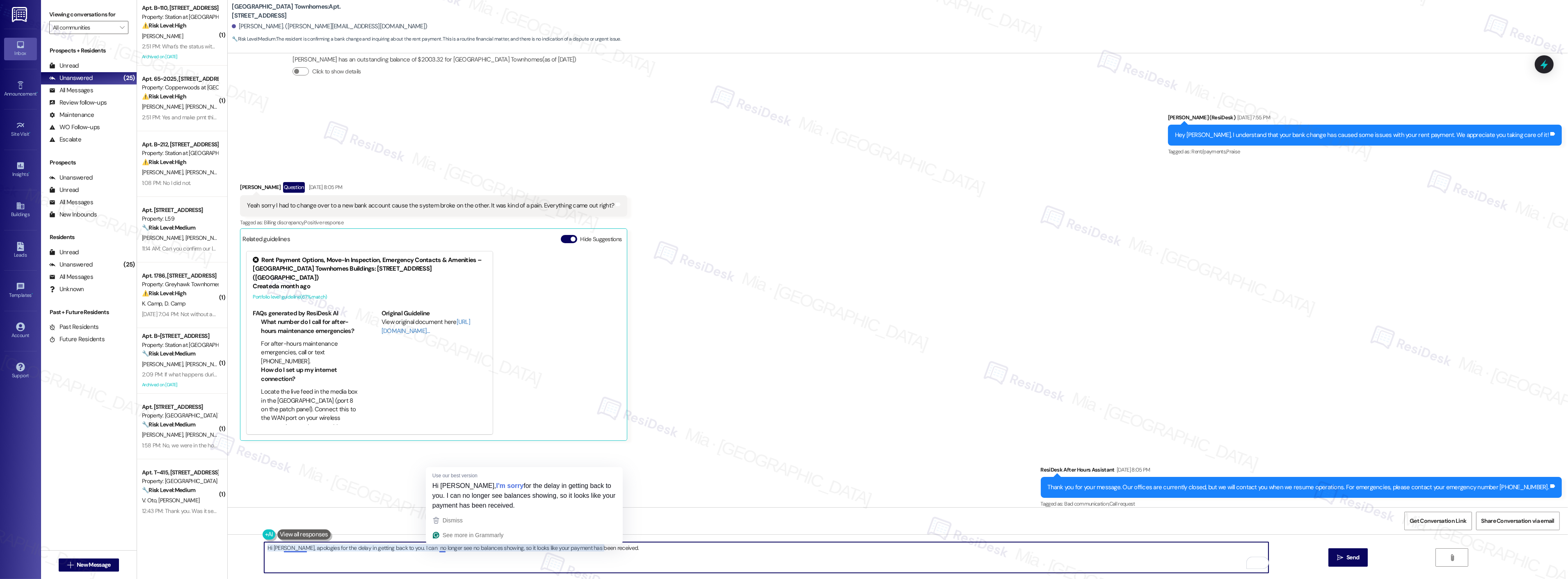
click at [435, 550] on textarea "Hi Jon, apologies for the delay in getting back to you. I can no longer see no …" at bounding box center [766, 557] width 1004 height 31
click at [474, 550] on textarea "Hi Jon, apologies for the delay in getting back to you. I can no longer see bal…" at bounding box center [766, 557] width 1004 height 31
click at [399, 522] on span "button" at bounding box center [400, 523] width 3 height 7
click at [647, 548] on textarea "Hi Jon, apologies for the delay in getting back to you. I can no longer see bal…" at bounding box center [766, 557] width 1004 height 31
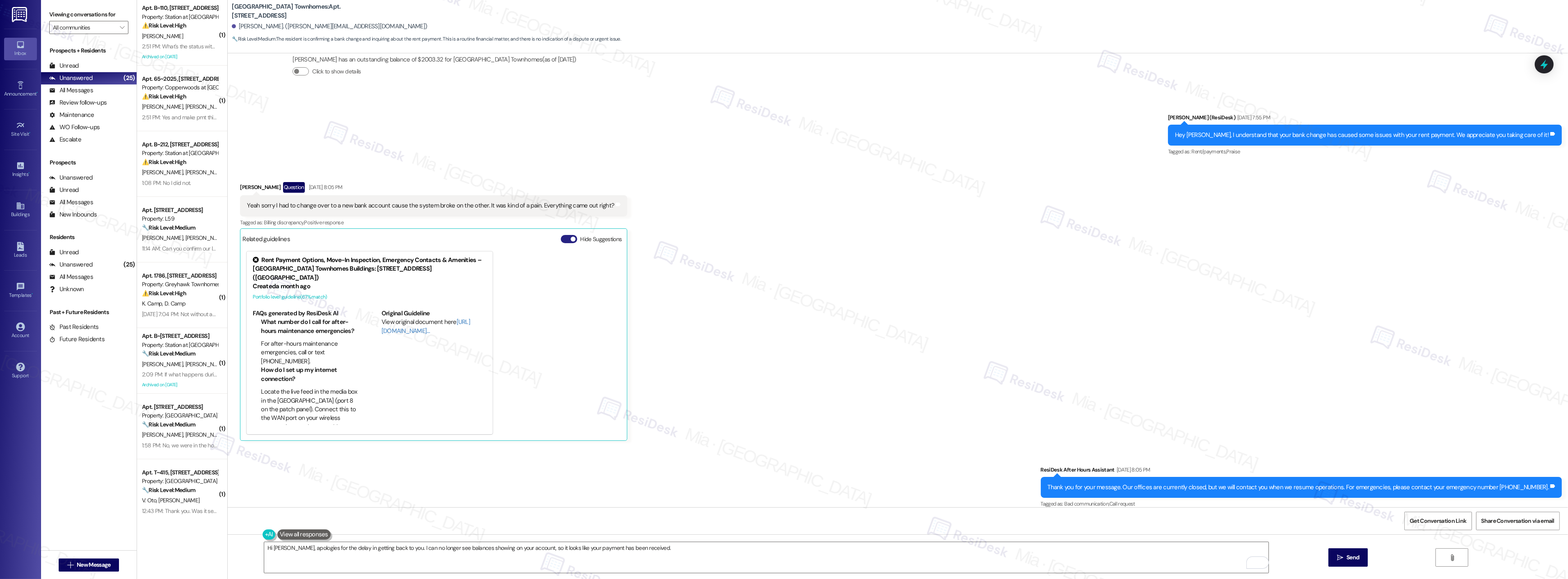
click at [561, 237] on button "Hide Suggestions" at bounding box center [569, 239] width 16 height 8
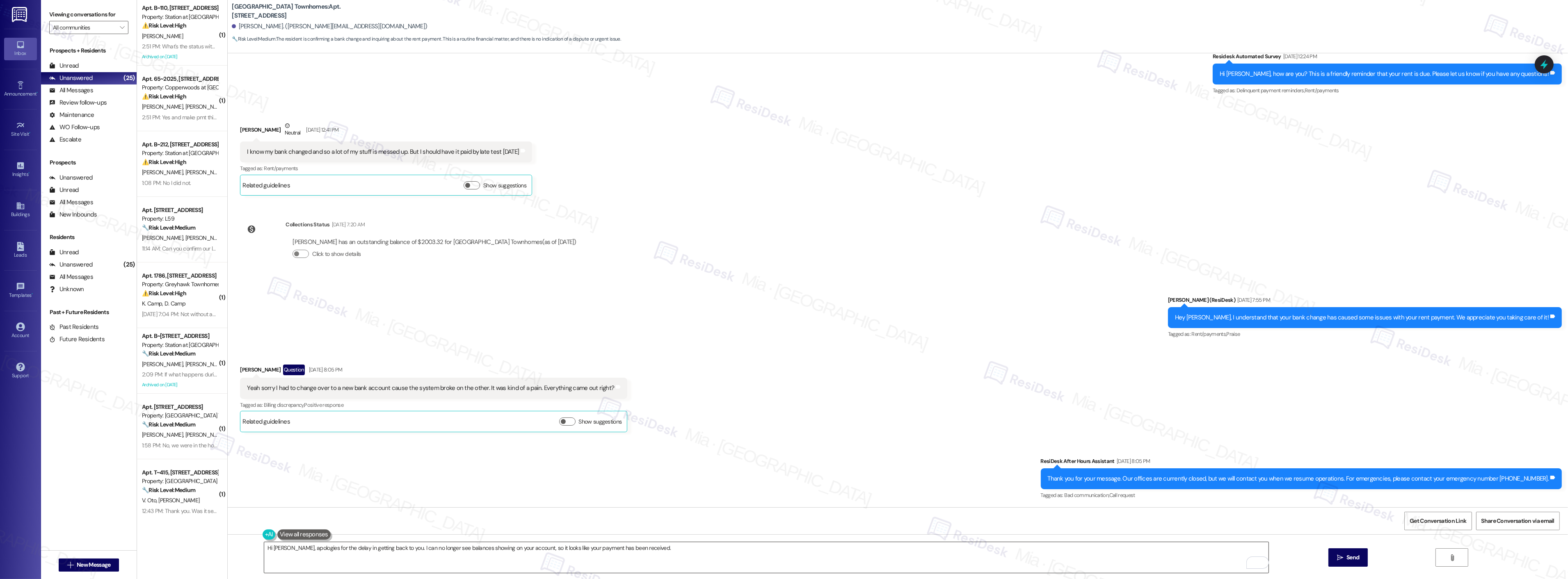
click at [657, 550] on textarea "Hi Jon, apologies for the delay in getting back to you. I can no longer see bal…" at bounding box center [766, 557] width 1004 height 31
type textarea "Hi Jon, apologies for the delay in getting back to you. I can no longer see bal…"
click at [1339, 554] on span " Send" at bounding box center [1348, 557] width 26 height 9
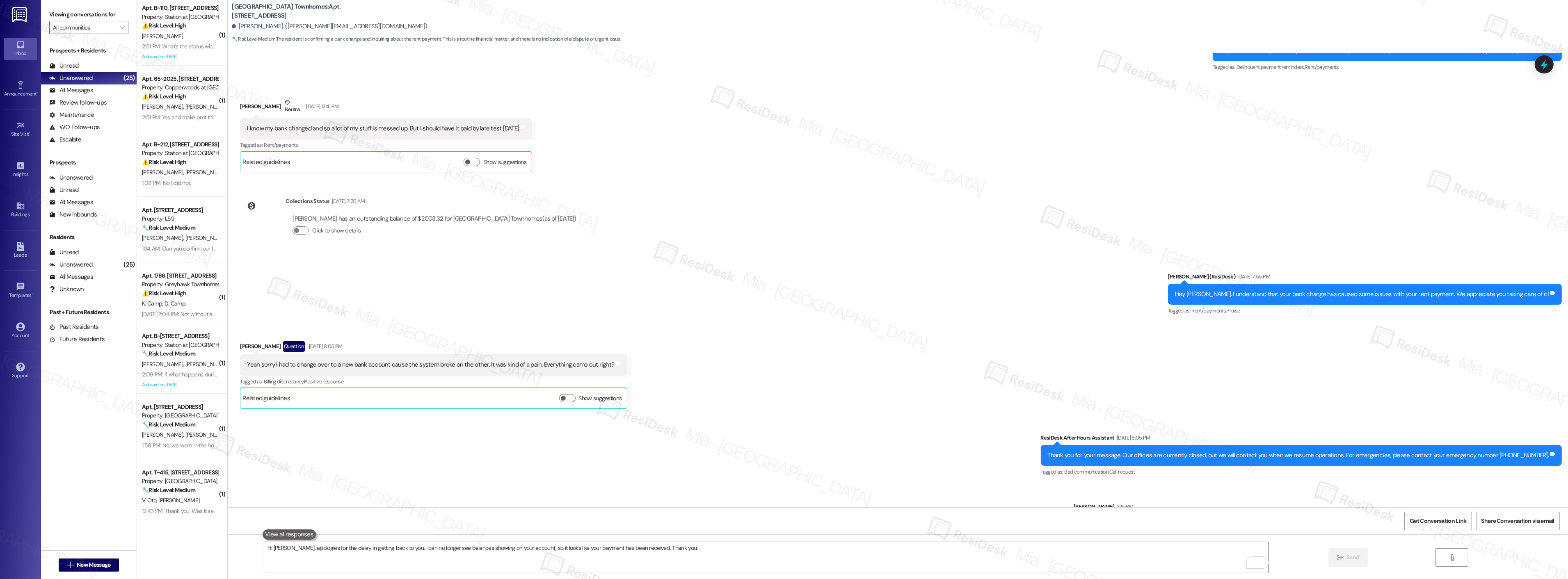
scroll to position [409, 0]
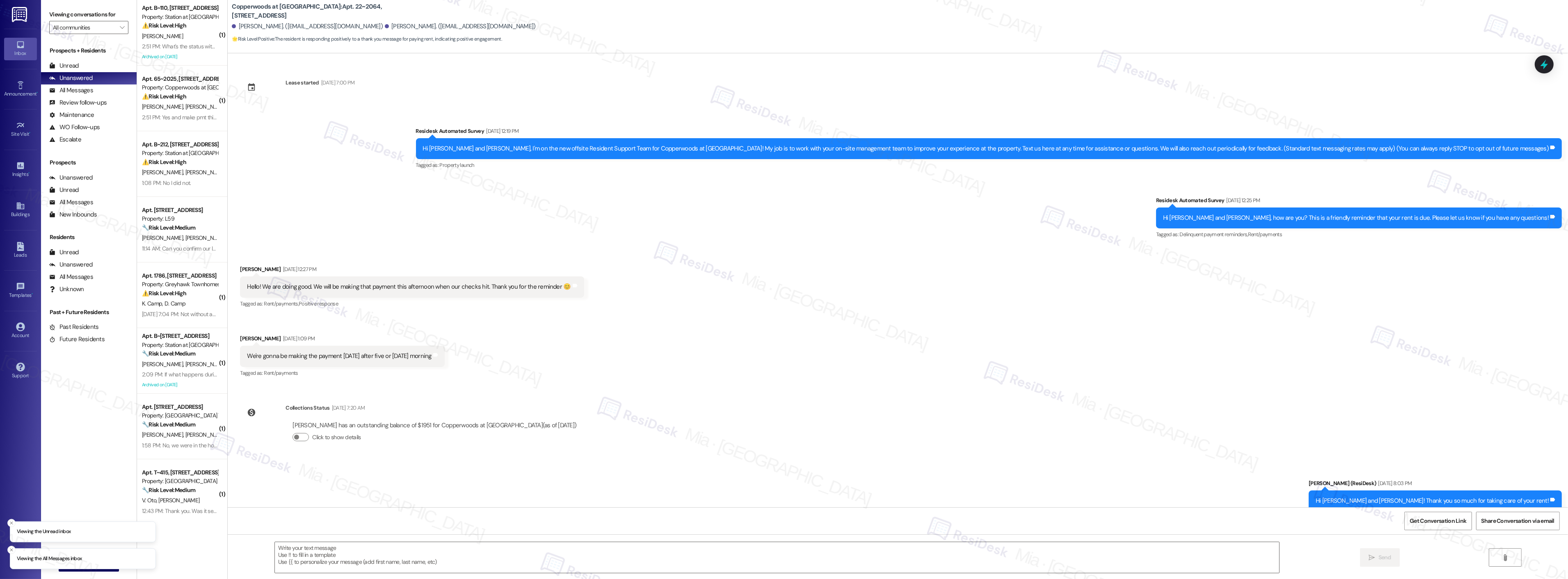
scroll to position [161, 0]
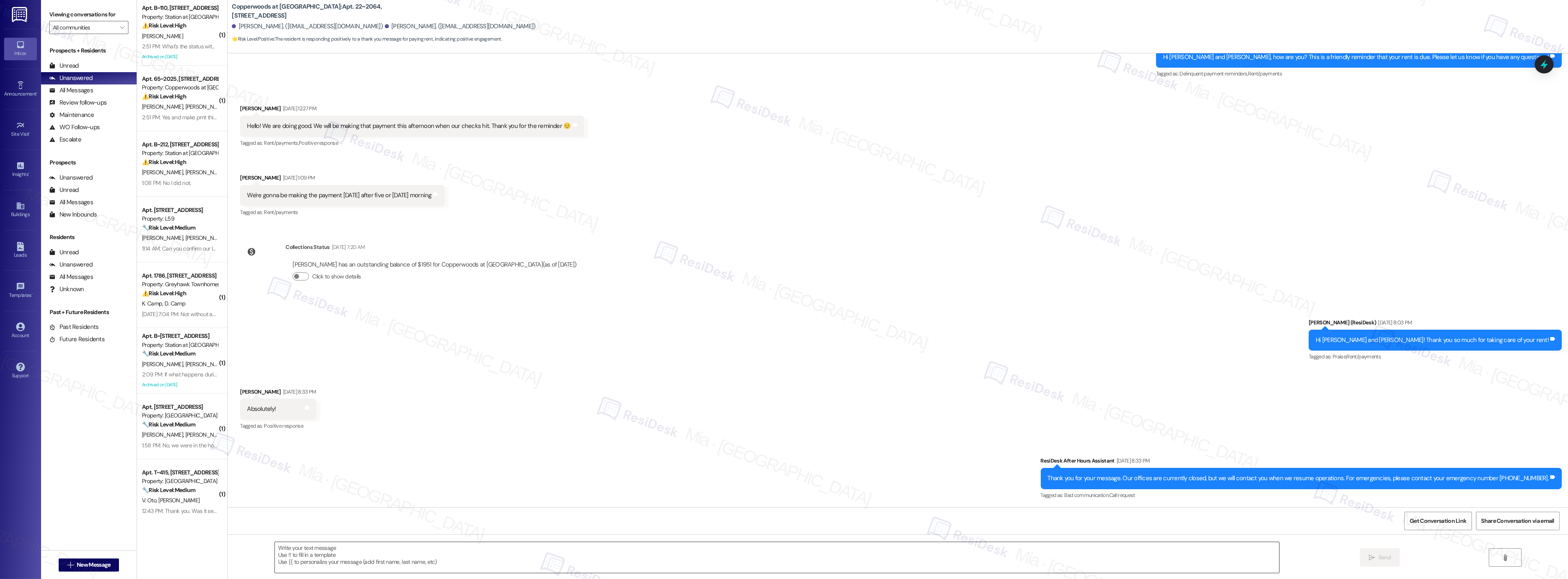
click at [362, 555] on textarea at bounding box center [776, 557] width 1004 height 31
click at [1545, 63] on icon at bounding box center [1544, 64] width 14 height 14
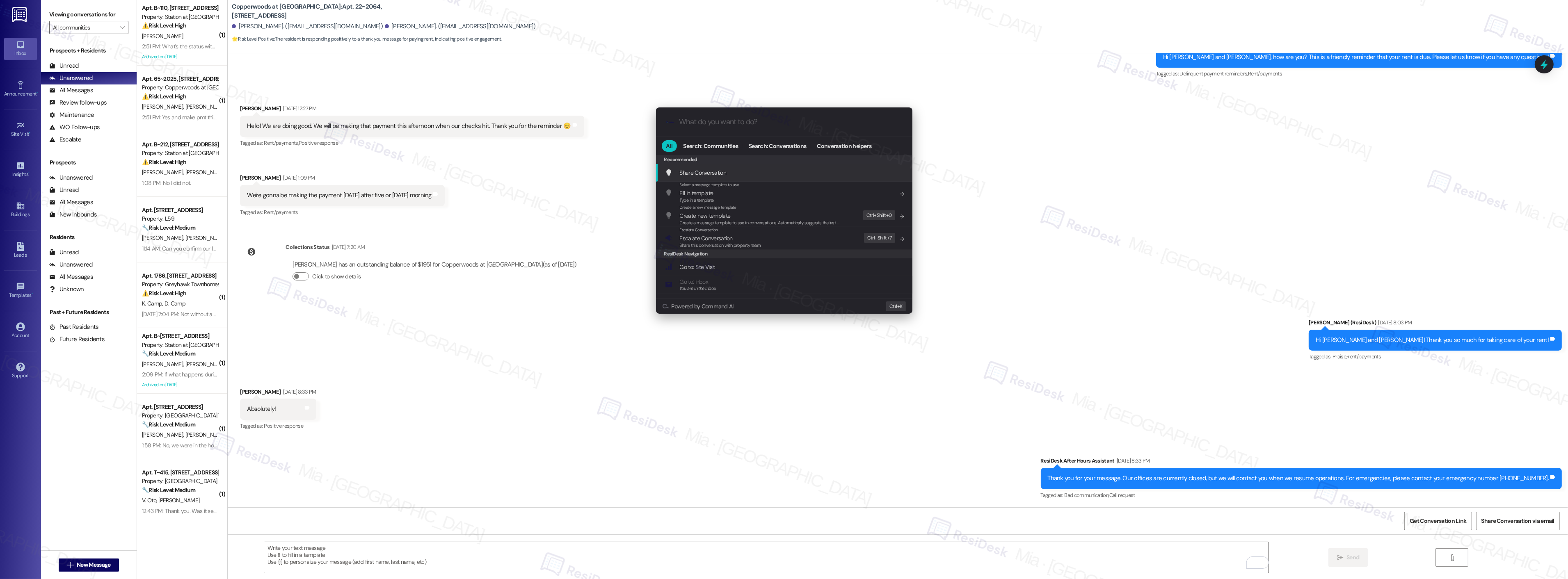
click at [777, 119] on input "What do you want to do?" at bounding box center [790, 122] width 223 height 9
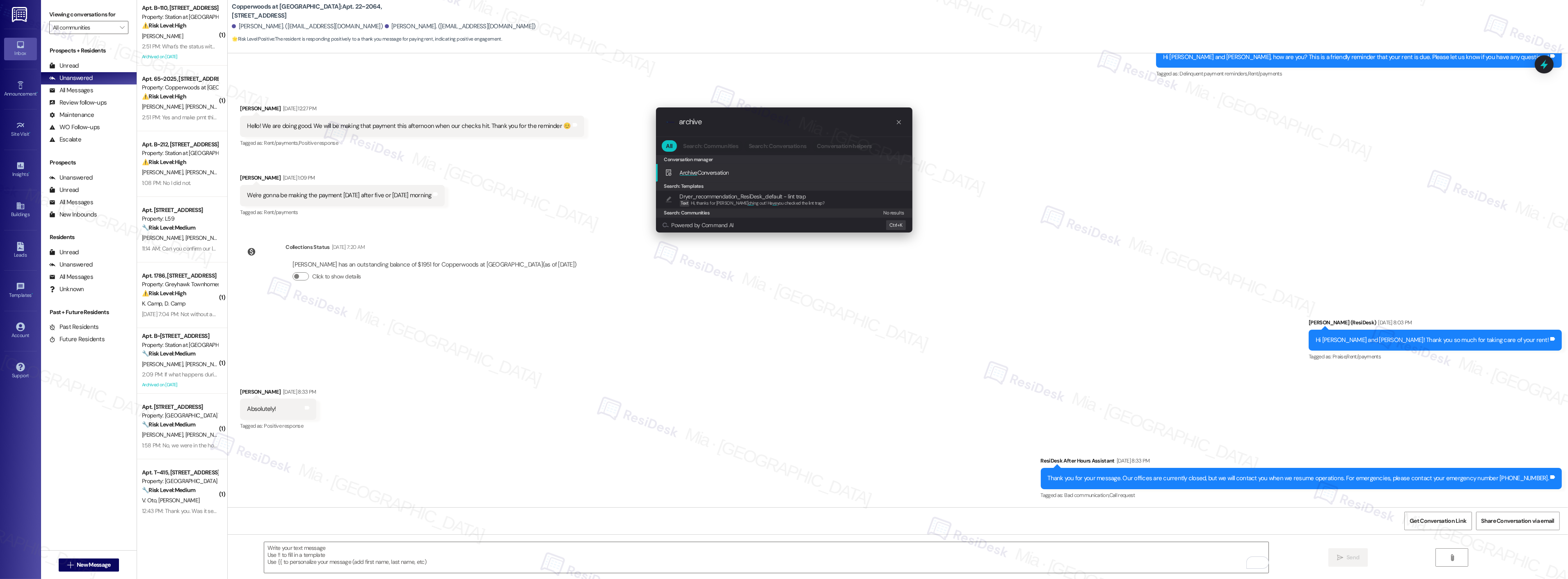
type input "archive"
click at [720, 170] on span "Archive Conversation" at bounding box center [705, 172] width 49 height 8
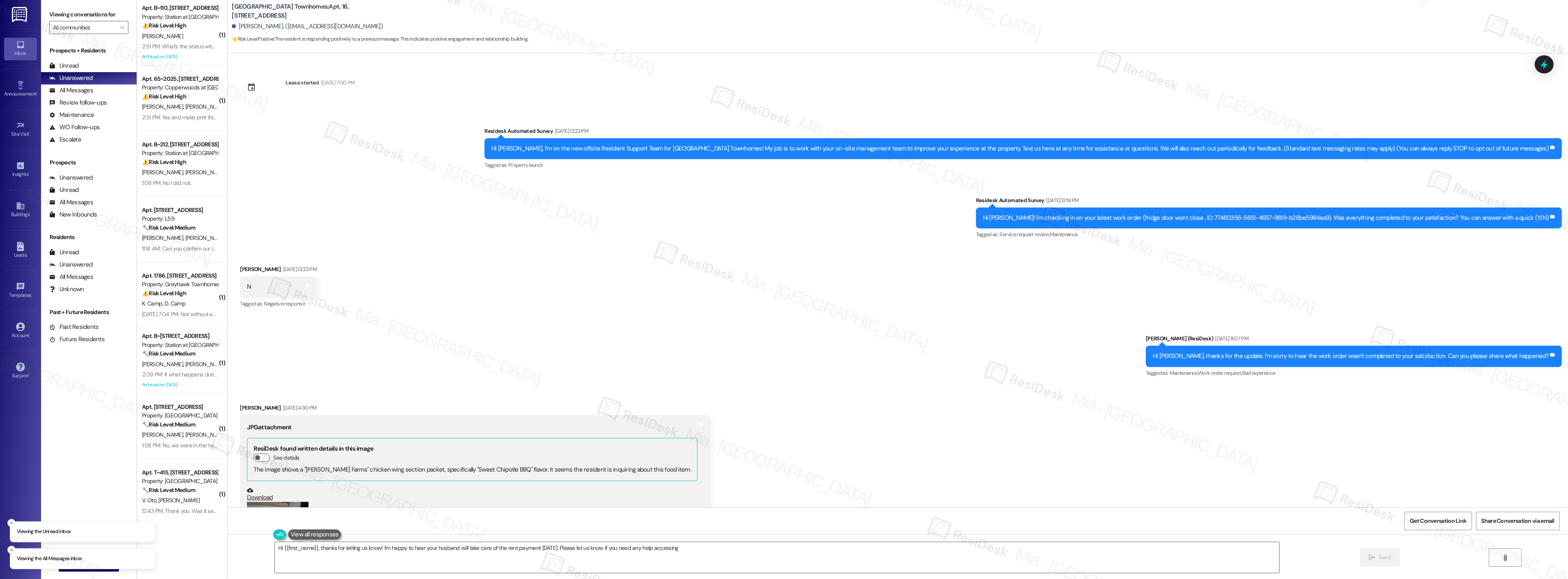
scroll to position [1388, 0]
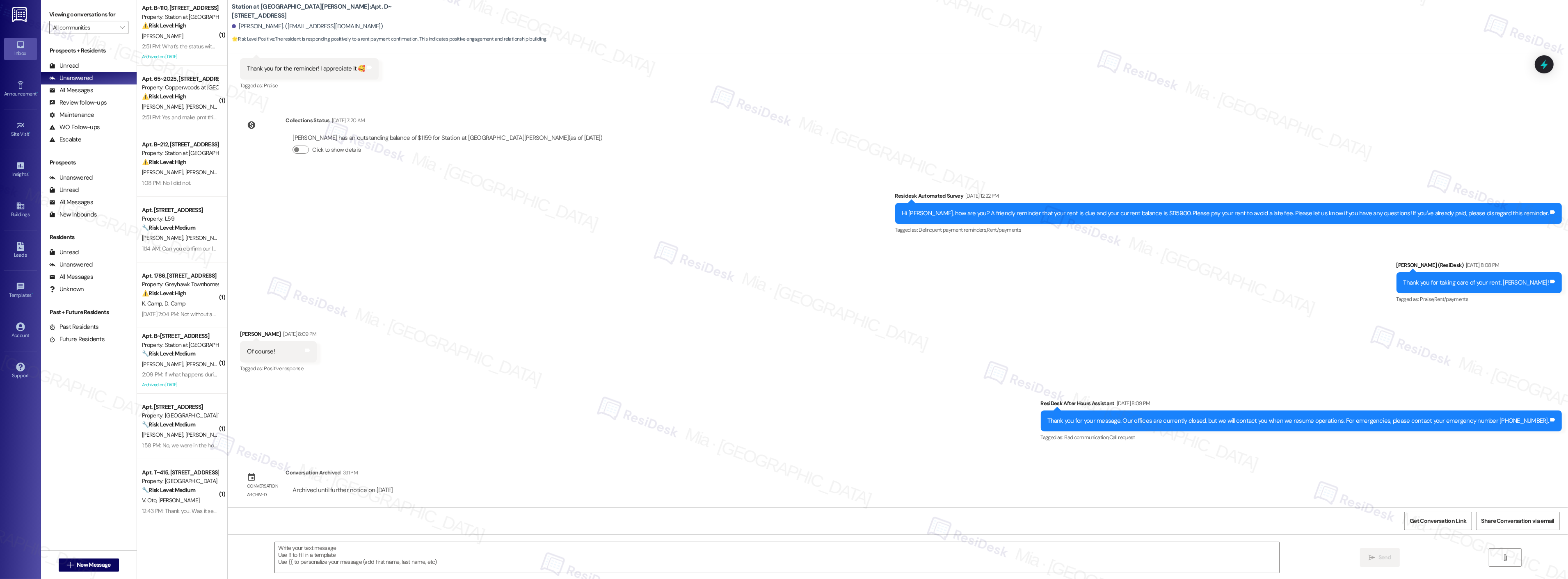
scroll to position [279, 0]
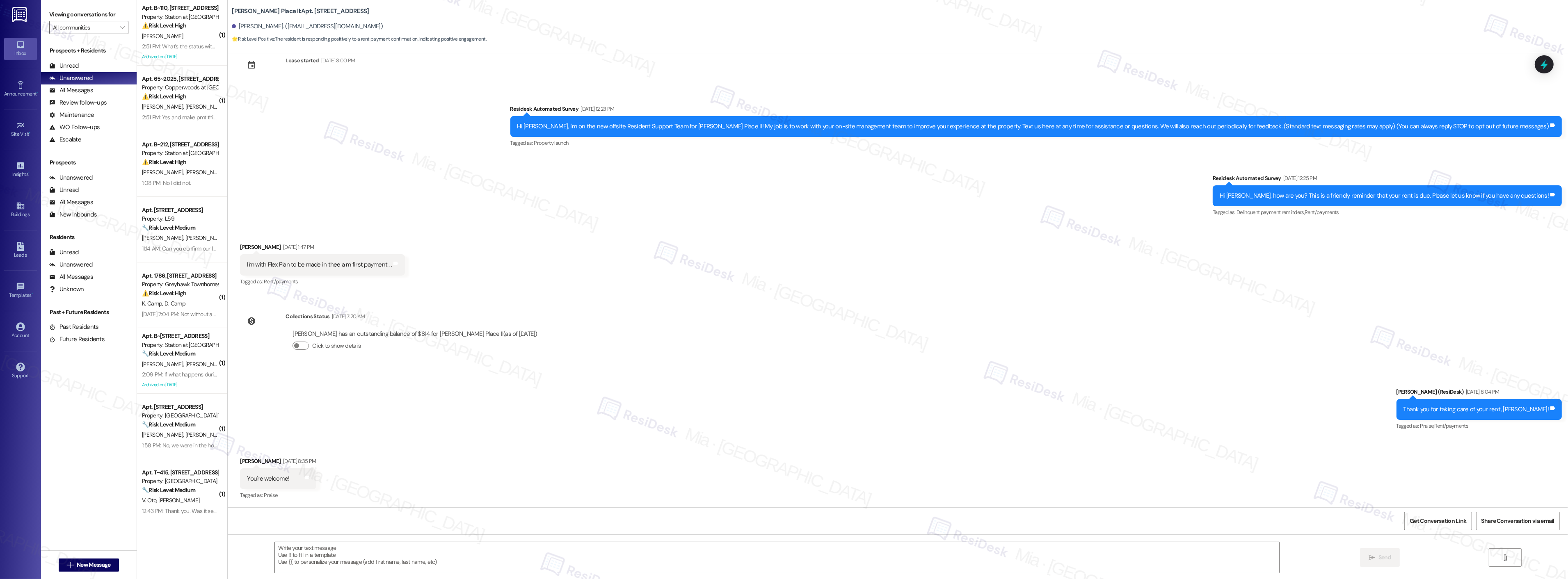
type textarea "Fetching suggested responses. Please feel free to read through the conversation…"
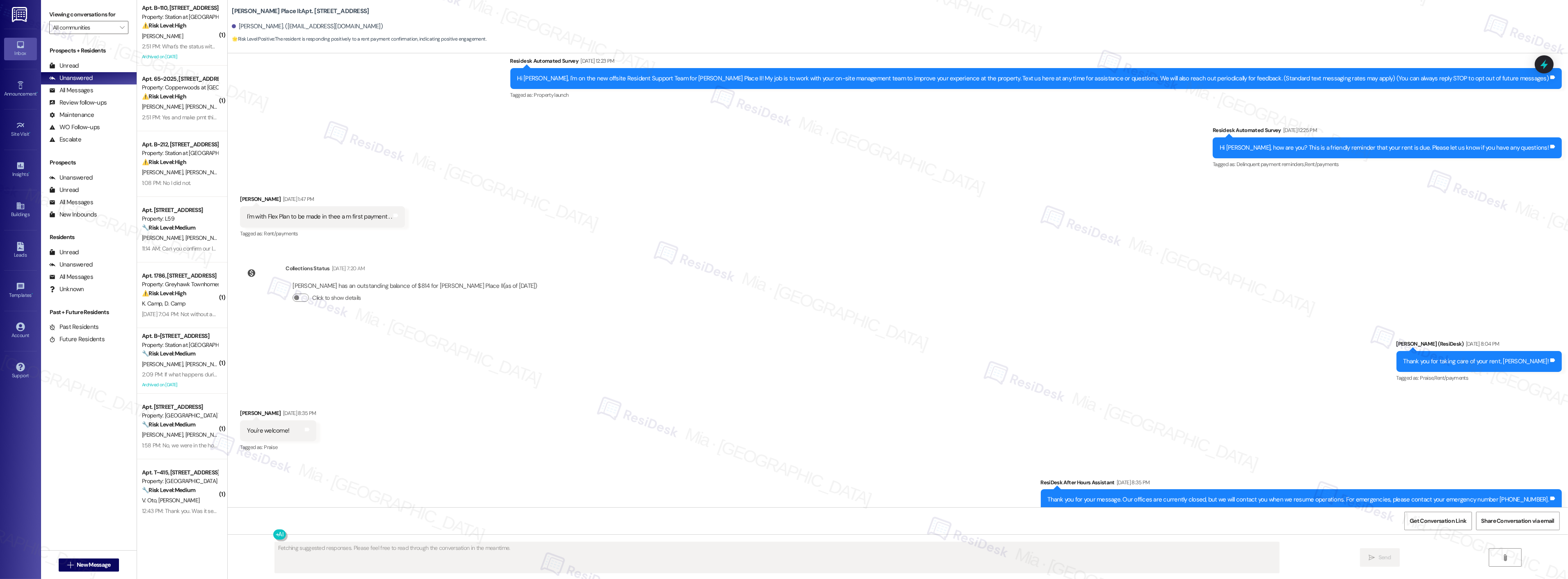
scroll to position [152, 0]
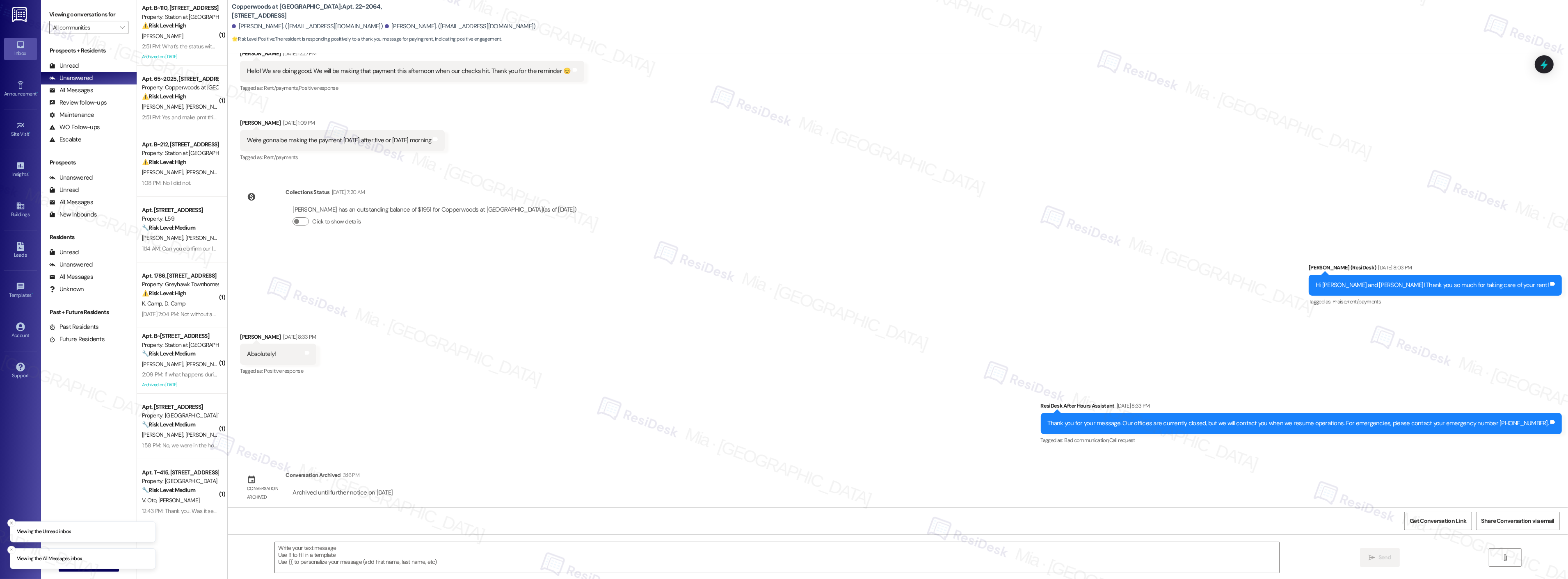
scroll to position [220, 0]
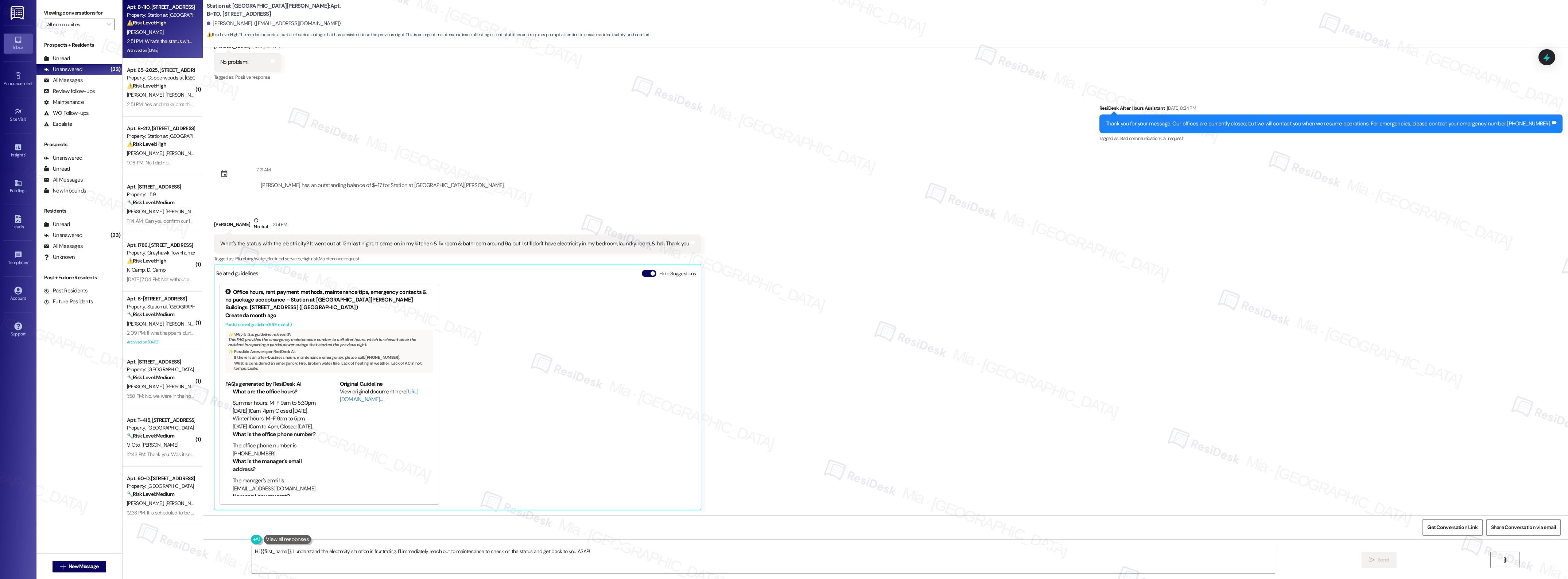
scroll to position [1104, 0]
drag, startPoint x: 218, startPoint y: 242, endPoint x: 675, endPoint y: 240, distance: 457.0
click at [675, 240] on div "What's the status with the electricity? It went out at 12m last night. It came …" at bounding box center [455, 244] width 469 height 8
copy div "What's the status with the electricity? It went out at 12m last night. It came …"
drag, startPoint x: 593, startPoint y: 549, endPoint x: 247, endPoint y: 551, distance: 346.0
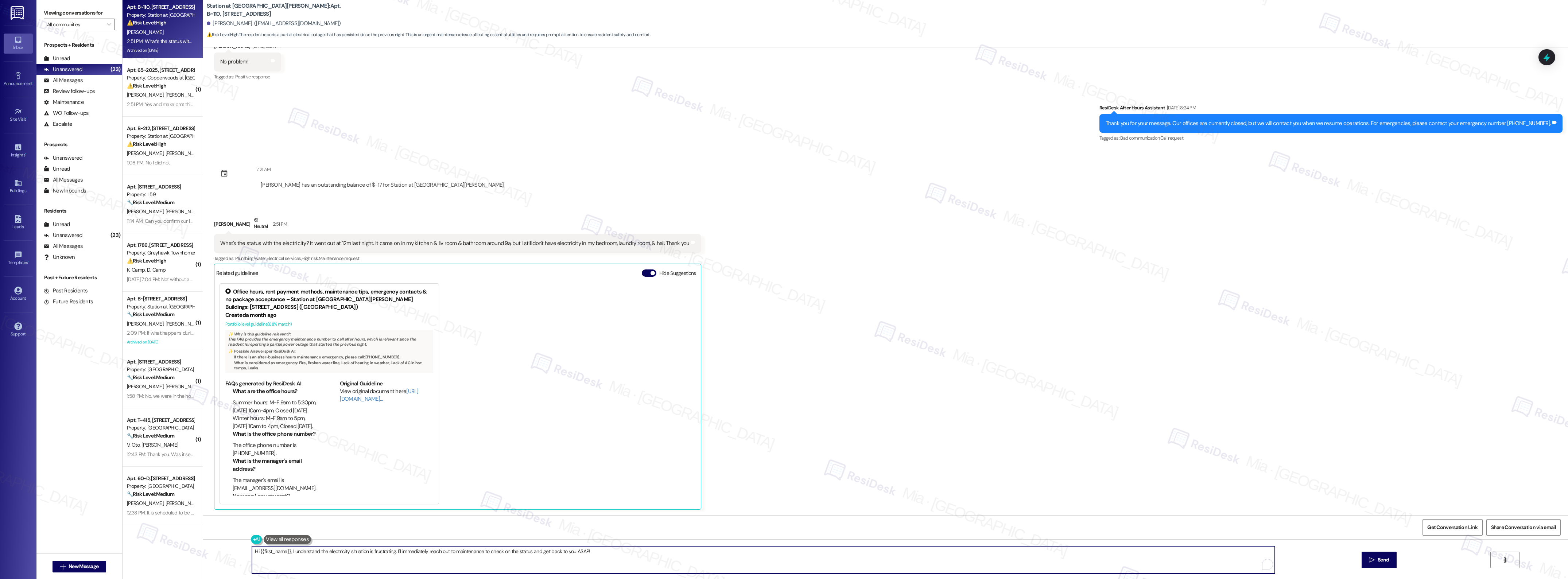
click at [248, 551] on div "Hi {{first_name}}, I understand the electricity situation is frustrating. I'll …" at bounding box center [760, 560] width 1024 height 28
click at [292, 553] on textarea "Hi {{first_name}}, I understand the electricity situation is frustrating. I'll …" at bounding box center [752, 560] width 1023 height 27
drag, startPoint x: 279, startPoint y: 553, endPoint x: 615, endPoint y: 552, distance: 336.0
click at [615, 552] on textarea "Hi {{first_name}}, I understand the electricity situation is frustrating. I'll …" at bounding box center [752, 560] width 1023 height 27
paste textarea "hank you for letting us know about the outage. I’m sorry you’re still experienc…"
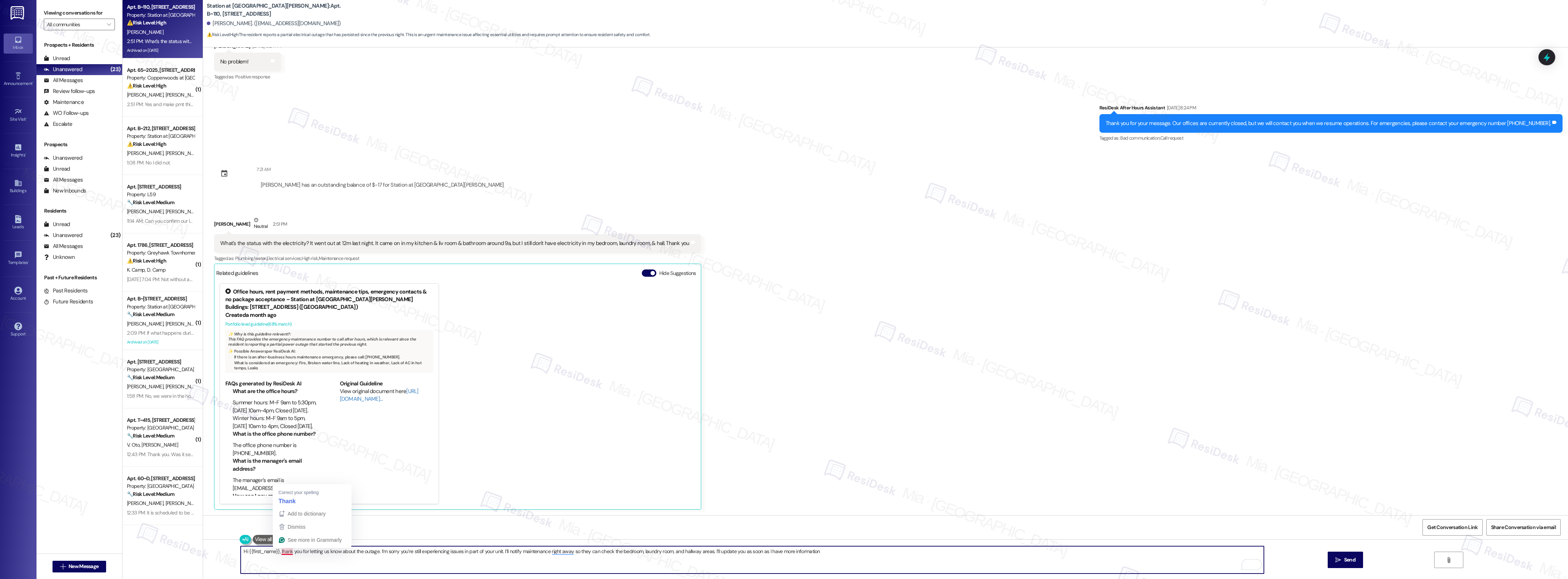
click at [279, 550] on textarea "Hi {{first_name}}, Ihank you for letting us know about the outage. I’m sorry yo…" at bounding box center [752, 560] width 1023 height 27
drag, startPoint x: 522, startPoint y: 553, endPoint x: 711, endPoint y: 553, distance: 189.0
click at [711, 553] on textarea "Hi {{first_name}}, thank you for letting us know about the outage. I’m sorry yo…" at bounding box center [752, 560] width 1023 height 27
drag, startPoint x: 572, startPoint y: 552, endPoint x: 583, endPoint y: 555, distance: 11.4
click at [601, 552] on textarea "Hi {{first_name}}, thank you for letting us know about the outage. I’m sorry yo…" at bounding box center [752, 560] width 1023 height 27
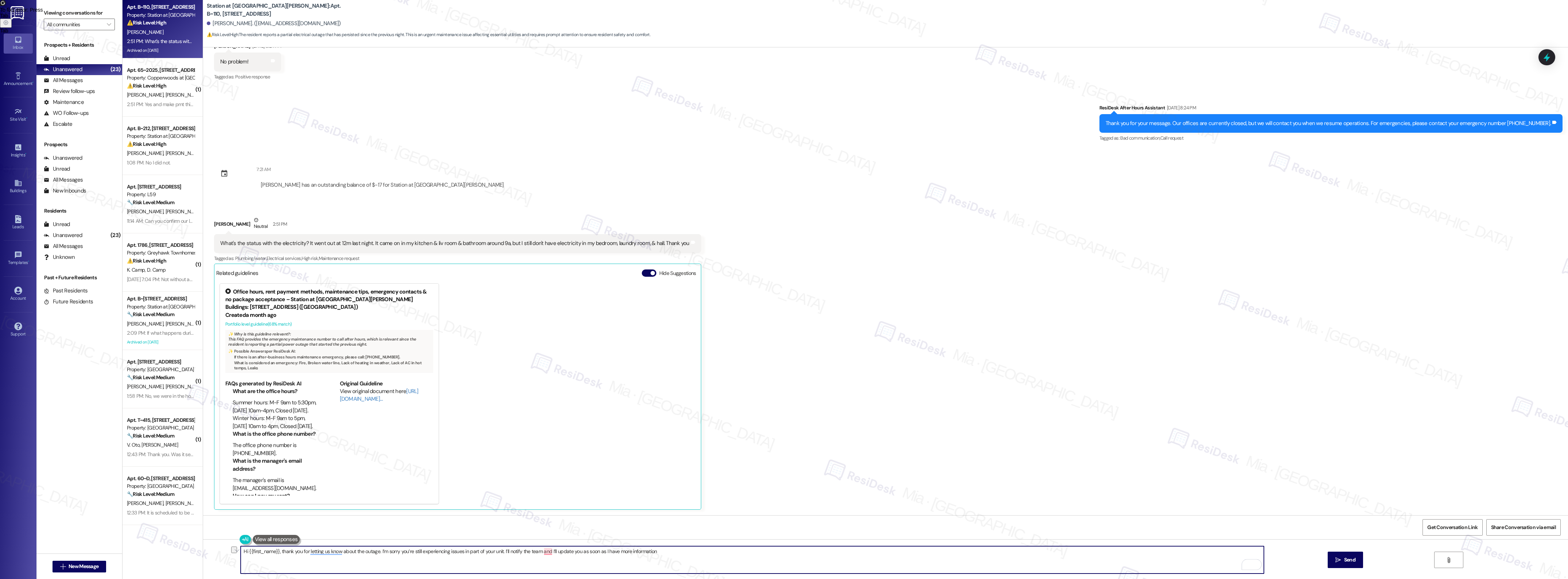
click at [581, 552] on textarea "Hi {{first_name}}, thank you for letting us know about the outage. I’m sorry yo…" at bounding box center [752, 560] width 1023 height 27
drag, startPoint x: 581, startPoint y: 552, endPoint x: 604, endPoint y: 553, distance: 23.0
click at [604, 553] on textarea "Hi {{first_name}}, thank you for letting us know about the outage. I’m sorry yo…" at bounding box center [752, 560] width 1023 height 27
click at [692, 549] on textarea "Hi {{first_name}}, thank you for informing us about the outage. I’m sorry you’r…" at bounding box center [752, 560] width 1023 height 27
drag, startPoint x: 217, startPoint y: 244, endPoint x: 675, endPoint y: 244, distance: 458.0
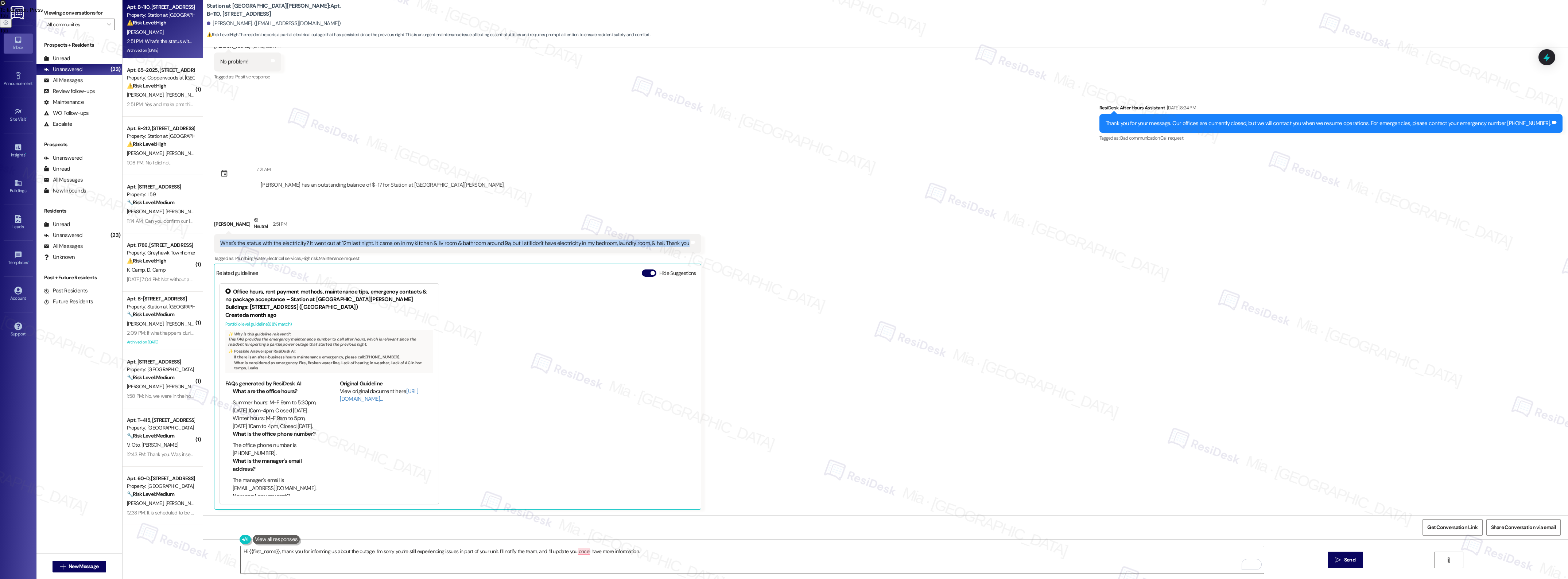
click at [675, 244] on div "What's the status with the electricity? It went out at 12m last night. It came …" at bounding box center [455, 244] width 469 height 8
copy div "What's the status with the electricity? It went out at 12m last night. It came …"
click at [587, 551] on textarea "Hi {{first_name}}, thank you for informing us about the outage. I’m sorry you’r…" at bounding box center [752, 560] width 1023 height 27
click at [584, 551] on textarea "Hi {{first_name}}, thank you for informing us about the outage. I’m sorry you’r…" at bounding box center [752, 560] width 1023 height 27
click at [584, 553] on textarea "Hi {{first_name}}, thank you for informing us about the outage. I’m sorry you’r…" at bounding box center [752, 560] width 1023 height 27
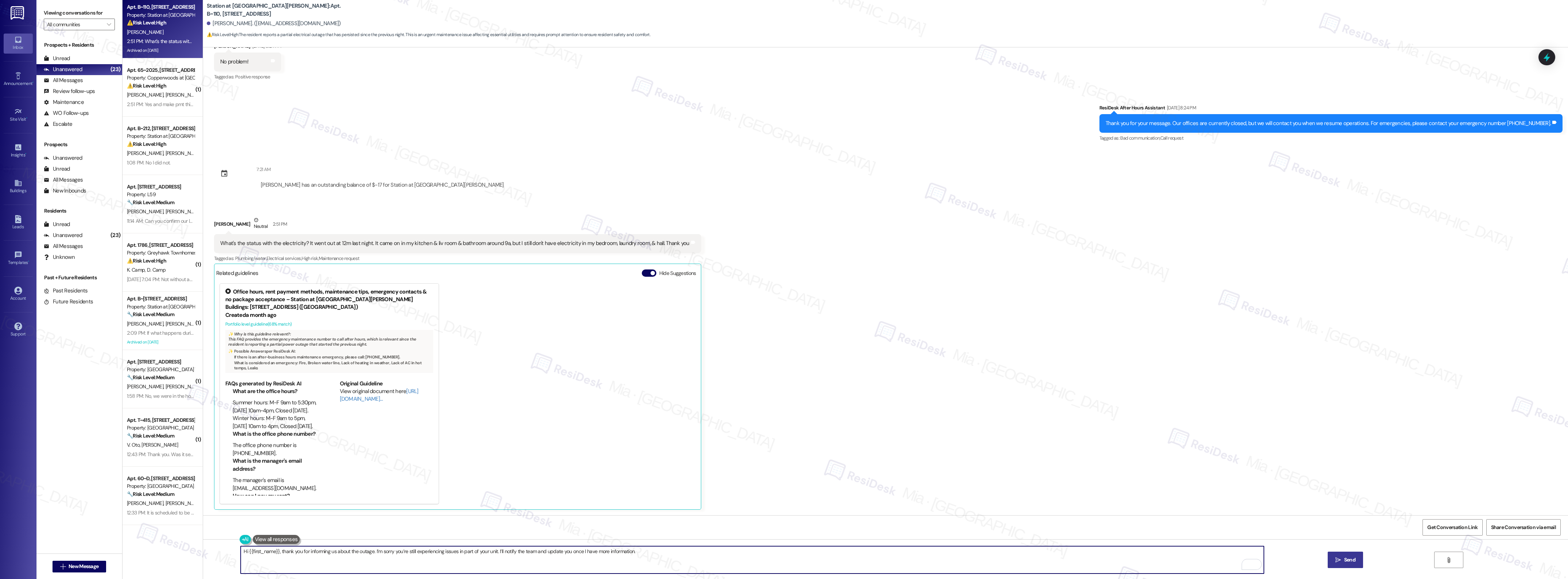
type textarea "Hi {{first_name}}, thank you for informing us about the outage. I’m sorry you’r…"
click at [1357, 558] on span "Send" at bounding box center [1349, 560] width 14 height 8
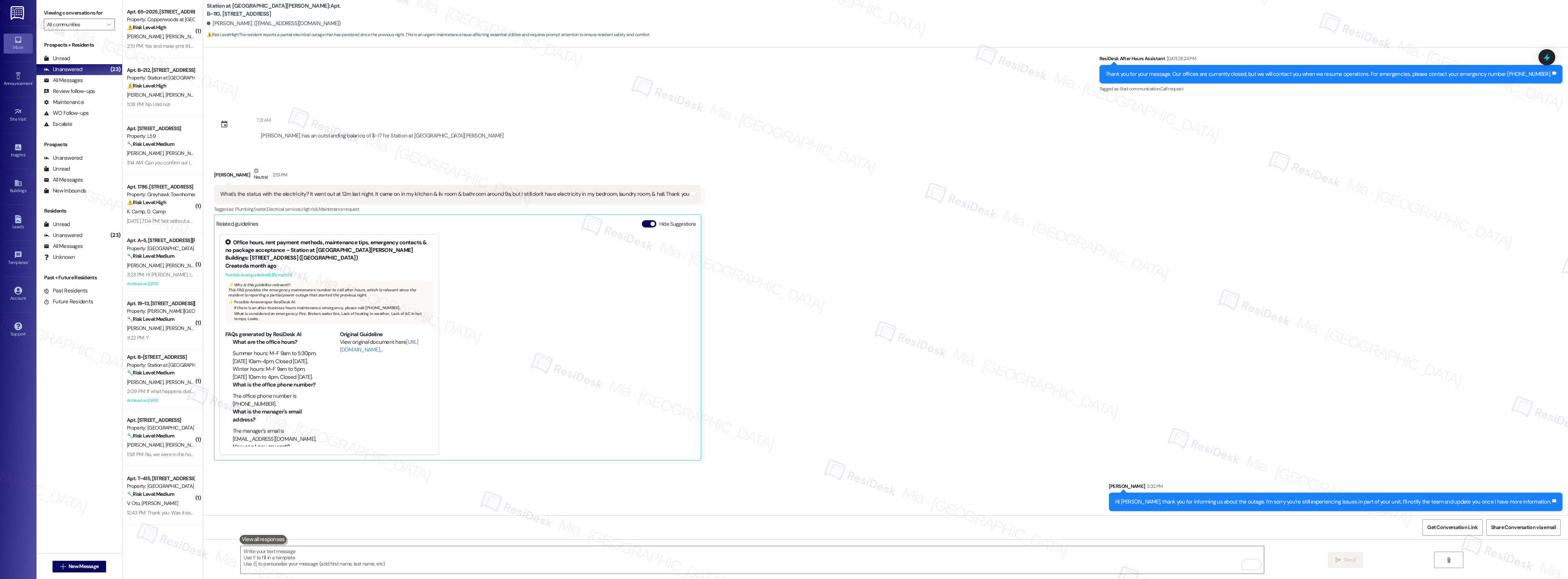
scroll to position [1154, 0]
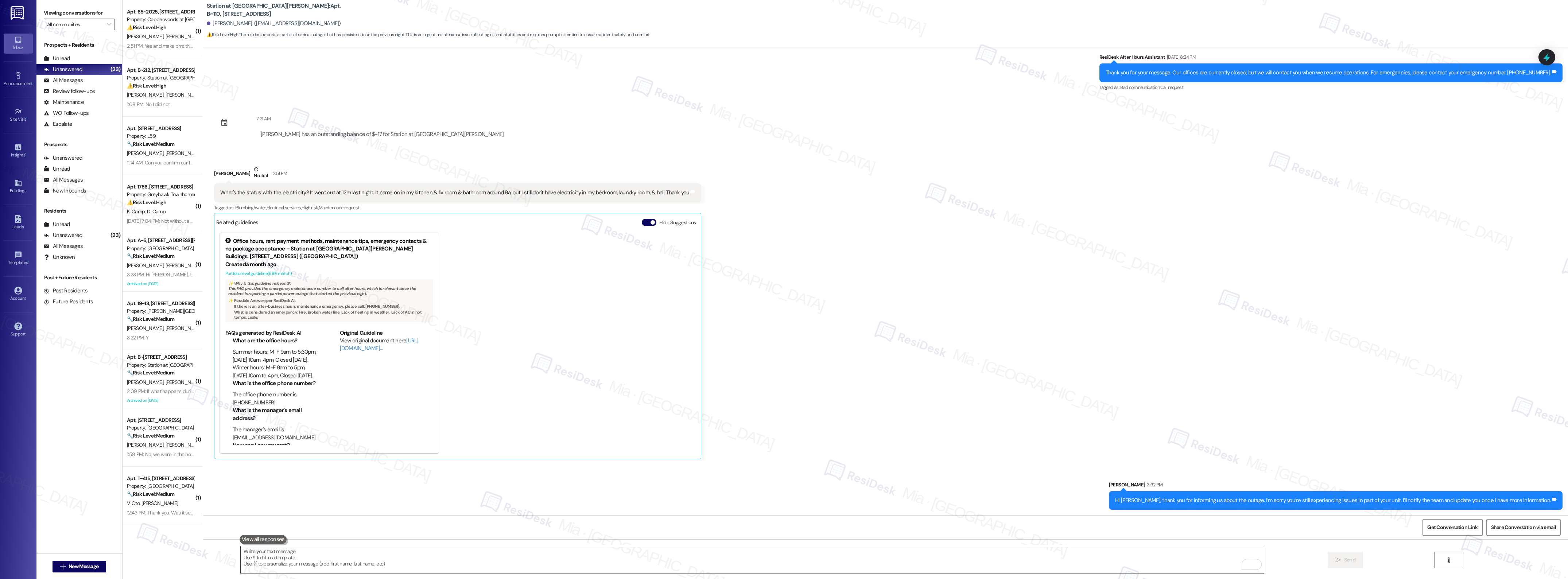
click textarea "To enrich screen reader interactions, please activate Accessibility in Grammarl…"
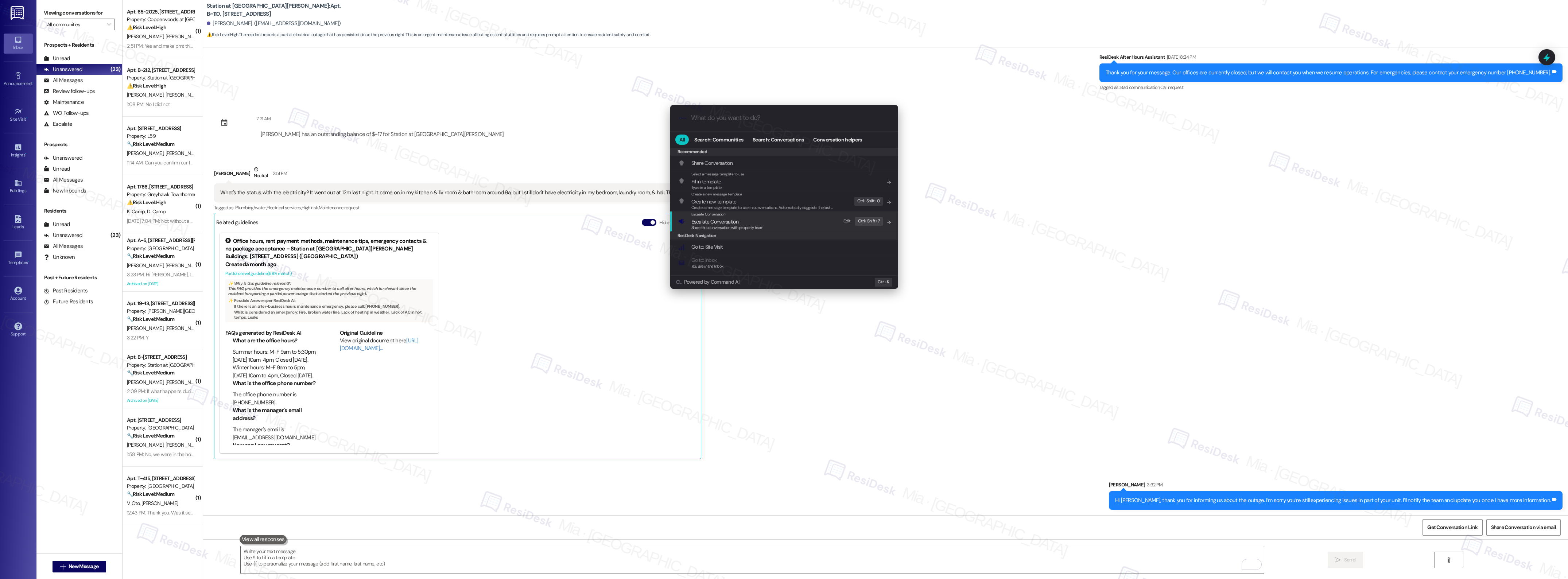
click span "Escalate Conversation"
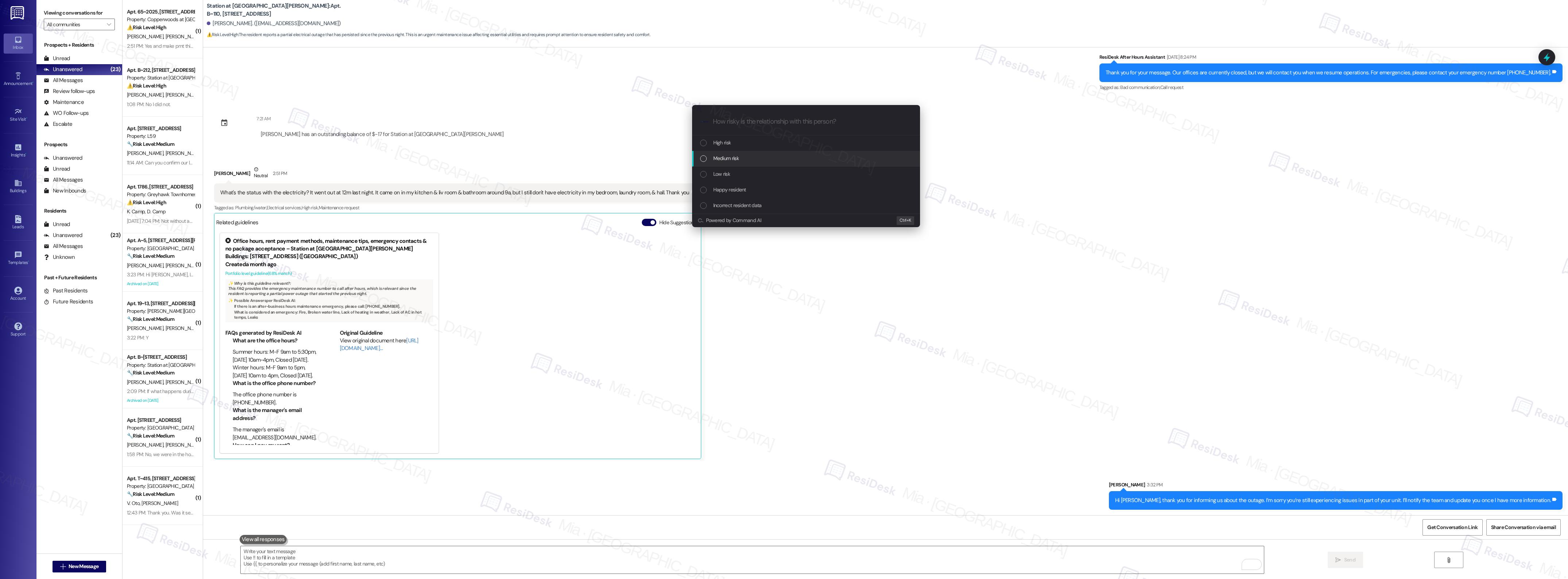
click div "Medium risk"
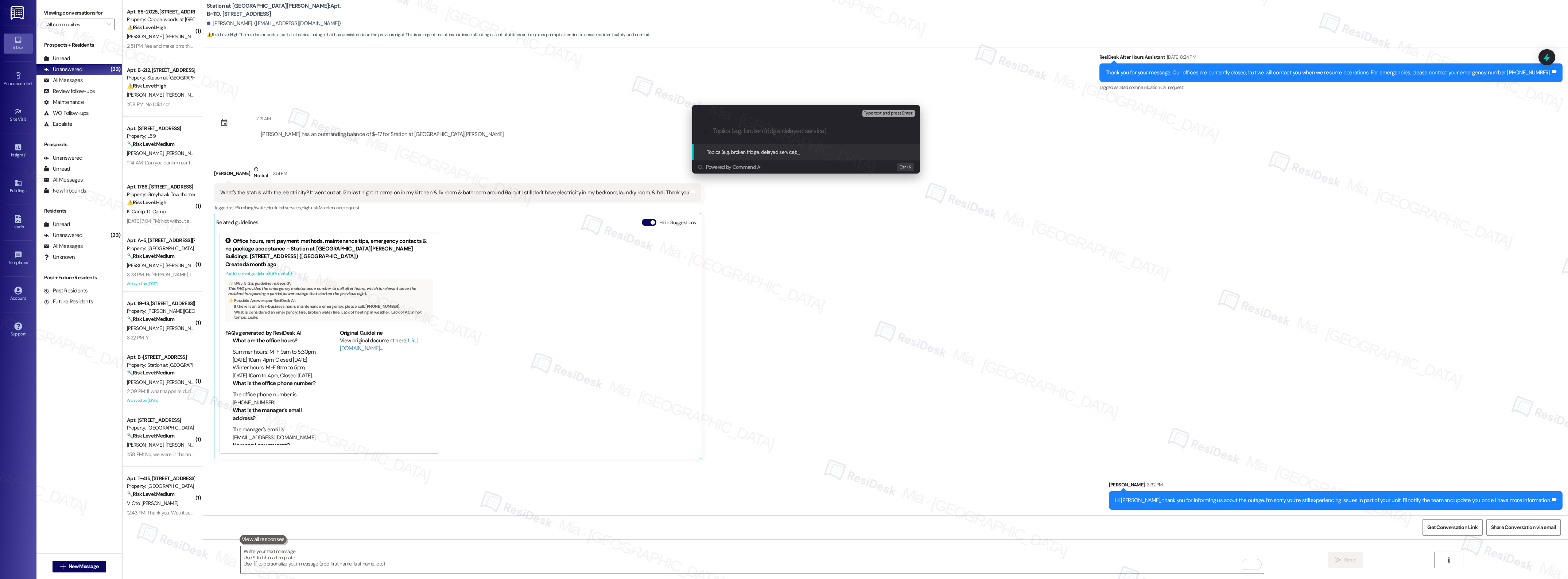
click input "Topics (e.g. broken fridge, delayed service)"
type input "Electricity outage in bedroom, laundry room & hall"
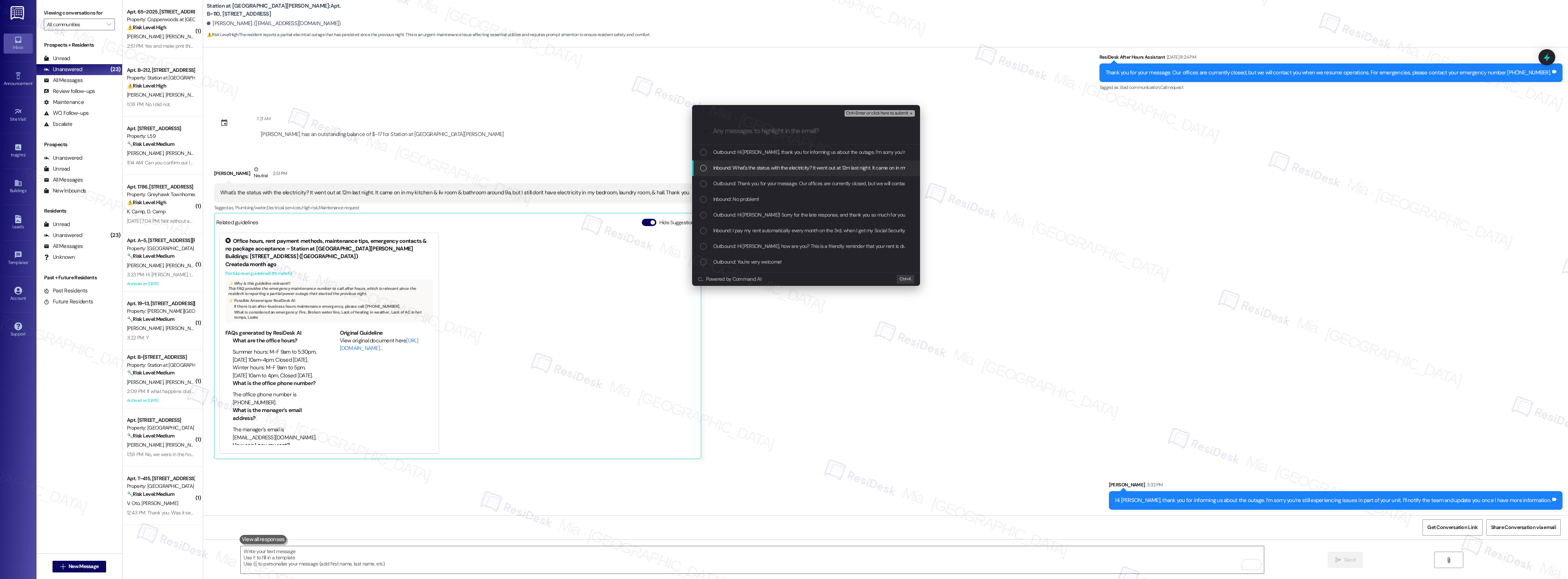
click div "Inbound: What's the status with the electricity? It went out at 12m last night.…"
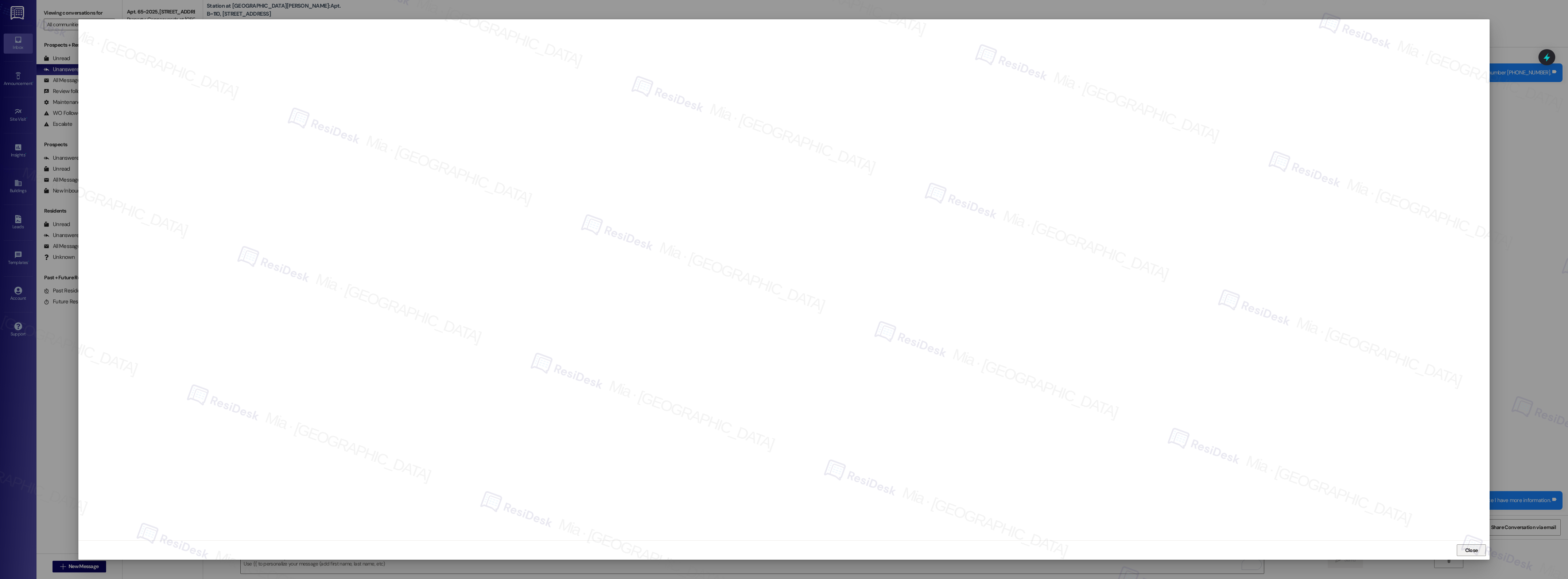
click span "Close"
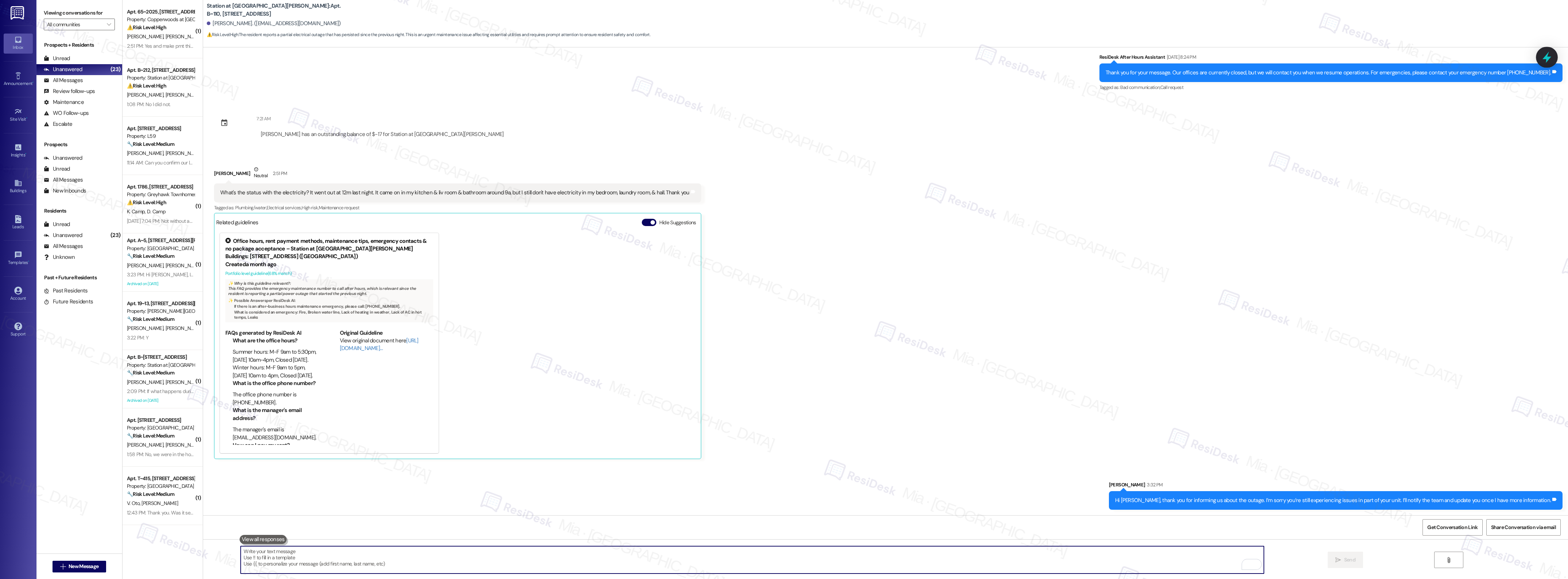
click icon
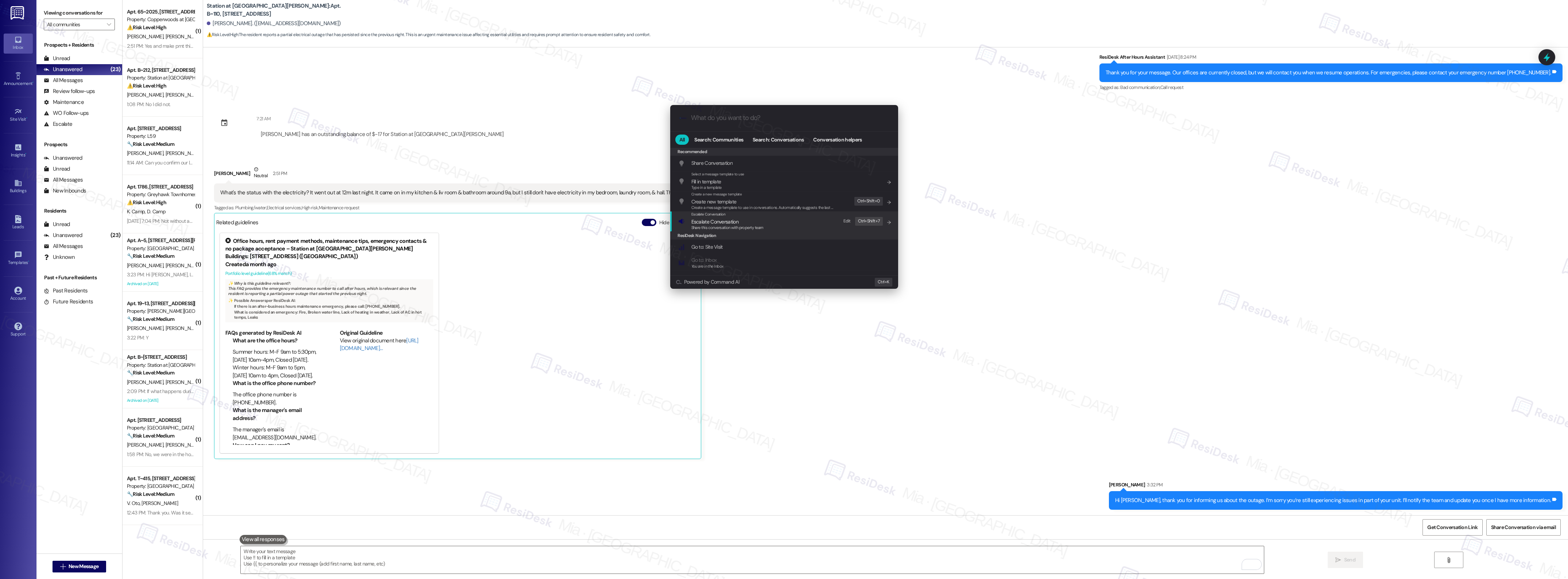
click div "Escalate Conversation"
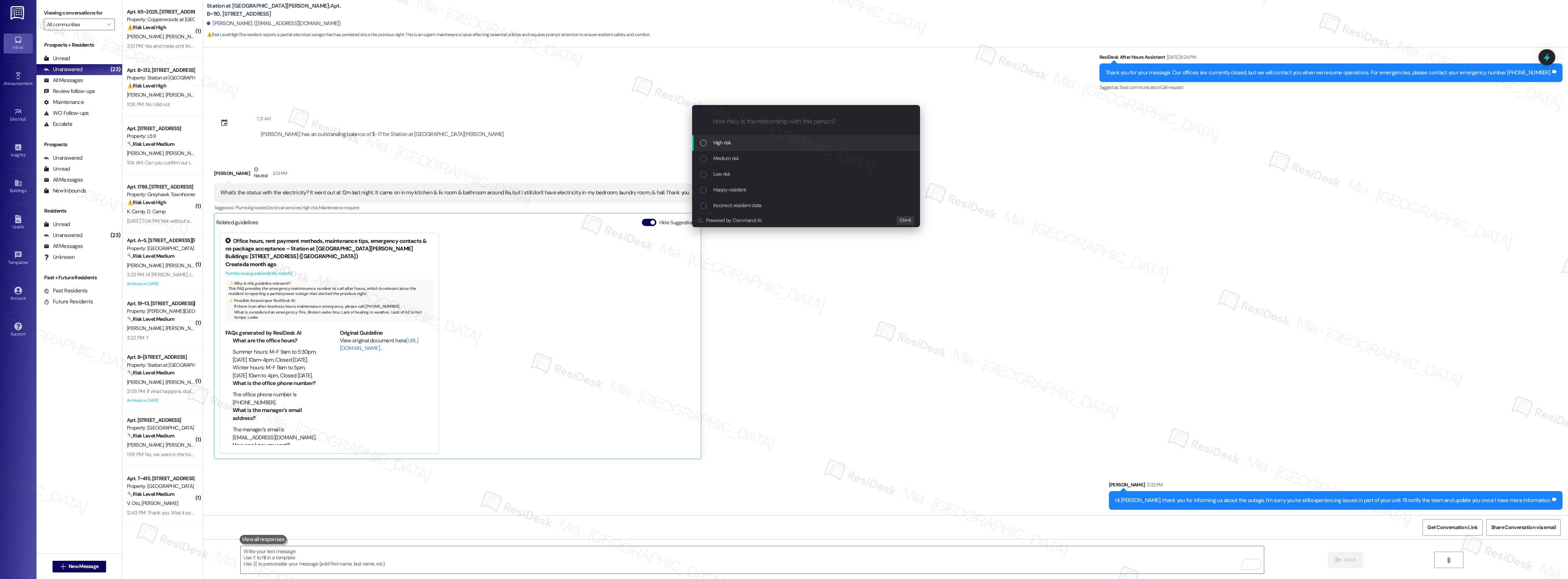
click span "High risk"
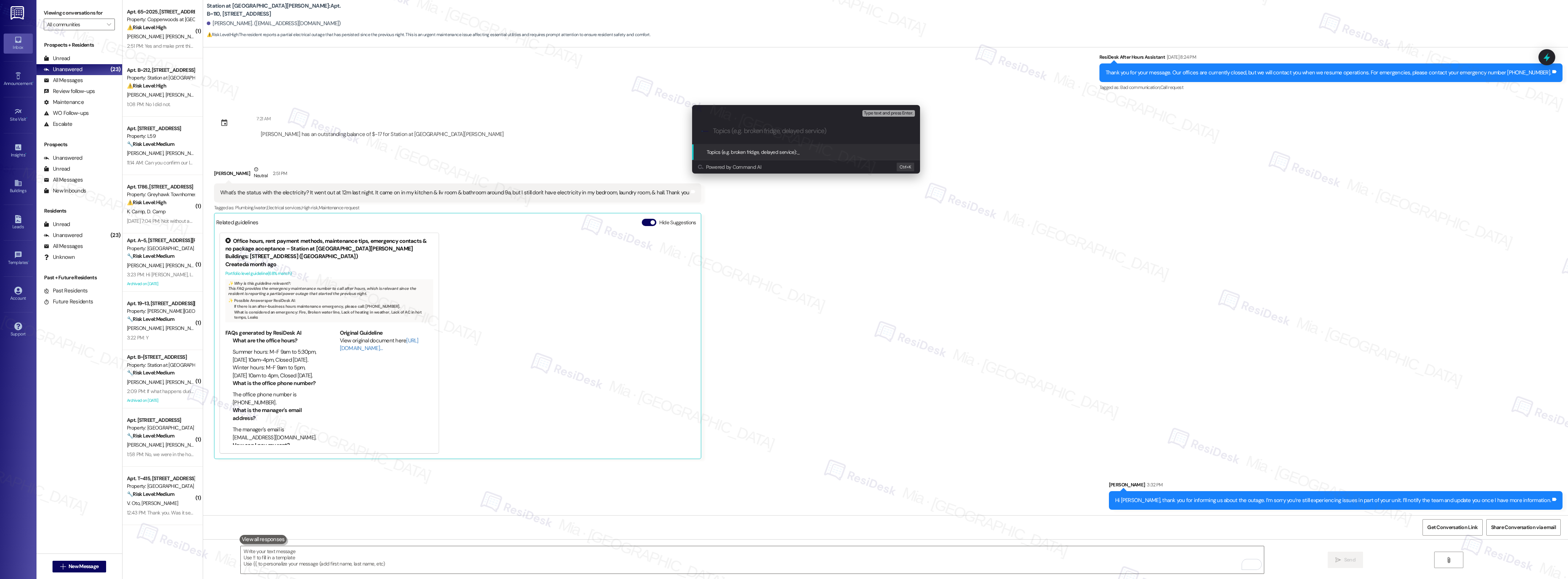
paste input "Electricity outage in bedroom, laundry room & hall"
type input "Electricity outage in bedroom, laundry room & hall"
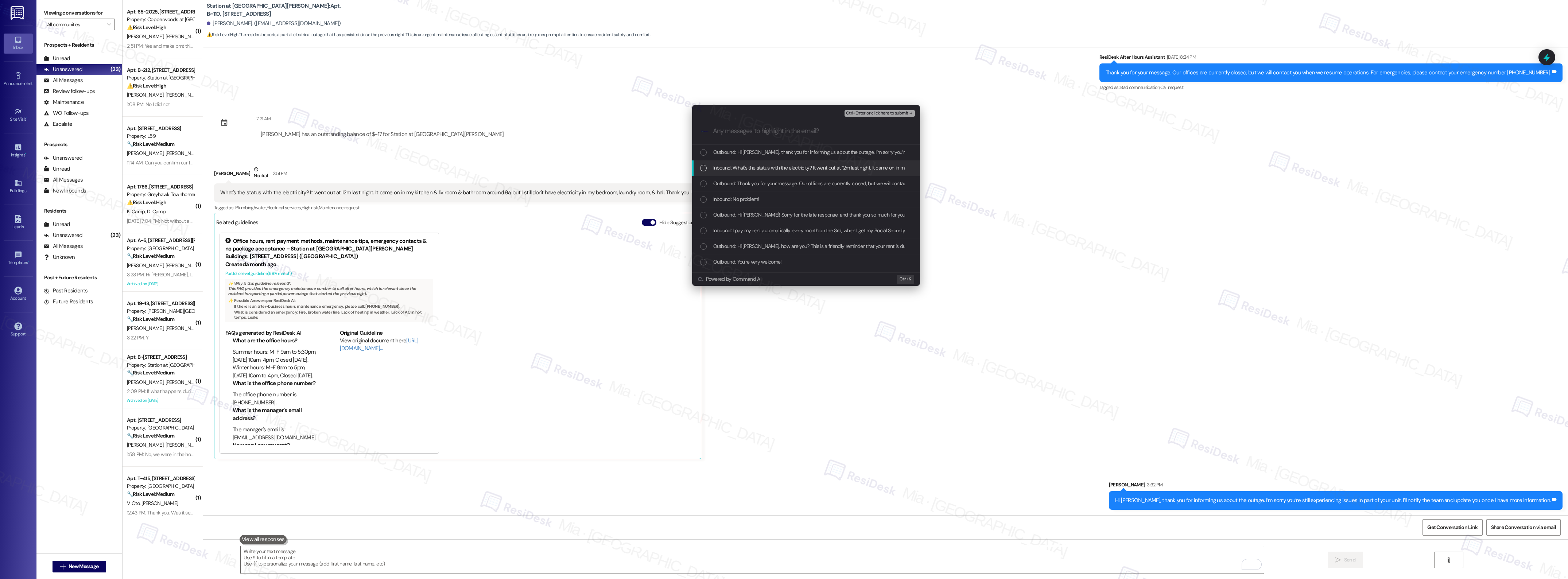
click div "List of options"
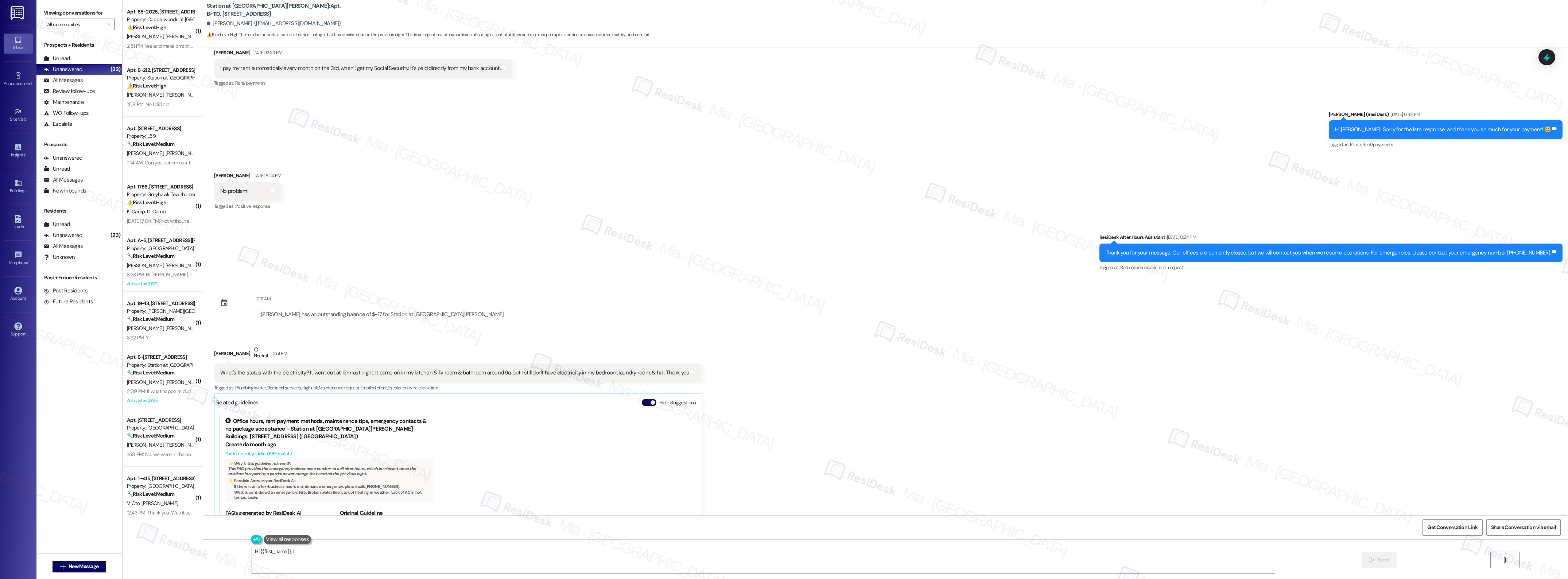
scroll to position [1103, 0]
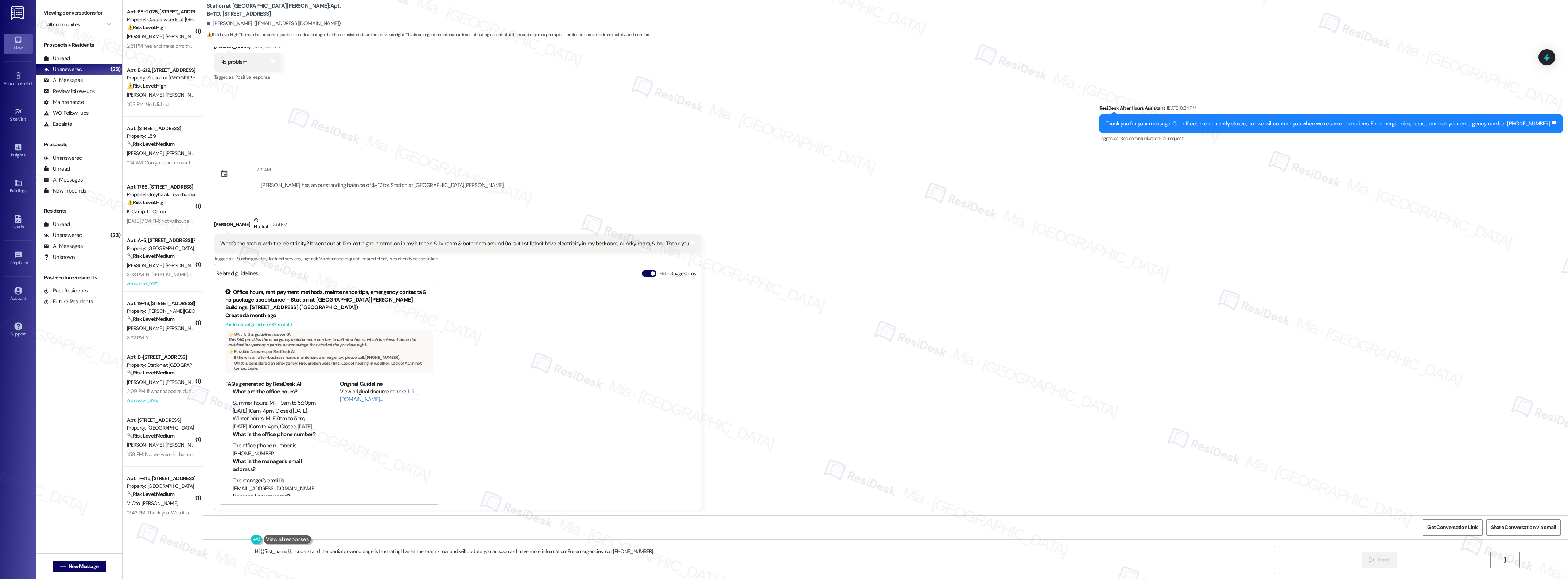
type textarea "Hi {{first_name}}, I understand the partial power outage is frustrating! I've l…"
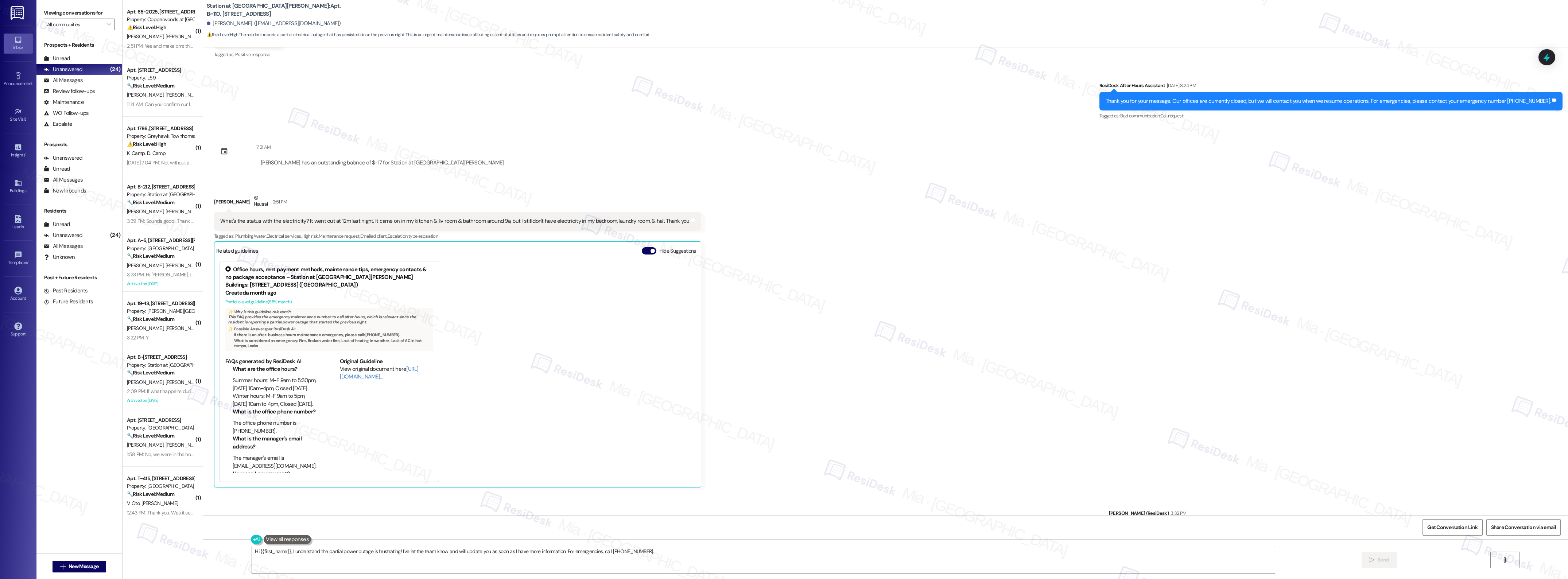
scroll to position [1165, 0]
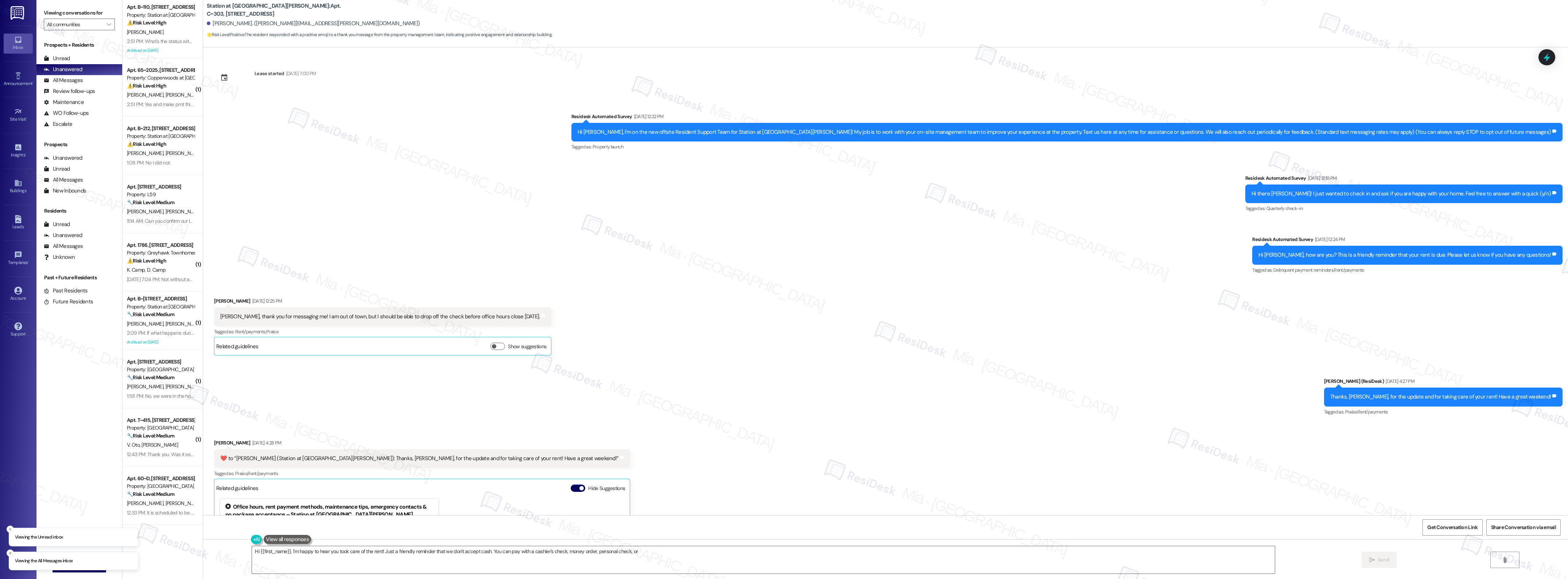
scroll to position [224, 0]
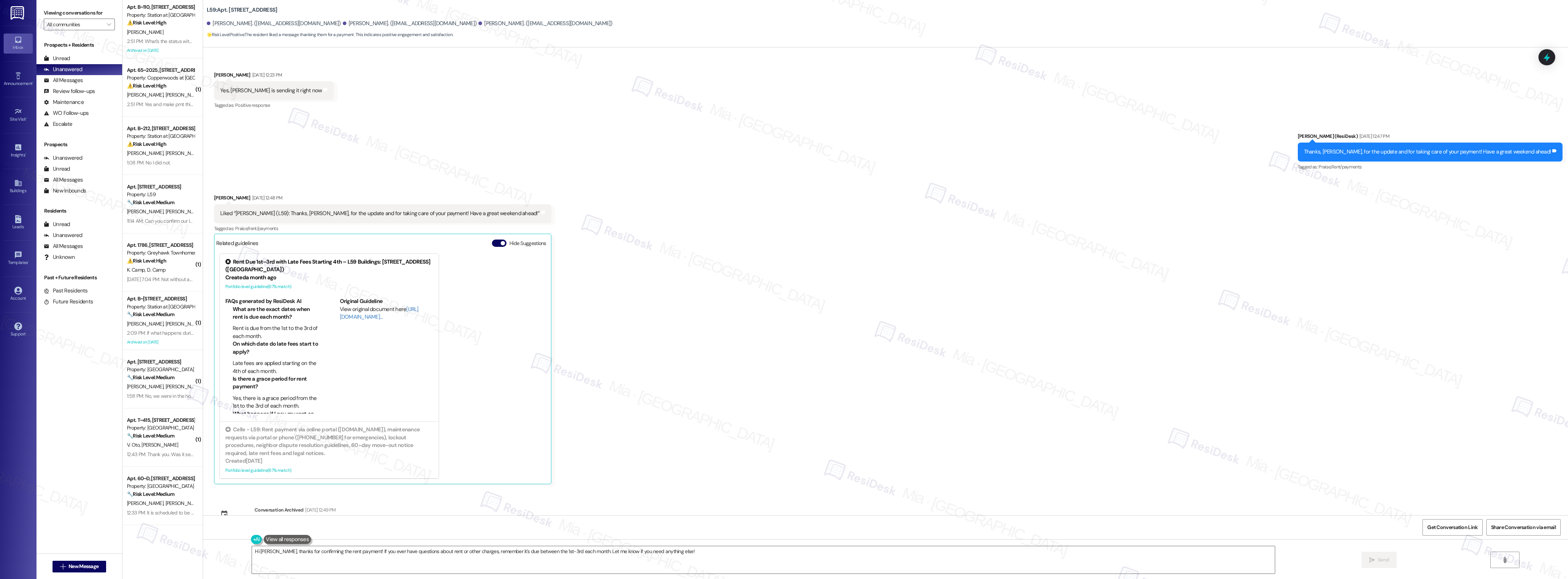
scroll to position [19167, 0]
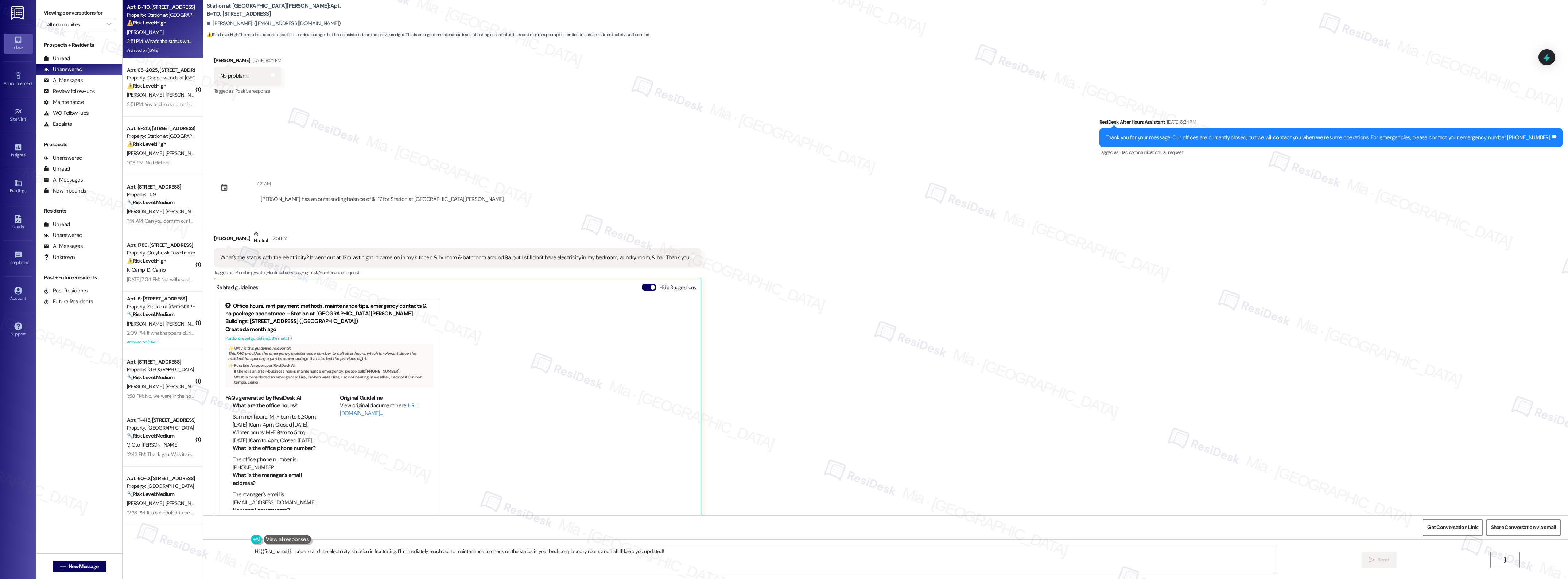
scroll to position [1104, 0]
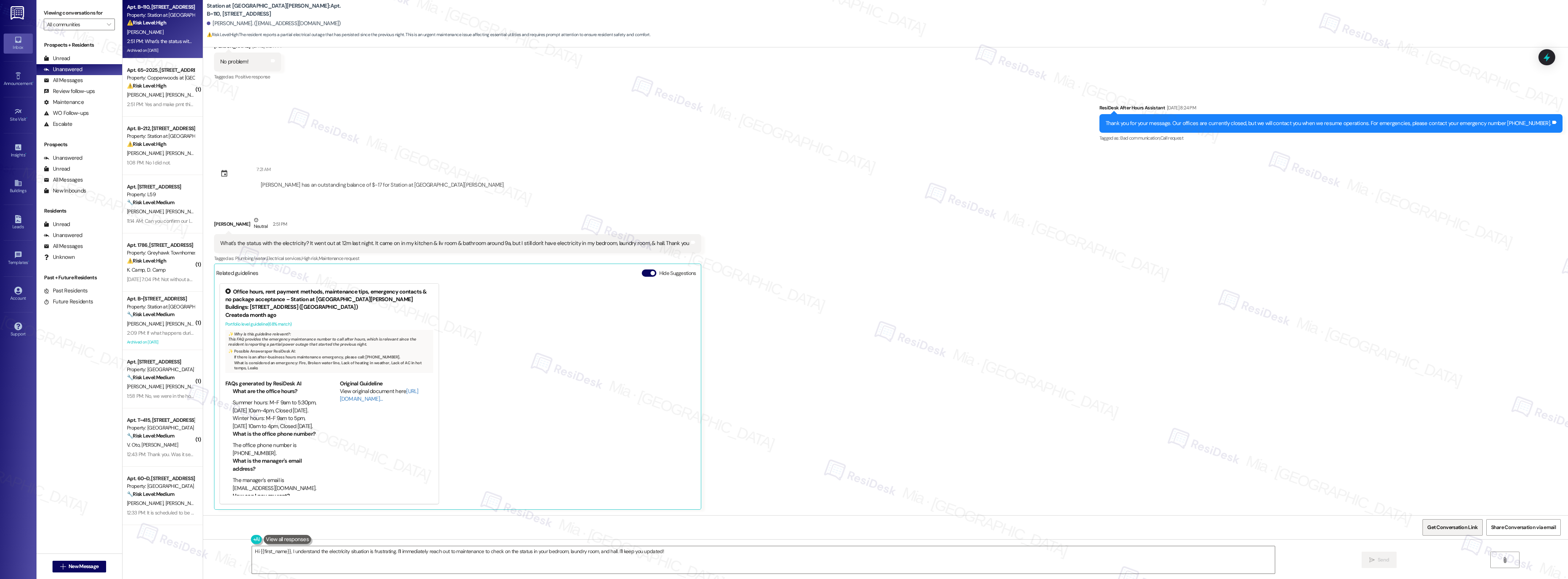
click at [1434, 525] on span "Get Conversation Link" at bounding box center [1452, 527] width 51 height 8
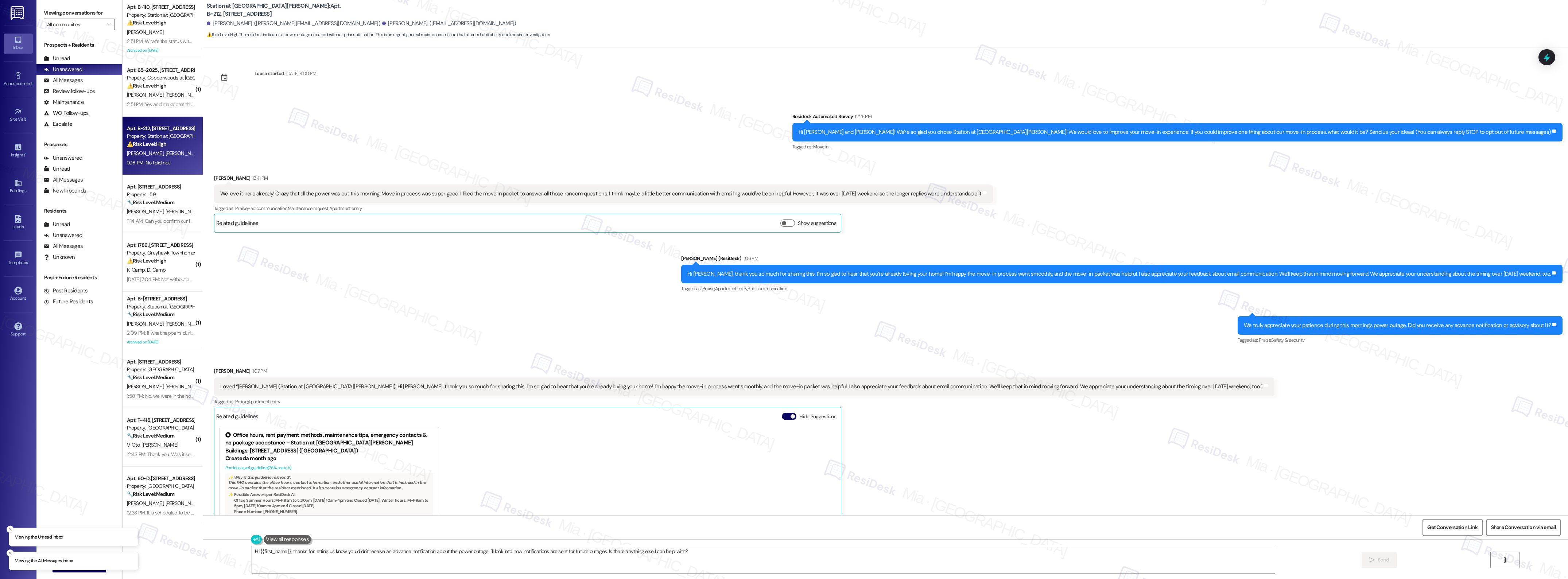
scroll to position [200, 0]
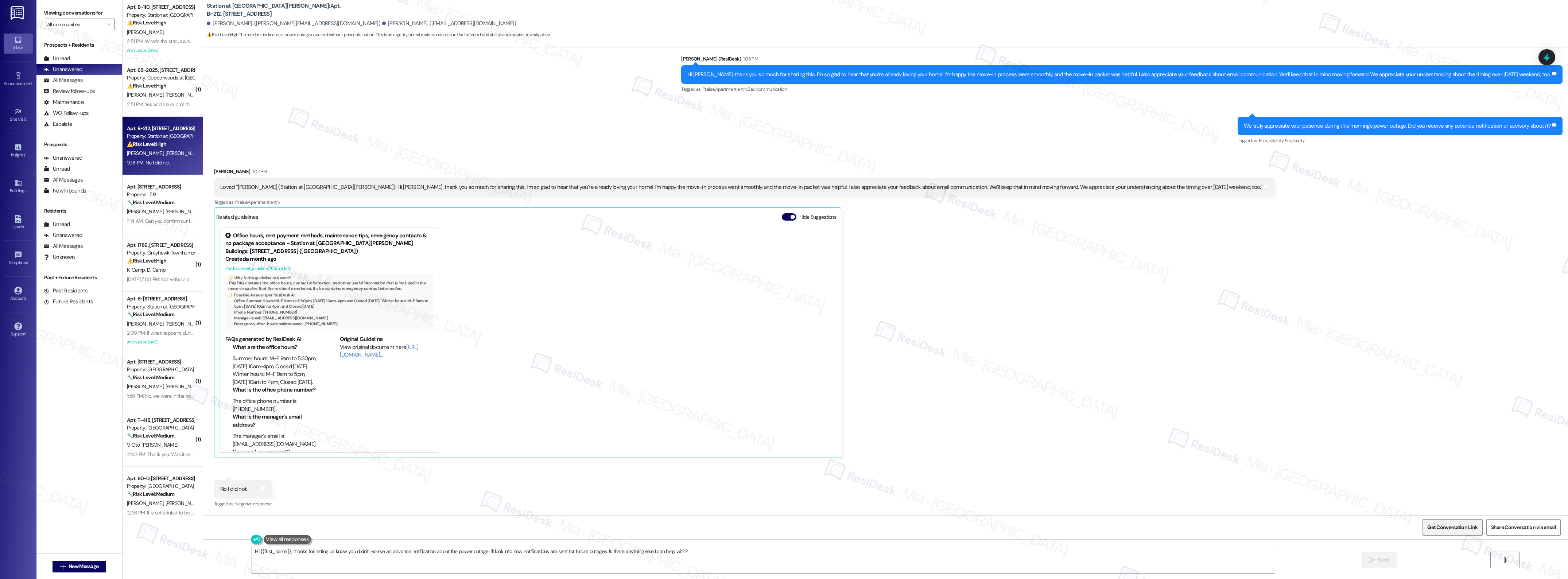
click at [1441, 525] on span "Get Conversation Link" at bounding box center [1452, 527] width 51 height 8
click at [1444, 526] on span "Get Conversation Link" at bounding box center [1452, 527] width 51 height 8
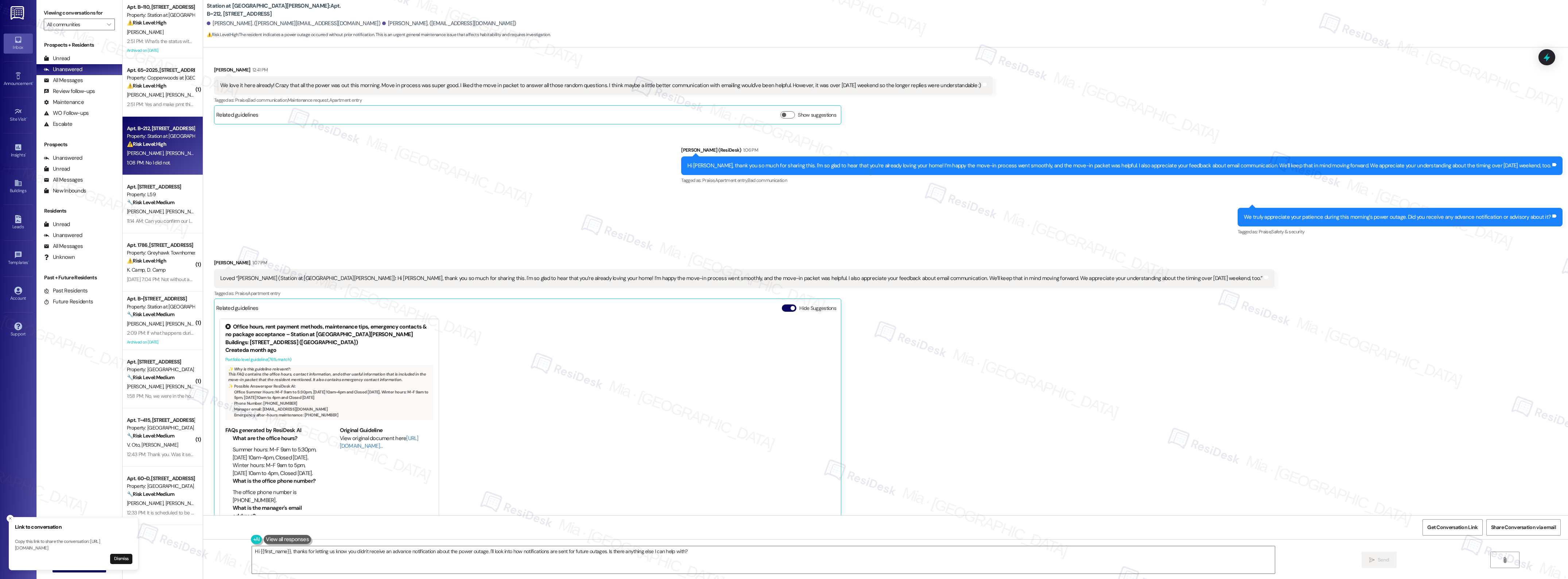
scroll to position [63, 0]
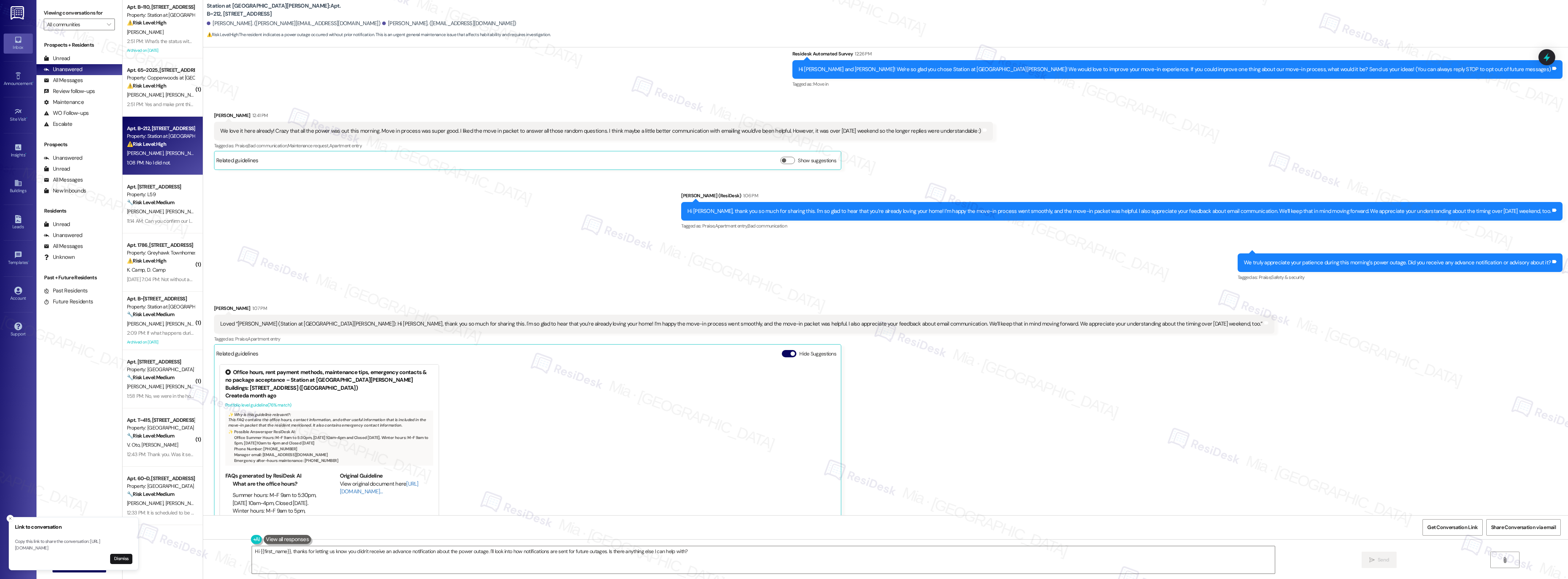
click at [320, 128] on div "We love it here already! Crazy that all the power was out this morning. Move in…" at bounding box center [601, 131] width 761 height 8
drag, startPoint x: 309, startPoint y: 132, endPoint x: 373, endPoint y: 132, distance: 64.0
click at [373, 132] on div "We love it here already! Crazy that all the power was out this morning. Move in…" at bounding box center [601, 131] width 761 height 8
copy div "power was out this morning"
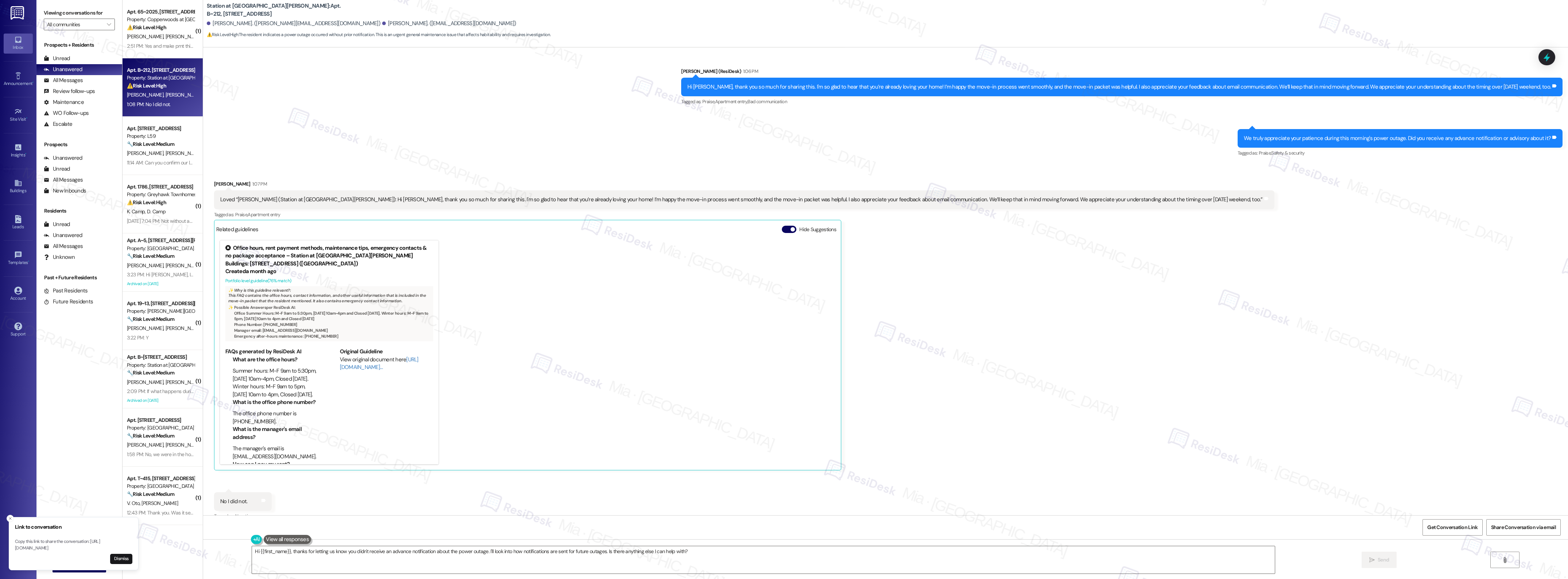
scroll to position [200, 0]
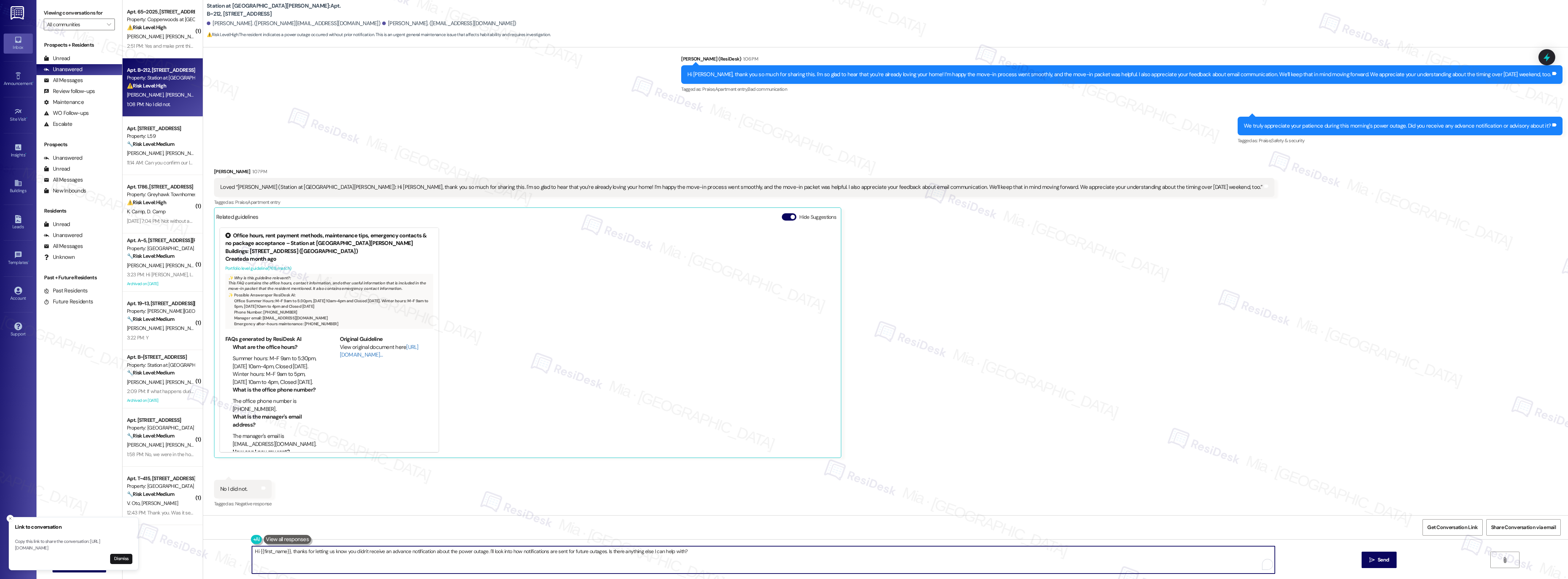
drag, startPoint x: 252, startPoint y: 552, endPoint x: 698, endPoint y: 551, distance: 446.0
click at [698, 551] on textarea "Hi {{first_name}}, thanks for letting us know you didn't receive an advance not…" at bounding box center [763, 560] width 1023 height 27
click at [245, 532] on span "Thanks" at bounding box center [250, 529] width 19 height 6
click at [290, 530] on button ", for" at bounding box center [303, 529] width 61 height 12
type textarea "Thanks, Vanessa, for confirming. I'll let the team know and send you an update."
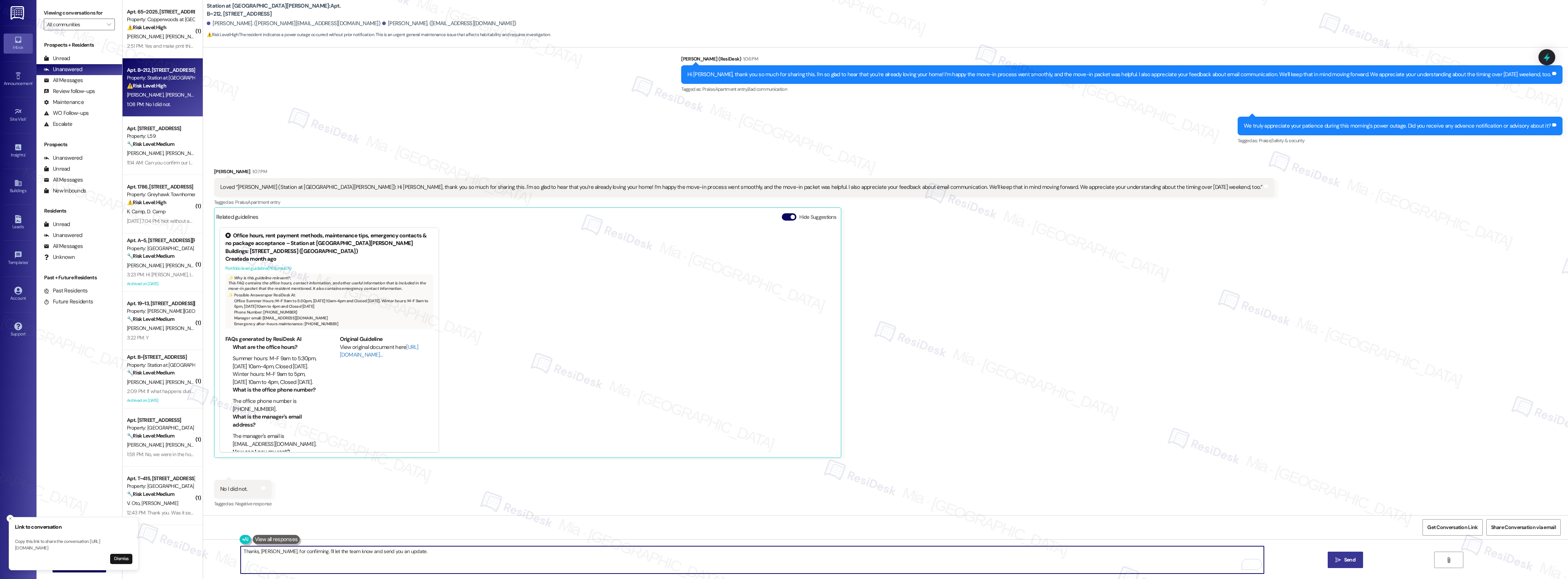
click at [1344, 560] on span "Send" at bounding box center [1349, 560] width 12 height 8
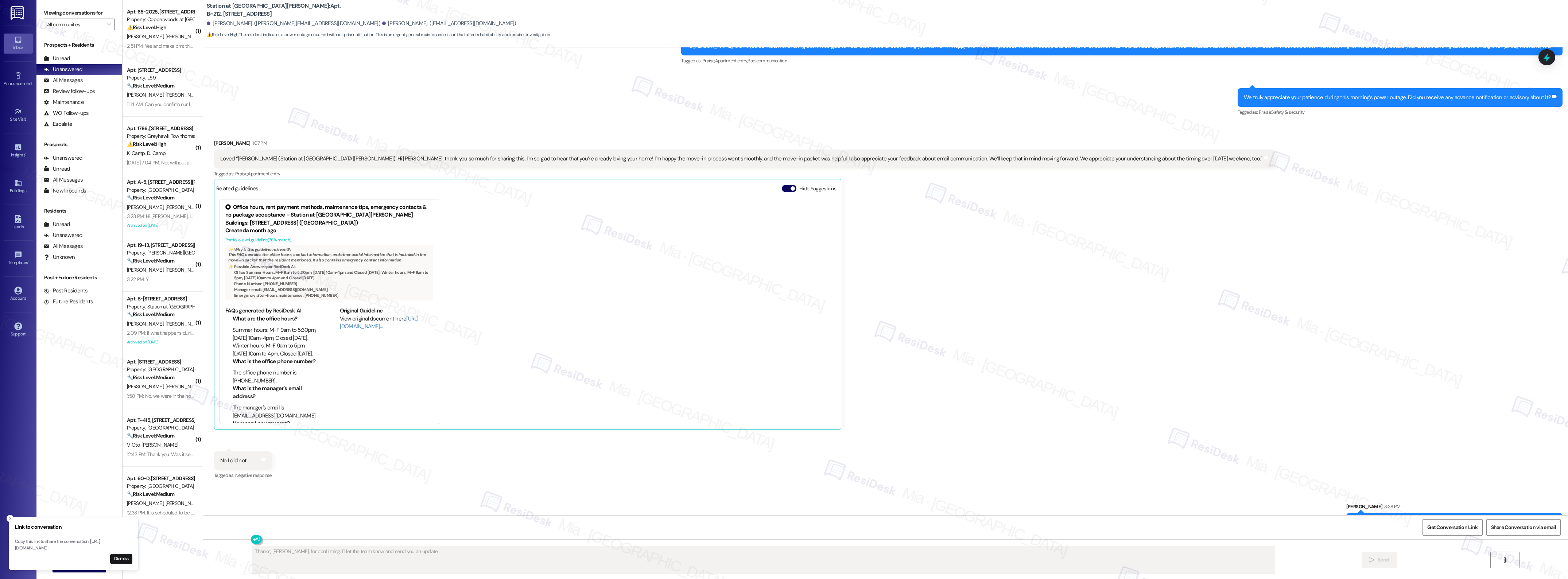
scroll to position [250, 0]
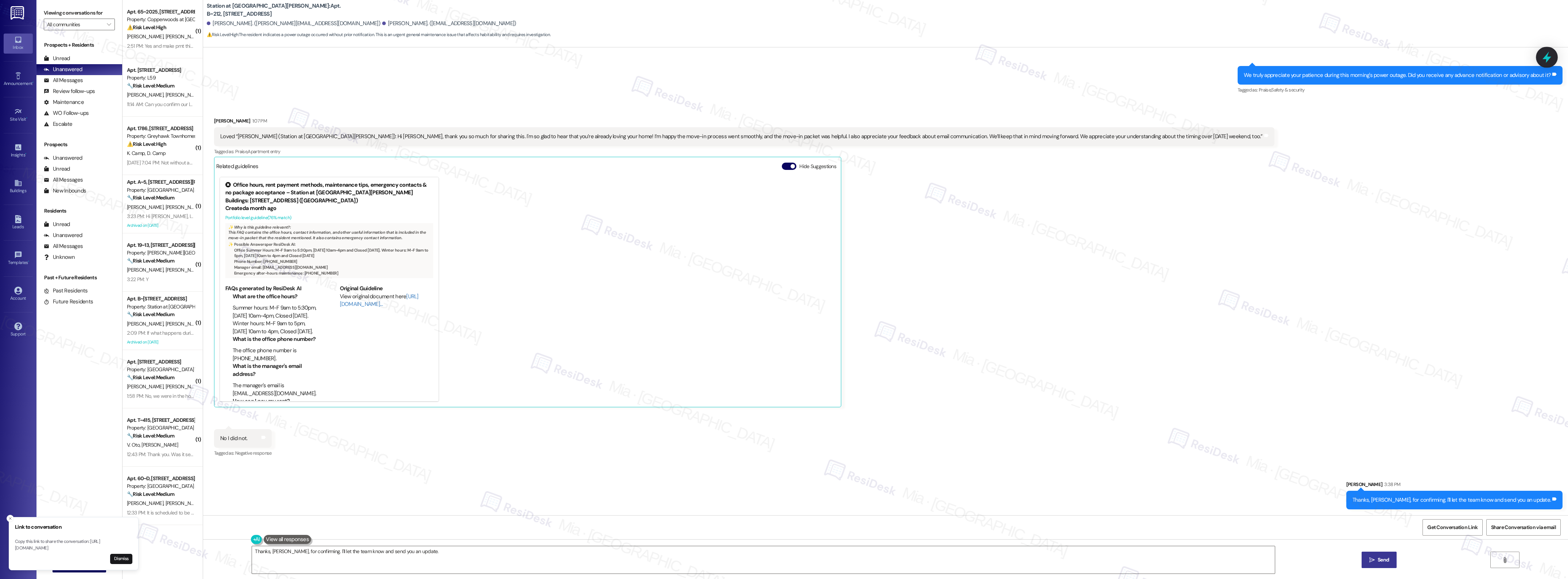
click at [1550, 55] on icon at bounding box center [1547, 57] width 12 height 12
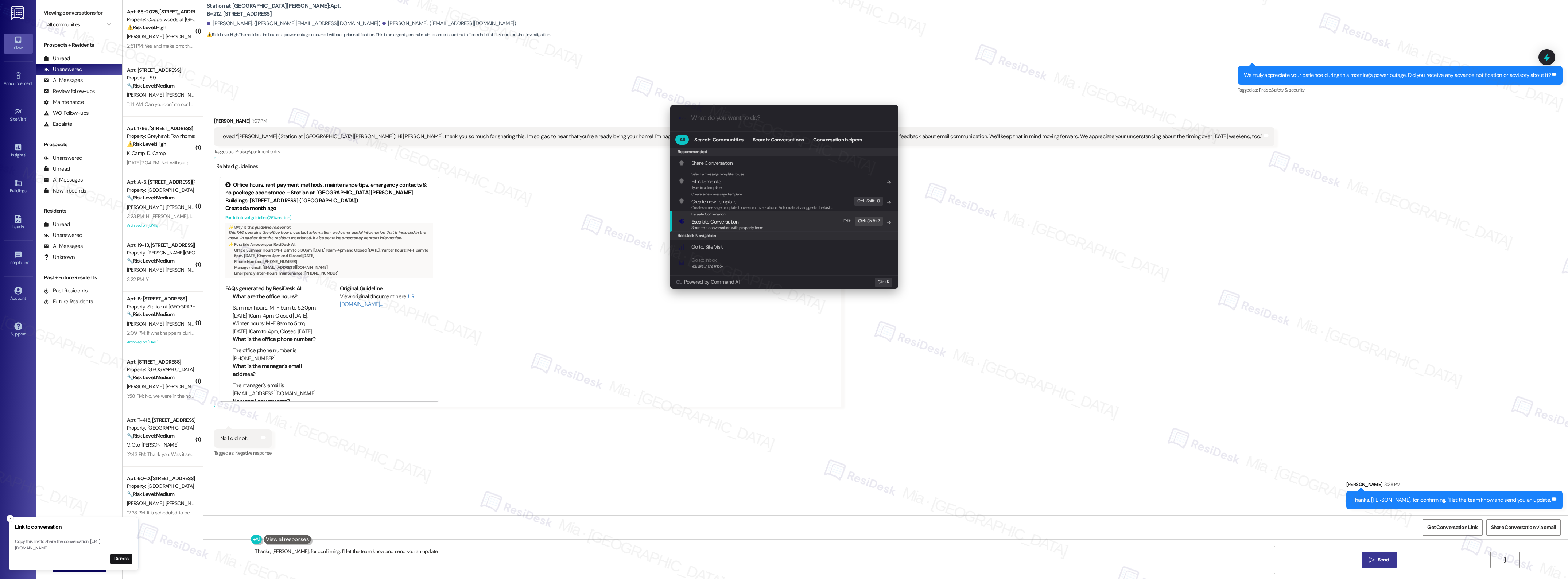
click at [719, 220] on span "Escalate Conversation" at bounding box center [715, 222] width 47 height 7
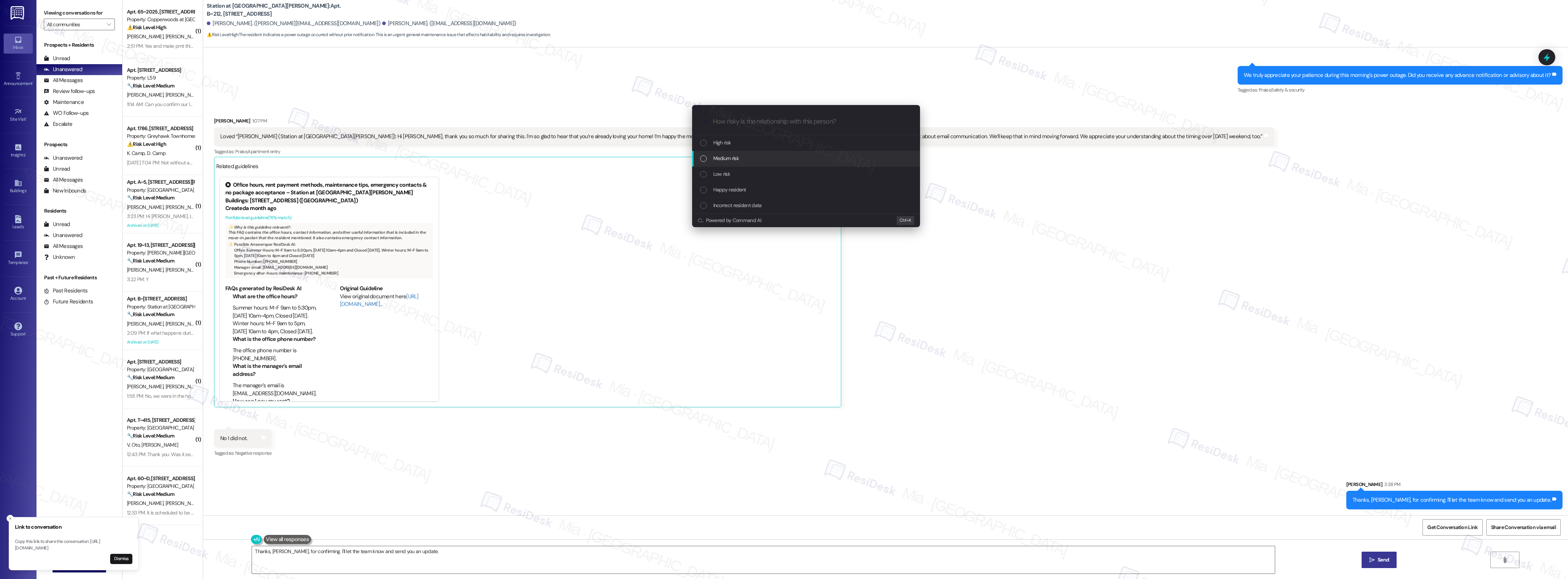
click at [738, 156] on span "Medium risk" at bounding box center [726, 158] width 26 height 8
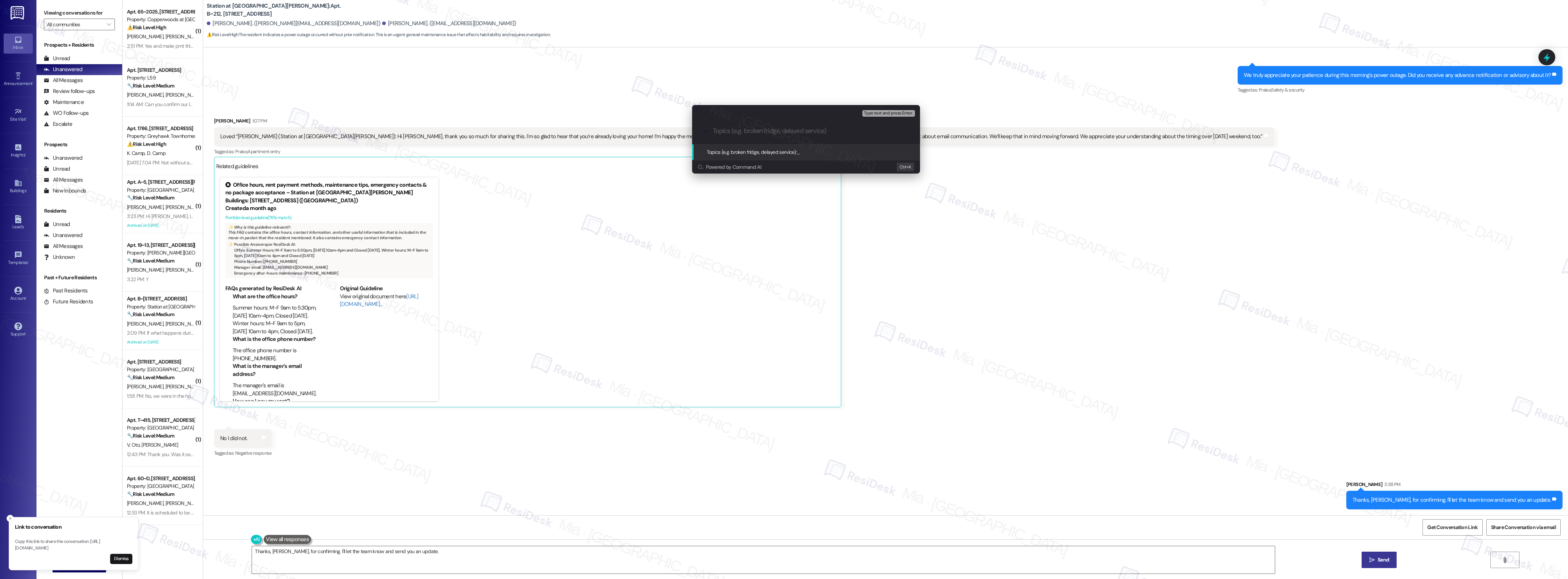
click at [1545, 61] on div "Escalate Conversation Medium risk Topics (e.g. broken fridge, delayed service) …" at bounding box center [784, 289] width 1568 height 579
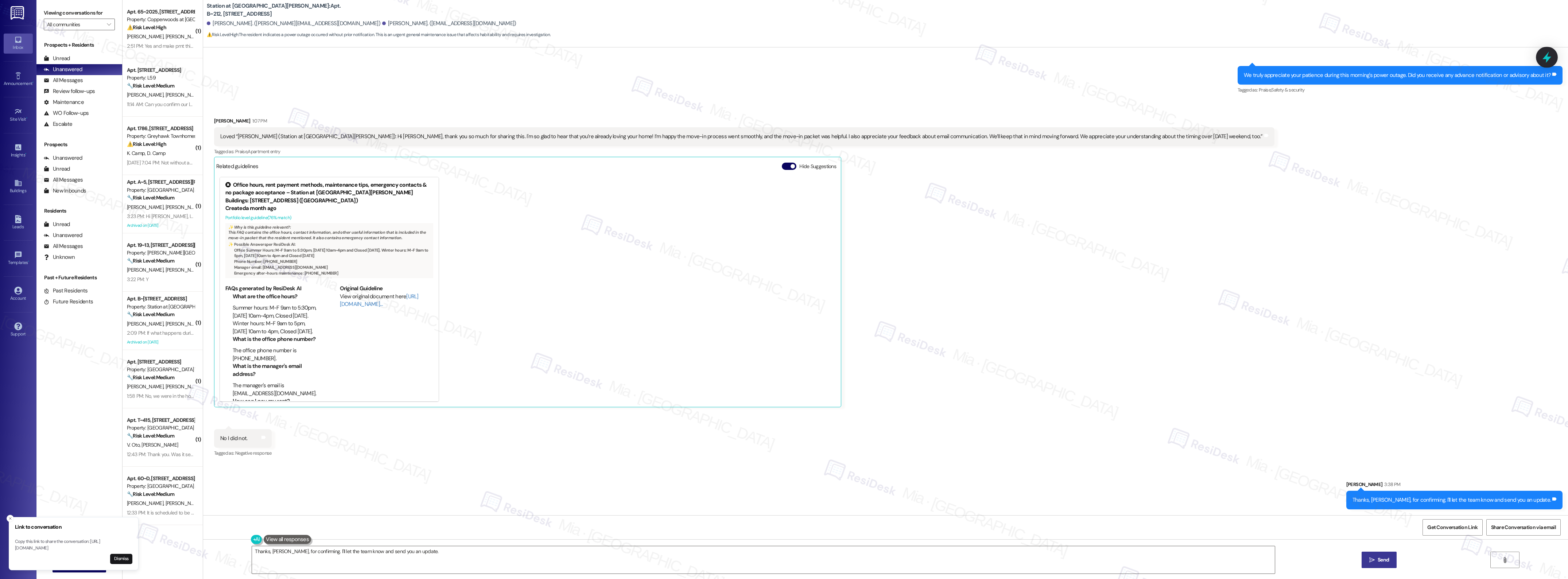
click at [1549, 55] on icon at bounding box center [1547, 57] width 12 height 12
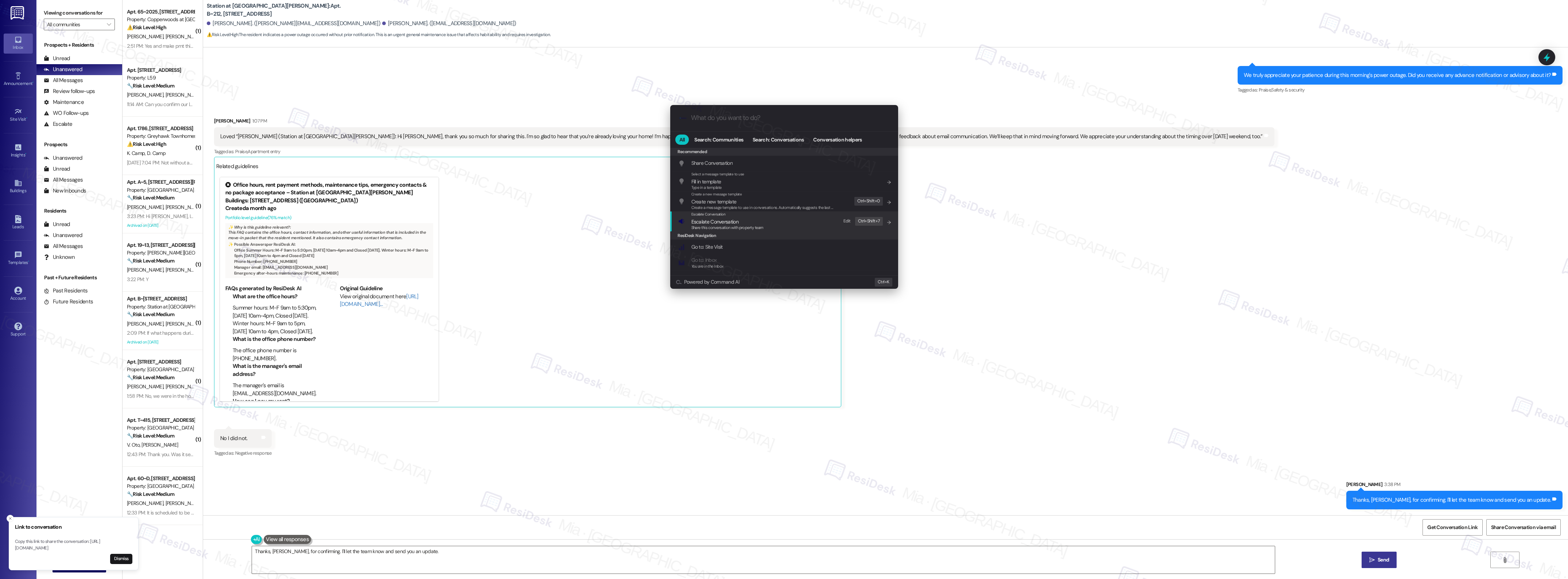
click at [796, 220] on div "Escalate Conversation Escalate Conversation Share this conversation with proper…" at bounding box center [785, 221] width 213 height 19
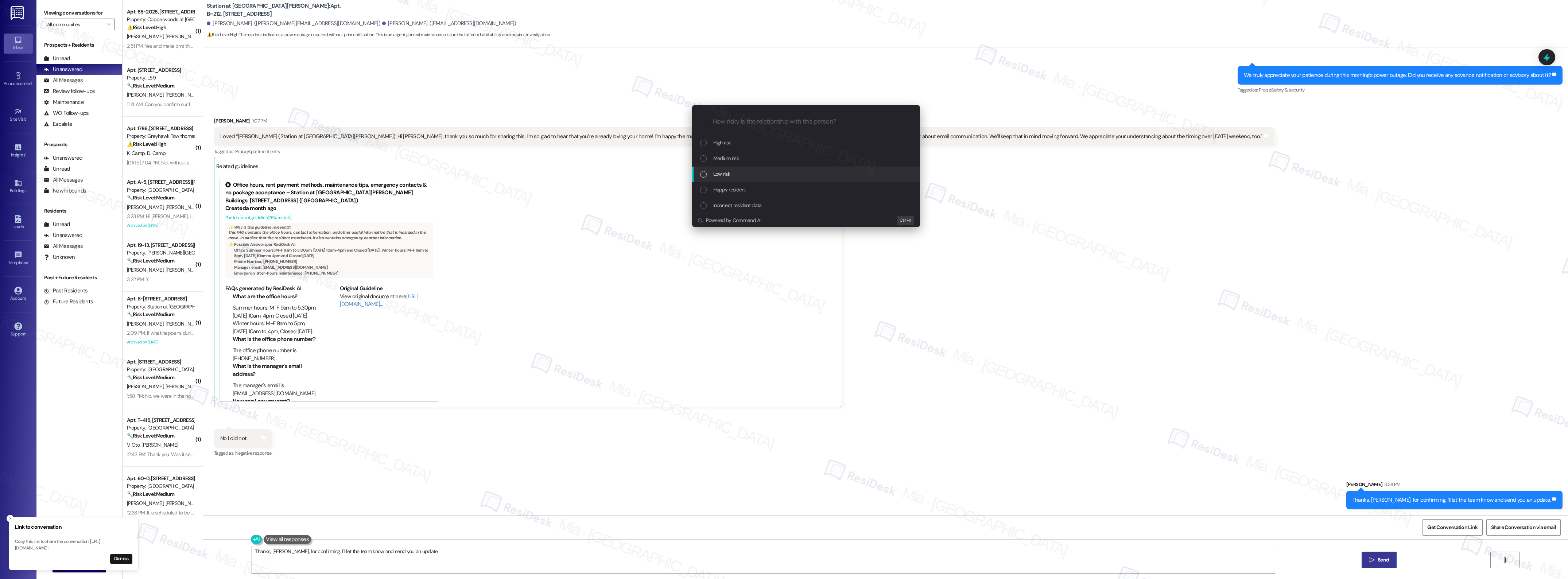
click at [726, 174] on span "Low risk" at bounding box center [722, 174] width 17 height 8
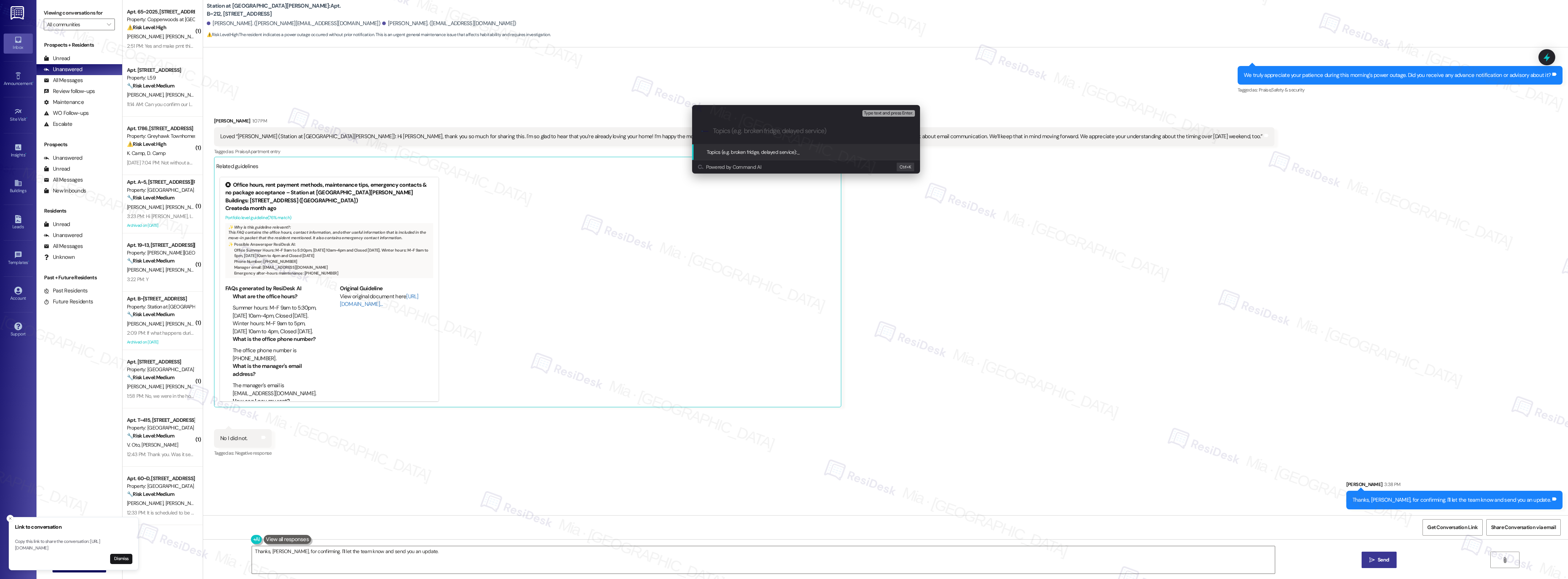
click at [746, 128] on input "Topics (e.g. broken fridge, delayed service)" at bounding box center [811, 131] width 198 height 8
paste input "Crazy that all the power was out this morning"
drag, startPoint x: 763, startPoint y: 130, endPoint x: 713, endPoint y: 132, distance: 50.0
click at [713, 132] on input "Crazy that all the power was out this morning" at bounding box center [809, 131] width 192 height 8
click at [773, 132] on input "Experienced power was out this morning" at bounding box center [809, 131] width 192 height 8
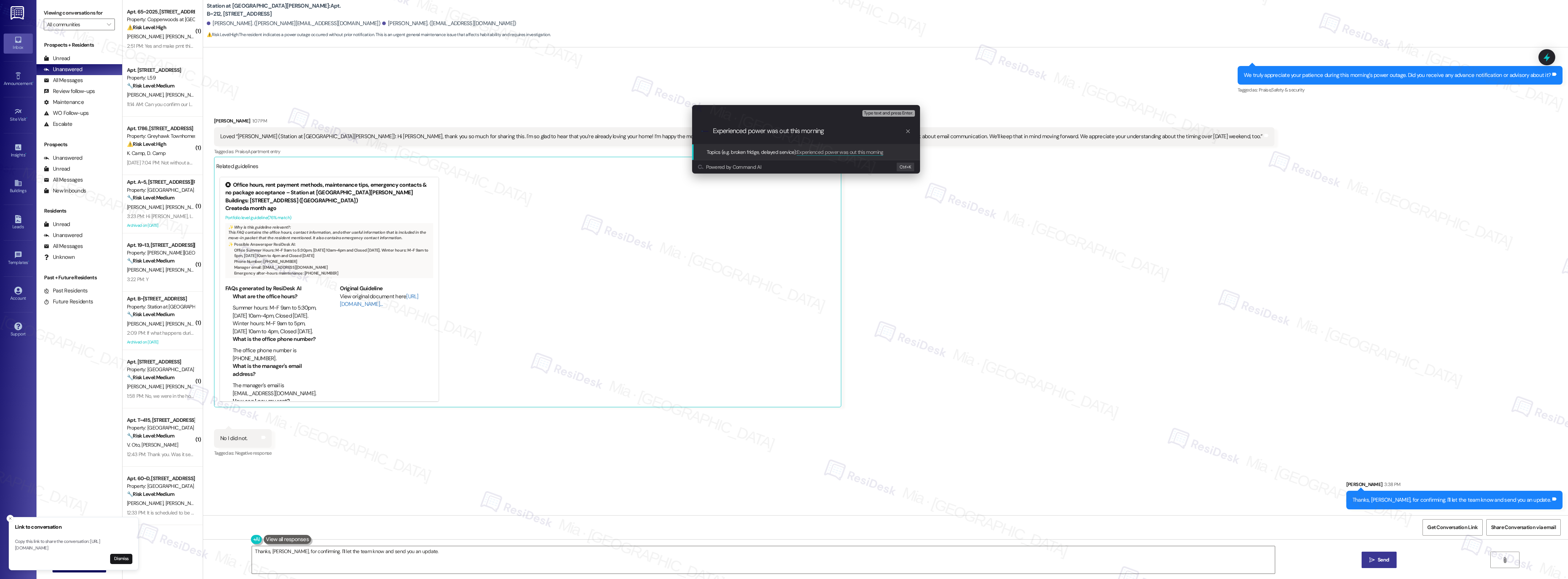
click at [773, 132] on input "Experienced power was out this morning" at bounding box center [809, 131] width 192 height 8
click at [777, 132] on input "Experienced power out this morning" at bounding box center [809, 131] width 192 height 8
click at [835, 134] on input "Experienced power outage this morning" at bounding box center [809, 131] width 192 height 8
type input "Experienced power outage this morning but did not receive advisory/notification"
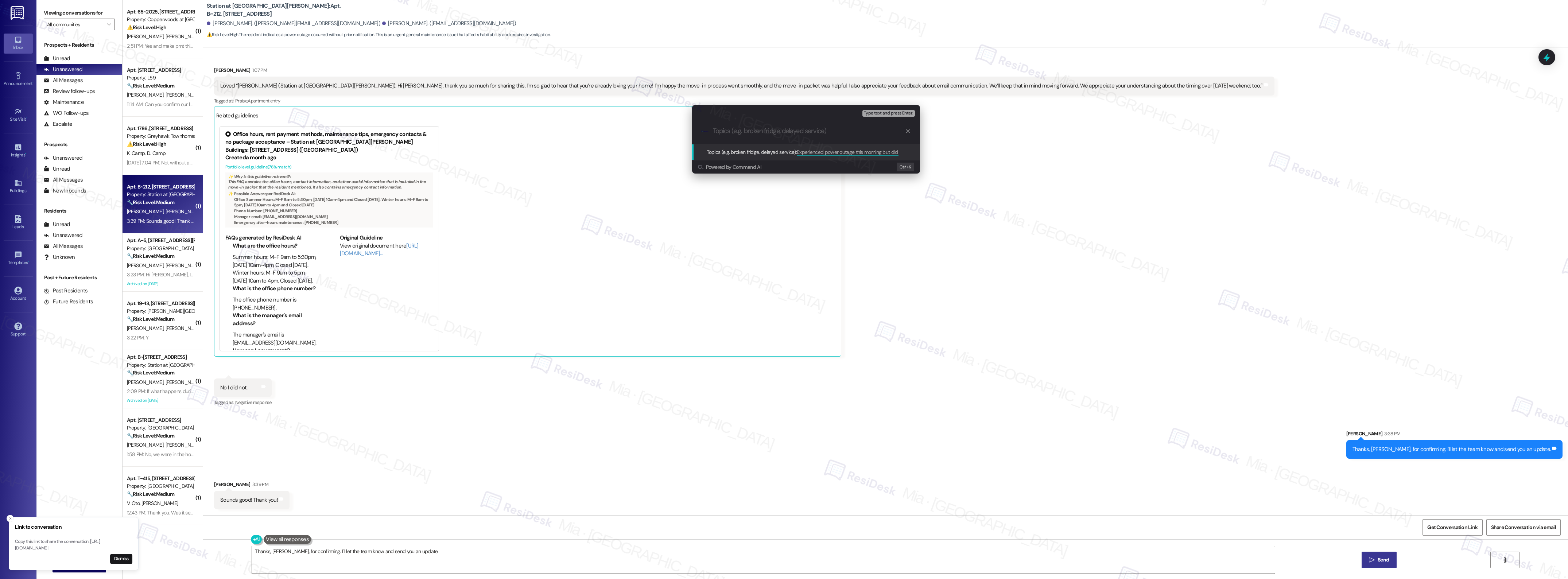
scroll to position [0, 0]
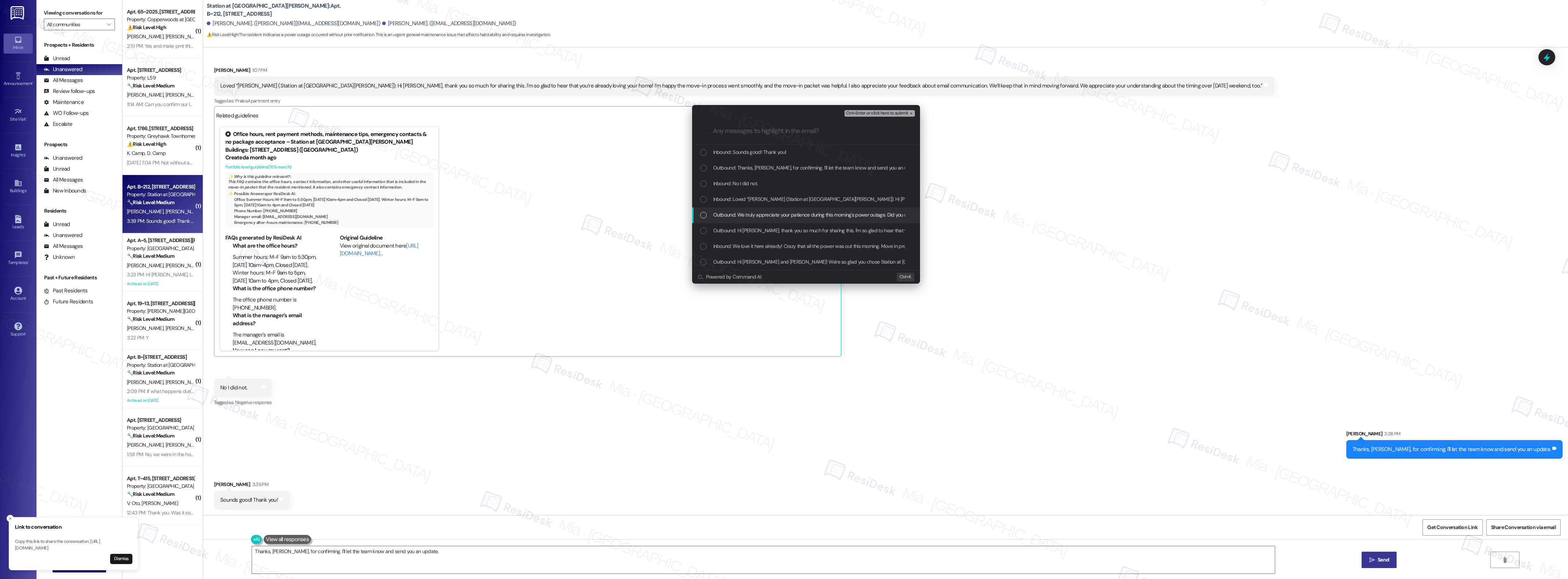
click at [701, 210] on div "Outbound: We truly appreciate your patience during this morning's power outage.…" at bounding box center [806, 216] width 228 height 16
click at [703, 216] on icon "List of options" at bounding box center [703, 215] width 5 height 5
click at [699, 240] on div "Inbound: We love it here already! Crazy that all the power was out this morning…" at bounding box center [806, 247] width 228 height 16
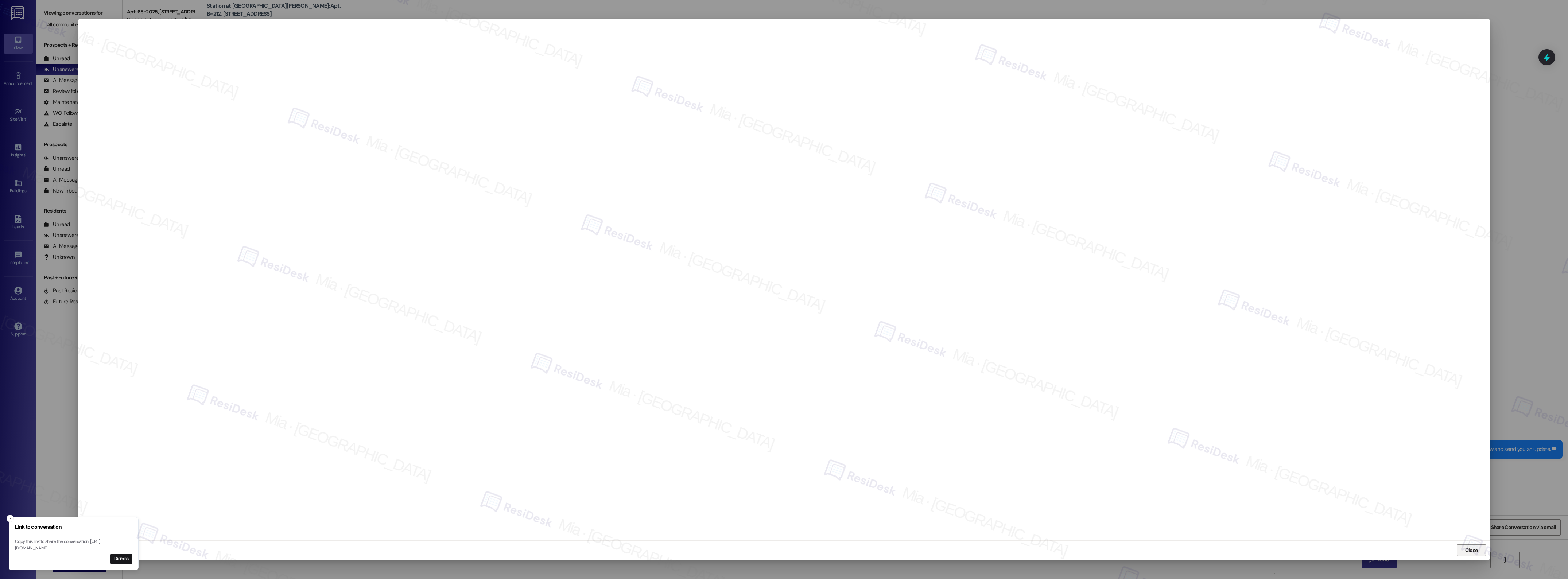
click at [1474, 549] on span "Close" at bounding box center [1471, 550] width 13 height 8
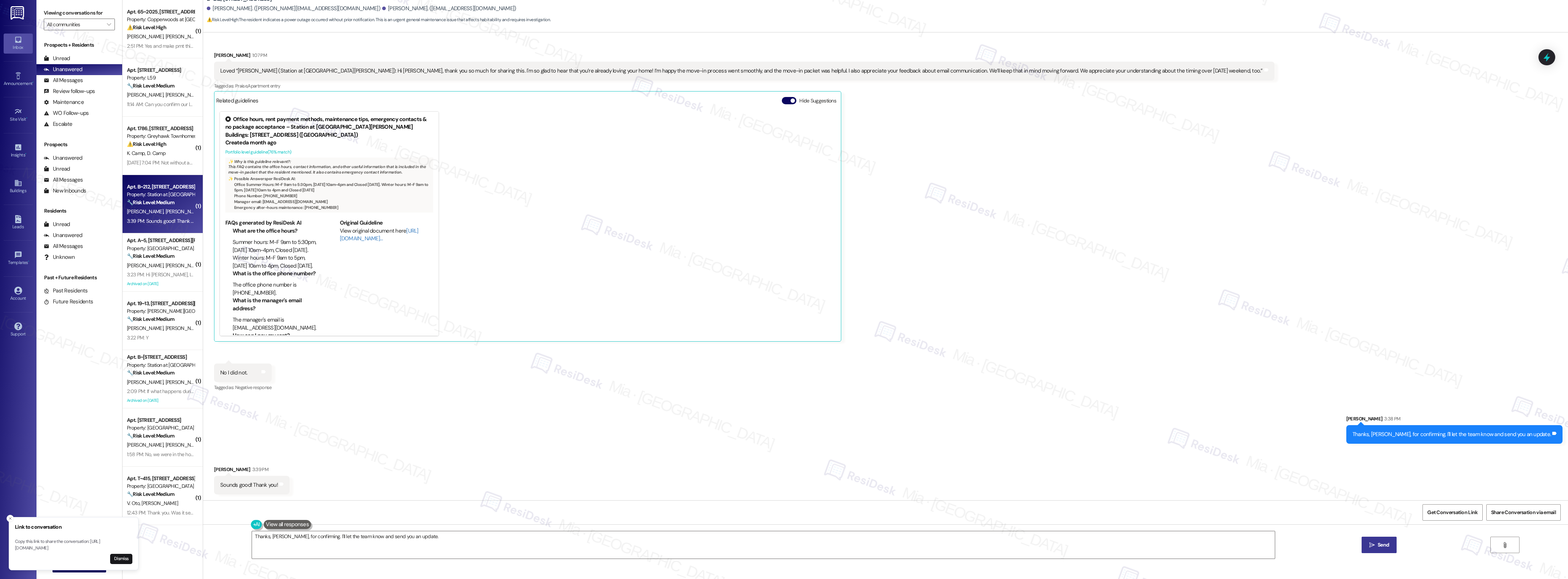
scroll to position [301, 0]
click at [1545, 58] on icon at bounding box center [1547, 57] width 9 height 12
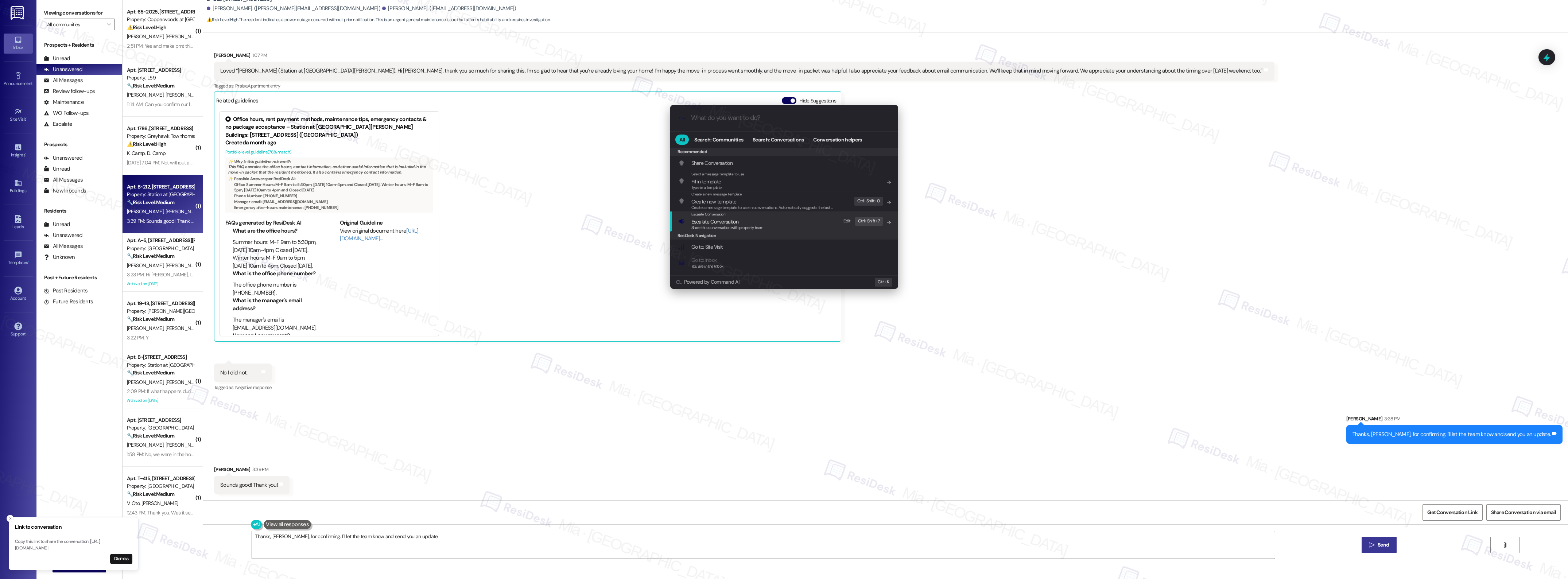
click at [713, 222] on span "Escalate Conversation" at bounding box center [715, 222] width 47 height 7
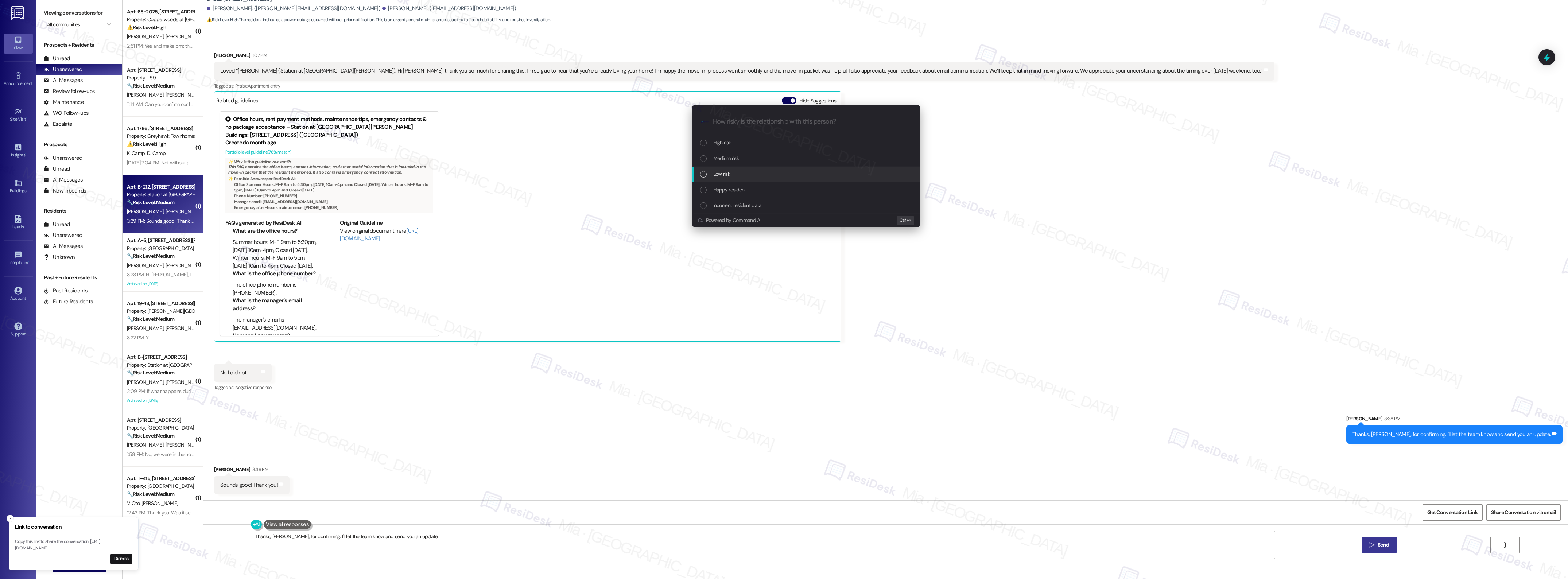
click at [711, 169] on div "Low risk" at bounding box center [806, 175] width 228 height 16
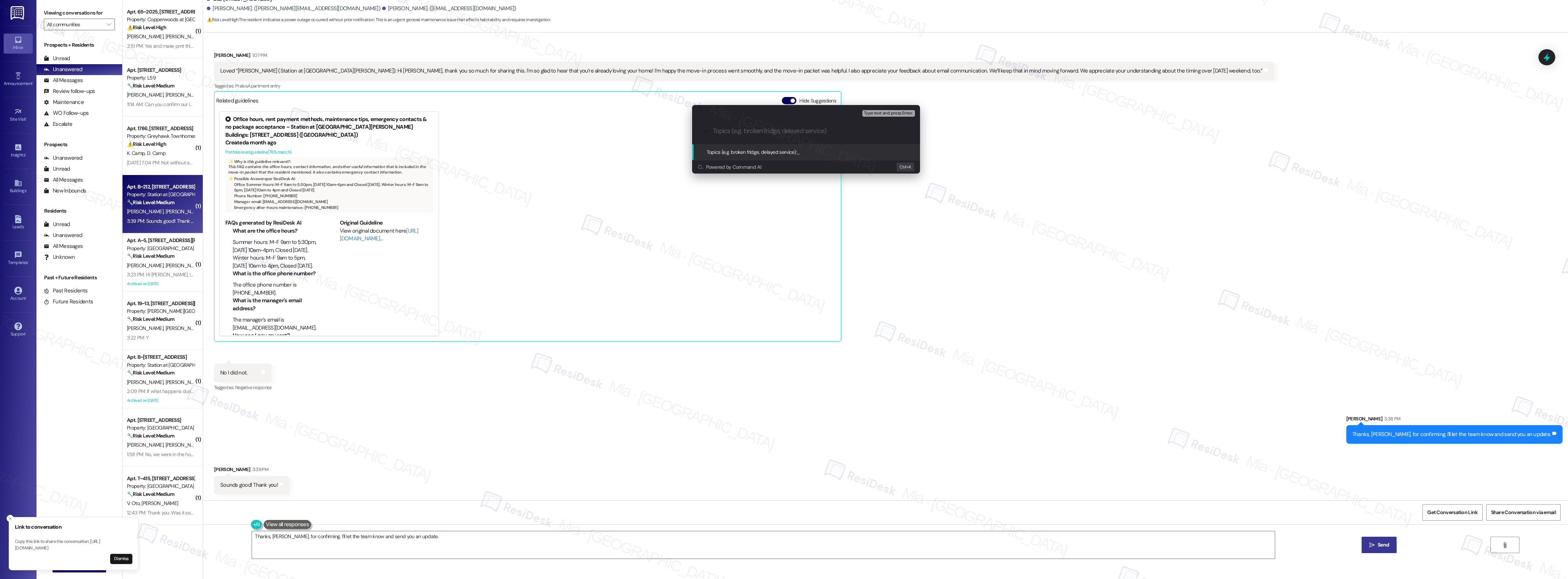
paste input "Experienced power outage this morning but did not receive advisory/notification"
type input "Experienced power outage this morning but did not receive advisory/notification"
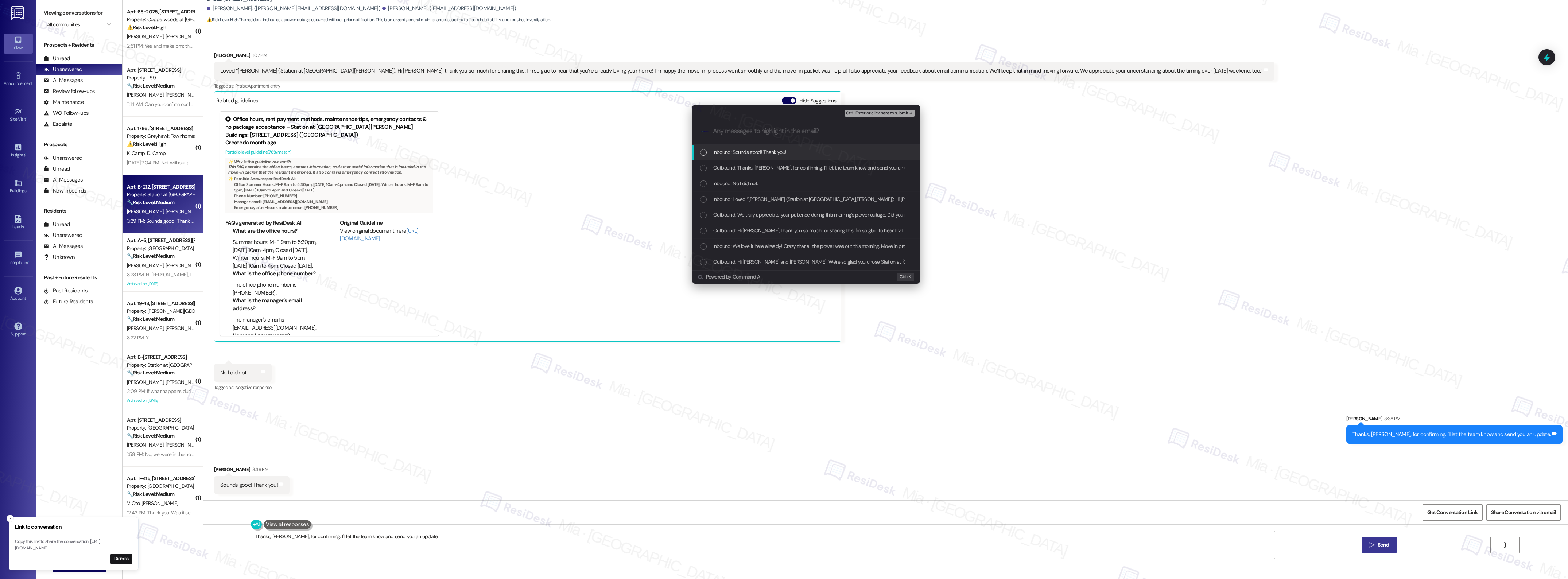
scroll to position [0, 0]
click at [702, 244] on div "List of options" at bounding box center [703, 247] width 7 height 7
paste input "Experienced power outage this morning but did not receive advisory/notification"
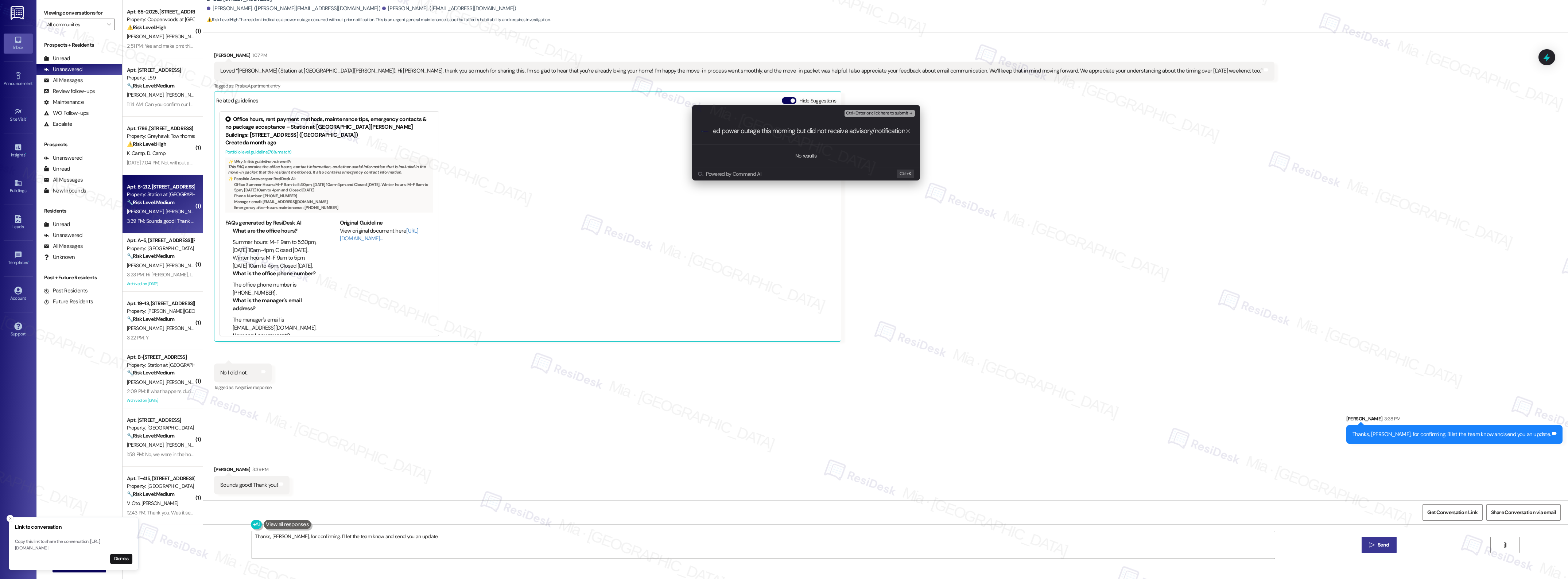
type input "Experienced power outage this morning but did not receive advisory/notification"
click at [910, 133] on icon "progress bar" at bounding box center [908, 132] width 6 height 6
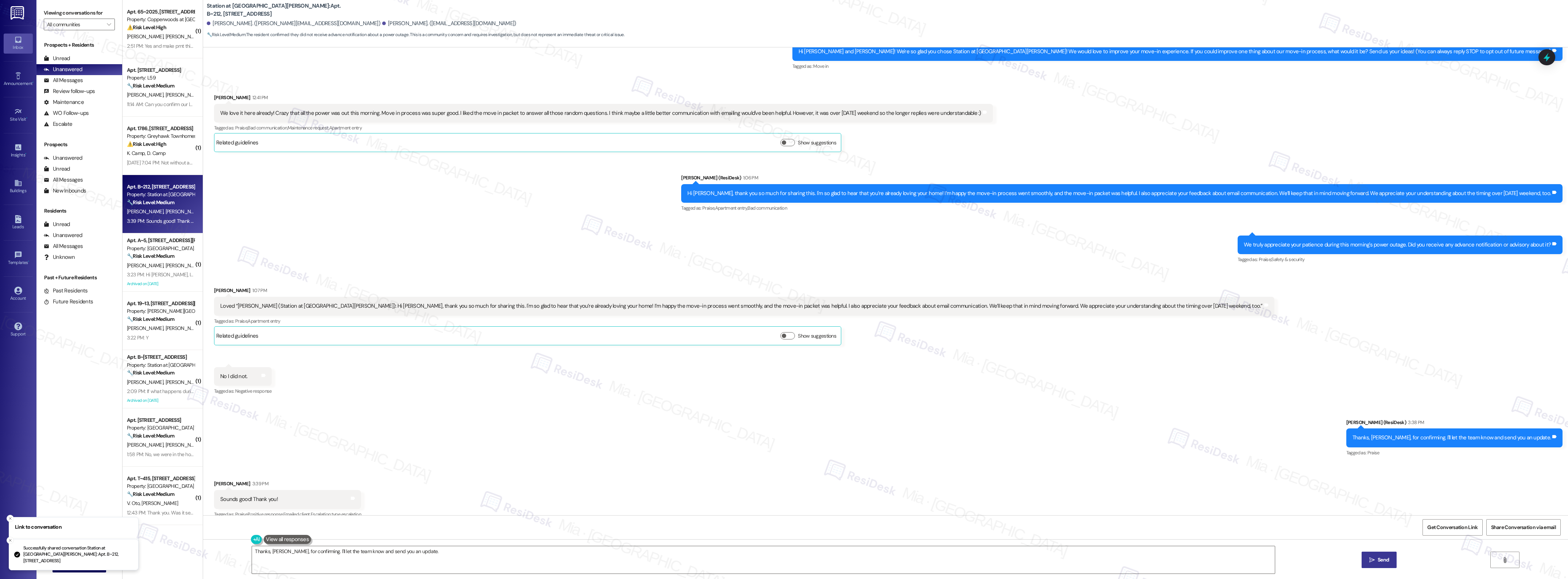
scroll to position [91, 0]
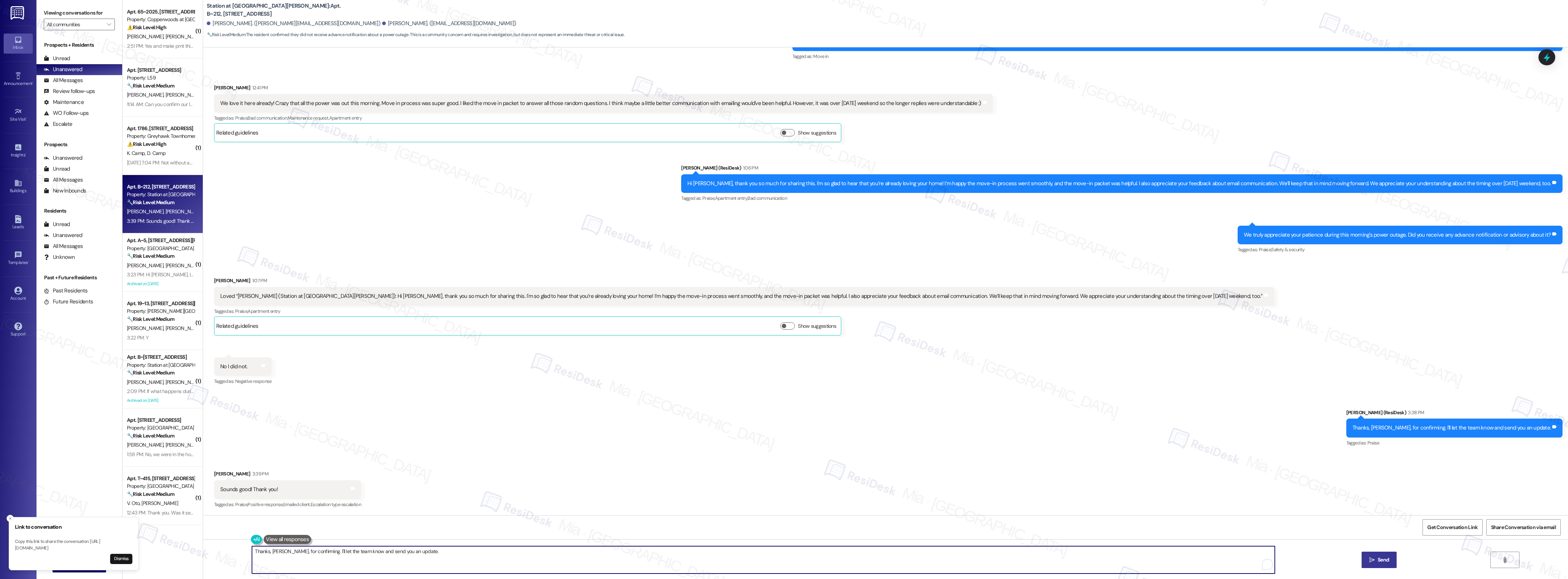
click textarea "Hi {{first_name}}, I understand you didn't receive advance notice about the pow…"
click div "Survey, sent via SMS Residesk Automated Survey 12:26 PM Hi Vanessa and Caden! W…"
click icon
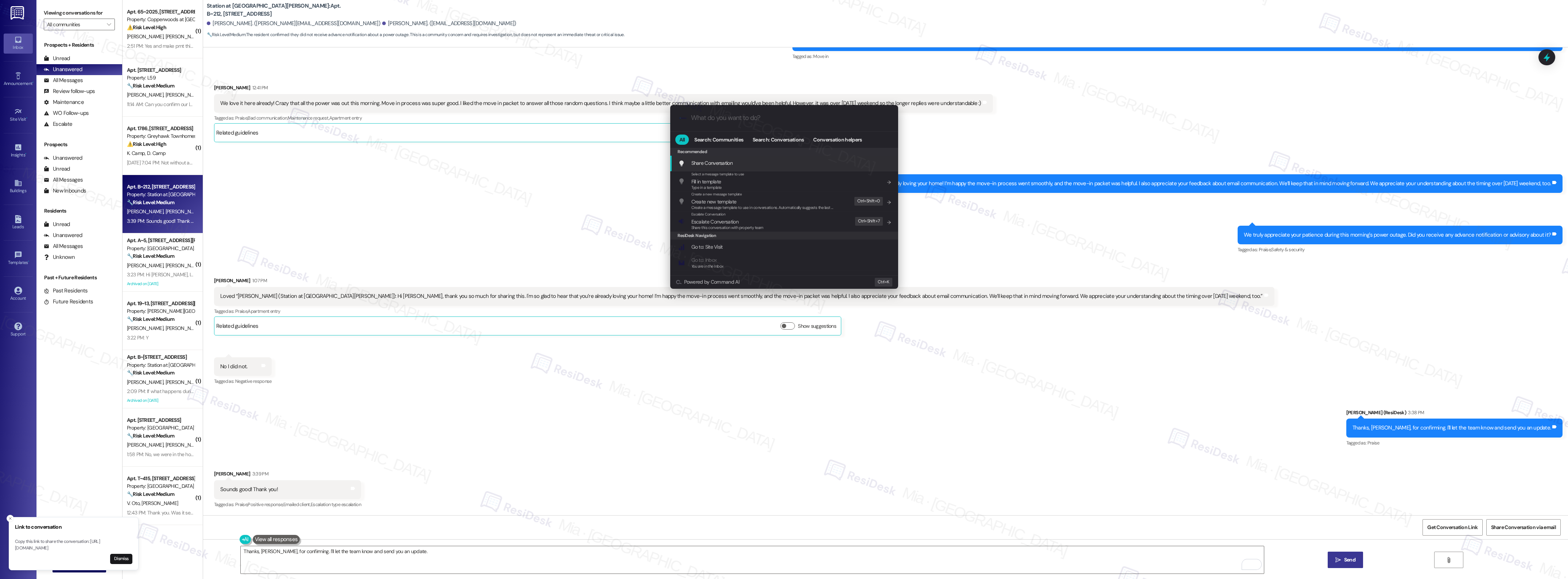
click input "What do you want to do?"
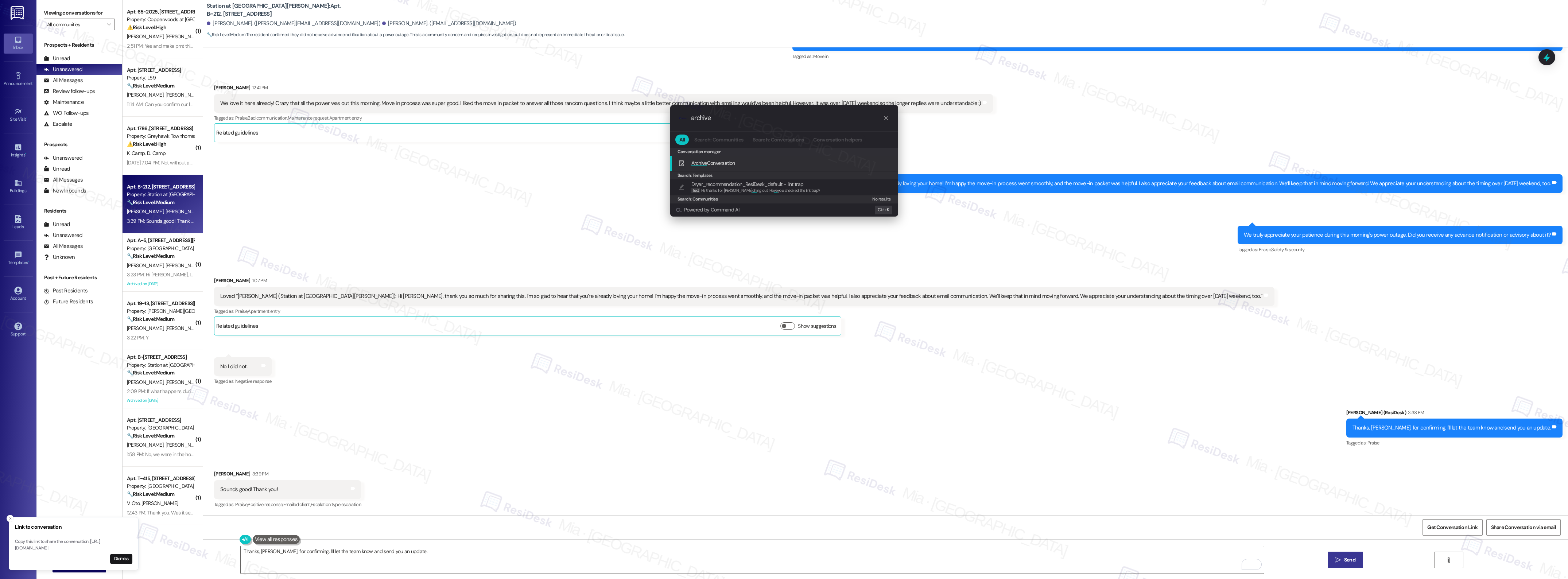
type input "archive"
click div "Archive Conversation Add shortcut"
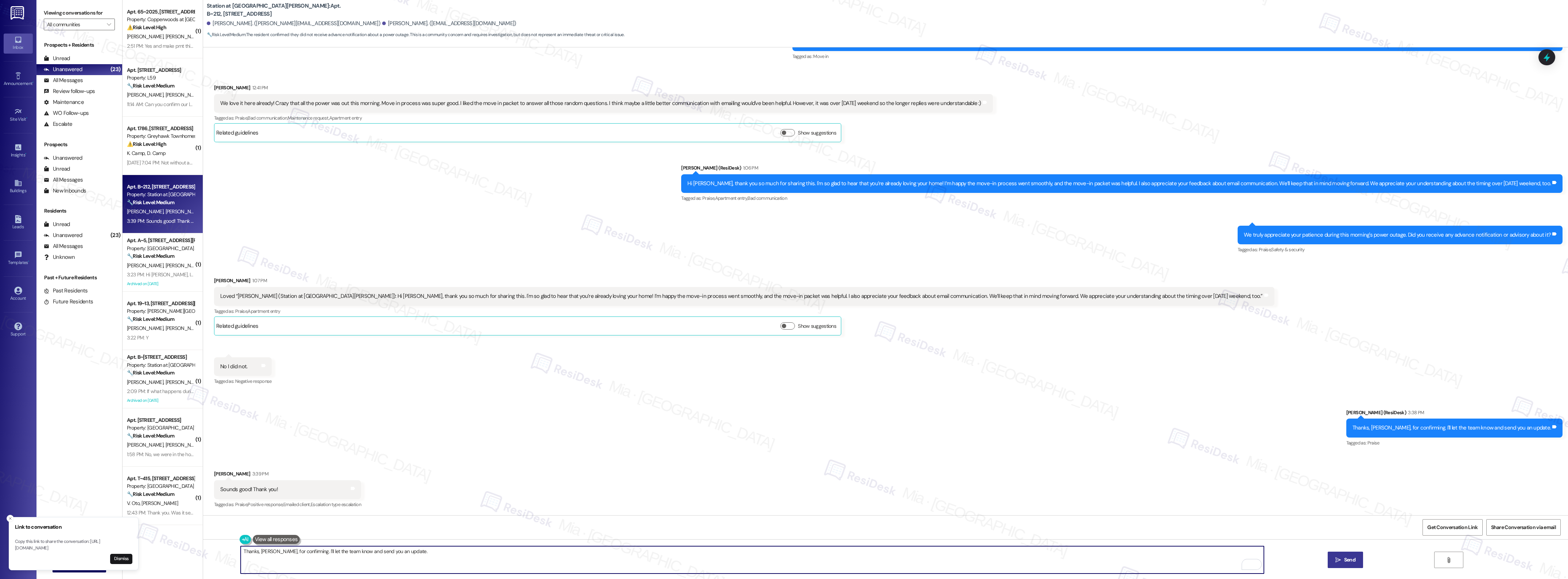
type textarea "Hi {{first_name}}, I understand you didn't receive advance notice about the pow…"
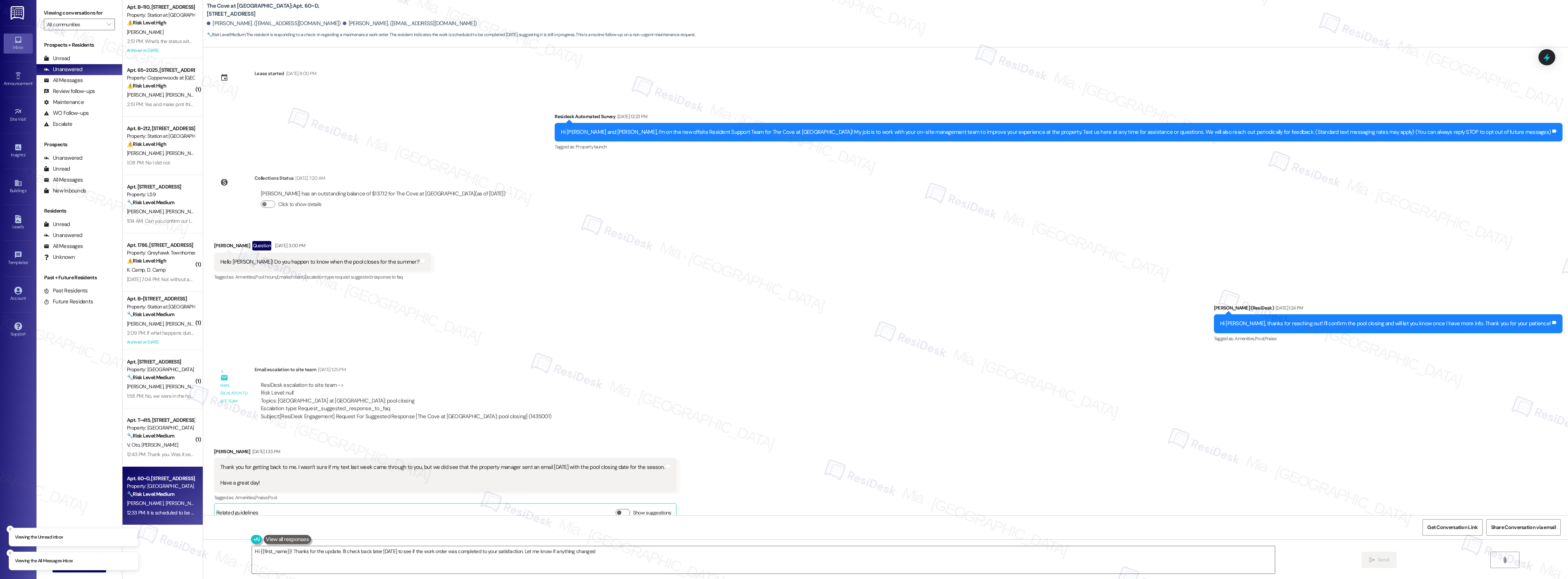
scroll to position [197, 0]
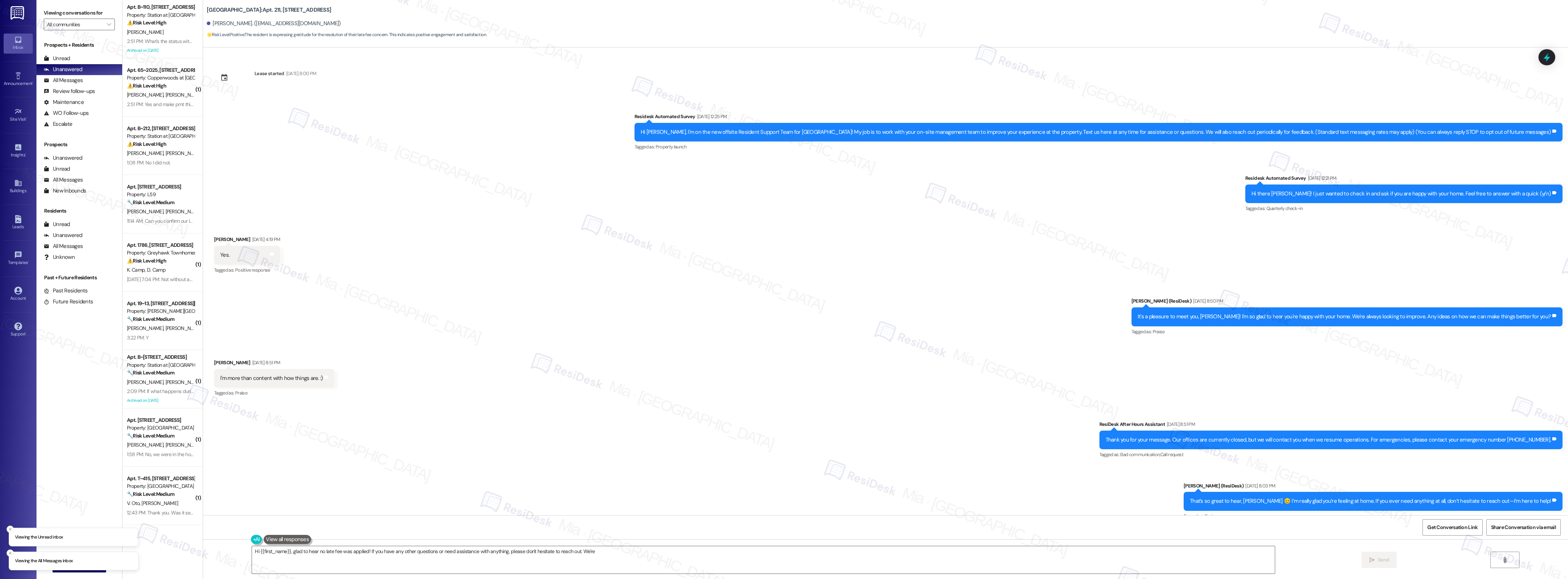
scroll to position [859, 0]
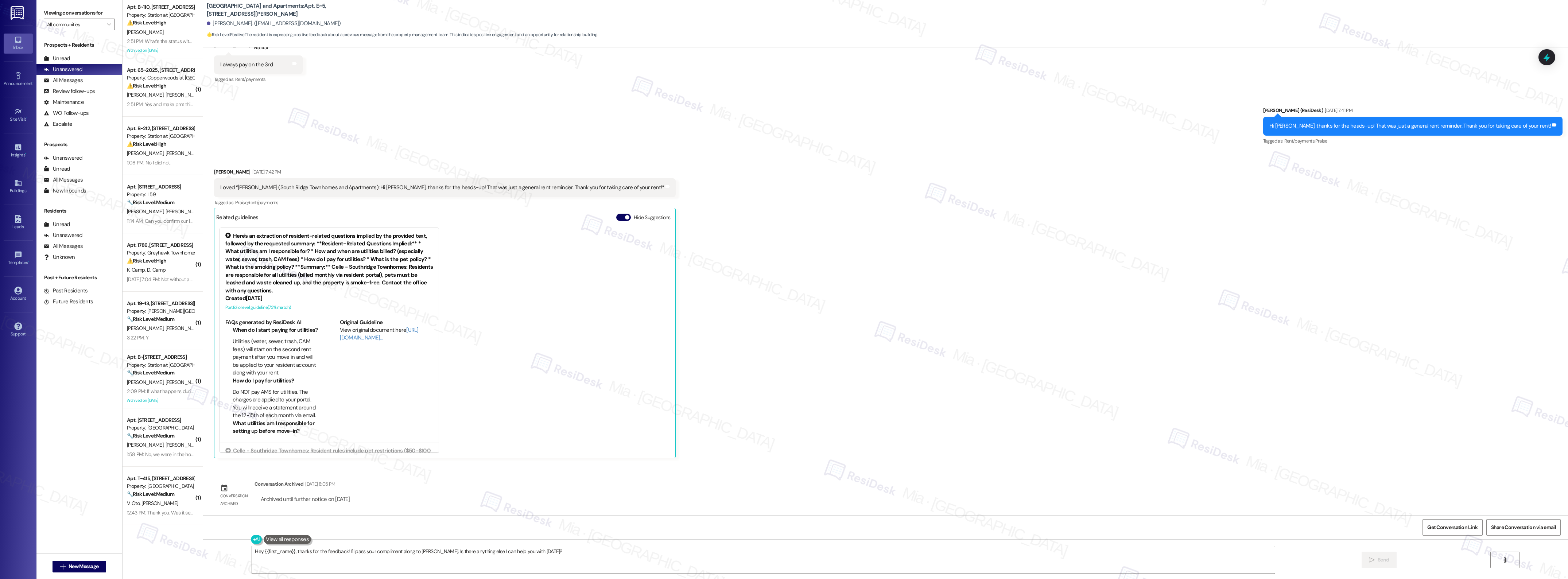
scroll to position [2228, 0]
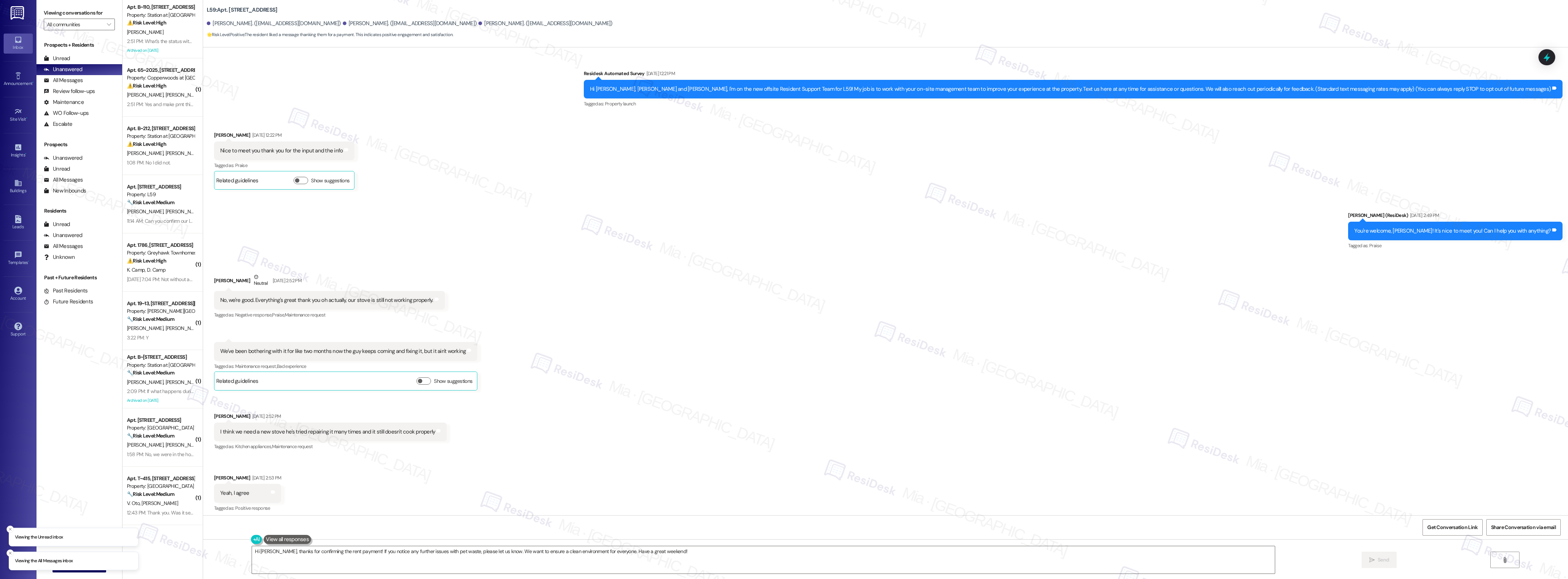
scroll to position [19167, 0]
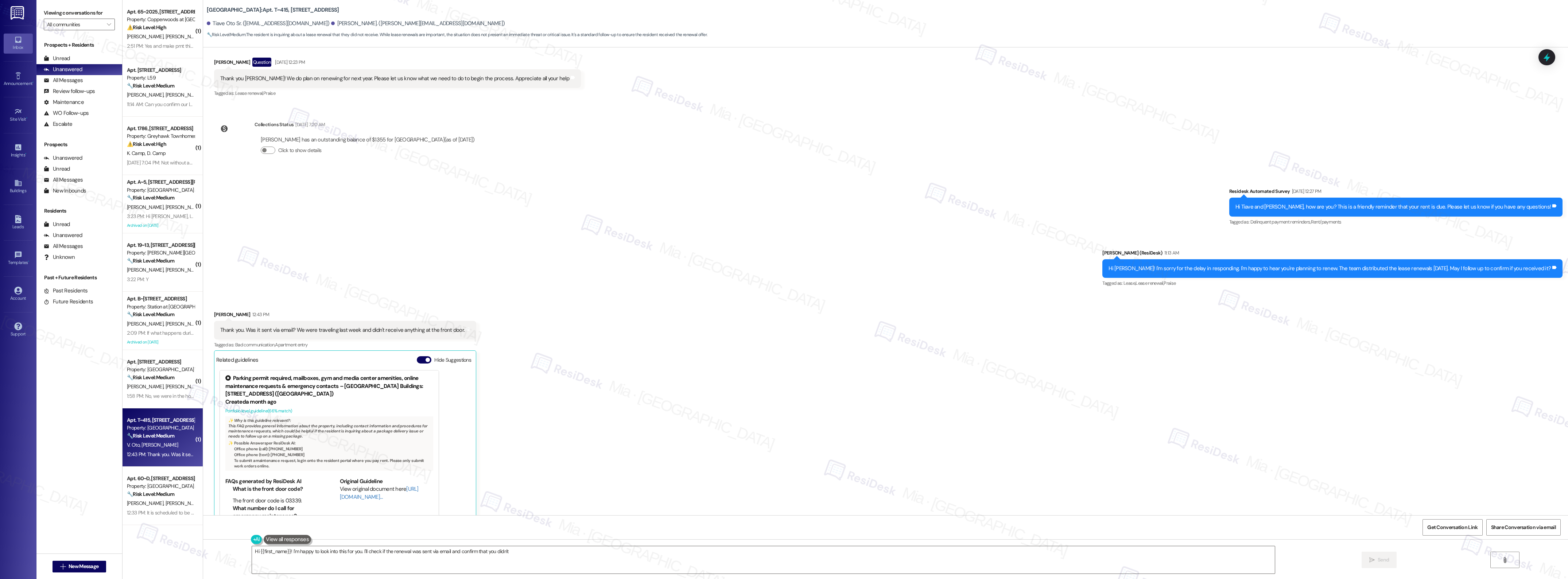
scroll to position [317, 0]
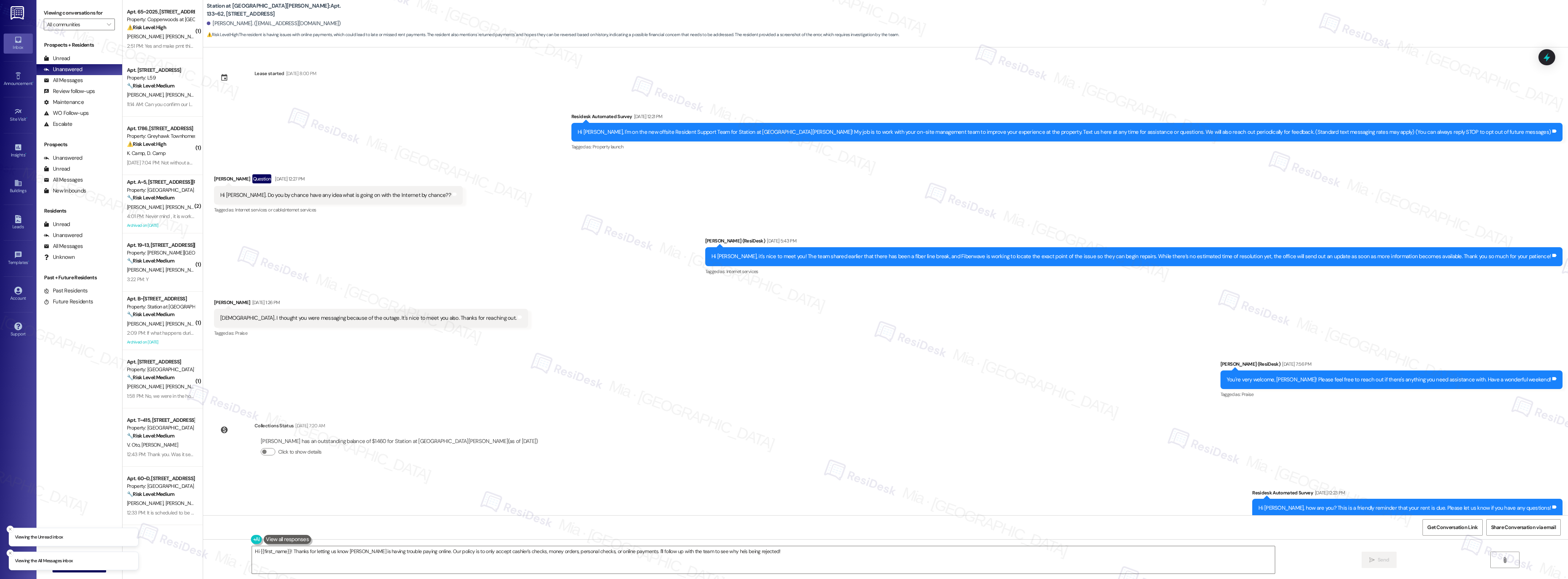
scroll to position [854, 0]
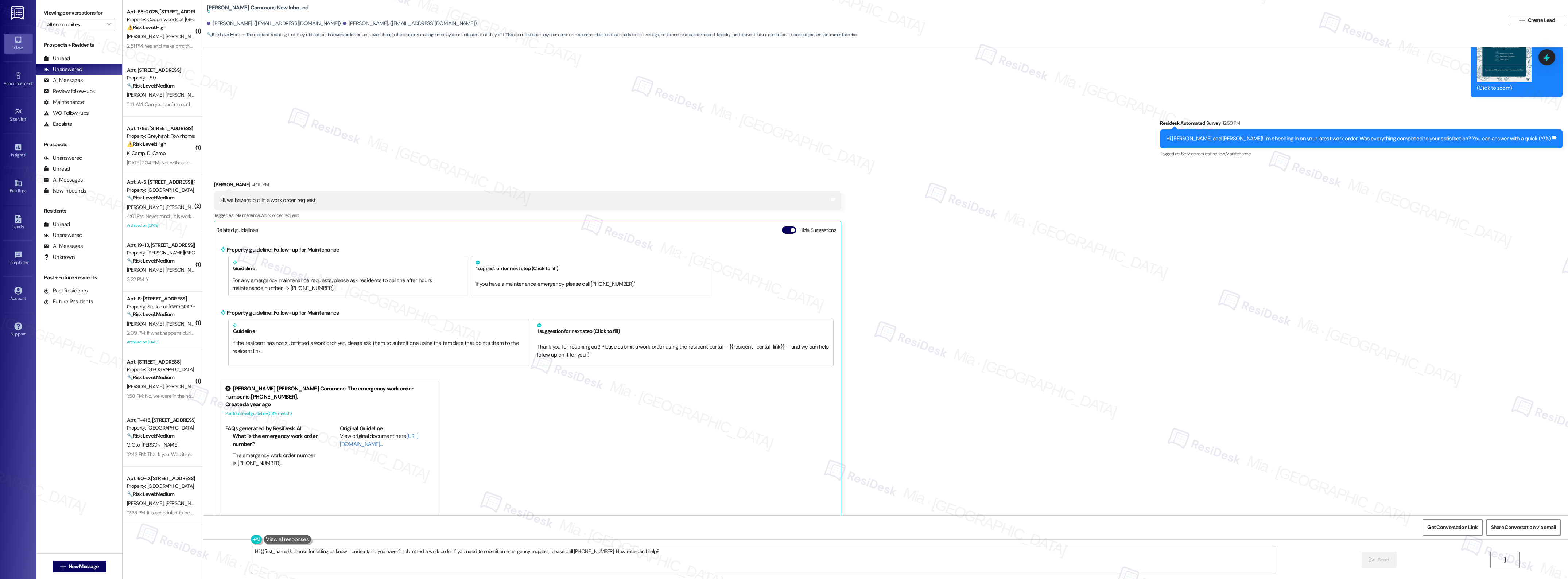
scroll to position [279, 0]
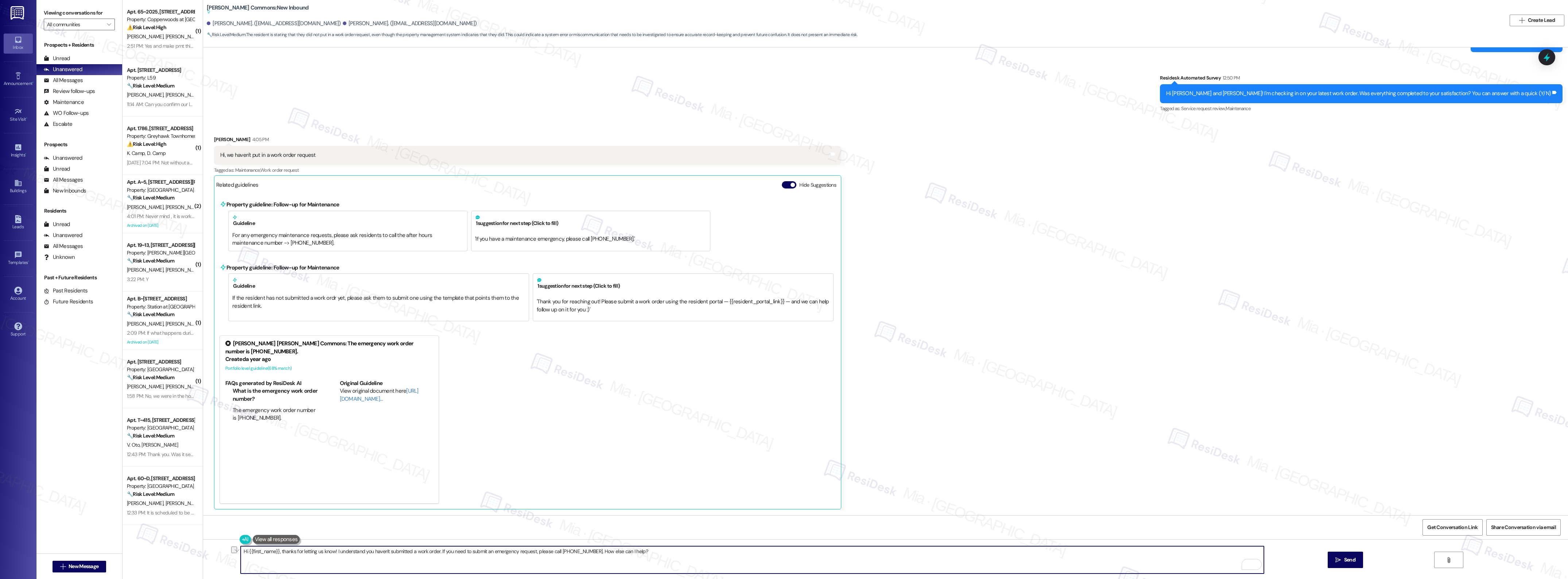
drag, startPoint x: 275, startPoint y: 551, endPoint x: 279, endPoint y: 553, distance: 4.5
click at [279, 553] on textarea "Hi {{first_name}}, thanks for letting us know! I understand you haven't submitt…" at bounding box center [752, 560] width 1023 height 27
click at [256, 552] on textarea "Thanks for letting us know! I understand you haven't submitted a work order. If…" at bounding box center [752, 560] width 1023 height 27
click at [257, 553] on textarea "Thanks for letting us know! I understand you haven't submitted a work order. If…" at bounding box center [752, 560] width 1023 height 27
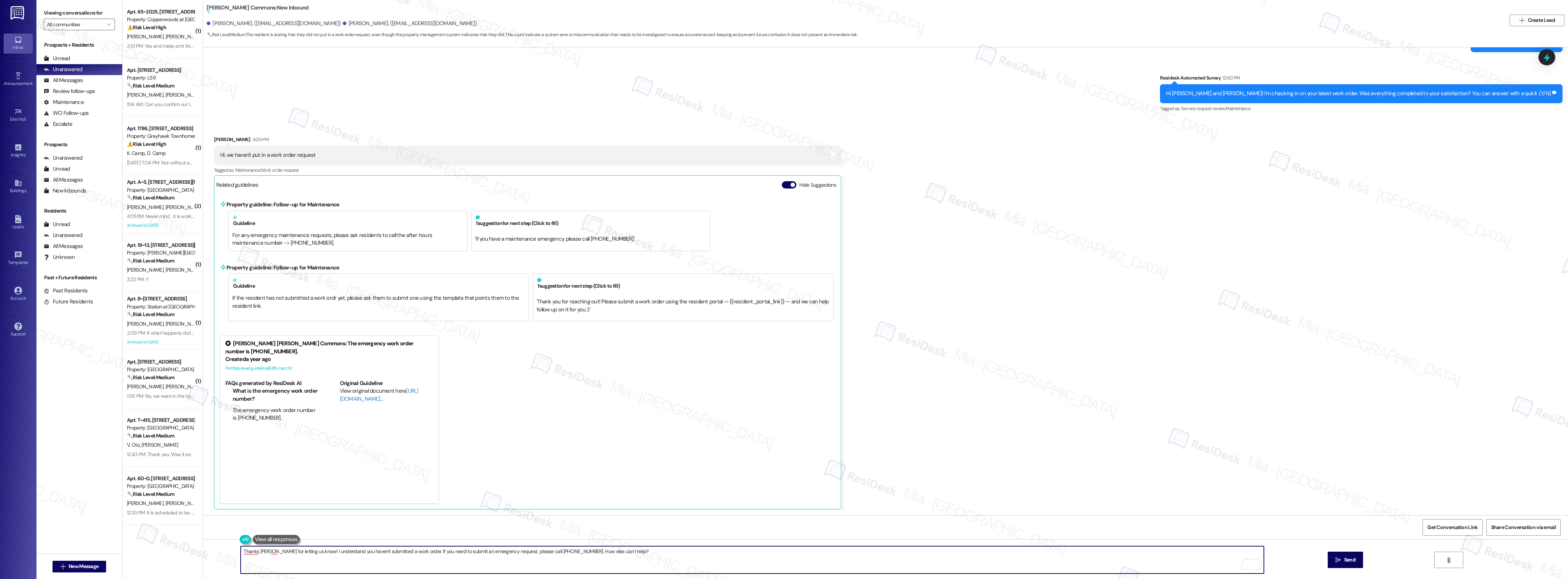
click at [290, 553] on textarea "Thanks [PERSON_NAME] for letting us know! I understand you haven't submitted a …" at bounding box center [752, 560] width 1023 height 27
click at [290, 553] on textarea "Thanks Lilian for letting us know! I understand you haven't submitted a work or…" at bounding box center [752, 560] width 1023 height 27
drag, startPoint x: 417, startPoint y: 553, endPoint x: 634, endPoint y: 552, distance: 217.0
click at [634, 552] on textarea "Thanks, Lilian, for letting me know! I understand you haven't submitted a work …" at bounding box center [752, 560] width 1023 height 27
click at [435, 530] on span "will" at bounding box center [434, 529] width 10 height 6
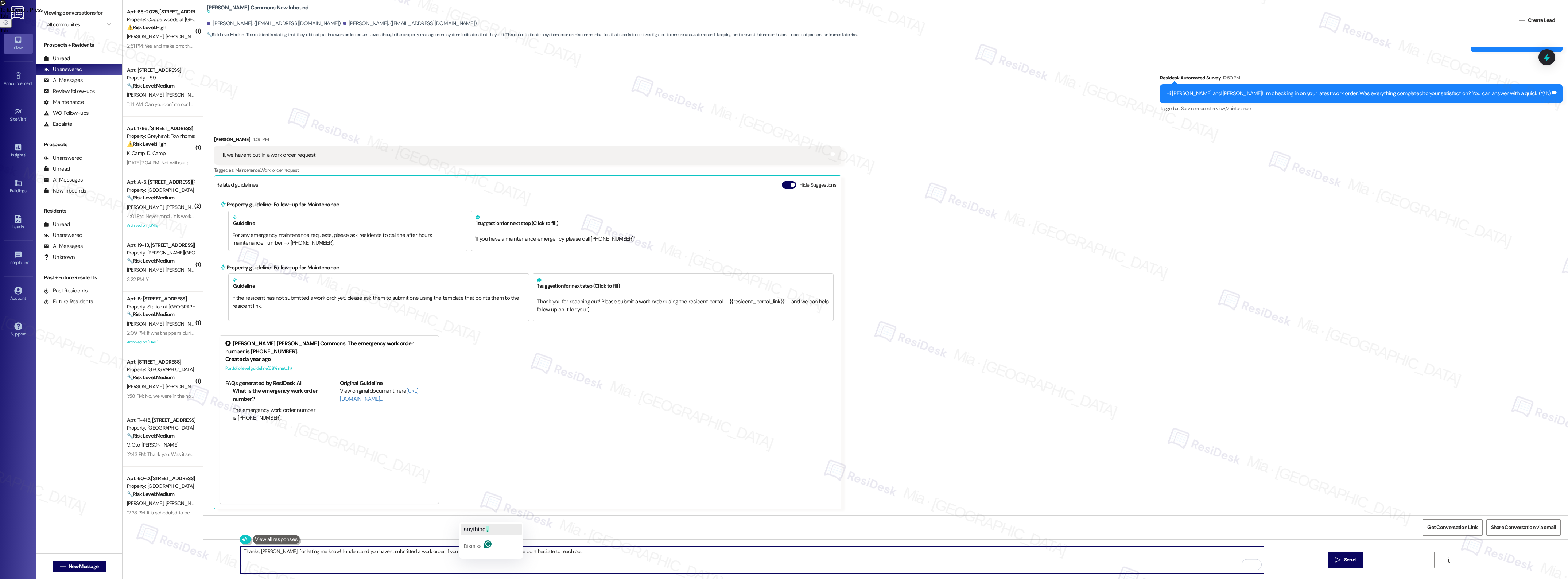
click at [481, 532] on span "anything" at bounding box center [474, 529] width 23 height 6
click at [647, 553] on textarea "Thanks, [PERSON_NAME], for letting me know! I understand you haven't submitted …" at bounding box center [752, 560] width 1023 height 27
type textarea "Thanks, [PERSON_NAME], for letting me know! I understand you haven't submitted …"
click at [1346, 558] on span "Send" at bounding box center [1349, 560] width 12 height 8
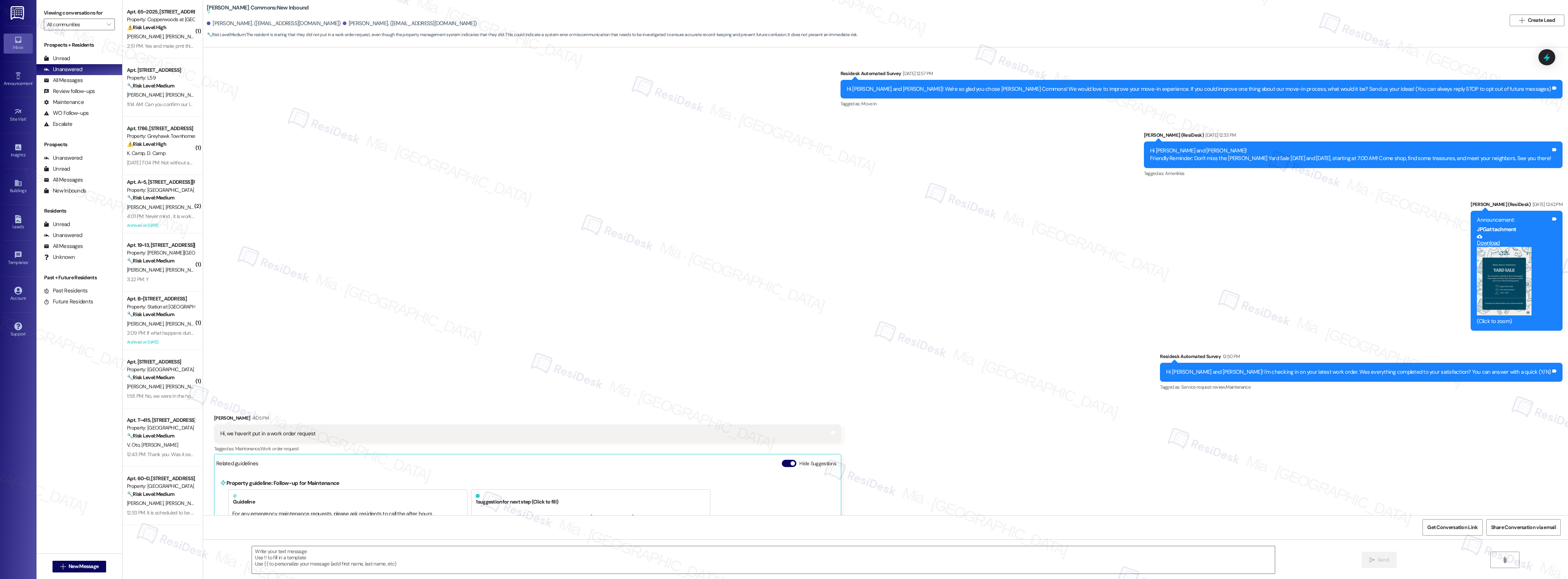
scroll to position [340, 0]
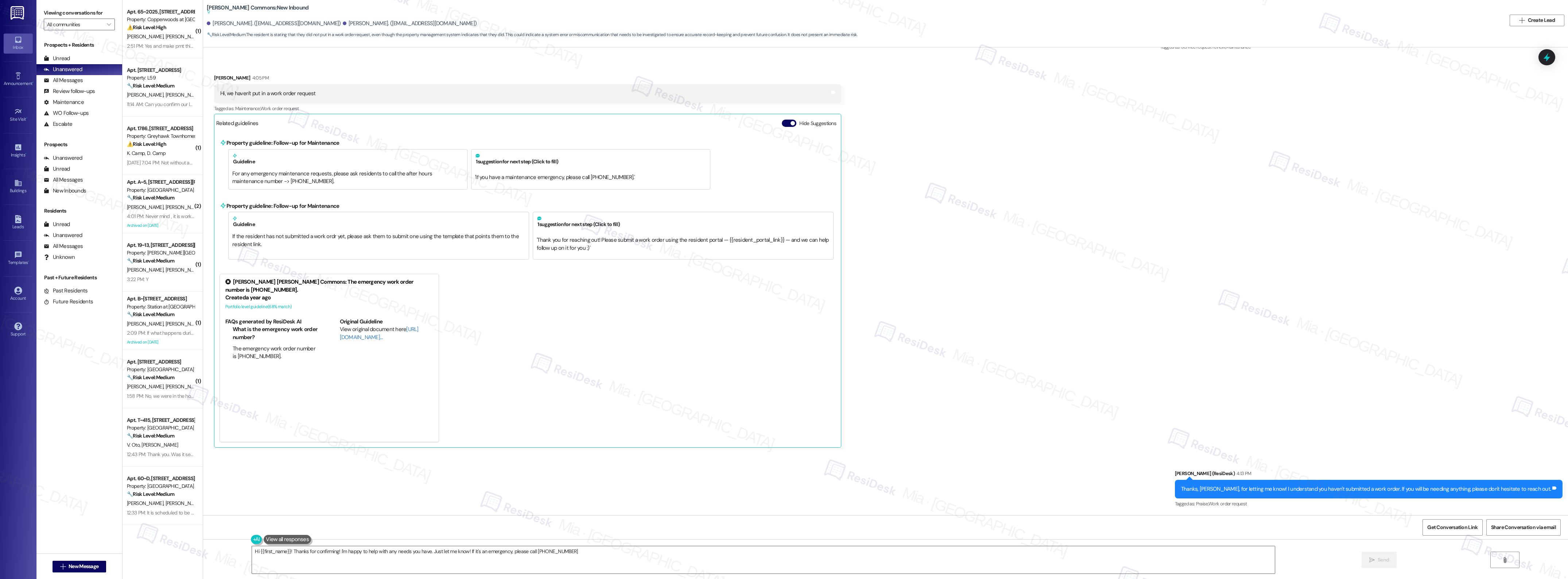
type textarea "Hi {{first_name}}! Thanks for confirming! I'm happy to help with any needs you …"
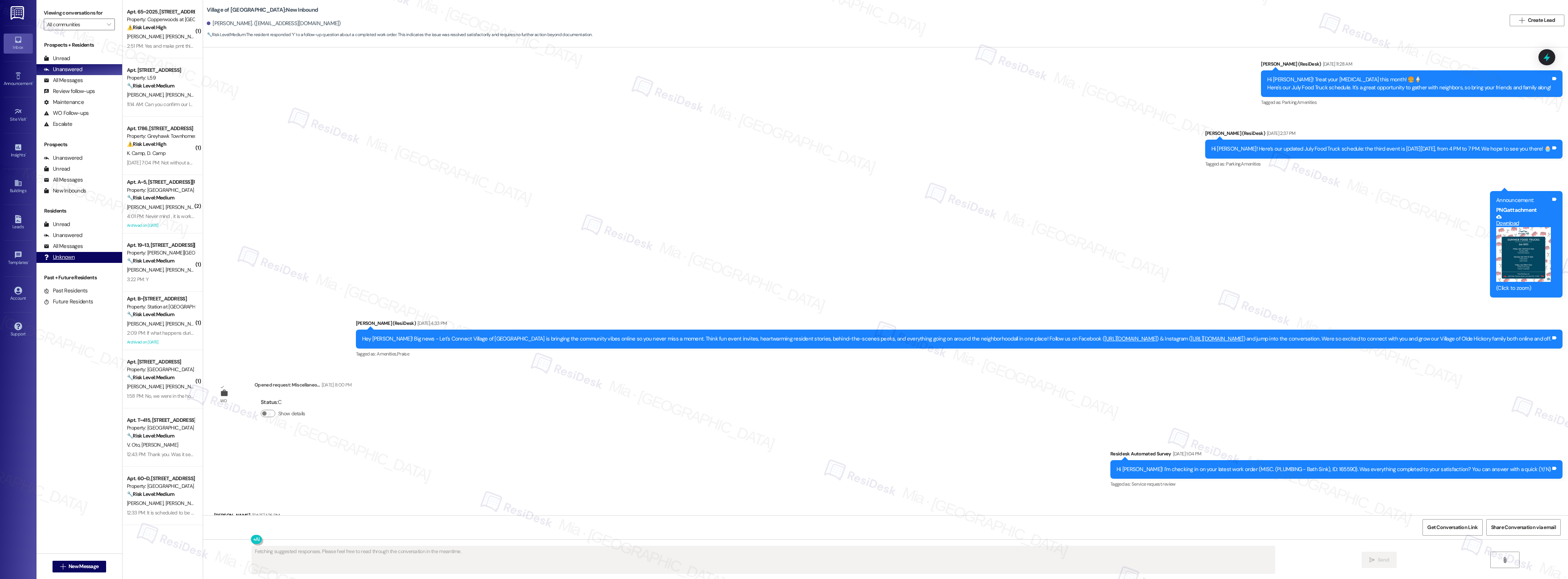
scroll to position [5769, 0]
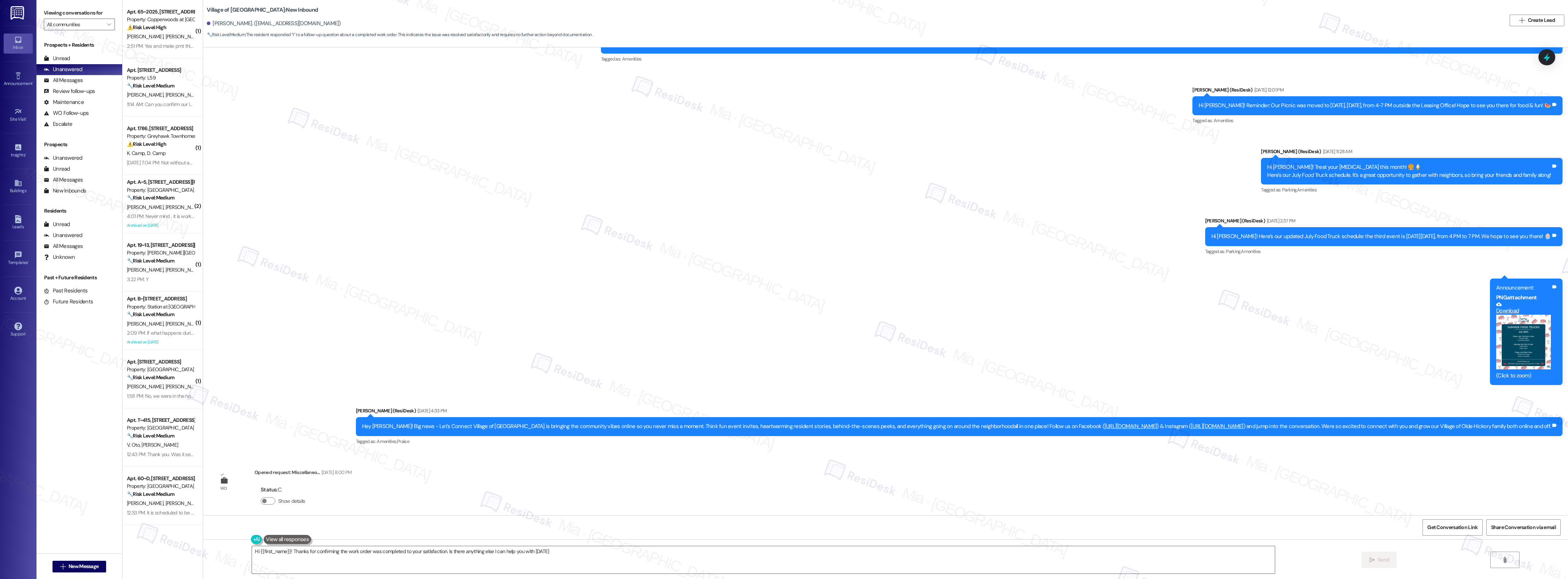
type textarea "Hi {{first_name}}! Thanks for confirming the work order was completed to your s…"
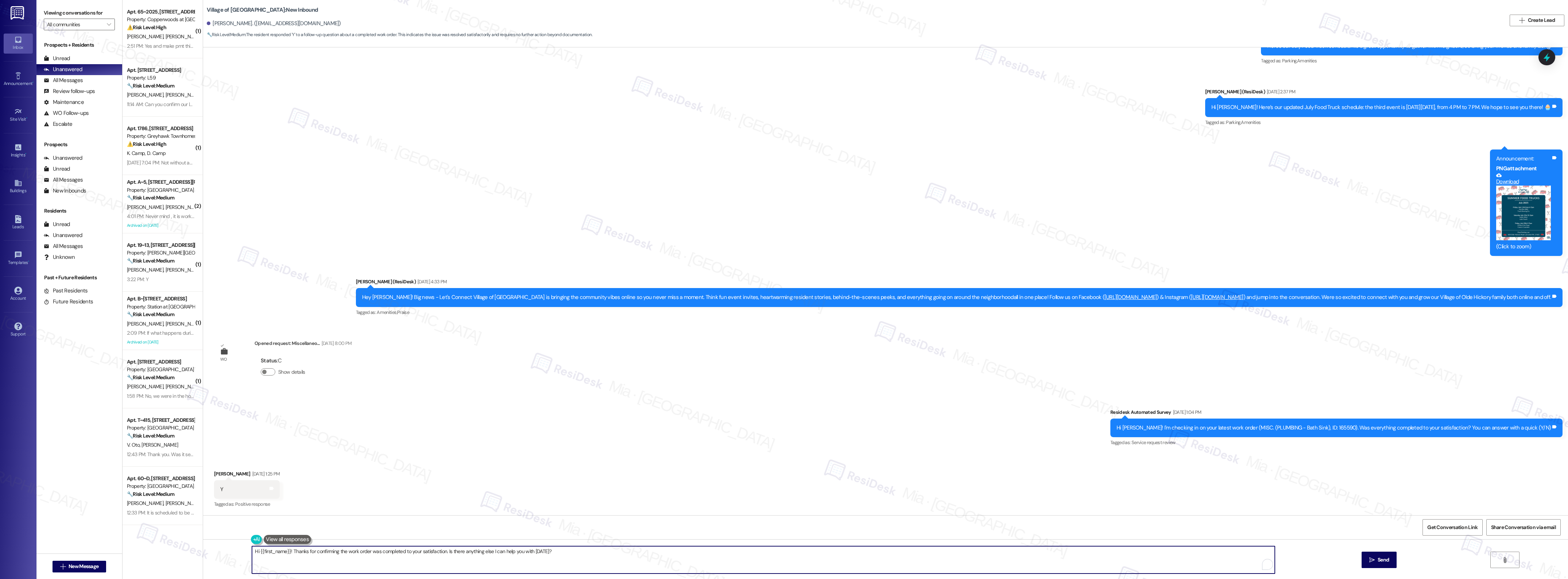
drag, startPoint x: 562, startPoint y: 551, endPoint x: 233, endPoint y: 551, distance: 329.0
click at [233, 551] on div "Hi {{first_name}}! Thanks for confirming the work order was completed to your s…" at bounding box center [886, 567] width 1365 height 55
click at [1541, 63] on div at bounding box center [1547, 57] width 17 height 16
click at [1545, 60] on icon at bounding box center [1547, 57] width 12 height 12
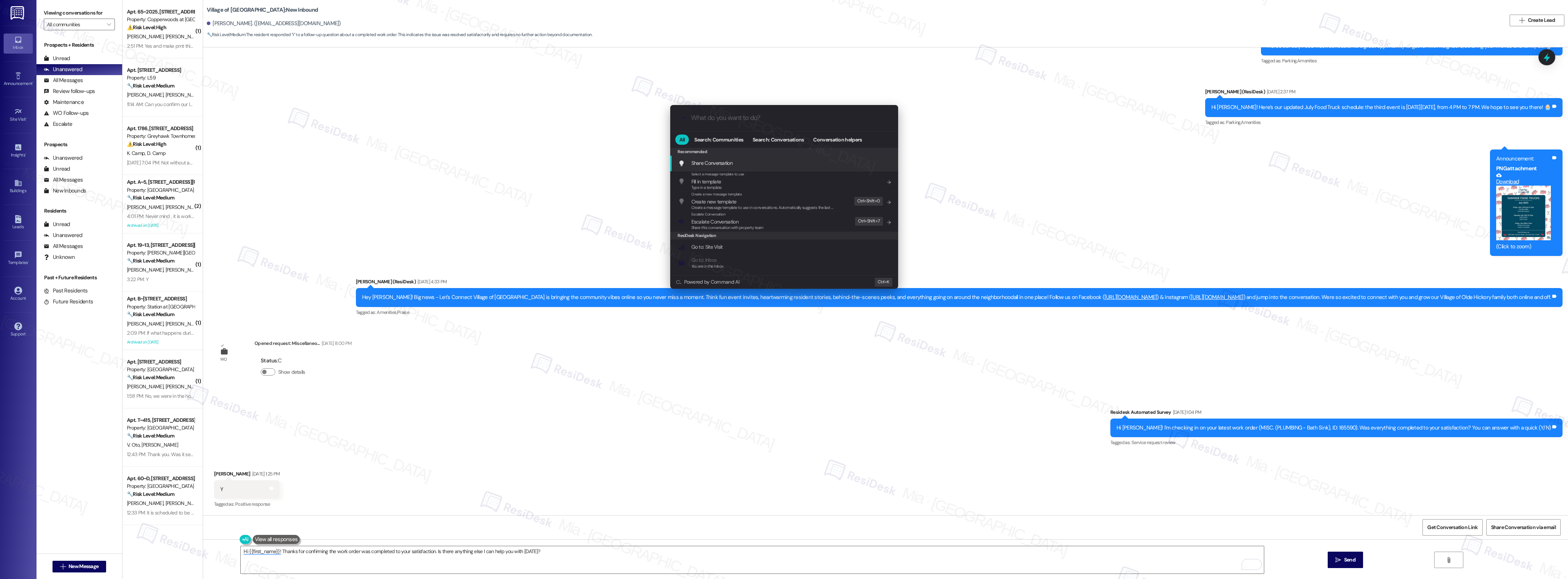
click at [715, 121] on input "What do you want to do?" at bounding box center [789, 118] width 198 height 8
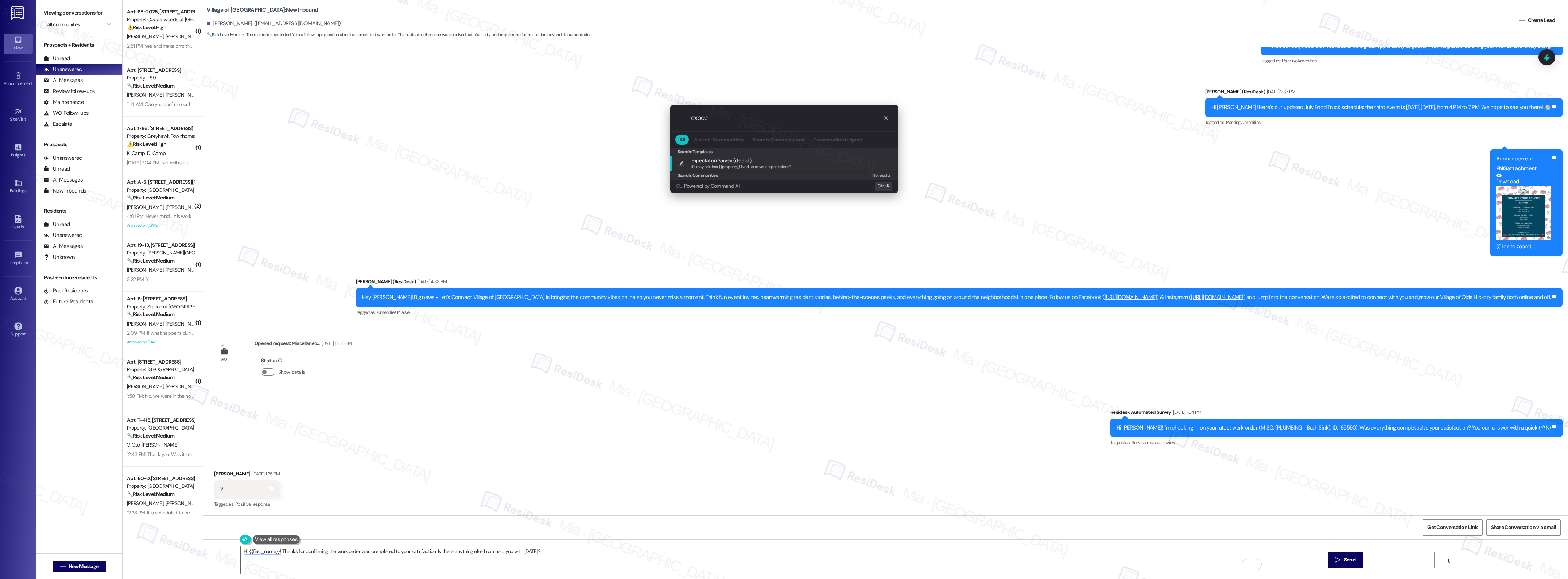
type input "expec"
click at [743, 159] on span "Expec tation Survey (default)" at bounding box center [721, 160] width 60 height 8
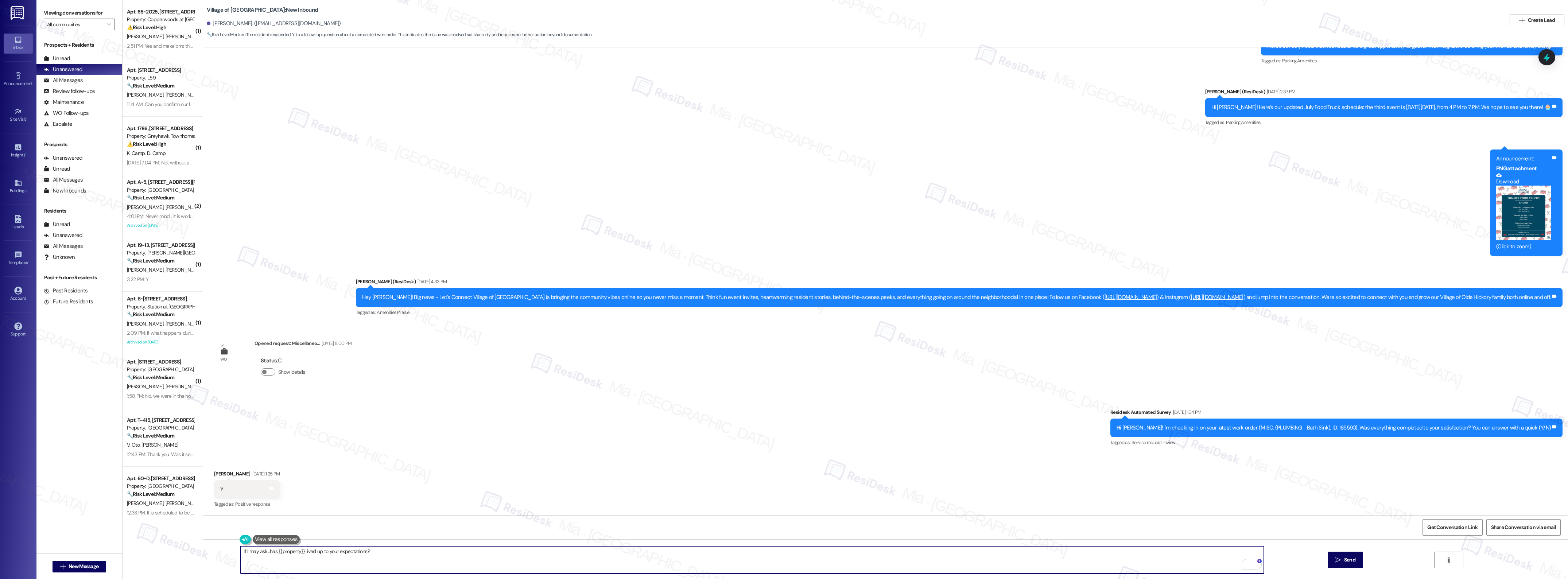
click at [240, 553] on textarea "If I may ask...has {{property}} lived up to your expectations?" at bounding box center [752, 560] width 1023 height 27
paste textarea "Thank you for the positive feedback. I'm so glad to hear you're satisfied with …"
click at [262, 555] on textarea "Thank you for the positive feedback. I'm so glad to hear you're satisfied with …" at bounding box center [752, 560] width 1023 height 27
drag, startPoint x: 262, startPoint y: 553, endPoint x: 254, endPoint y: 552, distance: 8.1
click at [254, 552] on textarea "Thank you Jayson for the positive feedback. I'm so glad to hear you're satisfie…" at bounding box center [752, 560] width 1023 height 27
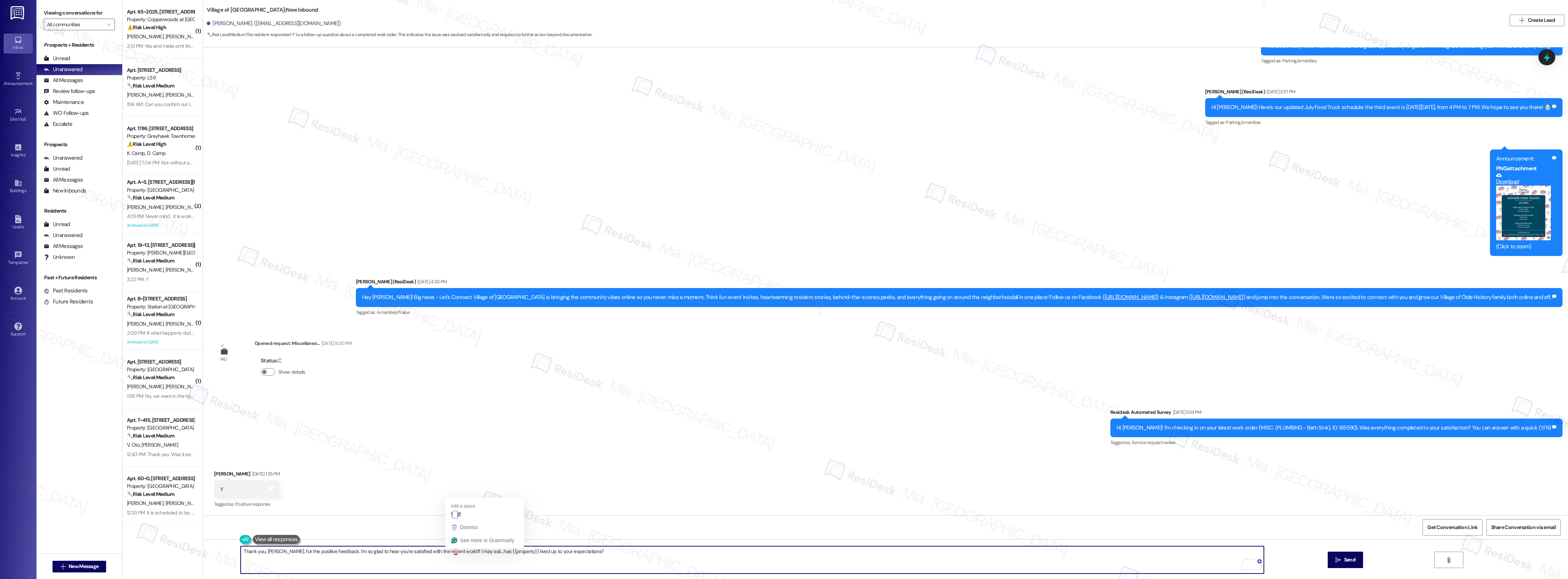
click at [452, 553] on textarea "Thank you, Jayson, for the positive feedback. I'm so glad to hear you're satisf…" at bounding box center [752, 560] width 1023 height 27
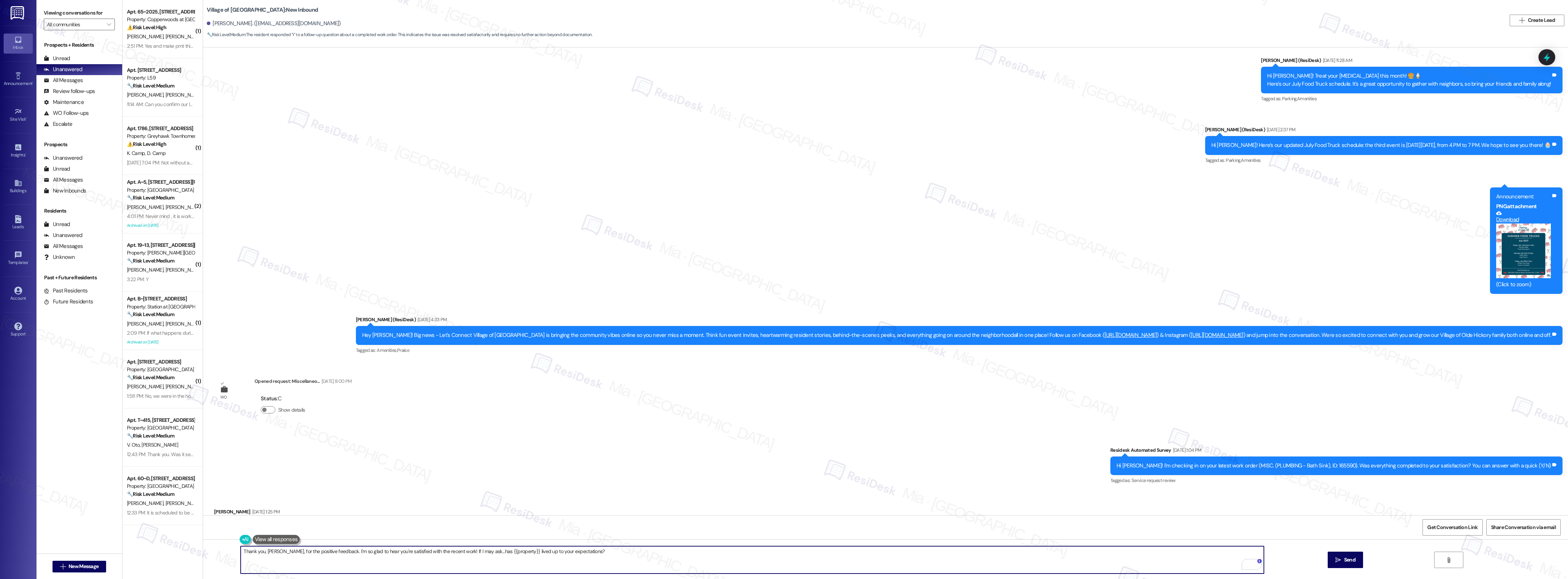
drag, startPoint x: 584, startPoint y: 551, endPoint x: 233, endPoint y: 550, distance: 351.0
click at [233, 550] on div "Thank you, Jayson, for the positive feedback. I'm so glad to hear you're satisf…" at bounding box center [886, 567] width 1365 height 55
type textarea "Thank you, Jayson, for the positive feedback. I'm so glad to hear you're satisf…"
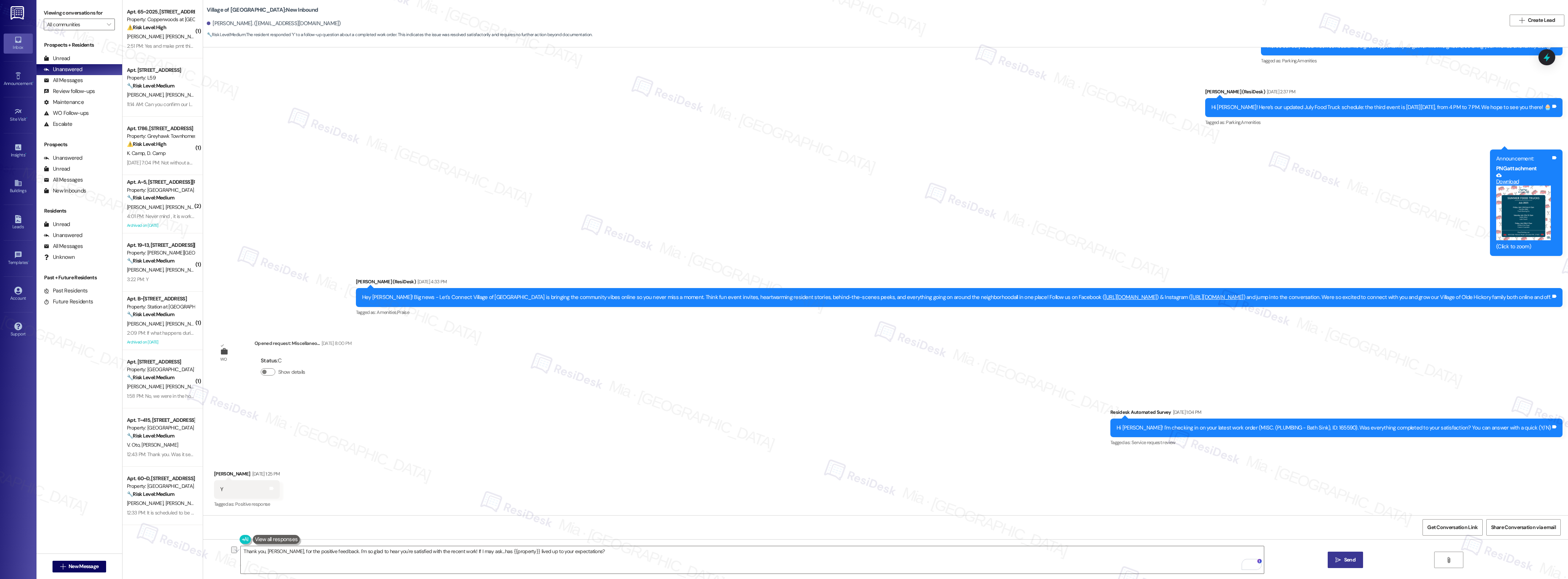
click at [1341, 556] on button " Send" at bounding box center [1345, 560] width 35 height 16
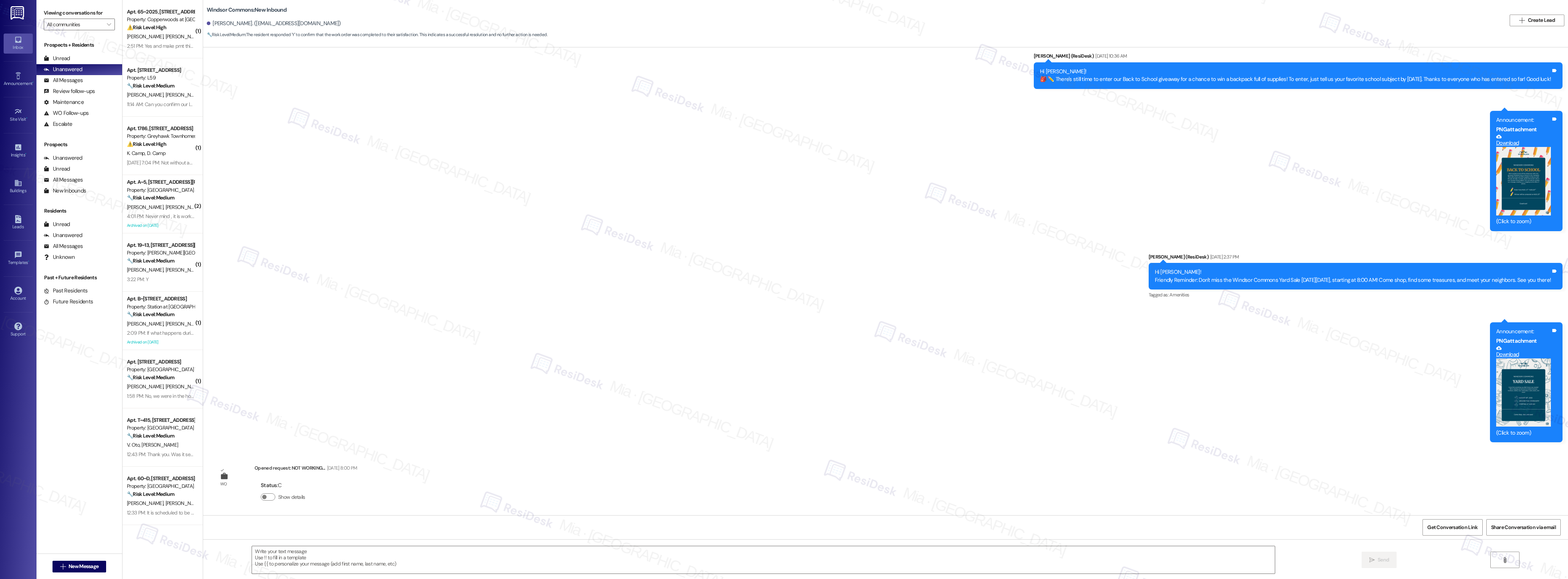
type textarea "Fetching suggested responses. Please feel free to read through the conversation…"
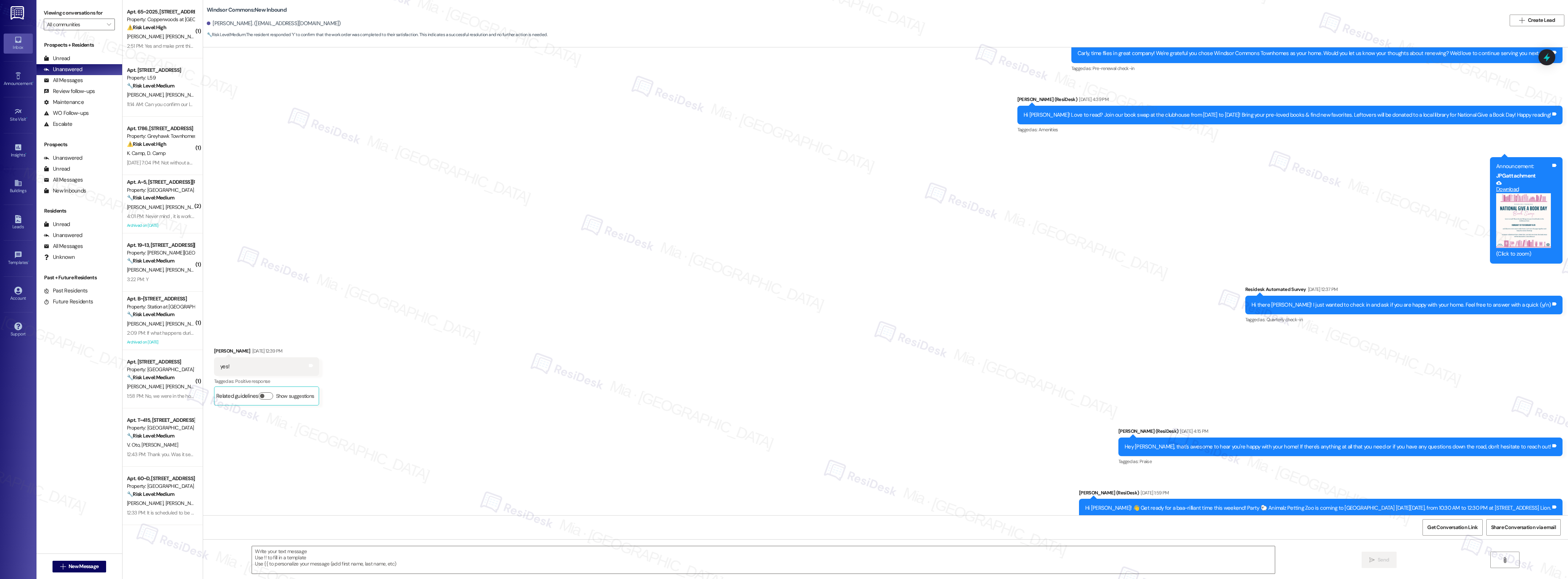
scroll to position [1583, 0]
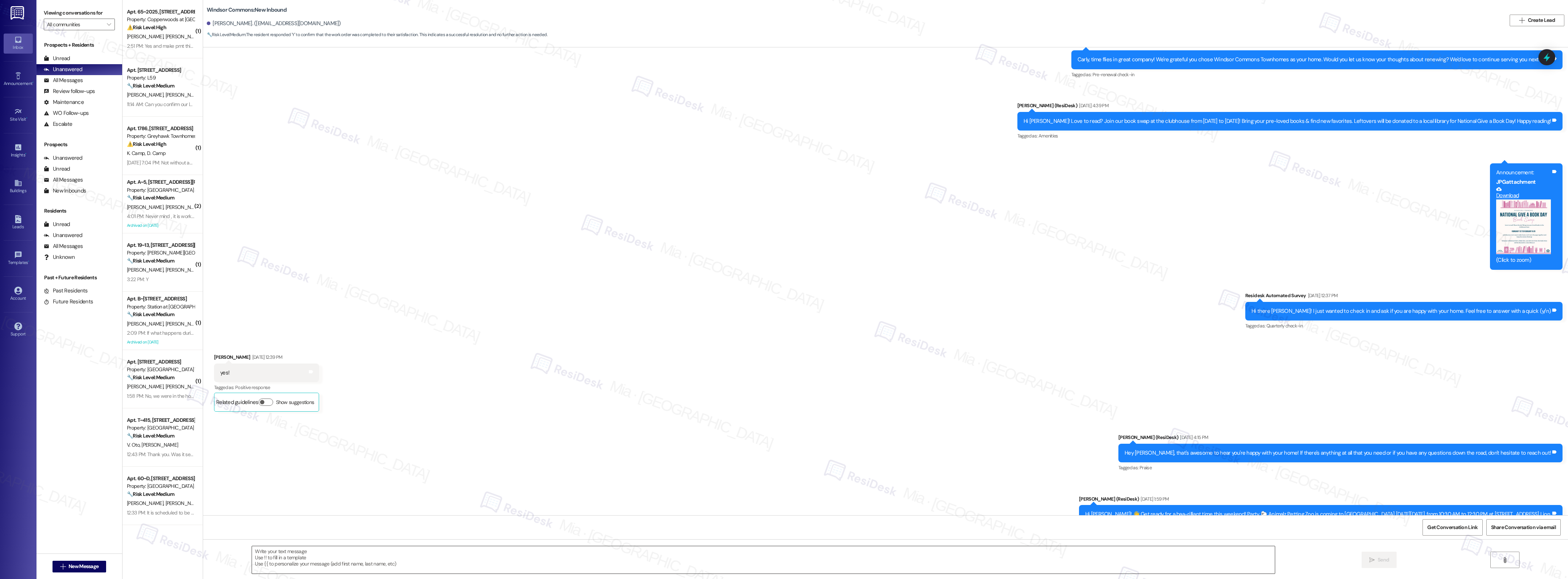
click at [290, 558] on textarea at bounding box center [763, 560] width 1023 height 27
paste textarea "Thank you, [PERSON_NAME], for the positive feedback. I'm so glad to hear you're…"
click at [289, 553] on textarea "Thank you, [PERSON_NAME], for the positive feedback. I'm so glad to hear you're…" at bounding box center [752, 560] width 1023 height 27
click at [277, 550] on textarea "Thank you, [PERSON_NAME], for the positive feedback. I'm so glad to hear you're…" at bounding box center [752, 560] width 1023 height 27
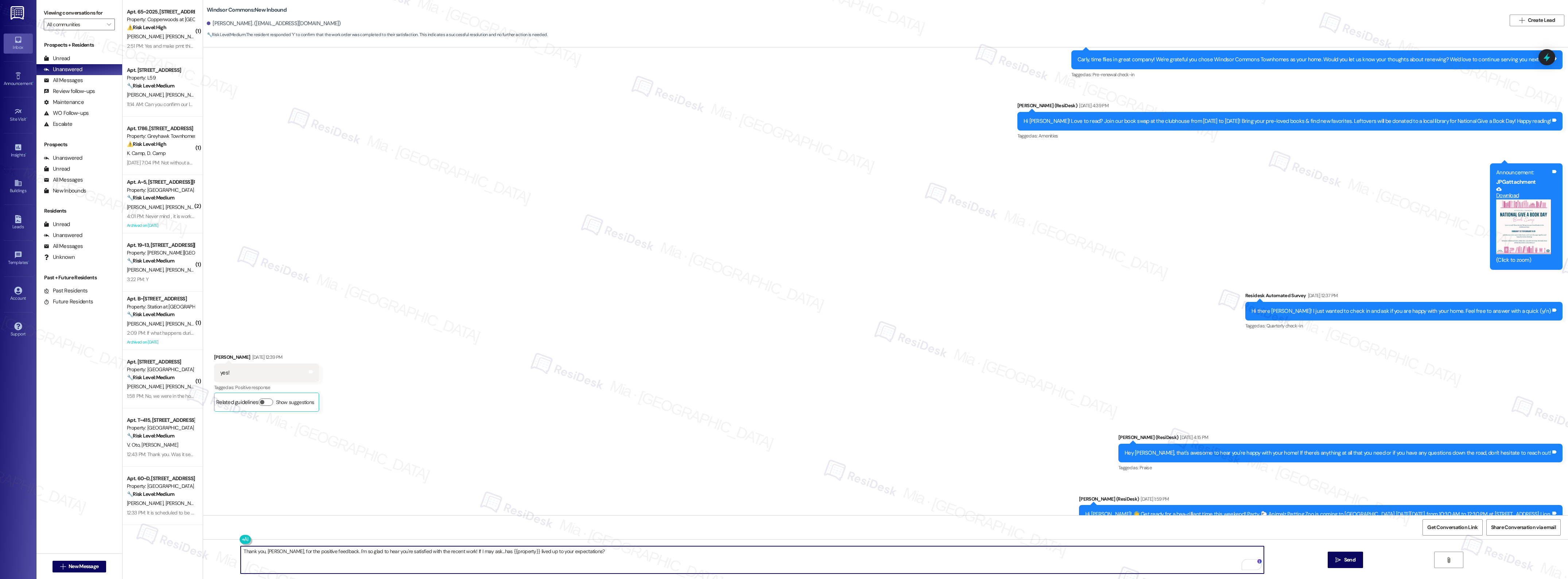
click at [277, 550] on textarea "Thank you, [PERSON_NAME], for the positive feedback. I'm so glad to hear you're…" at bounding box center [752, 560] width 1023 height 27
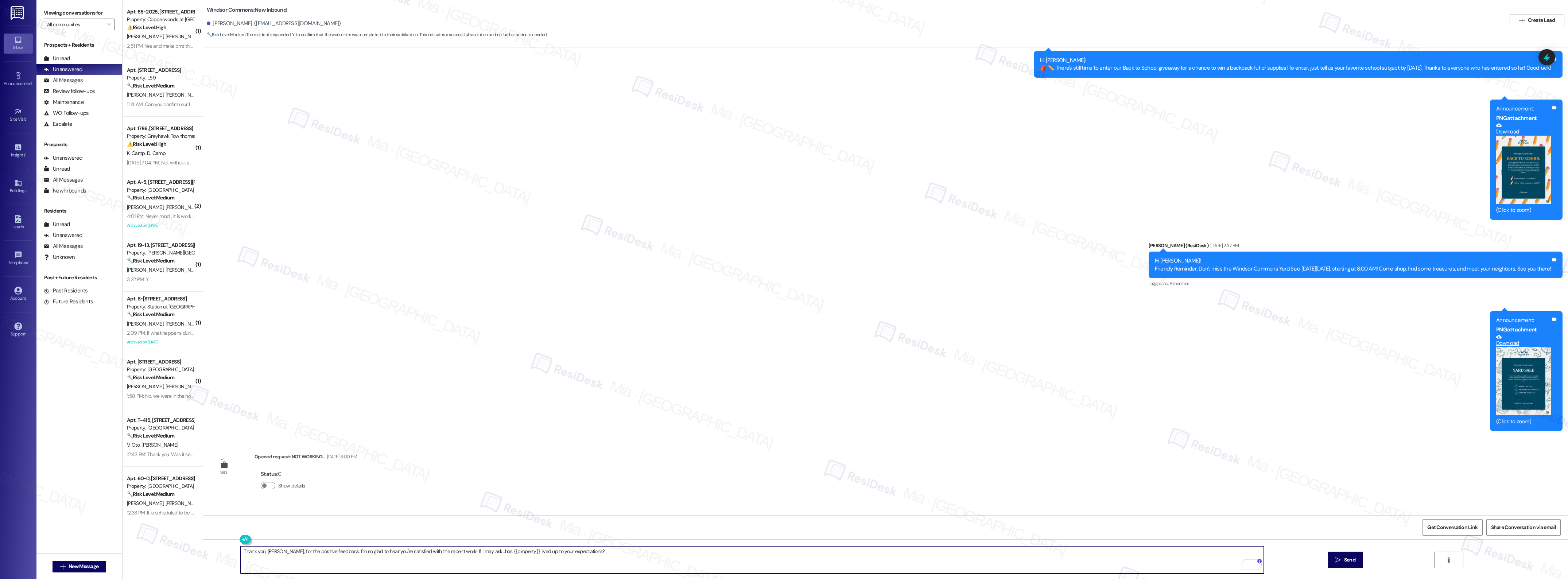
scroll to position [2996, 0]
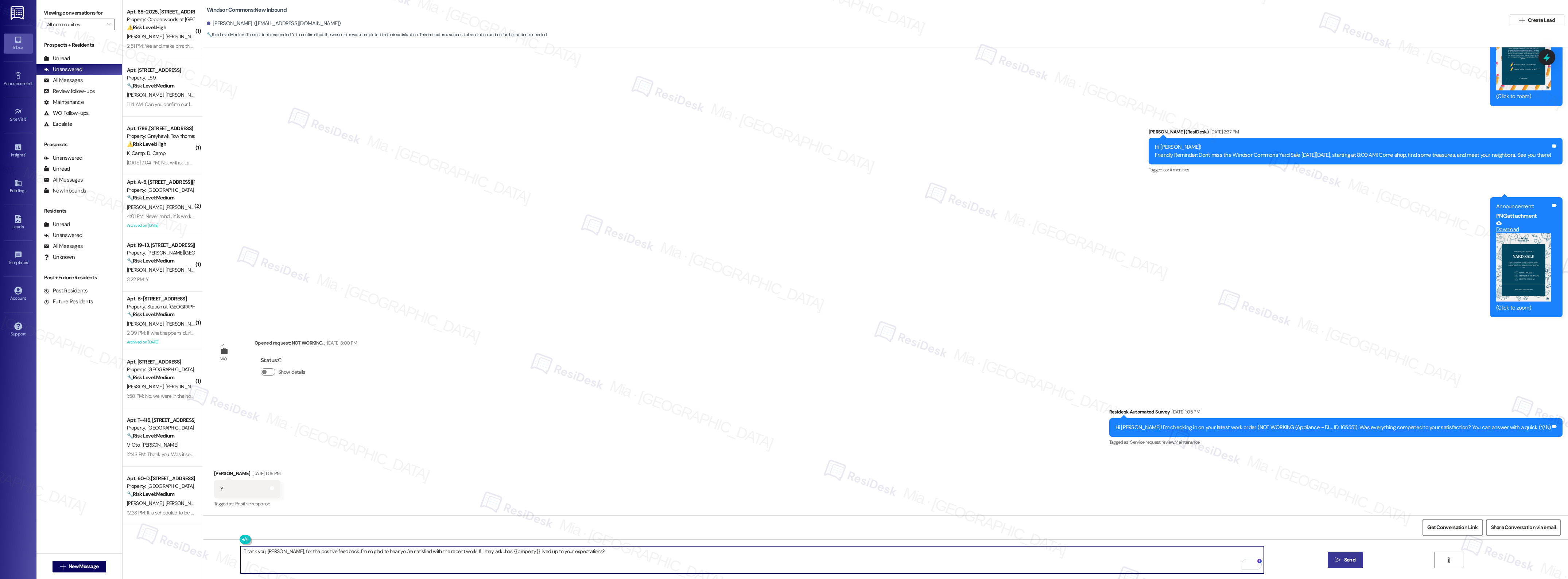
type textarea "Thank you, Carly, for the positive feedback. I'm so glad to hear you're satisfi…"
click at [1361, 559] on button " Send" at bounding box center [1345, 560] width 35 height 16
click at [666, 384] on div "WO Opened request: new move in... Mar 31, 2024 at 8:00 PM Status : C Show detai…" at bounding box center [886, 281] width 1365 height 468
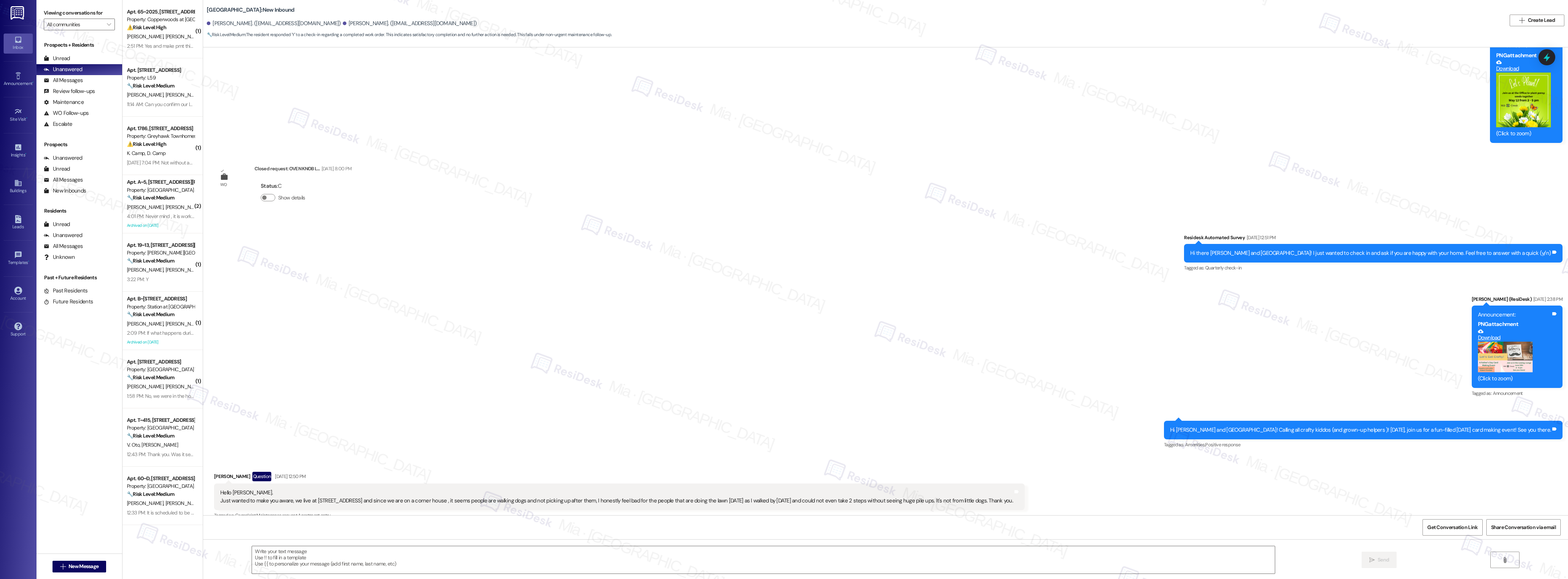
type textarea "Fetching suggested responses. Please feel free to read through the conversation…"
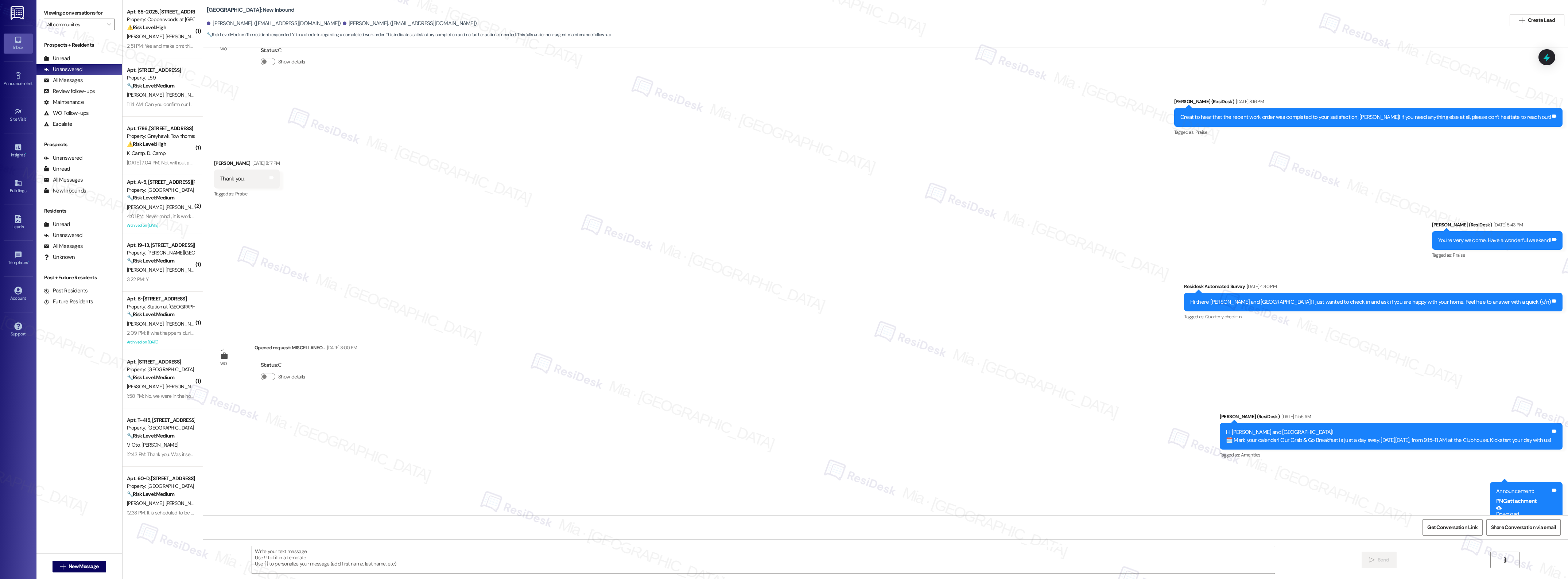
scroll to position [6726, 0]
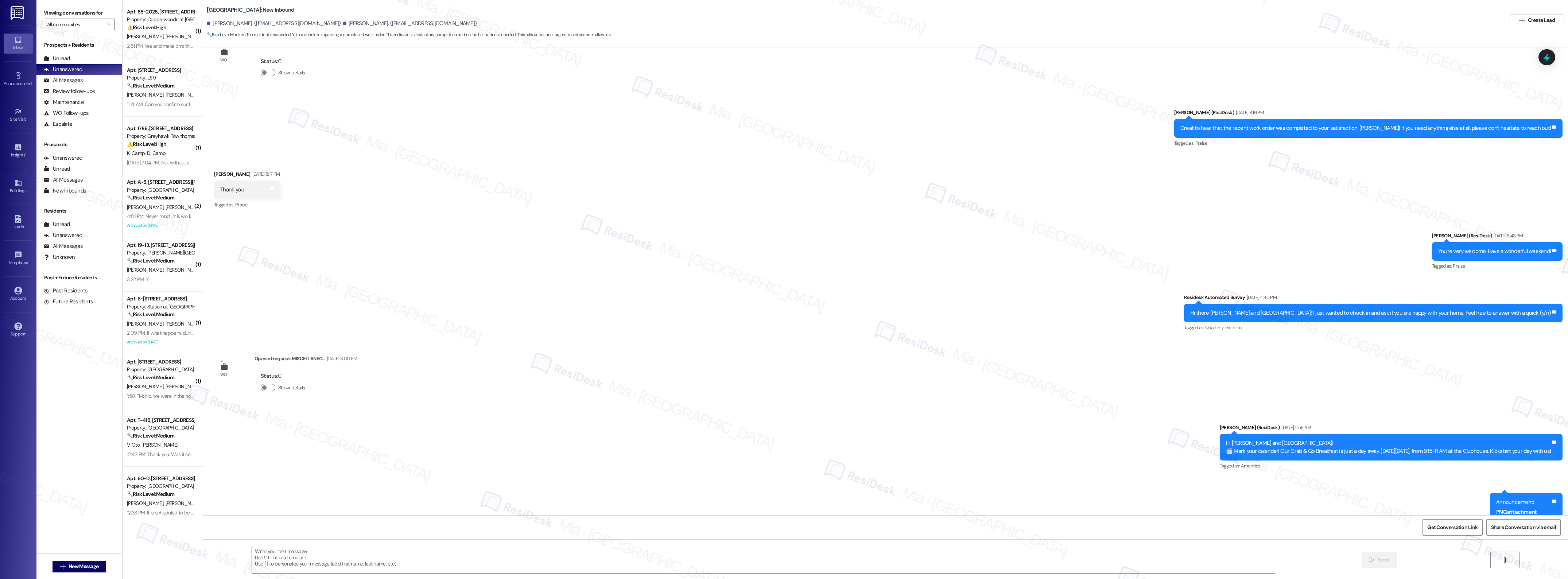
click at [296, 552] on textarea at bounding box center [763, 560] width 1023 height 27
paste textarea "Thank you,, for the positive feedback. I'm so glad to hear you're satisfied wit…"
click at [263, 553] on textarea "Thank you,, for the positive feedback. I'm so glad to hear you're satisfied wit…" at bounding box center [752, 560] width 1023 height 27
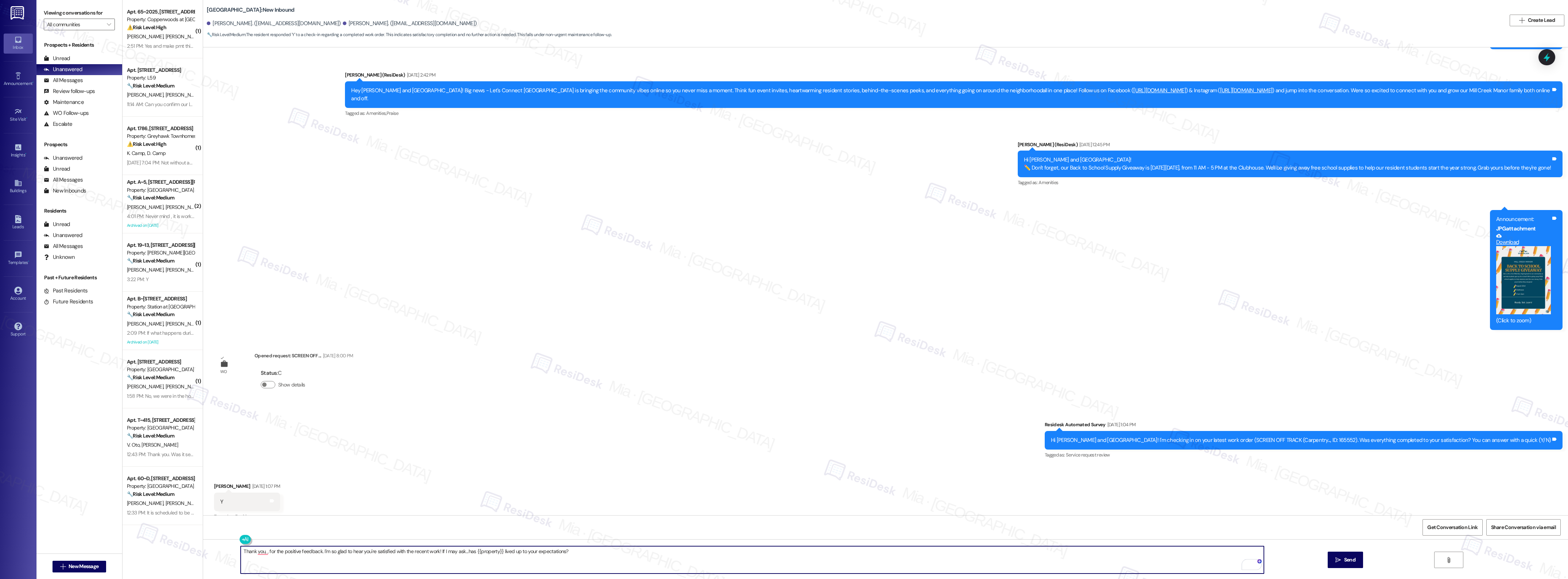
scroll to position [7501, 0]
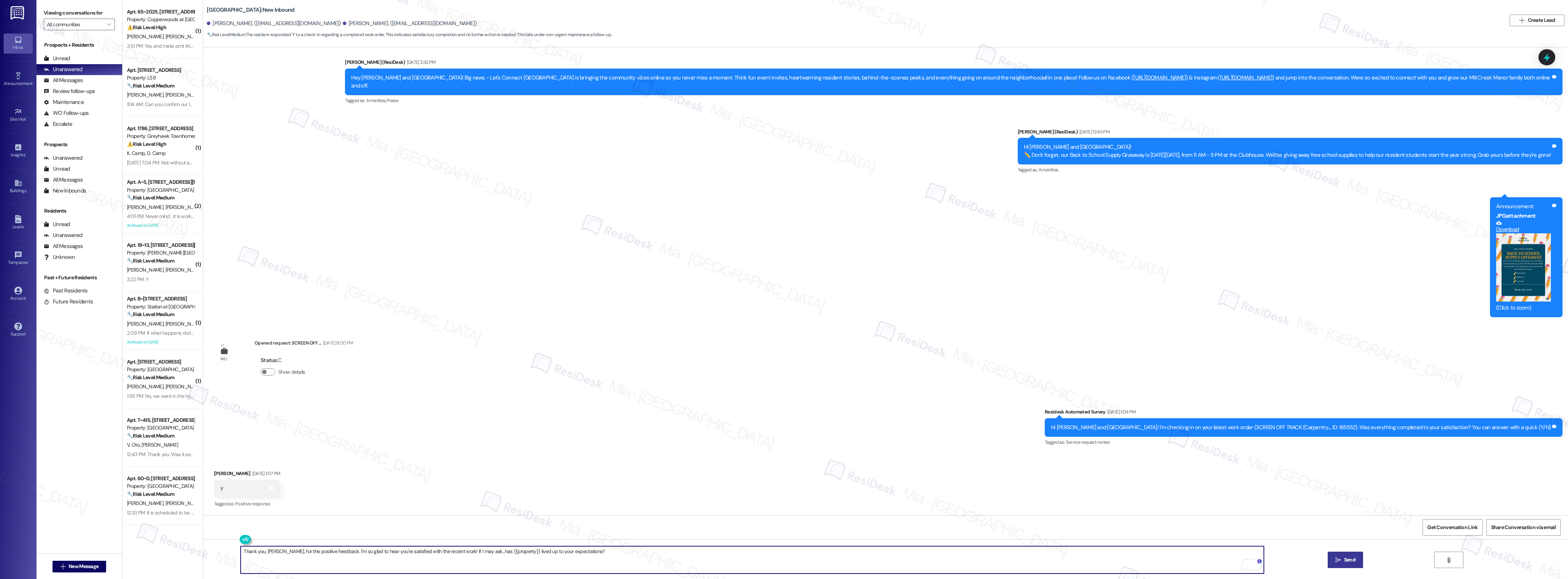
type textarea "Thank you, [PERSON_NAME], for the positive feedback. I'm so glad to hear you're…"
click at [1346, 557] on span "Send" at bounding box center [1349, 560] width 12 height 8
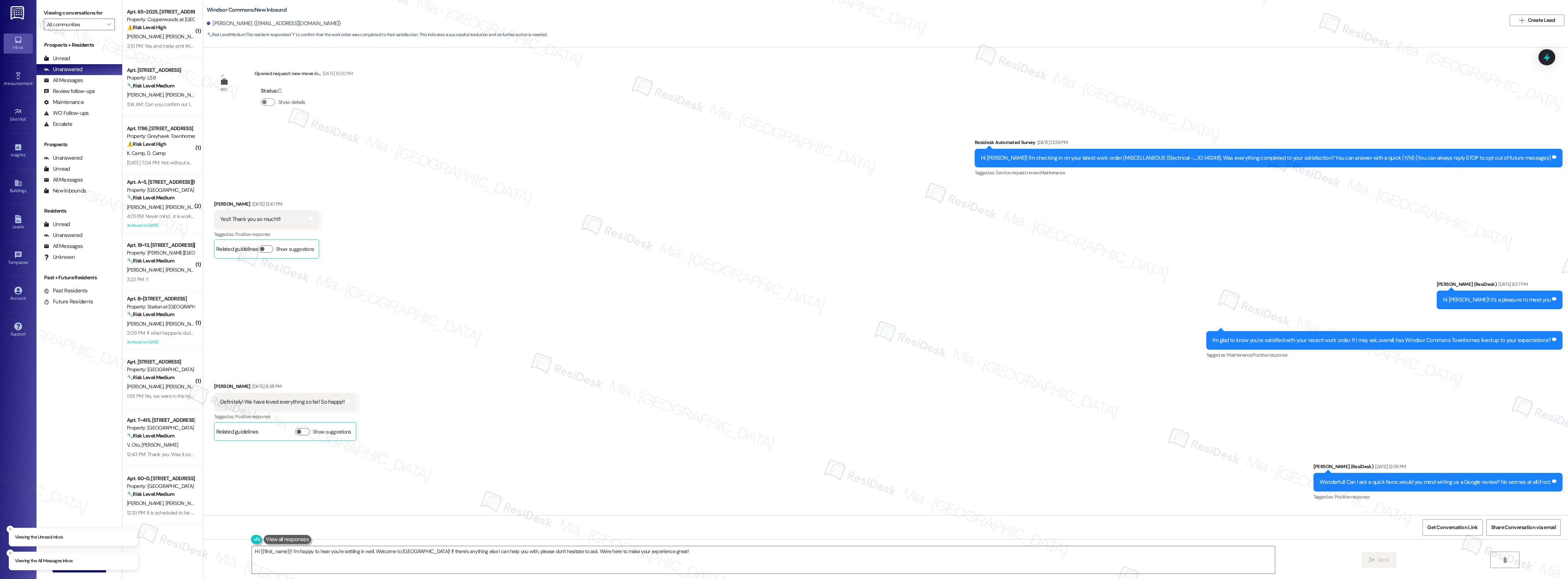
scroll to position [3058, 0]
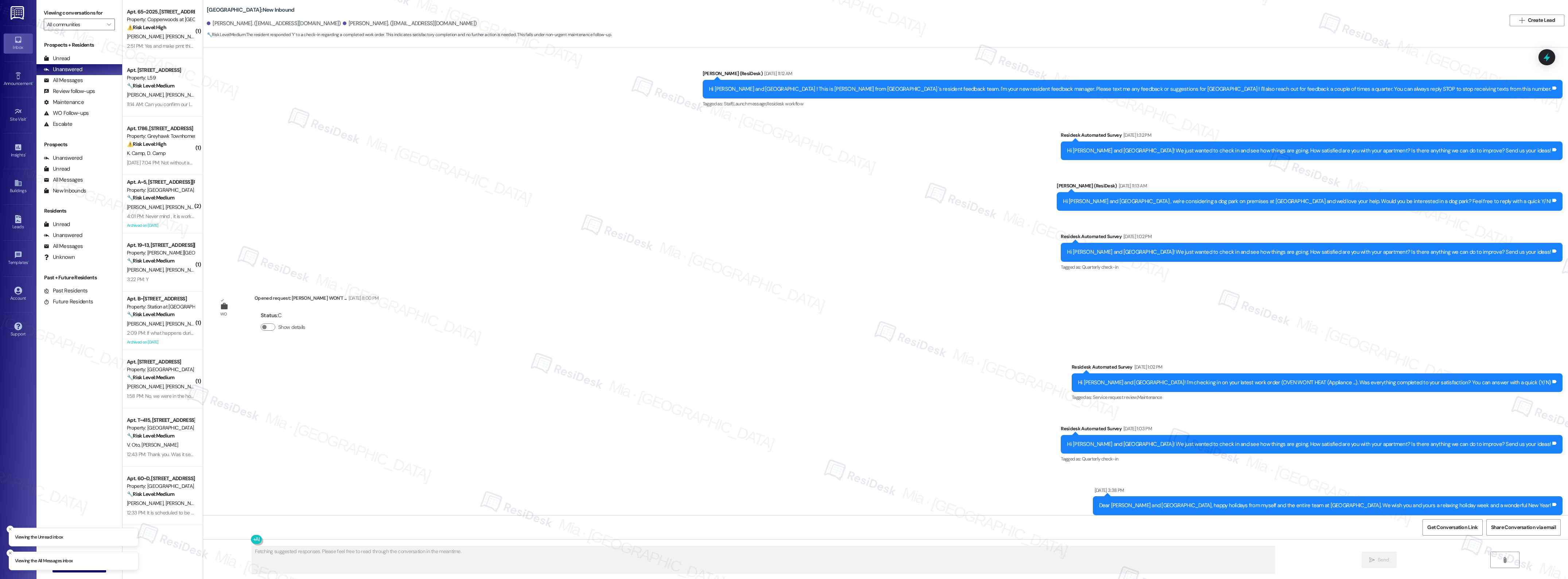
scroll to position [7563, 0]
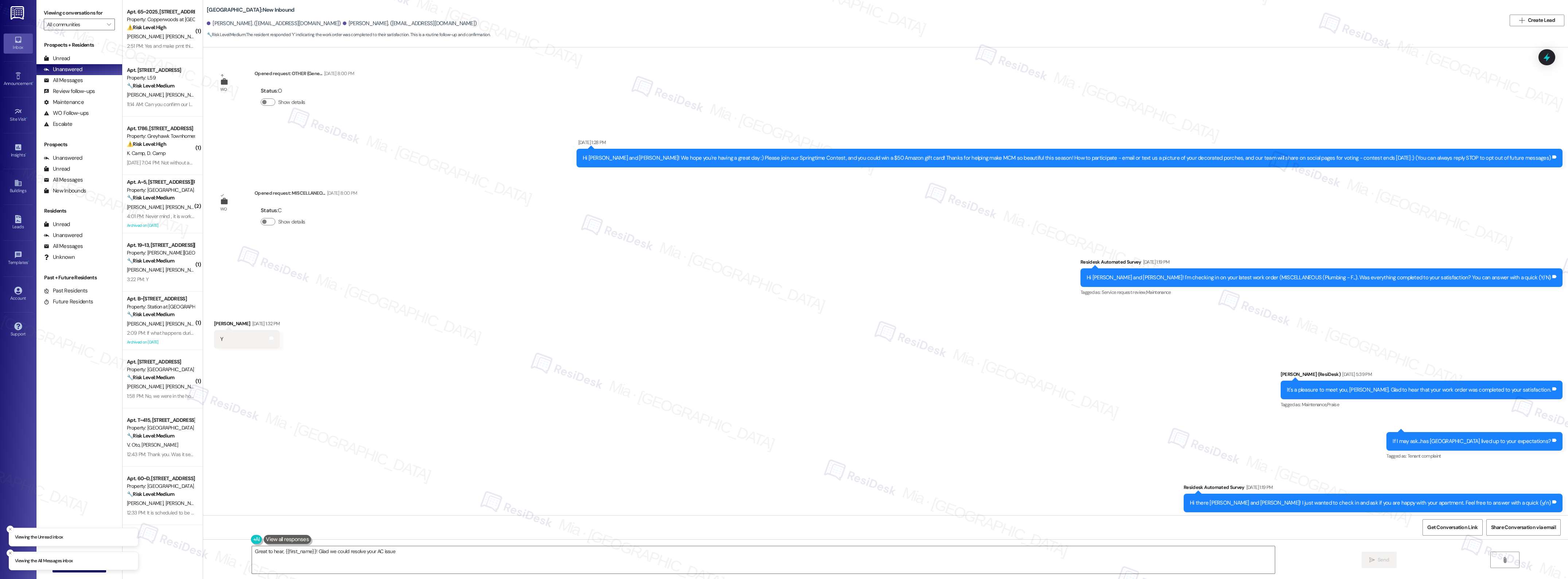
scroll to position [11866, 0]
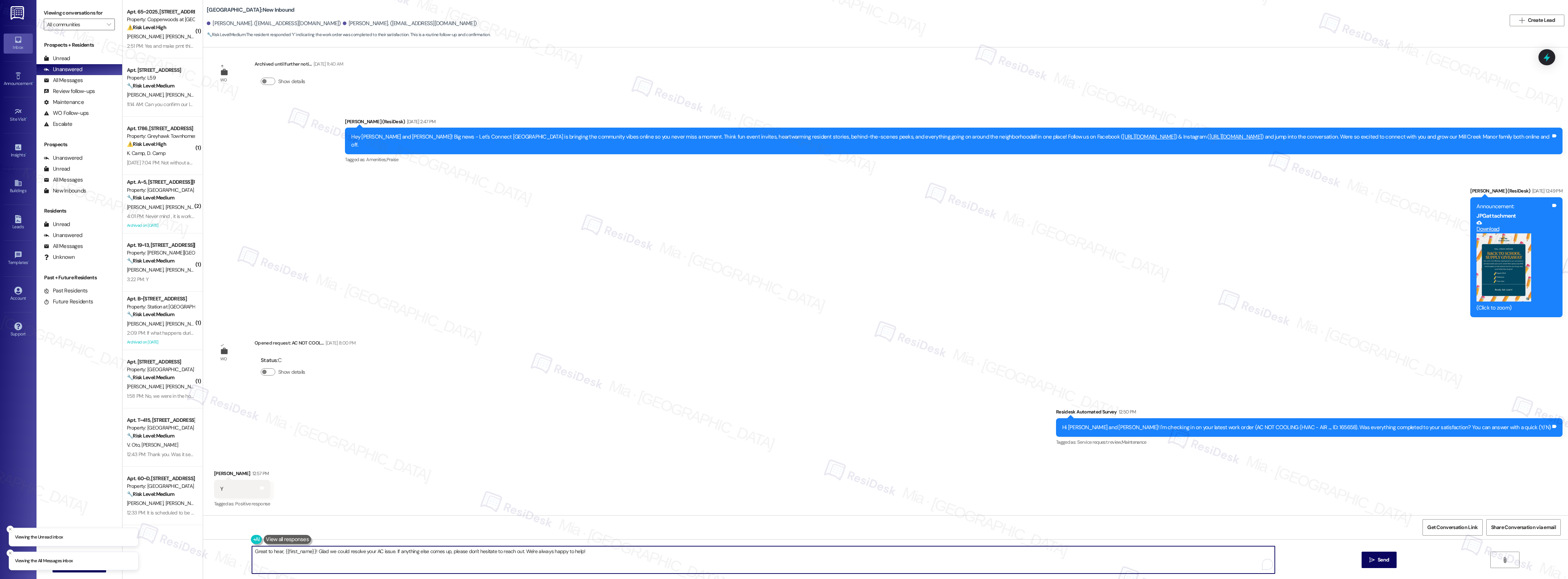
drag, startPoint x: 586, startPoint y: 553, endPoint x: 241, endPoint y: 557, distance: 345.0
click at [241, 557] on div "Great to hear, {{first_name}}! Glad we could resolve your AC issue. If anything…" at bounding box center [886, 567] width 1365 height 55
paste textarea "Thank you,, for the positive feedback. I'm so glad to hear you're satisfied wit…"
click at [263, 553] on textarea "Thank you,, for the positive feedback. I'm so glad to hear you're satisfied wit…" at bounding box center [752, 560] width 1023 height 27
type textarea "Thank you, [PERSON_NAME], for the positive feedback. I'm so glad to hear you're…"
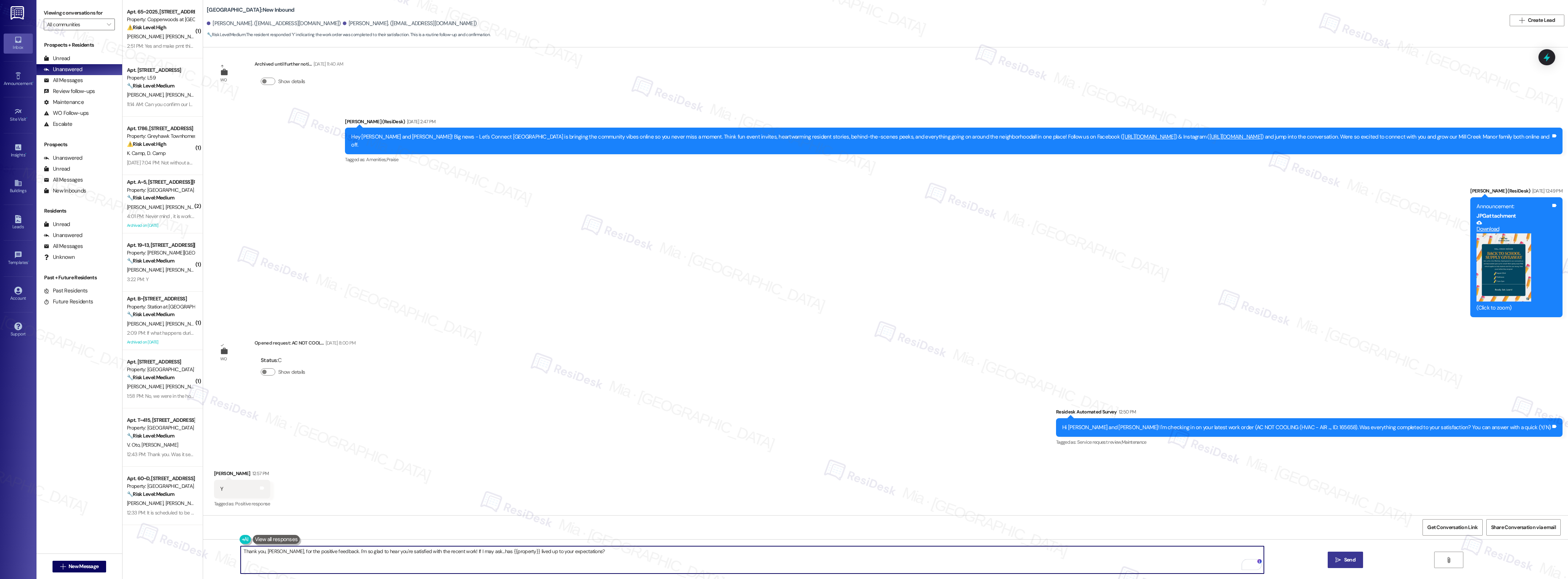
click at [1344, 553] on button " Send" at bounding box center [1345, 560] width 35 height 16
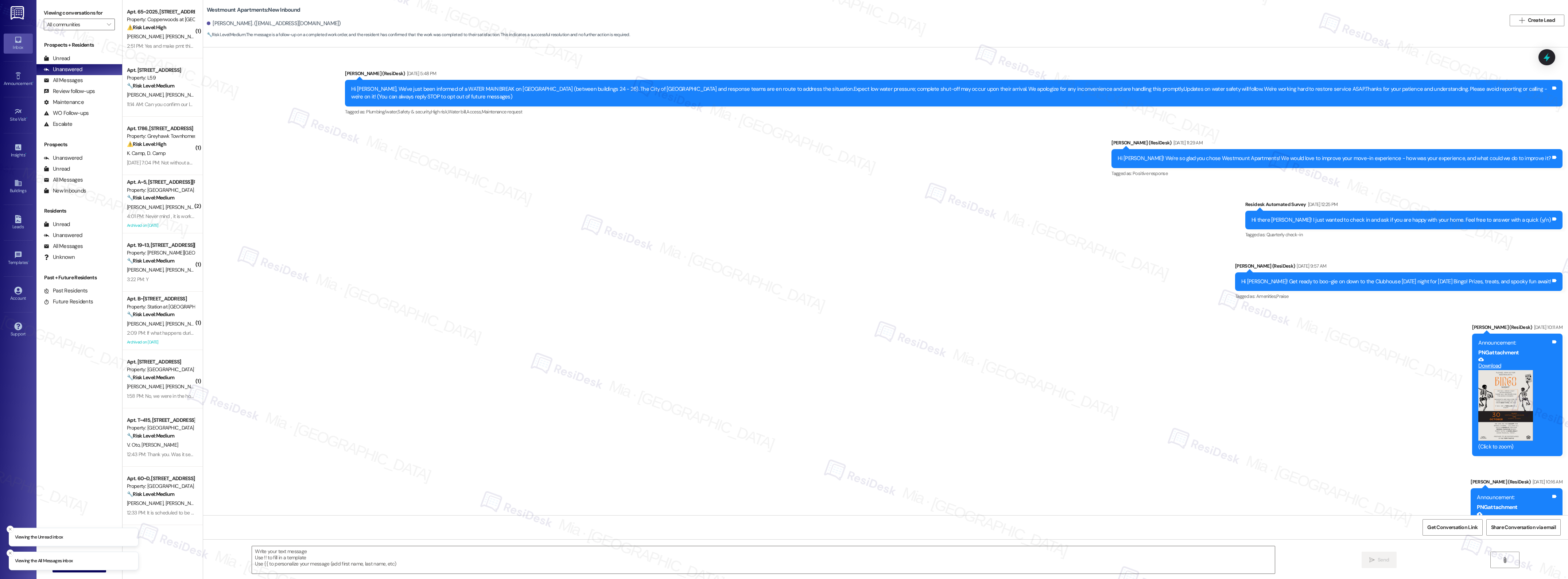
scroll to position [2304, 0]
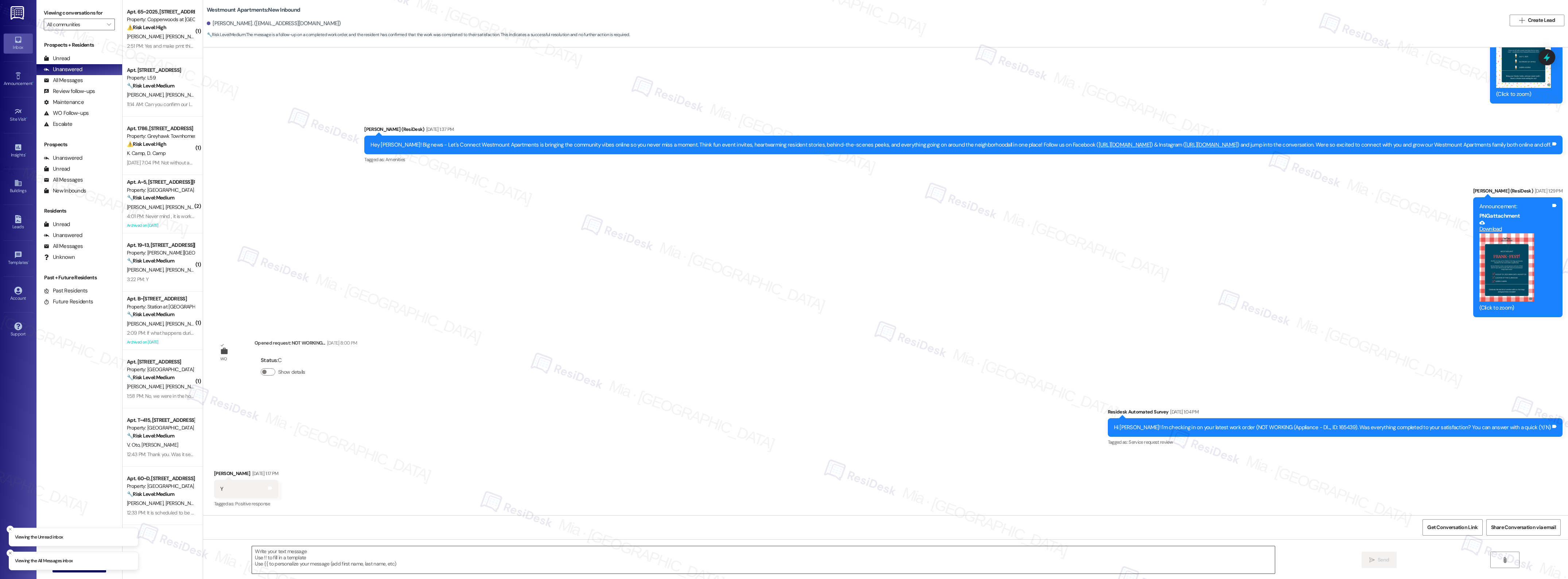
click at [351, 556] on textarea at bounding box center [763, 560] width 1023 height 27
paste textarea "Thank you,, for the positive feedback. I'm so glad to hear you're satisfied wit…"
click at [275, 553] on textarea "Thank you,, for the positive feedback. I'm so glad to hear you're satisfied wit…" at bounding box center [763, 560] width 1023 height 27
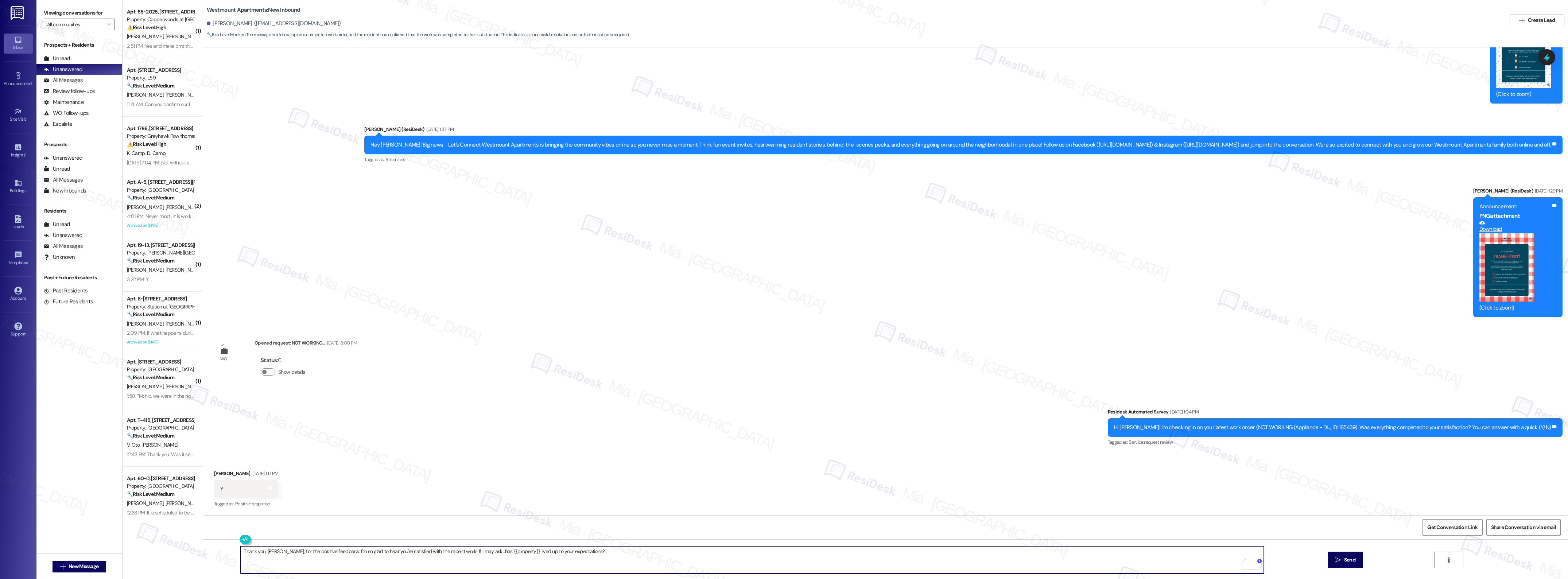
click at [649, 551] on textarea "Thank you, [PERSON_NAME], for the positive feedback. I'm so glad to hear you're…" at bounding box center [752, 560] width 1023 height 27
type textarea "Thank you, [PERSON_NAME], for the positive feedback. I'm so glad to hear you're…"
click at [1343, 557] on span "Send" at bounding box center [1349, 560] width 14 height 8
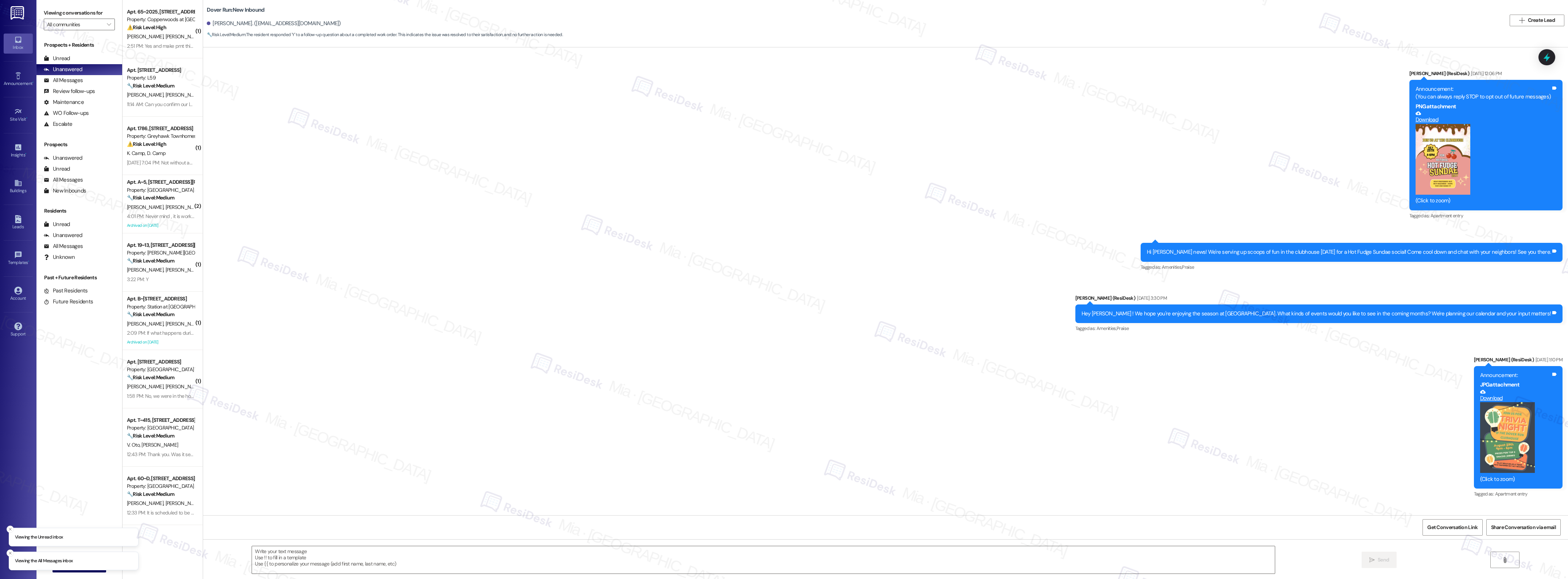
scroll to position [1929, 0]
type textarea "Fetching suggested responses. Please feel free to read through the conversation…"
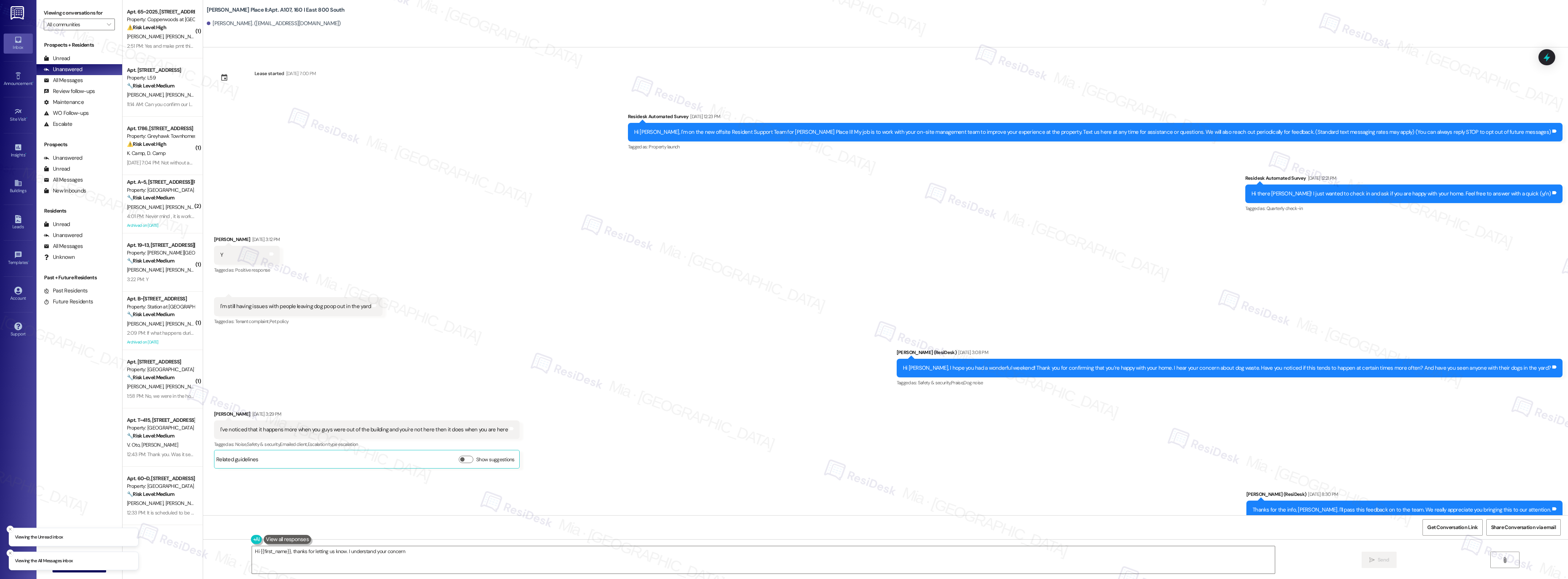
scroll to position [345, 0]
